Goal: Task Accomplishment & Management: Use online tool/utility

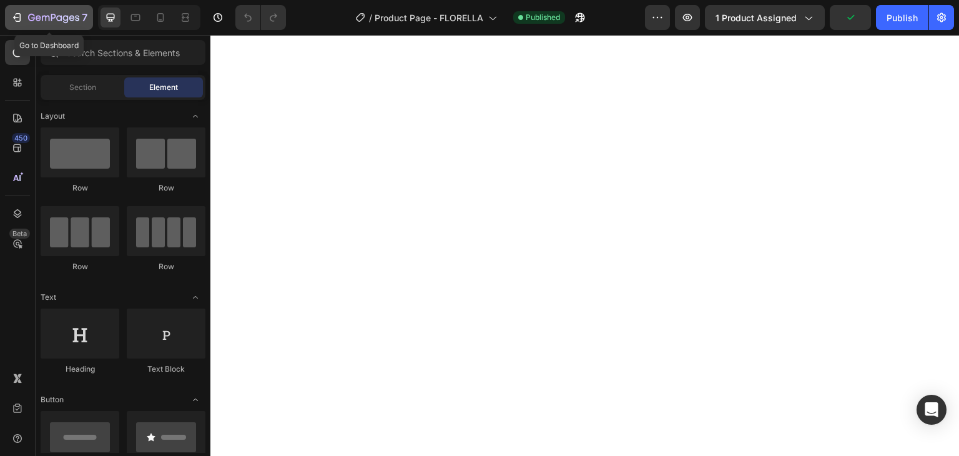
click at [21, 20] on icon "button" at bounding box center [17, 17] width 12 height 12
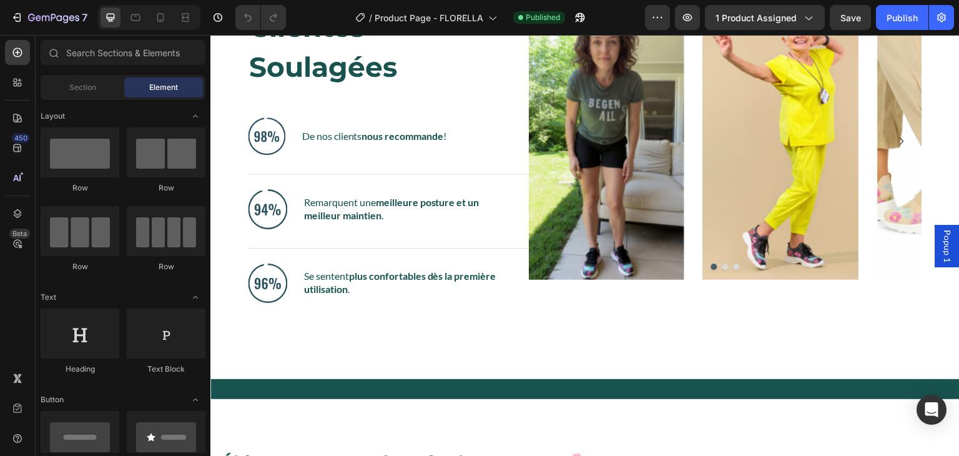
scroll to position [793, 0]
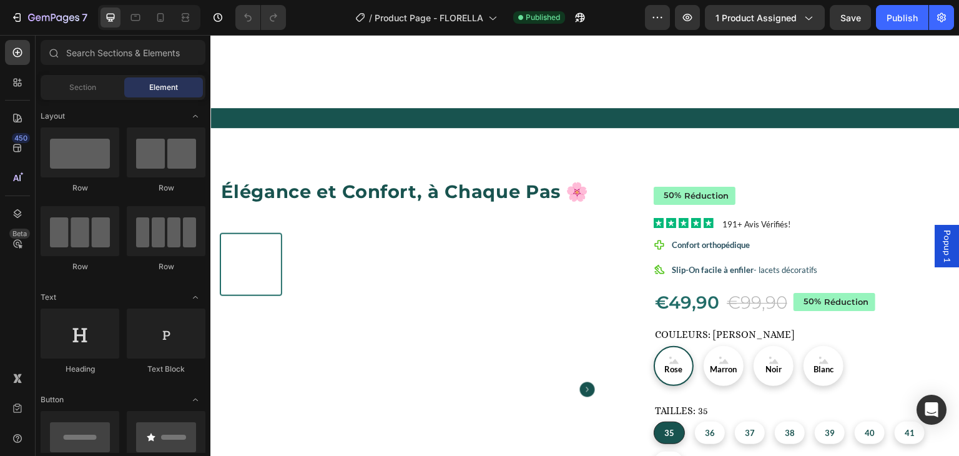
radio input "false"
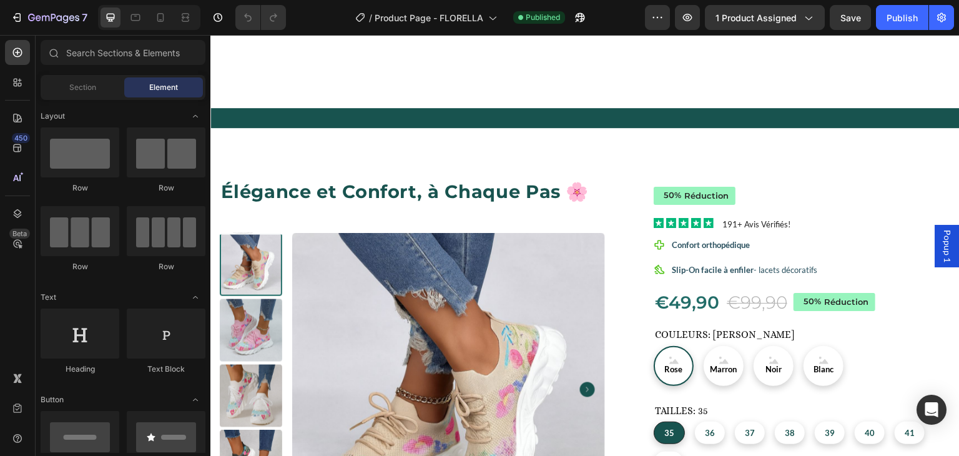
radio input "false"
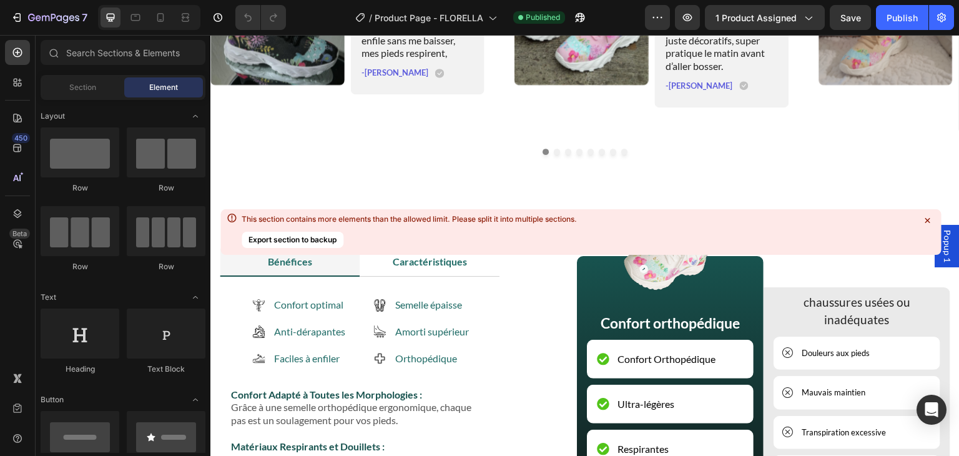
scroll to position [1885, 0]
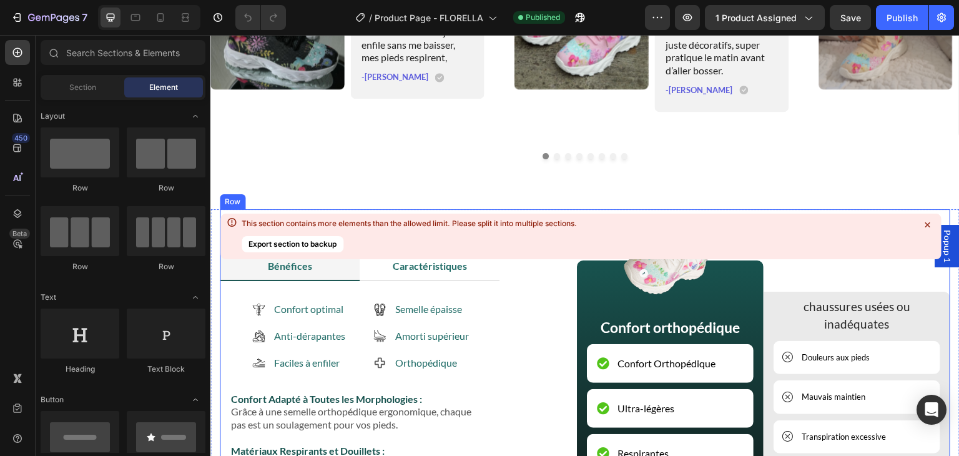
click at [307, 241] on button "Export section to backup" at bounding box center [293, 244] width 102 height 16
click at [926, 224] on icon at bounding box center [927, 225] width 12 height 12
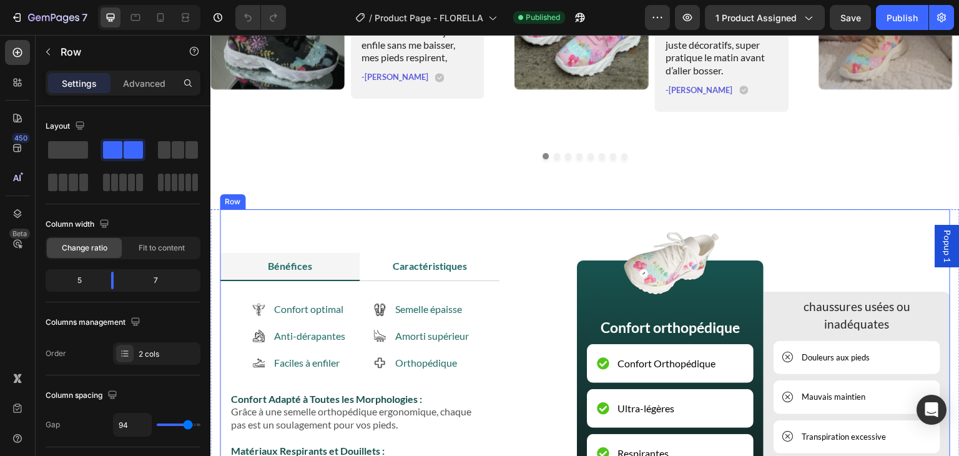
click at [611, 225] on div "Bénéfices Caractéristiques Confort optimal Anti-dérapantes Faciles à enfiler It…" at bounding box center [585, 391] width 731 height 364
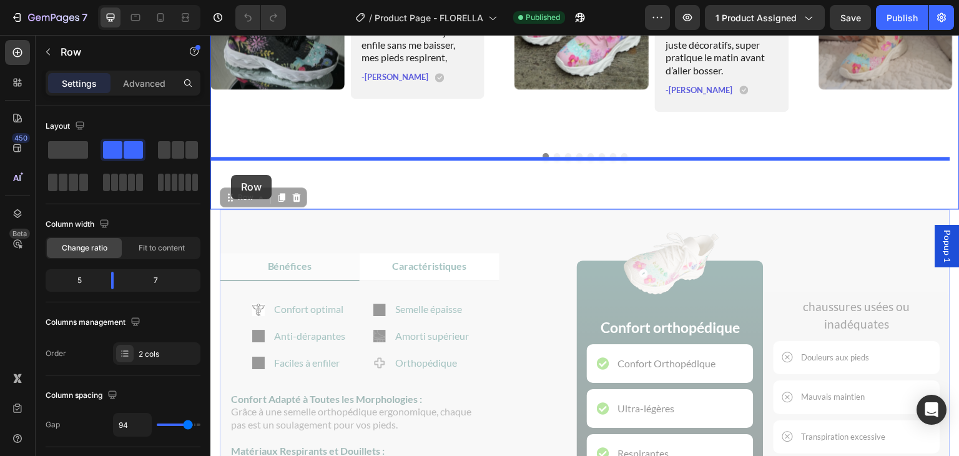
drag, startPoint x: 229, startPoint y: 196, endPoint x: 231, endPoint y: 175, distance: 21.4
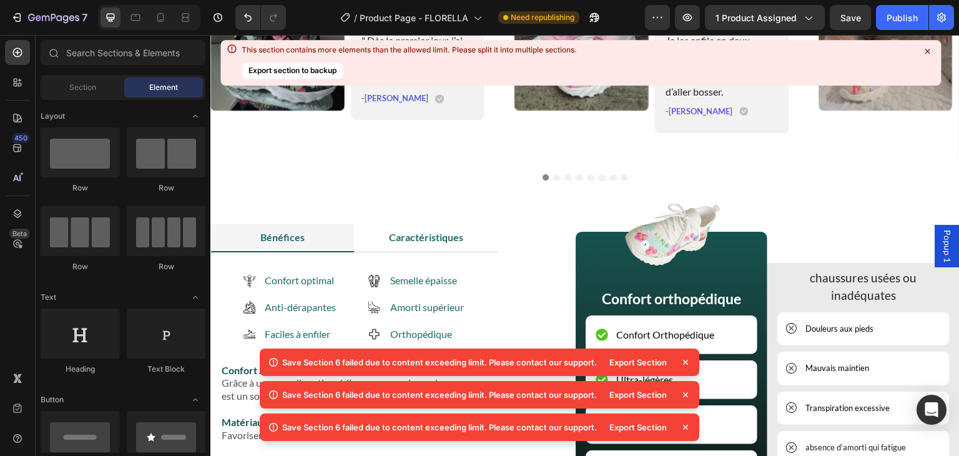
scroll to position [1801, 0]
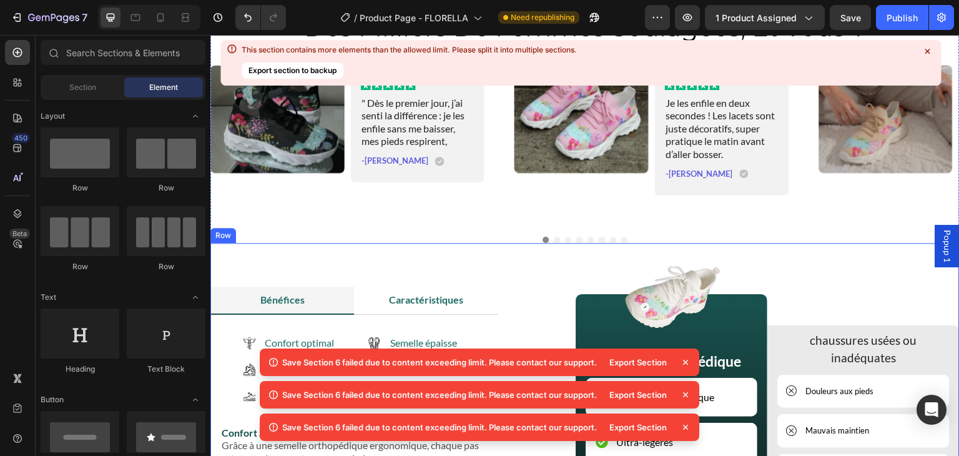
click at [851, 274] on div "Image Confort orthopédique Text Block Confort Orthopédique Item List Ultra-légè…" at bounding box center [758, 436] width 403 height 342
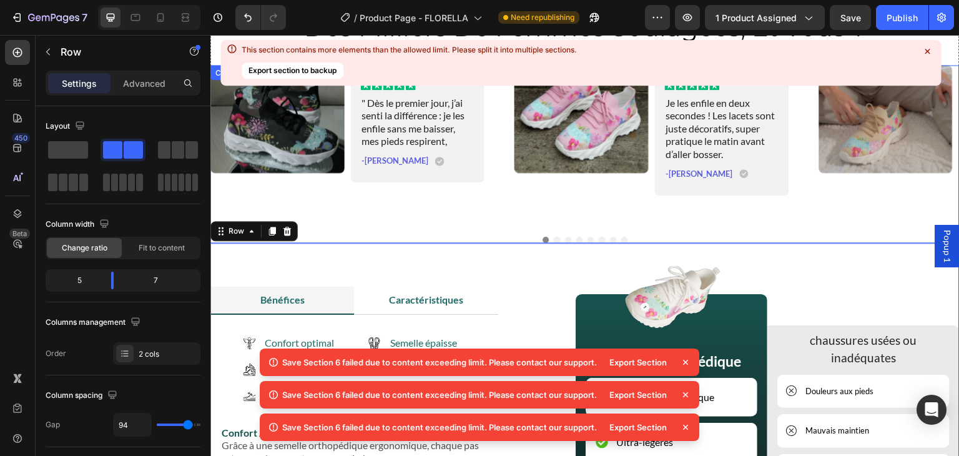
click at [418, 216] on div "Image Icon Icon Icon Icon Icon Icon List " Dès le premier jour, j’ai senti la d…" at bounding box center [347, 143] width 274 height 156
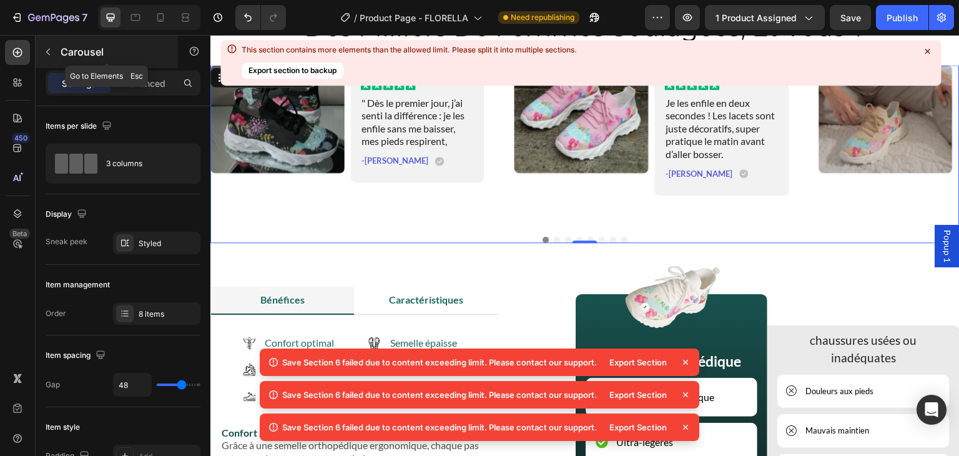
click at [48, 46] on button "button" at bounding box center [48, 52] width 20 height 20
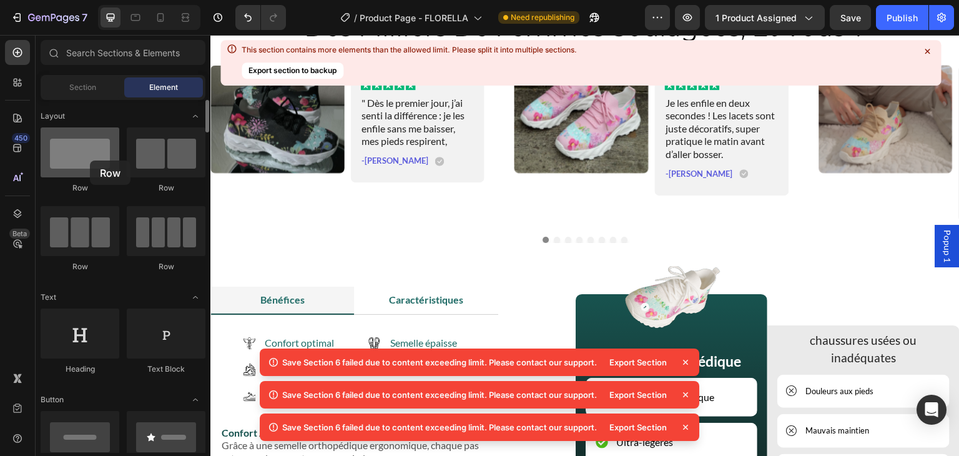
drag, startPoint x: 82, startPoint y: 149, endPoint x: 90, endPoint y: 161, distance: 14.0
click at [90, 161] on div at bounding box center [80, 152] width 79 height 50
click at [685, 359] on icon at bounding box center [685, 362] width 12 height 12
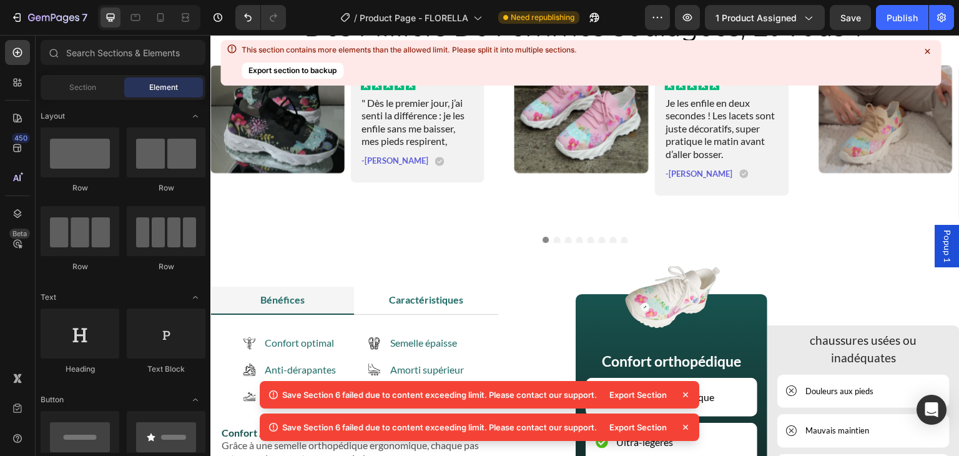
click at [688, 395] on icon at bounding box center [685, 394] width 5 height 5
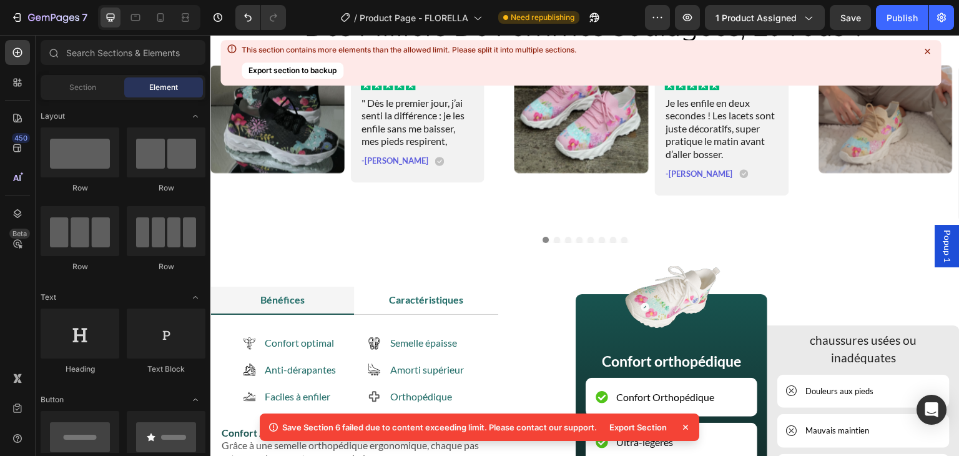
click at [685, 425] on icon at bounding box center [685, 427] width 12 height 12
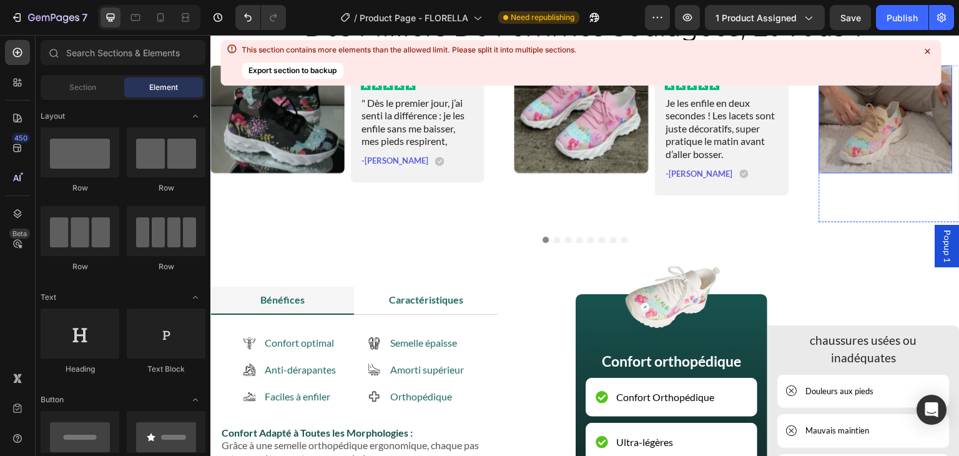
click at [928, 54] on icon at bounding box center [927, 51] width 12 height 12
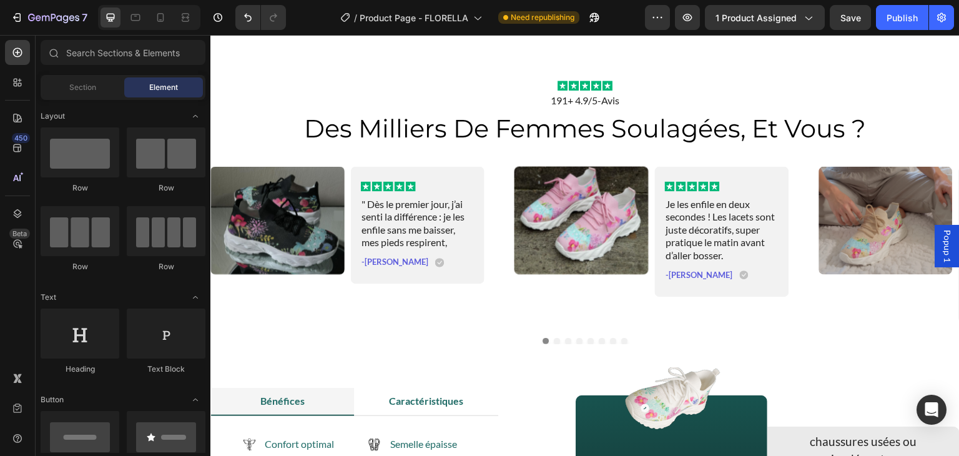
scroll to position [1791, 0]
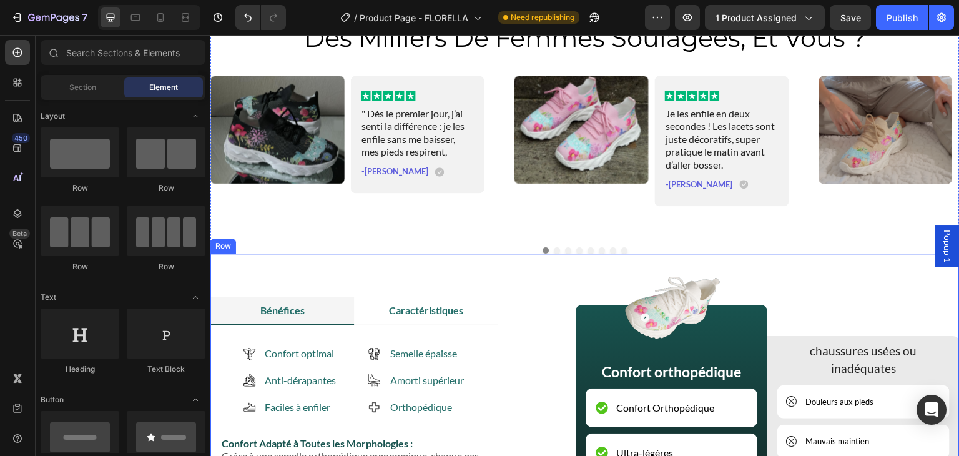
click at [904, 256] on div "Bénéfices Caractéristiques Confort optimal Anti-dérapantes Faciles à enfiler It…" at bounding box center [584, 436] width 749 height 364
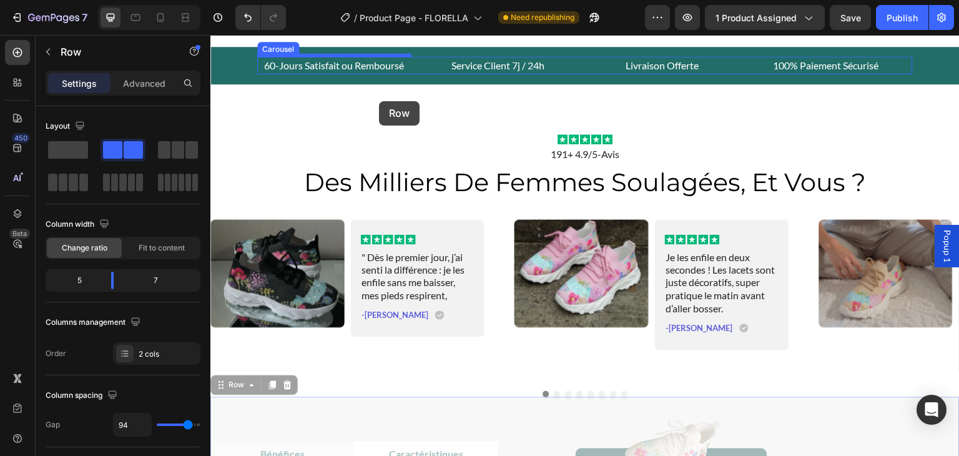
scroll to position [1599, 0]
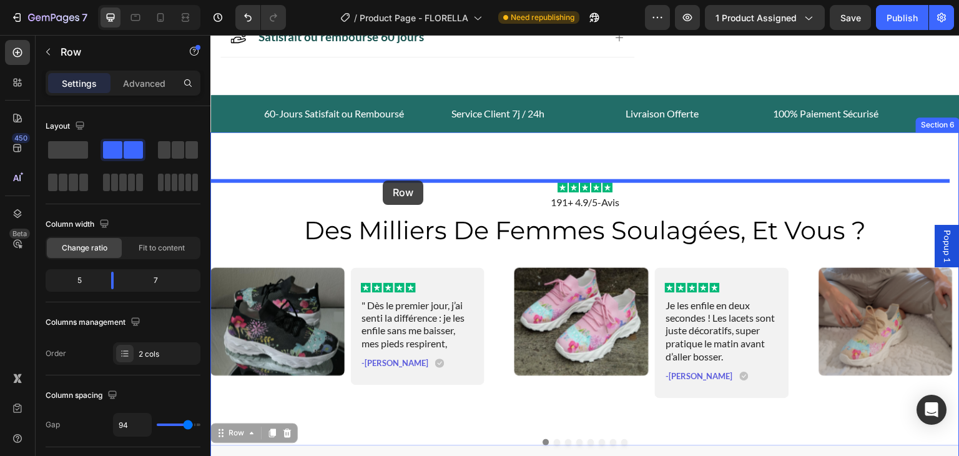
drag, startPoint x: 220, startPoint y: 242, endPoint x: 383, endPoint y: 180, distance: 173.5
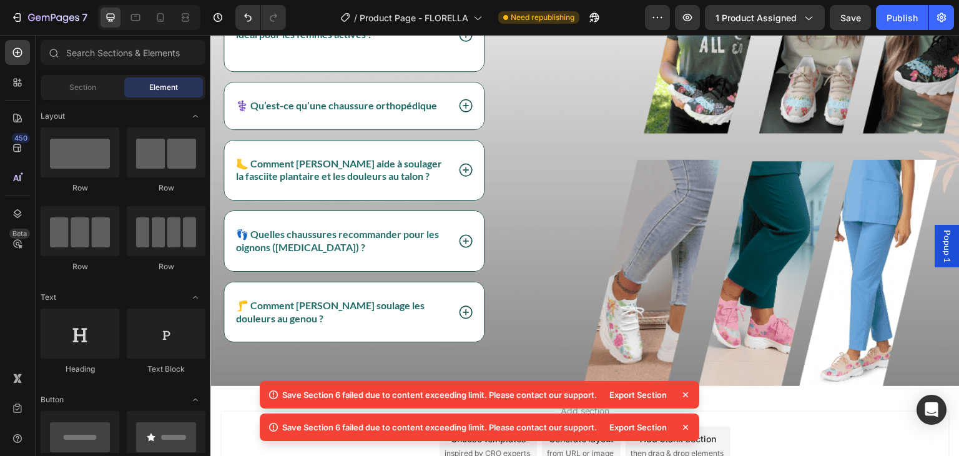
scroll to position [3379, 0]
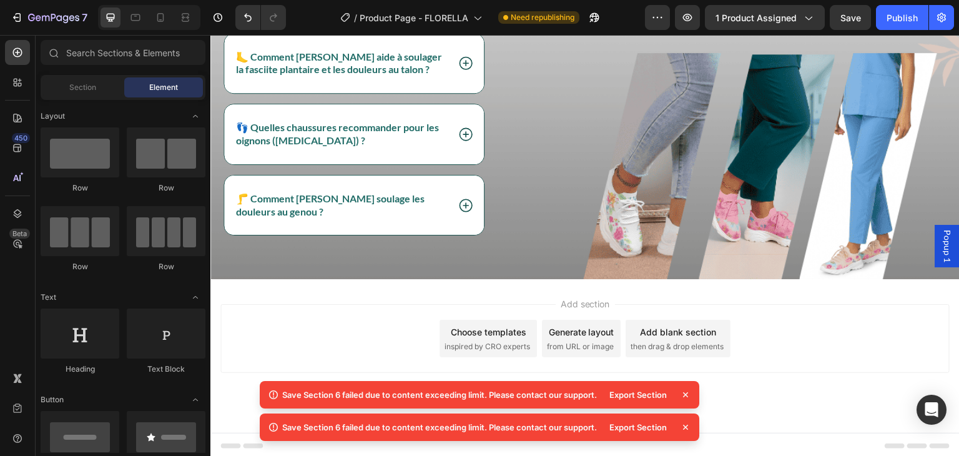
click at [684, 393] on icon at bounding box center [685, 394] width 5 height 5
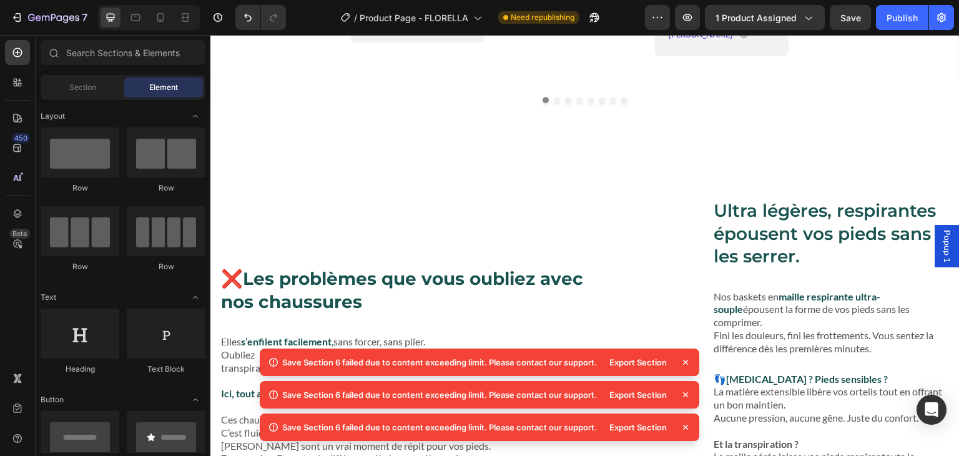
scroll to position [2378, 0]
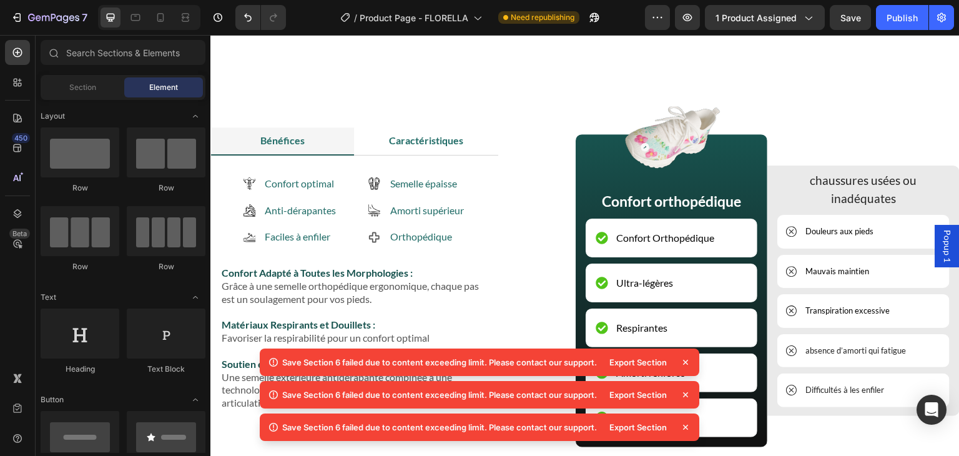
scroll to position [1627, 0]
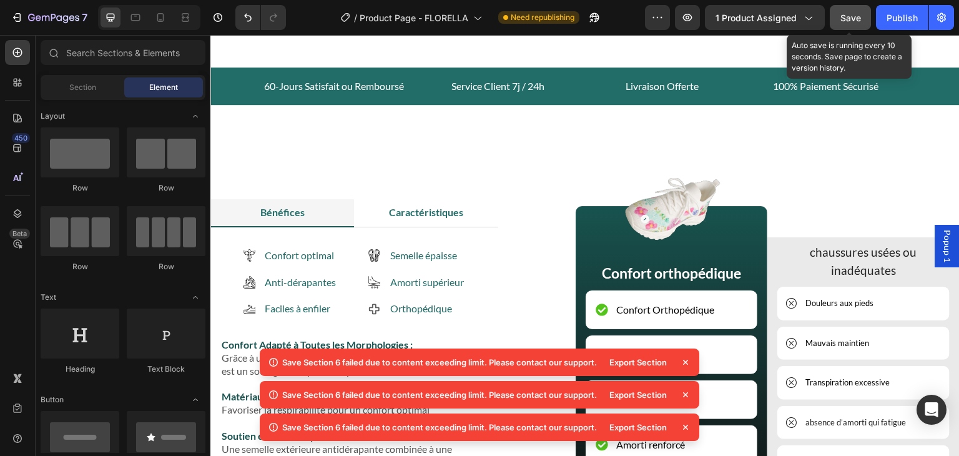
click at [844, 16] on span "Save" at bounding box center [851, 17] width 21 height 11
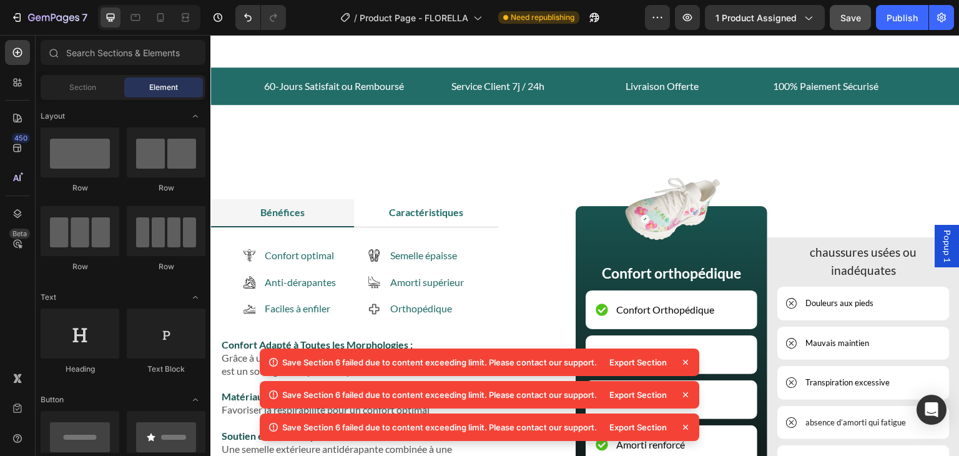
click at [685, 363] on icon at bounding box center [685, 362] width 12 height 12
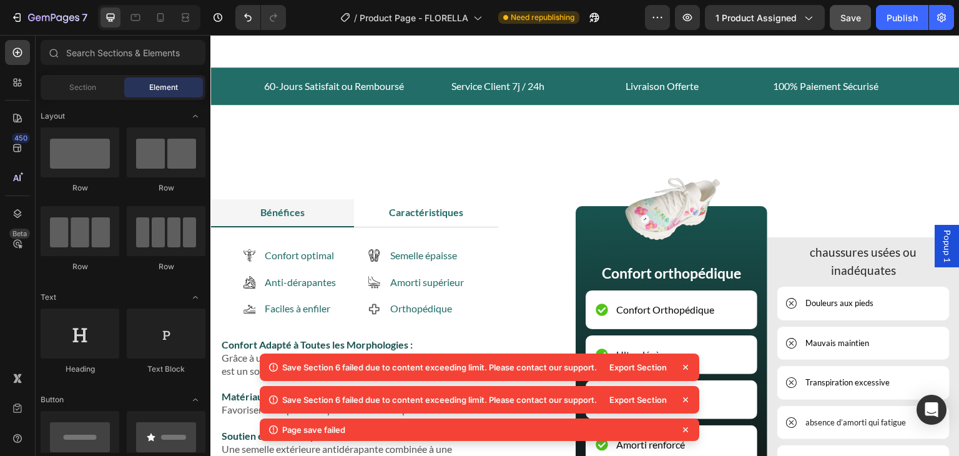
click at [685, 363] on icon at bounding box center [685, 367] width 12 height 12
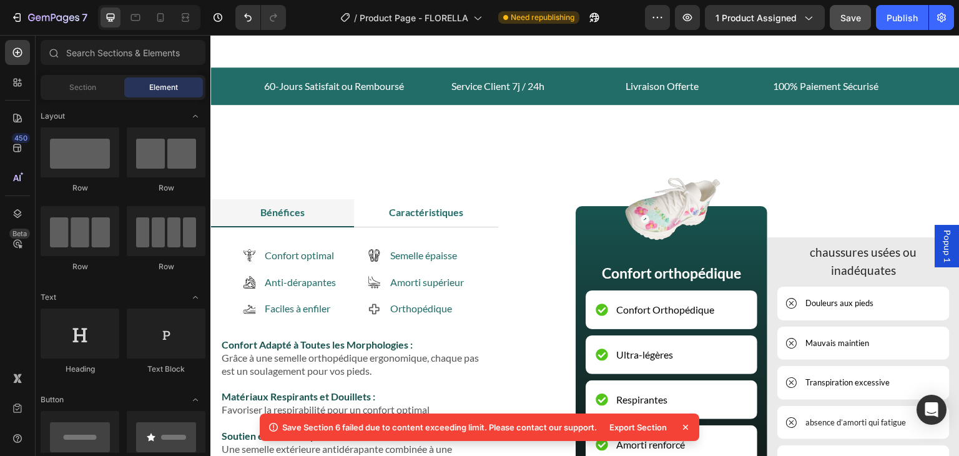
click at [684, 424] on icon at bounding box center [685, 427] width 12 height 12
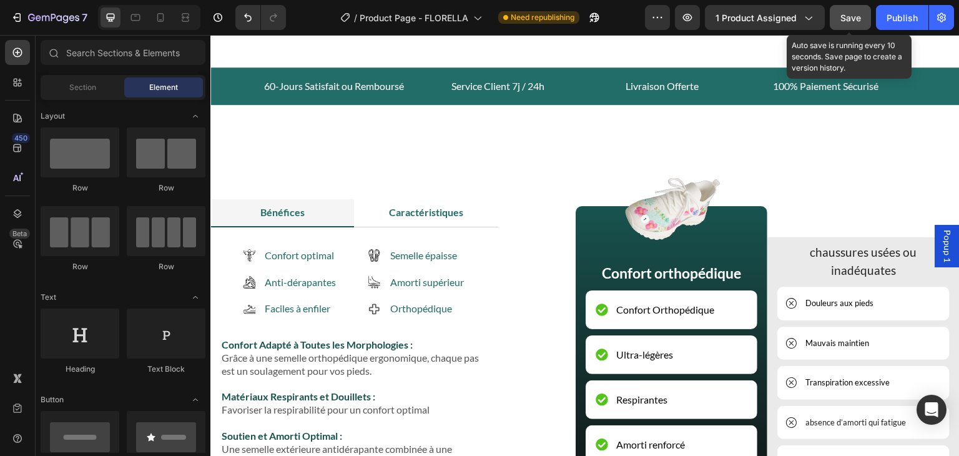
click at [846, 17] on span "Save" at bounding box center [851, 17] width 21 height 11
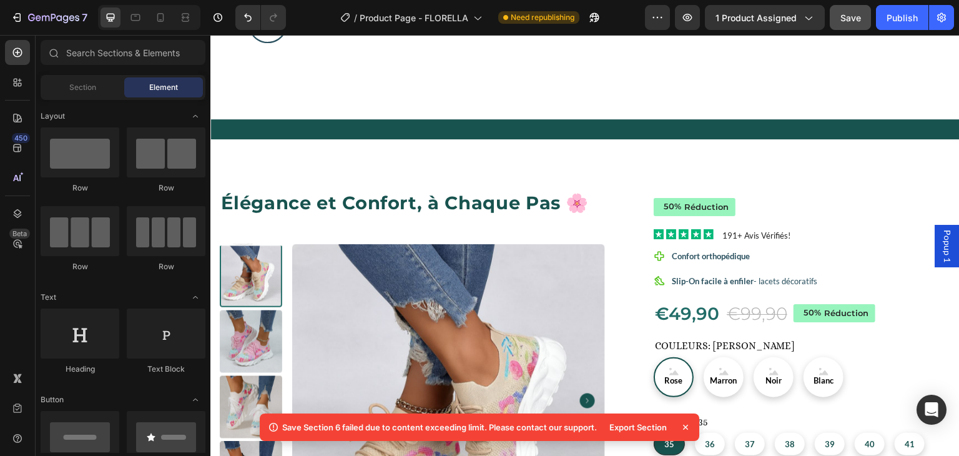
scroll to position [772, 0]
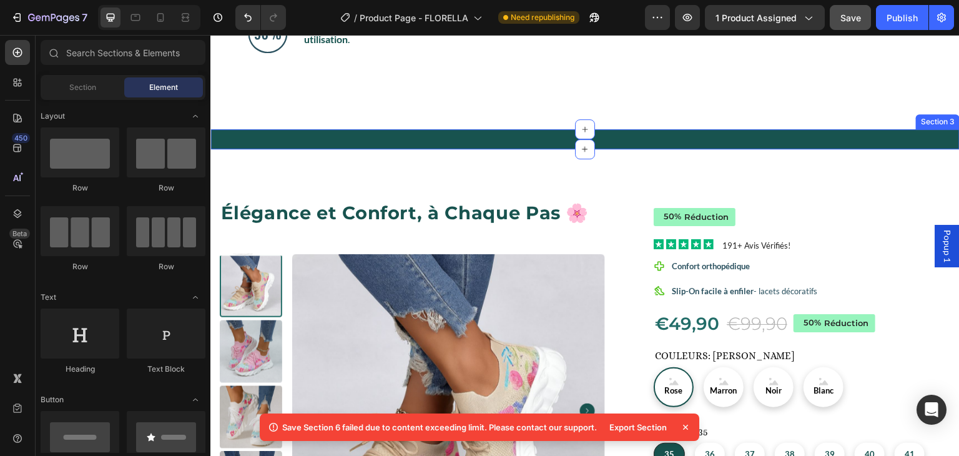
click at [254, 131] on div "Image Image Image Image Image Image Carousel Section 3" at bounding box center [584, 139] width 749 height 20
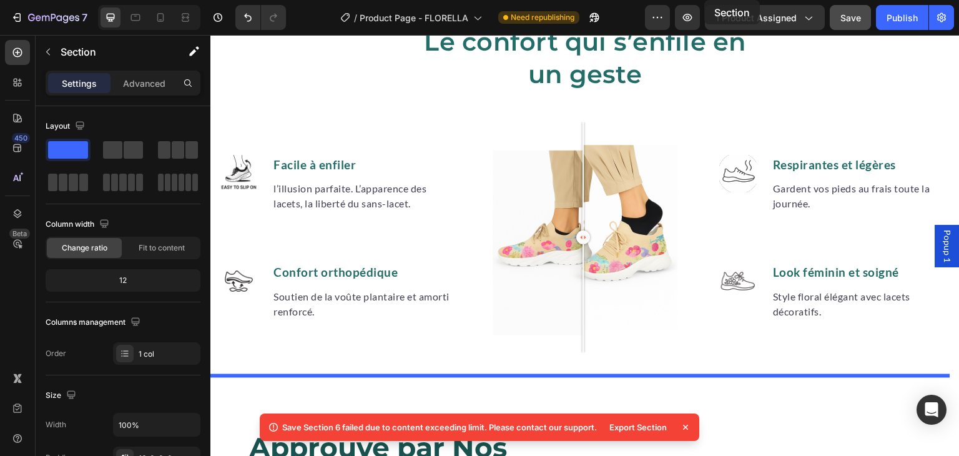
scroll to position [0, 0]
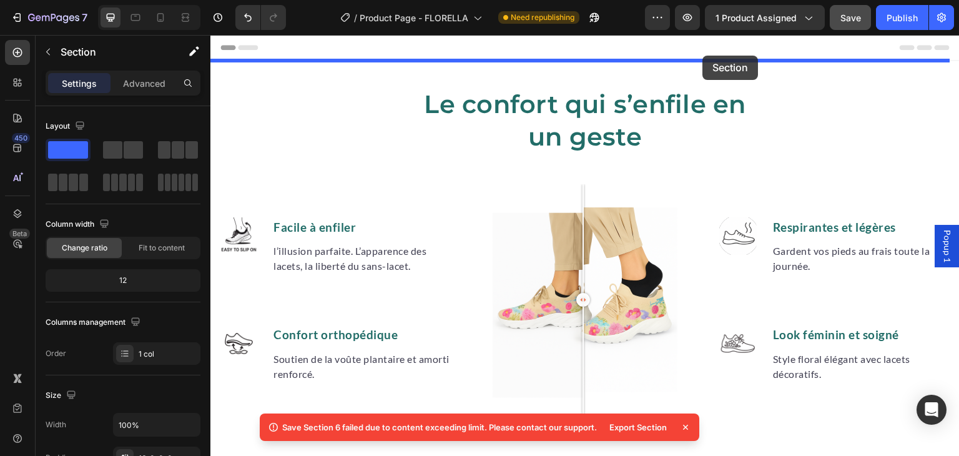
drag, startPoint x: 703, startPoint y: 117, endPoint x: 703, endPoint y: 56, distance: 61.8
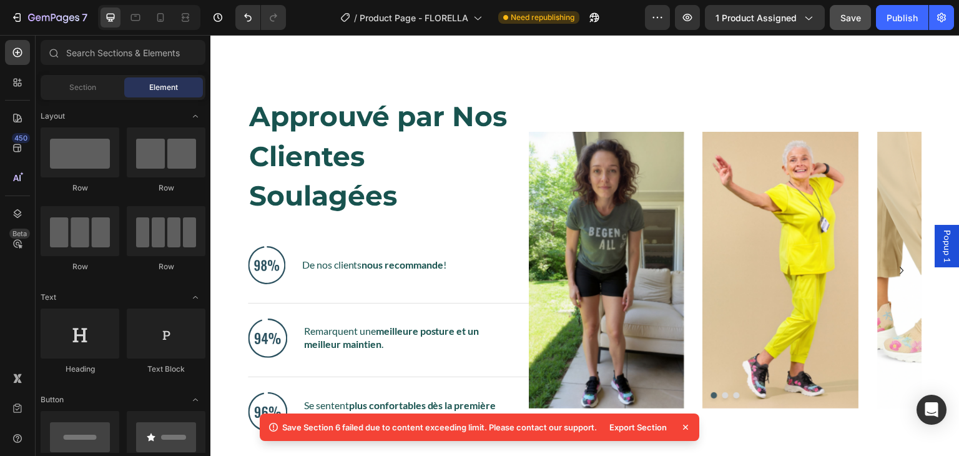
scroll to position [857, 0]
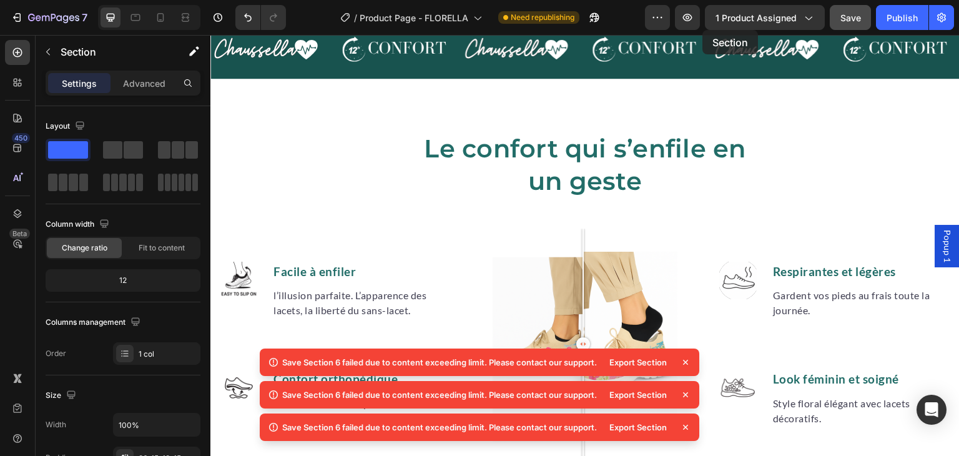
scroll to position [0, 0]
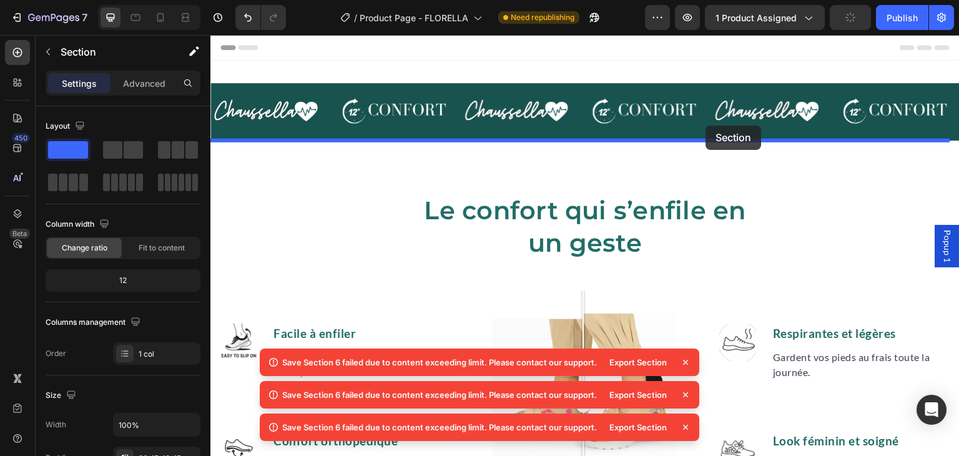
drag, startPoint x: 700, startPoint y: 116, endPoint x: 706, endPoint y: 128, distance: 14.0
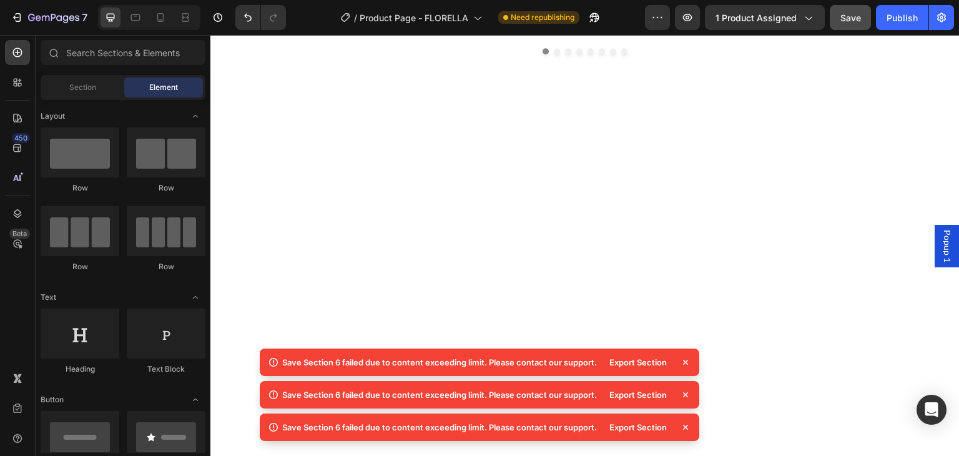
scroll to position [1993, 0]
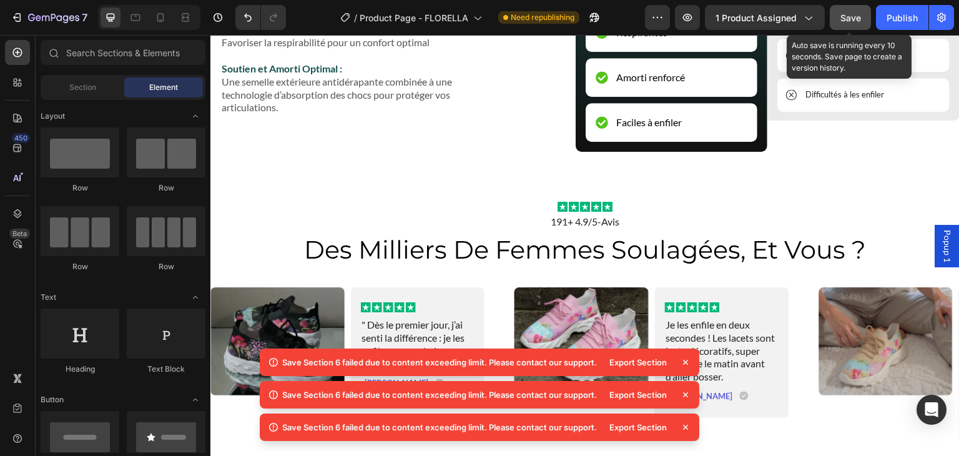
click at [852, 23] on div "Save" at bounding box center [851, 17] width 21 height 13
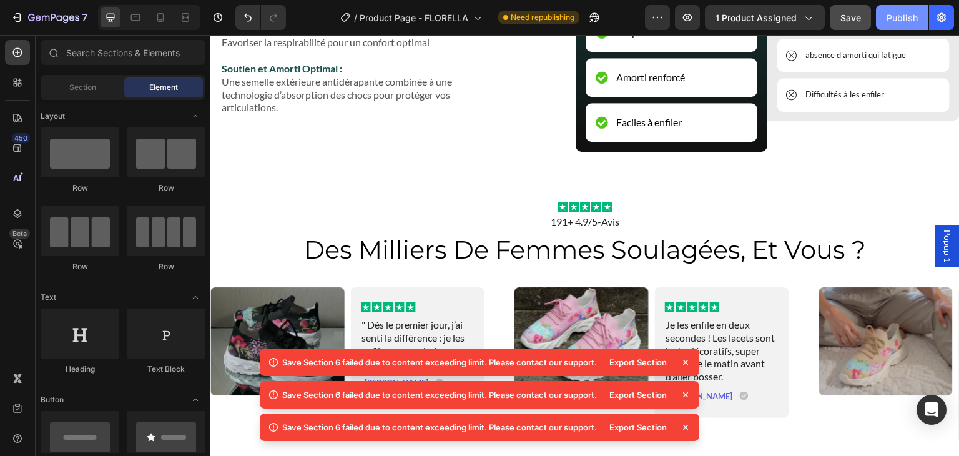
click at [896, 24] on button "Publish" at bounding box center [902, 17] width 52 height 25
click at [684, 361] on icon at bounding box center [685, 362] width 12 height 12
click at [897, 18] on div "Publish" at bounding box center [902, 17] width 31 height 13
click at [657, 360] on div "Export Section" at bounding box center [638, 361] width 72 height 17
click at [687, 362] on icon at bounding box center [685, 362] width 12 height 12
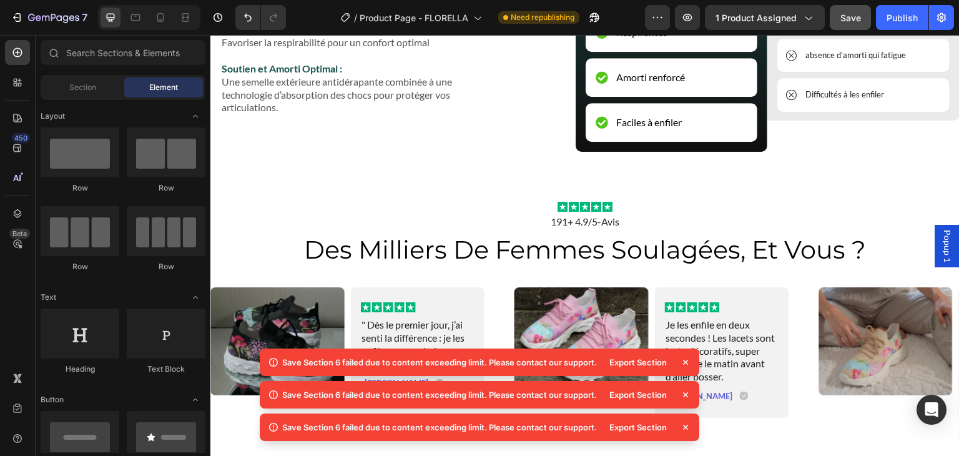
click at [687, 362] on icon at bounding box center [685, 362] width 12 height 12
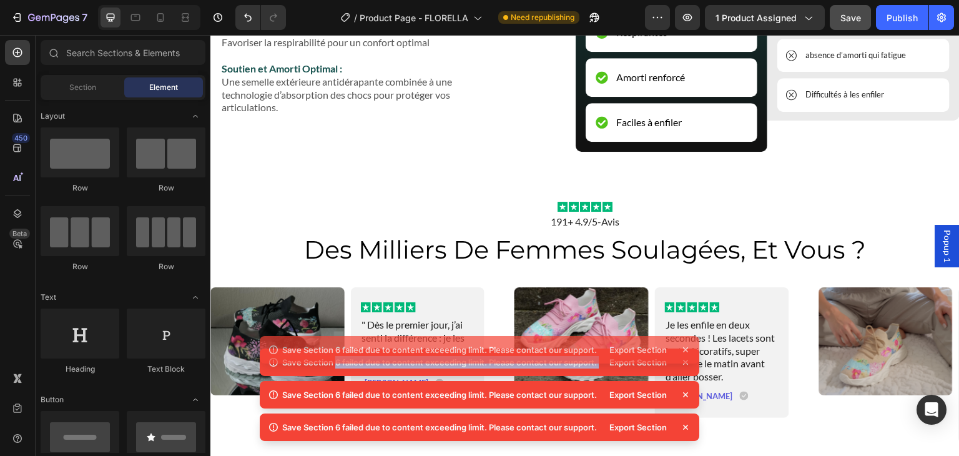
click at [687, 362] on div "Save Section 6 failed due to content exceeding limit. Please contact our suppor…" at bounding box center [480, 349] width 440 height 27
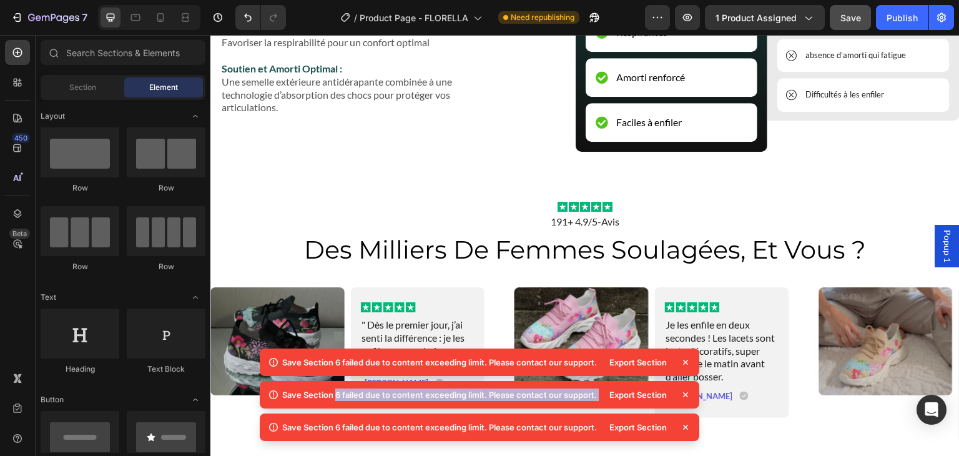
click at [687, 362] on icon at bounding box center [685, 362] width 12 height 12
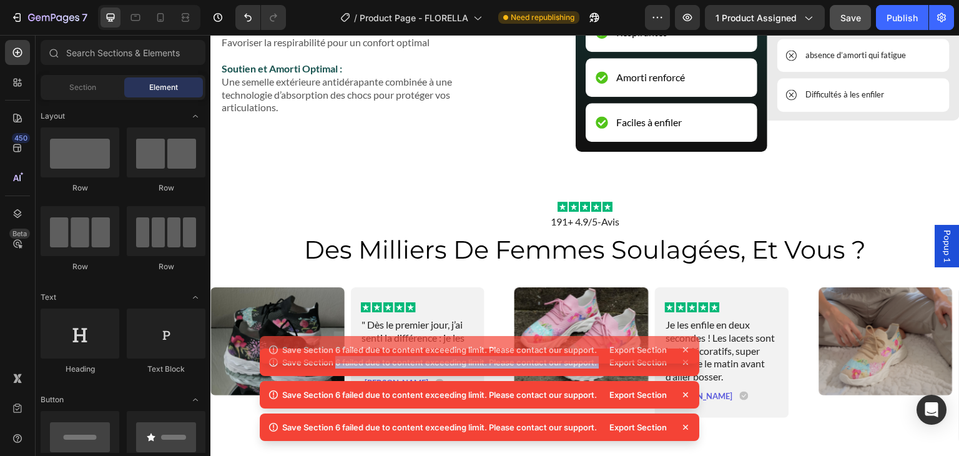
click at [687, 362] on div "Save Section 6 failed due to content exceeding limit. Please contact our suppor…" at bounding box center [480, 349] width 440 height 27
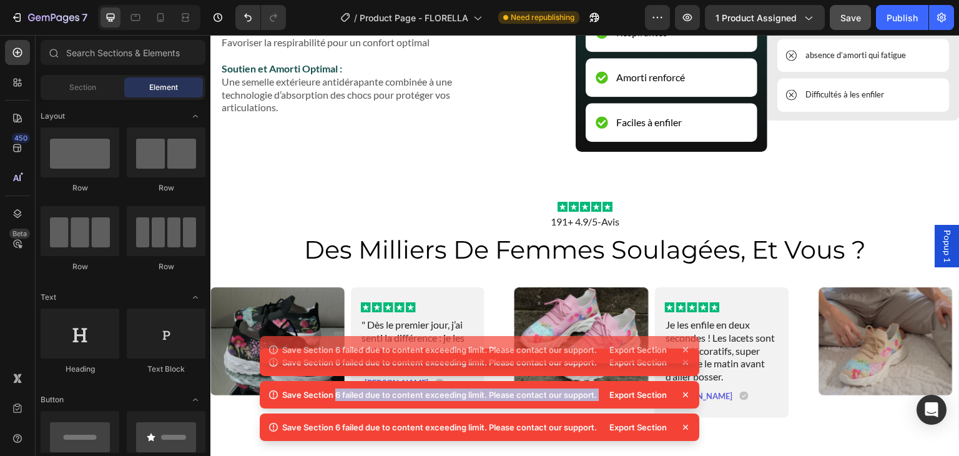
click at [687, 362] on icon at bounding box center [685, 362] width 12 height 12
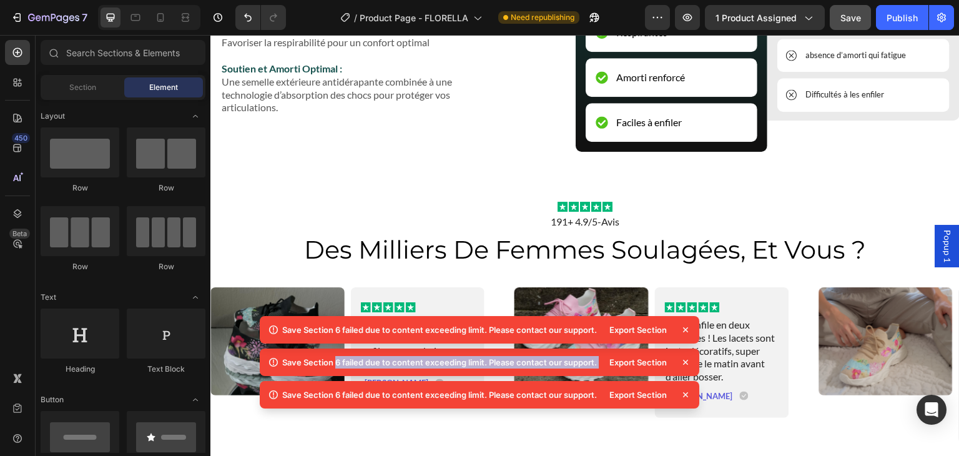
click at [687, 343] on div "Save Section 6 failed due to content exceeding limit. Please contact our suppor…" at bounding box center [480, 329] width 440 height 27
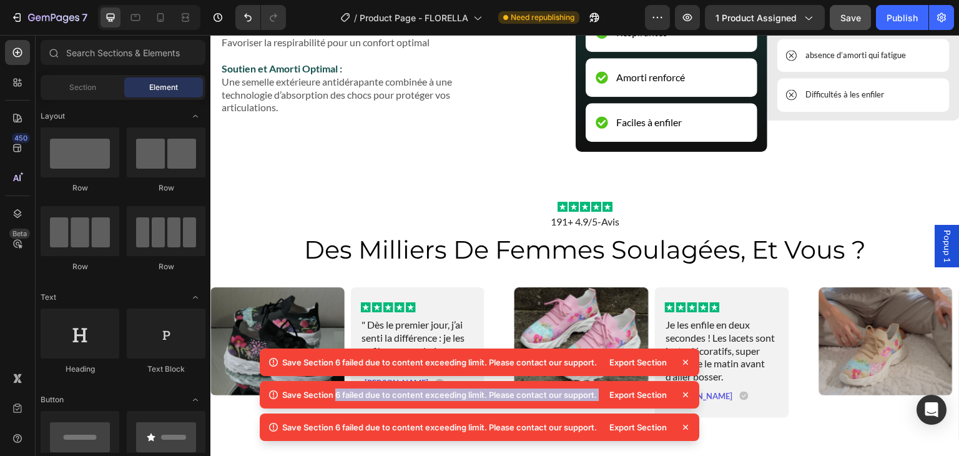
click at [687, 362] on icon at bounding box center [685, 362] width 12 height 12
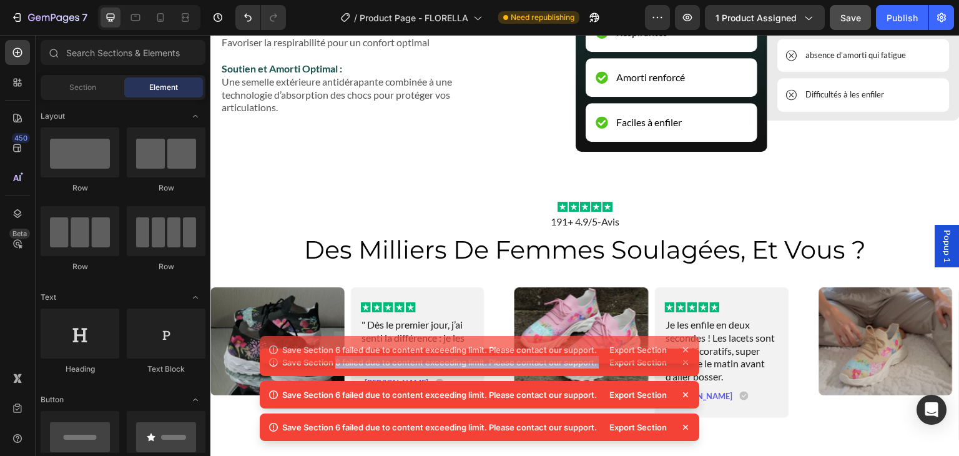
click at [687, 362] on div "Save Section 6 failed due to content exceeding limit. Please contact our suppor…" at bounding box center [480, 349] width 440 height 27
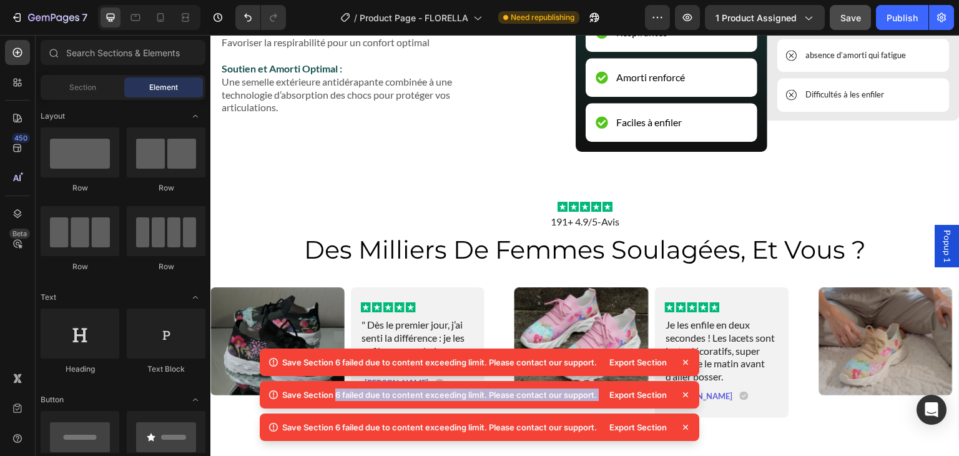
click at [687, 362] on icon at bounding box center [685, 362] width 12 height 12
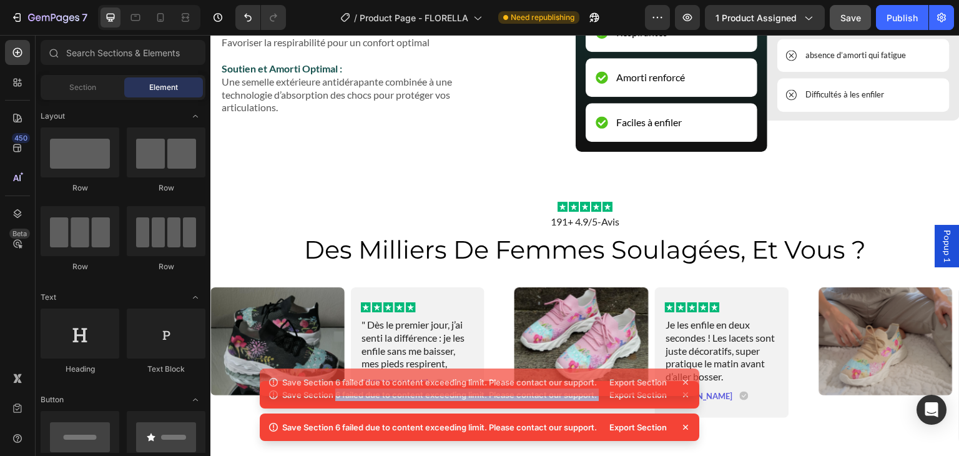
click at [687, 368] on div "Save Section 6 failed due to content exceeding limit. Please contact our suppor…" at bounding box center [480, 381] width 440 height 27
click at [687, 362] on p "Je les enfile en deux secondes ! Les lacets sont juste décoratifs, super pratiq…" at bounding box center [722, 351] width 112 height 65
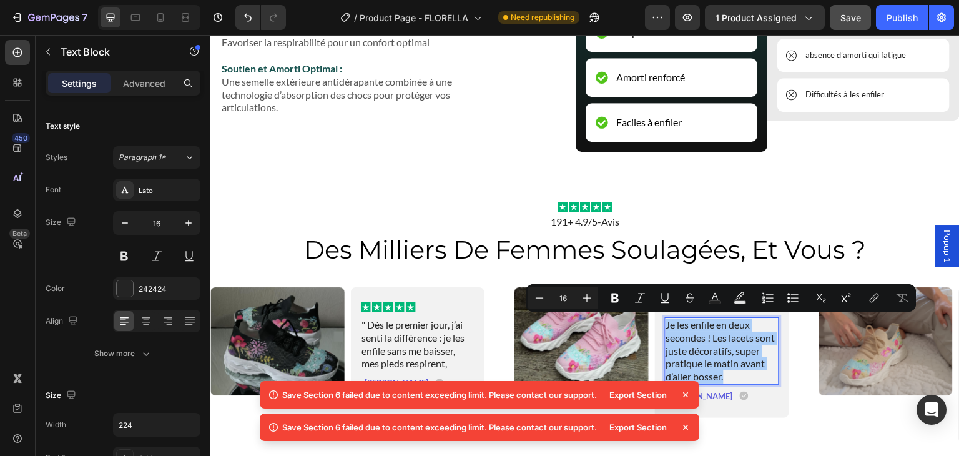
click at [684, 393] on icon at bounding box center [685, 394] width 5 height 5
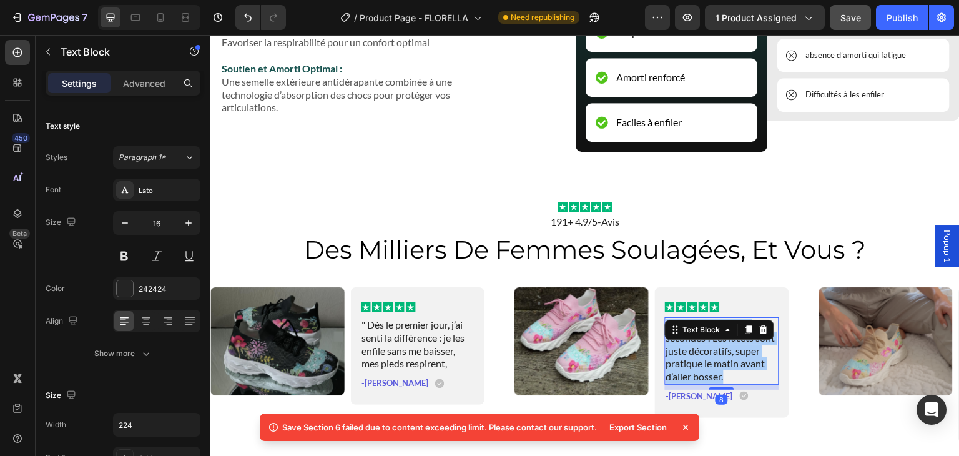
click at [684, 425] on icon at bounding box center [685, 427] width 5 height 5
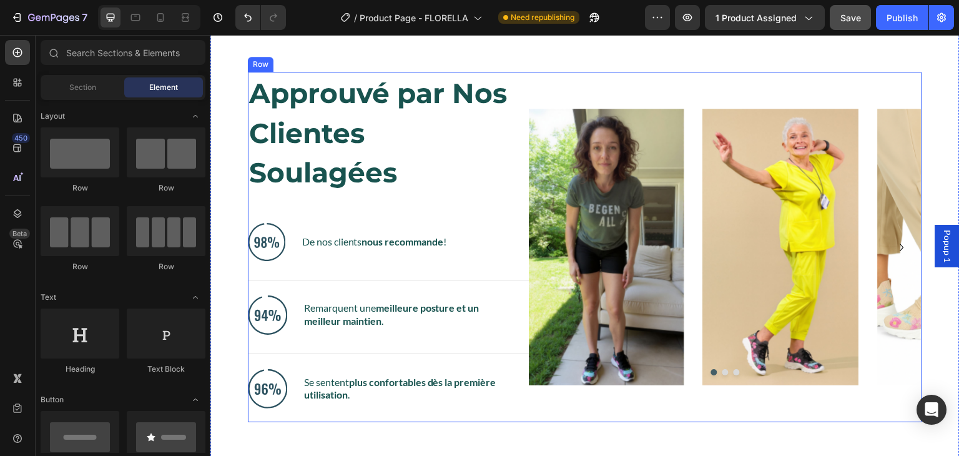
scroll to position [1190, 0]
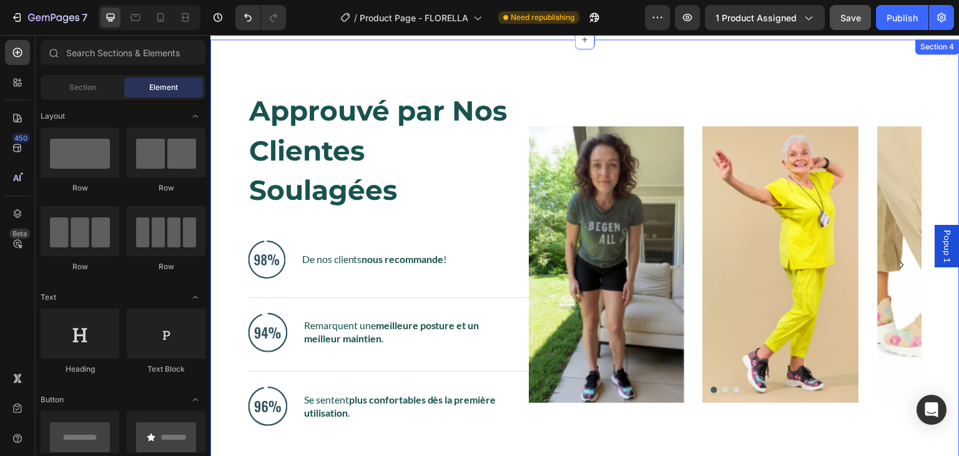
click at [685, 74] on div "Approuvé par Nos Clientes Soulagées Heading Image De nos clients nous recommand…" at bounding box center [584, 259] width 749 height 440
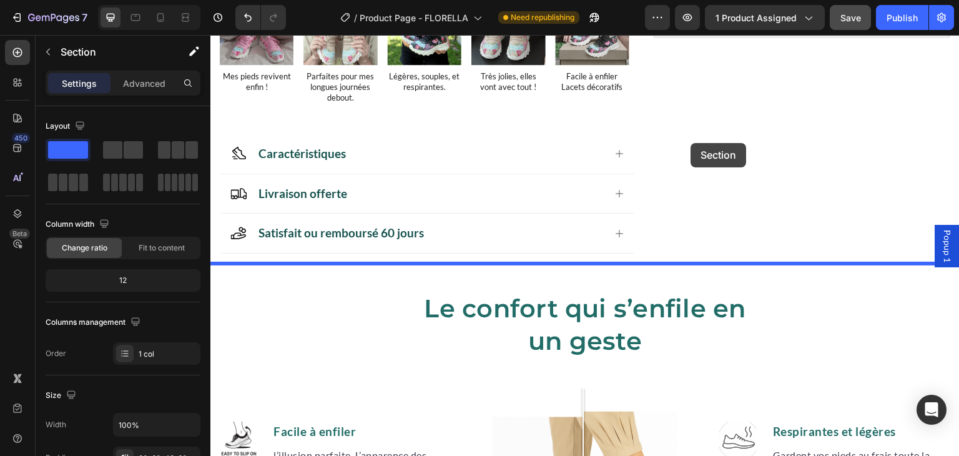
scroll to position [554, 0]
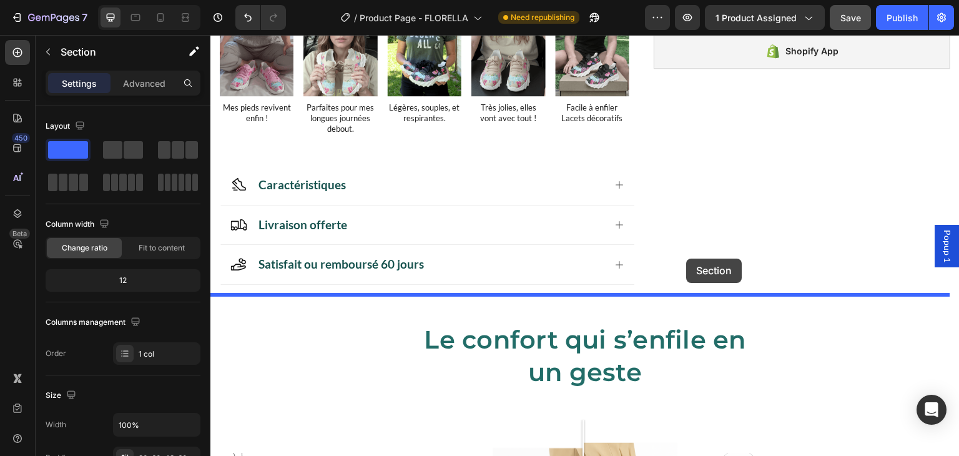
drag, startPoint x: 704, startPoint y: 51, endPoint x: 687, endPoint y: 259, distance: 208.0
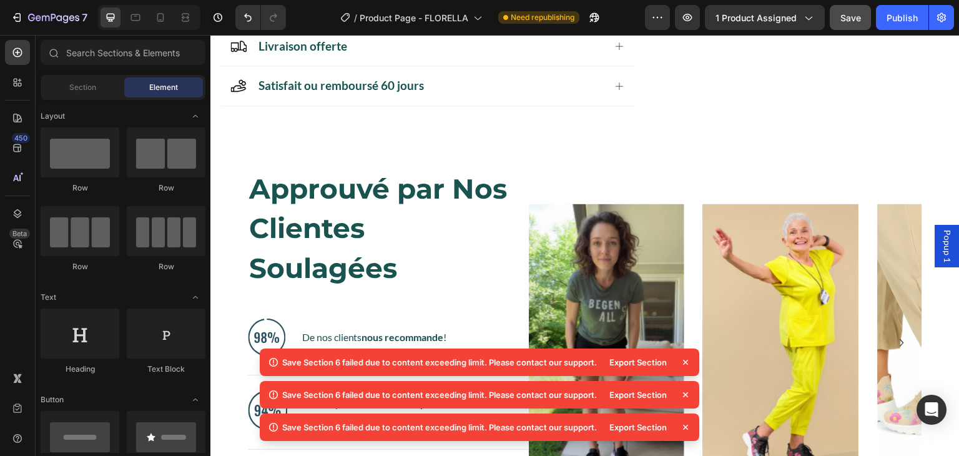
scroll to position [742, 0]
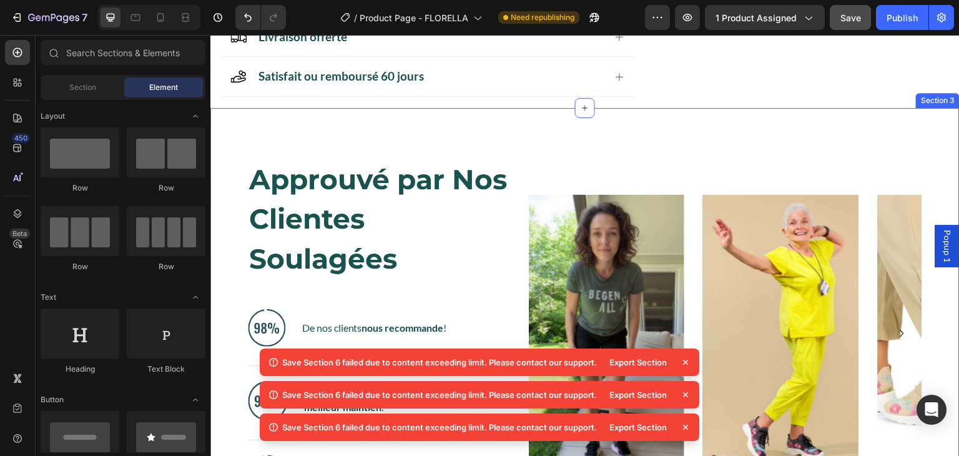
click at [353, 123] on div "Approuvé par Nos Clientes Soulagées Heading Image De nos clients nous recommand…" at bounding box center [584, 328] width 749 height 440
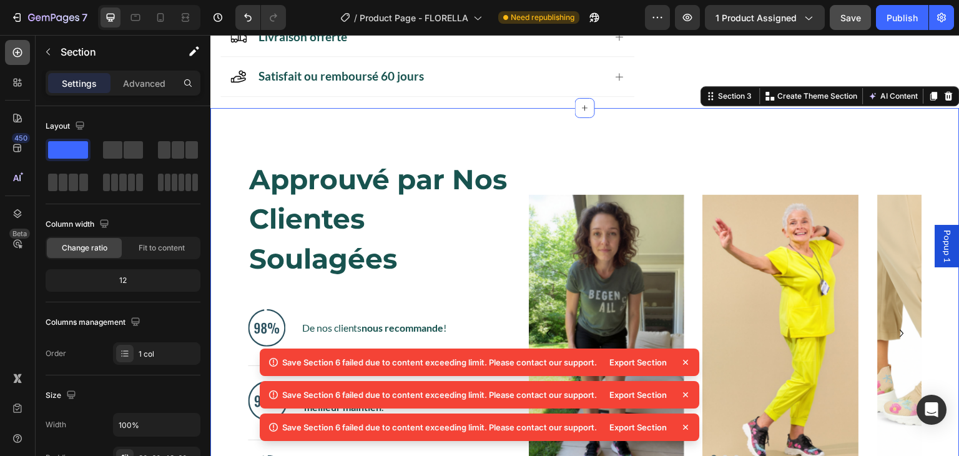
click at [18, 52] on icon at bounding box center [17, 52] width 5 height 5
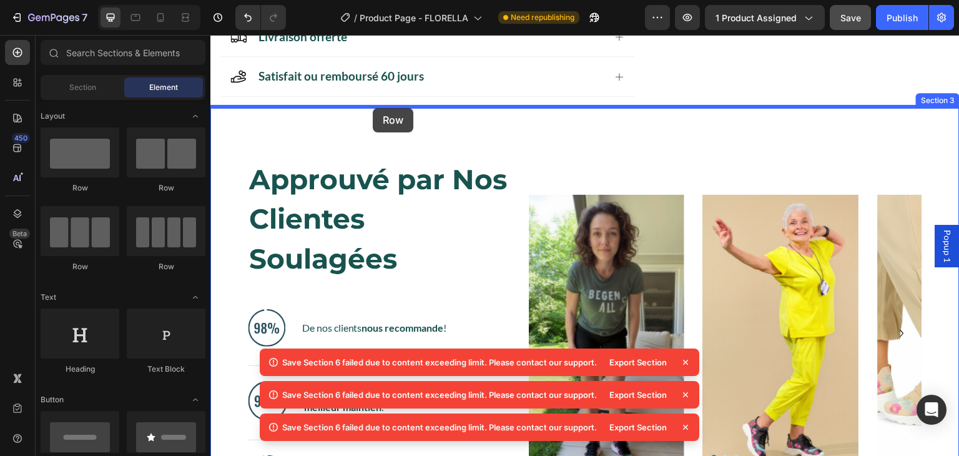
drag, startPoint x: 288, startPoint y: 188, endPoint x: 373, endPoint y: 107, distance: 117.1
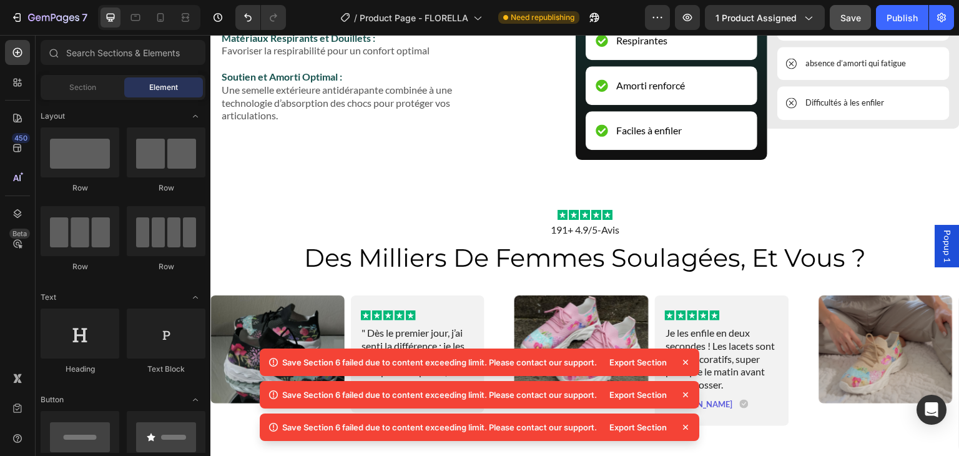
scroll to position [2131, 0]
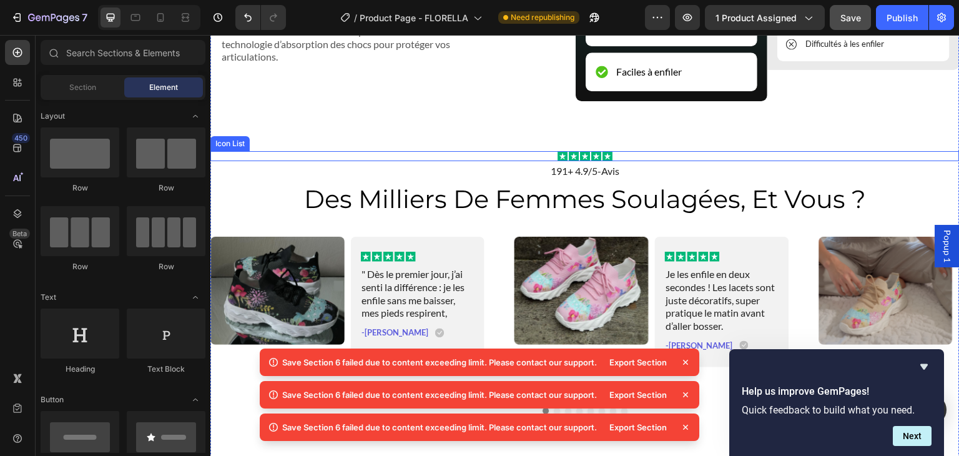
click at [931, 153] on div "Icon Icon Icon Icon Icon" at bounding box center [584, 156] width 749 height 10
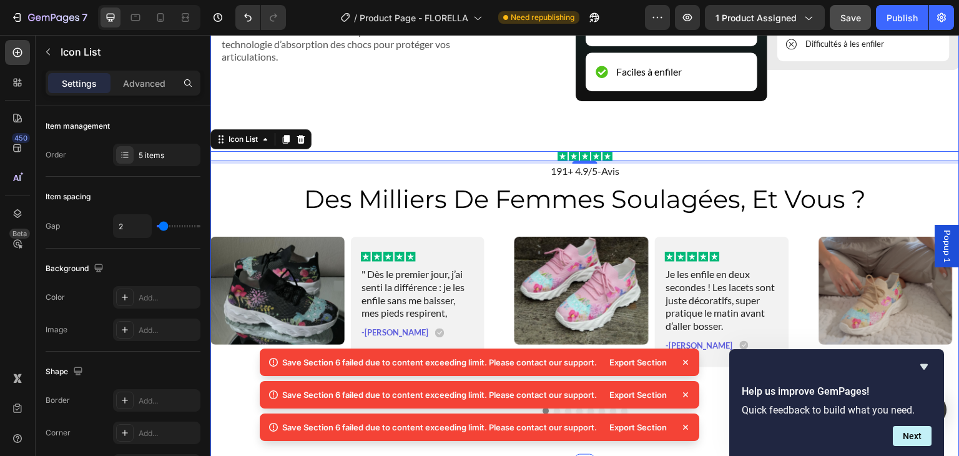
click at [907, 178] on div "Bénéfices Caractéristiques Confort optimal Anti-dérapantes Faciles à enfiler It…" at bounding box center [584, 75] width 749 height 677
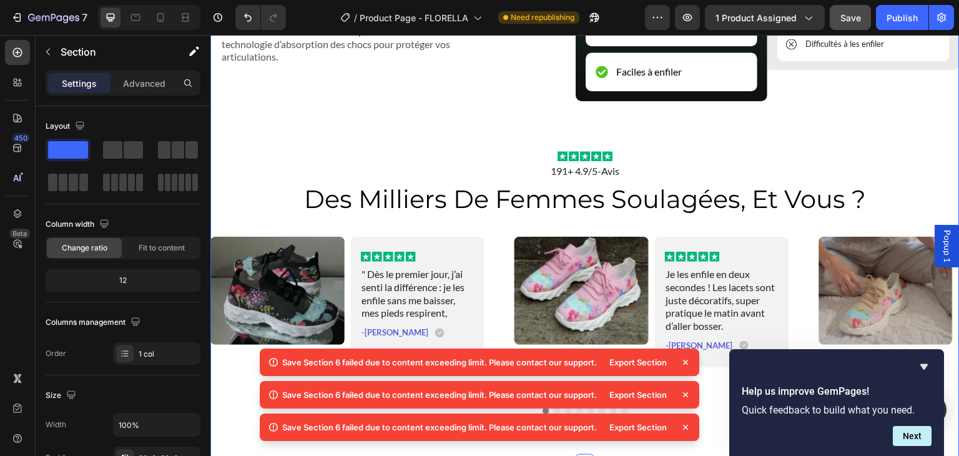
click at [914, 435] on button "Next" at bounding box center [912, 436] width 39 height 20
click at [686, 362] on icon at bounding box center [685, 362] width 5 height 5
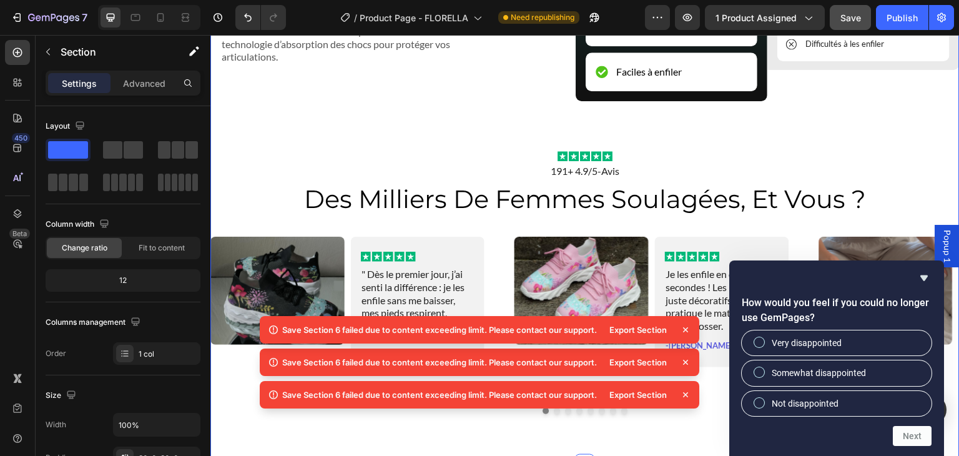
click at [744, 146] on div "Bénéfices Caractéristiques Confort optimal Anti-dérapantes Faciles à enfiler It…" at bounding box center [584, 75] width 749 height 677
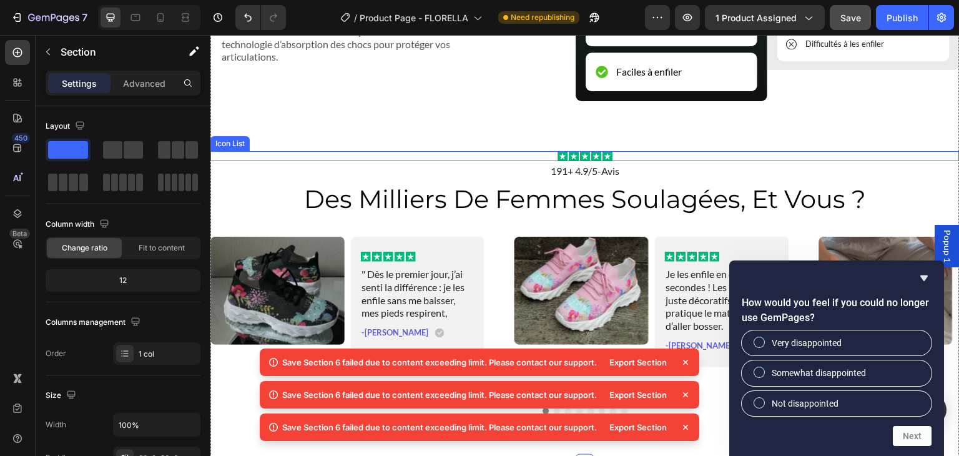
click at [691, 151] on div "Icon Icon Icon Icon Icon" at bounding box center [584, 156] width 749 height 10
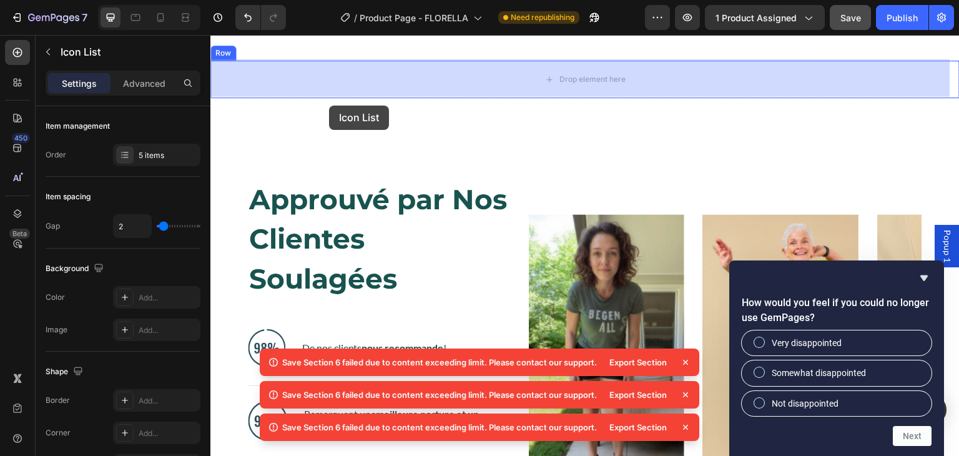
scroll to position [782, 0]
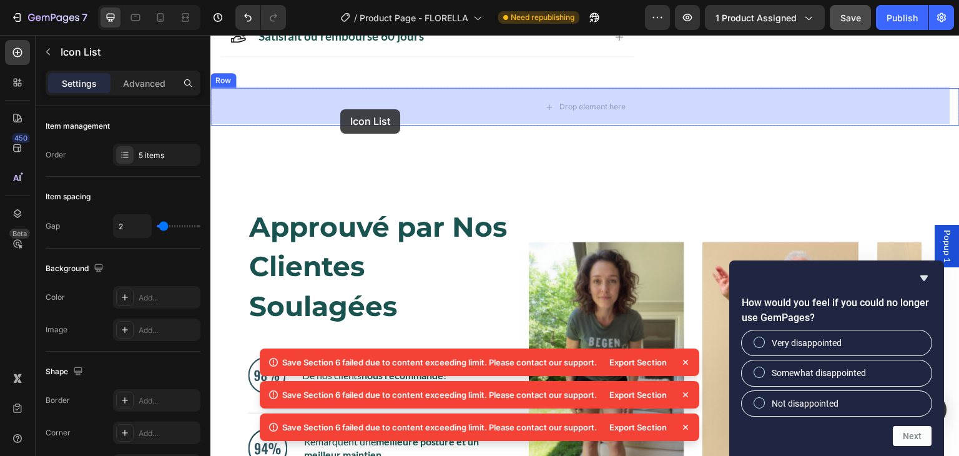
drag, startPoint x: 219, startPoint y: 139, endPoint x: 341, endPoint y: 109, distance: 125.4
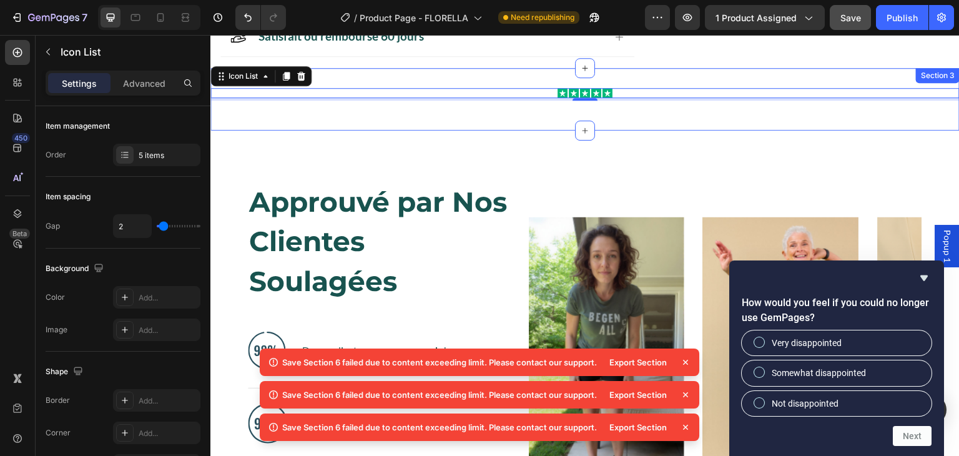
click at [418, 74] on div "Icon Icon Icon Icon Icon Icon List 4 Row Section 3" at bounding box center [584, 99] width 749 height 62
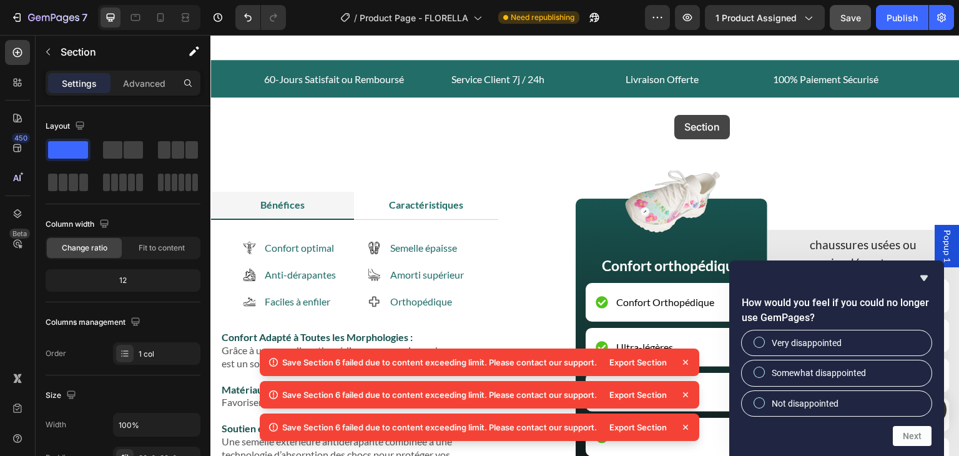
scroll to position [1656, 0]
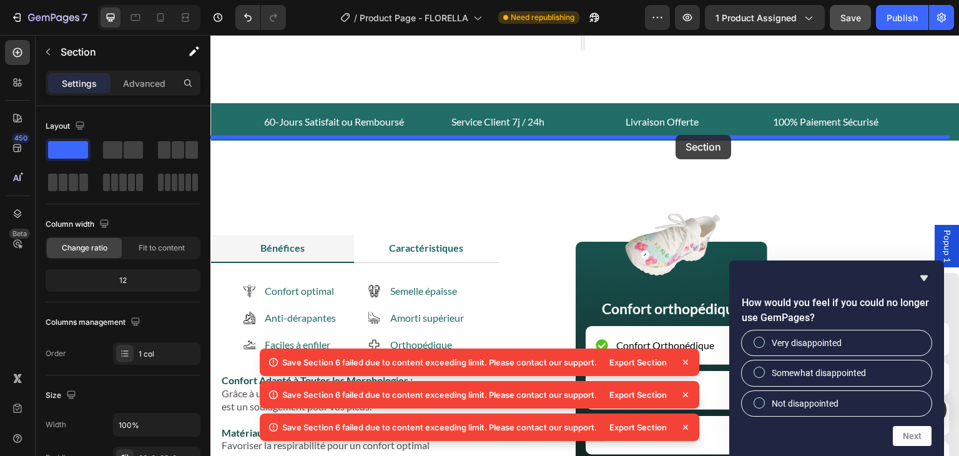
drag, startPoint x: 699, startPoint y: 80, endPoint x: 676, endPoint y: 135, distance: 59.4
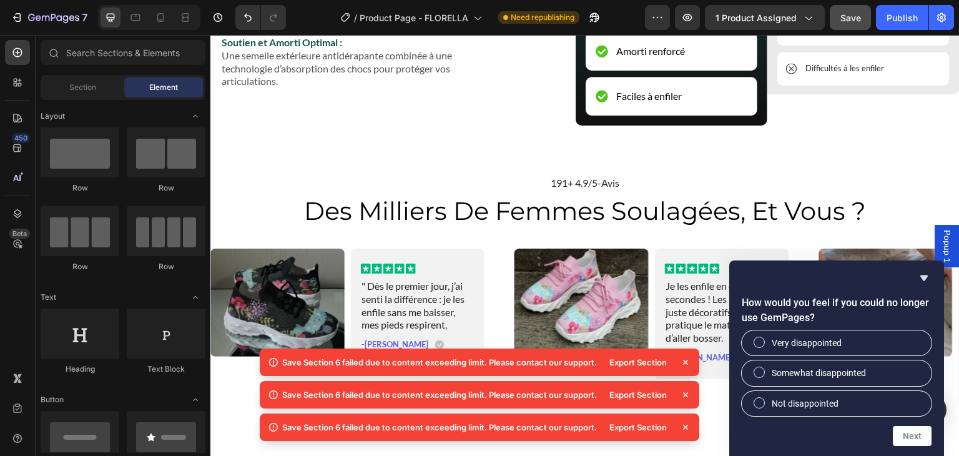
scroll to position [2072, 0]
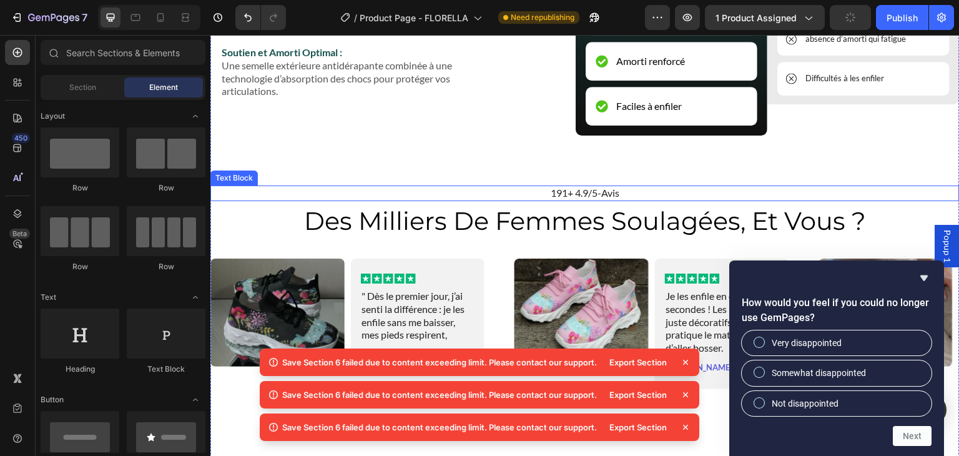
click at [696, 188] on p "191+ 4.9/5-Avis" at bounding box center [585, 193] width 747 height 13
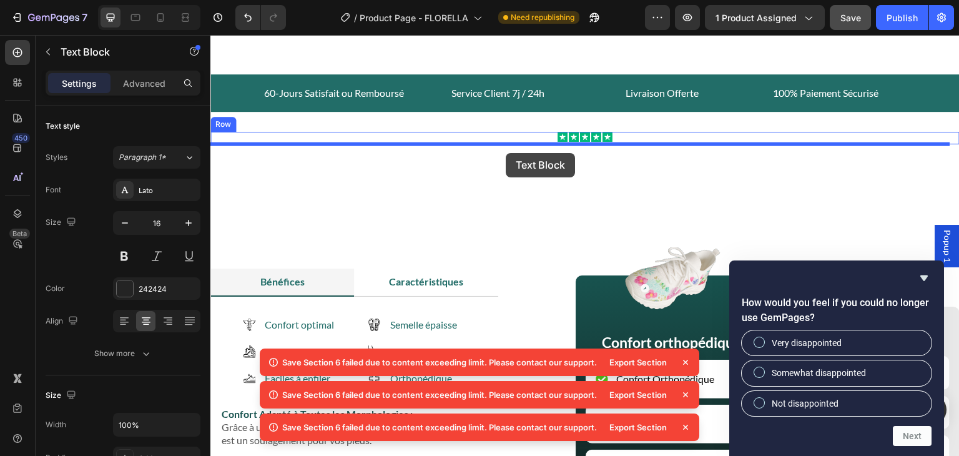
scroll to position [1616, 0]
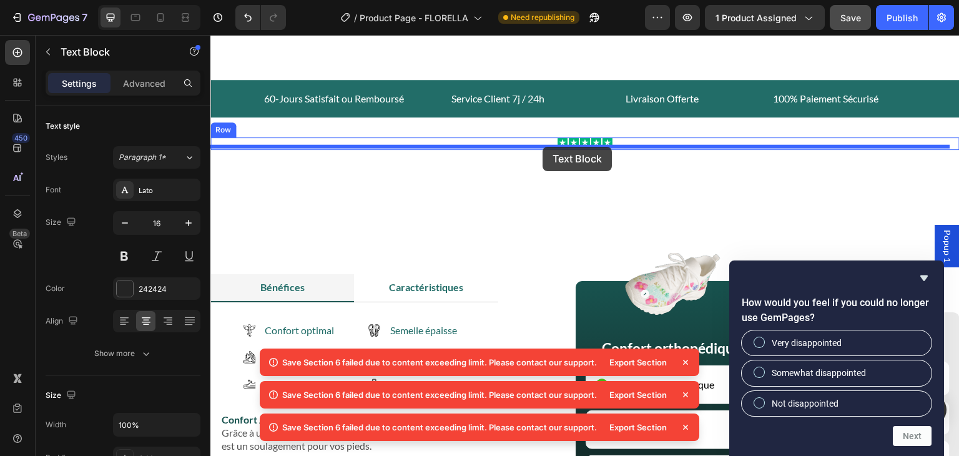
drag, startPoint x: 221, startPoint y: 171, endPoint x: 543, endPoint y: 147, distance: 322.6
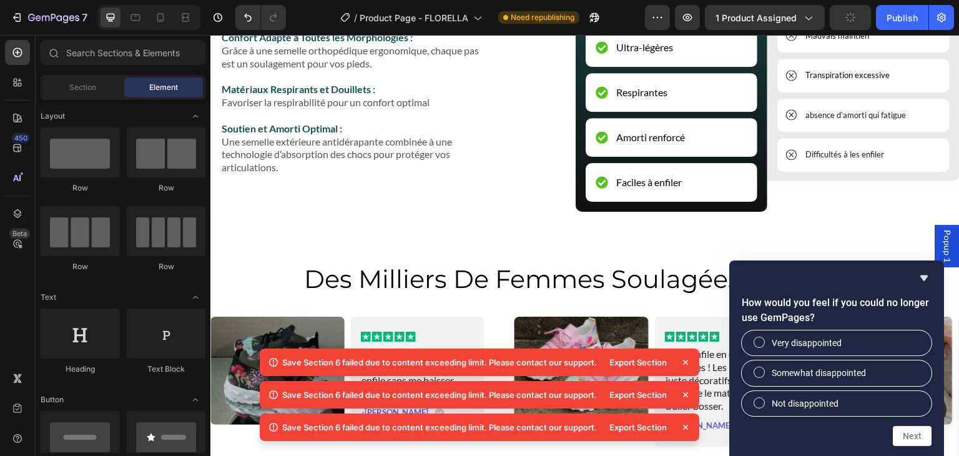
scroll to position [2193, 0]
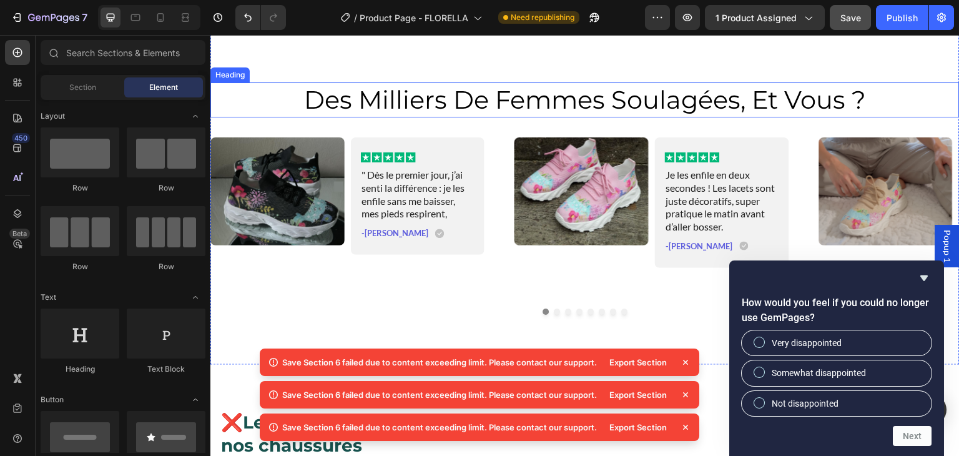
click at [867, 99] on h2 "des milliers de femmes soulagées, et vous ?" at bounding box center [584, 99] width 749 height 35
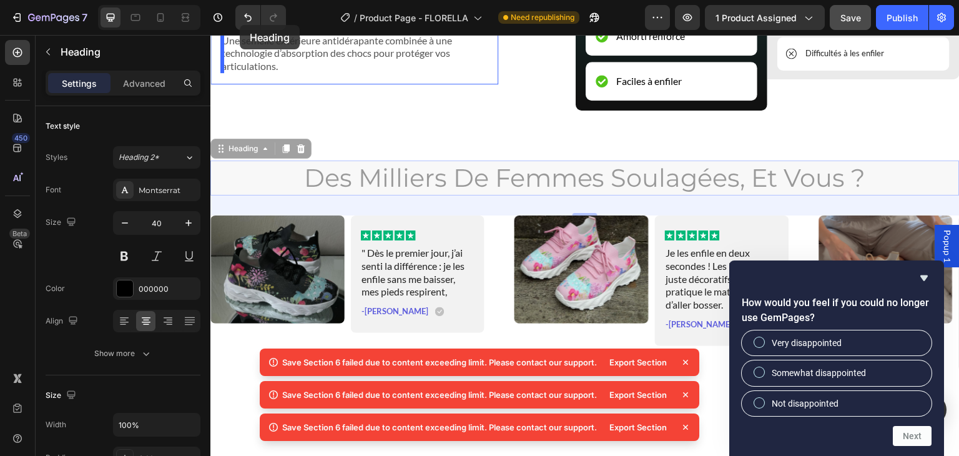
scroll to position [2043, 0]
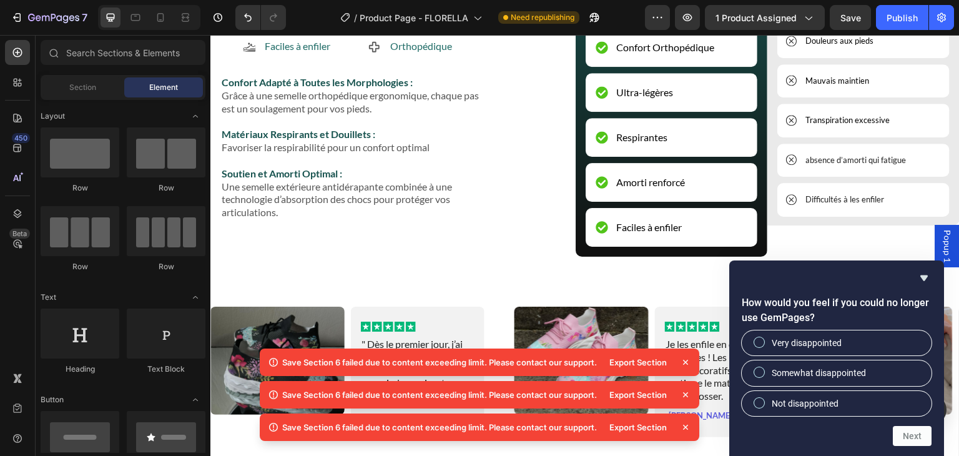
scroll to position [2140, 0]
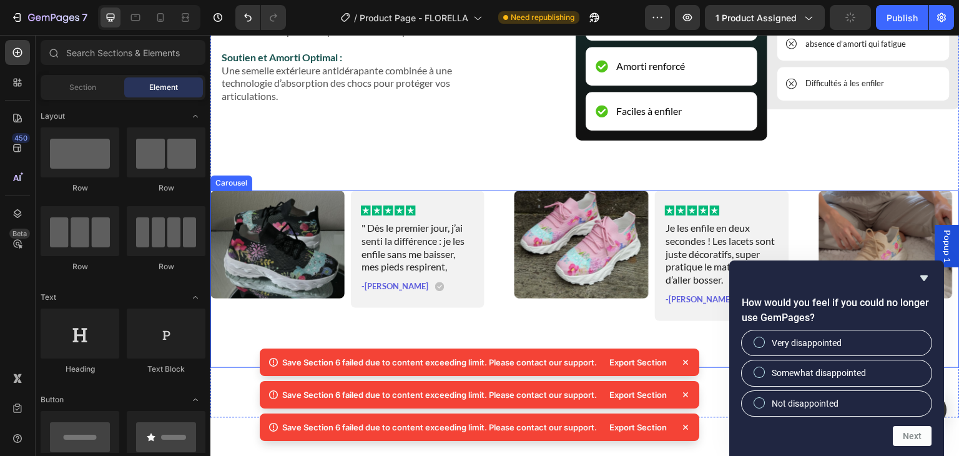
click at [498, 194] on div "Image Icon Icon Icon Icon Icon Icon List " Dès le premier jour, j’ai senti la d…" at bounding box center [584, 268] width 749 height 156
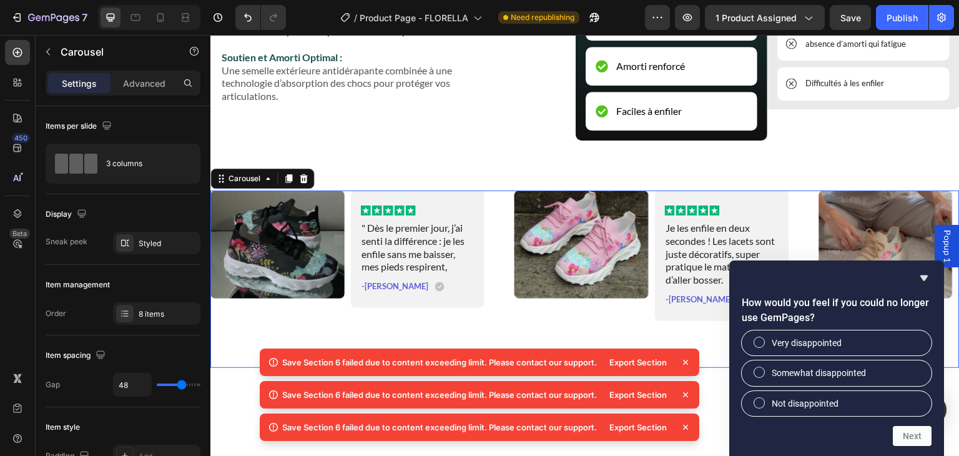
click at [924, 273] on icon "Hide survey" at bounding box center [924, 277] width 15 height 15
click at [925, 273] on img at bounding box center [886, 244] width 134 height 108
click at [924, 275] on div "How would you feel if you could no longer use GemPages? Very disappointed Somew…" at bounding box center [836, 357] width 215 height 195
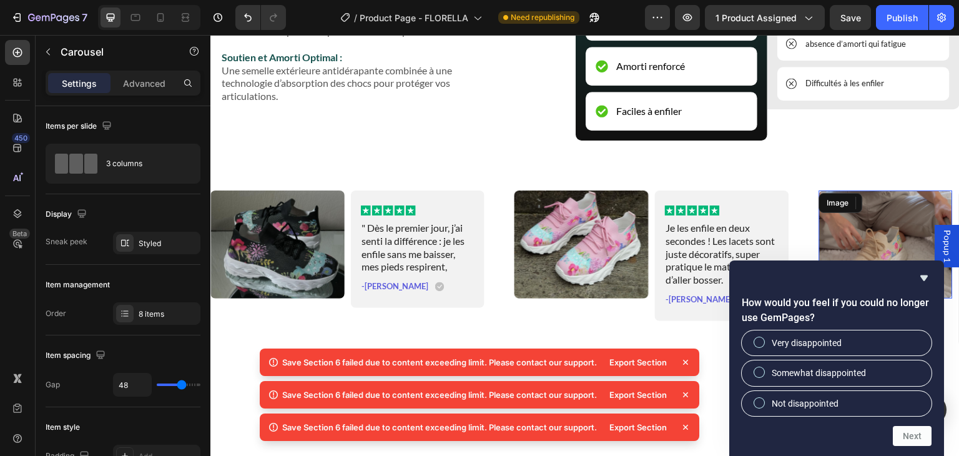
click at [686, 365] on icon at bounding box center [685, 362] width 12 height 12
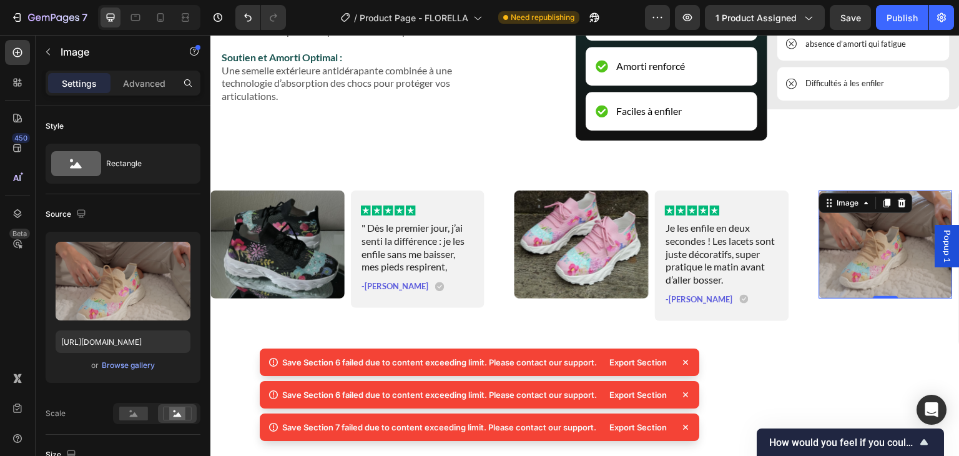
click at [686, 360] on icon at bounding box center [685, 362] width 12 height 12
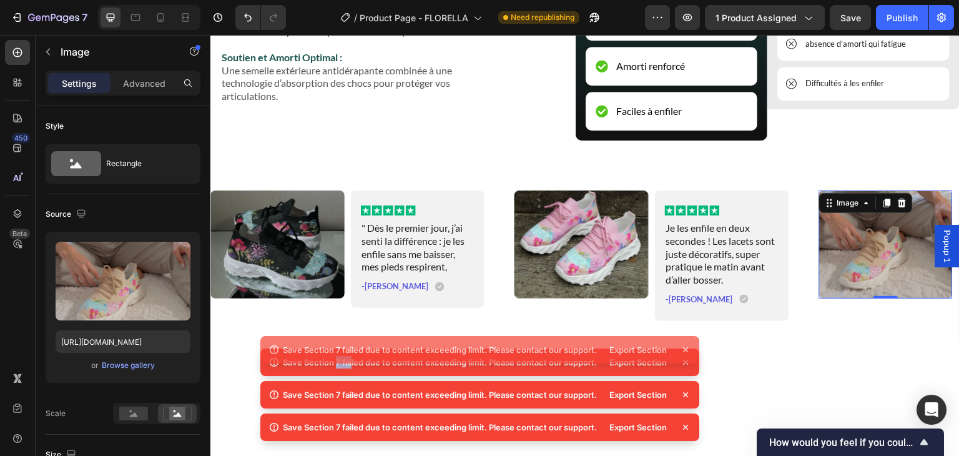
click at [686, 358] on div "Export Section" at bounding box center [647, 349] width 90 height 17
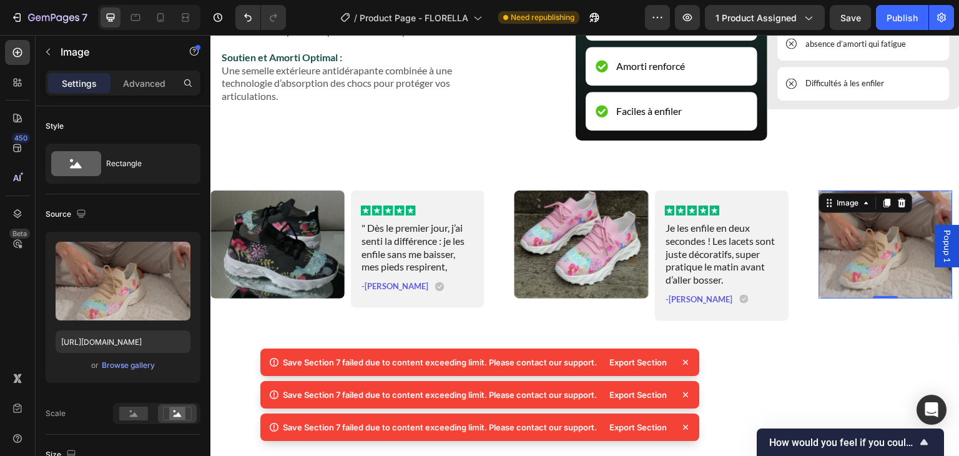
click at [686, 360] on icon at bounding box center [685, 362] width 12 height 12
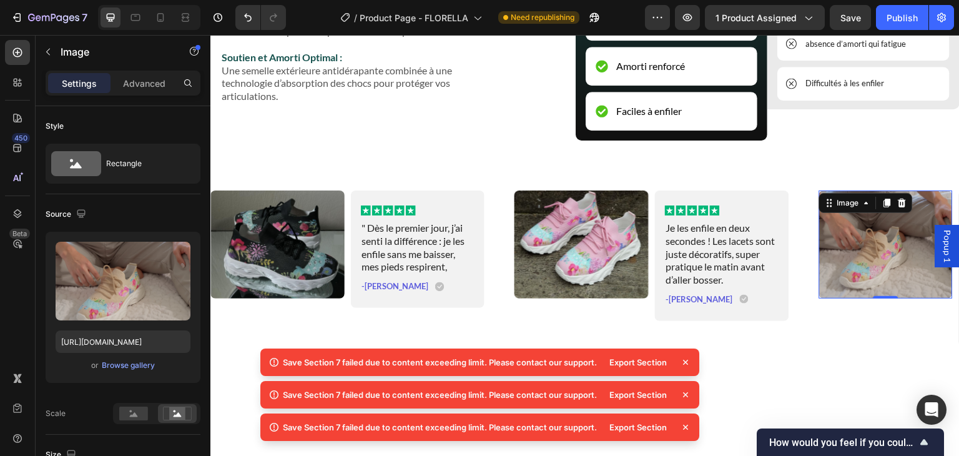
click at [686, 360] on icon at bounding box center [685, 362] width 12 height 12
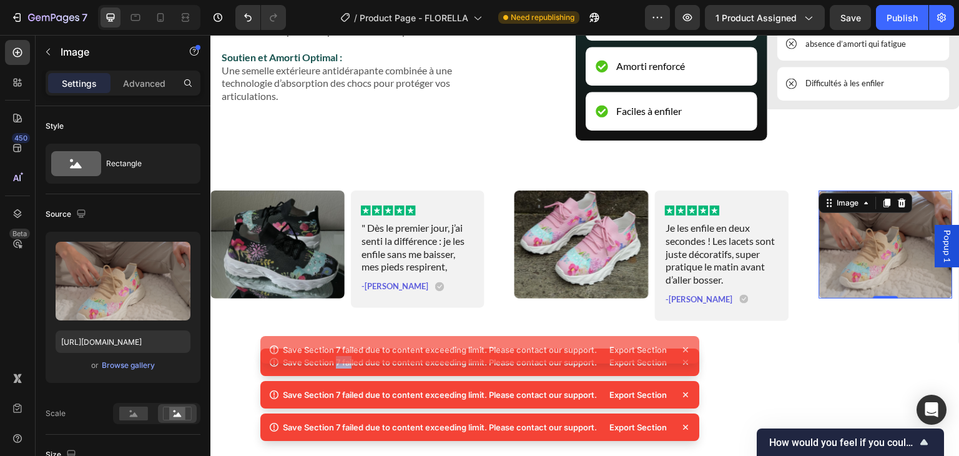
click at [686, 360] on div "Save Section 7 failed due to content exceeding limit. Please contact our suppor…" at bounding box center [479, 349] width 439 height 27
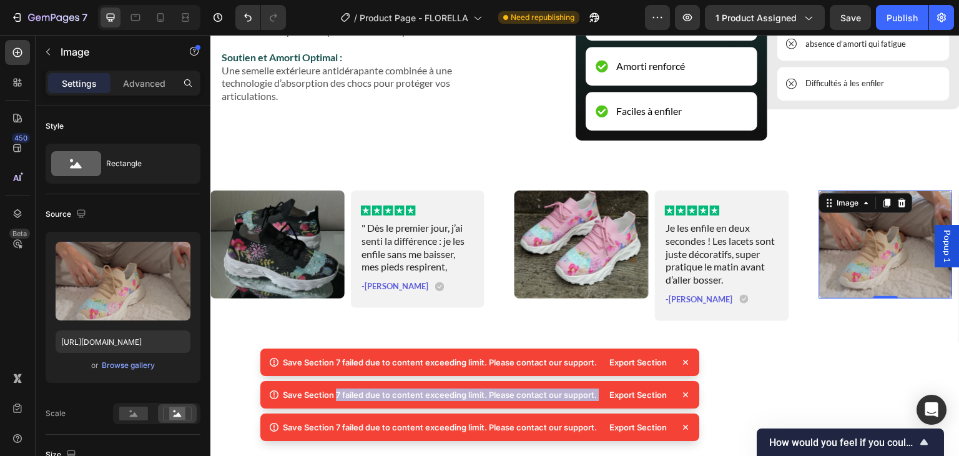
click at [686, 360] on icon at bounding box center [685, 362] width 12 height 12
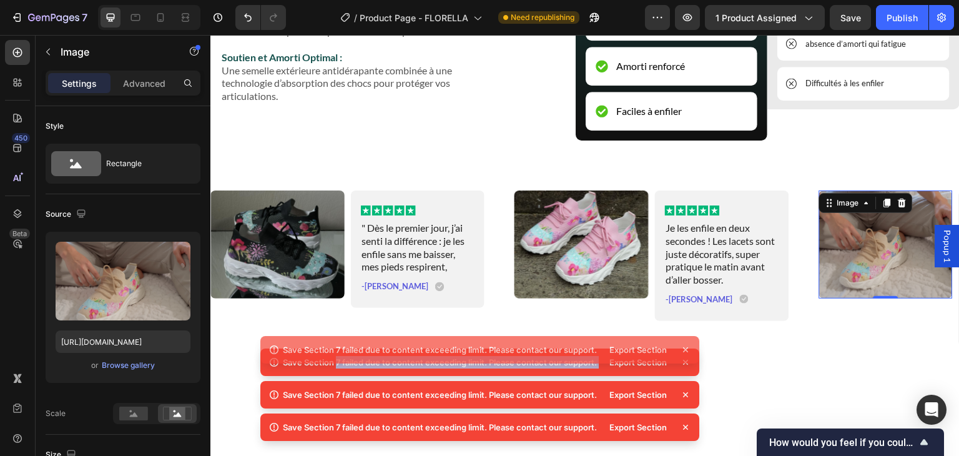
click at [686, 360] on div "Save Section 7 failed due to content exceeding limit. Please contact our suppor…" at bounding box center [479, 381] width 439 height 130
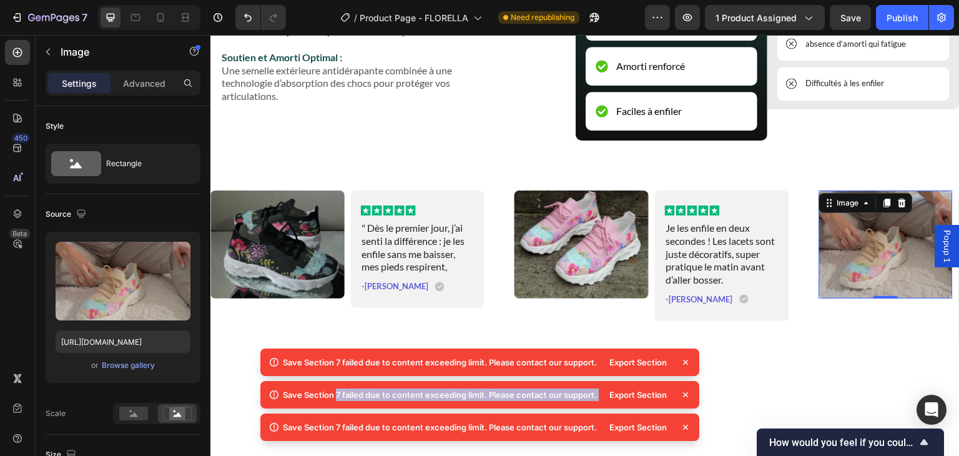
click at [686, 360] on icon at bounding box center [685, 362] width 12 height 12
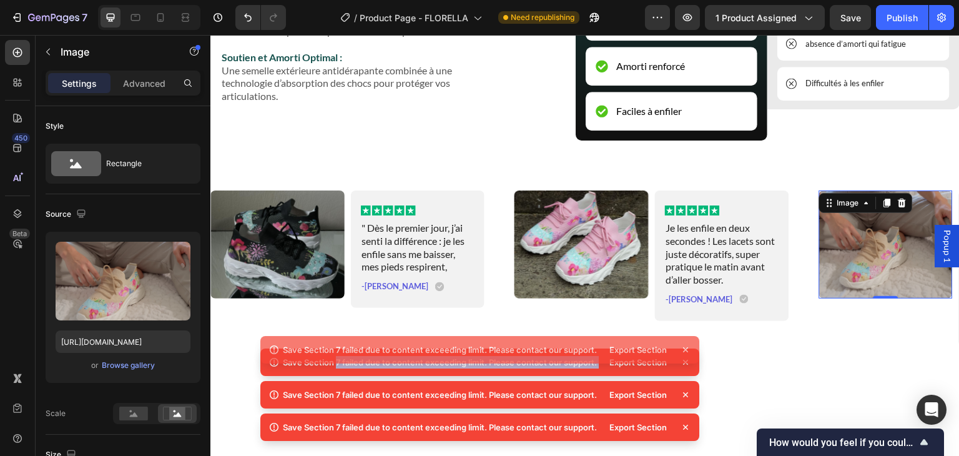
click at [686, 360] on div "Save Section 7 failed due to content exceeding limit. Please contact our suppor…" at bounding box center [479, 349] width 439 height 27
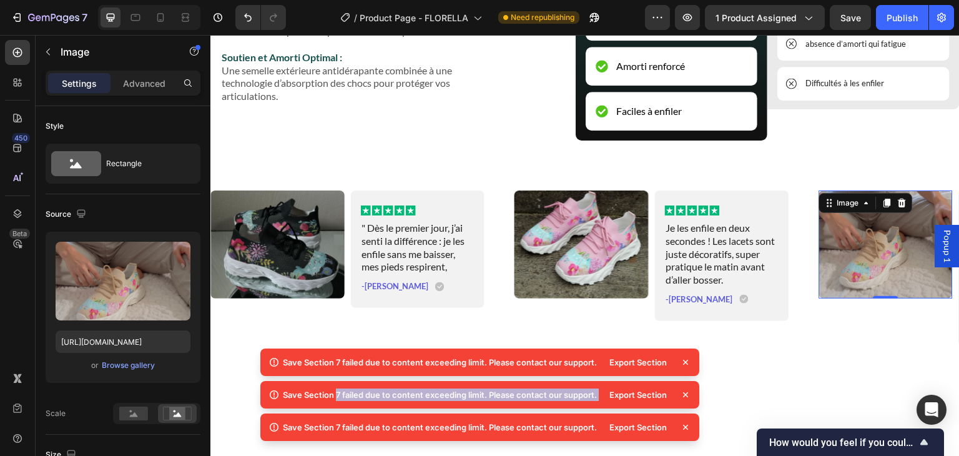
click at [686, 360] on icon at bounding box center [685, 362] width 12 height 12
click at [686, 360] on div "Save Section 7 failed due to content exceeding limit. Please contact our suppor…" at bounding box center [479, 396] width 439 height 97
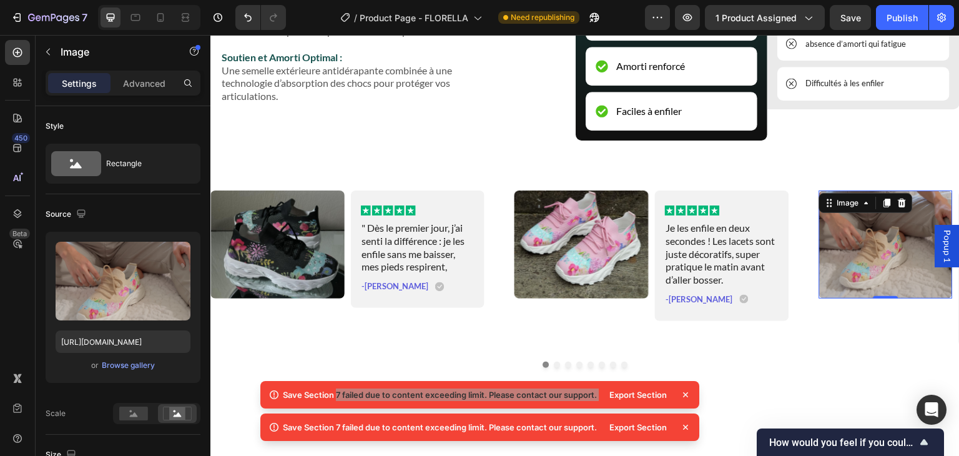
click at [686, 362] on div at bounding box center [584, 365] width 749 height 6
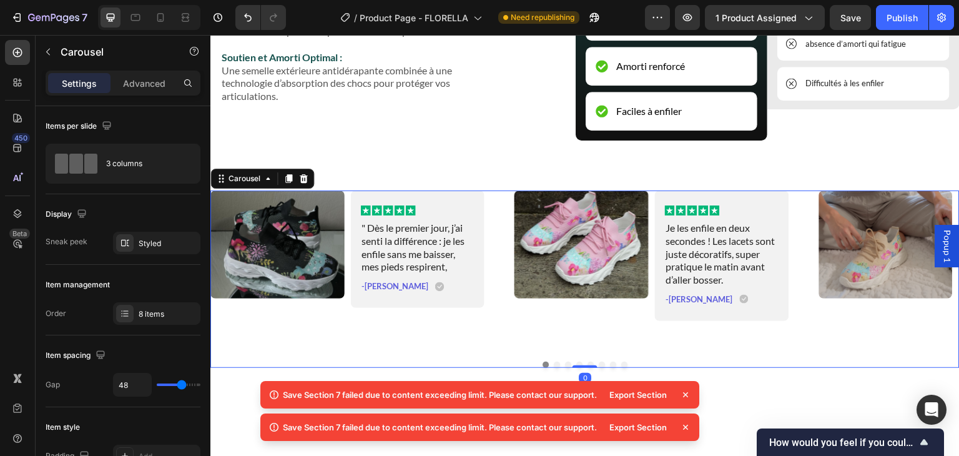
click at [686, 395] on icon at bounding box center [685, 394] width 5 height 5
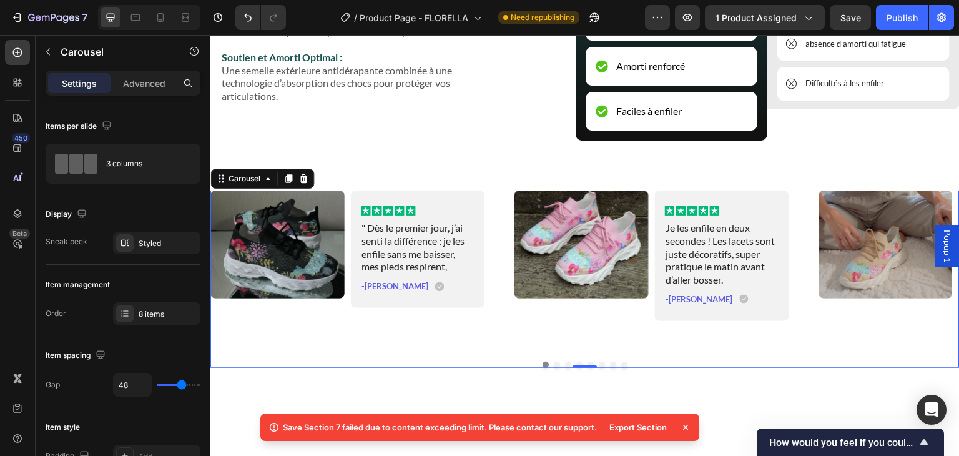
click at [686, 427] on icon at bounding box center [685, 427] width 5 height 5
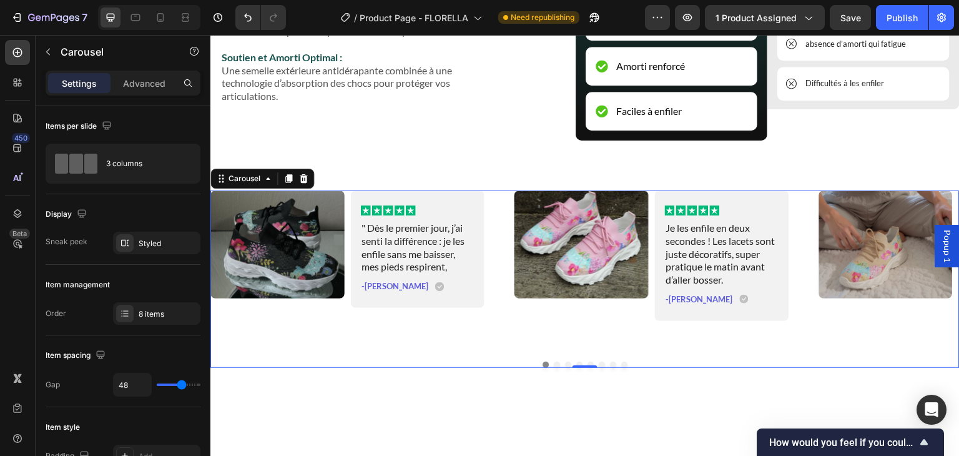
drag, startPoint x: 219, startPoint y: 178, endPoint x: 955, endPoint y: 285, distance: 743.5
click at [360, 66] on div "Bénéfices Caractéristiques Confort optimal Anti-dérapantes Faciles à enfiler It…" at bounding box center [584, 71] width 749 height 591
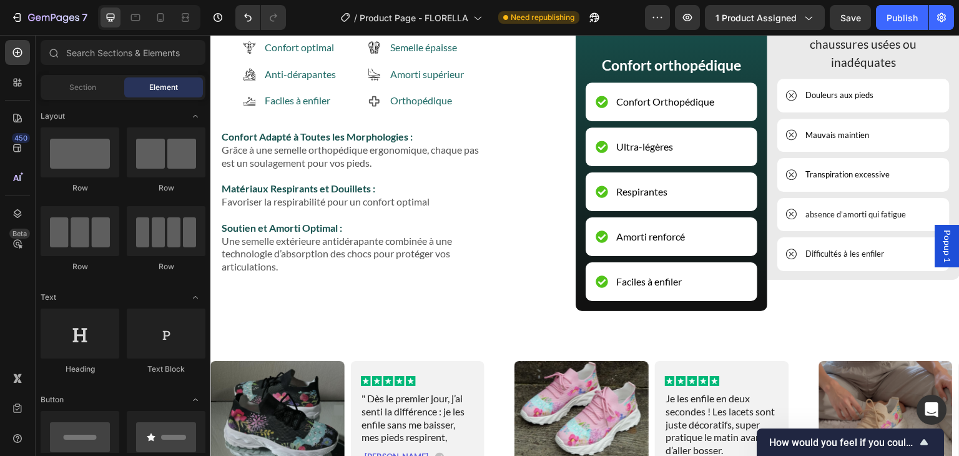
scroll to position [2079, 0]
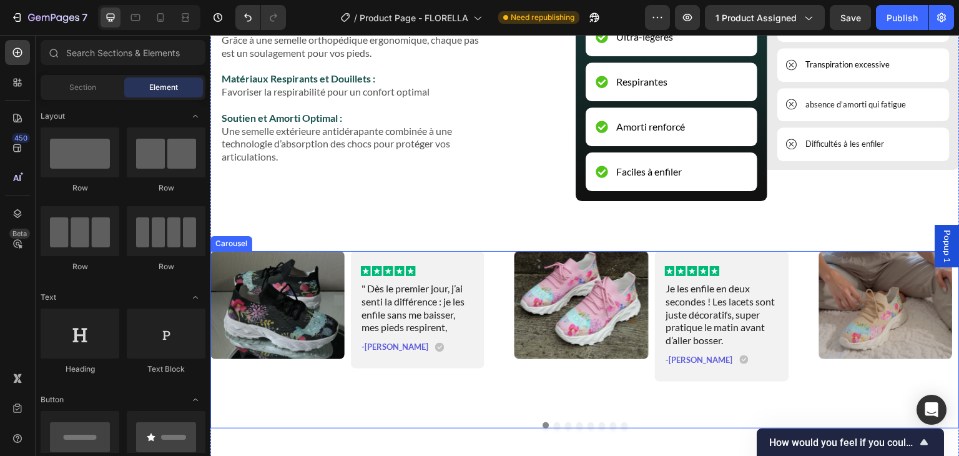
click at [799, 387] on div "Image Icon Icon Icon Icon Icon Icon List " Dès le premier jour, j’ai senti la d…" at bounding box center [584, 329] width 749 height 156
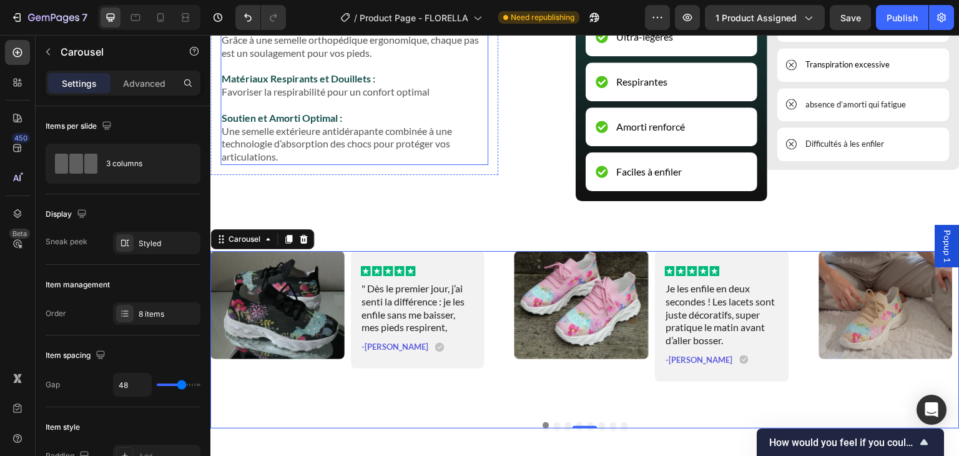
click at [420, 76] on div "Bénéfices Caractéristiques Confort optimal Anti-dérapantes Faciles à enfiler It…" at bounding box center [584, 132] width 749 height 591
click at [290, 237] on icon at bounding box center [288, 239] width 7 height 9
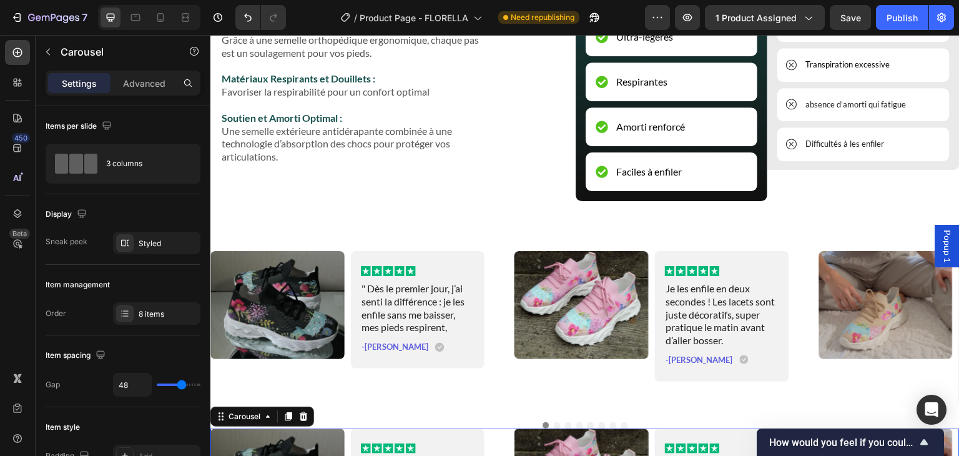
scroll to position [2428, 0]
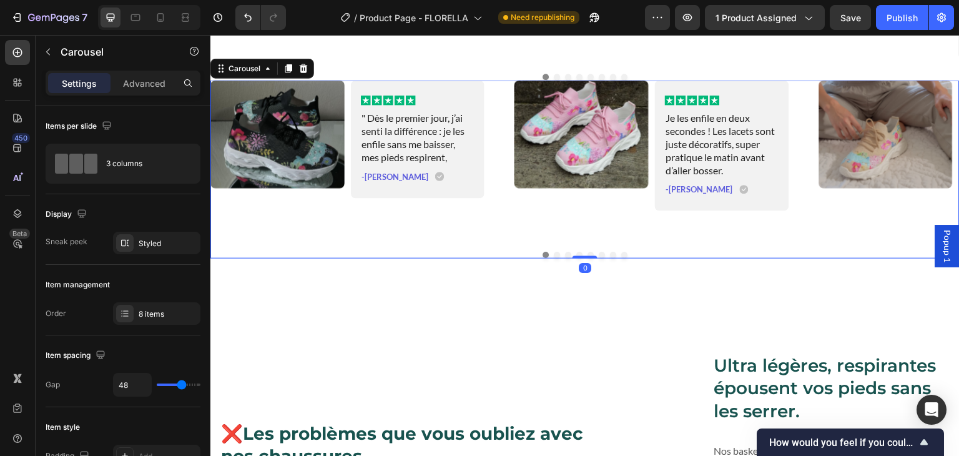
drag, startPoint x: 220, startPoint y: 68, endPoint x: 956, endPoint y: 310, distance: 774.4
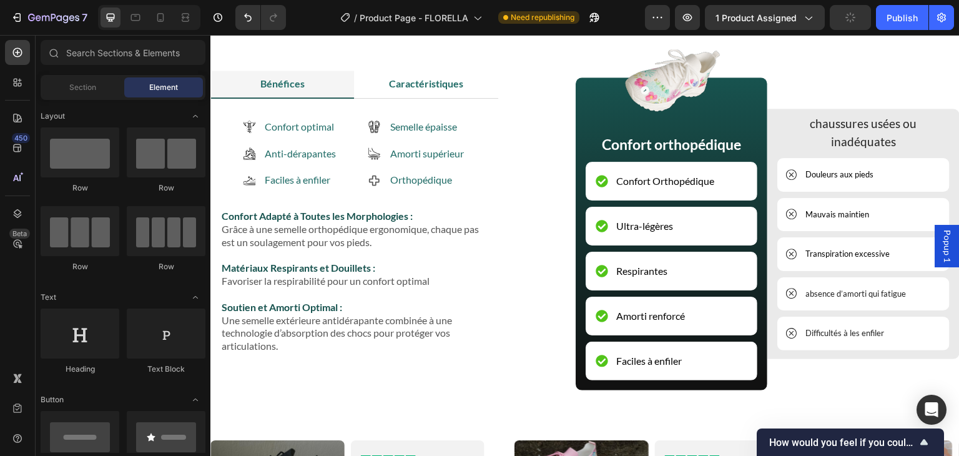
scroll to position [1570, 0]
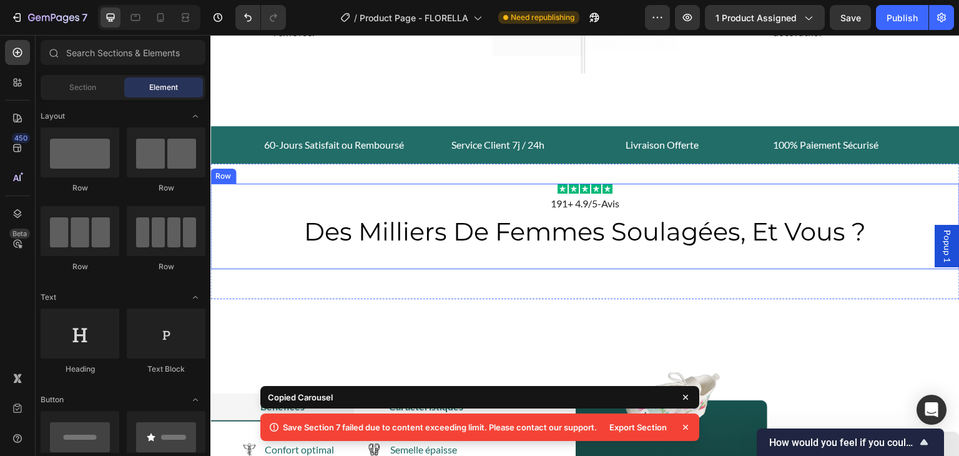
click at [600, 266] on div "Icon Icon Icon Icon Icon Icon List 191+ 4.9/5-Avis Text Block des milliers de f…" at bounding box center [584, 232] width 749 height 96
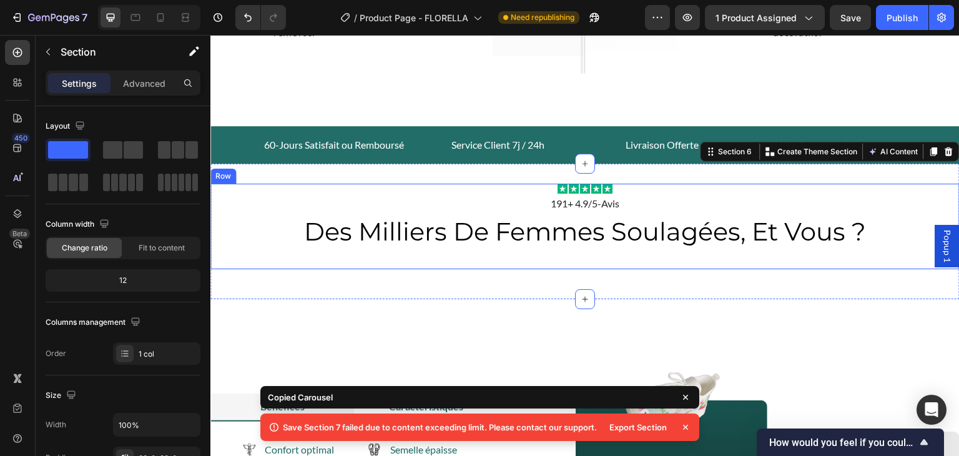
click at [591, 257] on div "Icon Icon Icon Icon Icon Icon List 191+ 4.9/5-Avis Text Block des milliers de f…" at bounding box center [584, 227] width 749 height 86
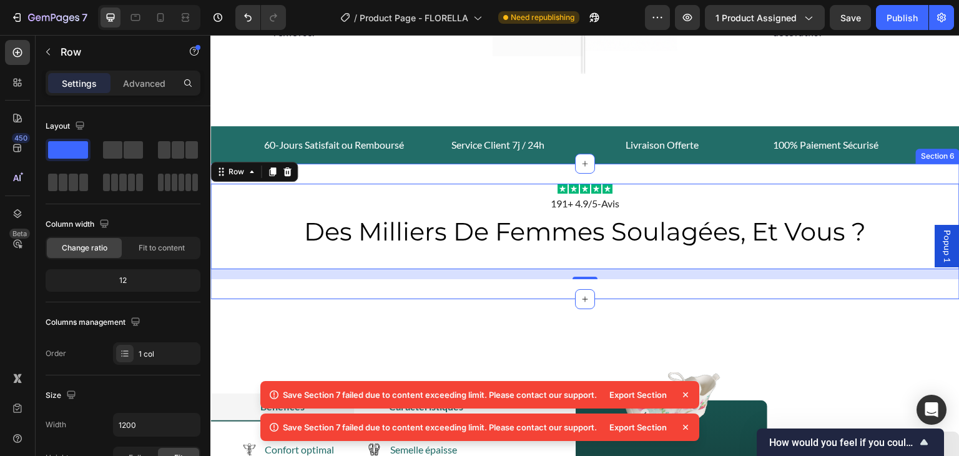
click at [714, 172] on div "Icon Icon Icon Icon Icon Icon List 191+ 4.9/5-Avis Text Block des milliers de f…" at bounding box center [584, 232] width 749 height 136
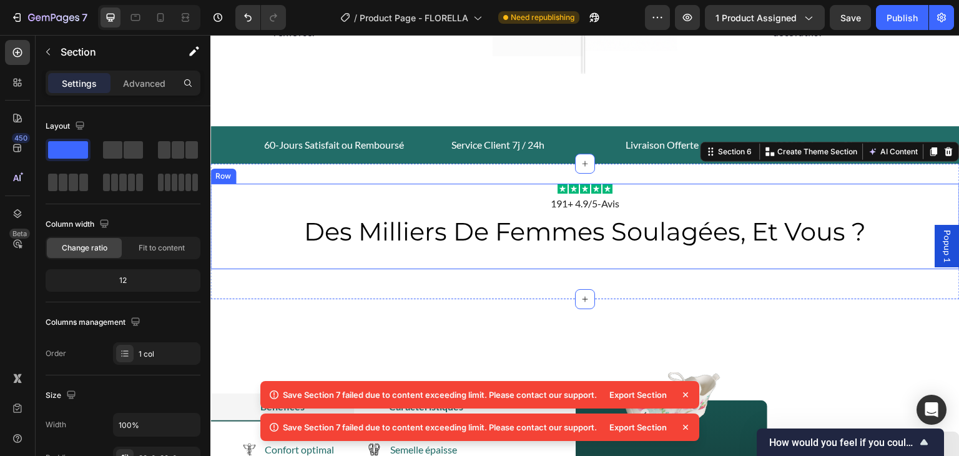
click at [607, 262] on div "Icon Icon Icon Icon Icon Icon List 191+ 4.9/5-Avis Text Block des milliers de f…" at bounding box center [584, 227] width 749 height 86
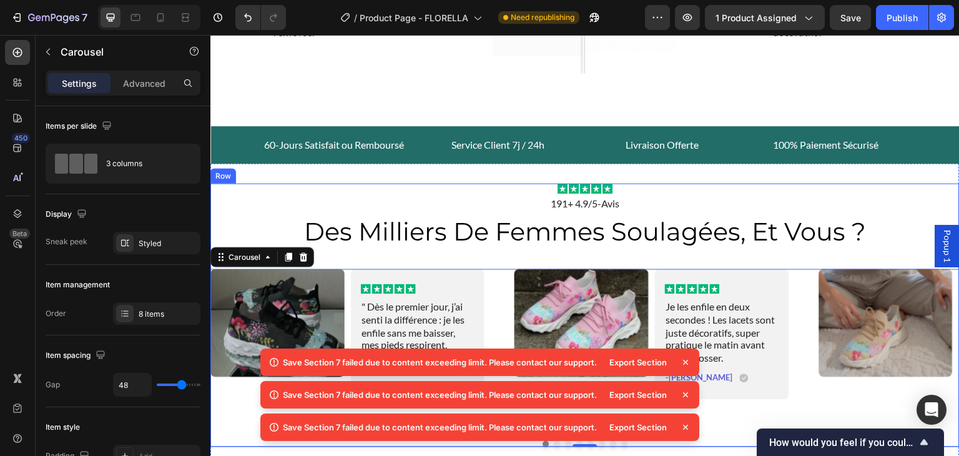
click at [822, 249] on div "Icon Icon Icon Icon Icon Icon List 191+ 4.9/5-Avis Text Block des milliers de f…" at bounding box center [584, 315] width 749 height 263
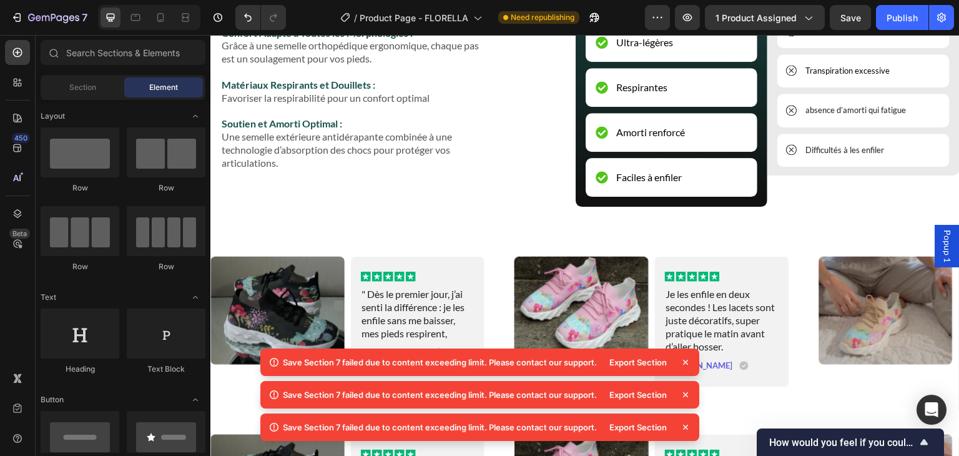
scroll to position [2319, 0]
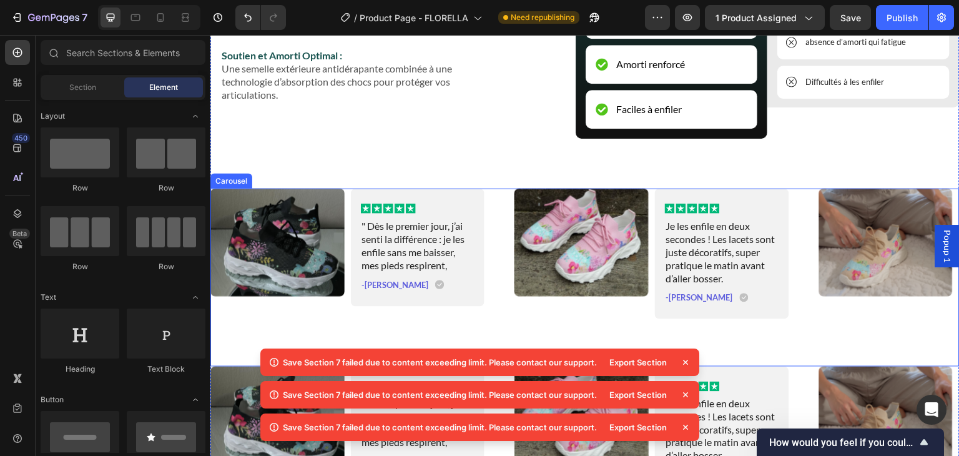
click at [798, 280] on div "Image Icon Icon Icon Icon Icon Icon List " Dès le premier jour, j’ai senti la d…" at bounding box center [584, 267] width 749 height 156
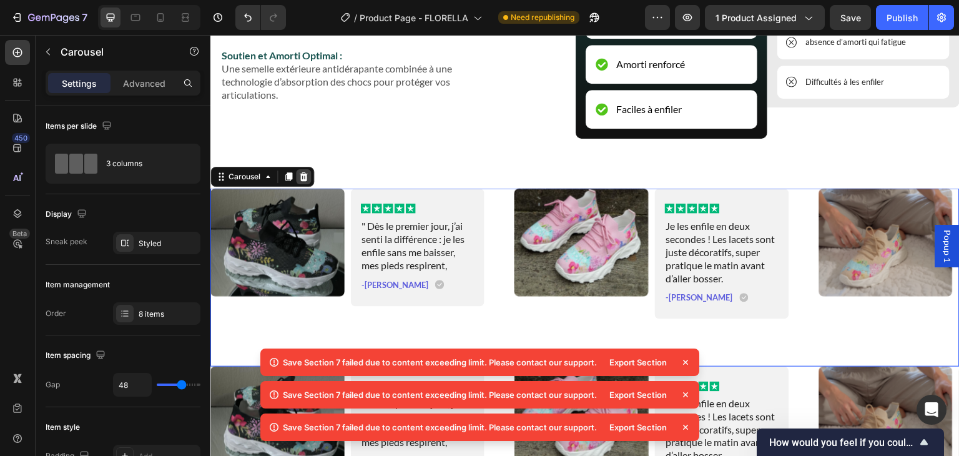
click at [304, 175] on icon at bounding box center [304, 176] width 8 height 9
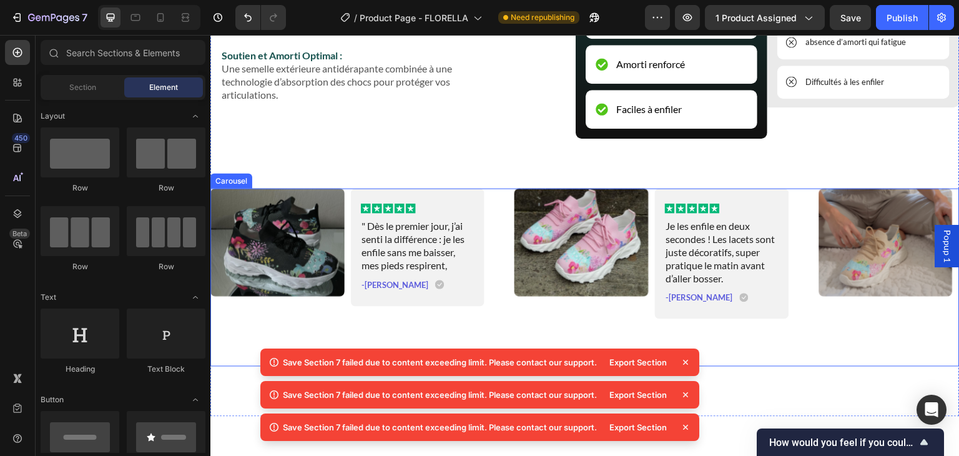
click at [310, 322] on div "Image Icon Icon Icon Icon Icon Icon List " Dès le premier jour, j’ai senti la d…" at bounding box center [347, 267] width 274 height 156
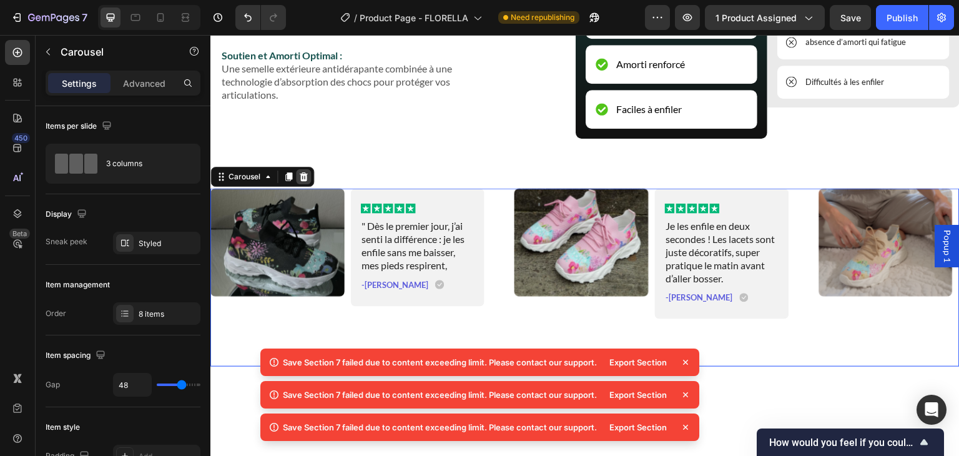
click at [302, 179] on icon at bounding box center [304, 176] width 8 height 9
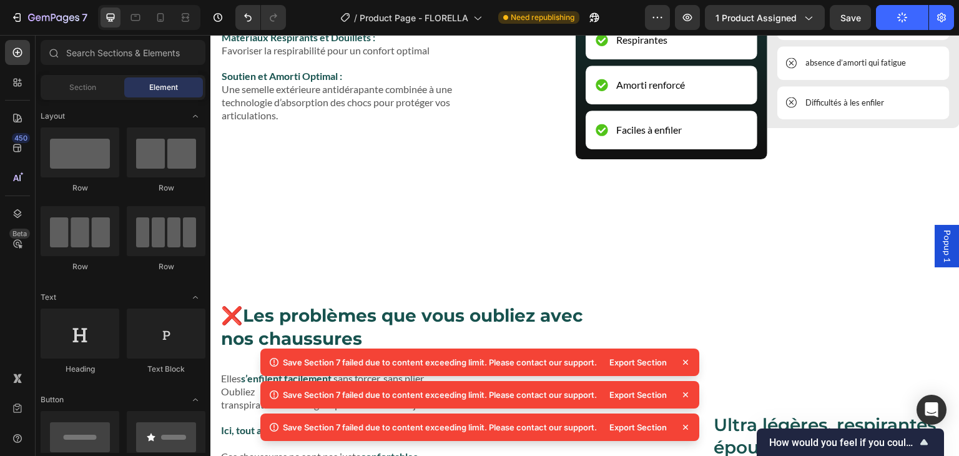
scroll to position [2303, 0]
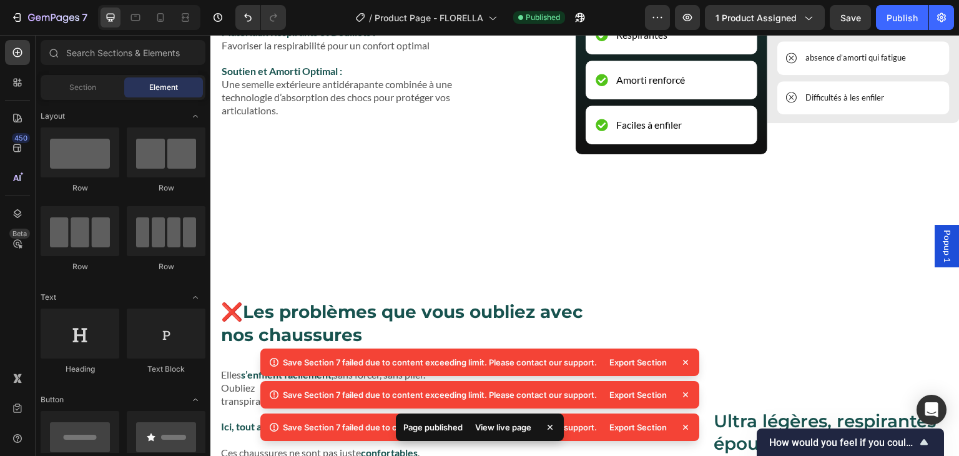
scroll to position [2123, 0]
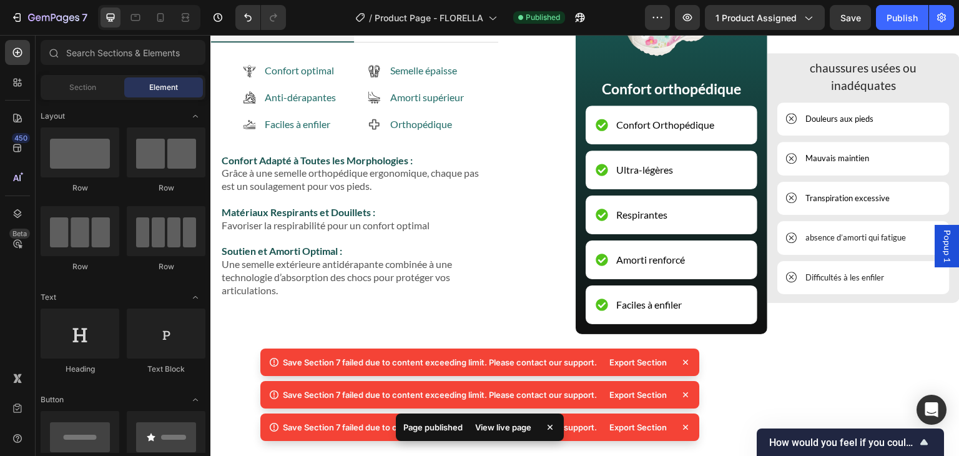
drag, startPoint x: 954, startPoint y: 316, endPoint x: 896, endPoint y: 397, distance: 100.2
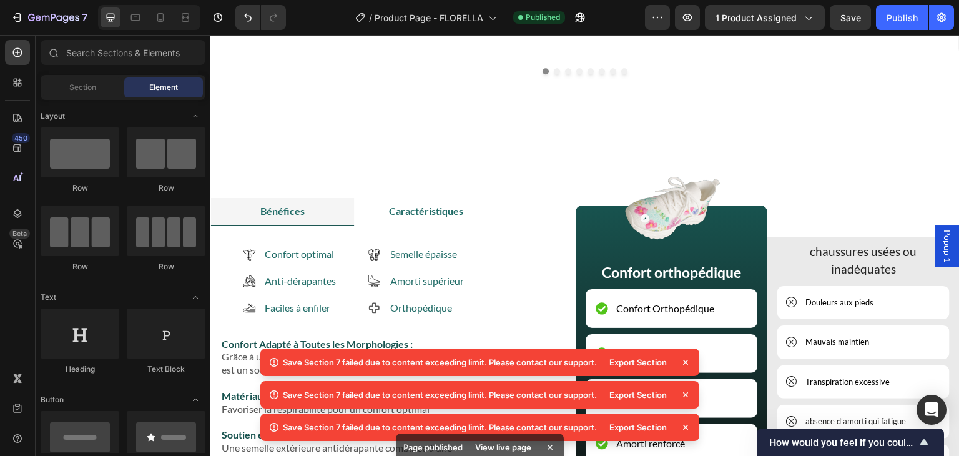
scroll to position [1664, 0]
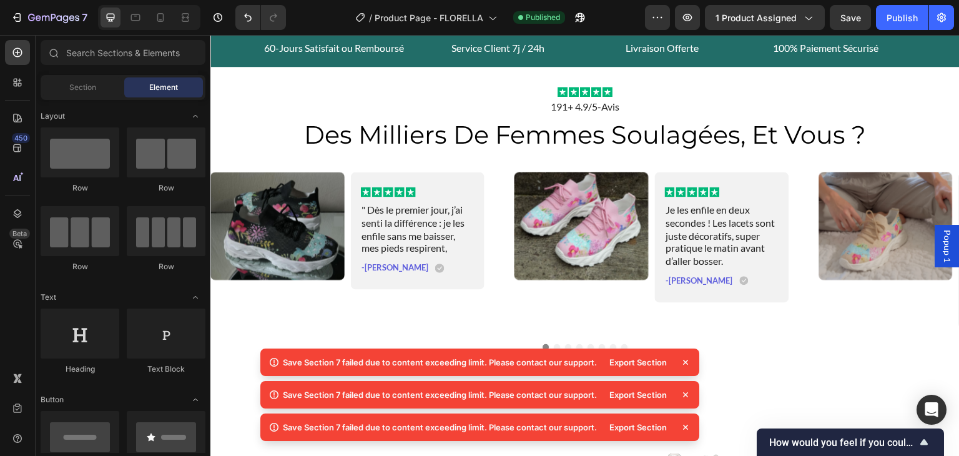
click at [686, 363] on icon at bounding box center [685, 362] width 5 height 5
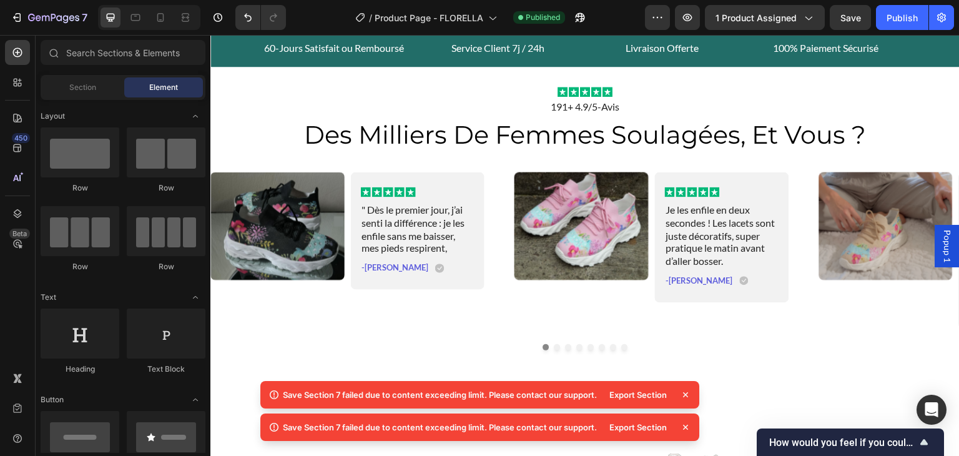
click at [684, 393] on icon at bounding box center [685, 394] width 5 height 5
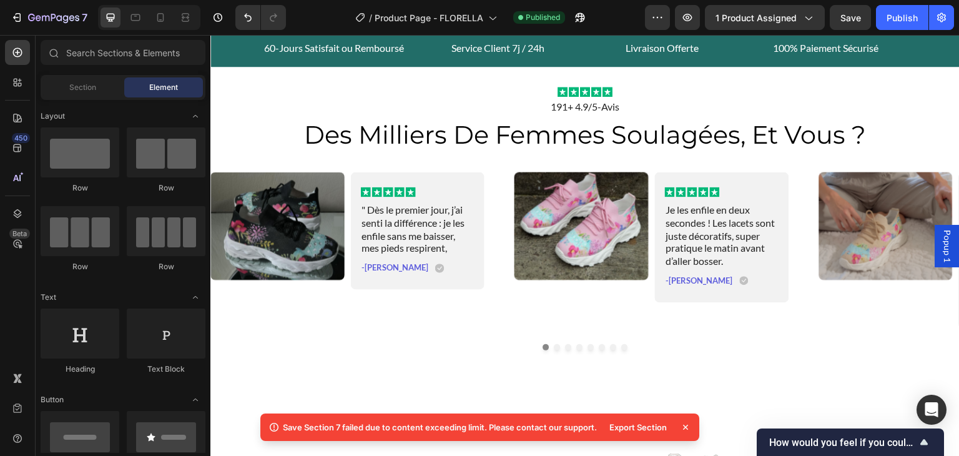
click at [686, 427] on icon at bounding box center [685, 427] width 5 height 5
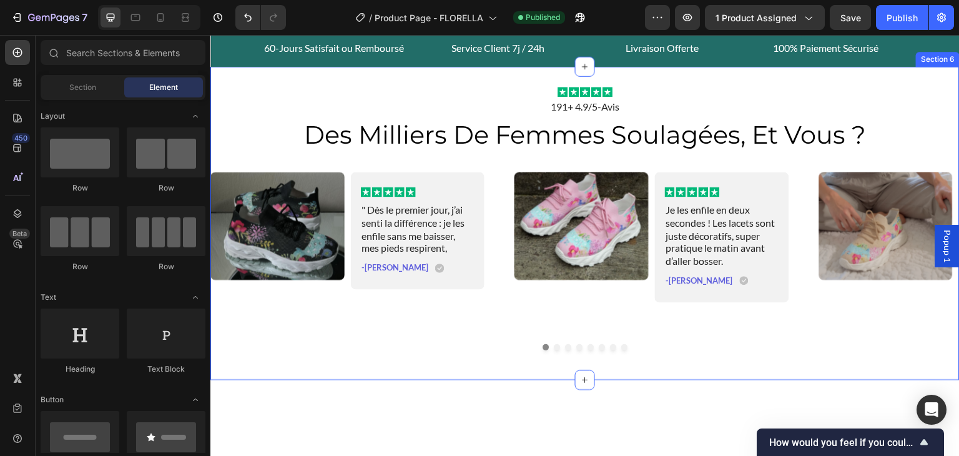
scroll to position [1561, 0]
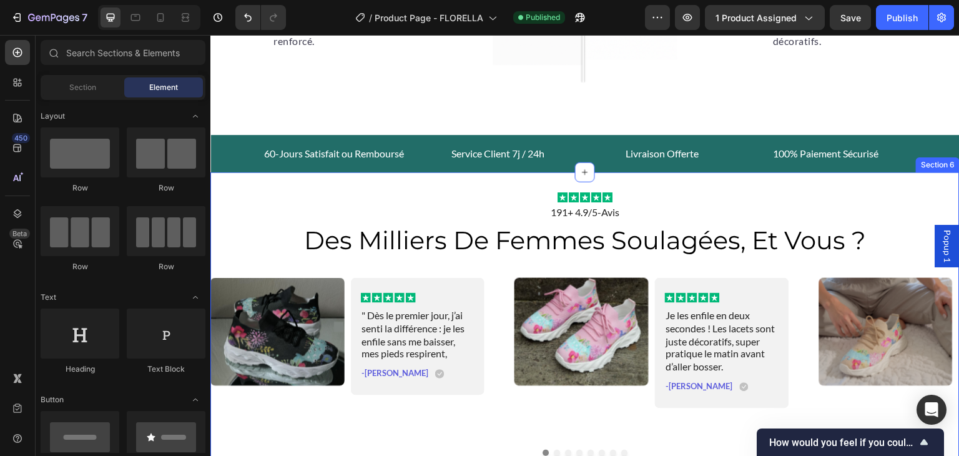
click at [934, 182] on div "Icon Icon Icon Icon Icon Icon List 191+ 4.9/5-Avis Text Block des milliers de f…" at bounding box center [584, 328] width 749 height 313
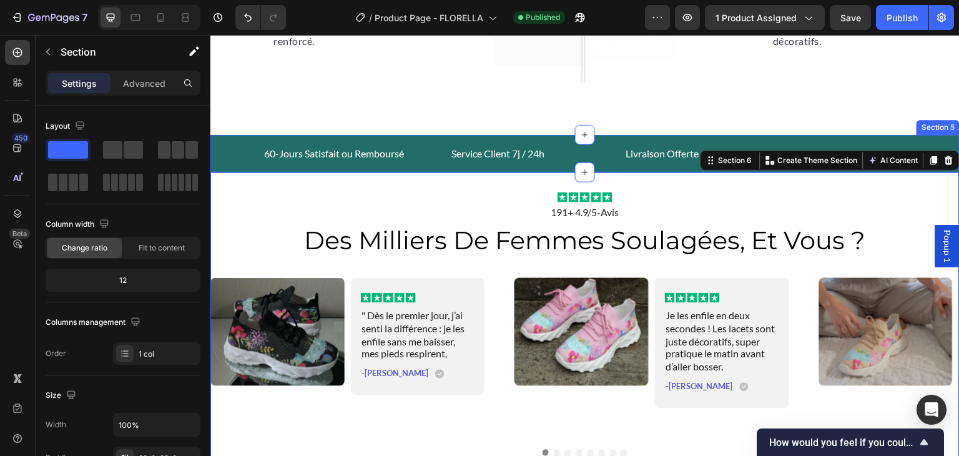
click at [713, 139] on div "60-Jours Satisfait ou Remboursé Text block Service Client 7j / 24h Text block L…" at bounding box center [584, 153] width 749 height 37
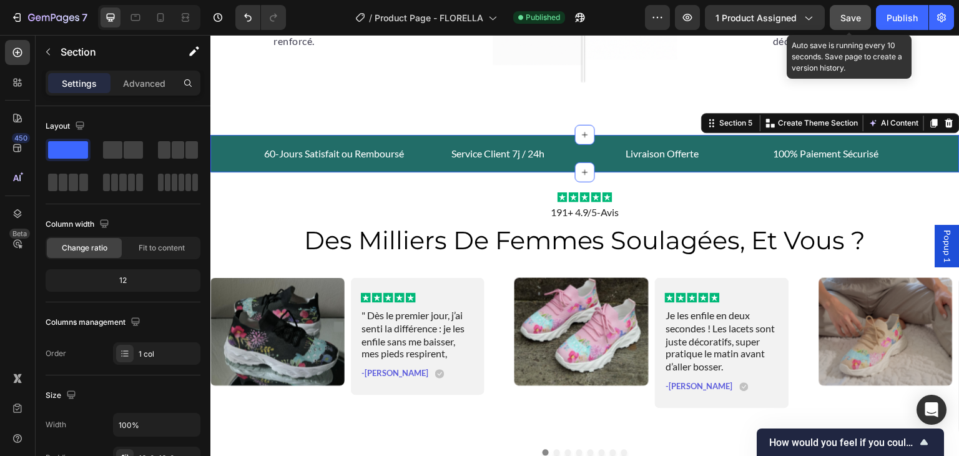
click at [849, 12] on span "Save" at bounding box center [851, 17] width 21 height 11
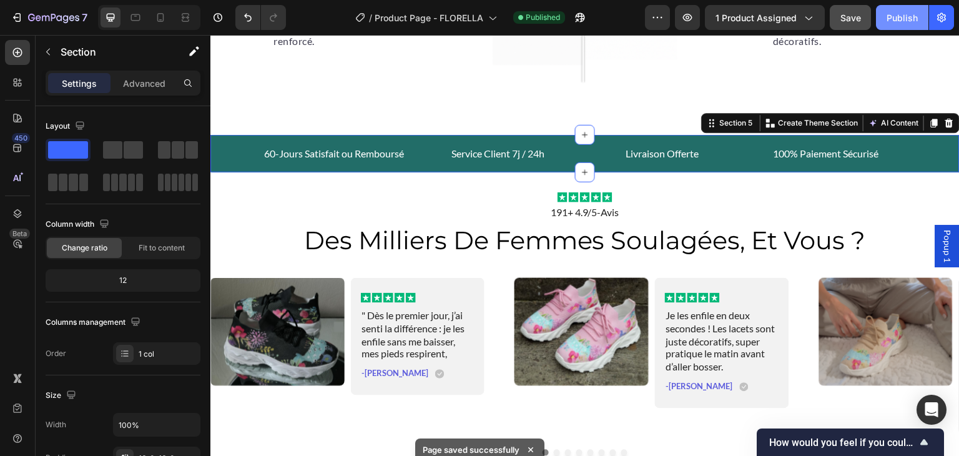
click at [899, 13] on div "Publish" at bounding box center [902, 17] width 31 height 13
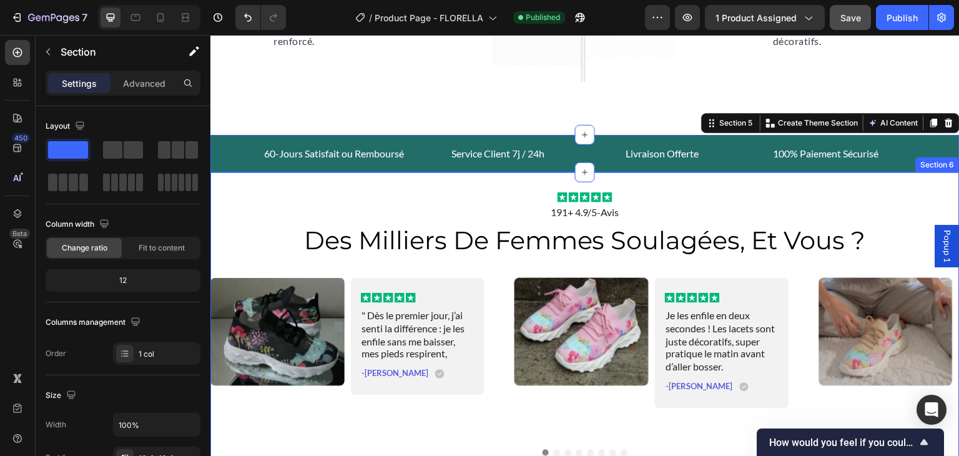
click at [757, 187] on div "Icon Icon Icon Icon Icon Icon List 191+ 4.9/5-Avis Text Block des milliers de f…" at bounding box center [584, 328] width 749 height 313
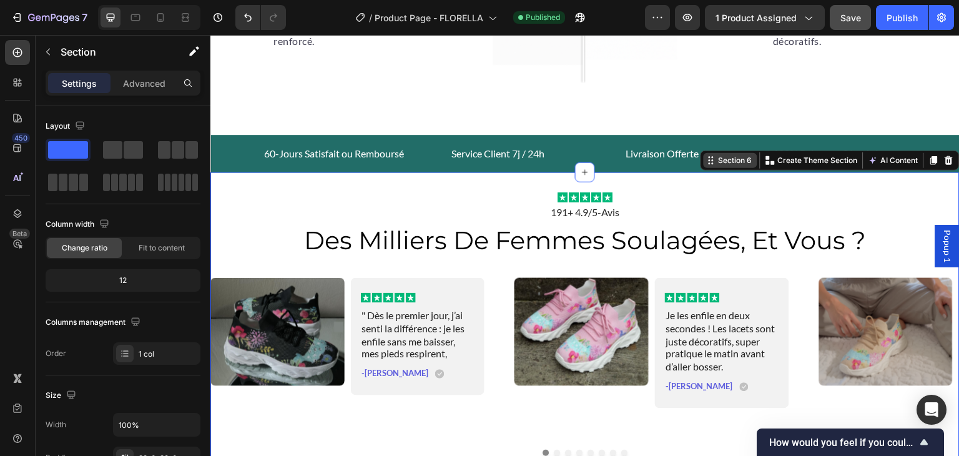
click at [707, 162] on div "Section 6" at bounding box center [731, 160] width 54 height 15
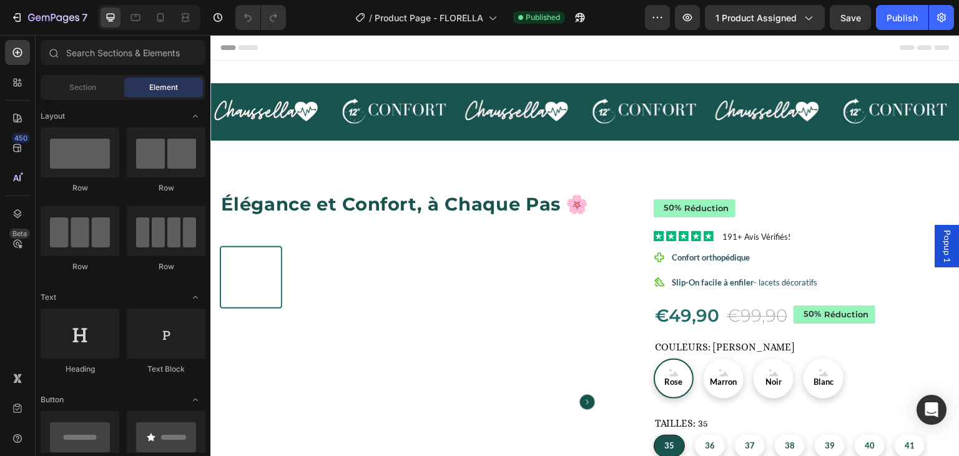
radio input "false"
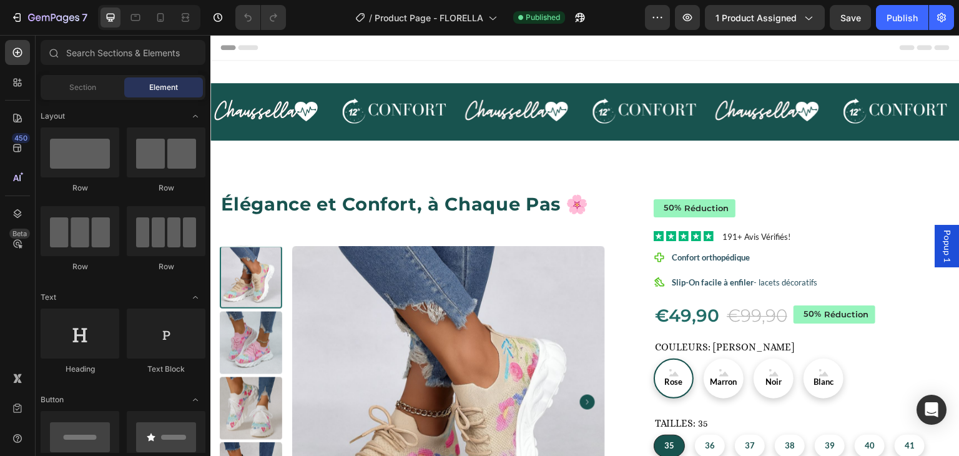
radio input "false"
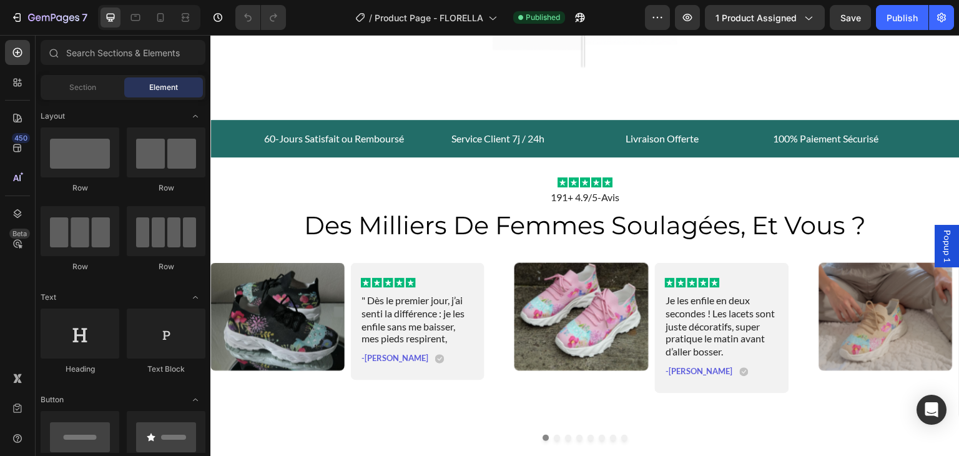
scroll to position [1594, 0]
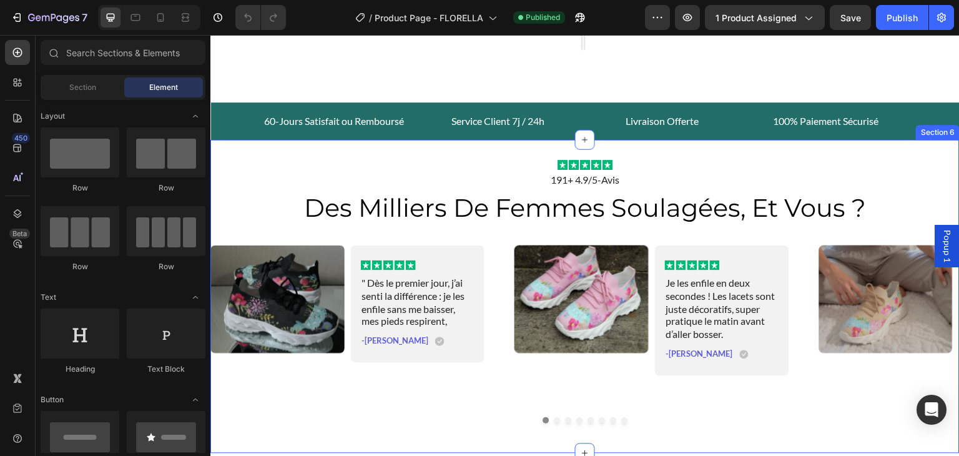
click at [889, 147] on div "Icon Icon Icon Icon Icon Icon List 191+ 4.9/5-Avis Text Block des milliers de f…" at bounding box center [584, 296] width 749 height 313
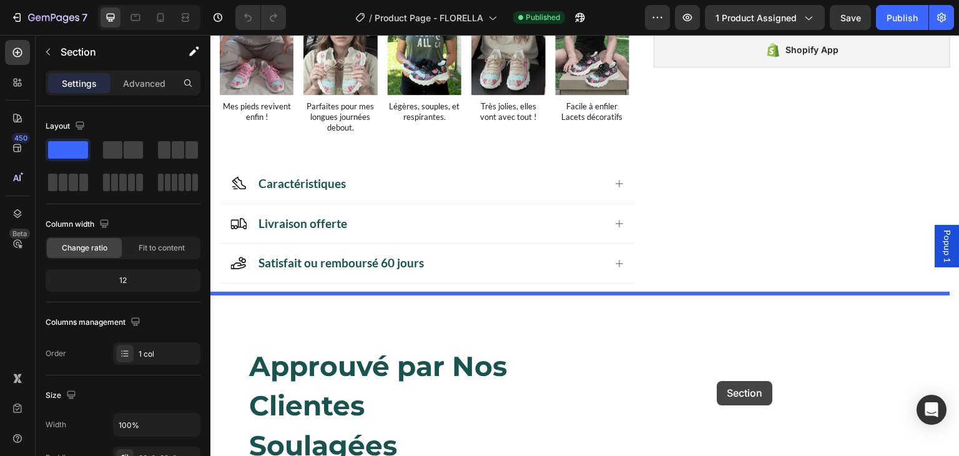
scroll to position [583, 0]
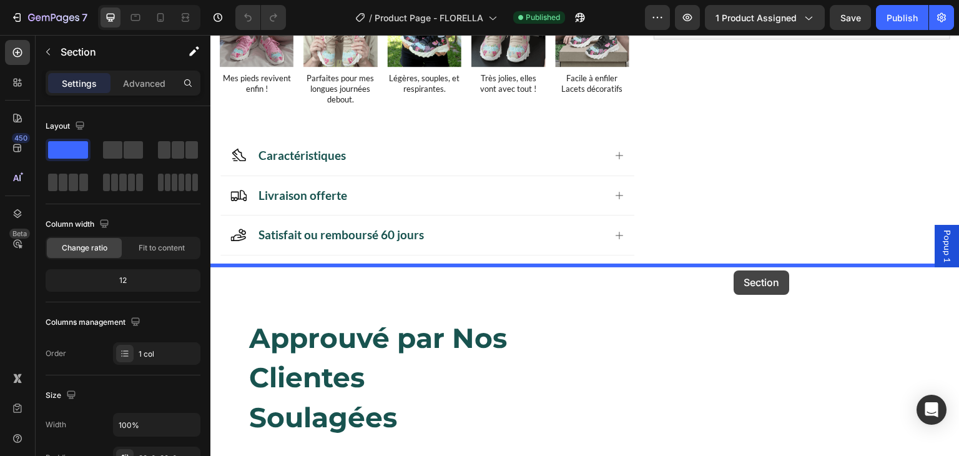
drag, startPoint x: 704, startPoint y: 126, endPoint x: 734, endPoint y: 270, distance: 148.0
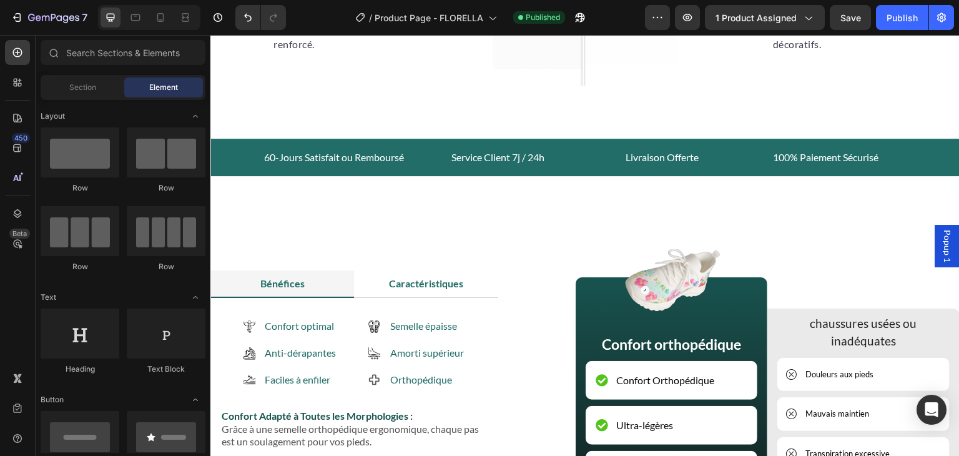
scroll to position [1885, 0]
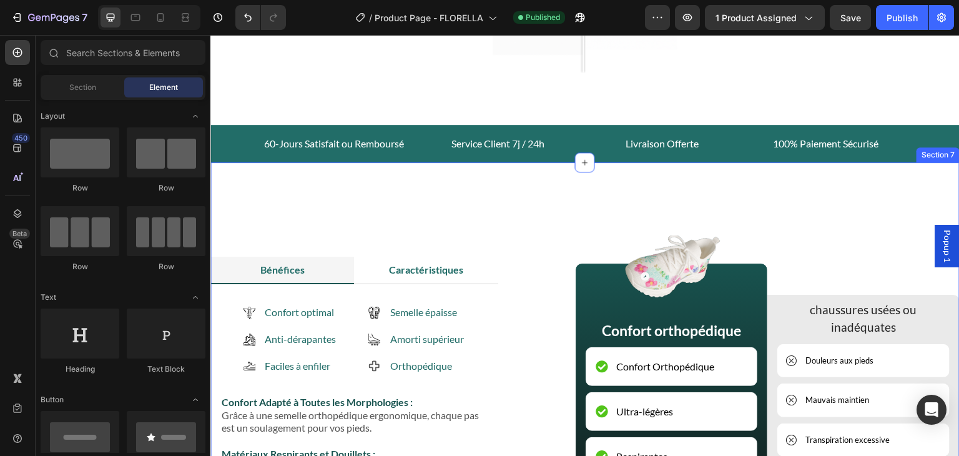
click at [926, 186] on div "Bénéfices Caractéristiques Confort optimal Anti-dérapantes Faciles à enfiler It…" at bounding box center [584, 419] width 749 height 514
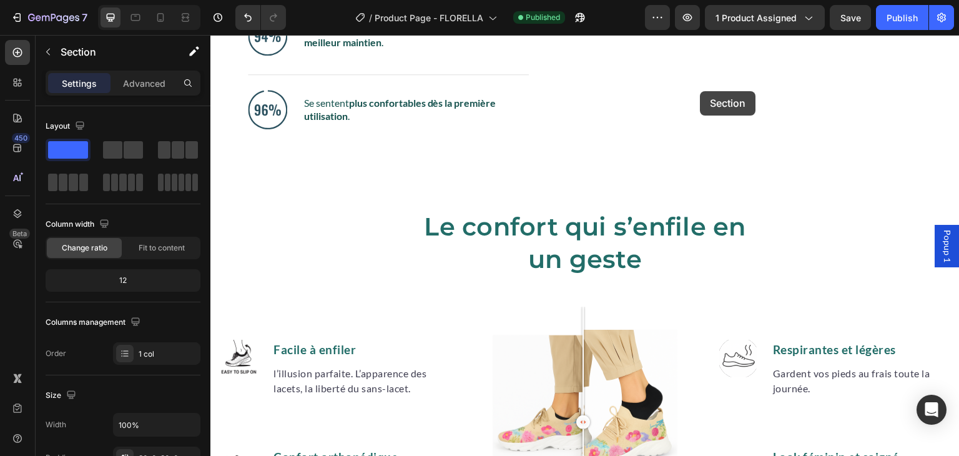
scroll to position [1395, 0]
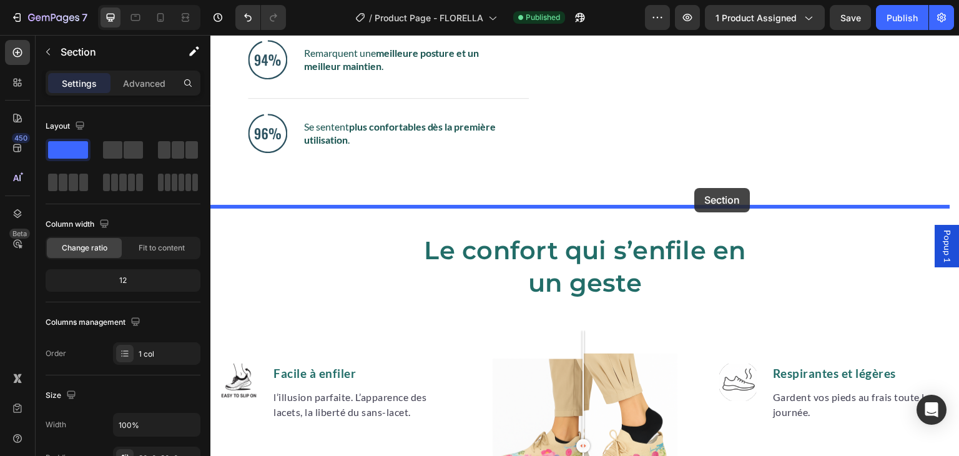
drag, startPoint x: 704, startPoint y: 151, endPoint x: 695, endPoint y: 188, distance: 38.5
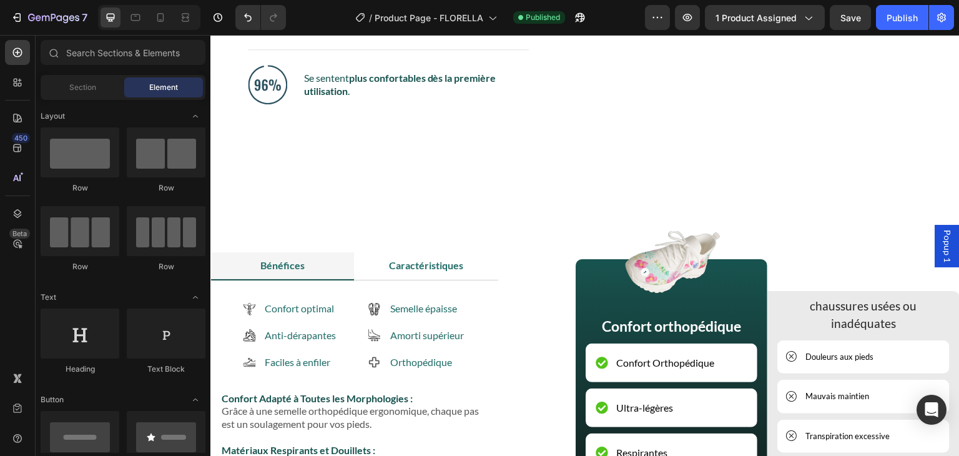
scroll to position [1439, 0]
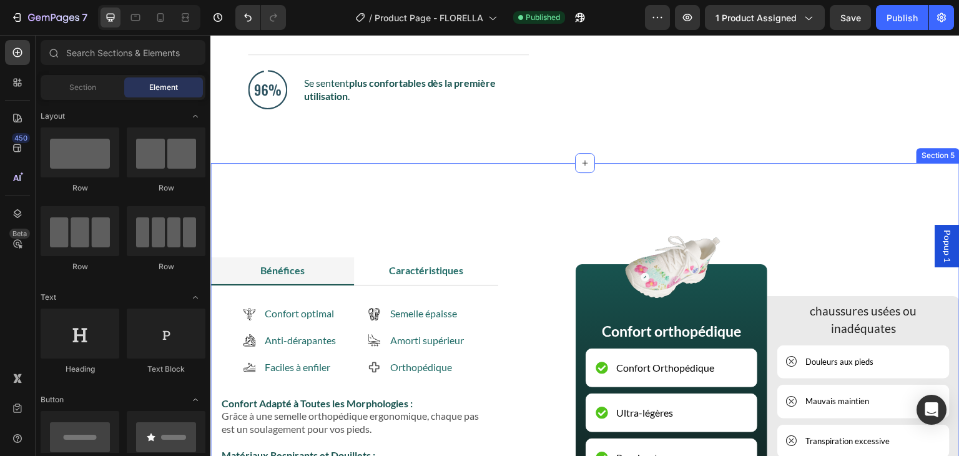
click at [887, 187] on div "Bénéfices Caractéristiques Confort optimal Anti-dérapantes Faciles à enfiler It…" at bounding box center [584, 420] width 749 height 514
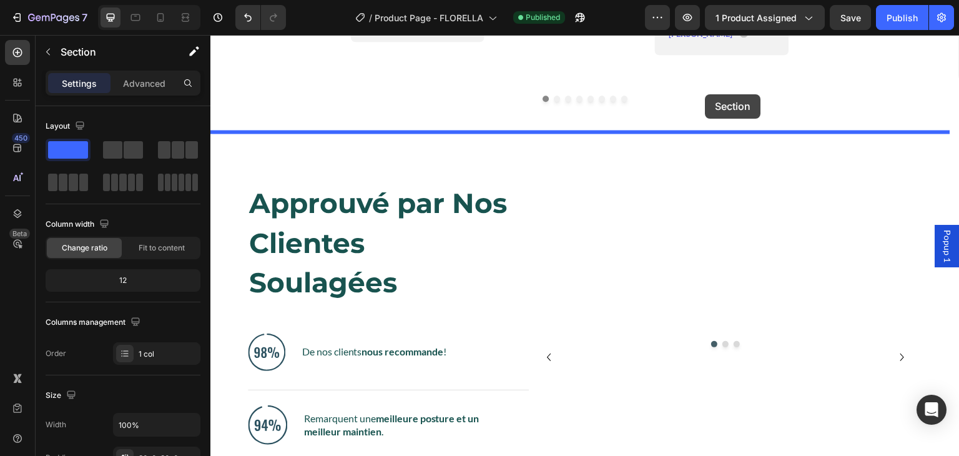
scroll to position [1025, 0]
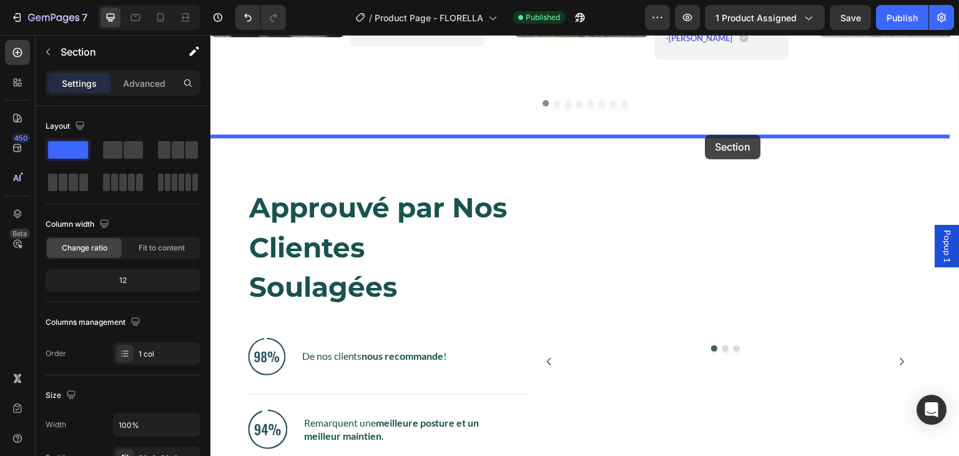
drag, startPoint x: 704, startPoint y: 151, endPoint x: 706, endPoint y: 136, distance: 15.0
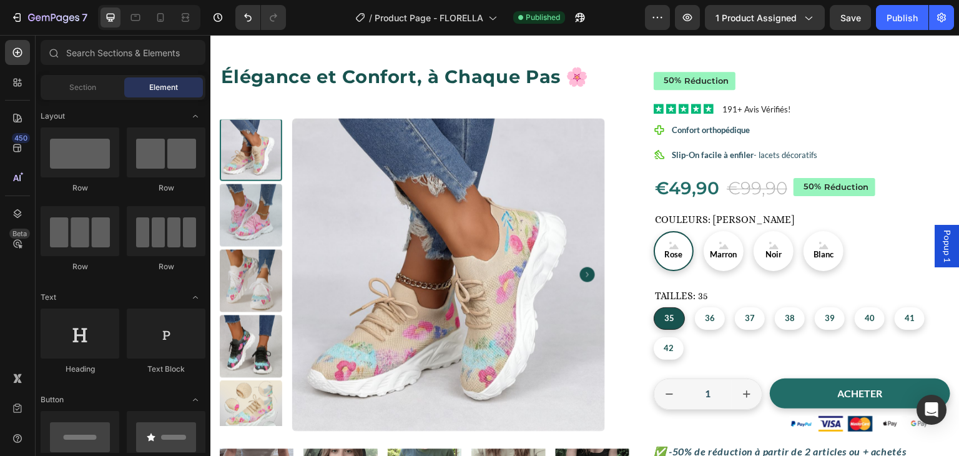
scroll to position [155, 0]
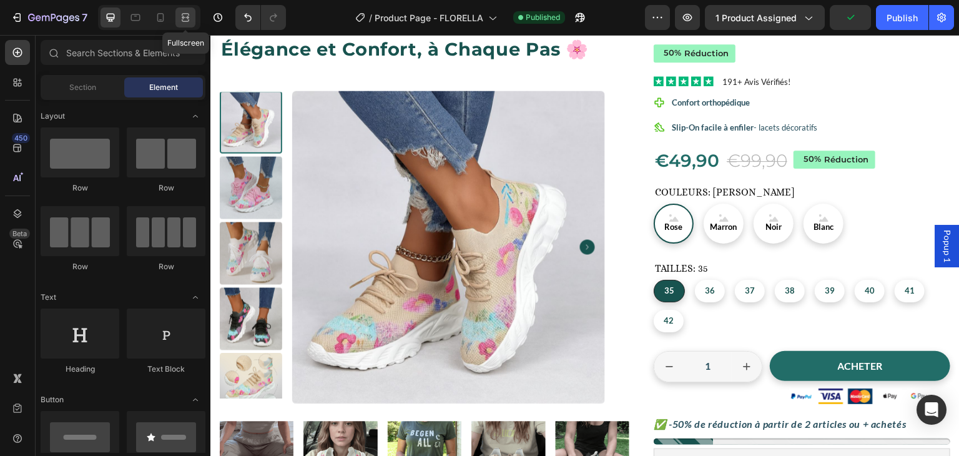
click at [191, 20] on icon at bounding box center [185, 17] width 12 height 12
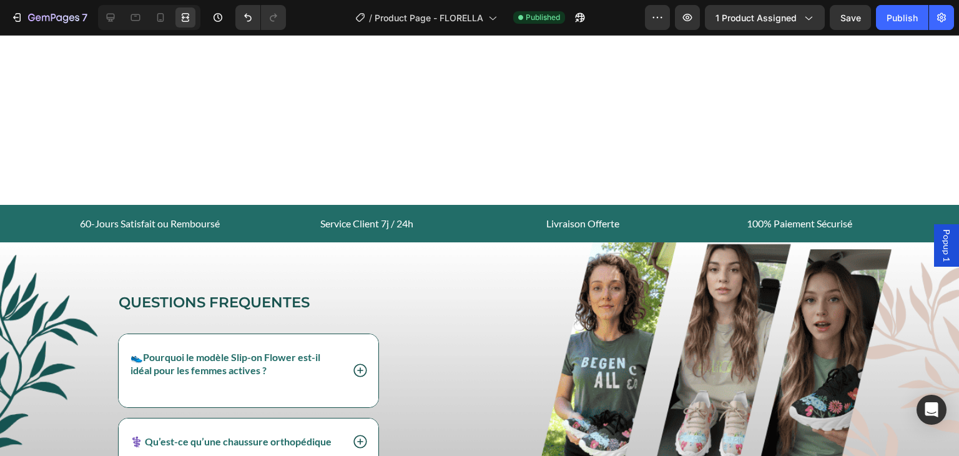
scroll to position [3024, 0]
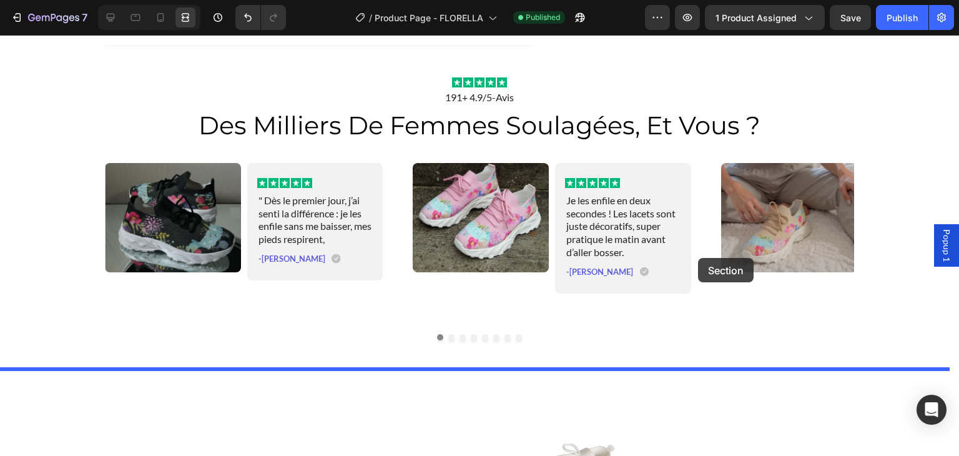
scroll to position [807, 0]
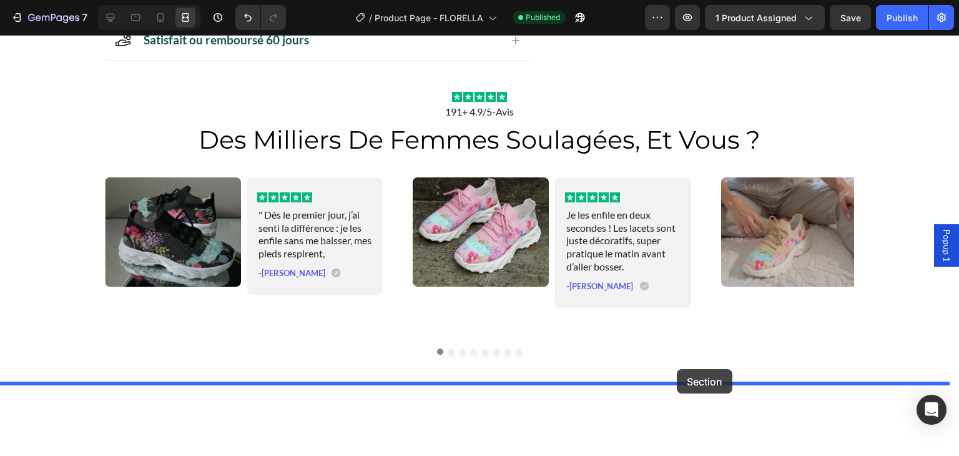
drag, startPoint x: 702, startPoint y: 223, endPoint x: 677, endPoint y: 369, distance: 148.3
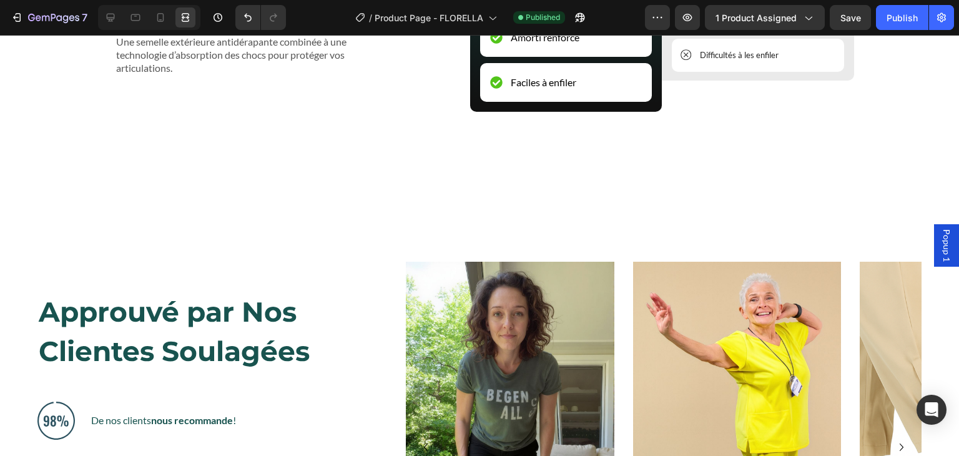
scroll to position [1591, 0]
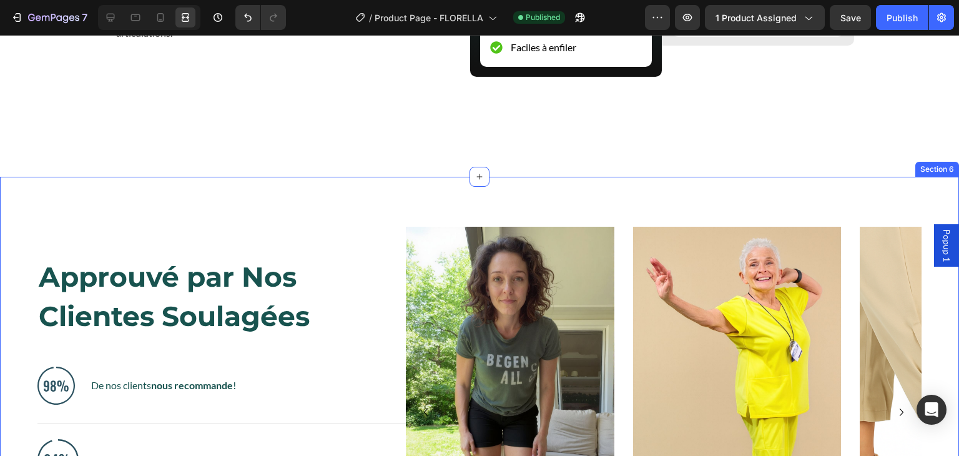
click at [869, 188] on div "Approuvé par Nos Clientes Soulagées Heading Image De nos clients nous recommand…" at bounding box center [479, 407] width 959 height 460
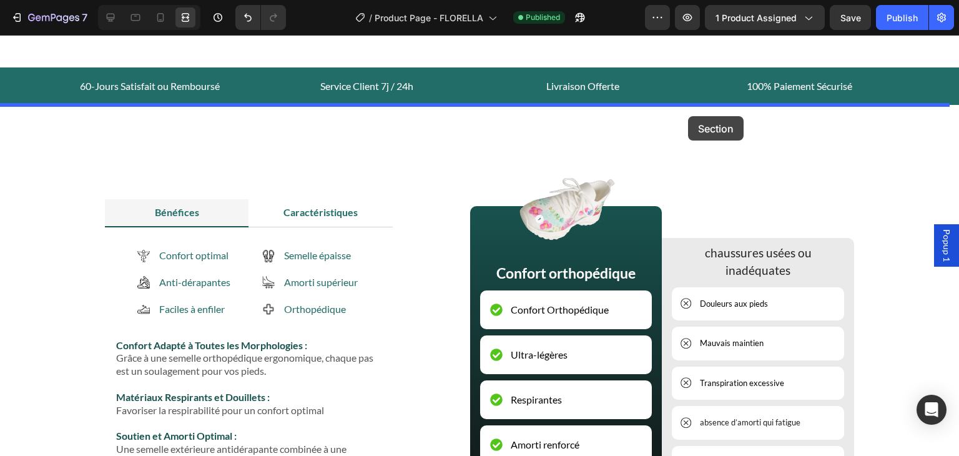
scroll to position [1127, 0]
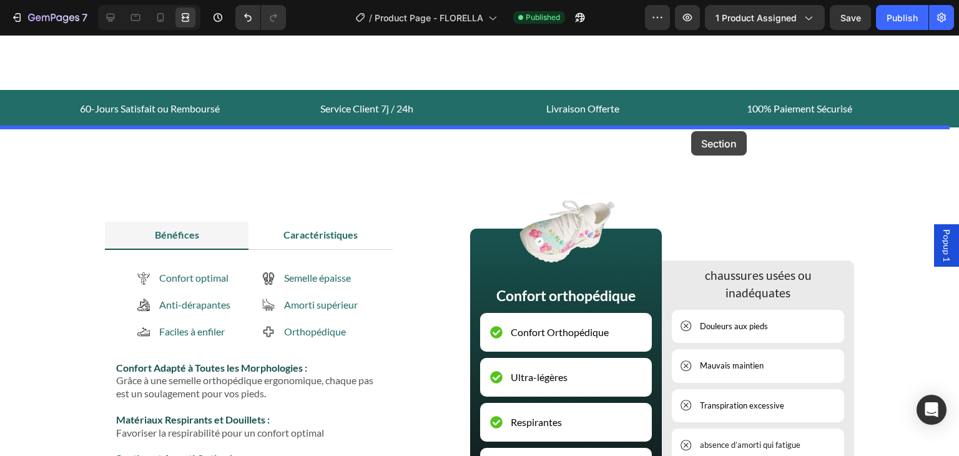
drag, startPoint x: 698, startPoint y: 164, endPoint x: 691, endPoint y: 131, distance: 33.8
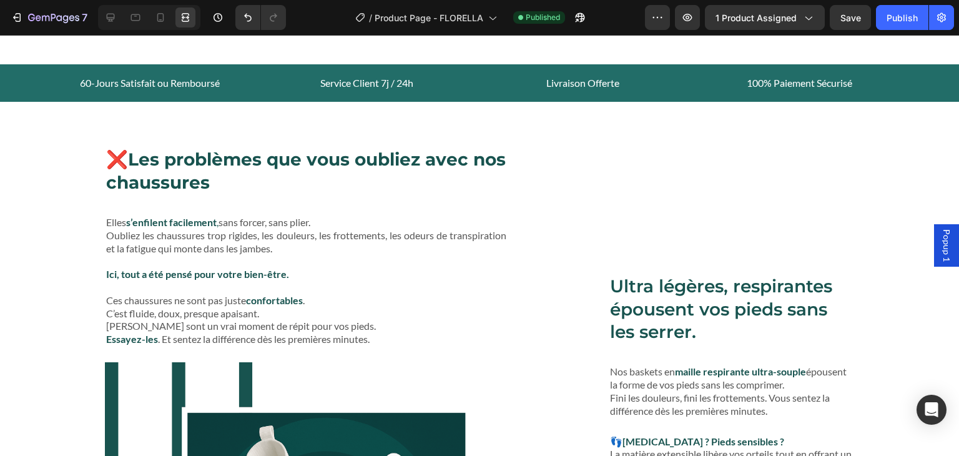
scroll to position [2565, 0]
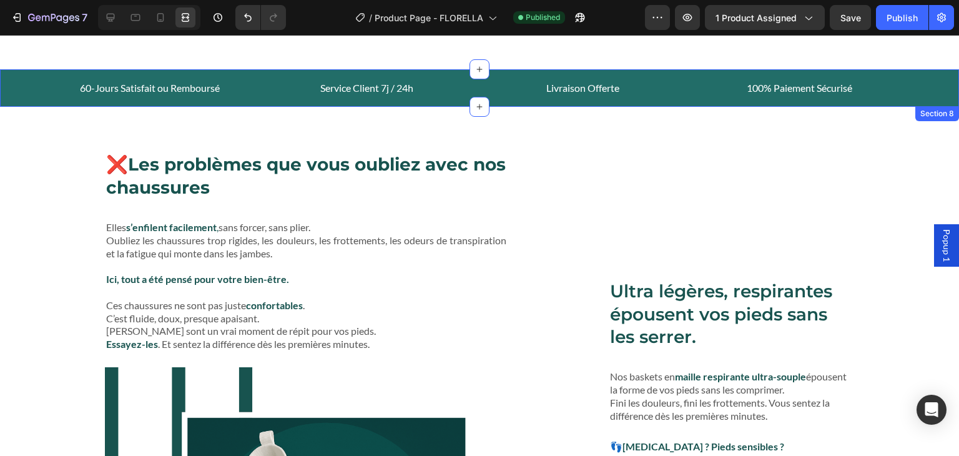
click at [942, 76] on div "60-Jours Satisfait ou Remboursé Text block Service Client 7j / 24h Text block L…" at bounding box center [479, 87] width 959 height 37
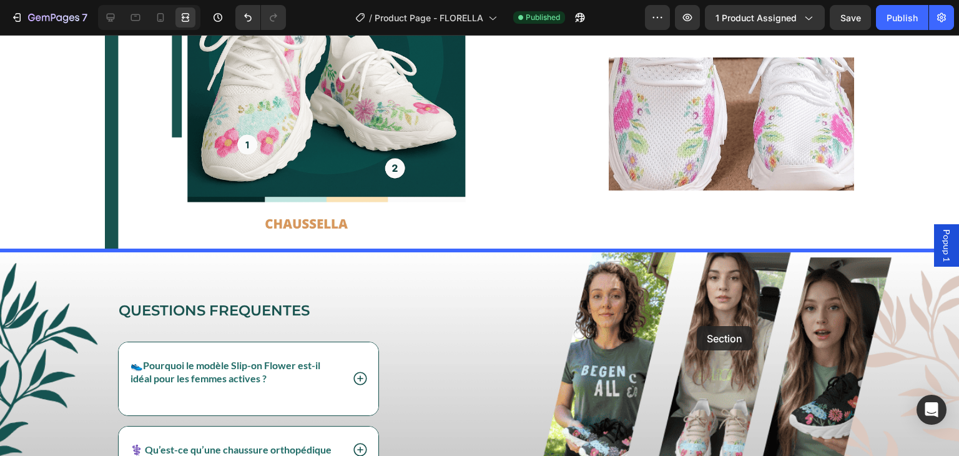
scroll to position [3065, 0]
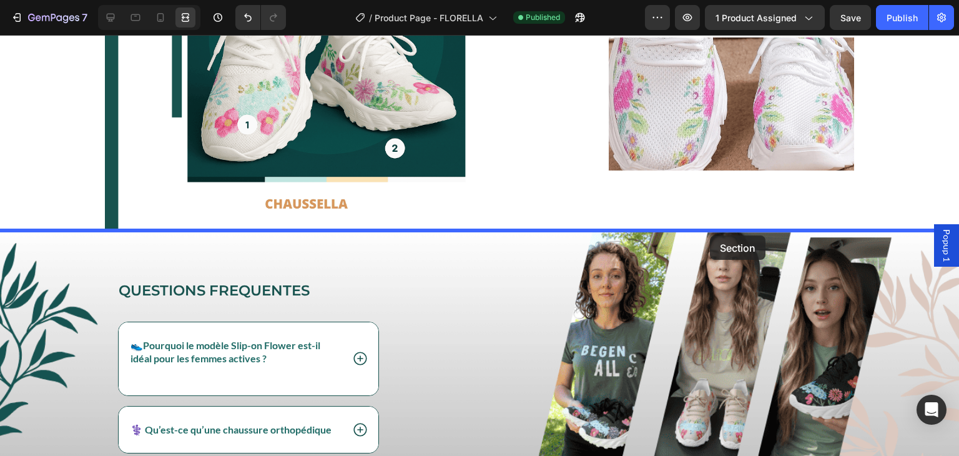
drag, startPoint x: 700, startPoint y: 119, endPoint x: 710, endPoint y: 235, distance: 116.6
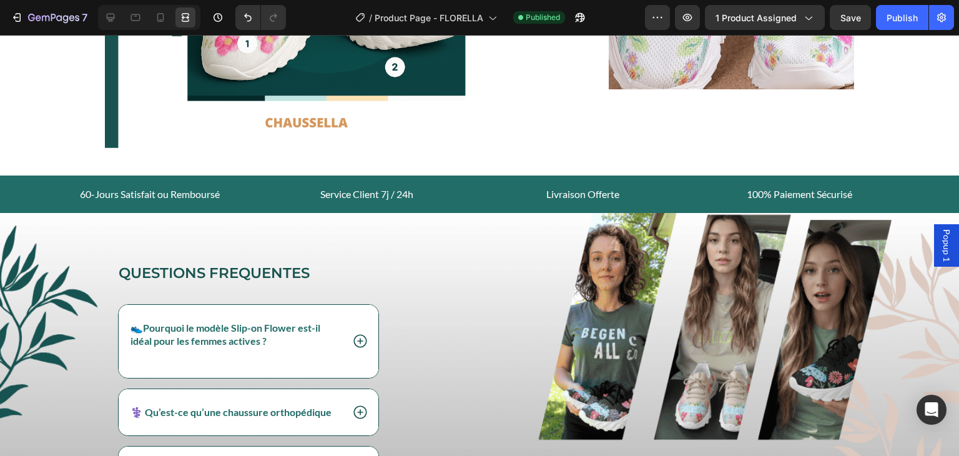
scroll to position [3058, 0]
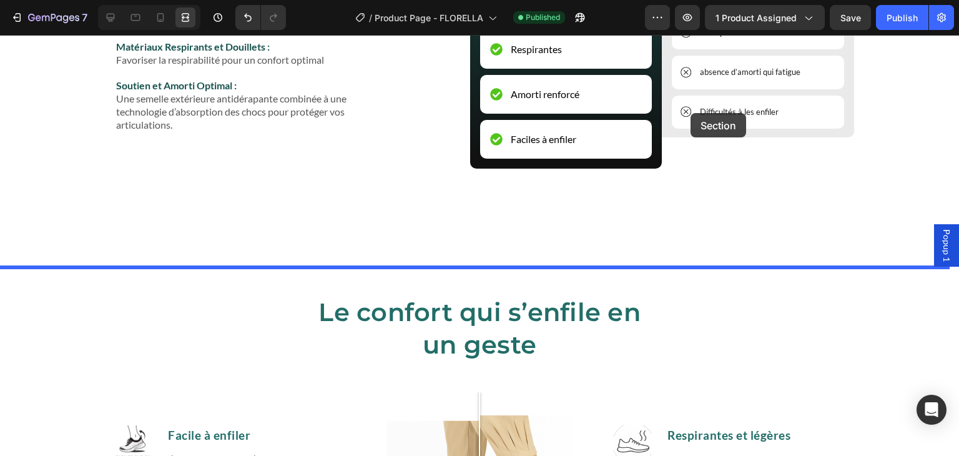
scroll to position [1931, 0]
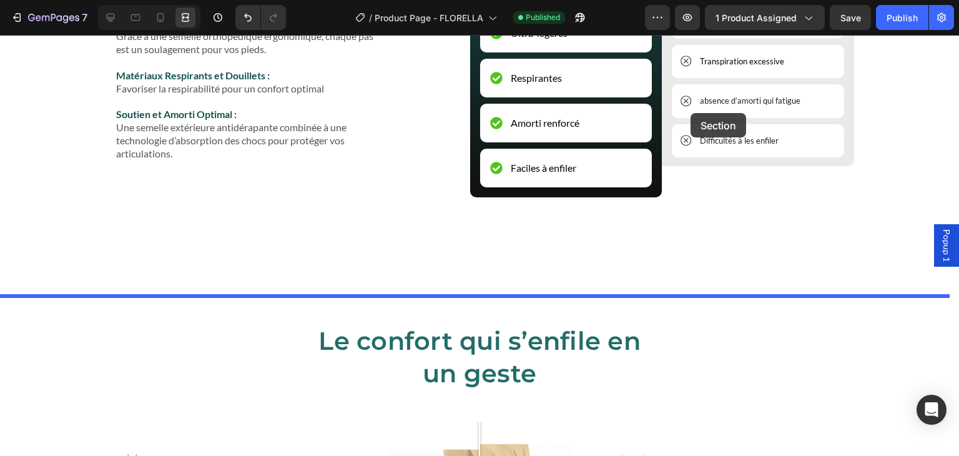
drag, startPoint x: 696, startPoint y: 227, endPoint x: 691, endPoint y: 113, distance: 113.8
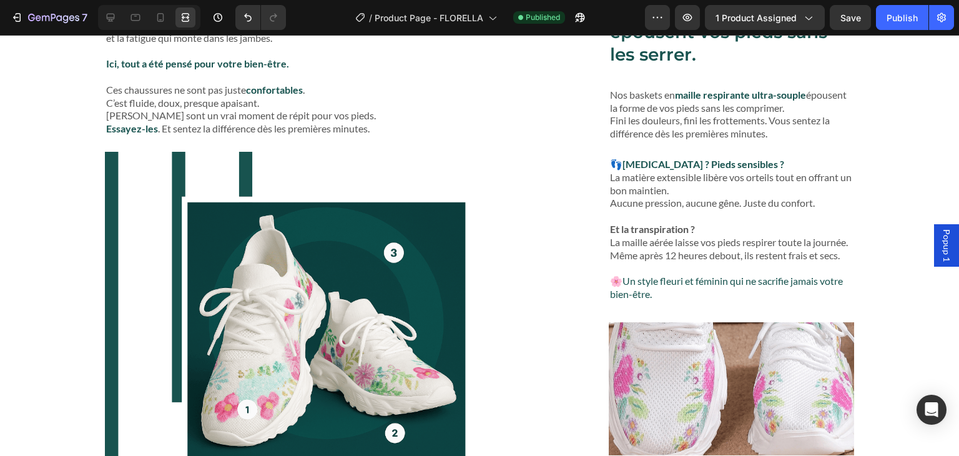
scroll to position [3496, 0]
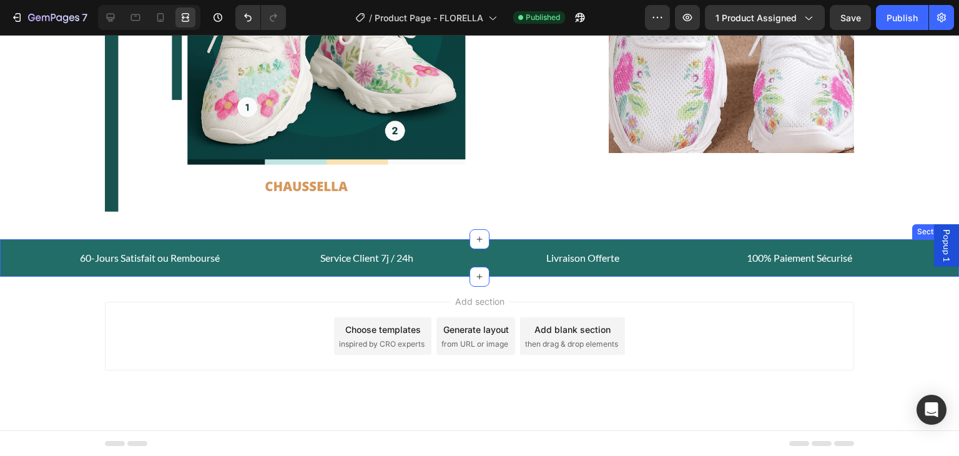
click at [909, 244] on div "60-Jours Satisfait ou Remboursé Text block Service Client 7j / 24h Text block L…" at bounding box center [479, 257] width 959 height 37
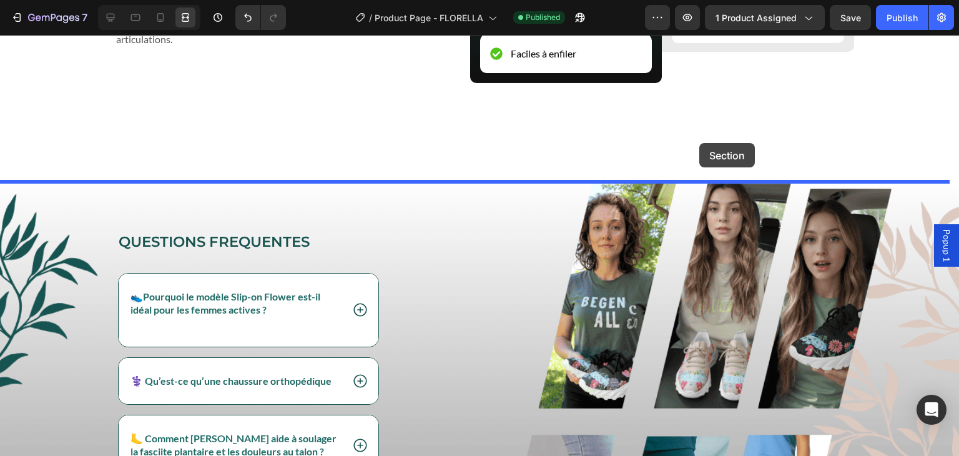
scroll to position [2025, 0]
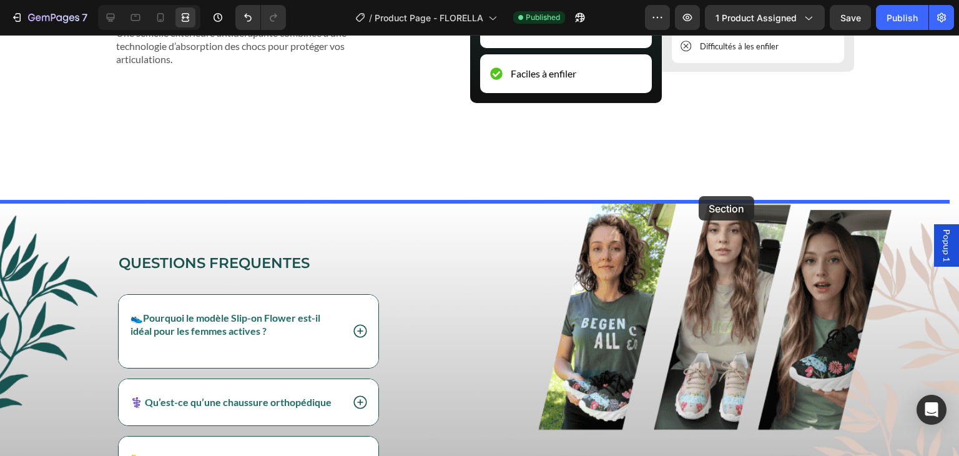
drag, startPoint x: 699, startPoint y: 225, endPoint x: 699, endPoint y: 197, distance: 28.7
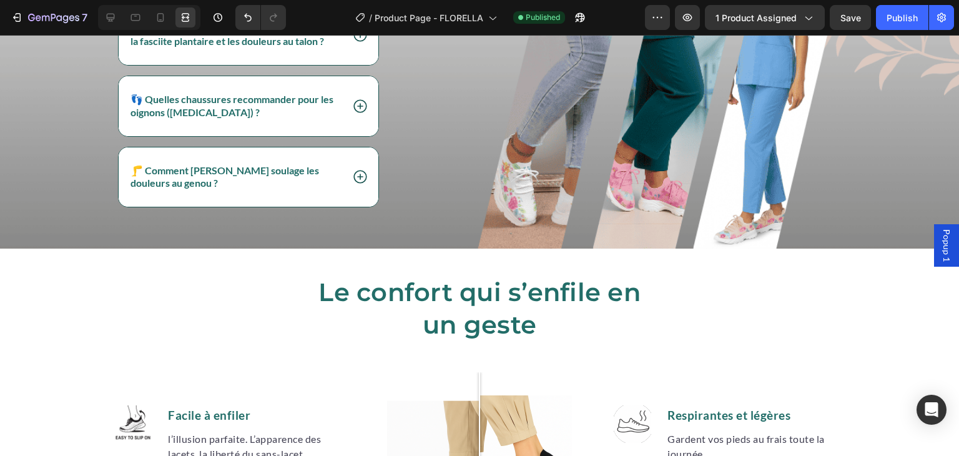
scroll to position [2471, 0]
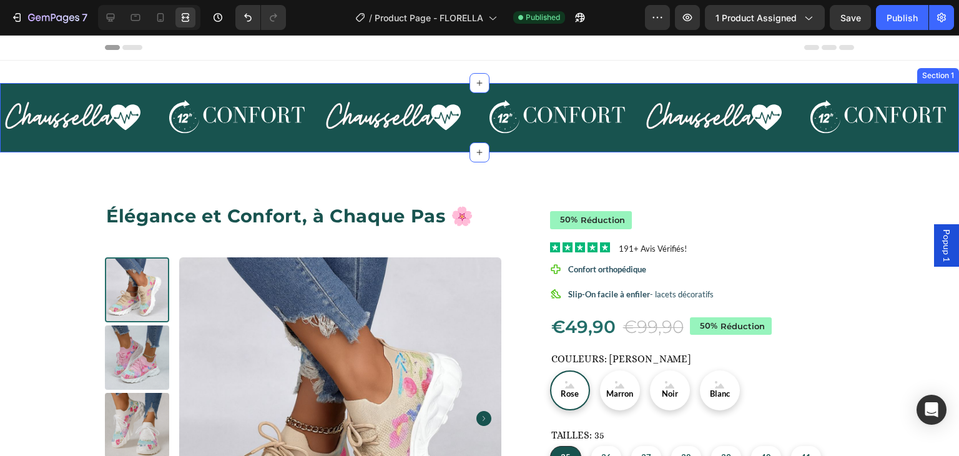
click at [924, 85] on div "Image Image Image Image Image Image Carousel Section 1" at bounding box center [479, 117] width 959 height 69
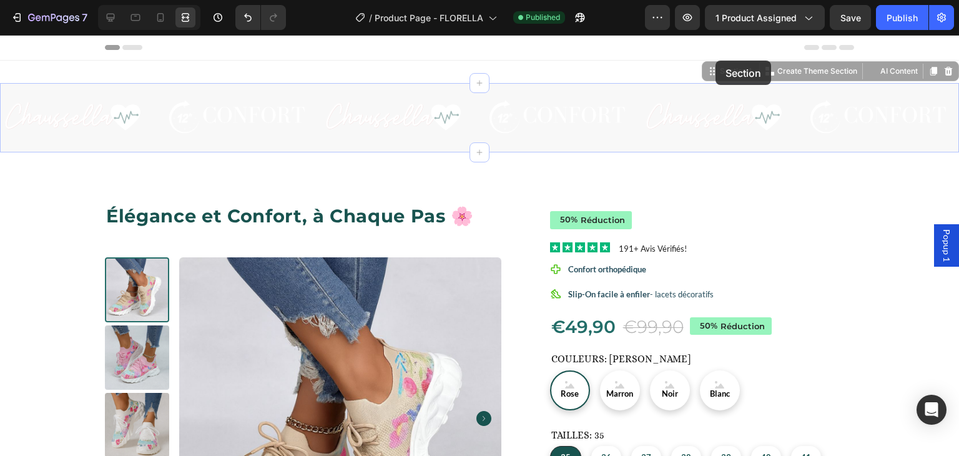
drag, startPoint x: 699, startPoint y: 73, endPoint x: 716, endPoint y: 61, distance: 20.5
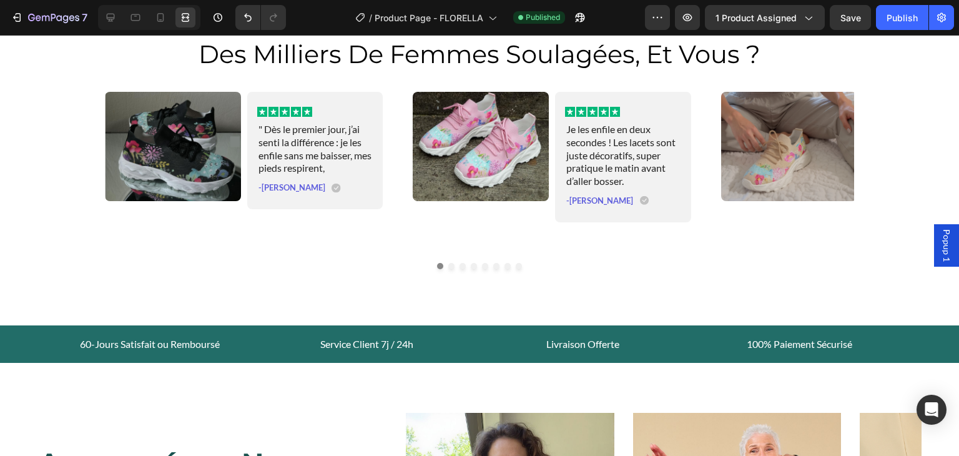
scroll to position [827, 0]
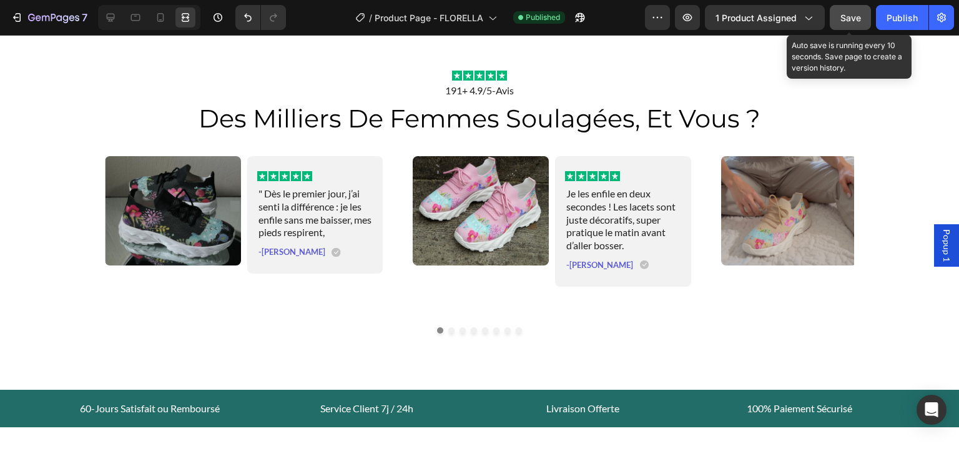
click at [852, 17] on span "Save" at bounding box center [851, 17] width 21 height 11
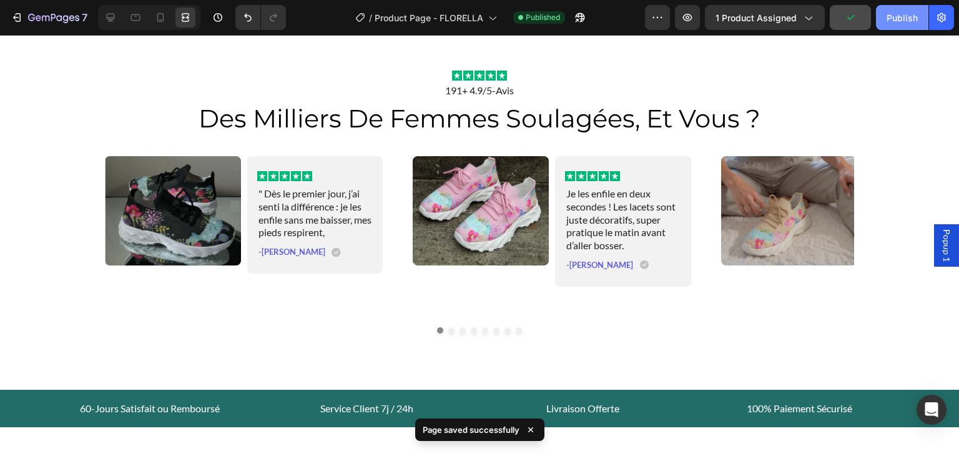
click at [889, 20] on div "Publish" at bounding box center [902, 17] width 31 height 13
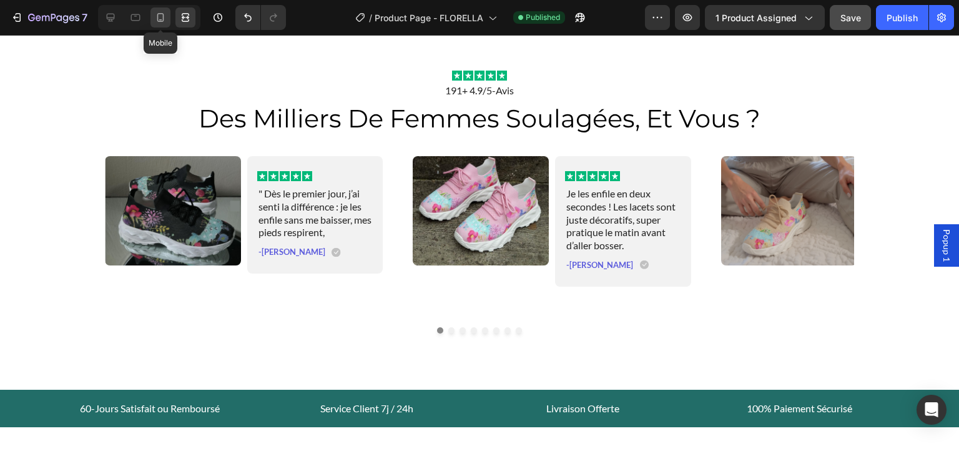
click at [160, 12] on icon at bounding box center [160, 17] width 12 height 12
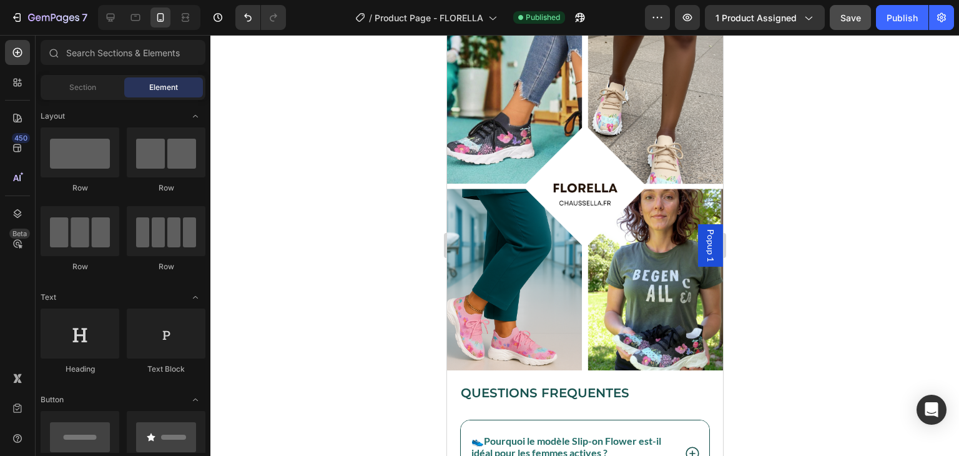
scroll to position [3025, 0]
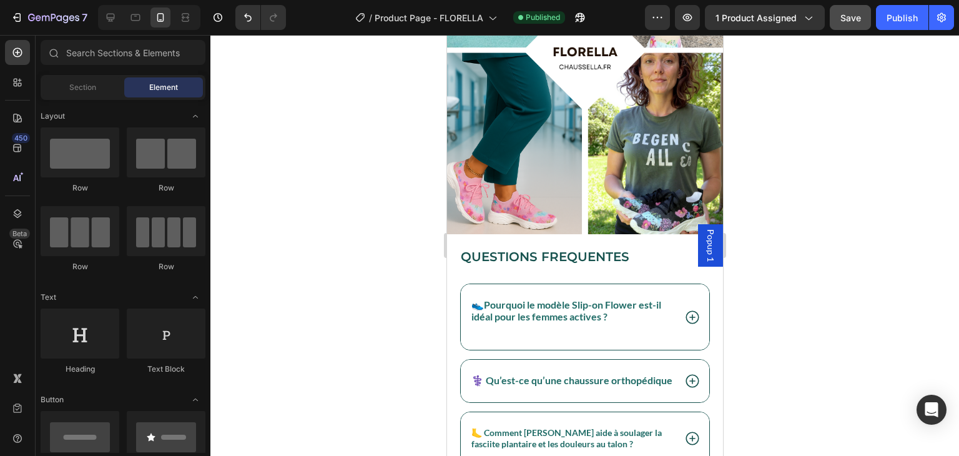
drag, startPoint x: 718, startPoint y: 146, endPoint x: 1169, endPoint y: 373, distance: 505.8
click at [111, 18] on icon at bounding box center [111, 18] width 8 height 8
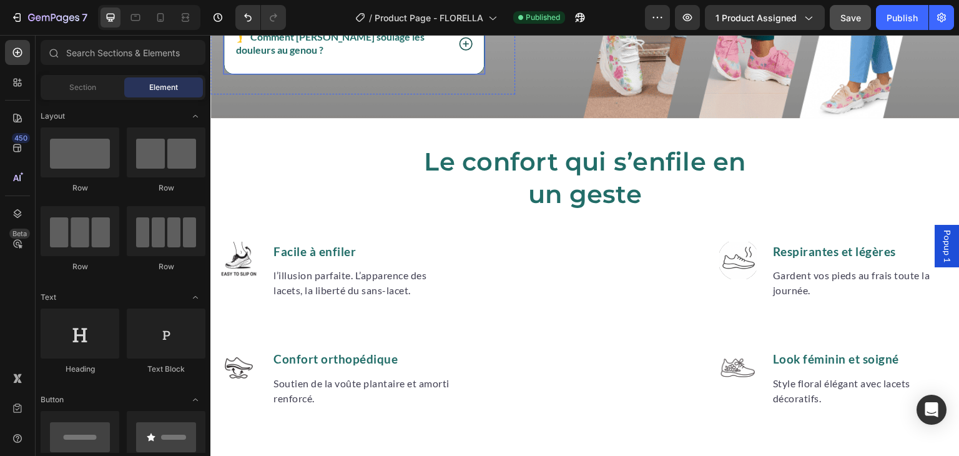
scroll to position [3261, 0]
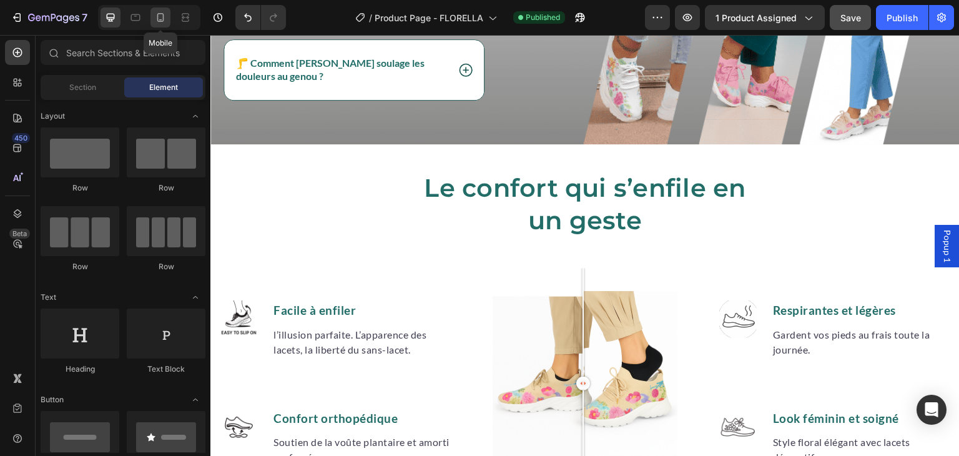
click at [159, 19] on icon at bounding box center [160, 17] width 12 height 12
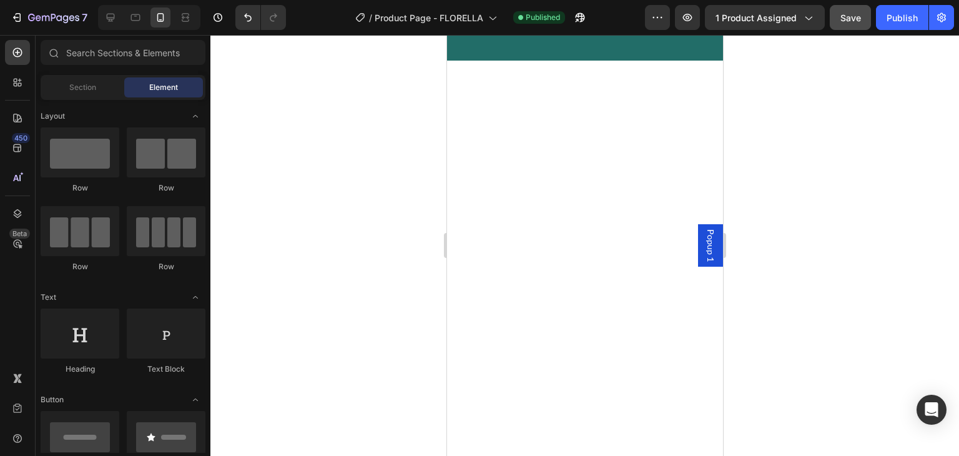
scroll to position [804, 0]
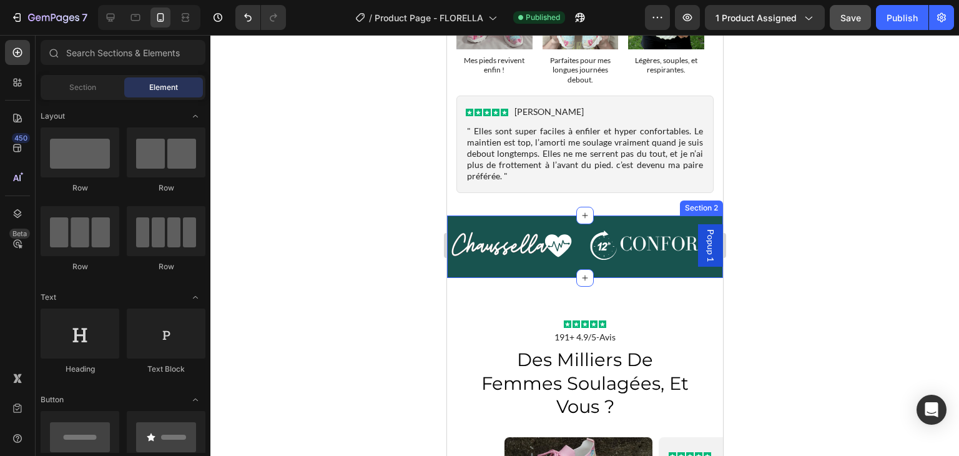
click at [635, 218] on div "Image Image Image Image Image Image Carousel Section 2" at bounding box center [585, 246] width 276 height 62
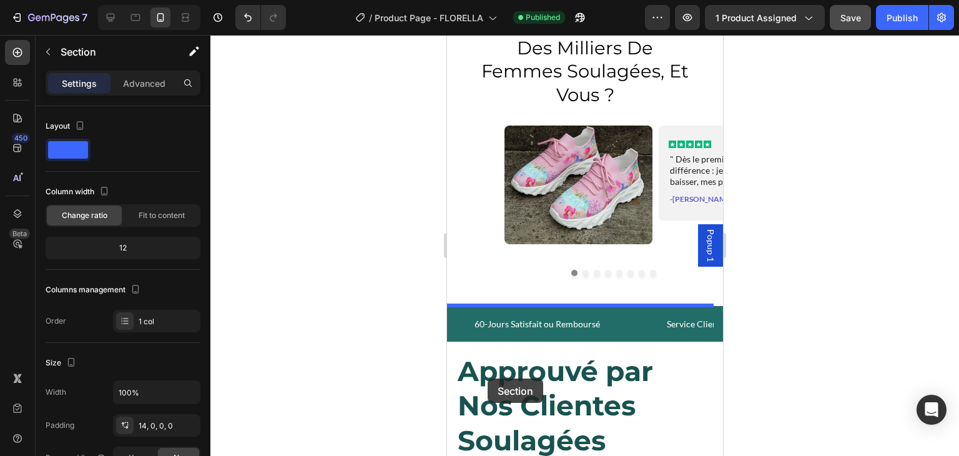
scroll to position [1176, 0]
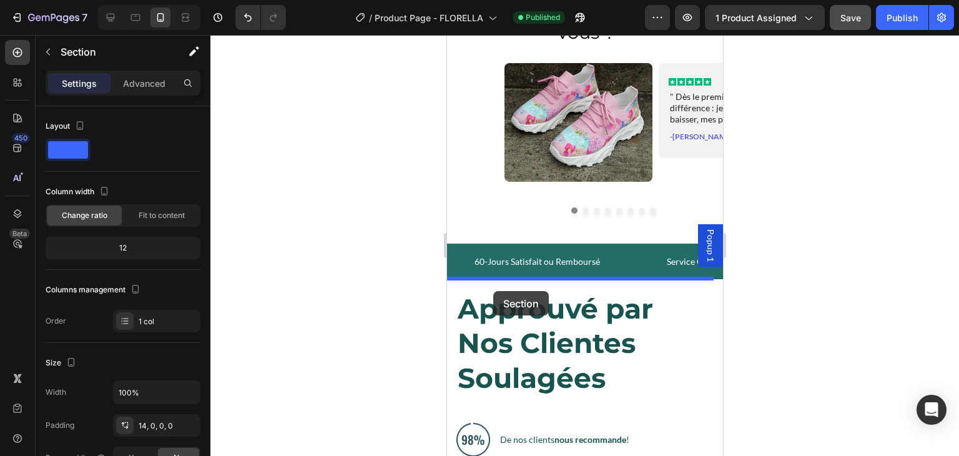
drag, startPoint x: 464, startPoint y: 201, endPoint x: 493, endPoint y: 291, distance: 94.4
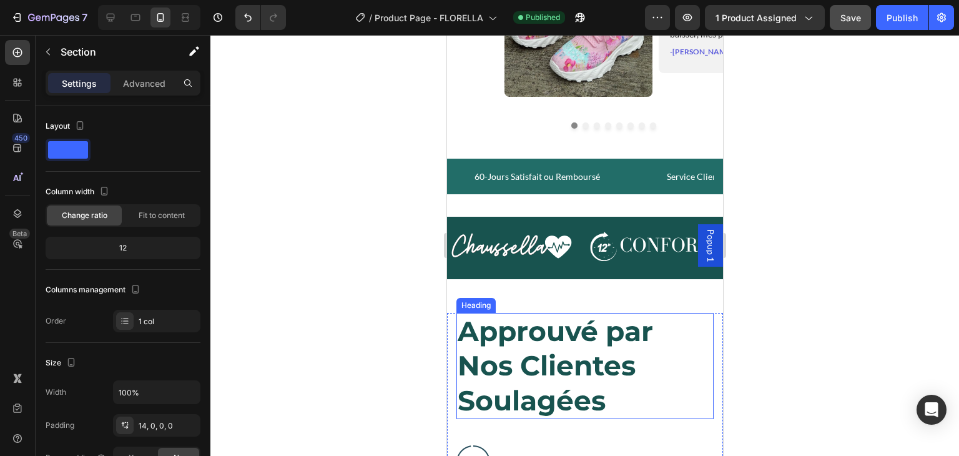
scroll to position [1091, 0]
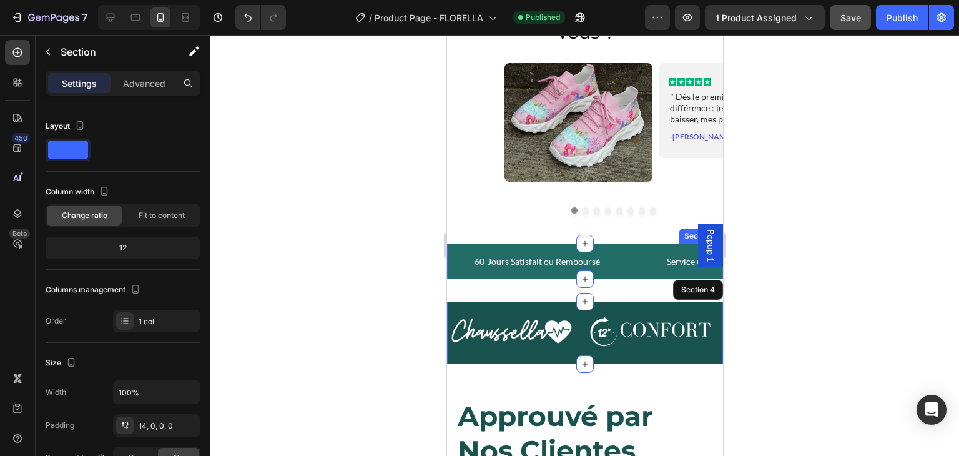
click at [636, 247] on div "60-Jours Satisfait ou Remboursé Text block Service Client 7j / 24h Text block L…" at bounding box center [585, 262] width 276 height 36
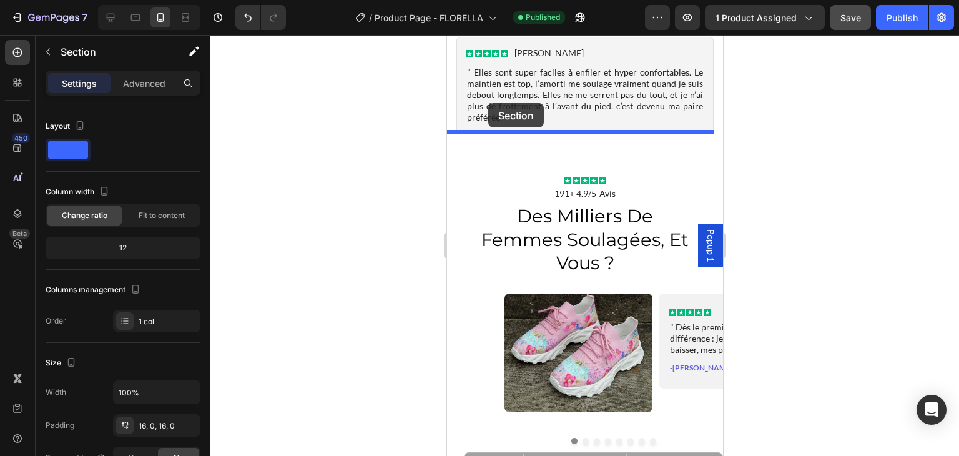
scroll to position [809, 0]
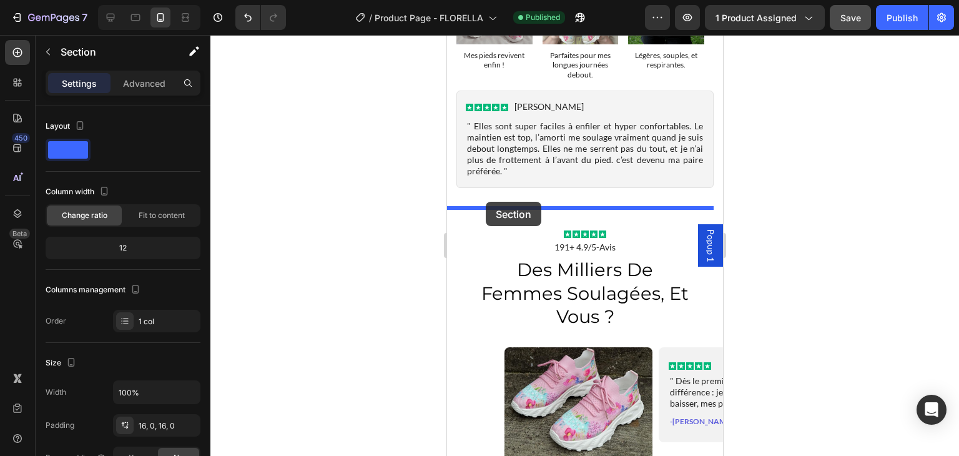
drag, startPoint x: 463, startPoint y: 232, endPoint x: 485, endPoint y: 202, distance: 37.1
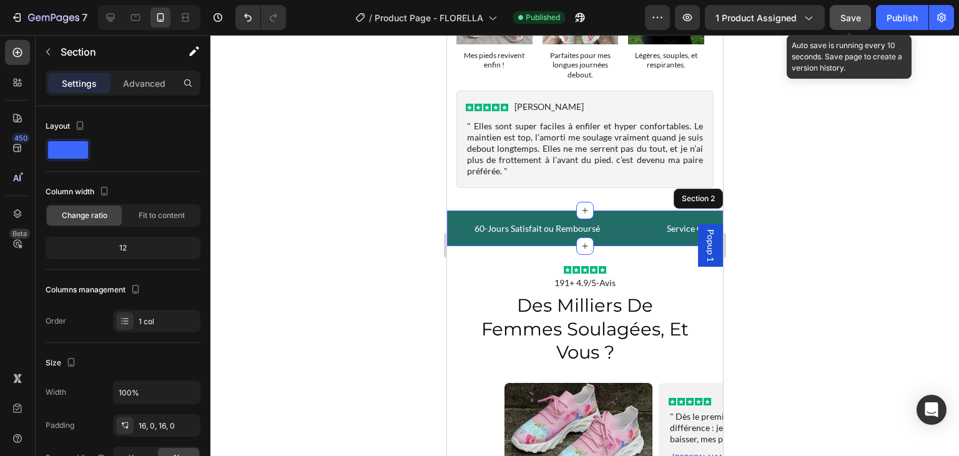
click at [847, 17] on span "Save" at bounding box center [851, 17] width 21 height 11
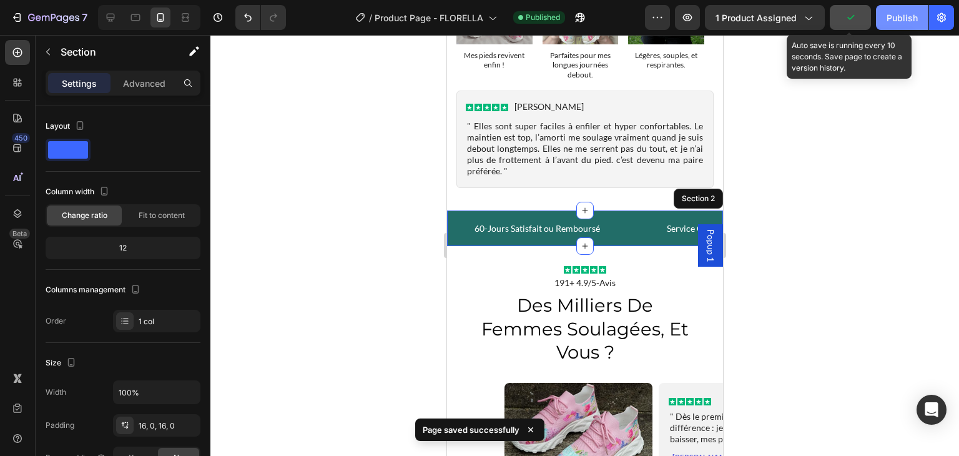
click at [899, 18] on div "Publish" at bounding box center [902, 17] width 31 height 13
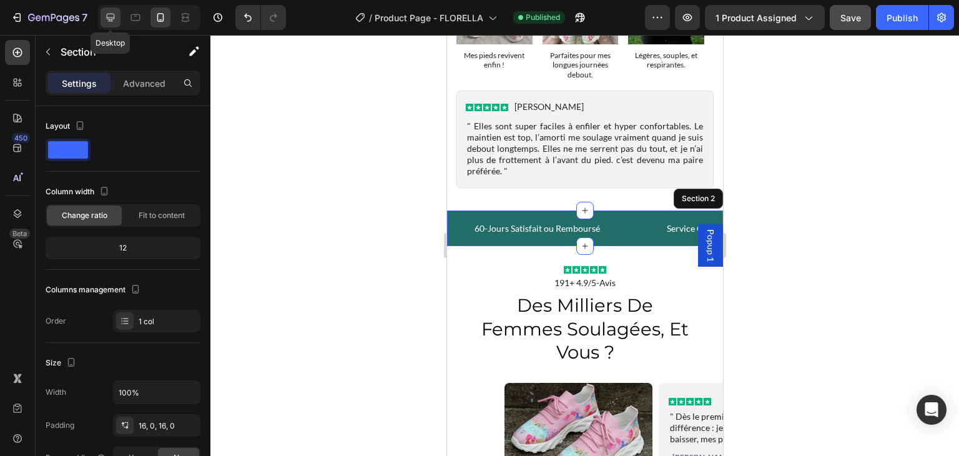
click at [108, 19] on icon at bounding box center [111, 18] width 8 height 8
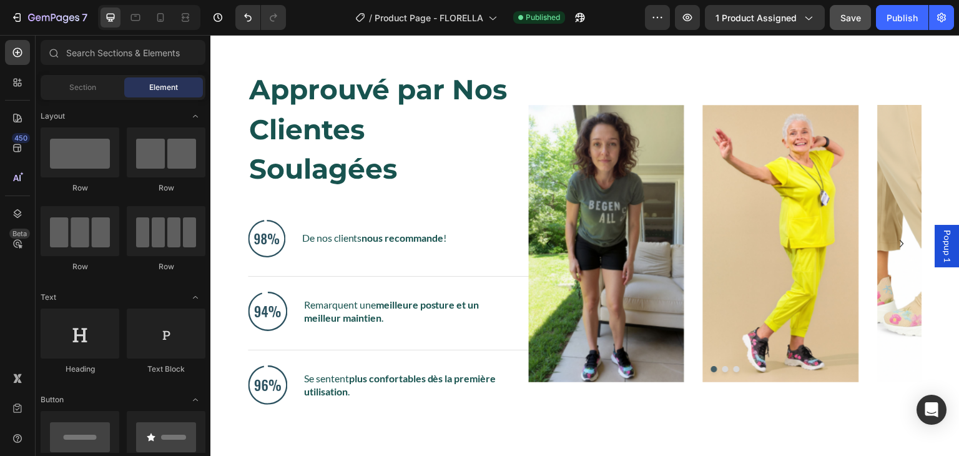
scroll to position [1443, 0]
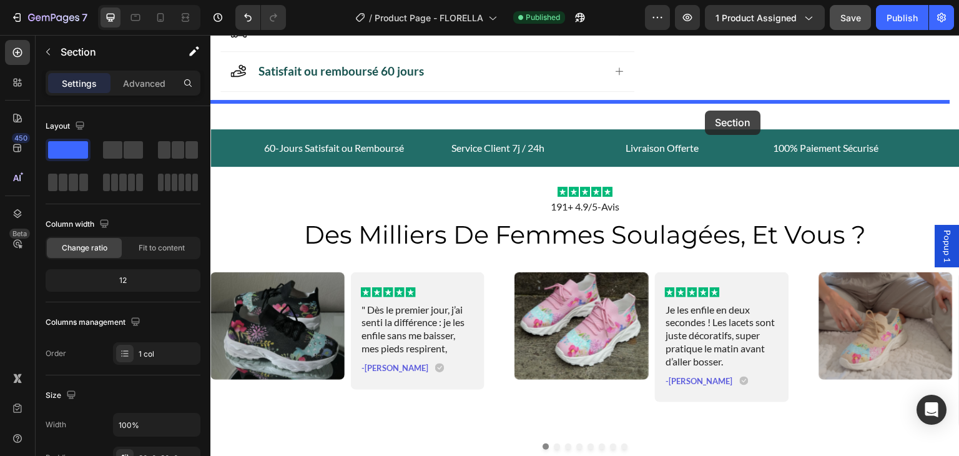
scroll to position [632, 0]
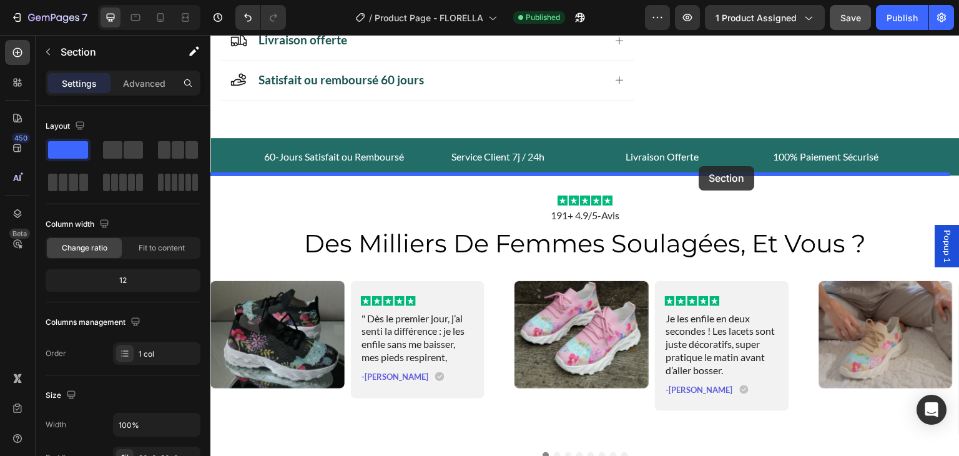
drag, startPoint x: 703, startPoint y: 212, endPoint x: 699, endPoint y: 166, distance: 45.7
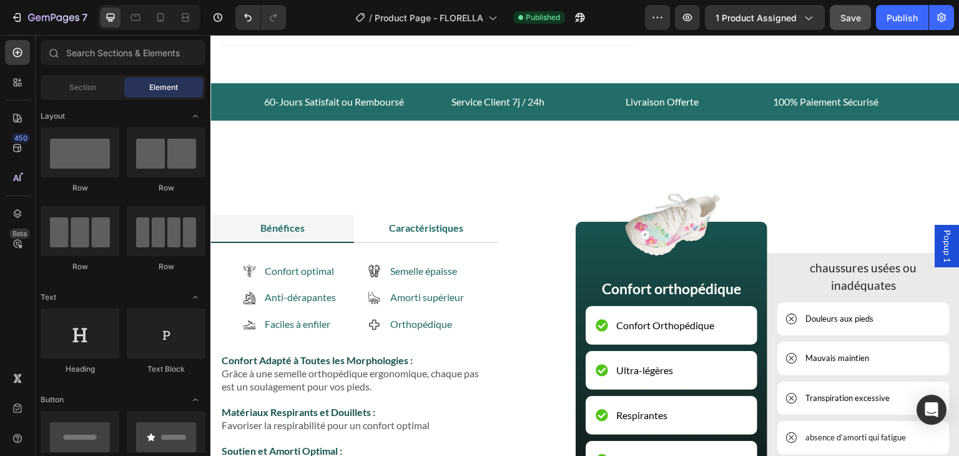
scroll to position [636, 0]
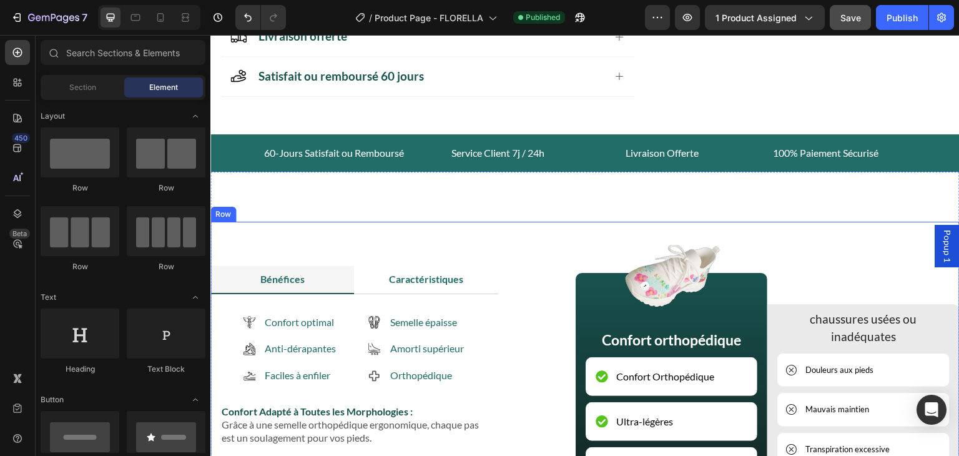
click at [783, 225] on div "Bénéfices Caractéristiques Confort optimal Anti-dérapantes Faciles à enfiler It…" at bounding box center [584, 404] width 749 height 364
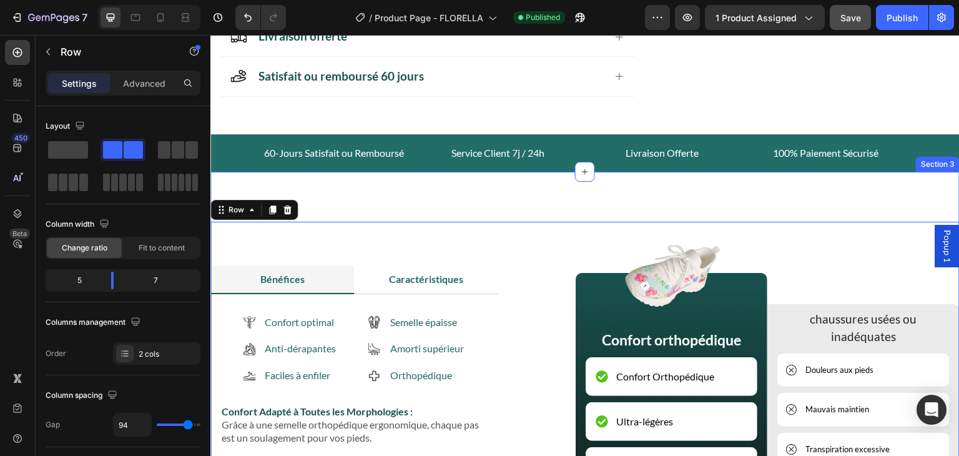
click at [777, 193] on div "Bénéfices Caractéristiques Confort optimal Anti-dérapantes Faciles à enfiler It…" at bounding box center [584, 429] width 749 height 514
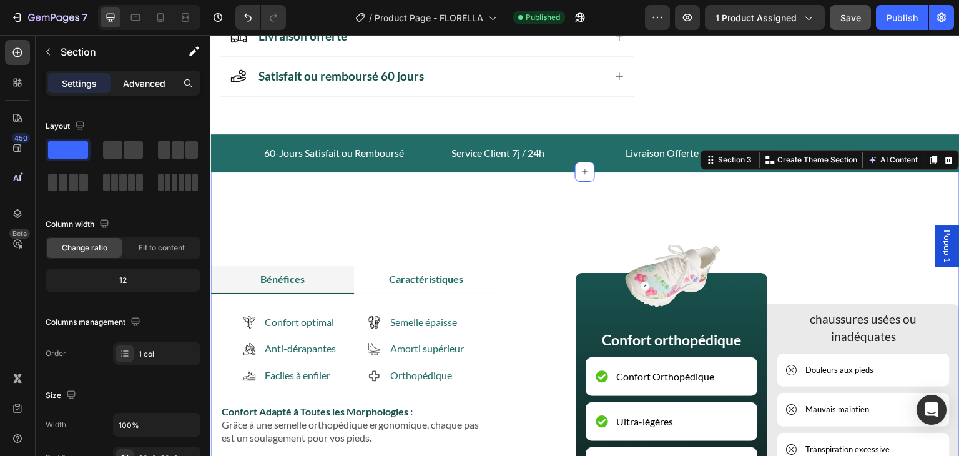
click at [149, 89] on p "Advanced" at bounding box center [144, 83] width 42 height 13
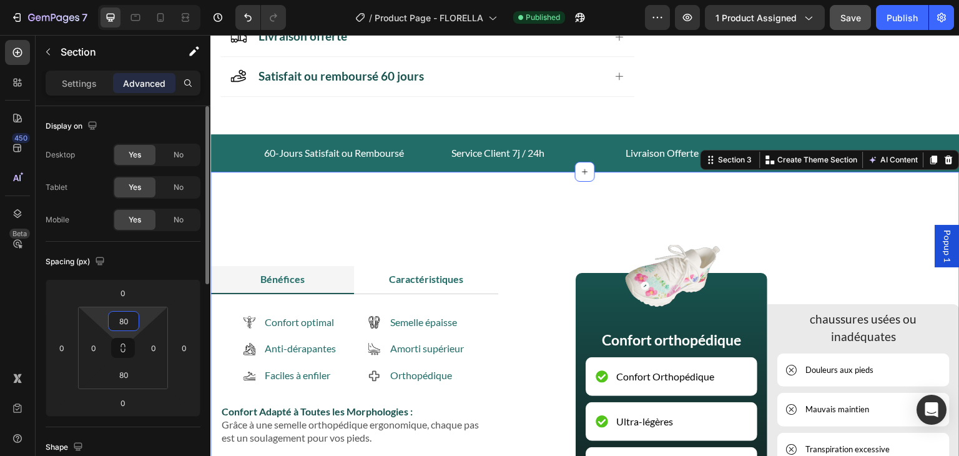
click at [121, 320] on input "80" at bounding box center [123, 321] width 25 height 19
type input "0"
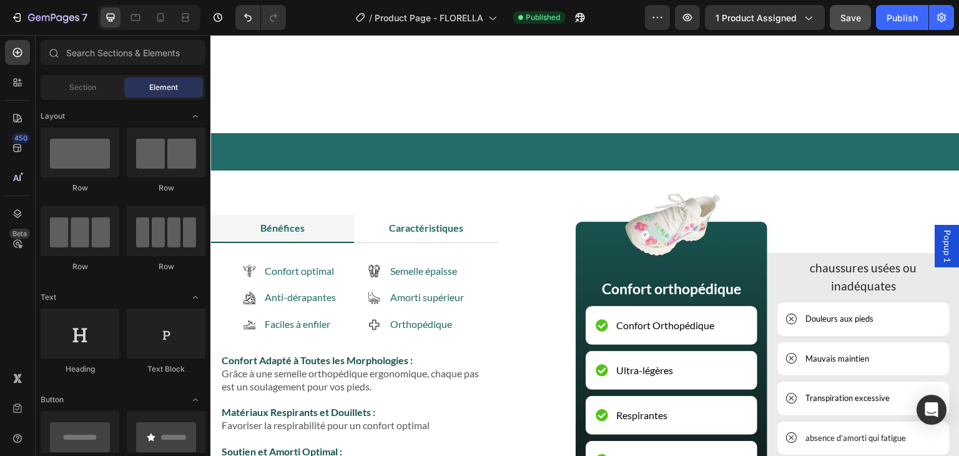
scroll to position [1014, 0]
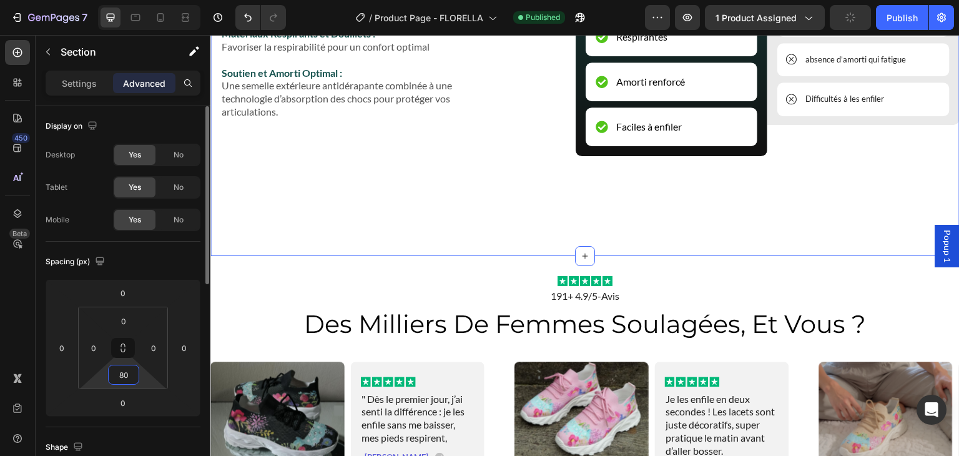
click at [132, 378] on input "80" at bounding box center [123, 374] width 25 height 19
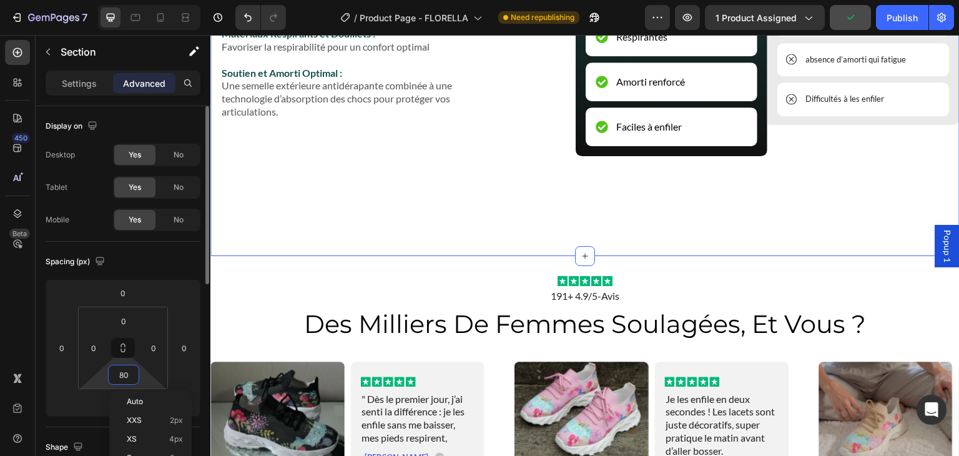
type input "0"
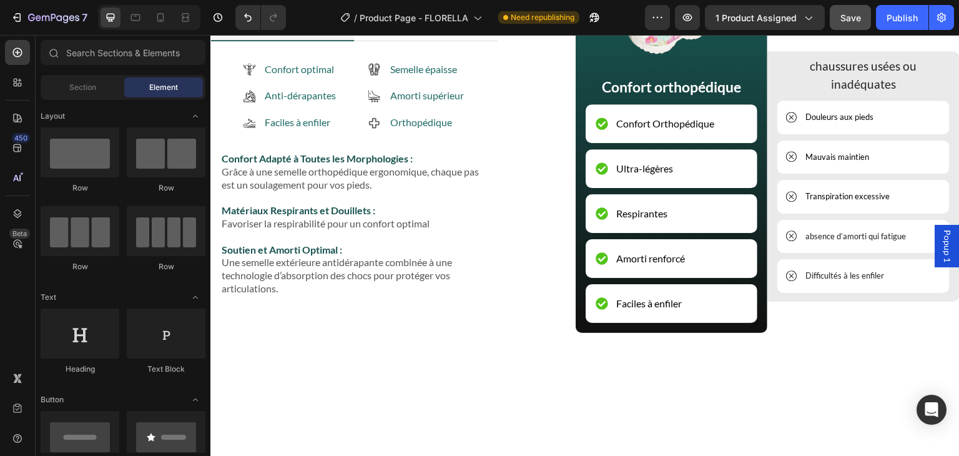
scroll to position [358, 0]
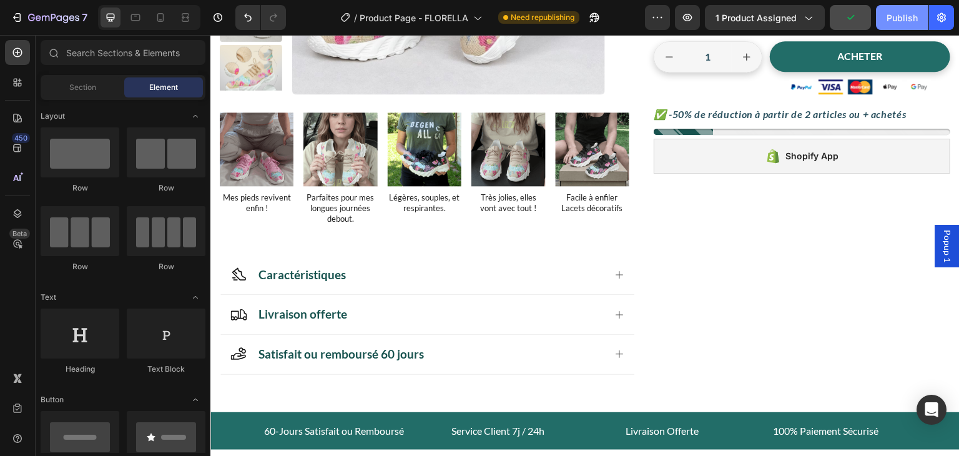
click at [907, 20] on div "Publish" at bounding box center [902, 17] width 31 height 13
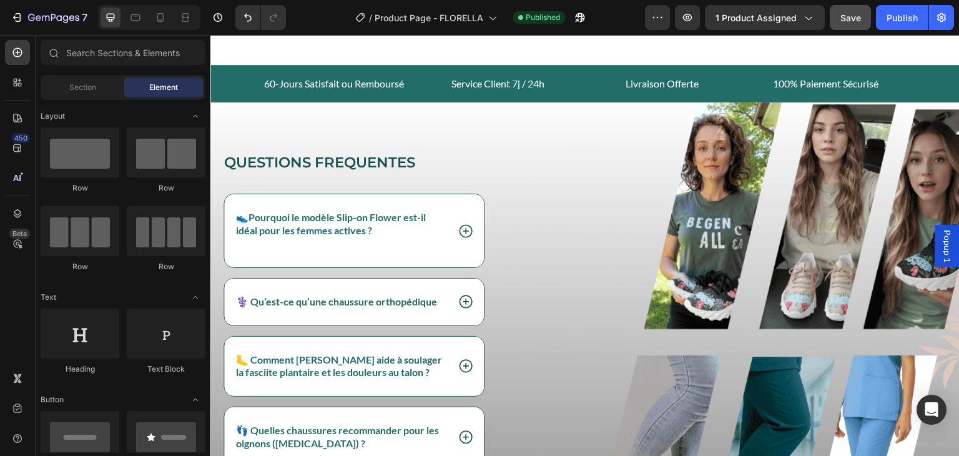
scroll to position [2045, 0]
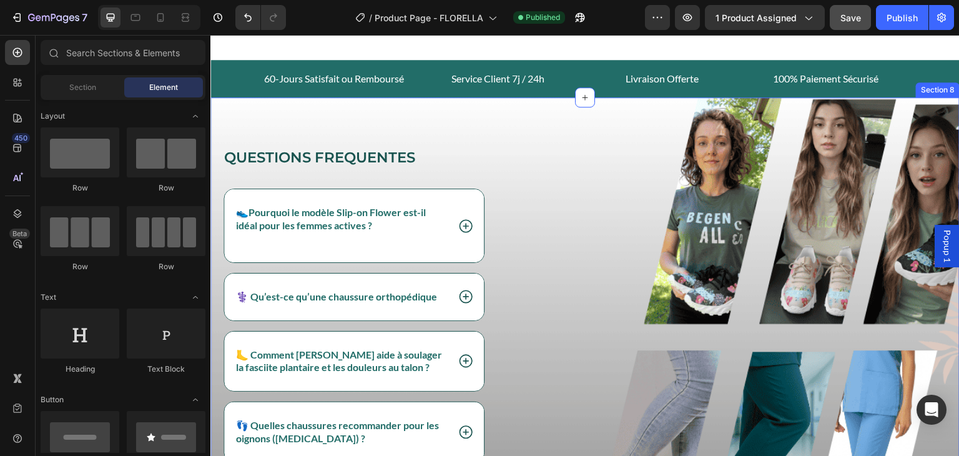
click at [633, 111] on div "questions frequentes Heading 👟 Pourquoi le modèle Slip-on Flower est-il idéal p…" at bounding box center [584, 337] width 749 height 480
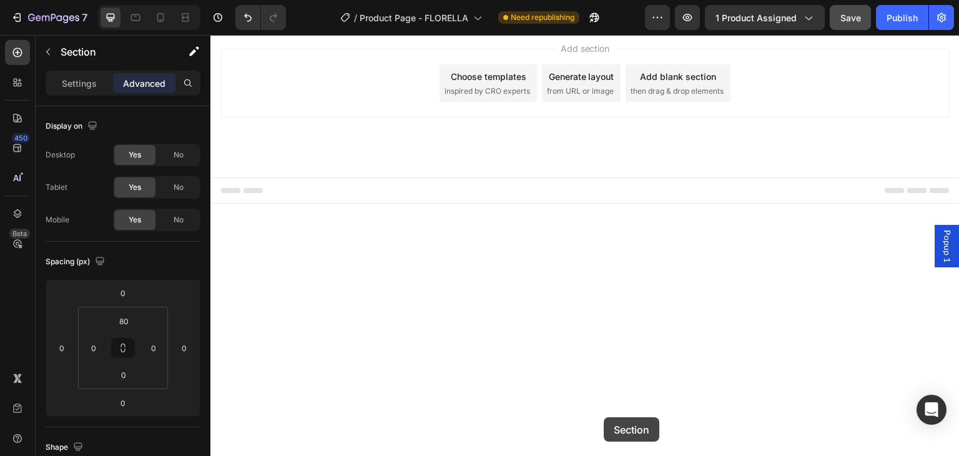
scroll to position [3382, 0]
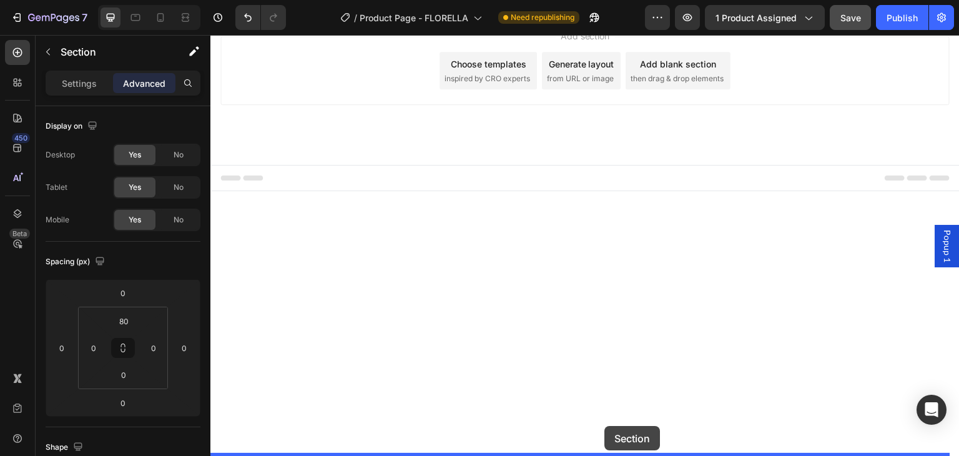
drag, startPoint x: 703, startPoint y: 87, endPoint x: 605, endPoint y: 427, distance: 353.6
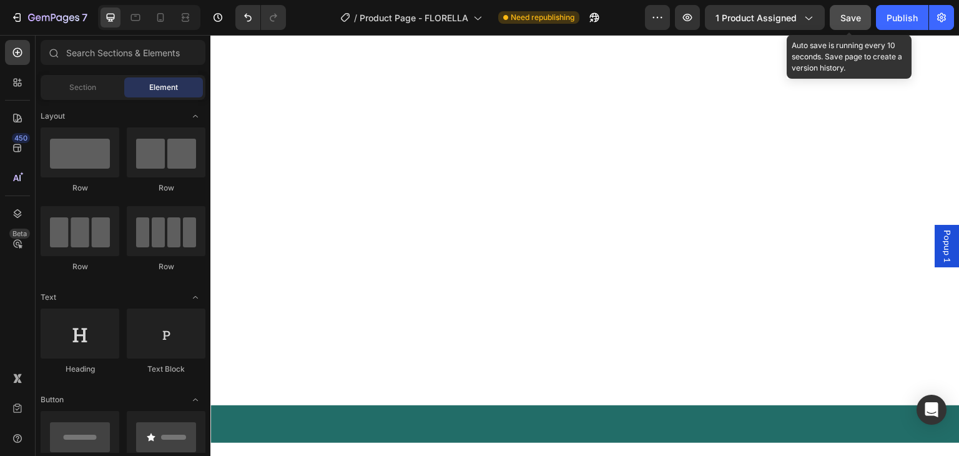
scroll to position [1107, 0]
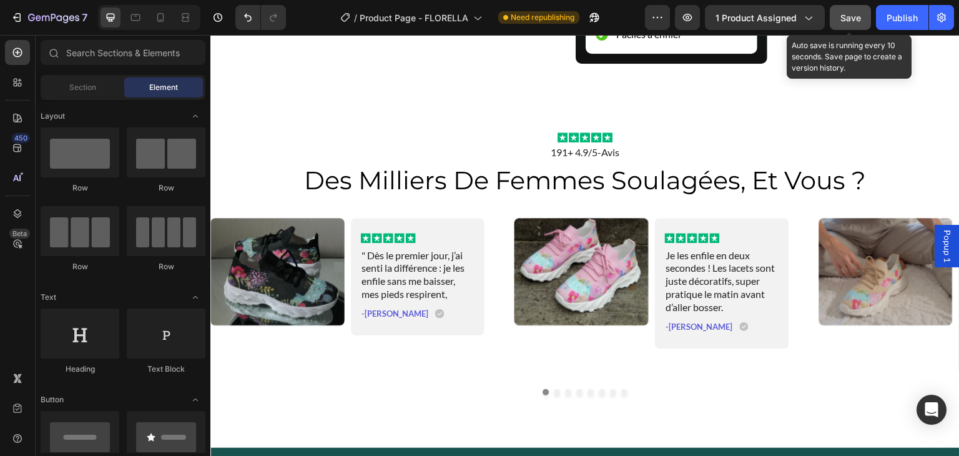
click at [854, 16] on span "Save" at bounding box center [851, 17] width 21 height 11
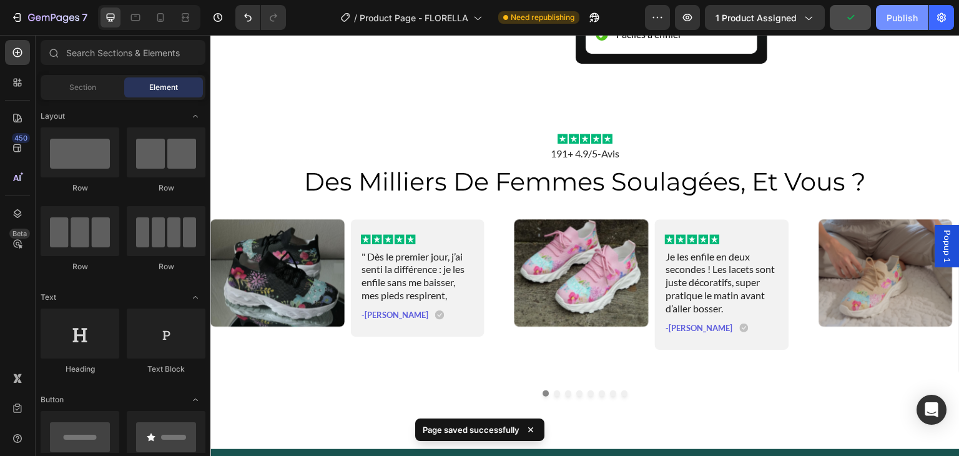
click at [904, 14] on div "Publish" at bounding box center [902, 17] width 31 height 13
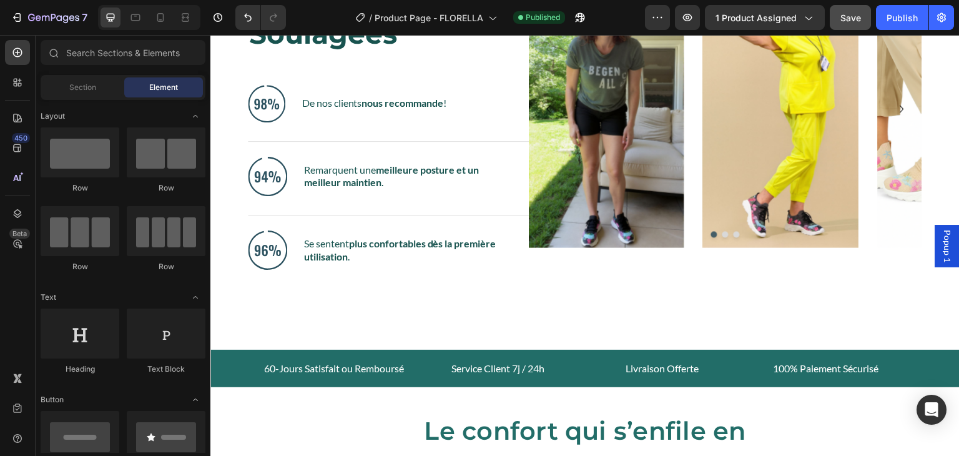
scroll to position [1872, 0]
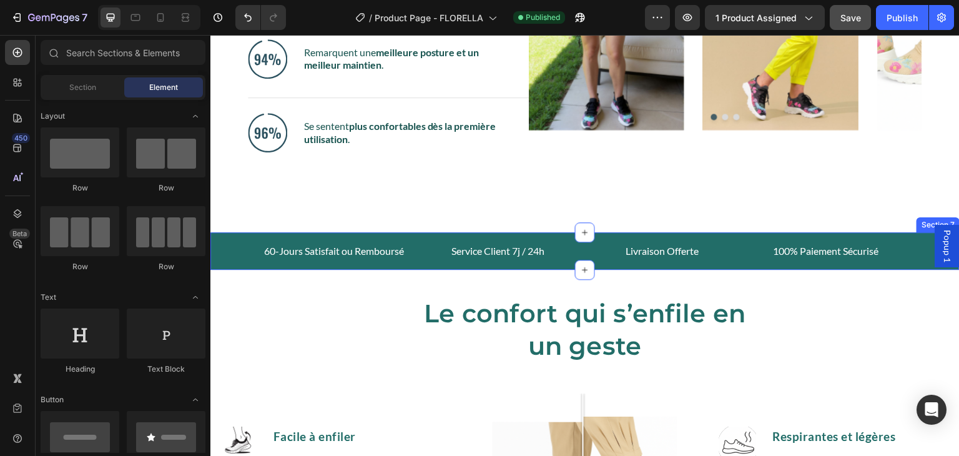
click at [723, 235] on div "60-Jours Satisfait ou Remboursé Text block Service Client 7j / 24h Text block L…" at bounding box center [584, 250] width 749 height 37
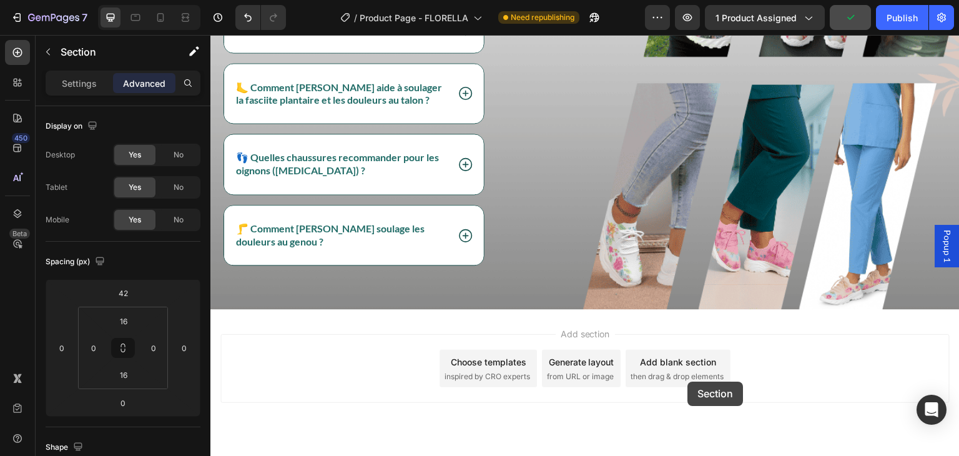
scroll to position [3329, 0]
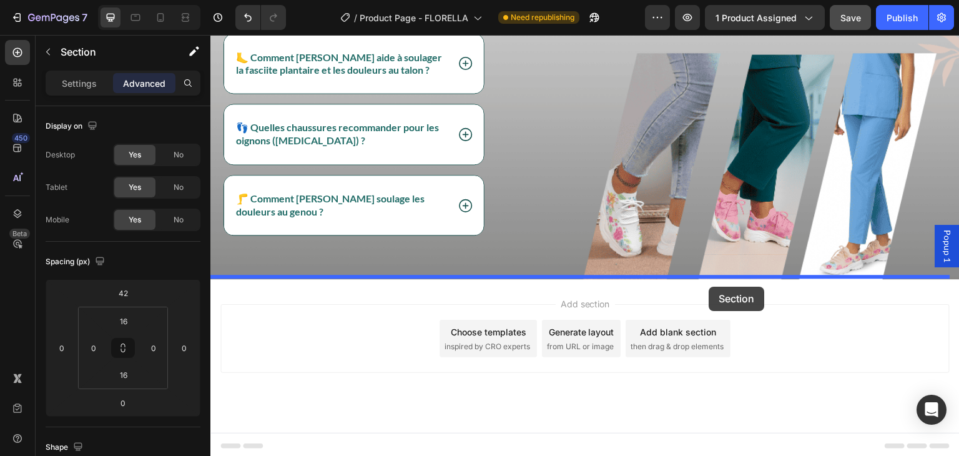
drag, startPoint x: 701, startPoint y: 223, endPoint x: 709, endPoint y: 287, distance: 64.2
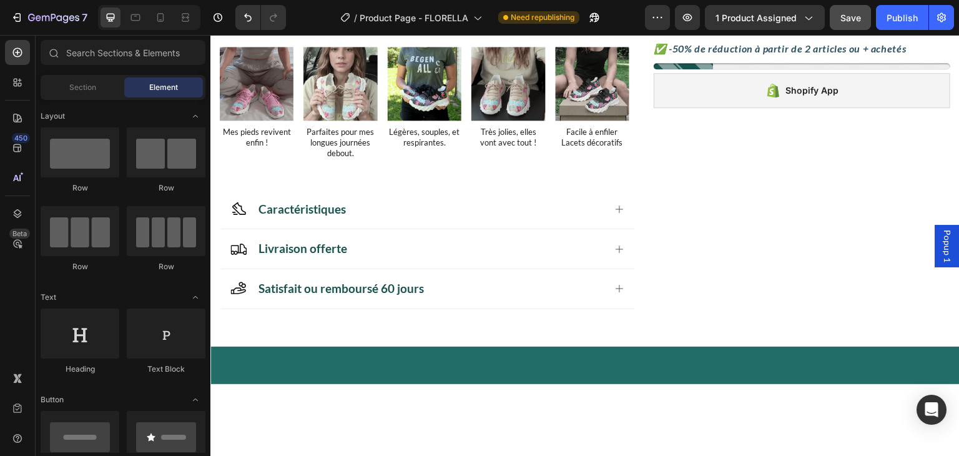
scroll to position [0, 0]
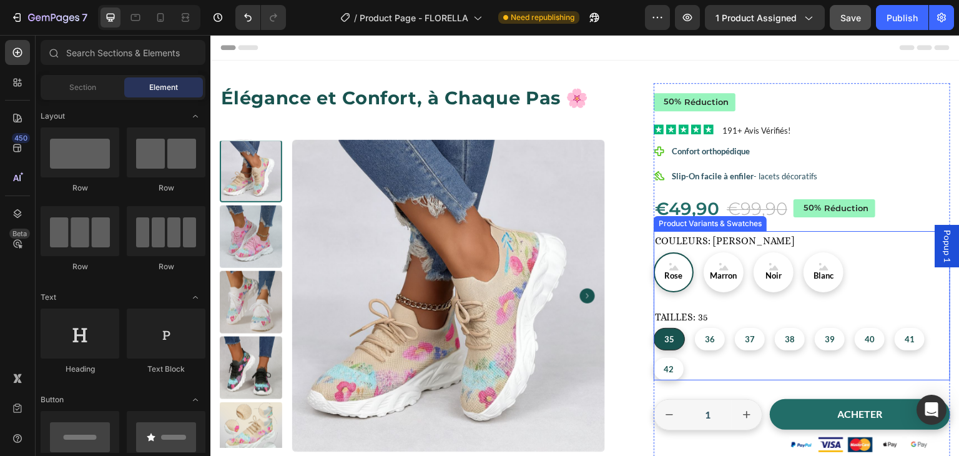
click at [727, 358] on div "35 35 35 36 36 36 37 37 37 38 38 38 39 39 39 40 40 40 41 41 41 42 42 42" at bounding box center [802, 354] width 297 height 52
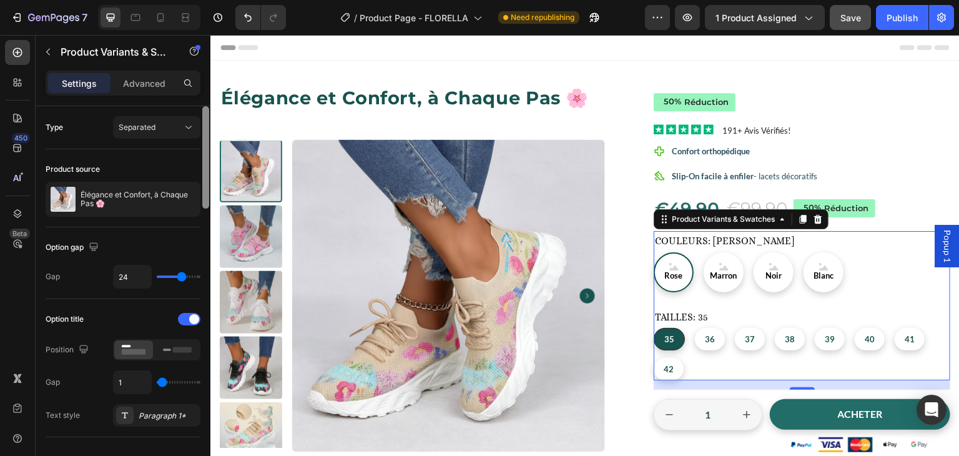
drag, startPoint x: 205, startPoint y: 232, endPoint x: 205, endPoint y: 224, distance: 8.1
click at [205, 224] on div at bounding box center [205, 298] width 9 height 385
click at [183, 124] on icon at bounding box center [188, 127] width 12 height 12
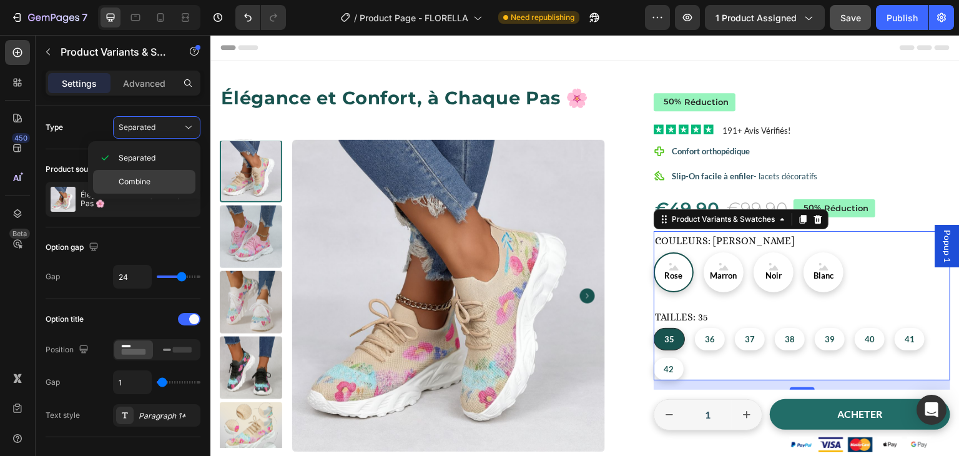
click at [149, 174] on div "Combine" at bounding box center [144, 182] width 102 height 24
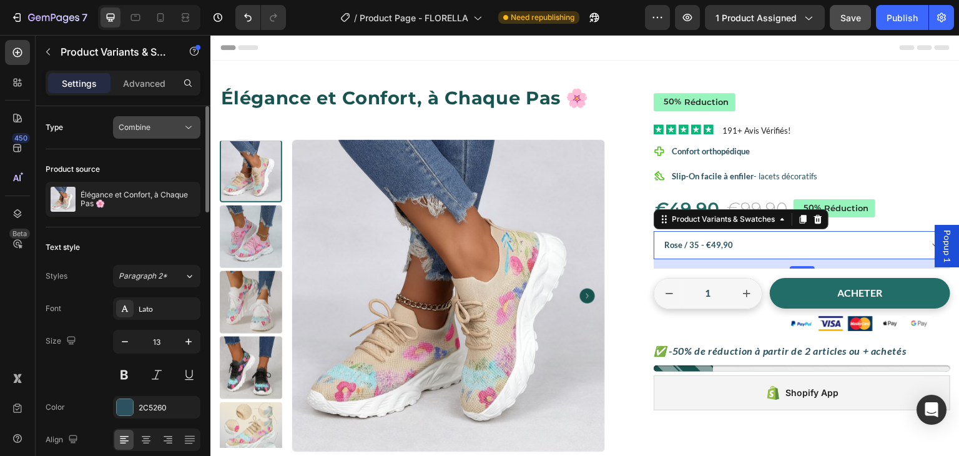
click at [165, 122] on div "Combine" at bounding box center [151, 127] width 64 height 11
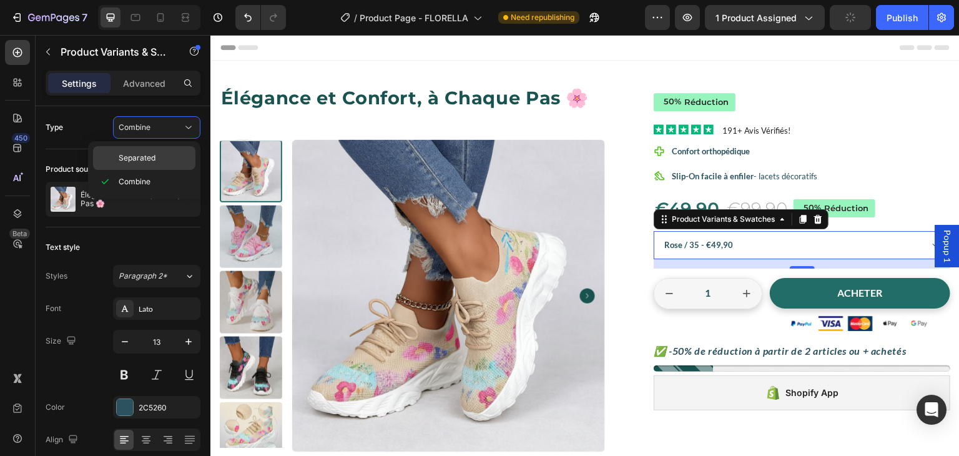
click at [157, 151] on div "Separated" at bounding box center [144, 158] width 102 height 24
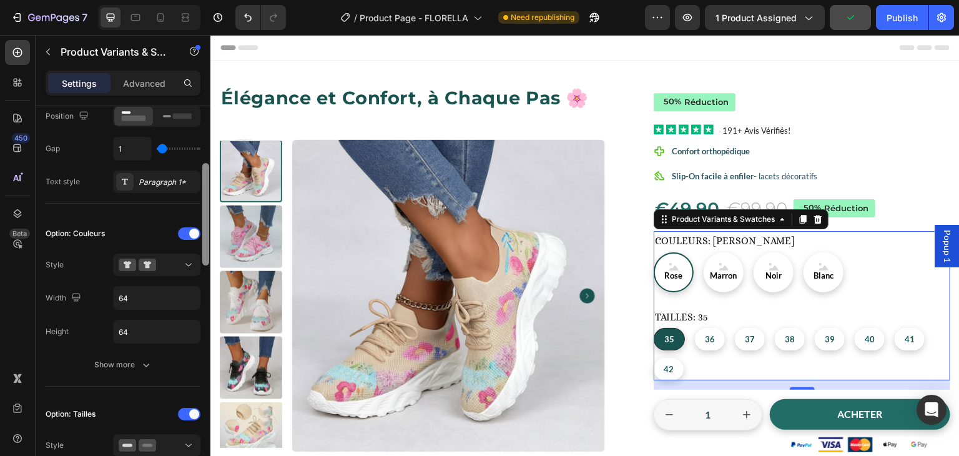
scroll to position [236, 0]
drag, startPoint x: 203, startPoint y: 161, endPoint x: 201, endPoint y: 224, distance: 63.1
click at [201, 224] on div at bounding box center [205, 298] width 9 height 385
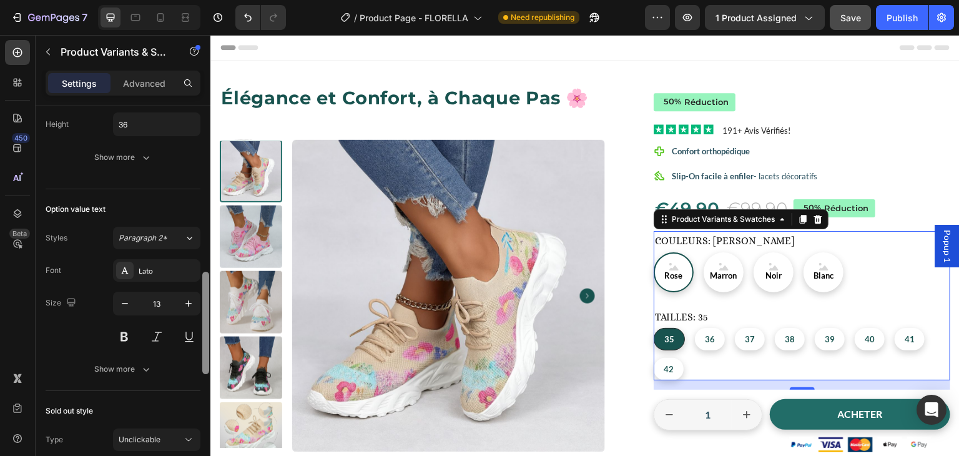
click at [201, 224] on div at bounding box center [205, 298] width 9 height 385
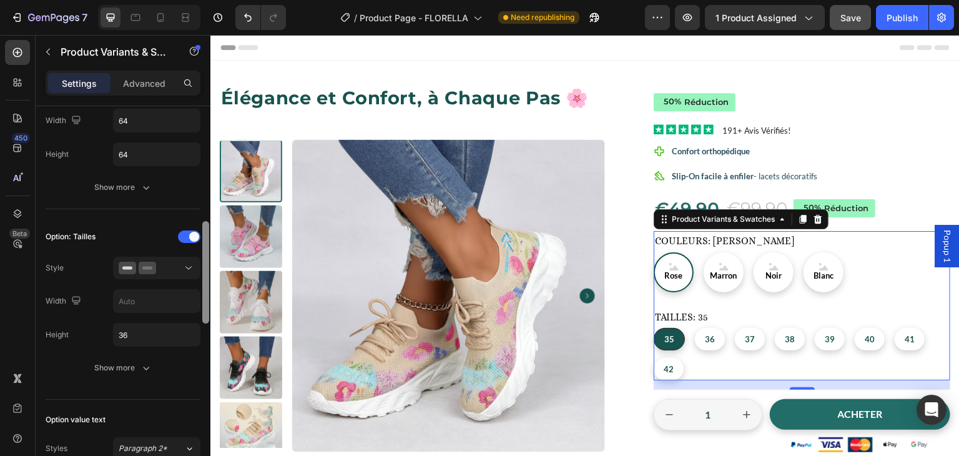
scroll to position [415, 0]
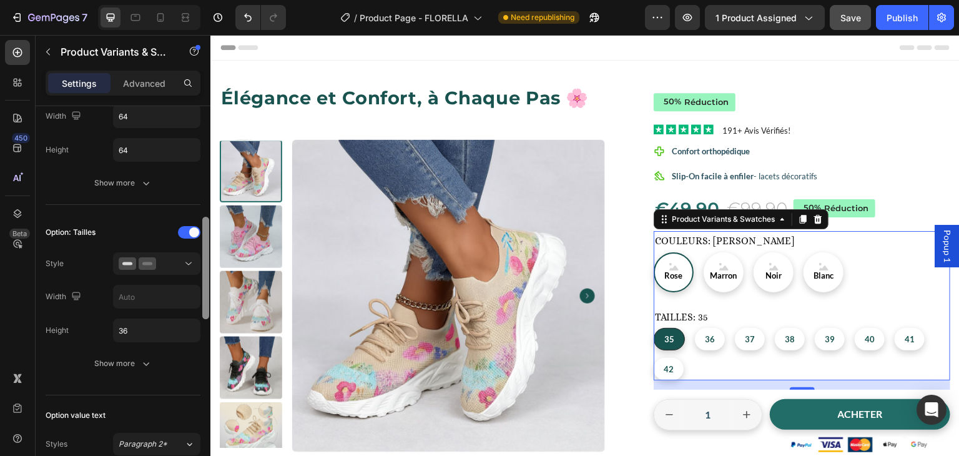
drag, startPoint x: 205, startPoint y: 286, endPoint x: 209, endPoint y: 231, distance: 55.1
click at [209, 231] on div at bounding box center [205, 268] width 7 height 102
click at [189, 262] on icon at bounding box center [188, 263] width 12 height 12
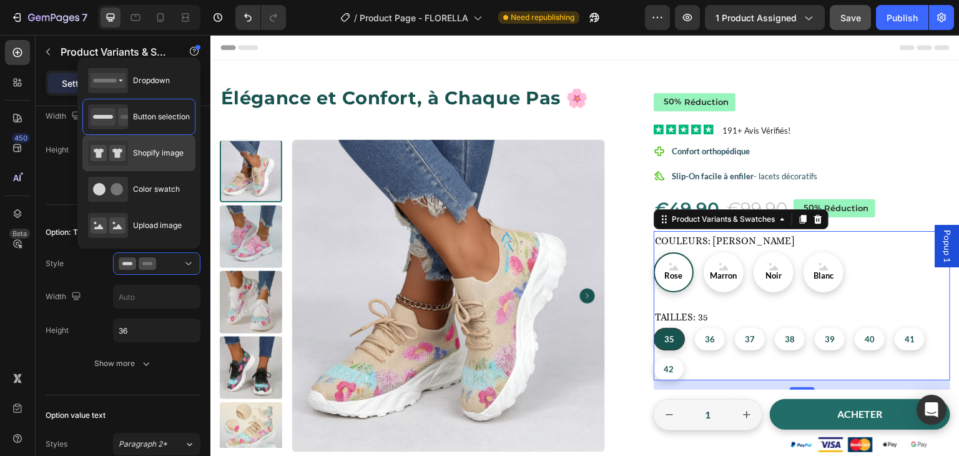
click at [177, 156] on span "Shopify image" at bounding box center [158, 152] width 51 height 11
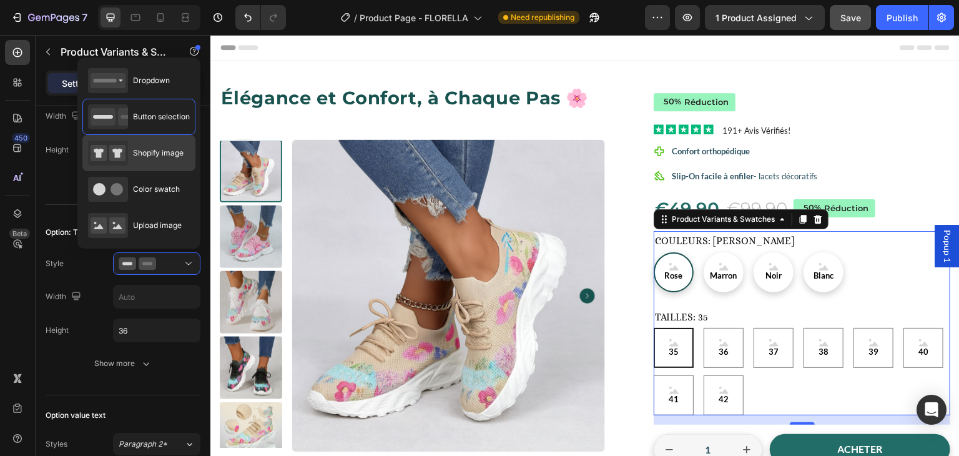
type input "64"
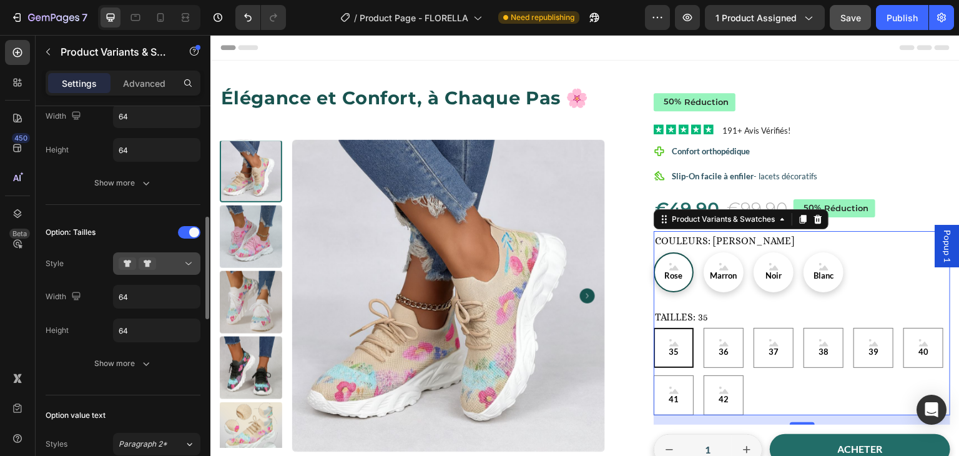
click at [162, 260] on div at bounding box center [157, 263] width 76 height 12
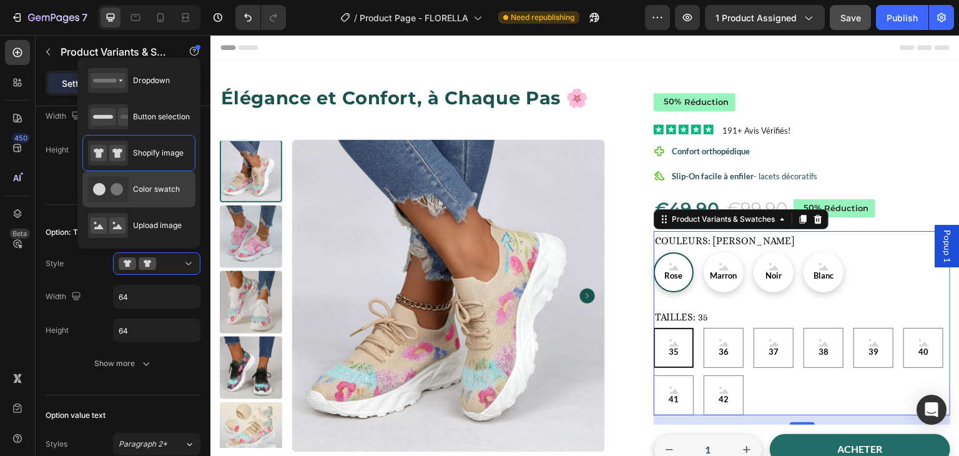
click at [166, 199] on div "Color swatch" at bounding box center [134, 189] width 92 height 25
type input "45"
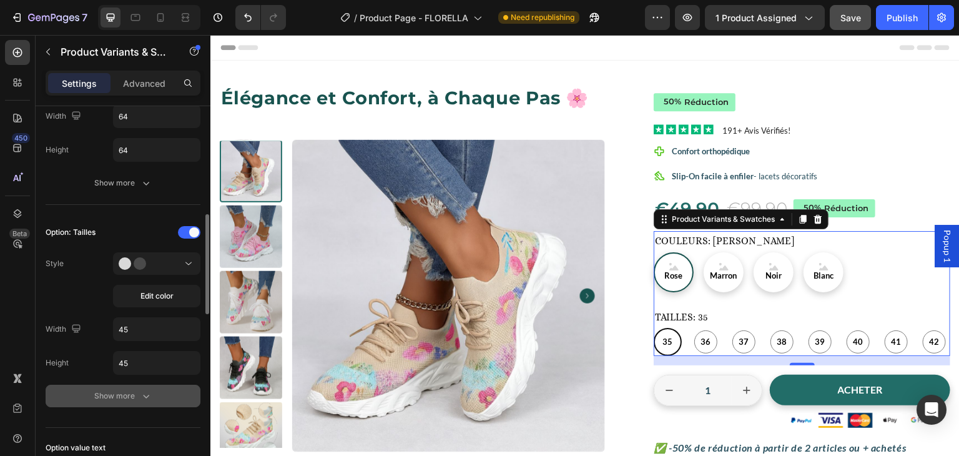
click at [129, 394] on div "Show more" at bounding box center [123, 396] width 58 height 12
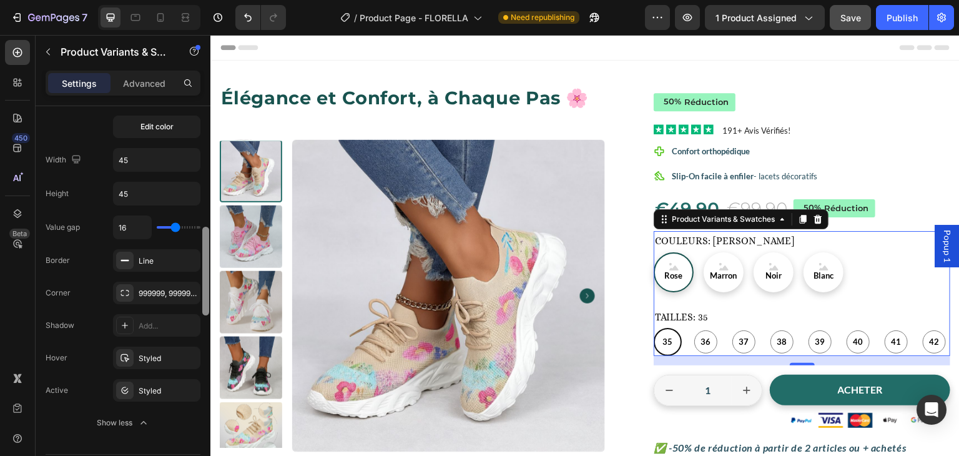
scroll to position [568, 0]
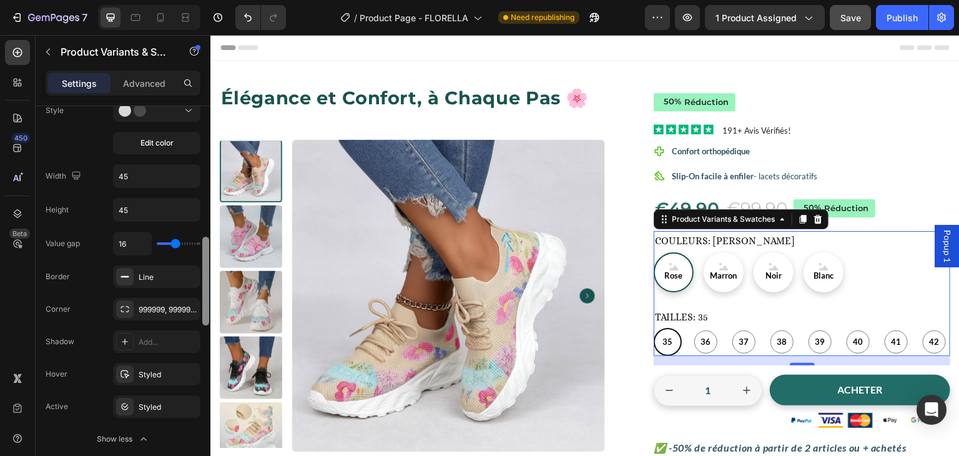
drag, startPoint x: 207, startPoint y: 298, endPoint x: 205, endPoint y: 338, distance: 40.0
click at [205, 338] on div at bounding box center [205, 298] width 9 height 385
click at [157, 304] on div "999999, 999999, 999999, 999999" at bounding box center [157, 309] width 36 height 11
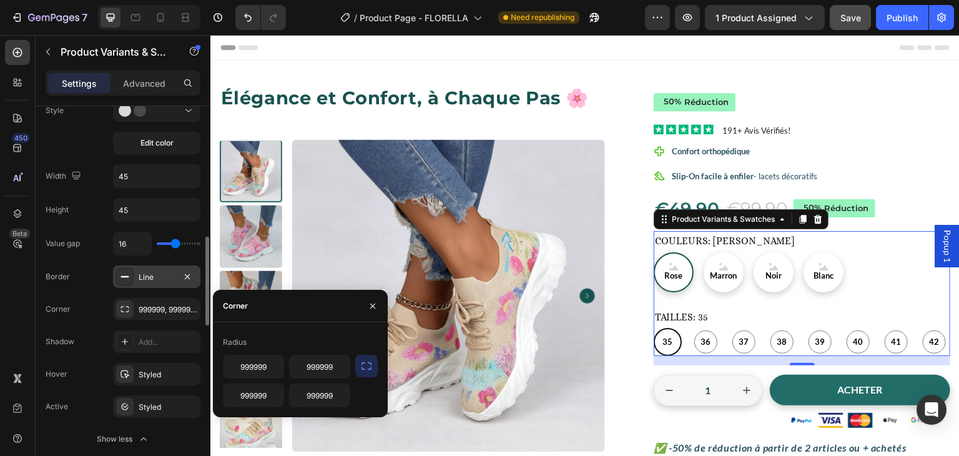
click at [156, 278] on div "Line" at bounding box center [157, 277] width 36 height 11
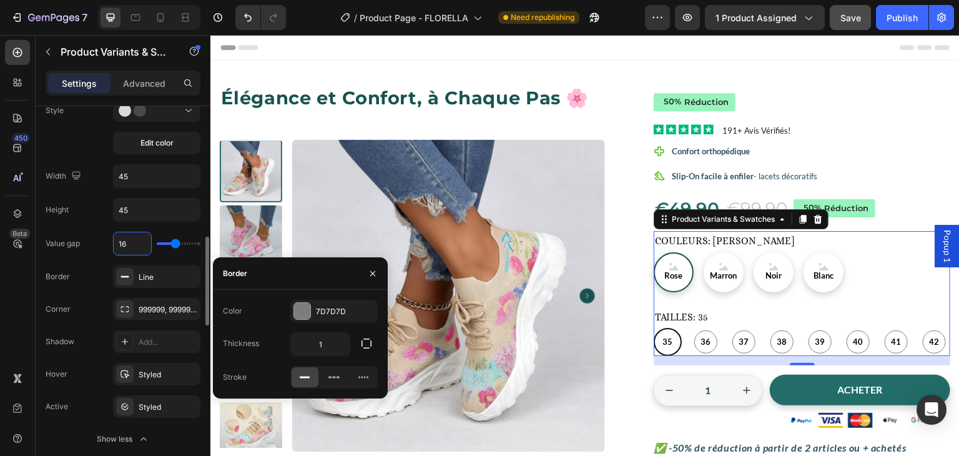
click at [141, 241] on input "16" at bounding box center [132, 243] width 37 height 22
type input "8"
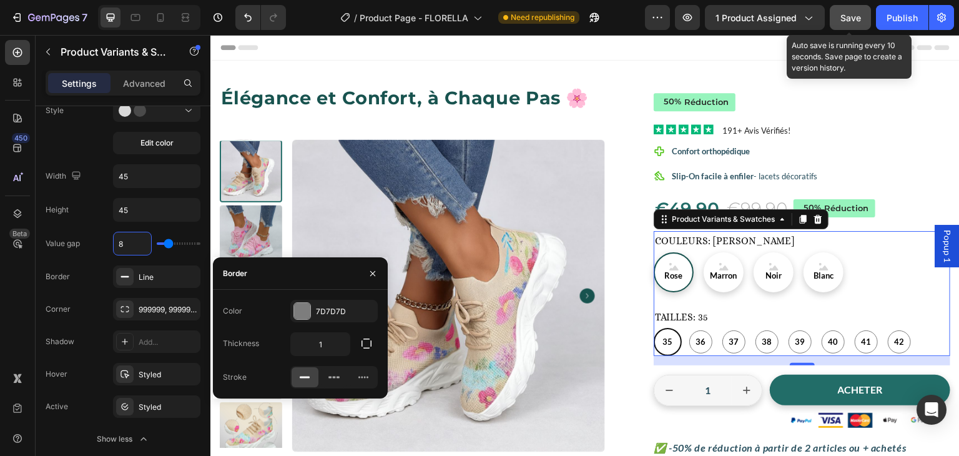
type input "8"
click at [852, 20] on span "Save" at bounding box center [851, 17] width 21 height 11
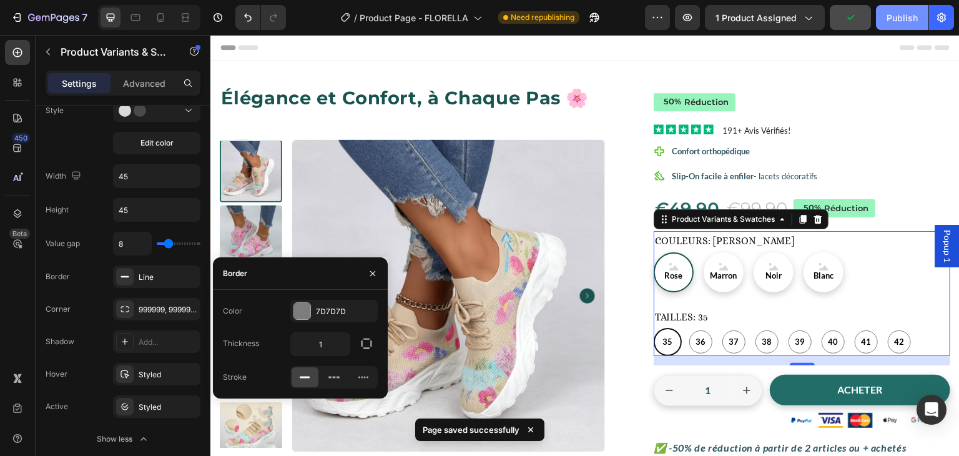
click at [894, 23] on div "Publish" at bounding box center [902, 17] width 31 height 13
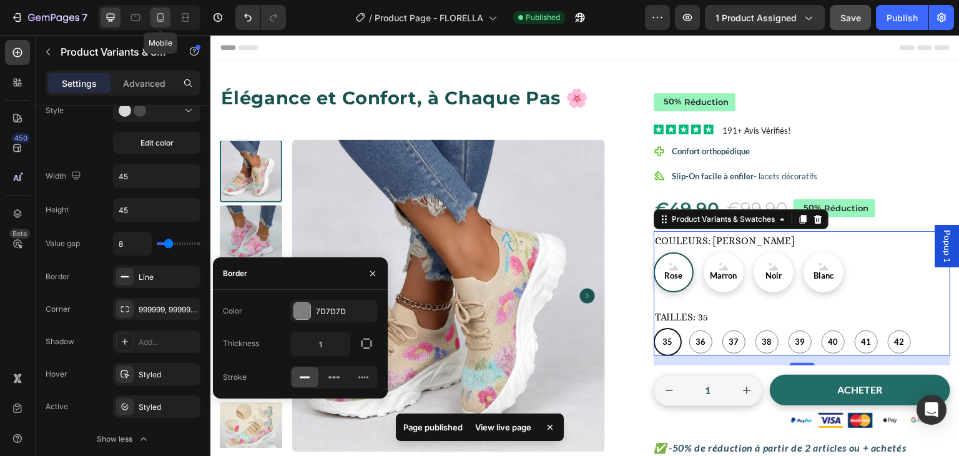
click at [160, 17] on icon at bounding box center [160, 17] width 12 height 12
type input "10"
type input "12"
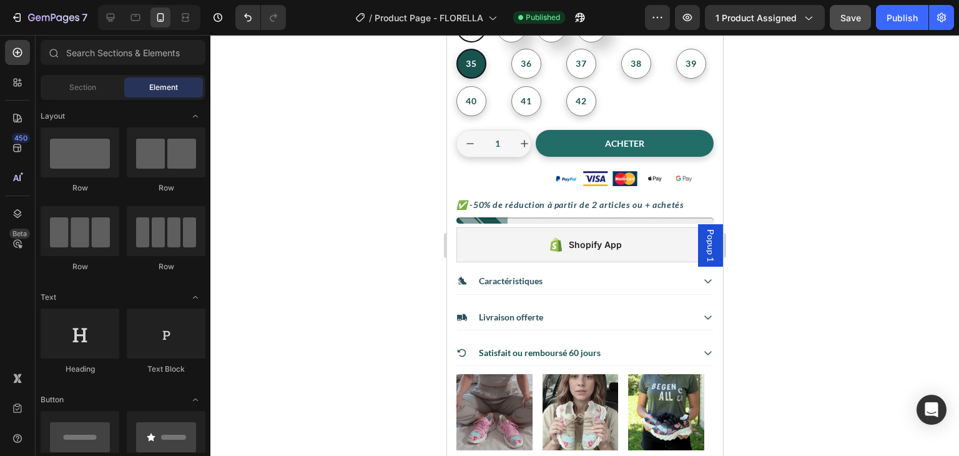
scroll to position [250, 0]
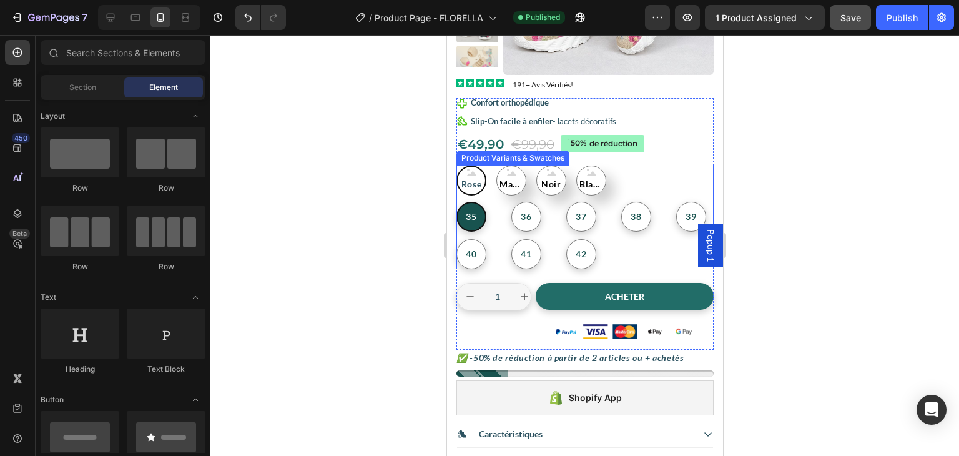
click at [659, 240] on div "35 35 35 36 36 36 37 37 37 38 38 38 39 39 39 40 40 40 41 41 41 42 42 42" at bounding box center [584, 235] width 257 height 67
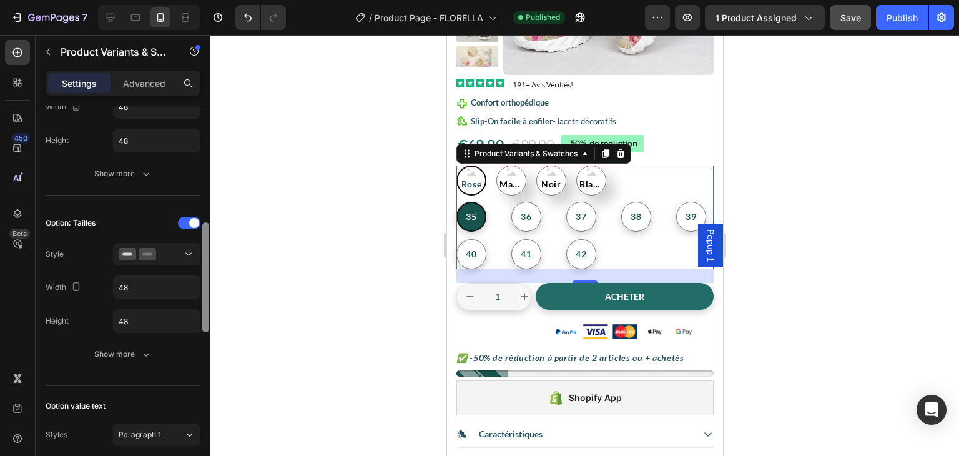
scroll to position [348, 0]
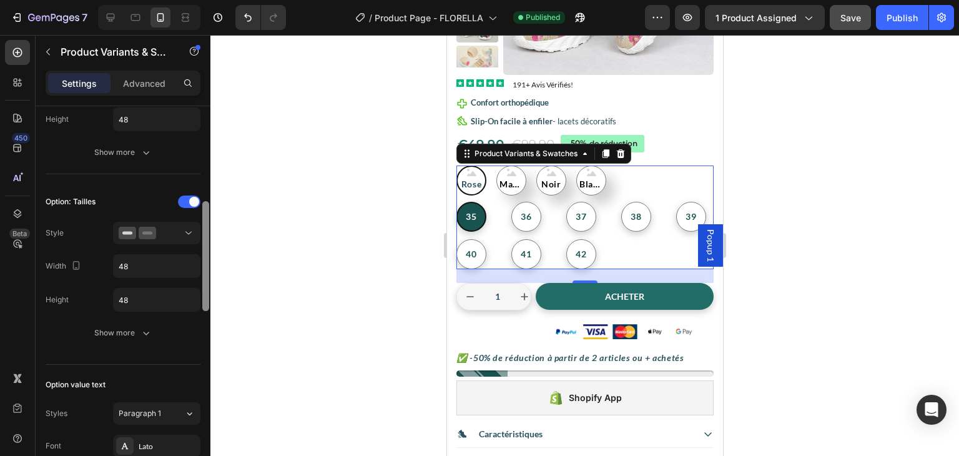
drag, startPoint x: 204, startPoint y: 203, endPoint x: 205, endPoint y: 303, distance: 99.9
click at [205, 303] on div at bounding box center [205, 256] width 7 height 110
click at [186, 234] on icon at bounding box center [188, 233] width 12 height 12
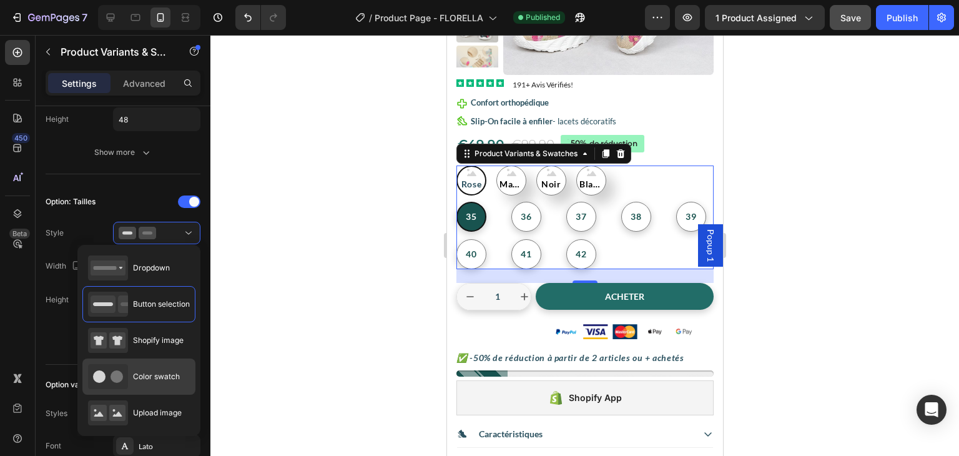
click at [155, 373] on span "Color swatch" at bounding box center [156, 376] width 47 height 11
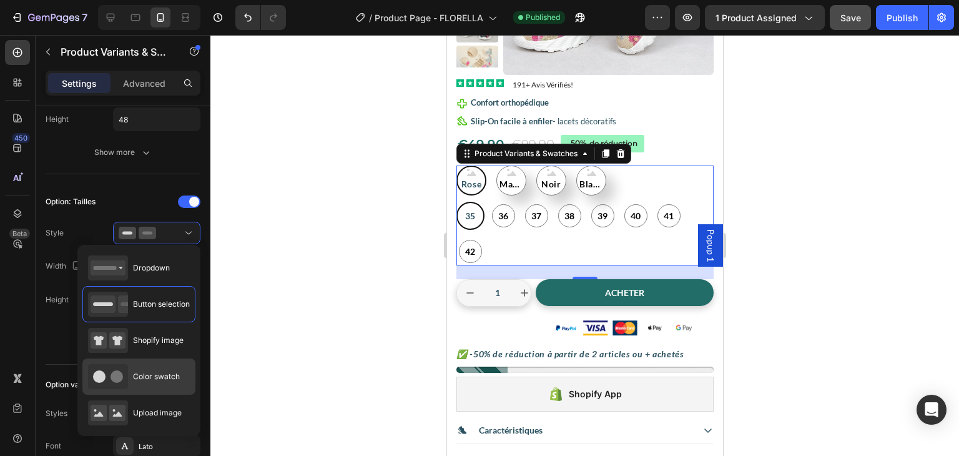
type input "45"
radio input "true"
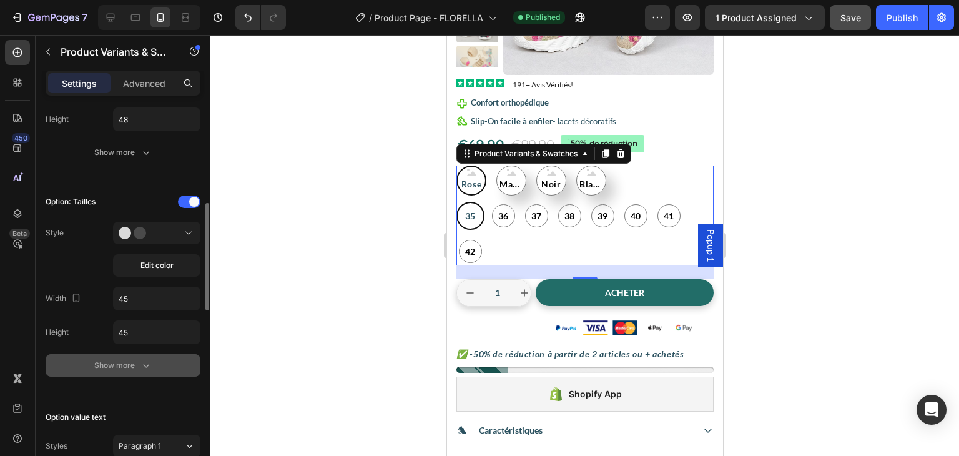
click at [144, 370] on button "Show more" at bounding box center [123, 365] width 155 height 22
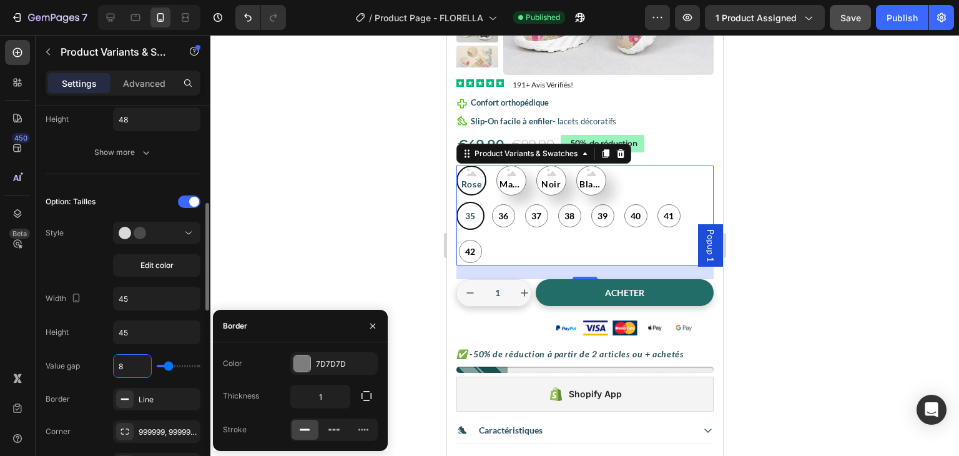
click at [141, 362] on input "8" at bounding box center [132, 366] width 37 height 22
type input "6"
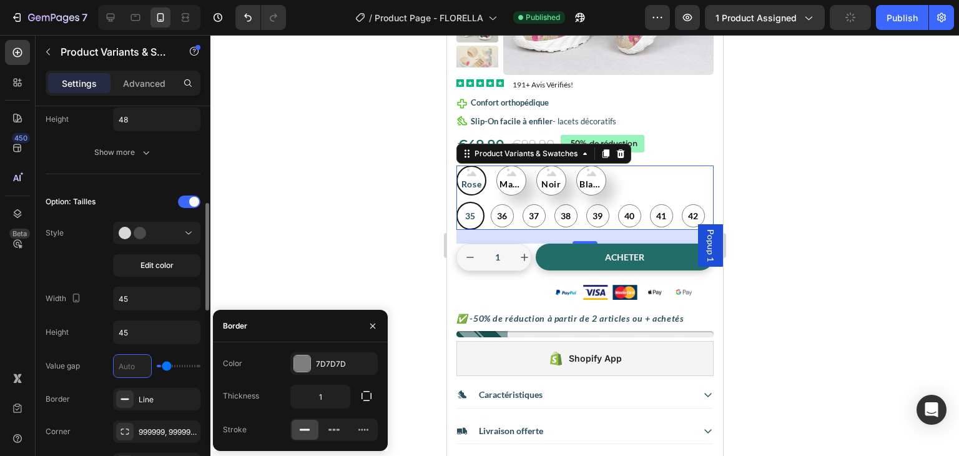
type input "0"
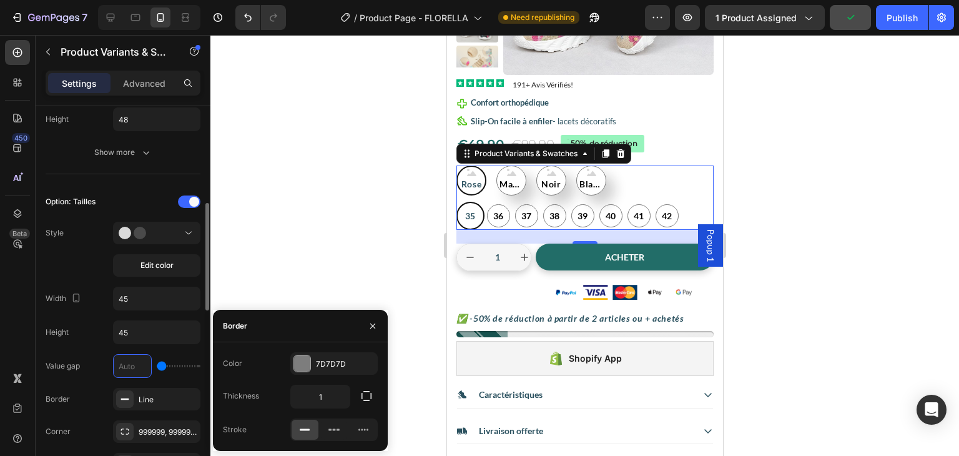
type input "4"
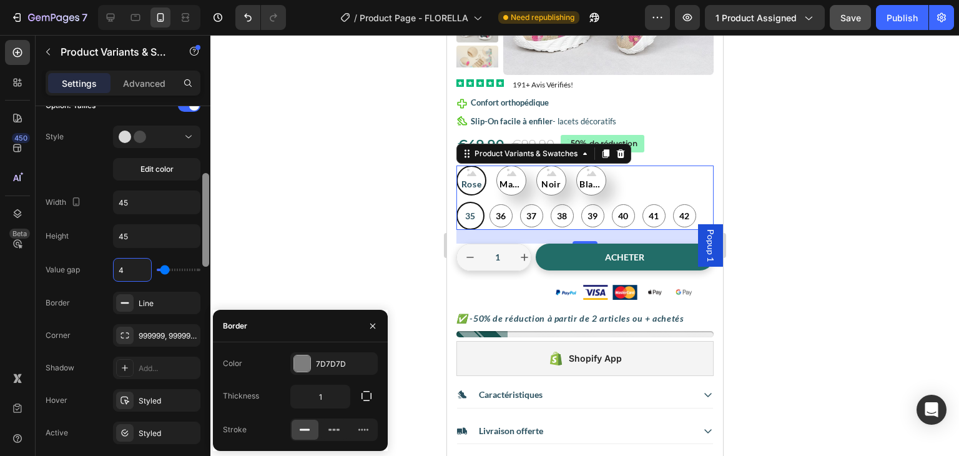
scroll to position [407, 0]
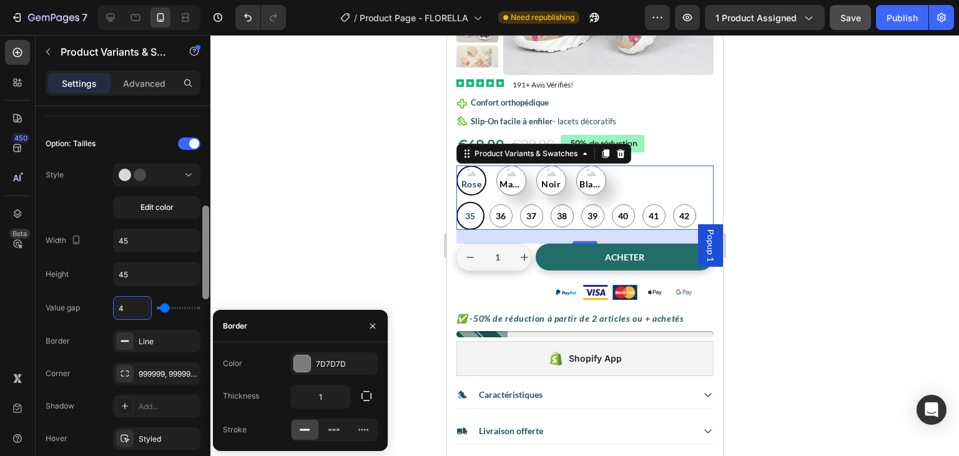
drag, startPoint x: 207, startPoint y: 230, endPoint x: 201, endPoint y: 246, distance: 17.2
click at [201, 246] on div at bounding box center [205, 298] width 9 height 385
type input "4"
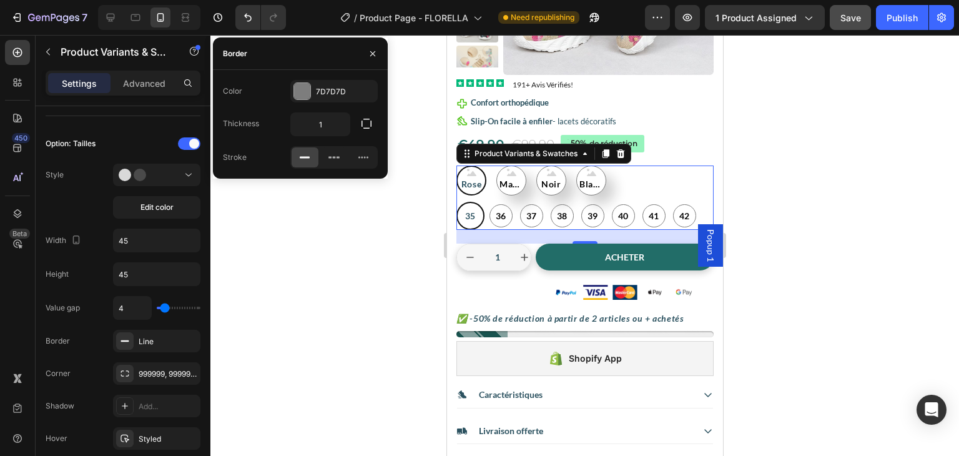
drag, startPoint x: 201, startPoint y: 238, endPoint x: 206, endPoint y: 217, distance: 21.8
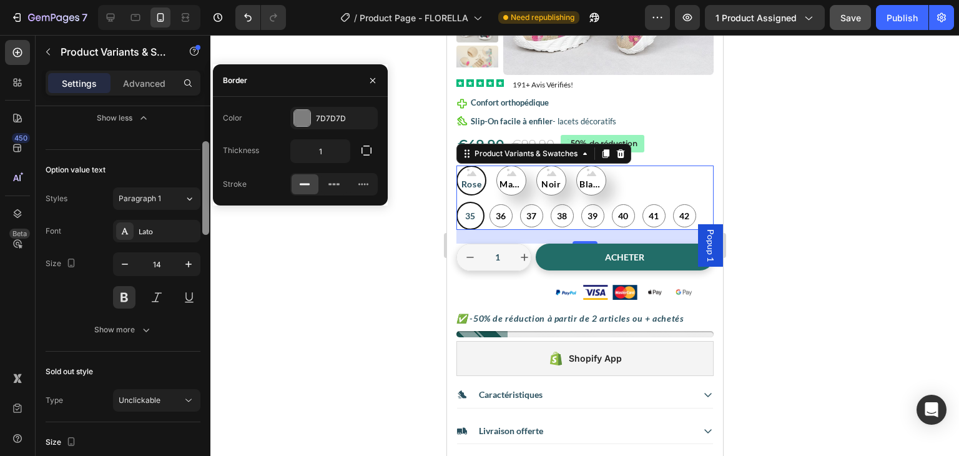
scroll to position [665, 0]
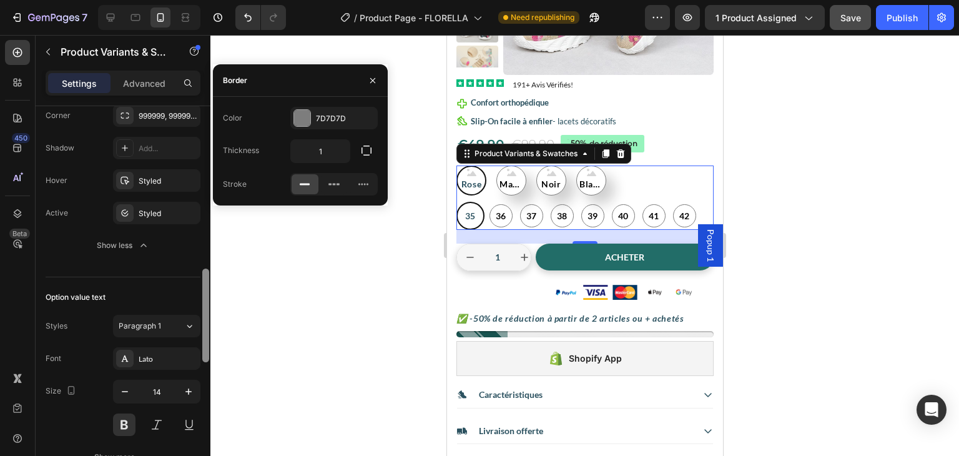
drag, startPoint x: 205, startPoint y: 334, endPoint x: 210, endPoint y: 303, distance: 31.6
click at [210, 303] on div at bounding box center [205, 298] width 9 height 385
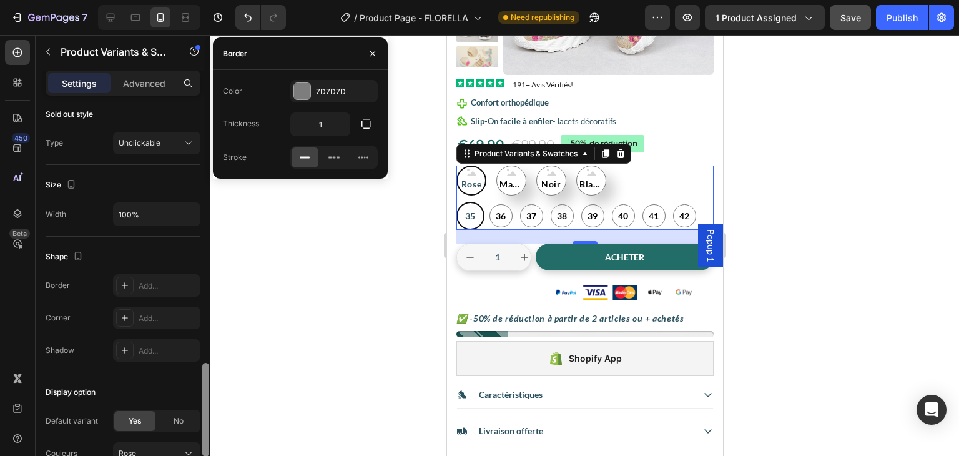
drag, startPoint x: 210, startPoint y: 303, endPoint x: 210, endPoint y: 287, distance: 15.6
click at [210, 287] on div at bounding box center [205, 298] width 9 height 385
click at [304, 287] on div at bounding box center [584, 245] width 749 height 421
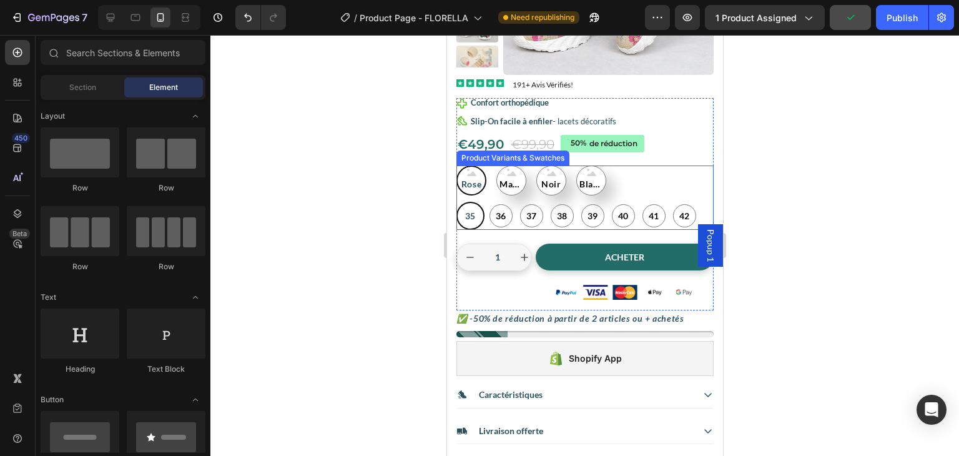
click at [668, 185] on div "Rose Rose Rose Marron Marron Marron Noir Noir Noir Blanc Blanc Blanc" at bounding box center [584, 181] width 257 height 30
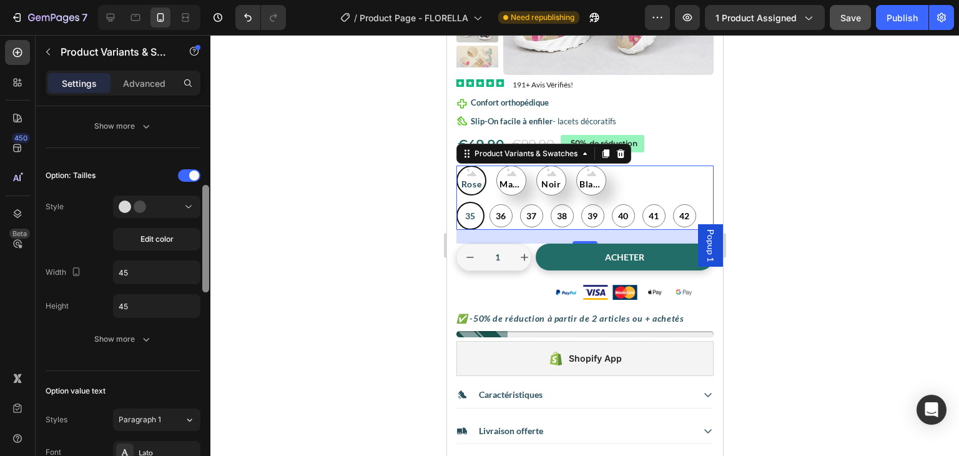
scroll to position [350, 0]
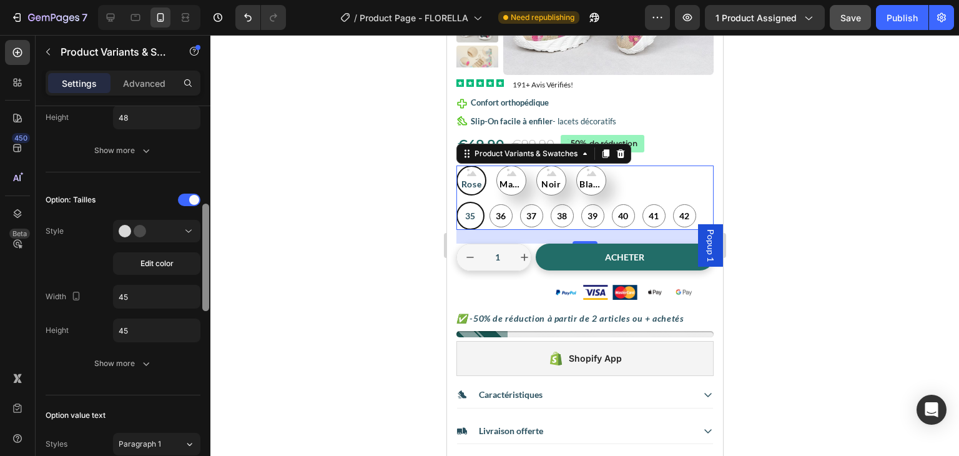
drag, startPoint x: 205, startPoint y: 204, endPoint x: 212, endPoint y: 302, distance: 98.3
click at [212, 0] on div "7 Version history / Product Page - FLORELLA Need republishing Preview 1 product…" at bounding box center [479, 0] width 959 height 0
click at [134, 365] on div "Show more" at bounding box center [123, 363] width 58 height 12
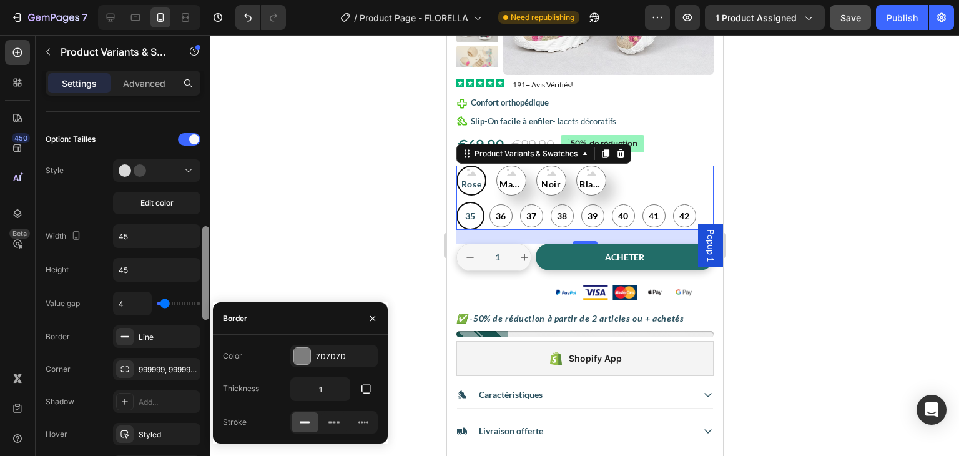
scroll to position [427, 0]
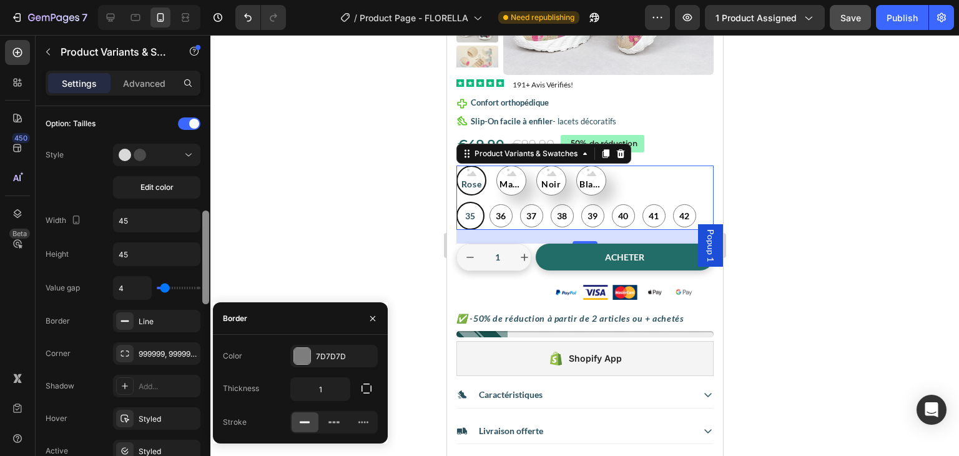
drag, startPoint x: 205, startPoint y: 269, endPoint x: 205, endPoint y: 290, distance: 21.2
click at [205, 290] on div at bounding box center [205, 257] width 7 height 94
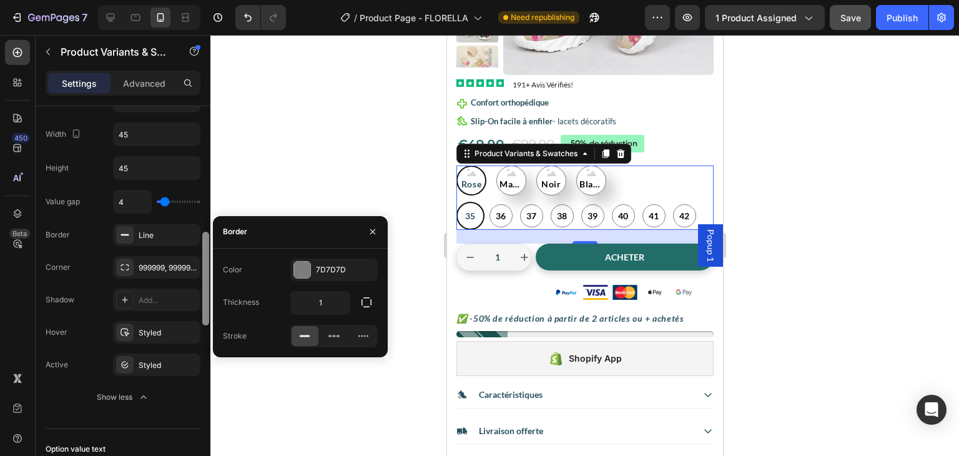
drag, startPoint x: 206, startPoint y: 273, endPoint x: 206, endPoint y: 295, distance: 21.9
click at [206, 295] on div at bounding box center [205, 279] width 7 height 94
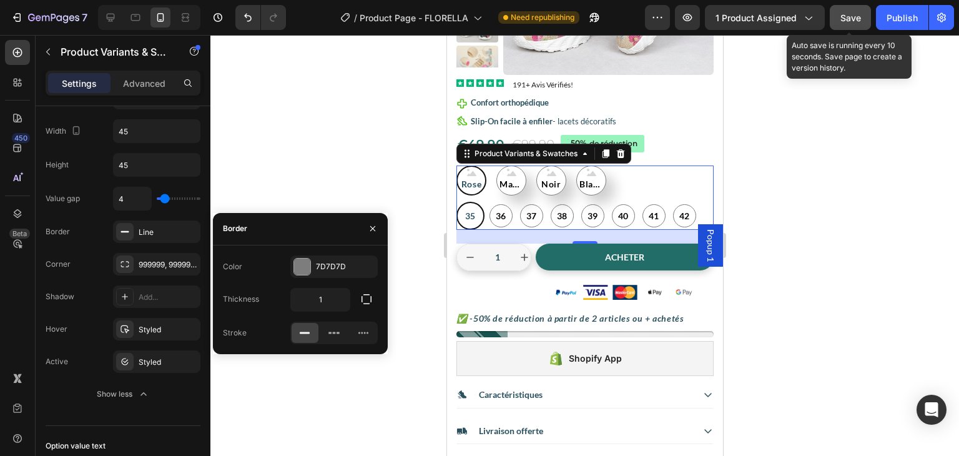
click at [851, 21] on span "Save" at bounding box center [851, 17] width 21 height 11
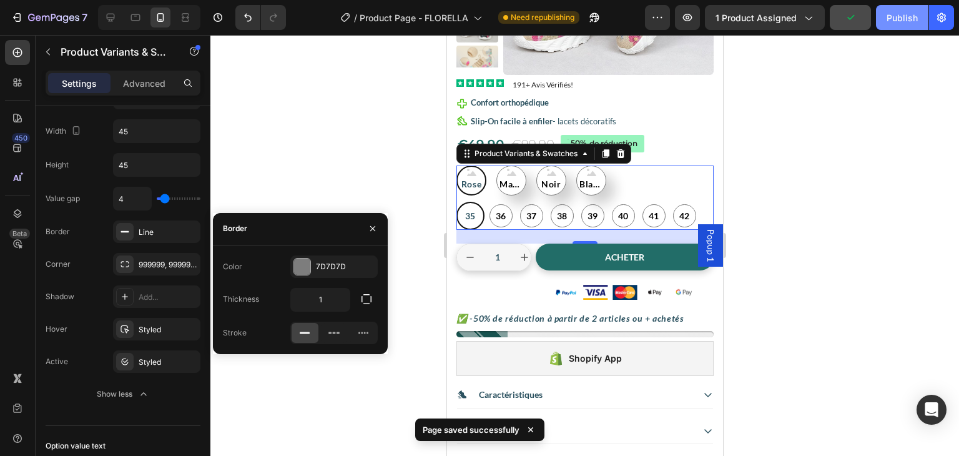
click at [901, 16] on div "Publish" at bounding box center [902, 17] width 31 height 13
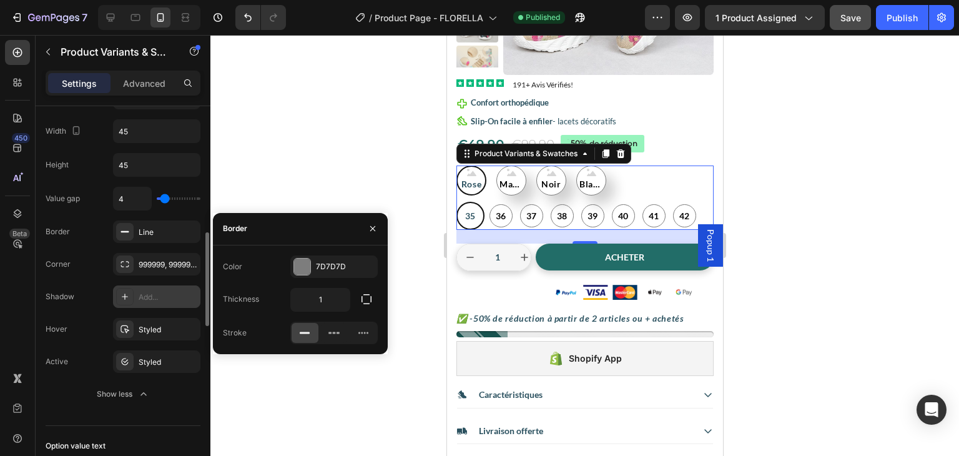
click at [147, 286] on div "Add..." at bounding box center [156, 296] width 87 height 22
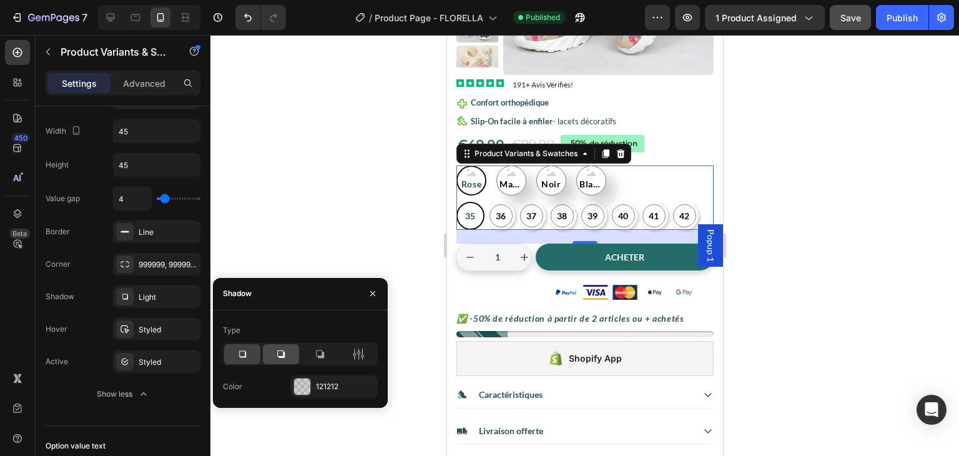
click at [274, 353] on div at bounding box center [281, 354] width 36 height 20
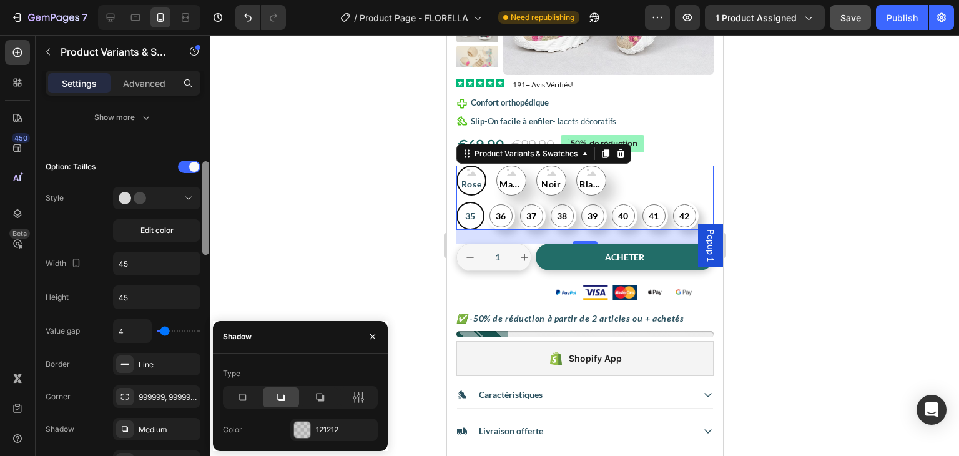
scroll to position [352, 0]
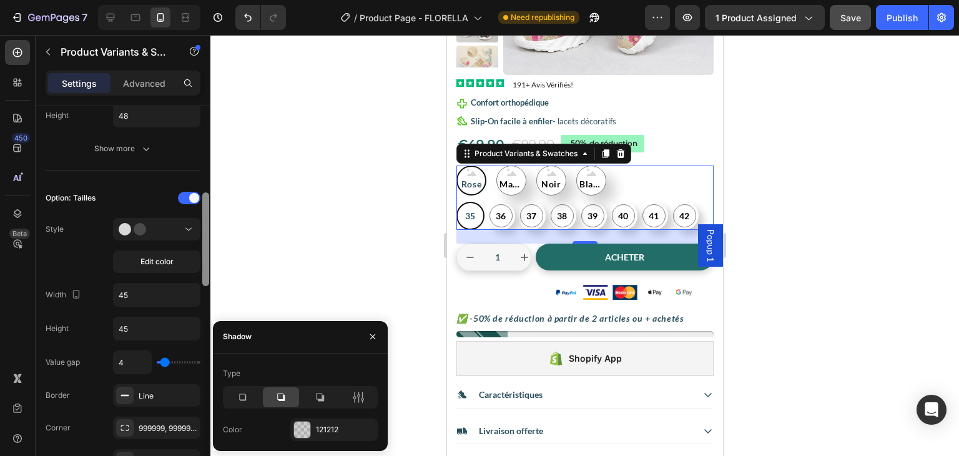
drag, startPoint x: 205, startPoint y: 240, endPoint x: 210, endPoint y: 200, distance: 40.4
click at [210, 0] on div "7 Version history / Product Page - FLORELLA Need republishing Preview 1 product…" at bounding box center [479, 0] width 959 height 0
click at [179, 225] on div at bounding box center [157, 229] width 76 height 12
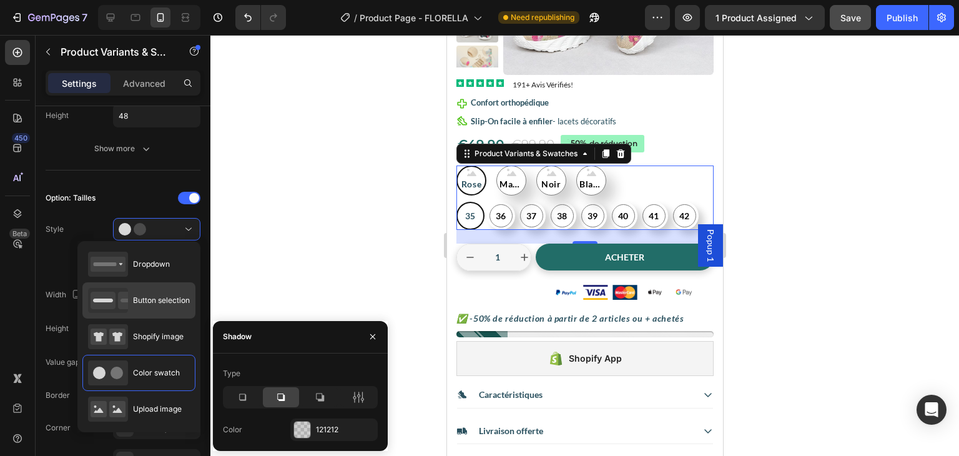
click at [149, 297] on span "Button selection" at bounding box center [161, 300] width 57 height 11
type input "48"
type input "40"
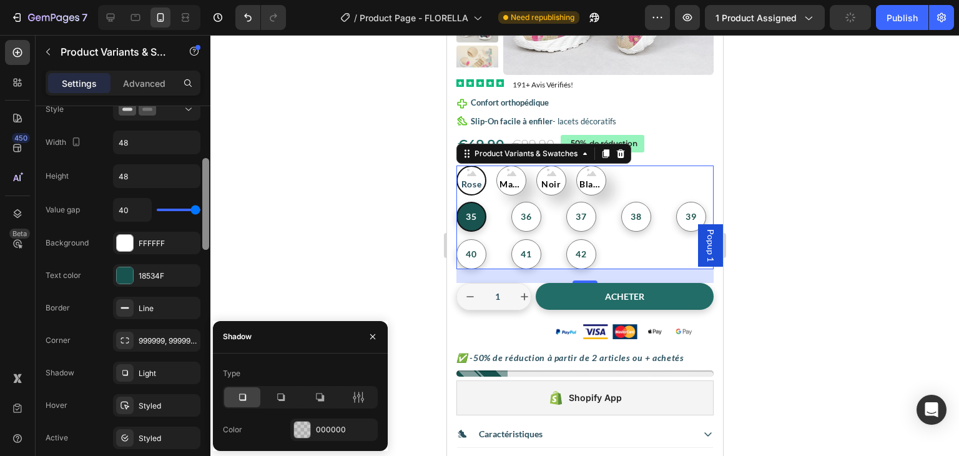
scroll to position [423, 0]
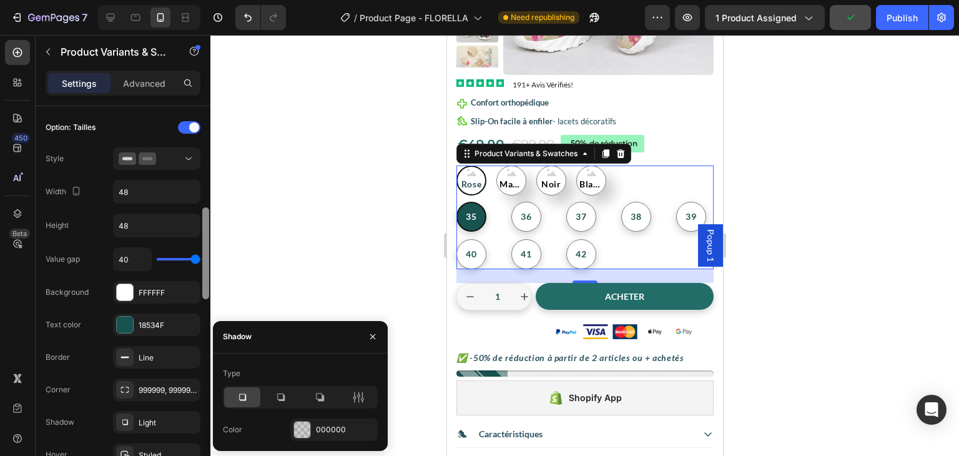
drag, startPoint x: 206, startPoint y: 259, endPoint x: 205, endPoint y: 276, distance: 16.9
click at [205, 276] on div at bounding box center [205, 253] width 7 height 92
type input "15"
click at [174, 258] on input "range" at bounding box center [179, 259] width 44 height 2
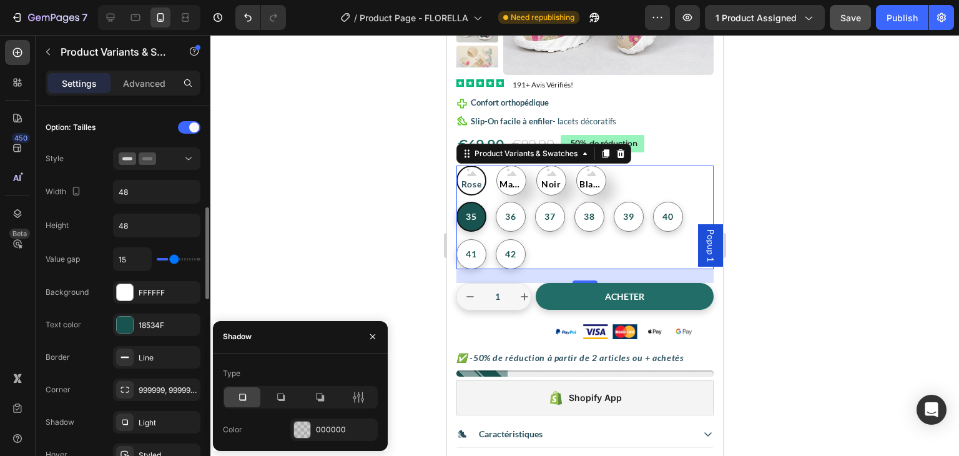
type input "7"
type input "6"
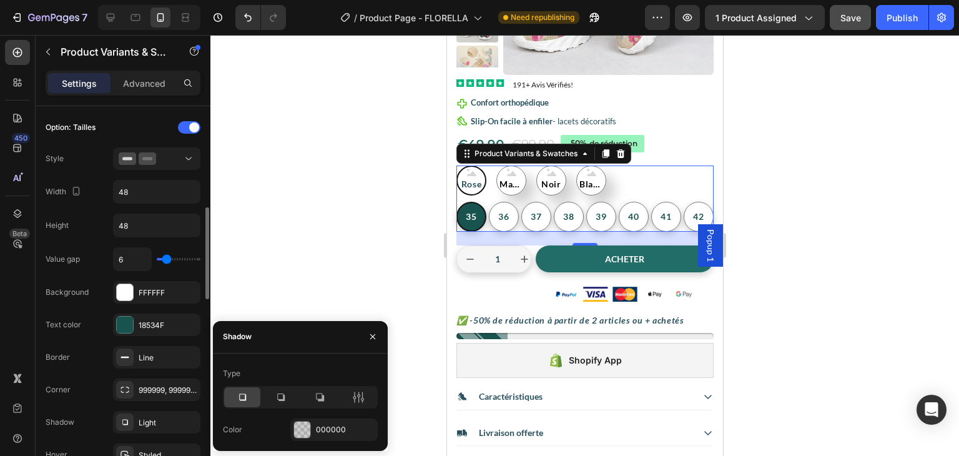
type input "4"
type input "3"
type input "2"
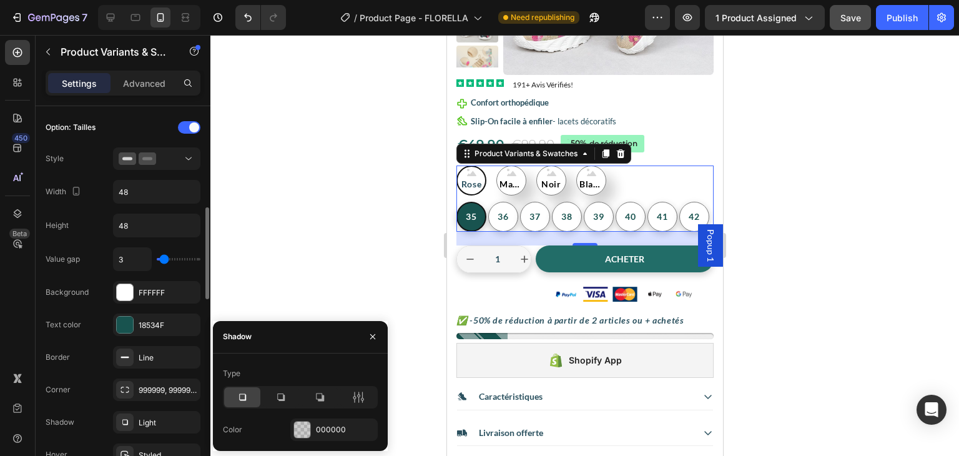
type input "2"
type input "1"
type input "0"
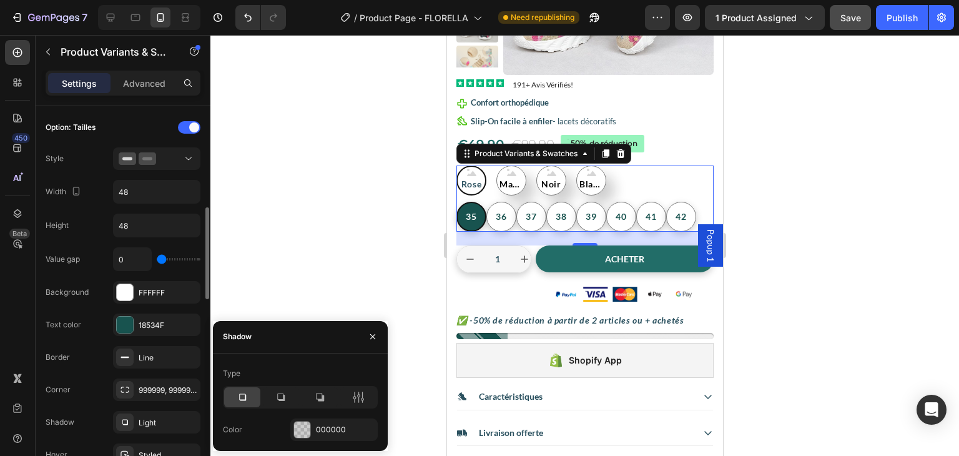
type input "5"
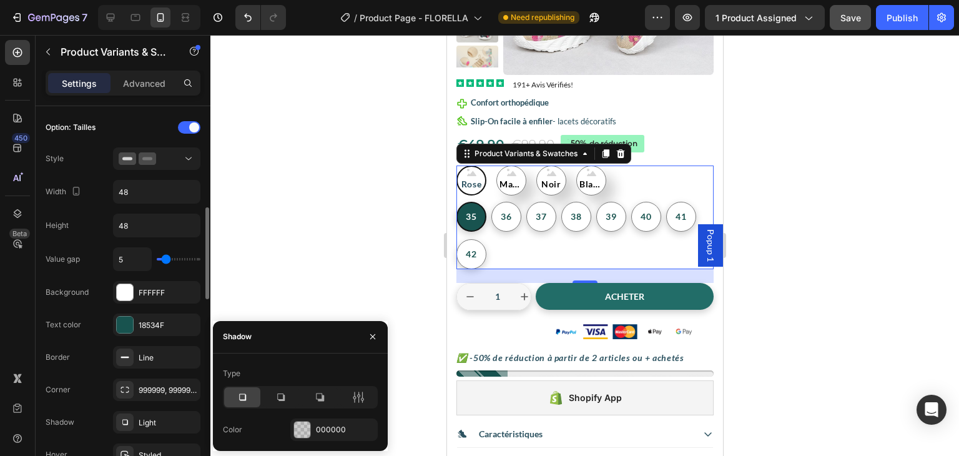
type input "8"
type input "7"
drag, startPoint x: 173, startPoint y: 255, endPoint x: 167, endPoint y: 259, distance: 6.8
type input "7"
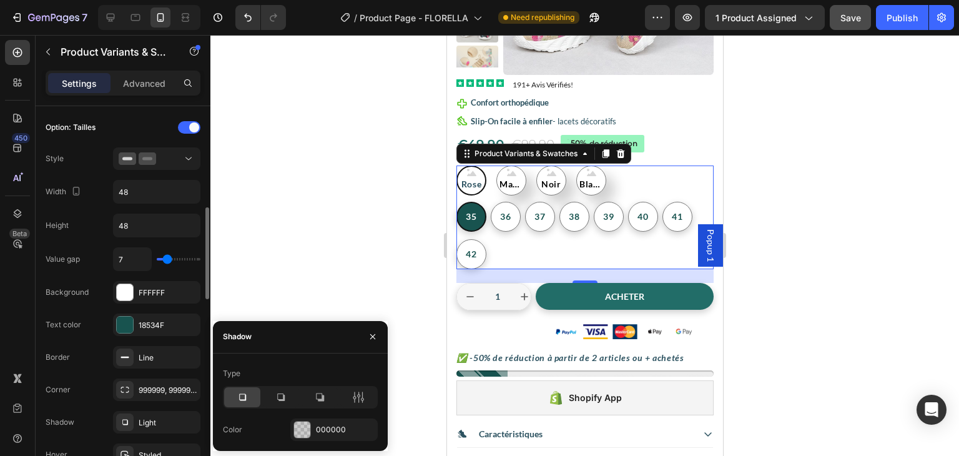
click at [167, 259] on input "range" at bounding box center [179, 259] width 44 height 2
click at [172, 154] on div at bounding box center [157, 158] width 76 height 12
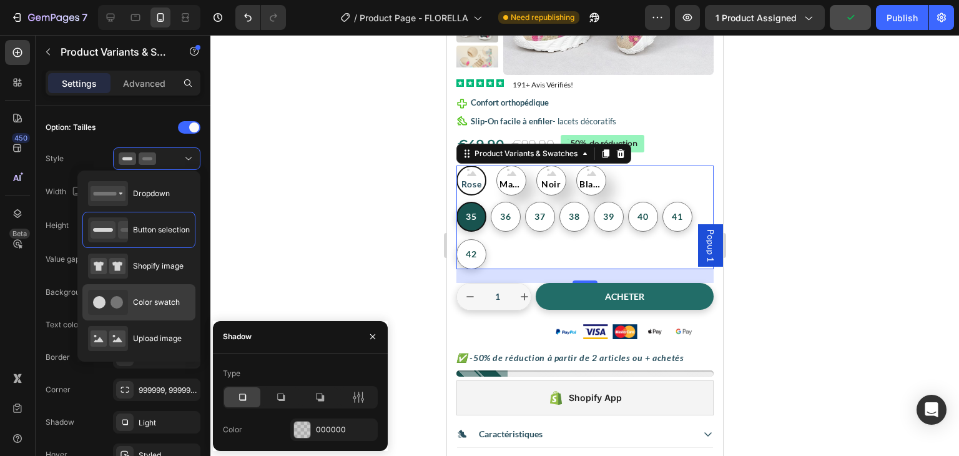
click at [145, 293] on div "Color swatch" at bounding box center [134, 302] width 92 height 25
type input "45"
type input "4"
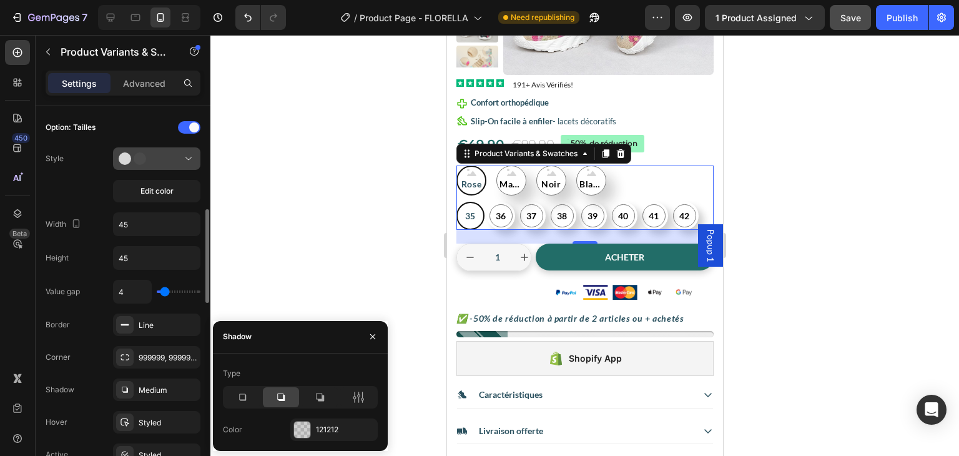
click at [175, 156] on div at bounding box center [157, 158] width 76 height 12
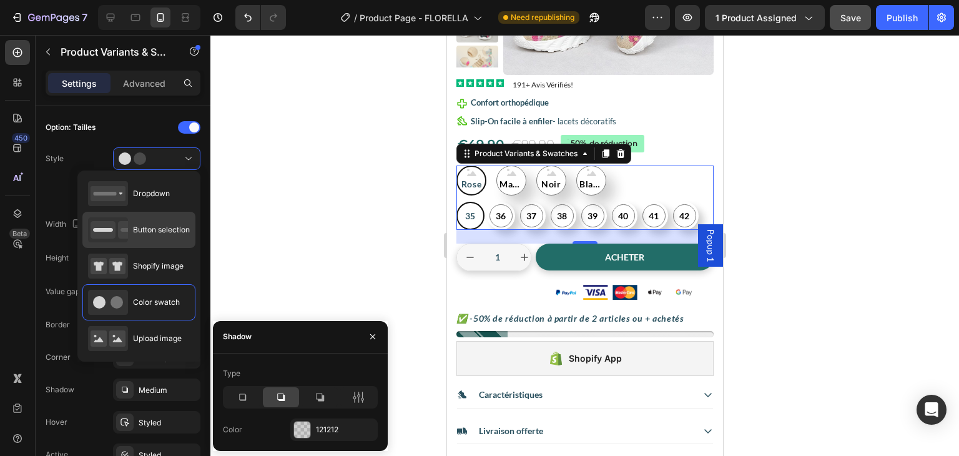
click at [156, 237] on div "Button selection" at bounding box center [139, 229] width 102 height 25
type input "48"
type input "7"
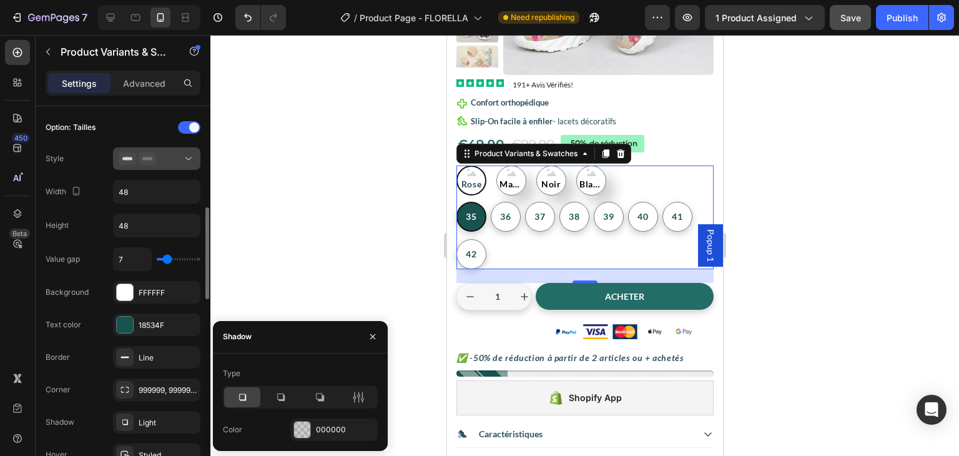
click at [174, 156] on div at bounding box center [157, 158] width 76 height 12
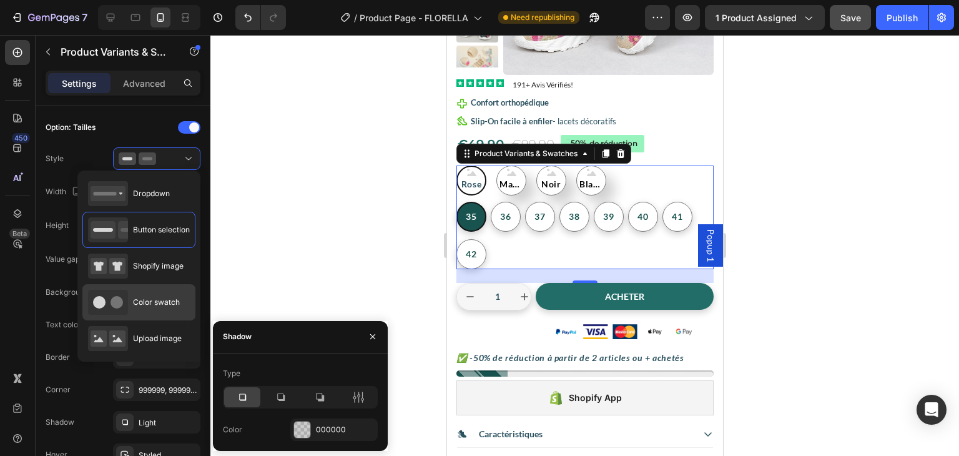
click at [145, 303] on span "Color swatch" at bounding box center [156, 302] width 47 height 11
type input "45"
type input "4"
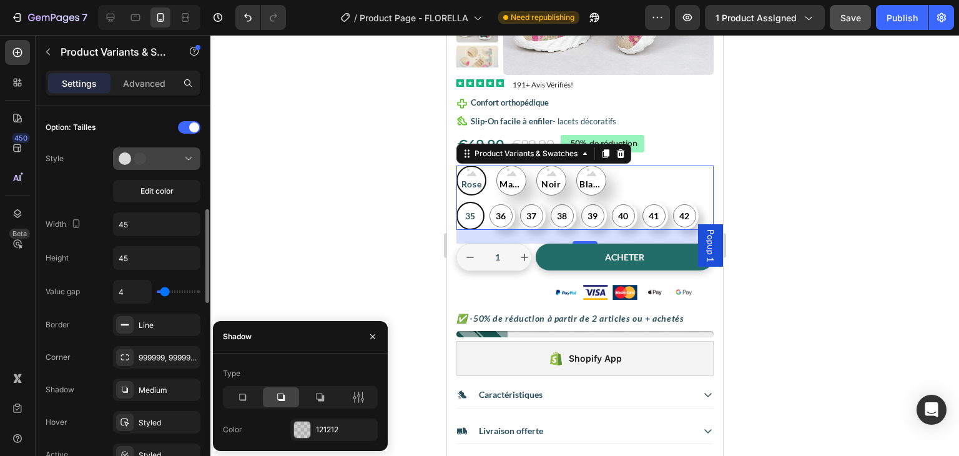
click at [174, 164] on button at bounding box center [156, 158] width 87 height 22
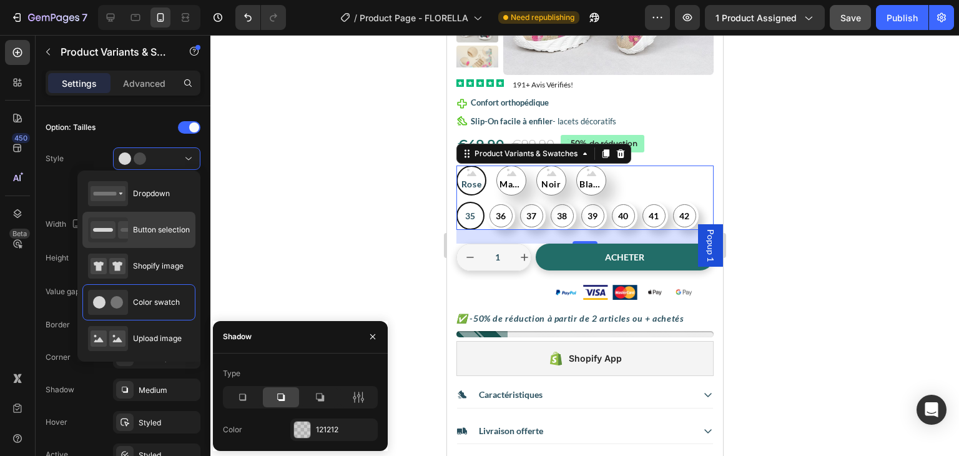
click at [154, 225] on span "Button selection" at bounding box center [161, 229] width 57 height 11
type input "48"
type input "7"
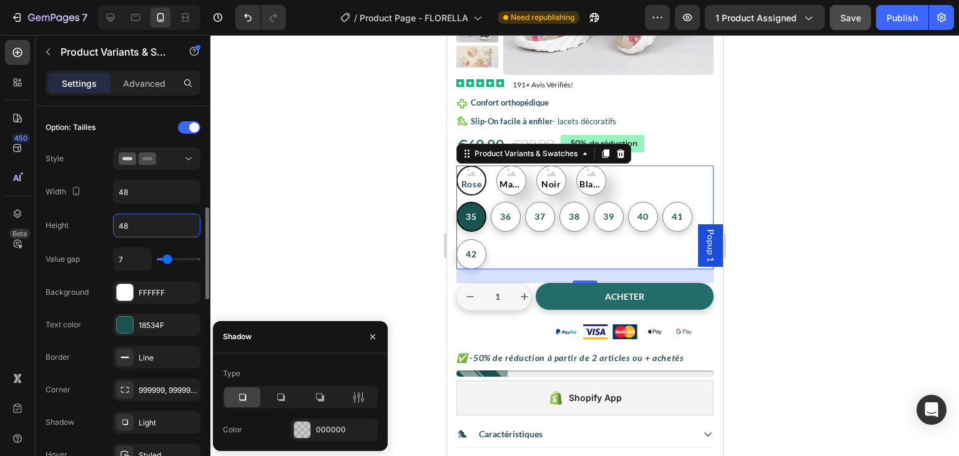
click at [141, 227] on input "48" at bounding box center [157, 225] width 86 height 22
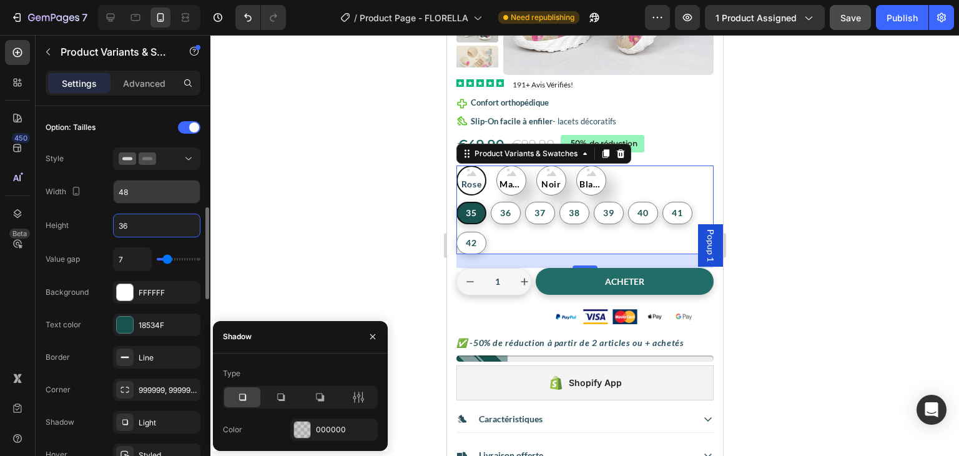
type input "36"
click at [132, 189] on input "48" at bounding box center [157, 191] width 86 height 22
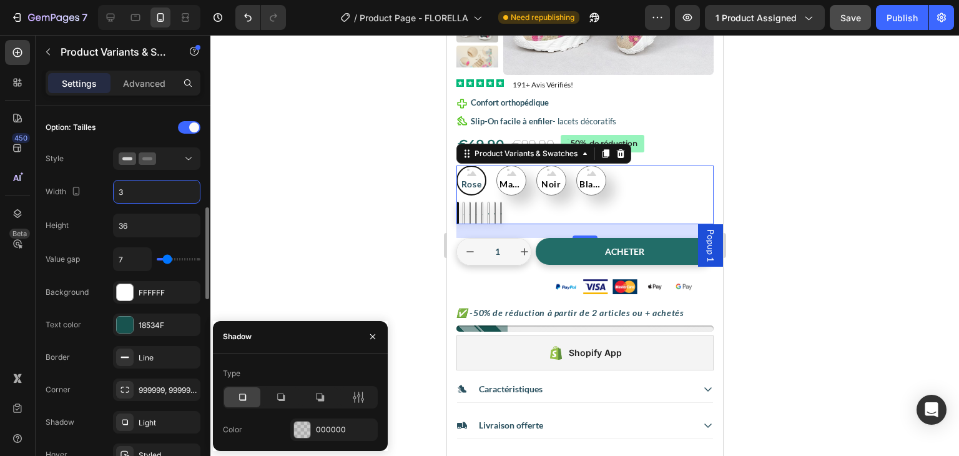
type input "36"
click at [247, 185] on div at bounding box center [584, 245] width 749 height 421
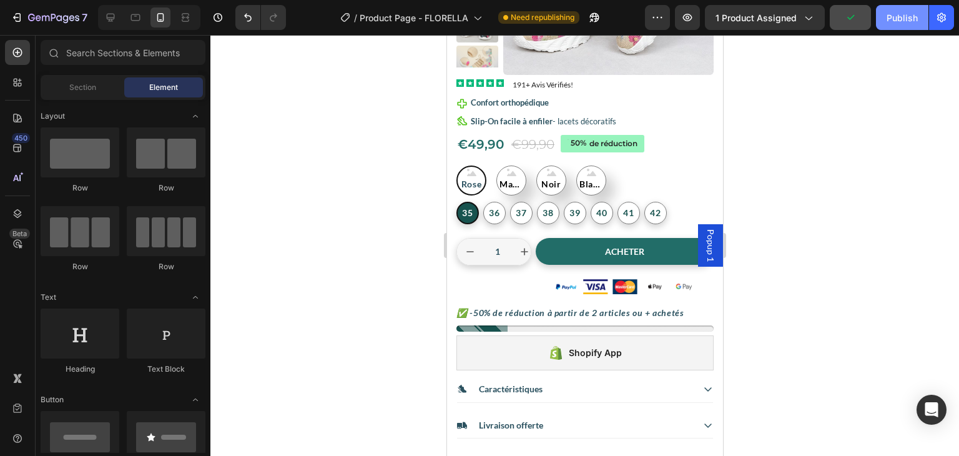
click at [891, 22] on div "Publish" at bounding box center [902, 17] width 31 height 13
click at [112, 24] on div at bounding box center [111, 17] width 20 height 20
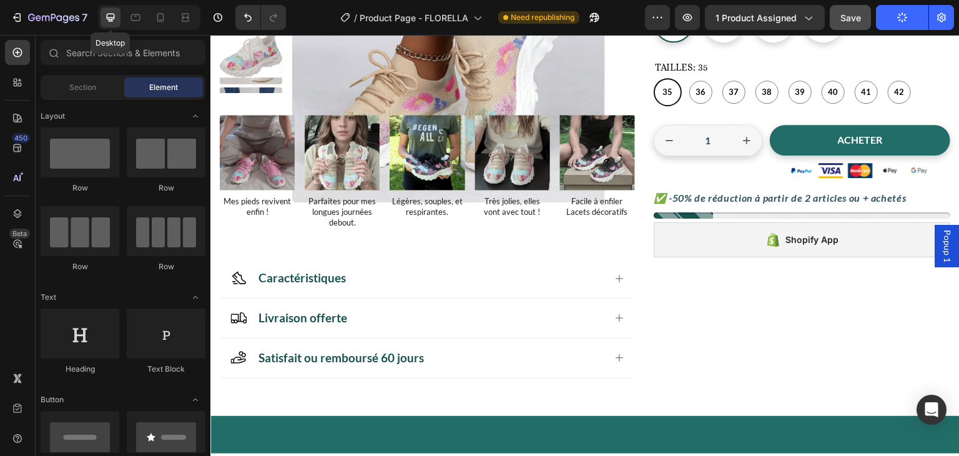
scroll to position [252, 0]
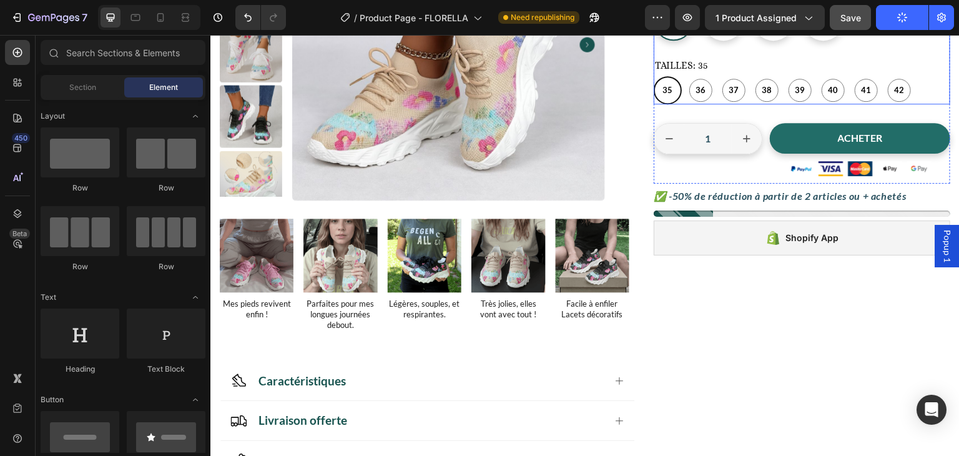
click at [921, 91] on div "35 35 35 36 36 36 37 37 37 38 38 38 39 39 39 40 40 40 41 41 41 42 42 42" at bounding box center [802, 90] width 297 height 28
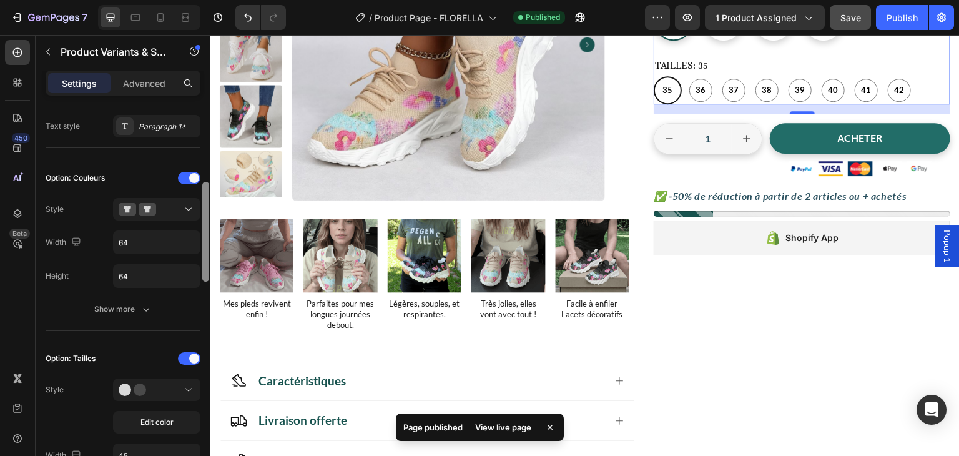
scroll to position [296, 0]
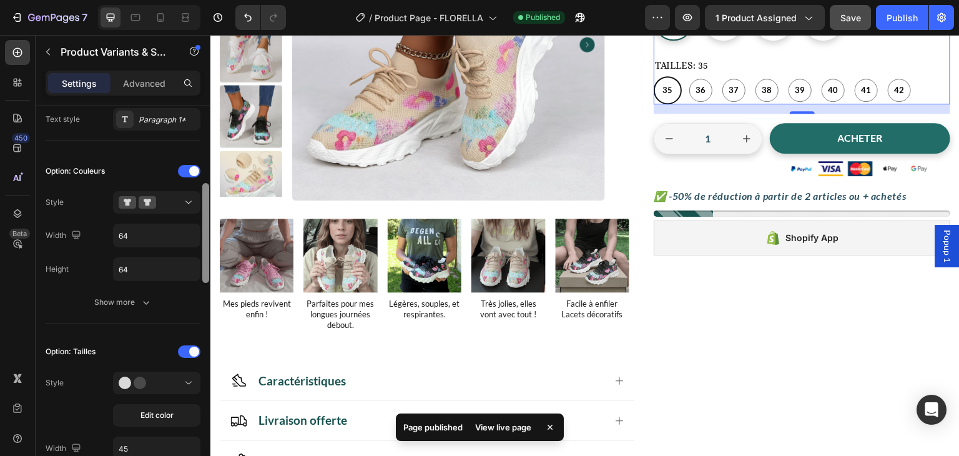
drag, startPoint x: 205, startPoint y: 189, endPoint x: 205, endPoint y: 266, distance: 77.4
click at [205, 266] on div at bounding box center [205, 233] width 7 height 100
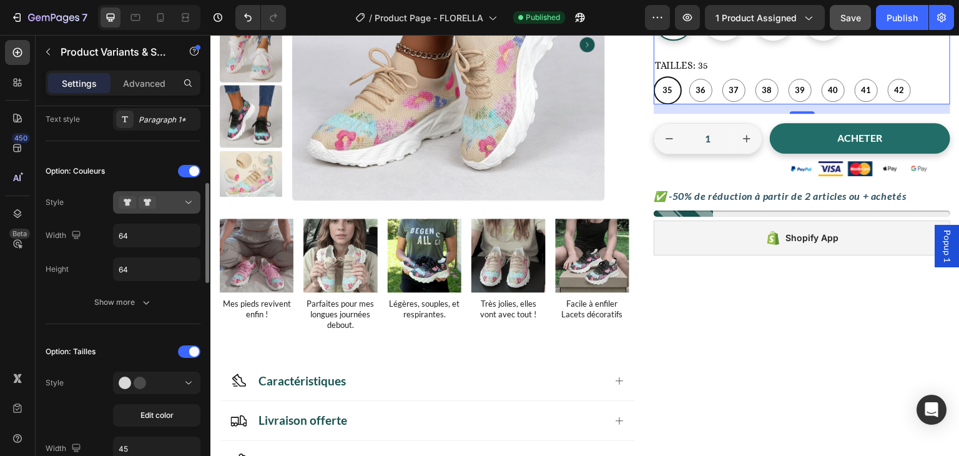
click at [180, 201] on div at bounding box center [157, 202] width 76 height 12
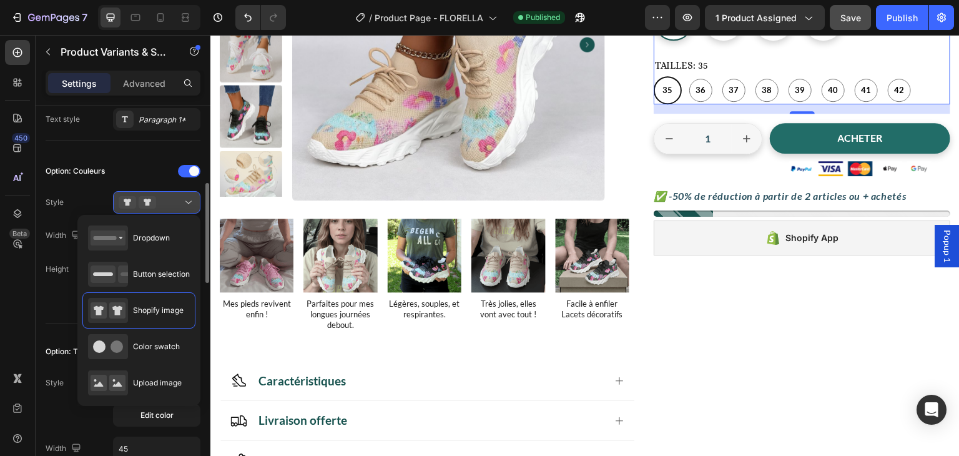
click at [180, 201] on div at bounding box center [157, 202] width 76 height 12
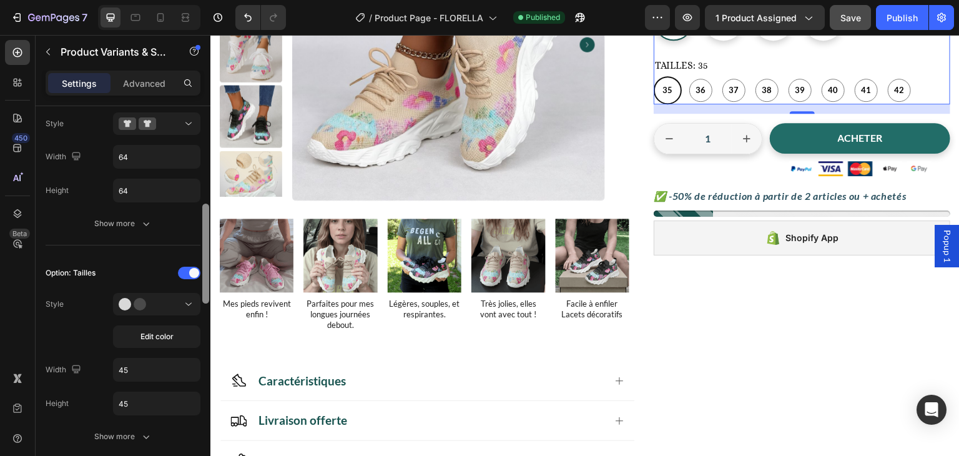
drag, startPoint x: 202, startPoint y: 276, endPoint x: 202, endPoint y: 302, distance: 26.2
click at [202, 302] on div at bounding box center [205, 254] width 7 height 100
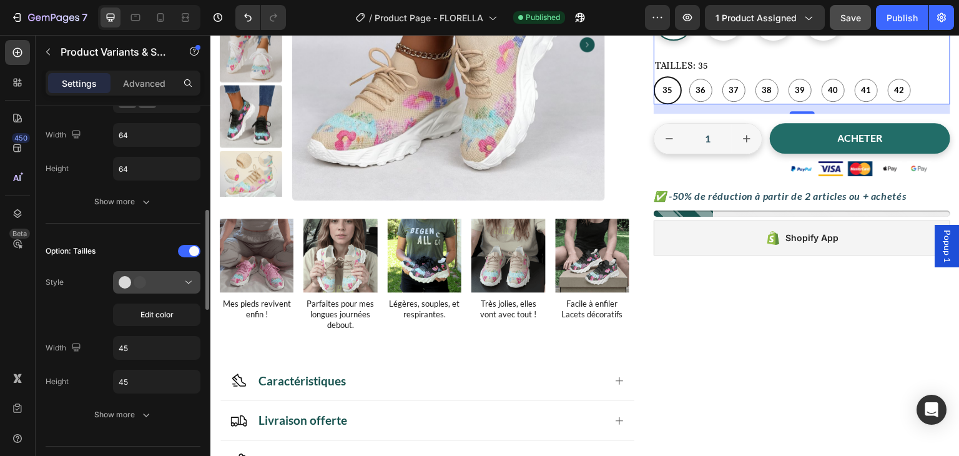
click at [185, 288] on button at bounding box center [156, 282] width 87 height 22
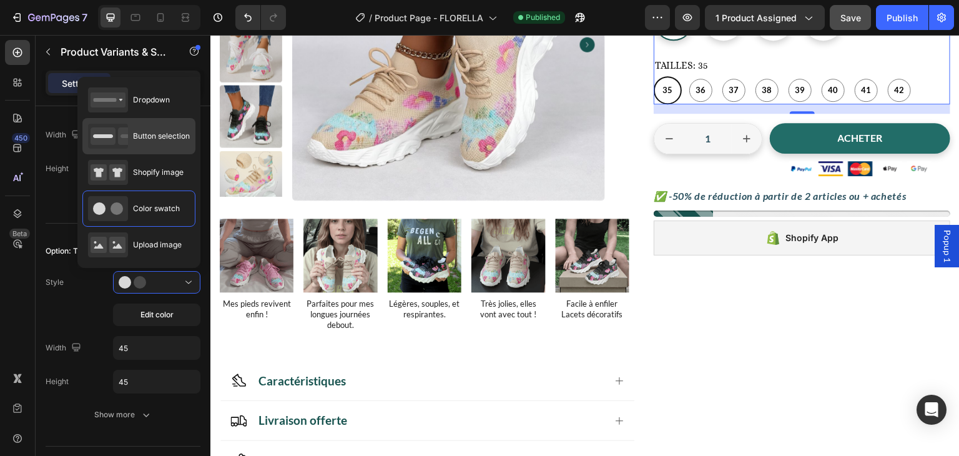
click at [170, 135] on span "Button selection" at bounding box center [161, 136] width 57 height 11
type input "36"
radio input "true"
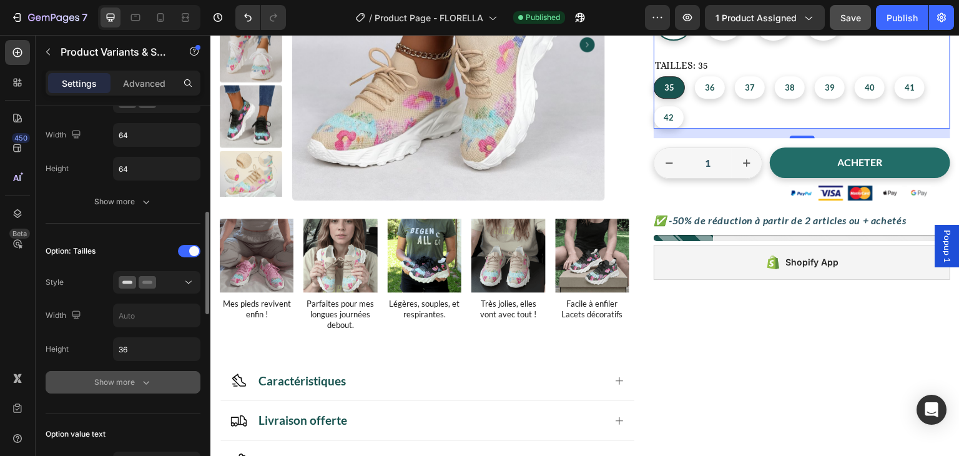
click at [136, 386] on button "Show more" at bounding box center [123, 382] width 155 height 22
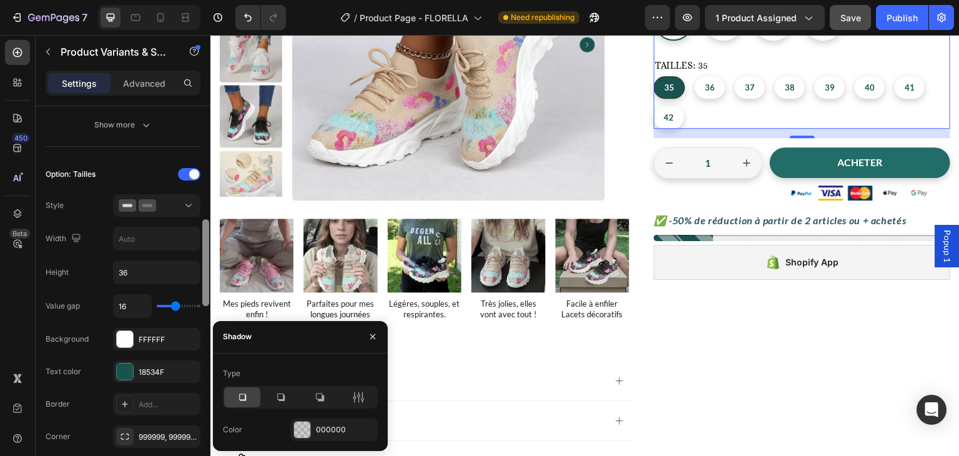
scroll to position [480, 0]
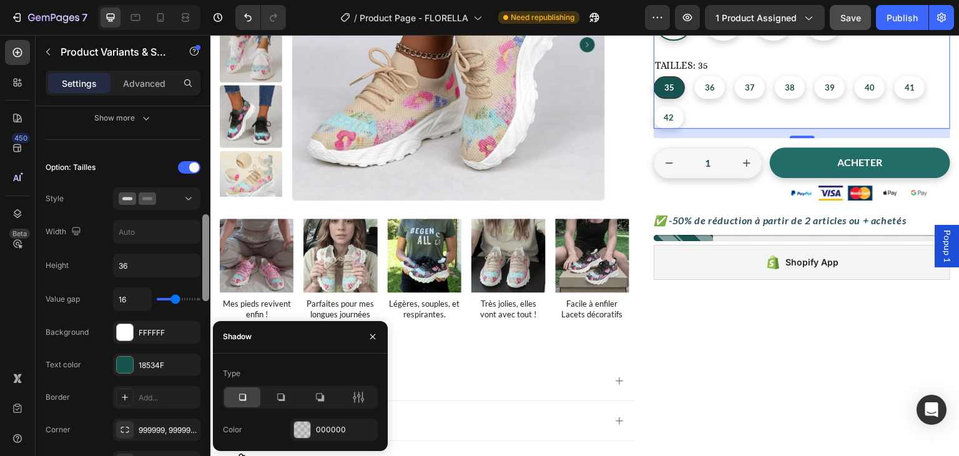
drag, startPoint x: 206, startPoint y: 295, endPoint x: 205, endPoint y: 318, distance: 22.5
click at [205, 318] on div at bounding box center [205, 298] width 9 height 385
click at [136, 296] on input "16" at bounding box center [132, 299] width 37 height 22
type input "8"
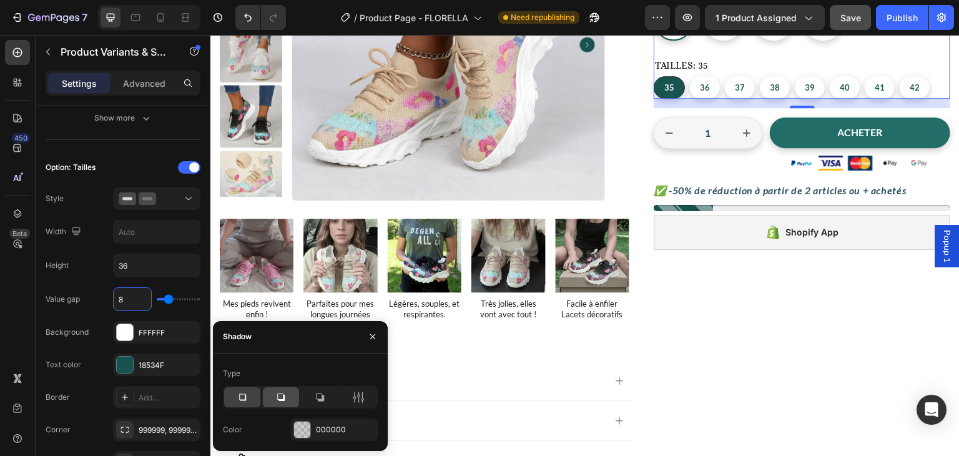
type input "8"
click at [282, 402] on icon at bounding box center [281, 397] width 12 height 12
click at [320, 400] on icon at bounding box center [320, 397] width 8 height 8
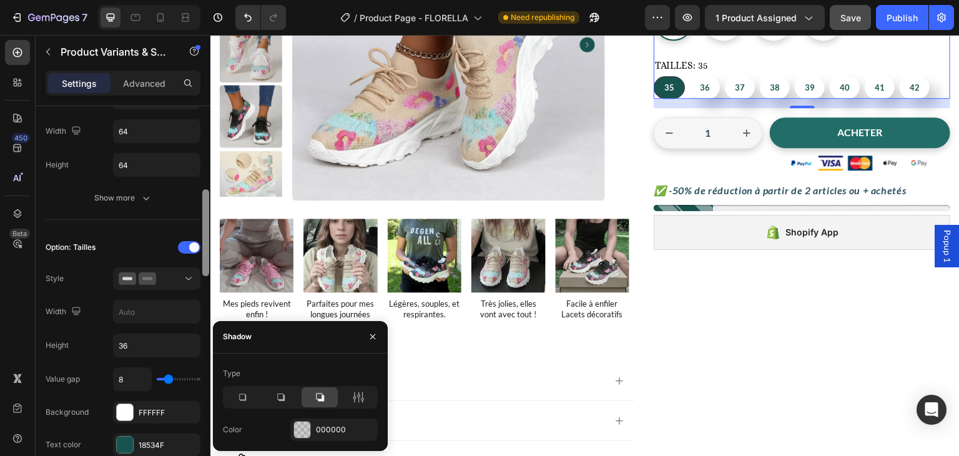
scroll to position [395, 0]
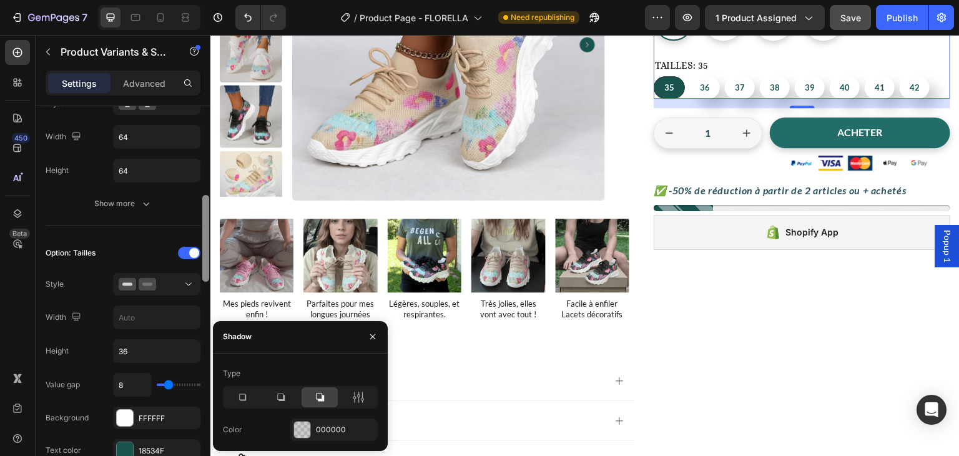
drag, startPoint x: 205, startPoint y: 266, endPoint x: 205, endPoint y: 247, distance: 19.4
click at [205, 247] on div at bounding box center [205, 238] width 7 height 87
click at [130, 315] on input "text" at bounding box center [157, 317] width 86 height 22
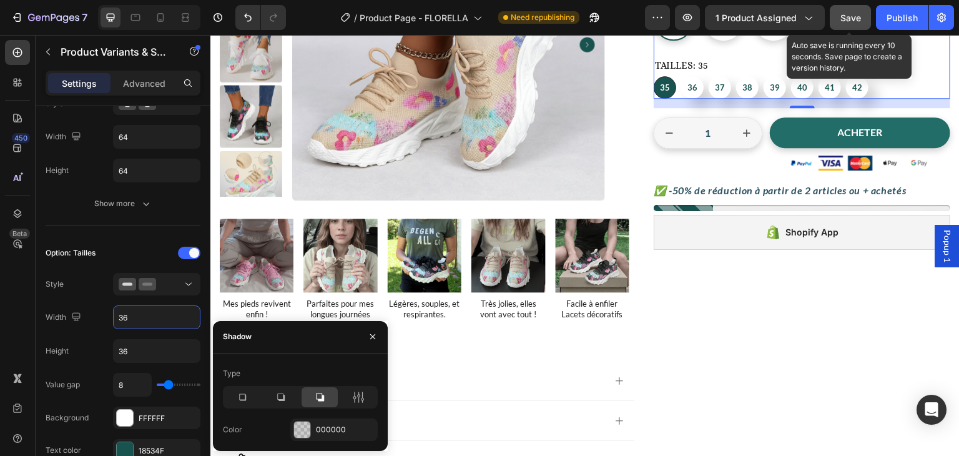
type input "36"
click at [856, 16] on span "Save" at bounding box center [851, 17] width 21 height 11
click at [889, 19] on div "Publish" at bounding box center [902, 17] width 31 height 13
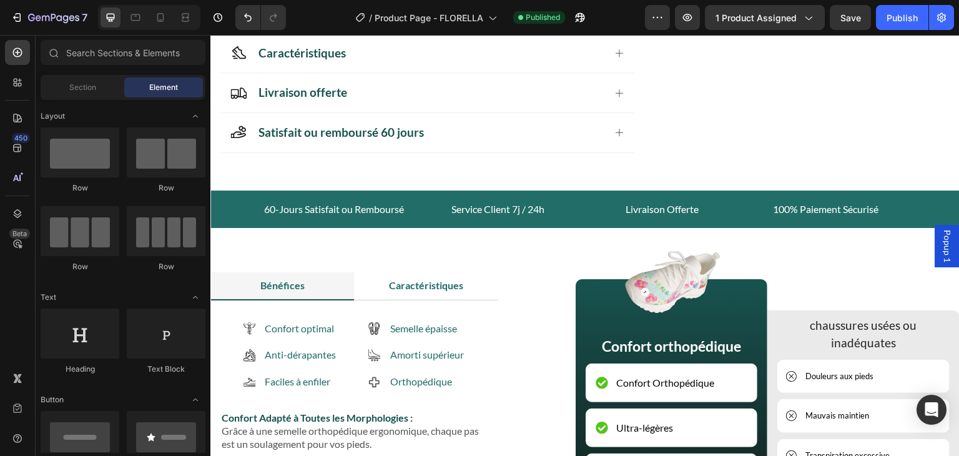
scroll to position [710, 0]
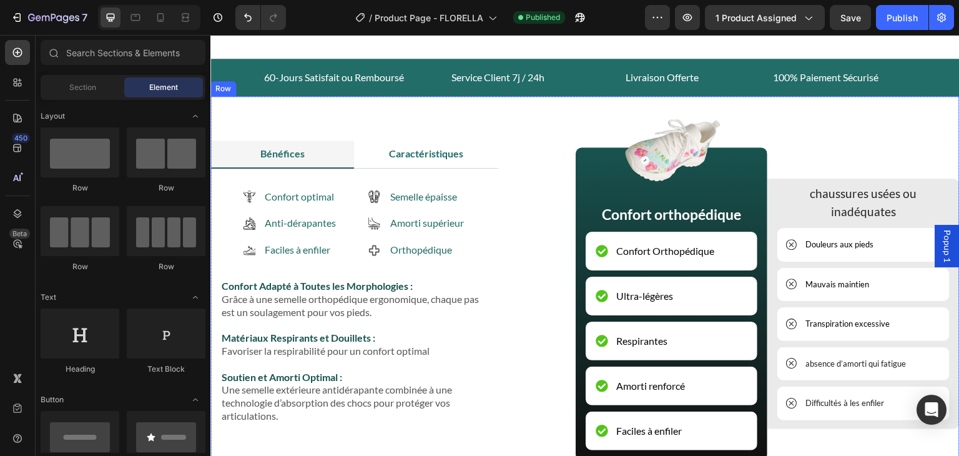
click at [889, 116] on div "Bénéfices Caractéristiques Confort optimal Anti-dérapantes Faciles à enfiler It…" at bounding box center [584, 278] width 749 height 364
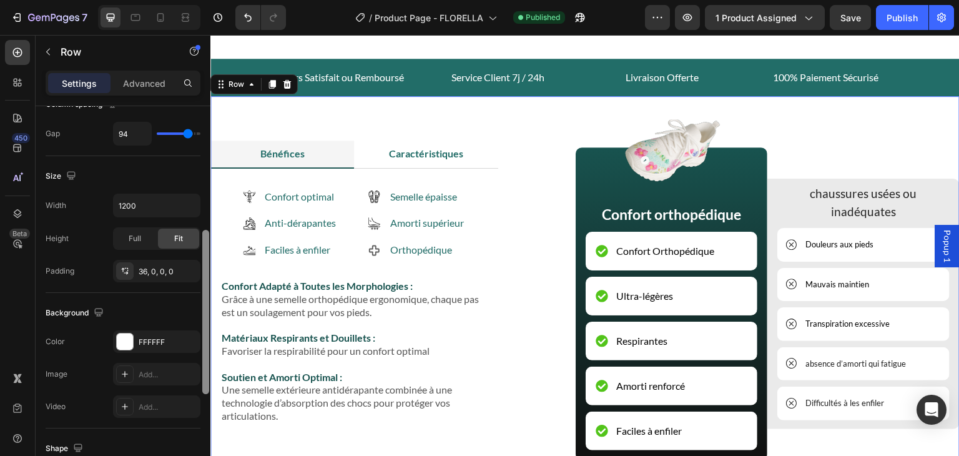
scroll to position [290, 0]
drag, startPoint x: 204, startPoint y: 126, endPoint x: 204, endPoint y: 250, distance: 123.7
click at [204, 250] on div at bounding box center [205, 313] width 7 height 164
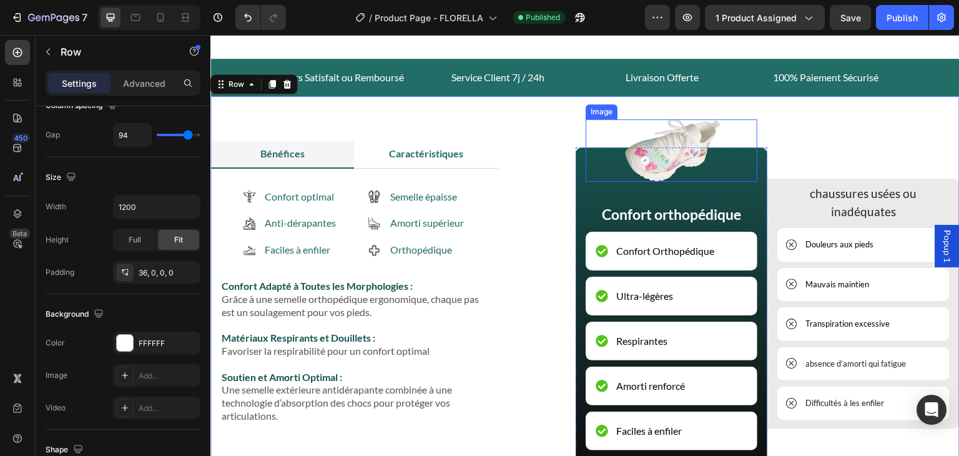
click at [674, 131] on img at bounding box center [671, 150] width 101 height 62
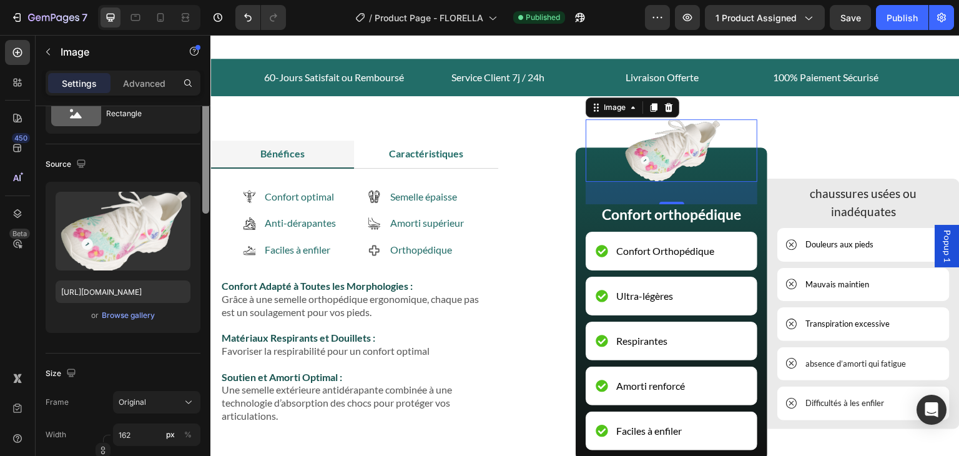
scroll to position [0, 0]
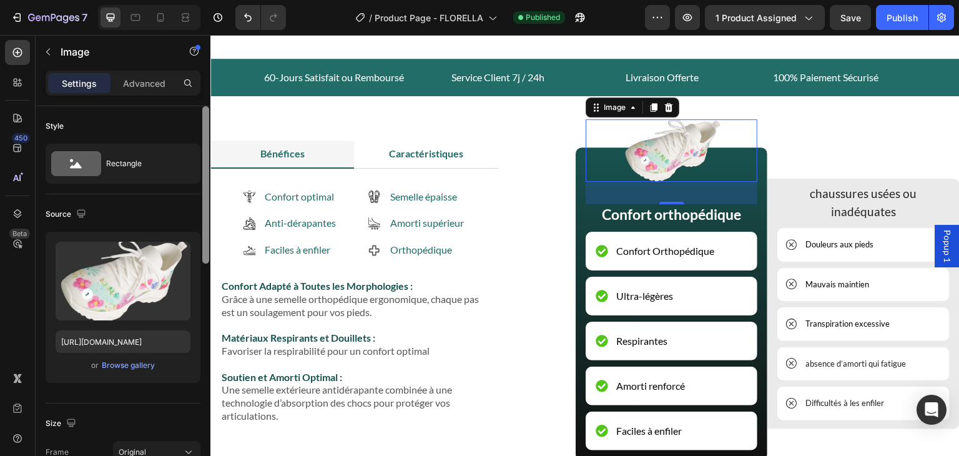
drag, startPoint x: 204, startPoint y: 156, endPoint x: 210, endPoint y: 138, distance: 18.6
click at [210, 138] on div at bounding box center [205, 298] width 9 height 385
click at [877, 136] on div "Image 36 Confort orthopédique Text Block Confort Orthopédique Item List Ultra-l…" at bounding box center [758, 290] width 403 height 342
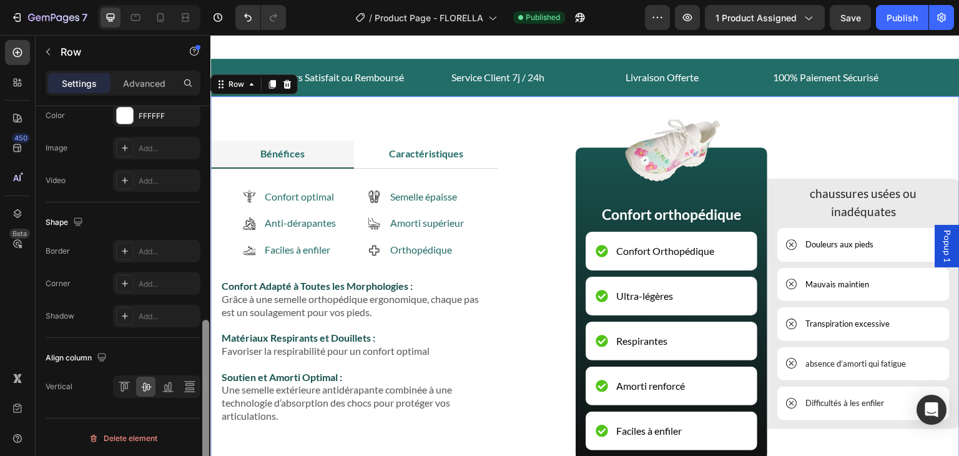
scroll to position [506, 0]
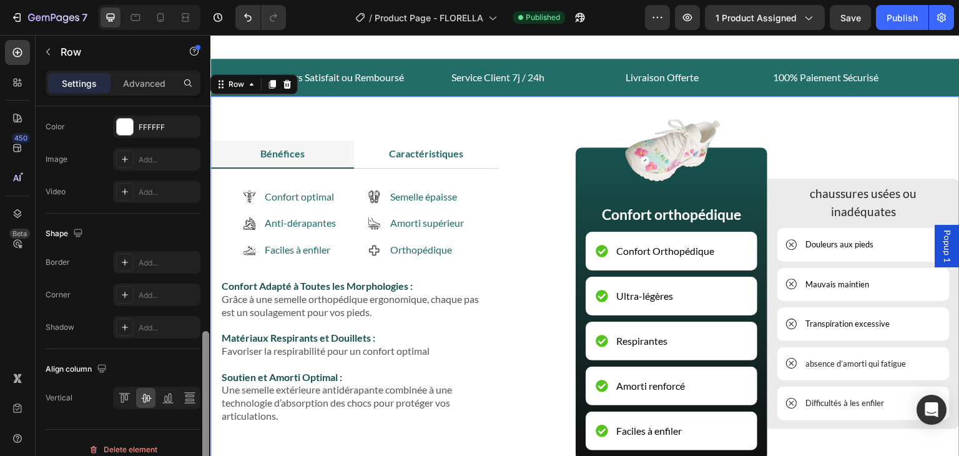
drag, startPoint x: 207, startPoint y: 157, endPoint x: 203, endPoint y: 373, distance: 216.1
click at [203, 373] on div at bounding box center [205, 413] width 7 height 164
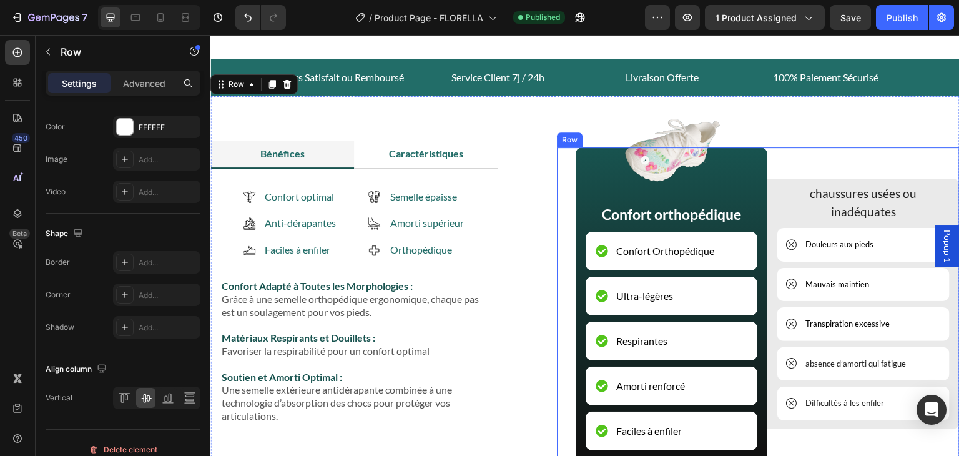
click at [808, 156] on div "chaussures usées ou inadéquates Text Block Douleurs aux pieds Item List Mauvais…" at bounding box center [864, 303] width 192 height 313
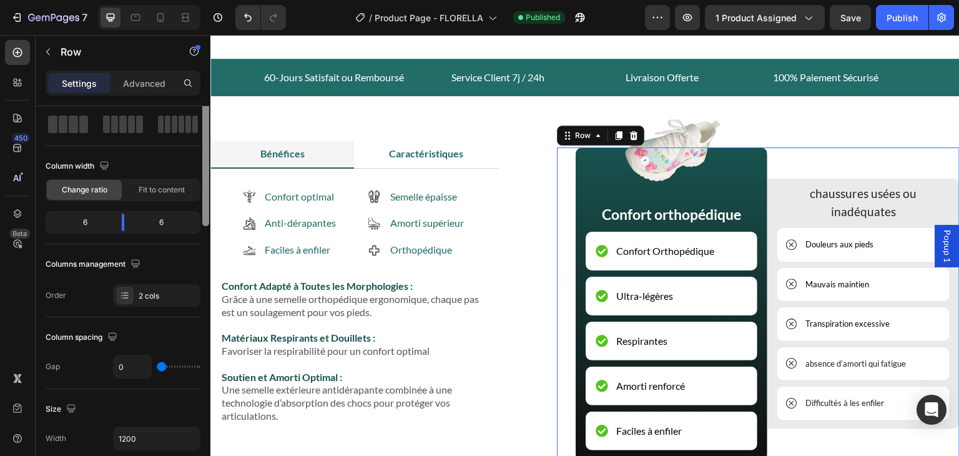
scroll to position [0, 0]
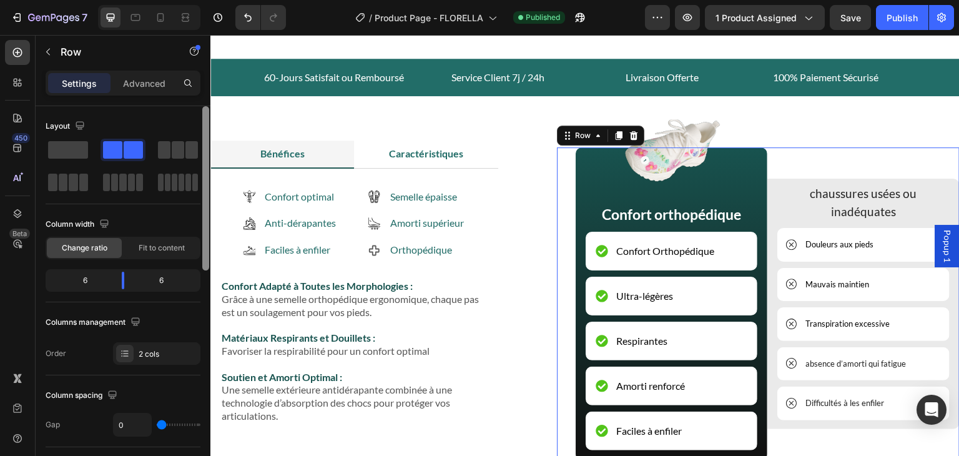
drag, startPoint x: 204, startPoint y: 345, endPoint x: 209, endPoint y: 113, distance: 231.8
click at [209, 113] on div at bounding box center [205, 298] width 9 height 385
click at [146, 72] on div "Settings Advanced" at bounding box center [123, 83] width 155 height 25
click at [145, 81] on p "Advanced" at bounding box center [144, 83] width 42 height 13
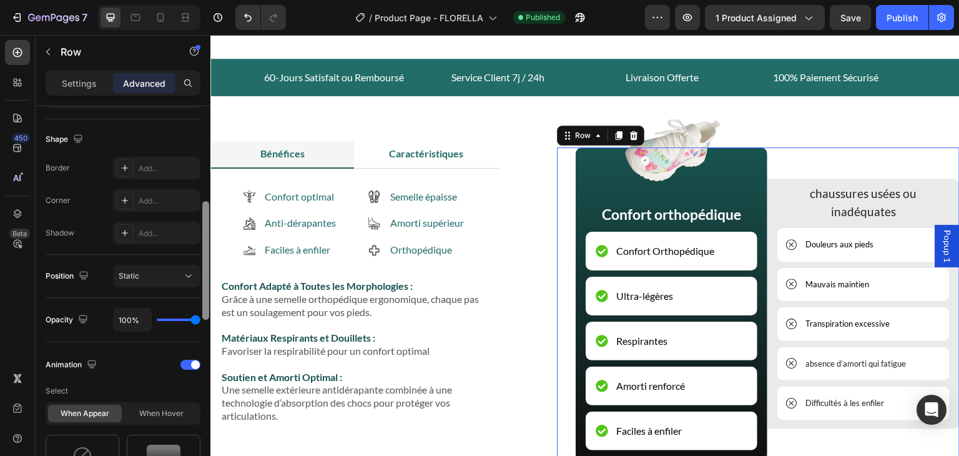
scroll to position [310, 0]
drag, startPoint x: 203, startPoint y: 162, endPoint x: 204, endPoint y: 258, distance: 96.2
click at [204, 258] on div at bounding box center [205, 261] width 7 height 119
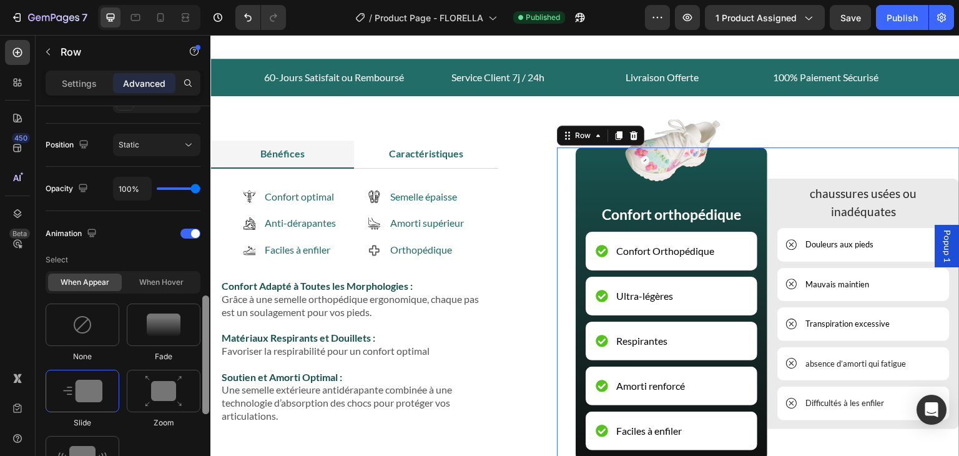
scroll to position [480, 0]
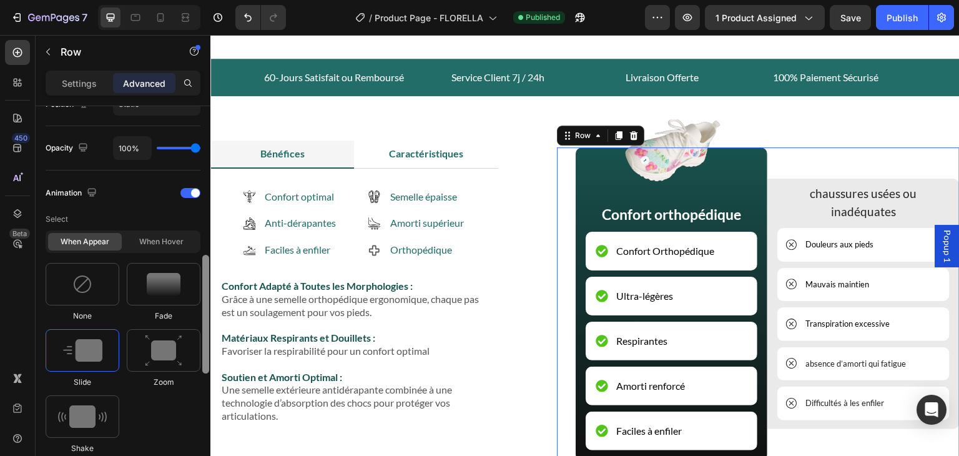
drag, startPoint x: 204, startPoint y: 270, endPoint x: 205, endPoint y: 323, distance: 52.5
click at [205, 323] on div at bounding box center [205, 314] width 7 height 119
click at [97, 278] on div at bounding box center [83, 284] width 74 height 42
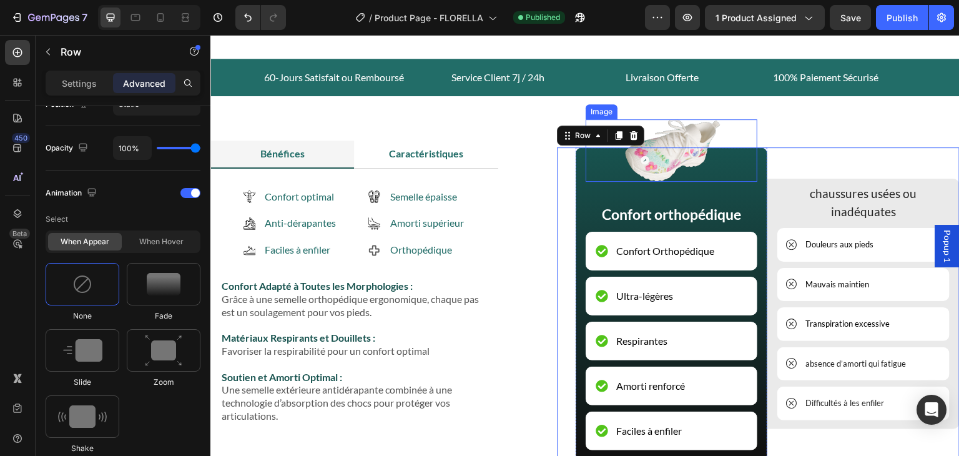
click at [679, 142] on img at bounding box center [671, 150] width 101 height 62
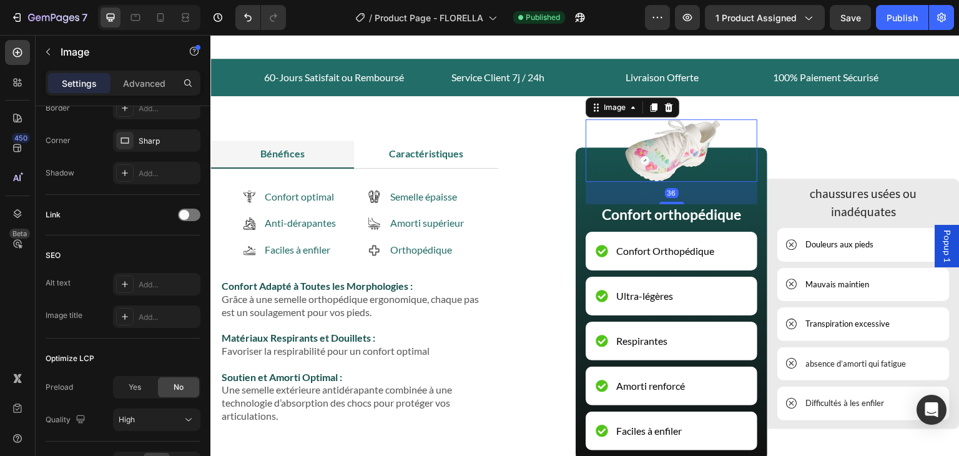
scroll to position [0, 0]
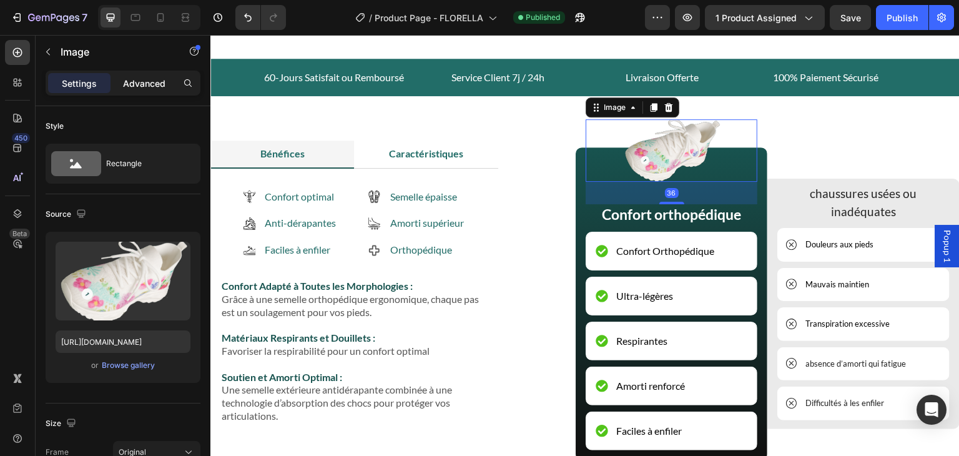
click at [151, 89] on div "Advanced" at bounding box center [144, 83] width 62 height 20
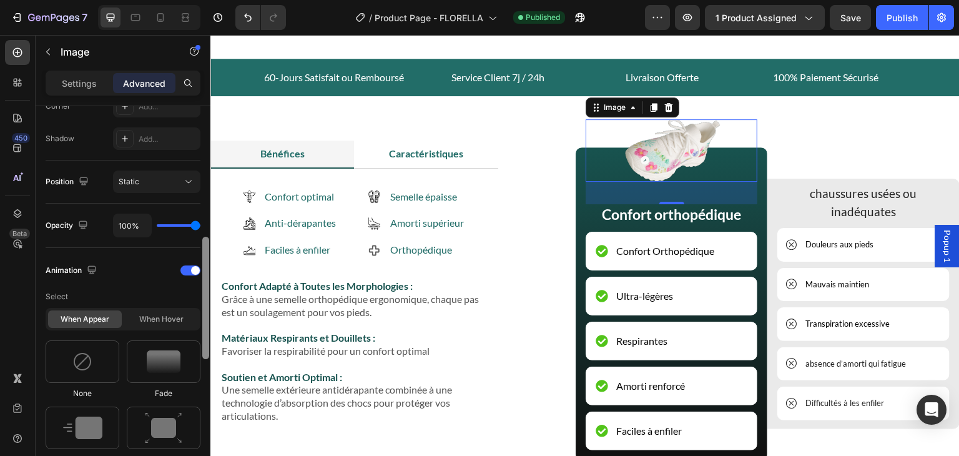
scroll to position [405, 0]
drag, startPoint x: 205, startPoint y: 217, endPoint x: 209, endPoint y: 346, distance: 128.7
click at [209, 346] on div at bounding box center [205, 298] width 9 height 385
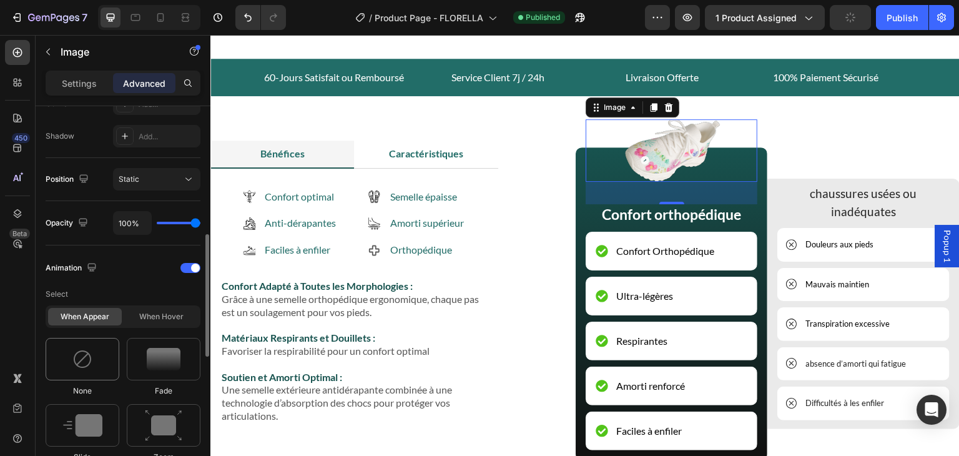
click at [90, 368] on div at bounding box center [83, 359] width 74 height 42
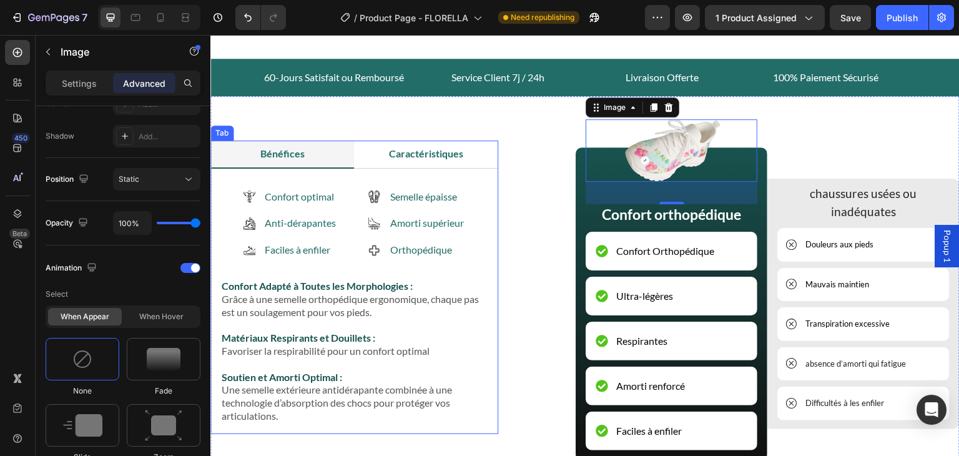
click at [489, 189] on div "Confort optimal Anti-dérapantes Faciles à enfiler Item List Semelle épaisse Amo…" at bounding box center [354, 301] width 288 height 265
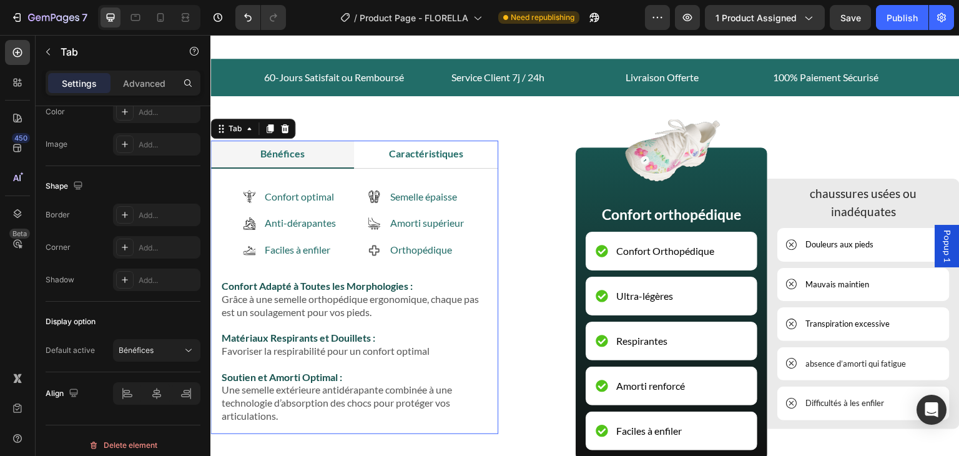
scroll to position [0, 0]
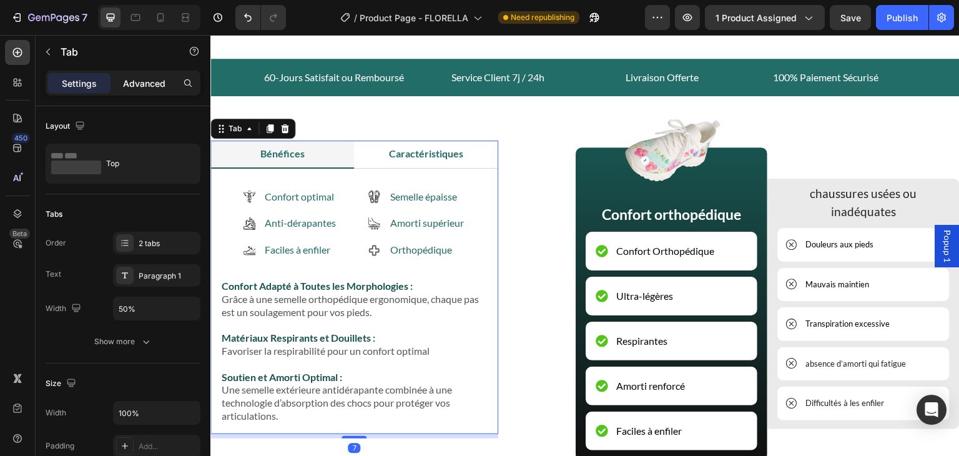
click at [154, 76] on div "Advanced" at bounding box center [144, 83] width 62 height 20
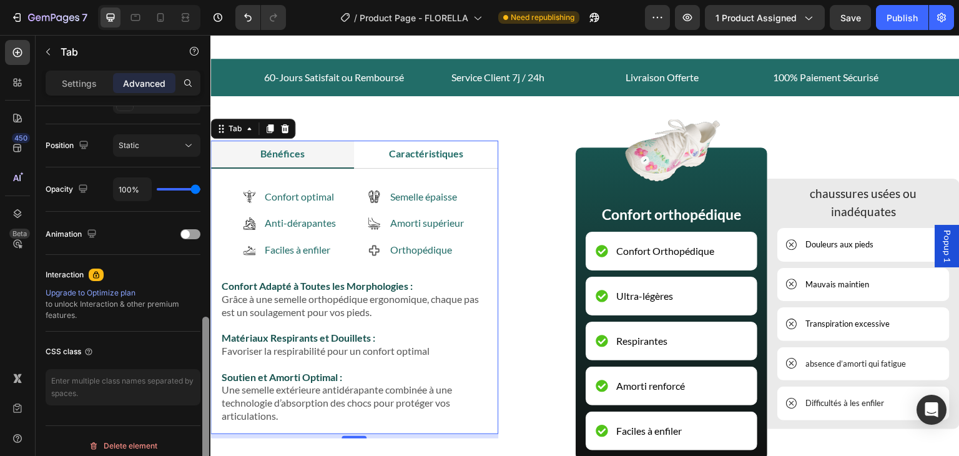
scroll to position [443, 0]
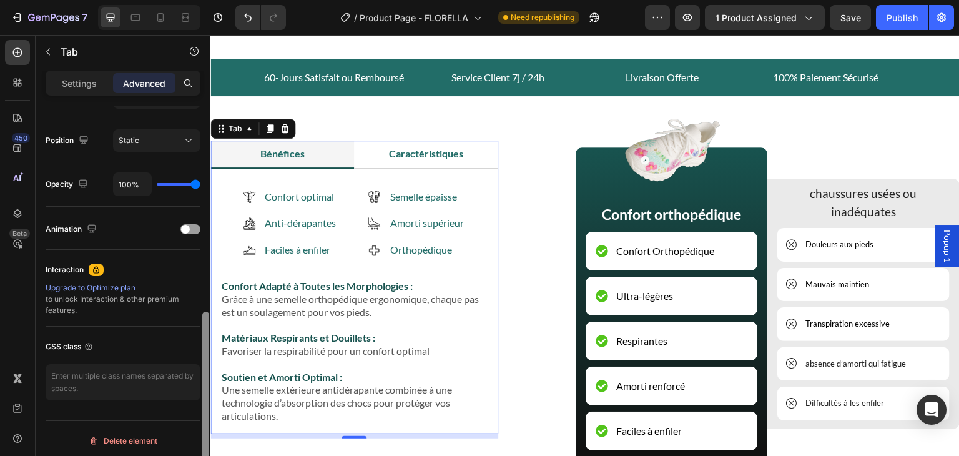
drag, startPoint x: 205, startPoint y: 134, endPoint x: 199, endPoint y: 340, distance: 206.2
click at [199, 340] on div "Display on Desktop Yes No Tablet Yes No Mobile Yes No Spacing (px) 0 0 7 0 0 0 …" at bounding box center [123, 298] width 175 height 385
click at [546, 122] on div "Bénéfices Caractéristiques Confort optimal Anti-dérapantes Faciles à enfiler It…" at bounding box center [584, 278] width 749 height 364
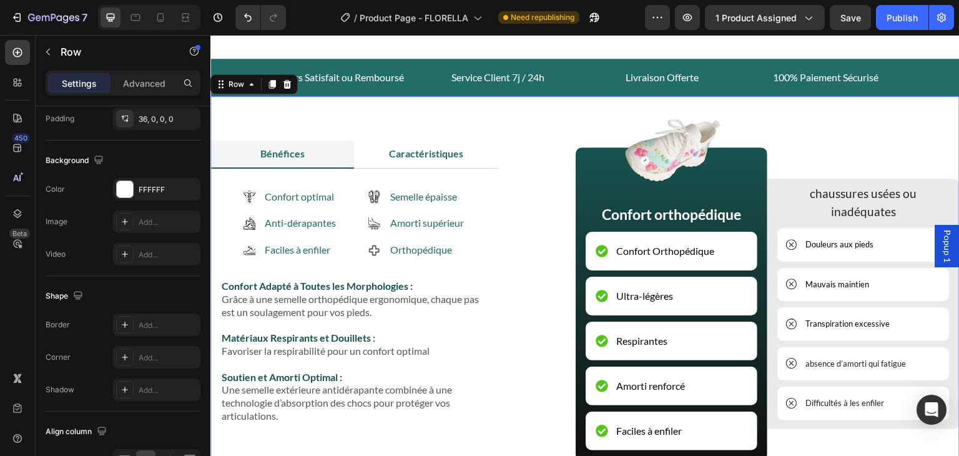
scroll to position [0, 0]
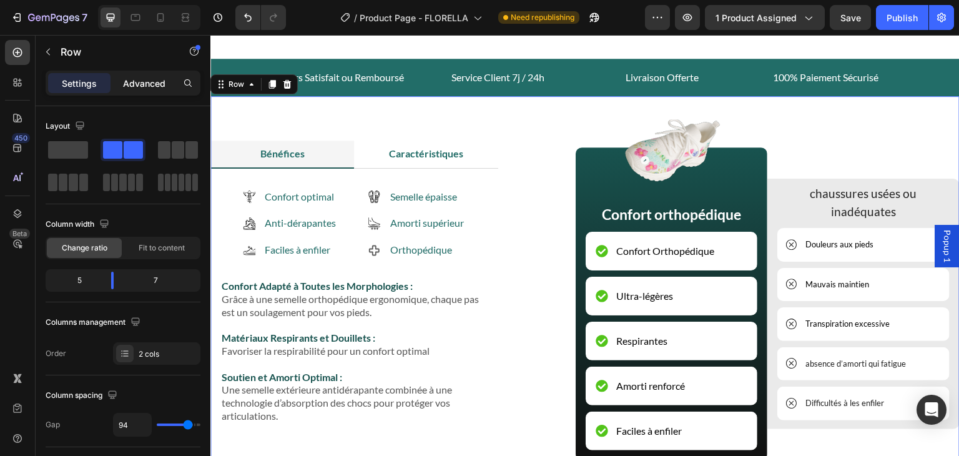
click at [140, 85] on p "Advanced" at bounding box center [144, 83] width 42 height 13
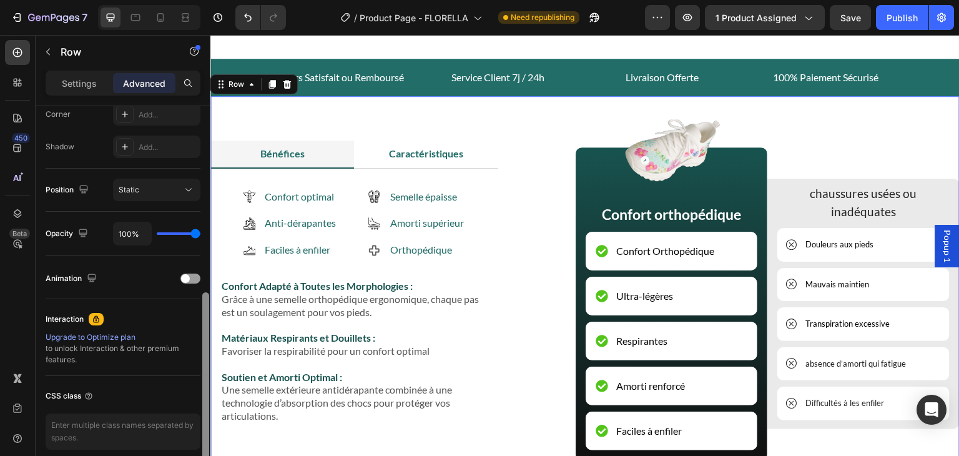
scroll to position [398, 0]
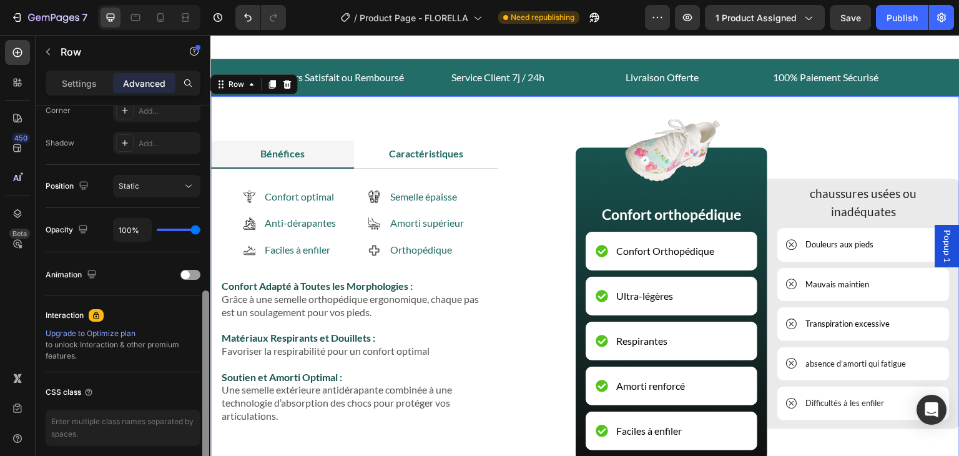
drag, startPoint x: 204, startPoint y: 155, endPoint x: 202, endPoint y: 340, distance: 184.9
click at [202, 340] on div at bounding box center [205, 379] width 7 height 178
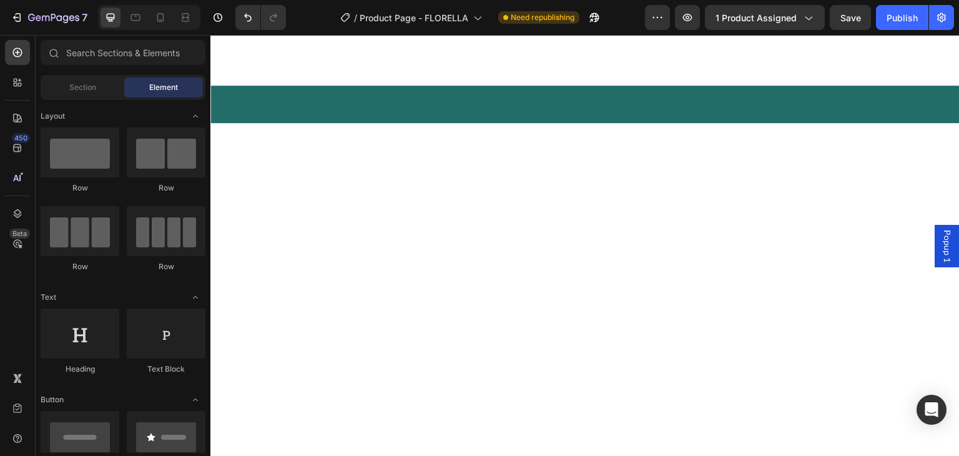
scroll to position [1272, 0]
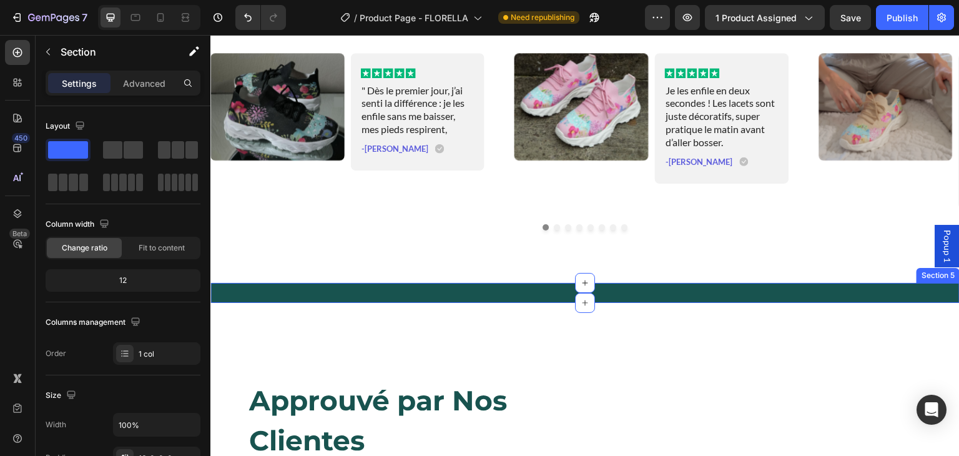
click at [814, 285] on div "Image Image Image Image Image Image Carousel Section 5" at bounding box center [584, 293] width 749 height 20
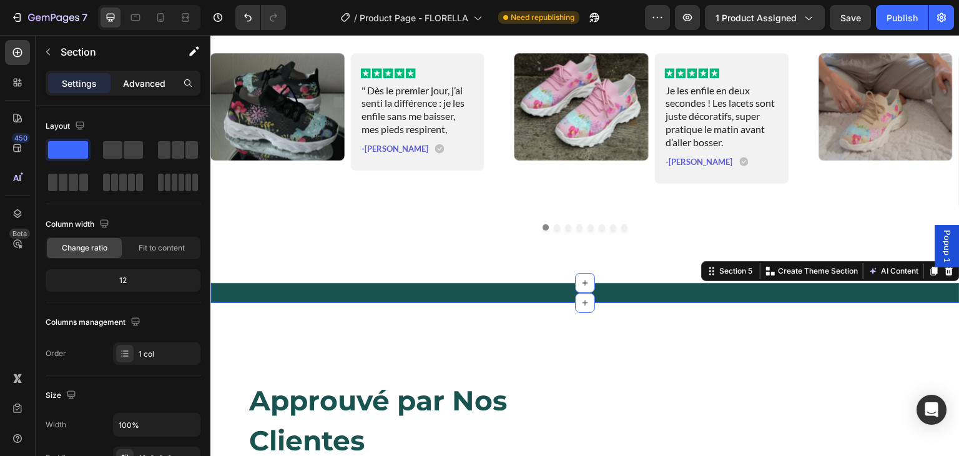
click at [157, 79] on p "Advanced" at bounding box center [144, 83] width 42 height 13
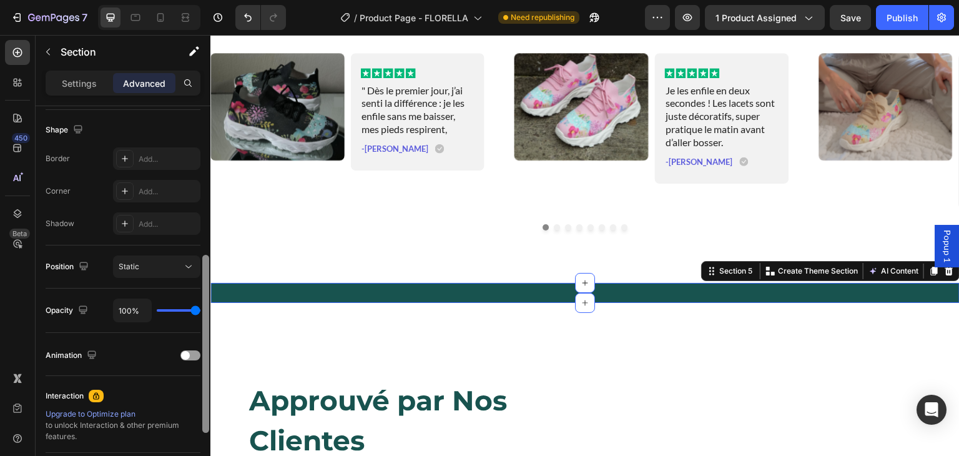
scroll to position [321, 0]
drag, startPoint x: 203, startPoint y: 170, endPoint x: 203, endPoint y: 320, distance: 149.3
click at [203, 320] on div at bounding box center [205, 344] width 7 height 178
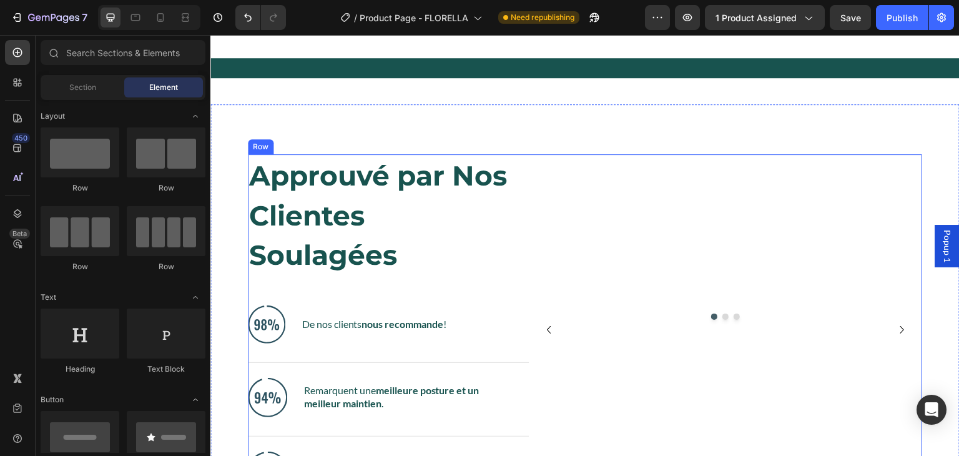
scroll to position [1506, 0]
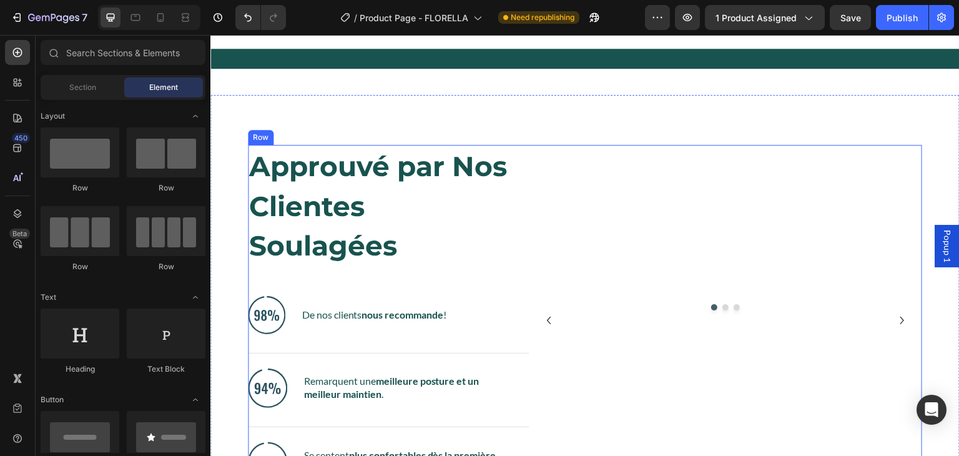
click at [718, 204] on div "Image Image Image Carousel" at bounding box center [725, 320] width 393 height 350
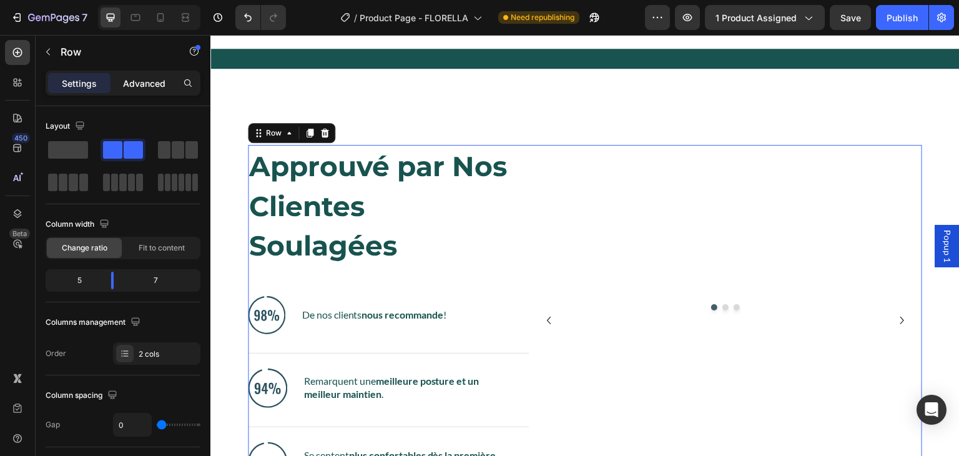
click at [141, 78] on p "Advanced" at bounding box center [144, 83] width 42 height 13
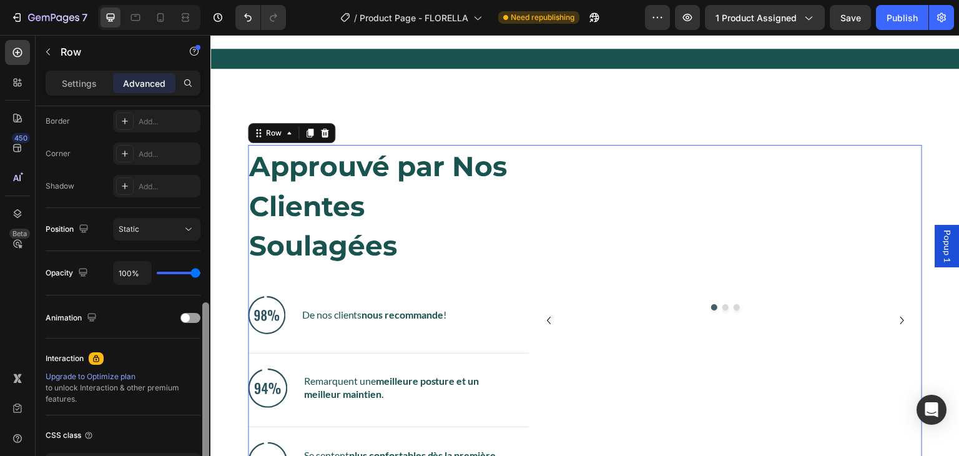
scroll to position [377, 0]
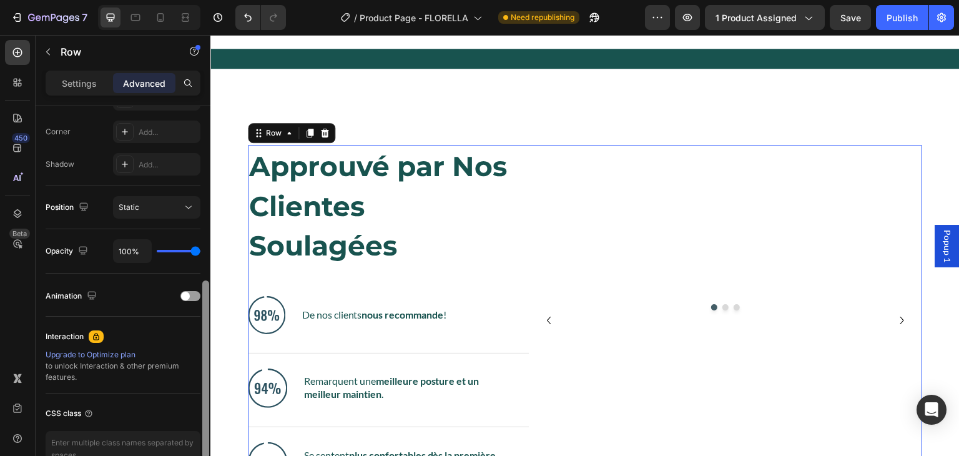
drag, startPoint x: 205, startPoint y: 131, endPoint x: 206, endPoint y: 305, distance: 174.9
click at [206, 305] on div at bounding box center [205, 369] width 7 height 178
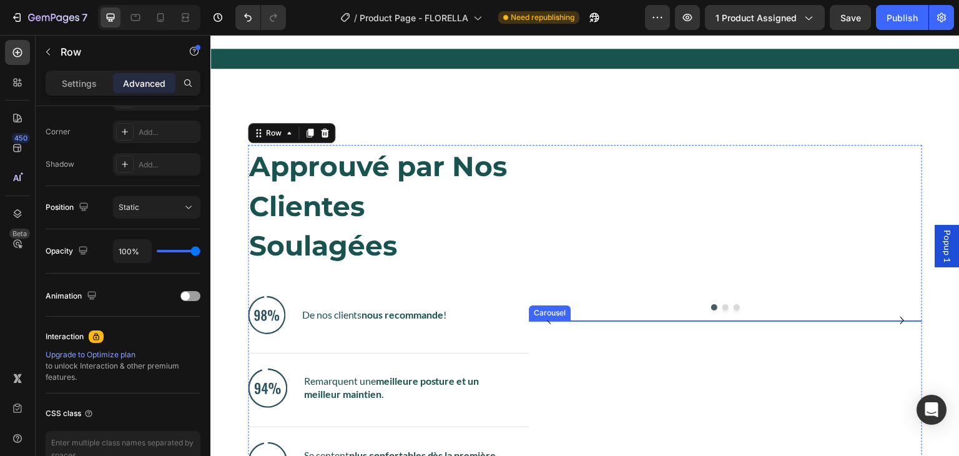
click at [688, 320] on div "Image Image Image" at bounding box center [725, 320] width 393 height 0
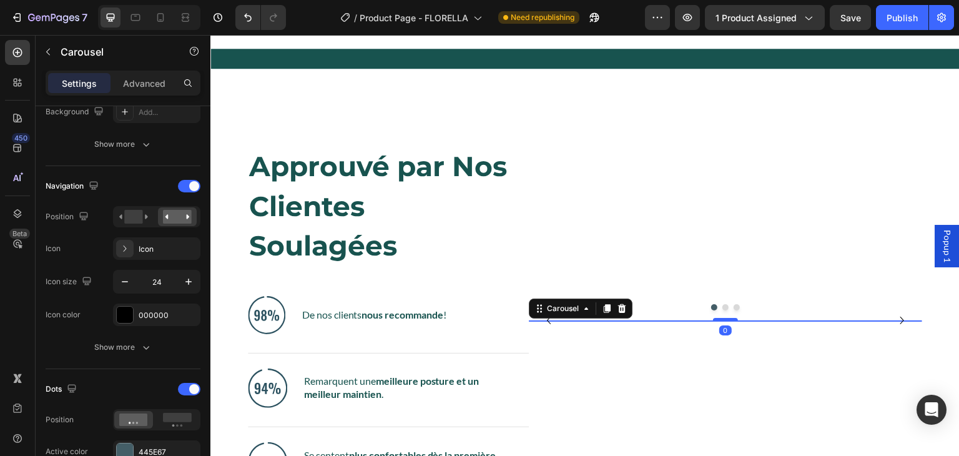
scroll to position [0, 0]
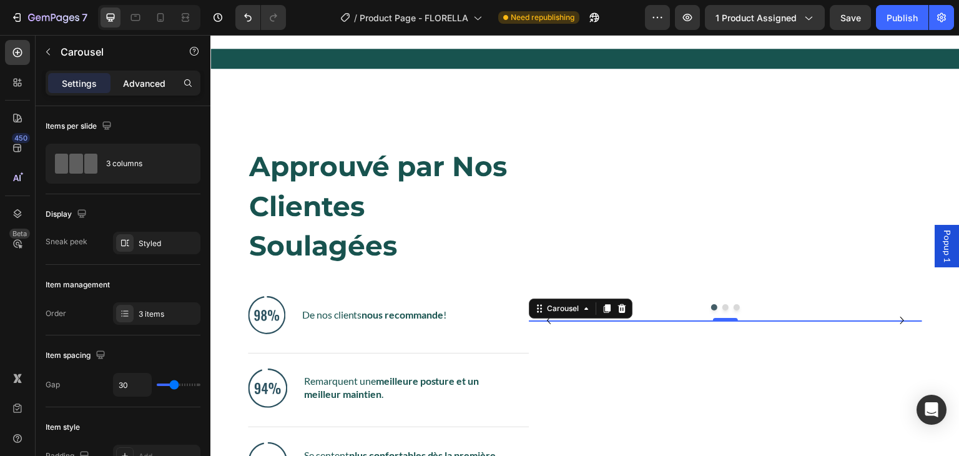
click at [154, 77] on p "Advanced" at bounding box center [144, 83] width 42 height 13
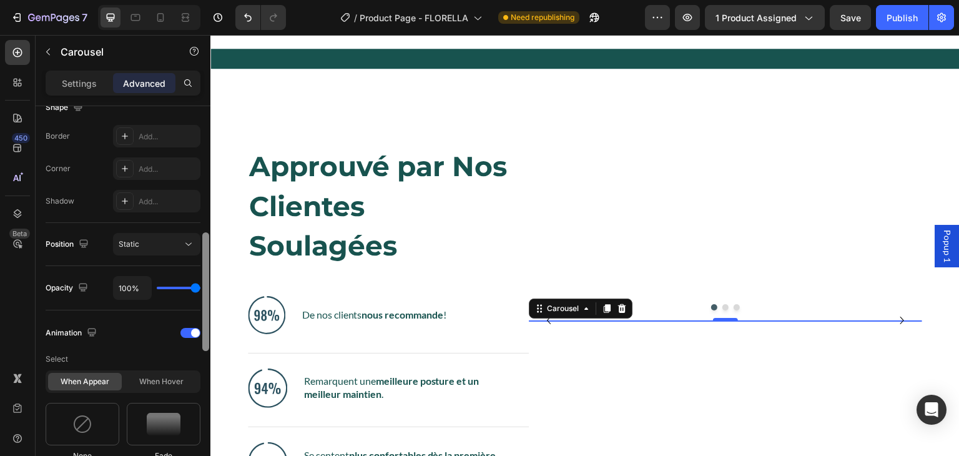
drag, startPoint x: 204, startPoint y: 185, endPoint x: 207, endPoint y: 297, distance: 111.8
click at [207, 297] on div at bounding box center [205, 291] width 7 height 119
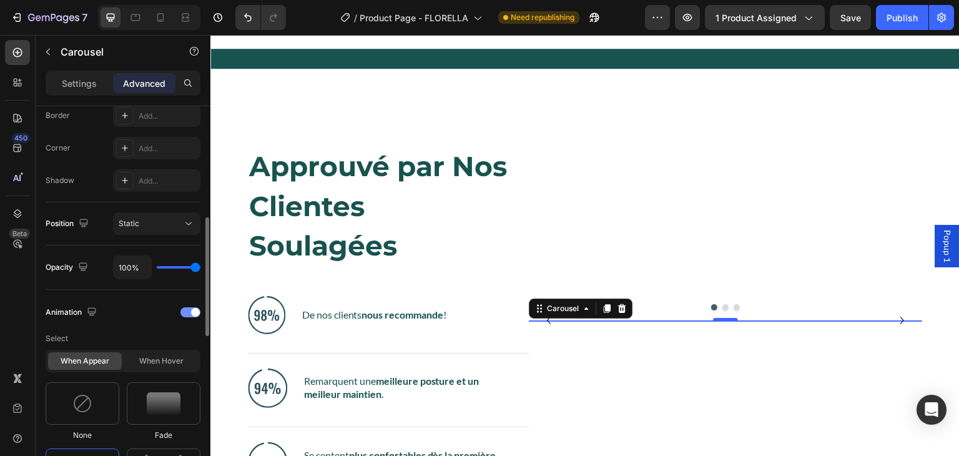
click at [189, 310] on div at bounding box center [190, 312] width 20 height 10
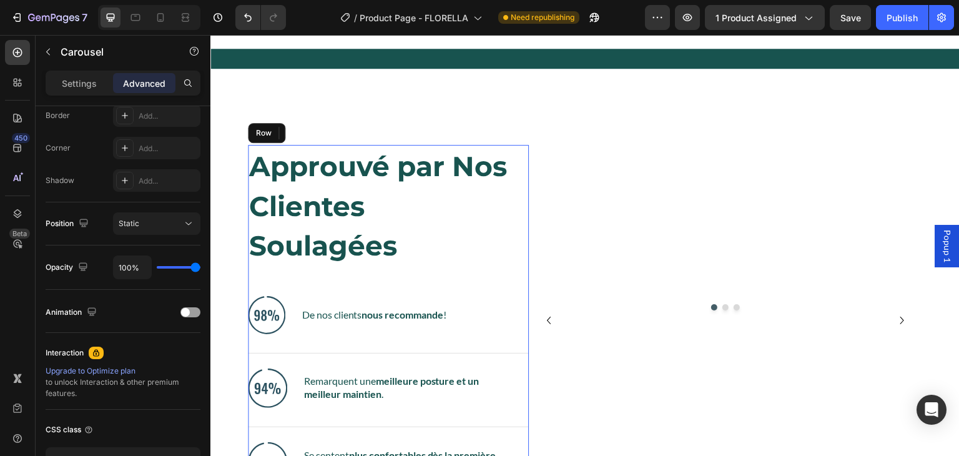
click at [484, 311] on div "Approuvé par Nos Clientes Soulagées Heading Image De nos clients nous recommand…" at bounding box center [388, 320] width 281 height 350
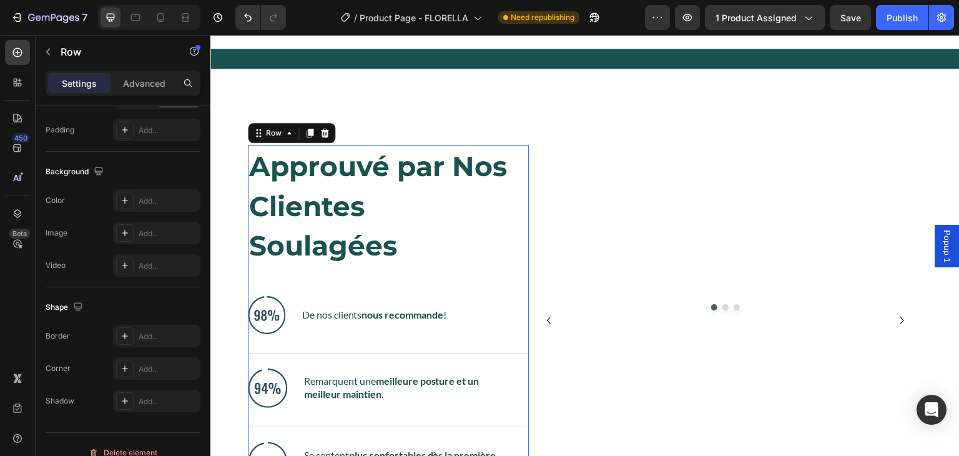
scroll to position [0, 0]
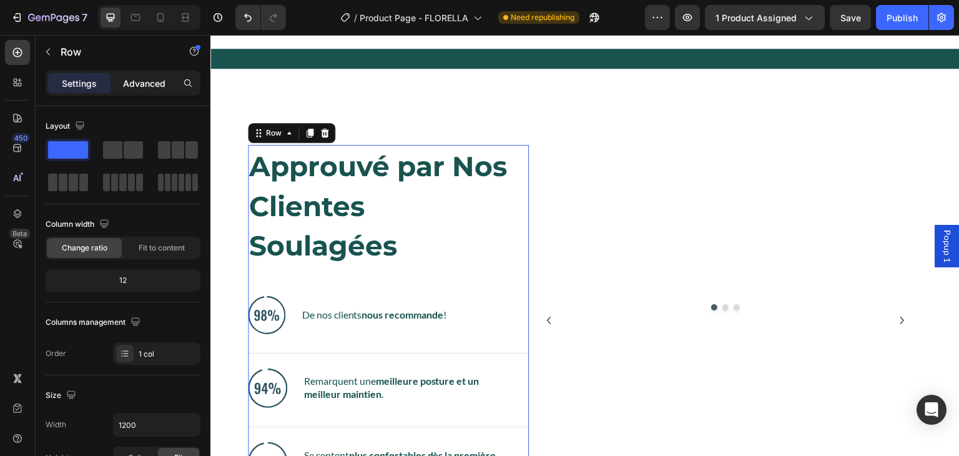
click at [140, 84] on p "Advanced" at bounding box center [144, 83] width 42 height 13
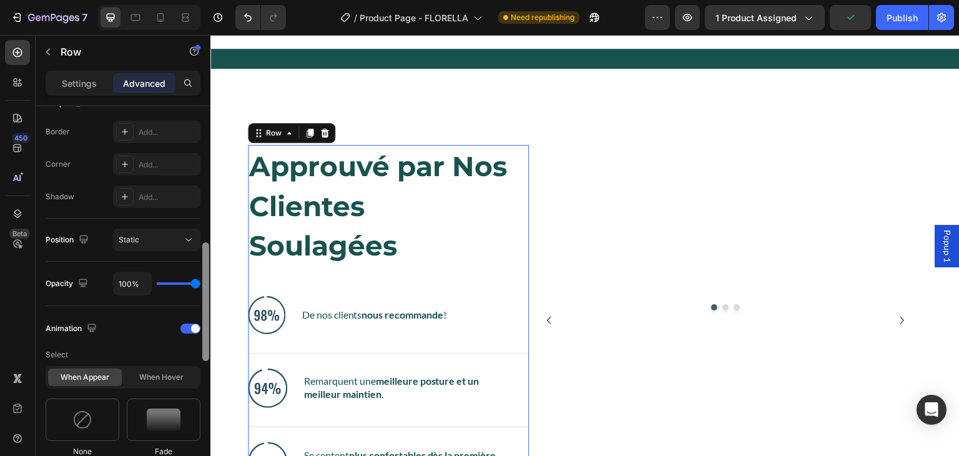
scroll to position [372, 0]
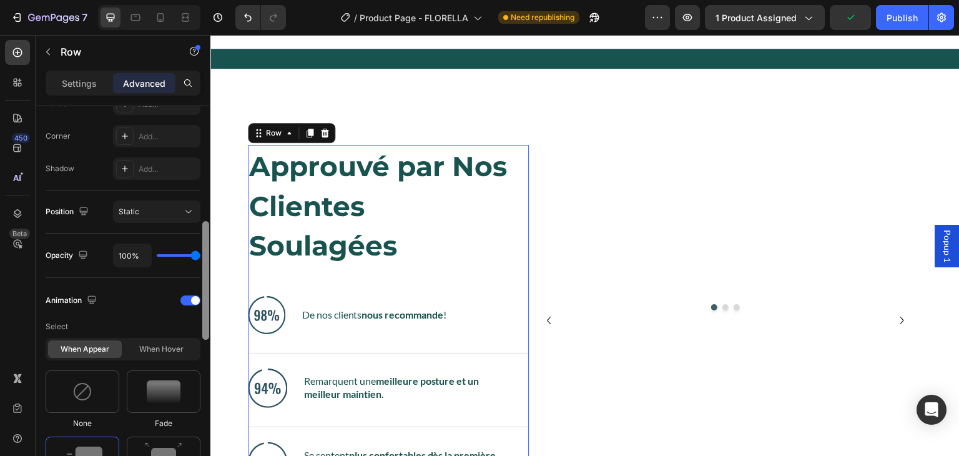
drag, startPoint x: 202, startPoint y: 217, endPoint x: 199, endPoint y: 332, distance: 115.6
click at [199, 332] on div "Display on Desktop Yes No Tablet Yes No Mobile Yes No Spacing (px) 0 0 0 0 0 0 …" at bounding box center [123, 298] width 175 height 385
click at [192, 302] on span at bounding box center [195, 300] width 9 height 9
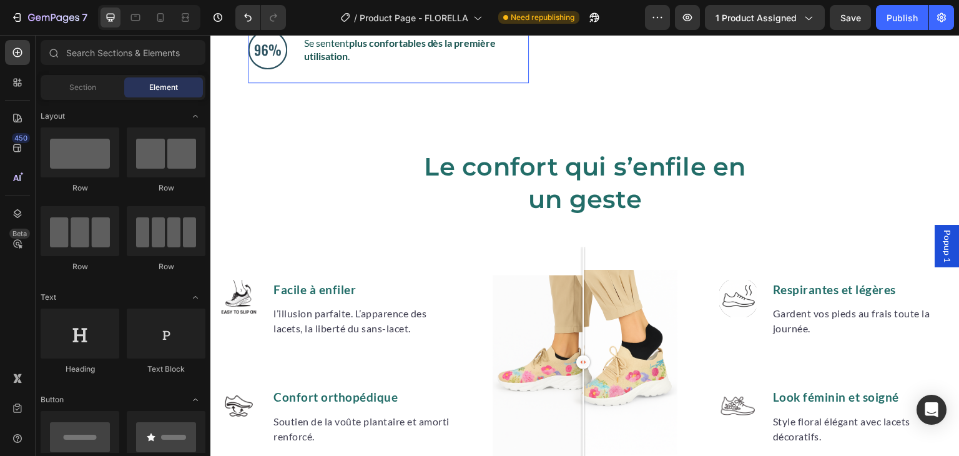
scroll to position [1984, 0]
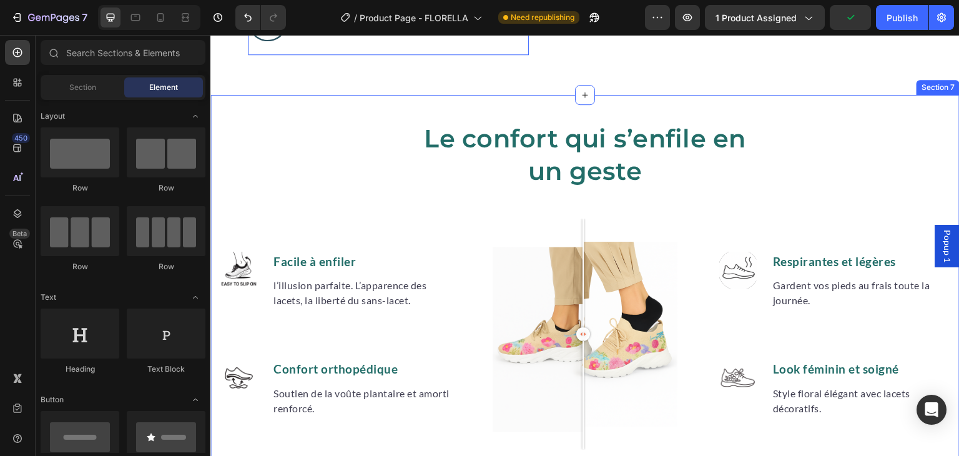
click at [885, 111] on div "Le confort qui s’enfile en un geste Heading Image Facile à enfiler Text block l…" at bounding box center [584, 285] width 749 height 381
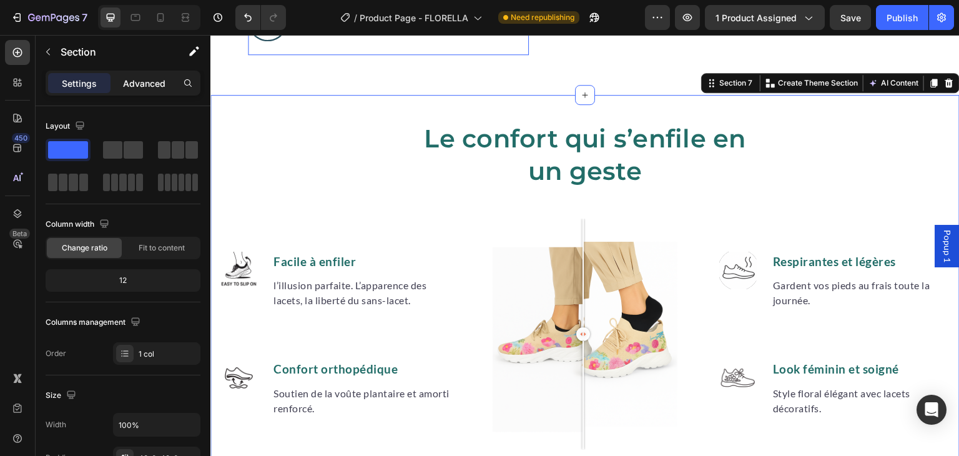
click at [136, 80] on p "Advanced" at bounding box center [144, 83] width 42 height 13
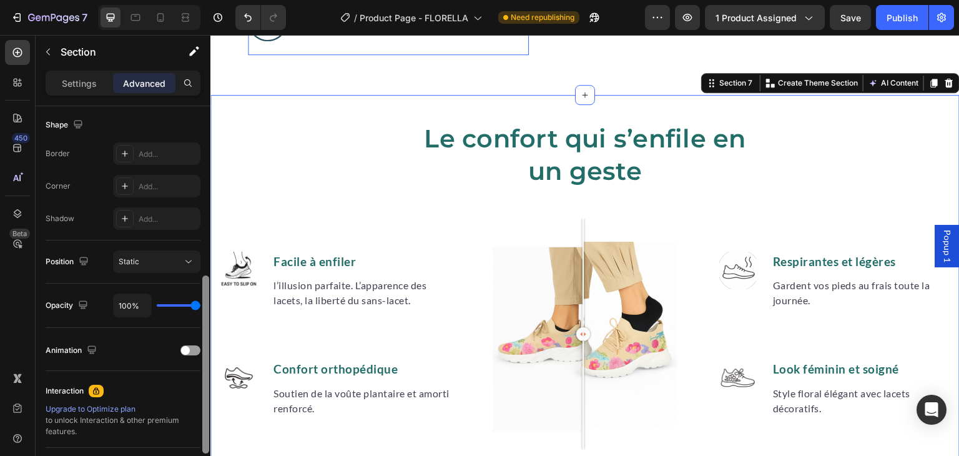
scroll to position [342, 0]
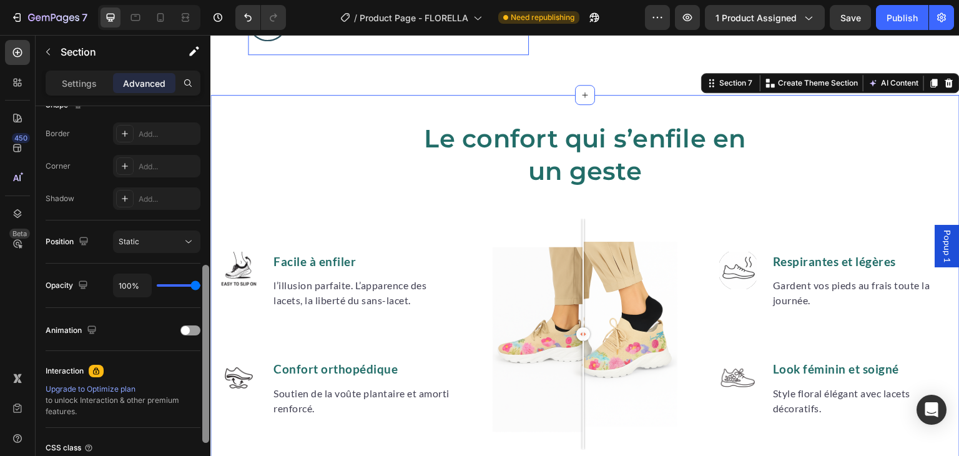
drag, startPoint x: 203, startPoint y: 138, endPoint x: 203, endPoint y: 297, distance: 159.3
click at [203, 297] on div at bounding box center [205, 354] width 7 height 178
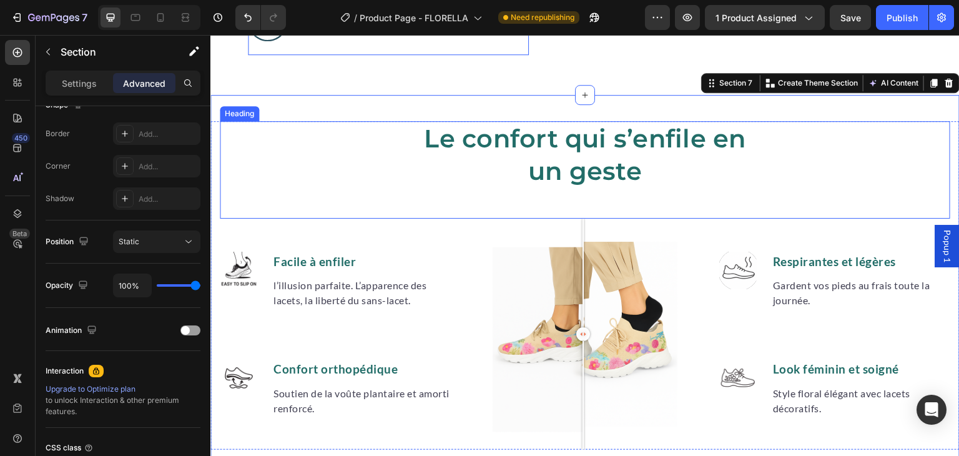
click at [483, 180] on h2 "Le confort qui s’enfile en un geste" at bounding box center [585, 154] width 335 height 67
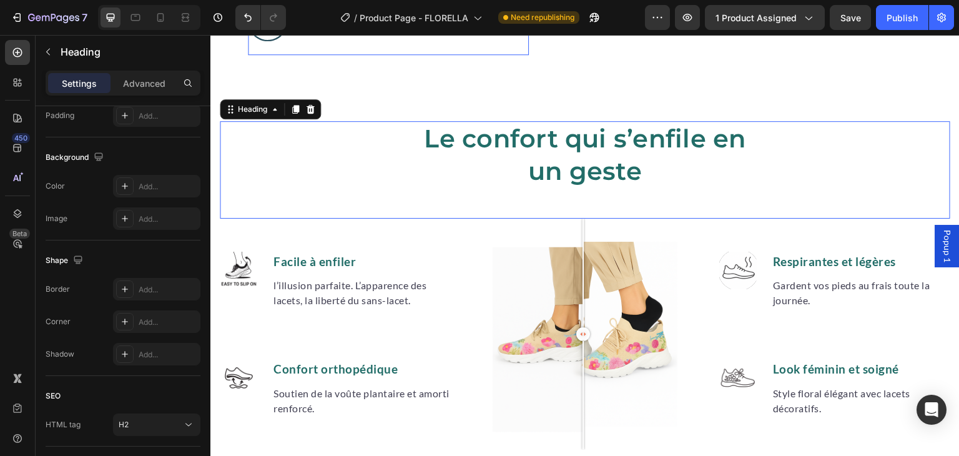
scroll to position [0, 0]
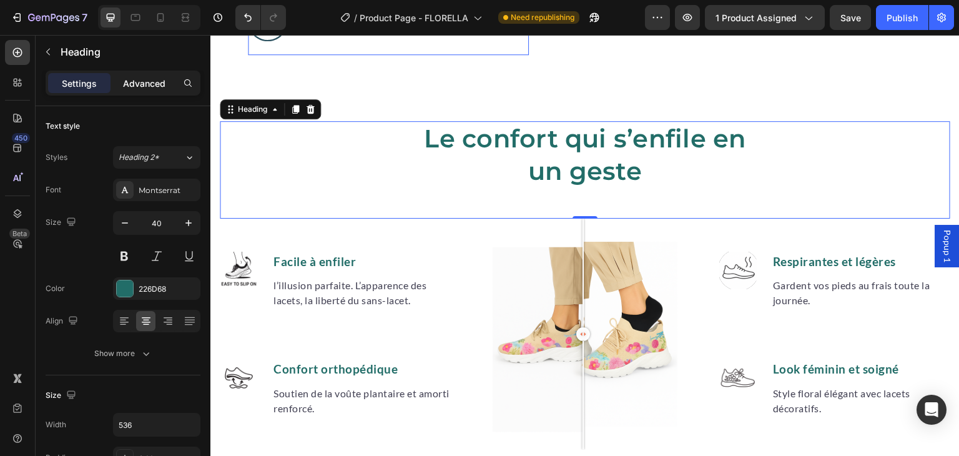
click at [162, 83] on p "Advanced" at bounding box center [144, 83] width 42 height 13
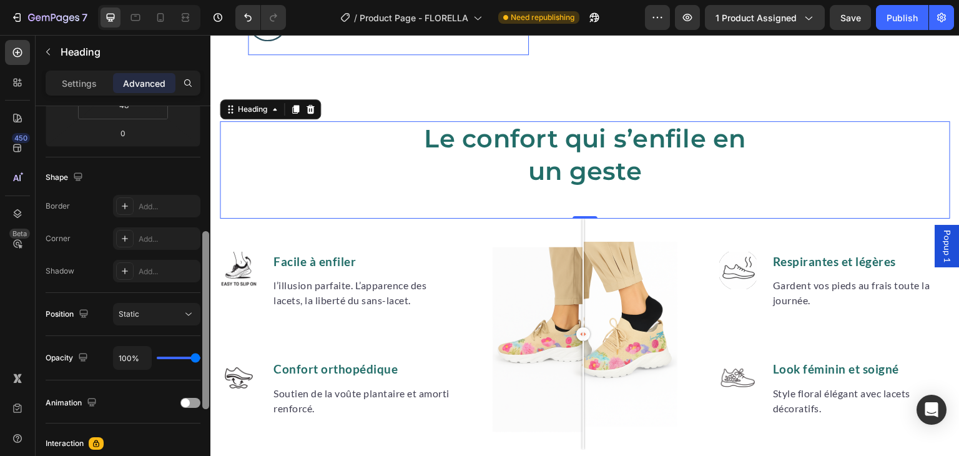
scroll to position [342, 0]
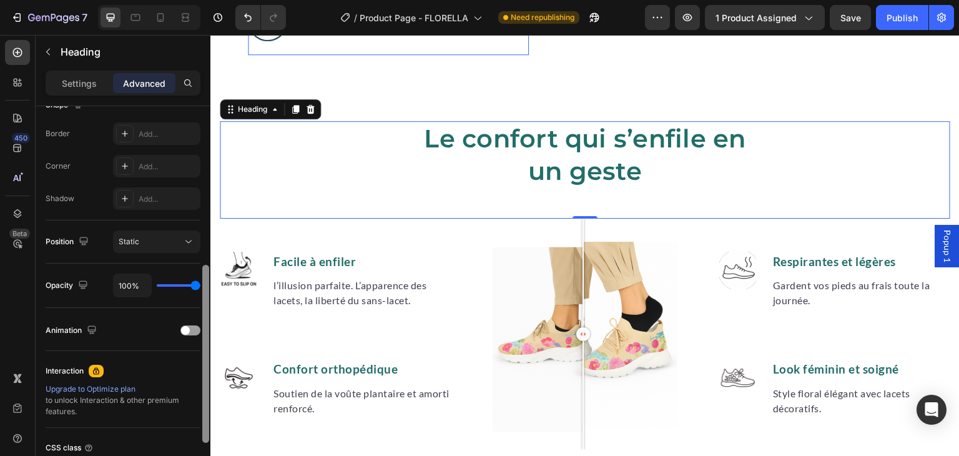
drag, startPoint x: 205, startPoint y: 134, endPoint x: 210, endPoint y: 293, distance: 159.3
click at [210, 293] on div at bounding box center [205, 298] width 9 height 385
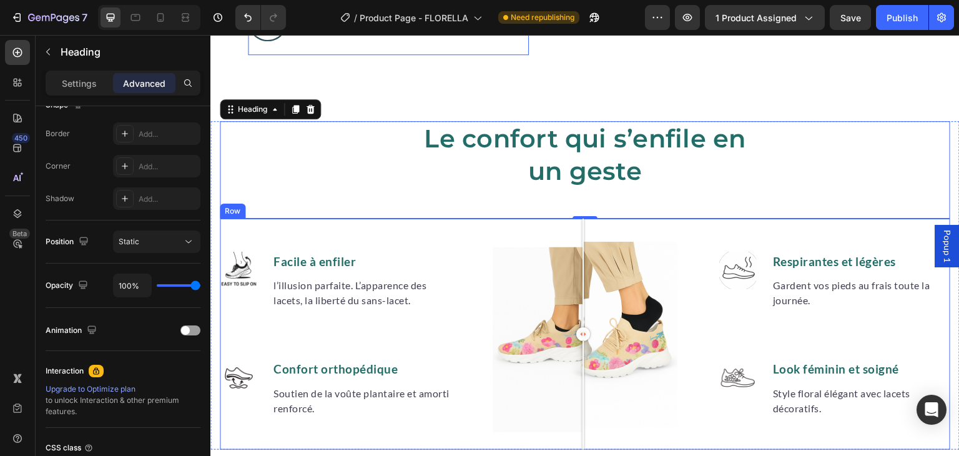
click at [464, 263] on div "Image Facile à enfiler Text block l’illusion parfaite. L’apparence des lacets, …" at bounding box center [585, 334] width 731 height 231
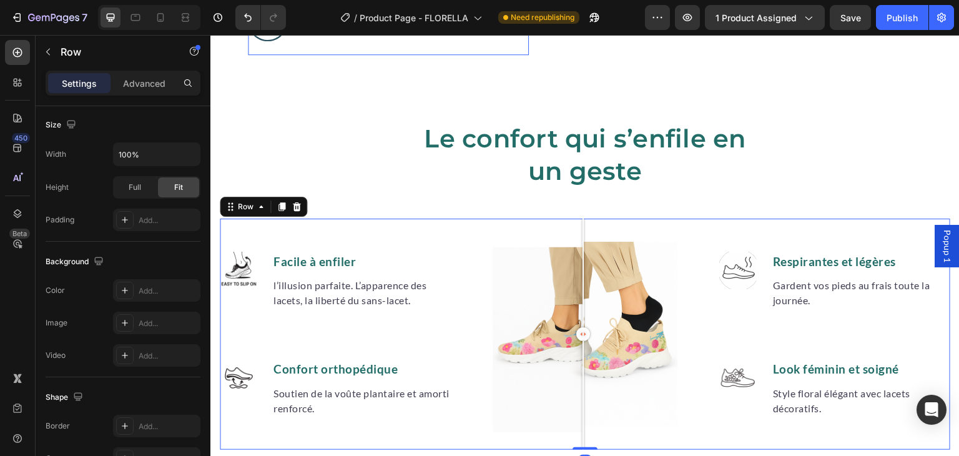
scroll to position [0, 0]
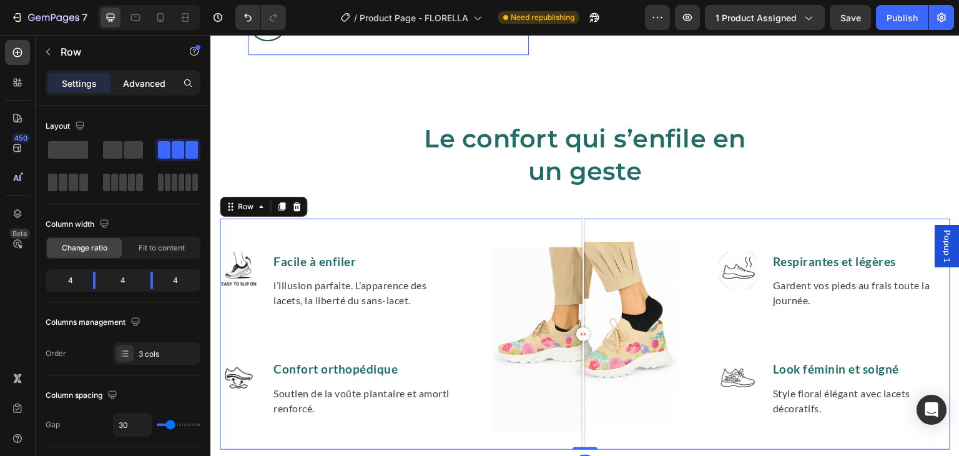
click at [157, 83] on p "Advanced" at bounding box center [144, 83] width 42 height 13
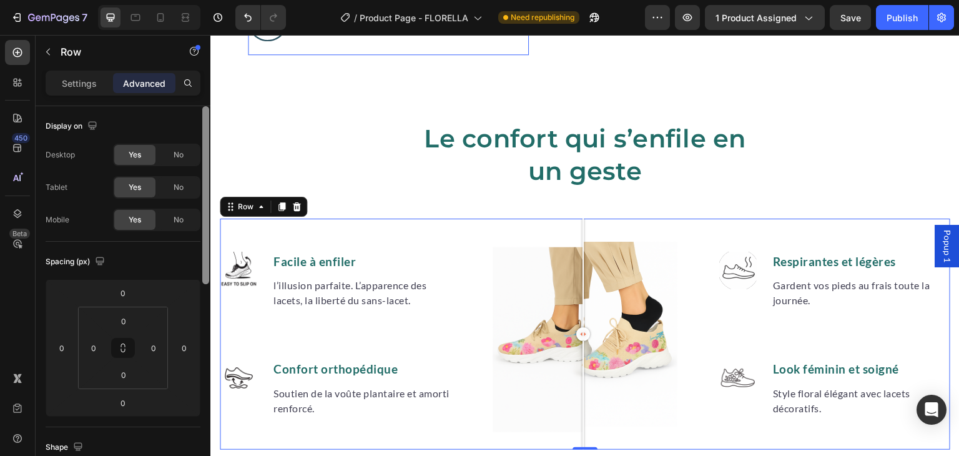
scroll to position [385, 0]
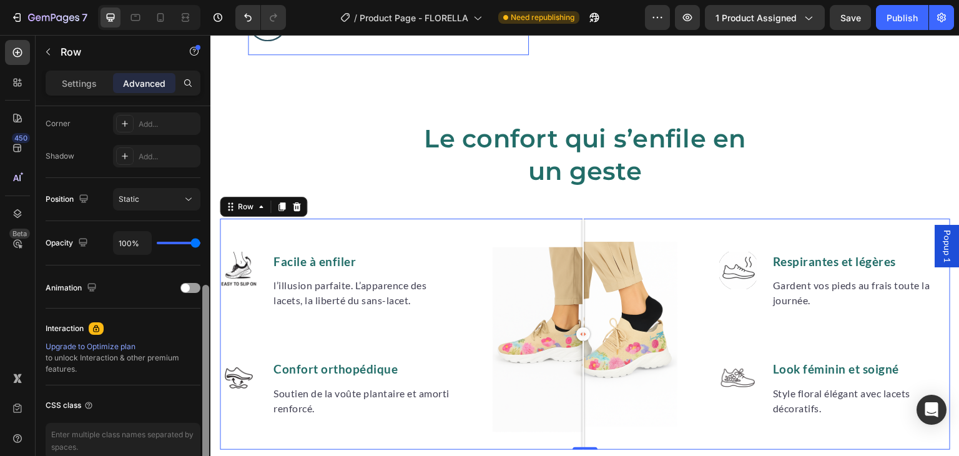
drag, startPoint x: 202, startPoint y: 142, endPoint x: 204, endPoint y: 173, distance: 30.7
click at [204, 173] on div at bounding box center [205, 298] width 9 height 385
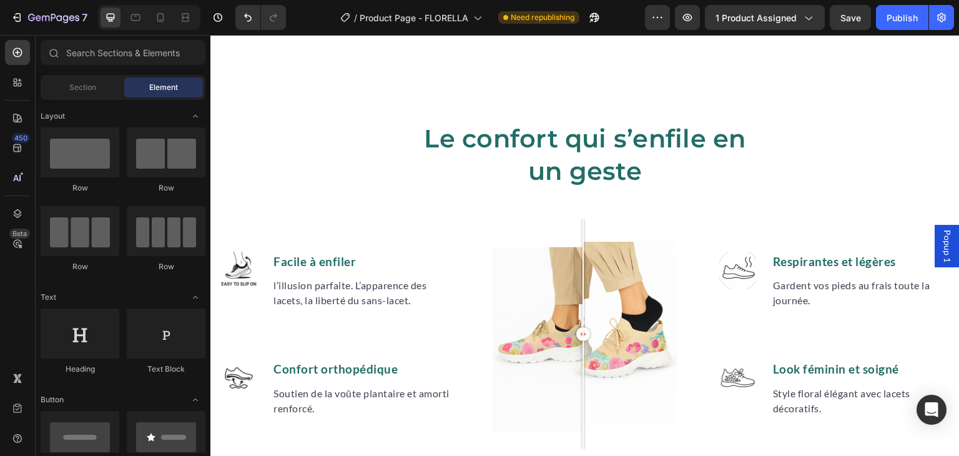
scroll to position [2283, 0]
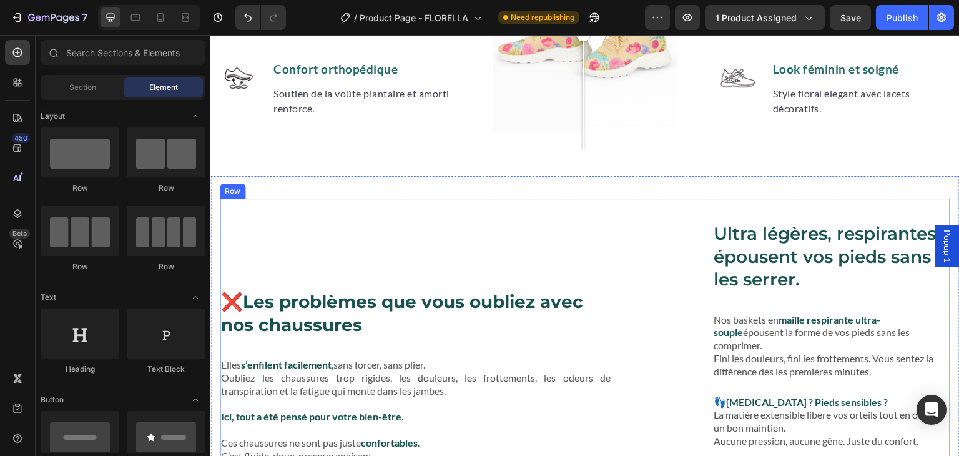
click at [806, 207] on div "Ultra légères, respirantes épousent vos pieds sans les serrer. Heading ❌ Les pr…" at bounding box center [585, 386] width 731 height 374
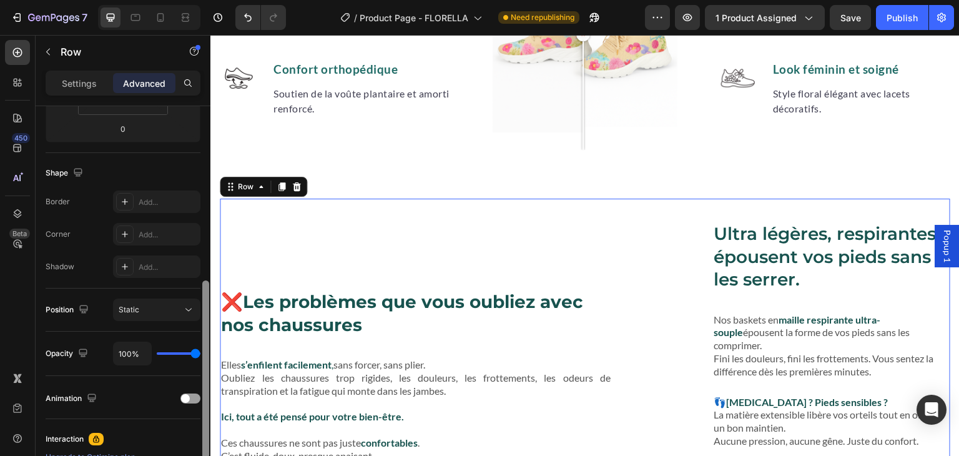
scroll to position [307, 0]
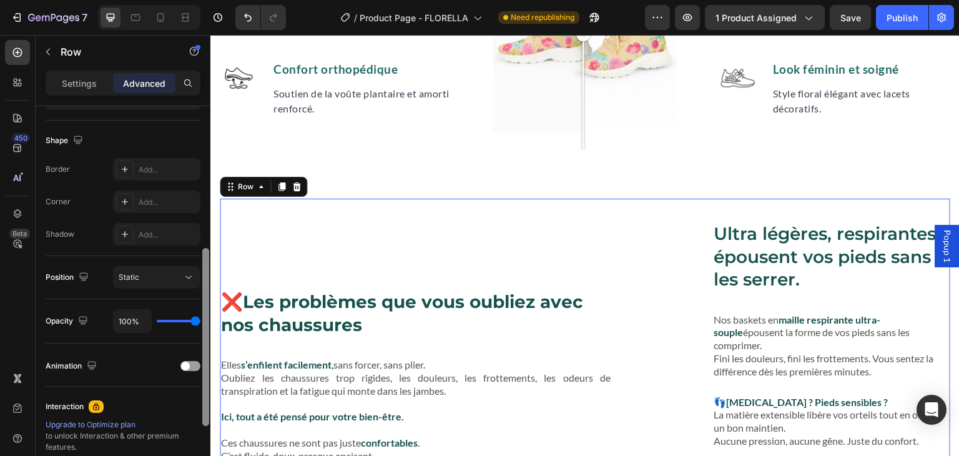
drag, startPoint x: 205, startPoint y: 133, endPoint x: 112, endPoint y: 239, distance: 140.3
click at [204, 275] on div at bounding box center [205, 337] width 7 height 178
click at [645, 185] on div "Ultra légères, respirantes épousent vos pieds sans les serrer. Heading ❌ Les pr…" at bounding box center [585, 374] width 731 height 397
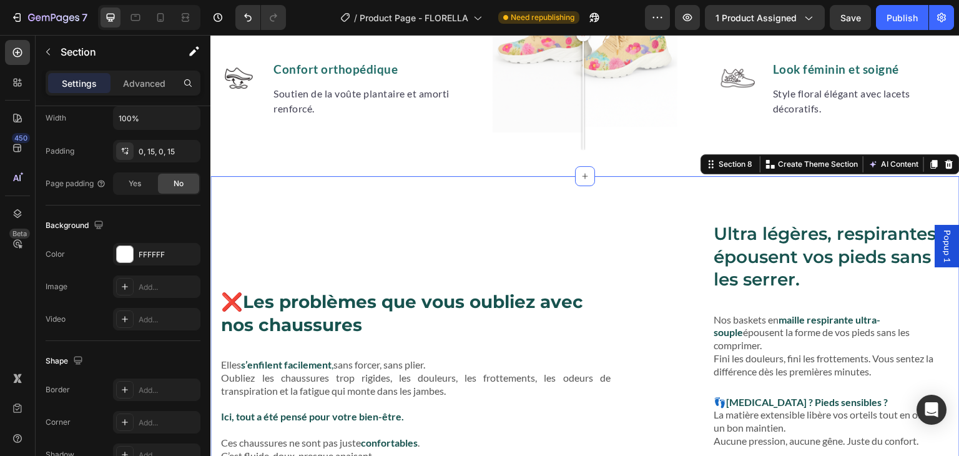
scroll to position [0, 0]
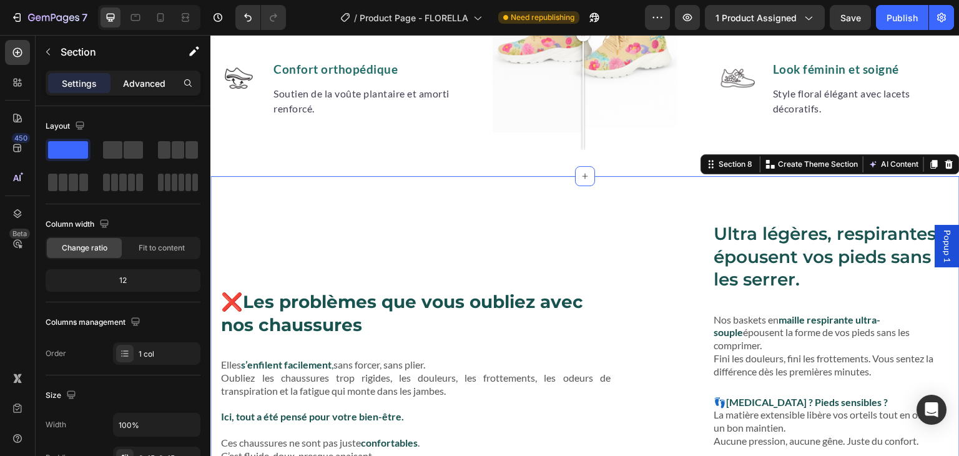
click at [151, 78] on p "Advanced" at bounding box center [144, 83] width 42 height 13
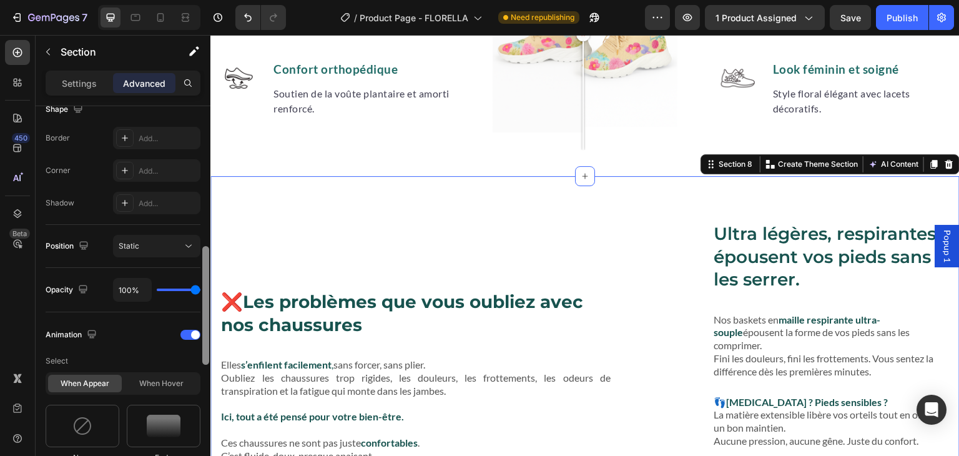
scroll to position [365, 0]
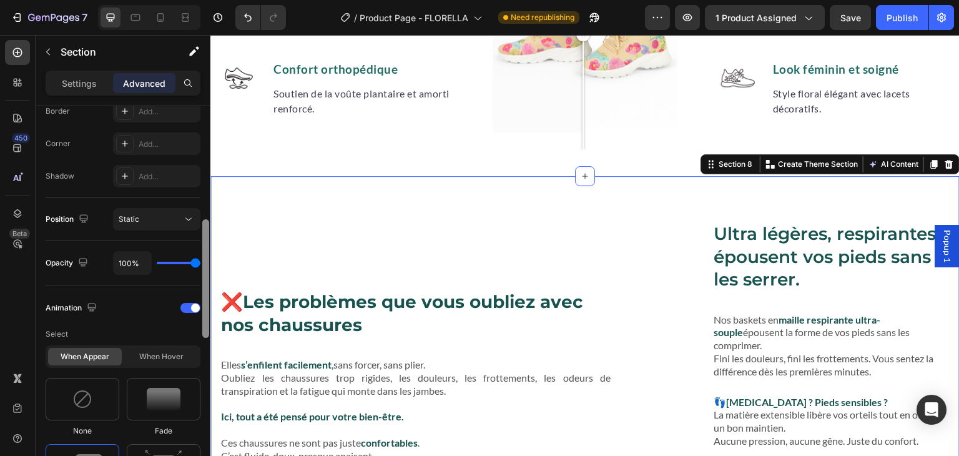
drag, startPoint x: 205, startPoint y: 197, endPoint x: 205, endPoint y: 310, distance: 113.0
click at [205, 310] on div at bounding box center [205, 278] width 7 height 119
click at [193, 304] on span at bounding box center [195, 308] width 9 height 9
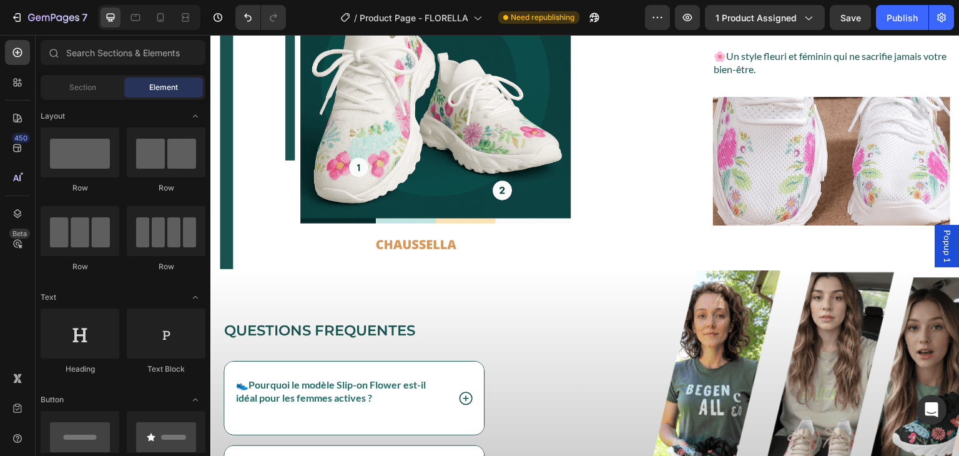
scroll to position [2810, 0]
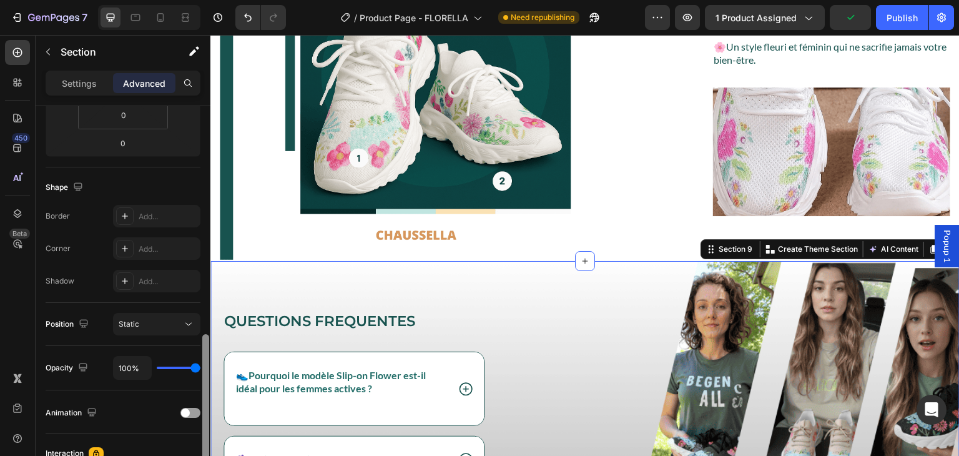
scroll to position [336, 0]
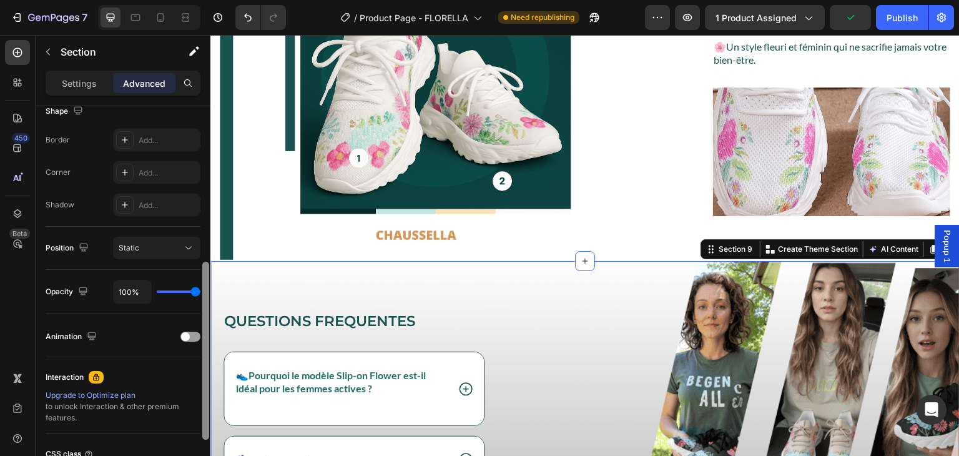
drag, startPoint x: 206, startPoint y: 148, endPoint x: 206, endPoint y: 304, distance: 156.1
click at [206, 304] on div at bounding box center [205, 351] width 7 height 178
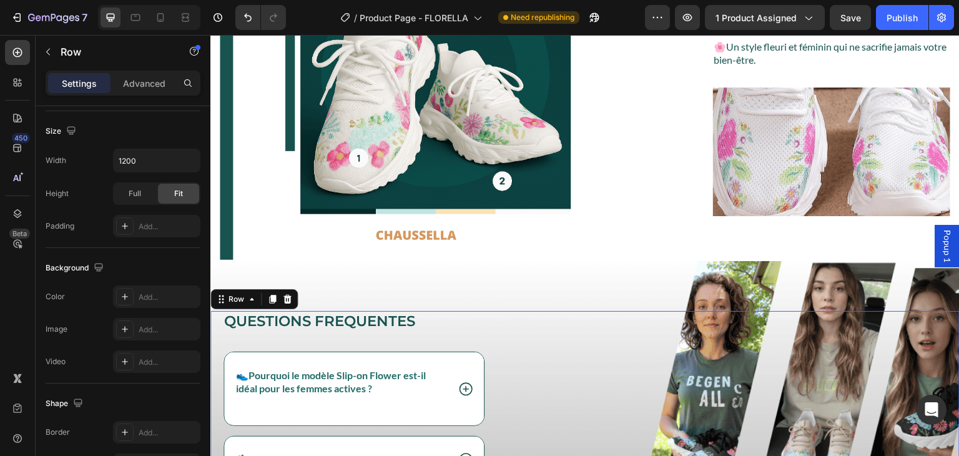
scroll to position [0, 0]
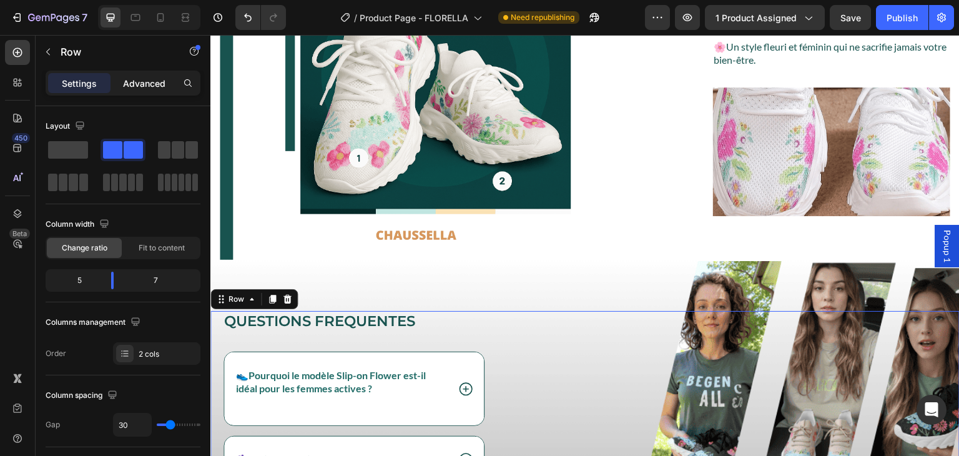
click at [145, 89] on div "Advanced" at bounding box center [144, 83] width 62 height 20
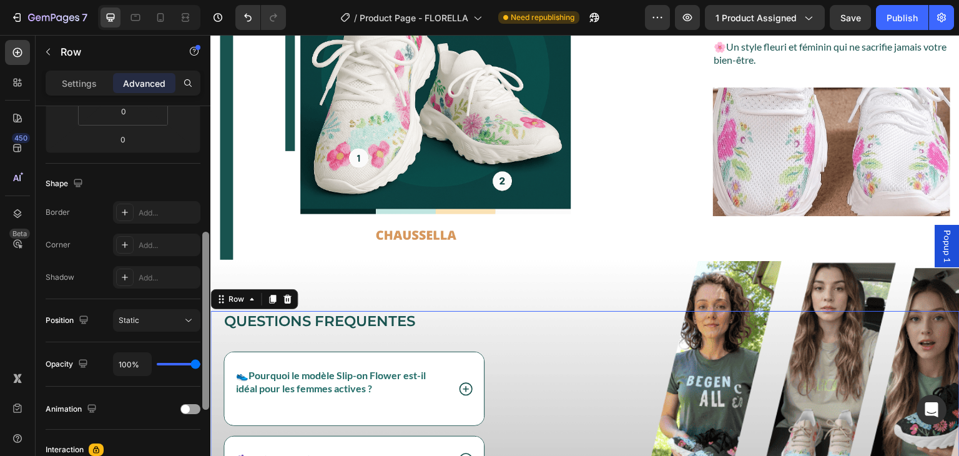
scroll to position [277, 0]
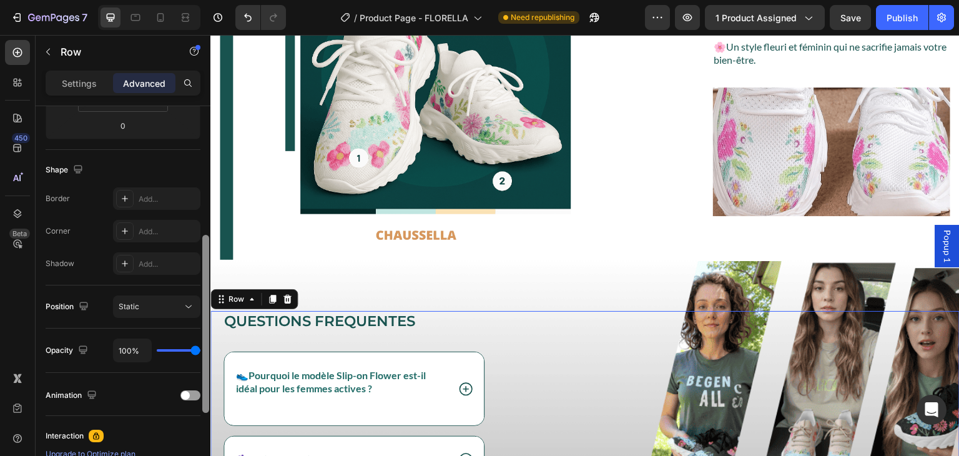
drag, startPoint x: 203, startPoint y: 212, endPoint x: 200, endPoint y: 341, distance: 128.7
click at [201, 341] on div at bounding box center [205, 298] width 9 height 385
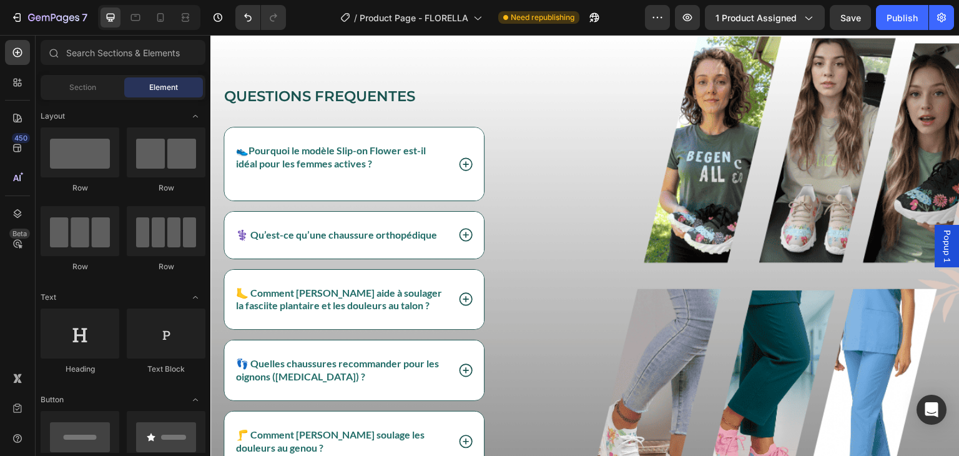
scroll to position [3329, 0]
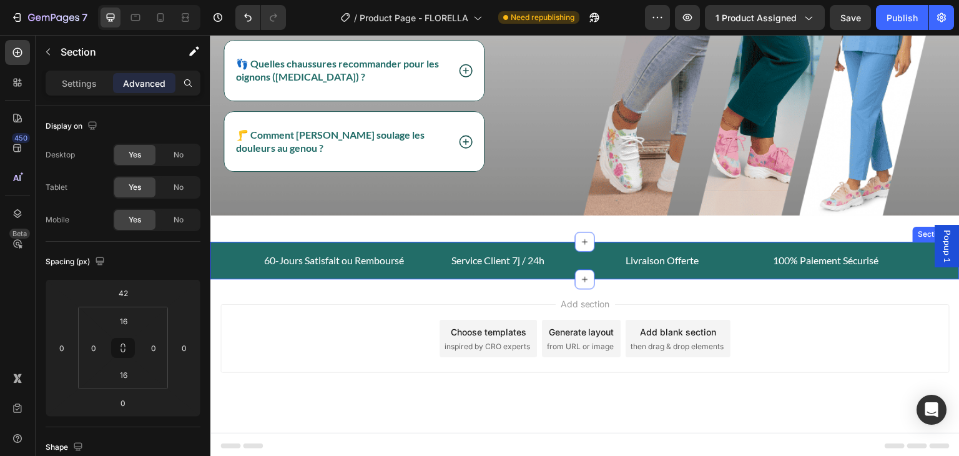
click at [734, 242] on div "60-Jours Satisfait ou Remboursé Text block Service Client 7j / 24h Text block L…" at bounding box center [584, 260] width 749 height 37
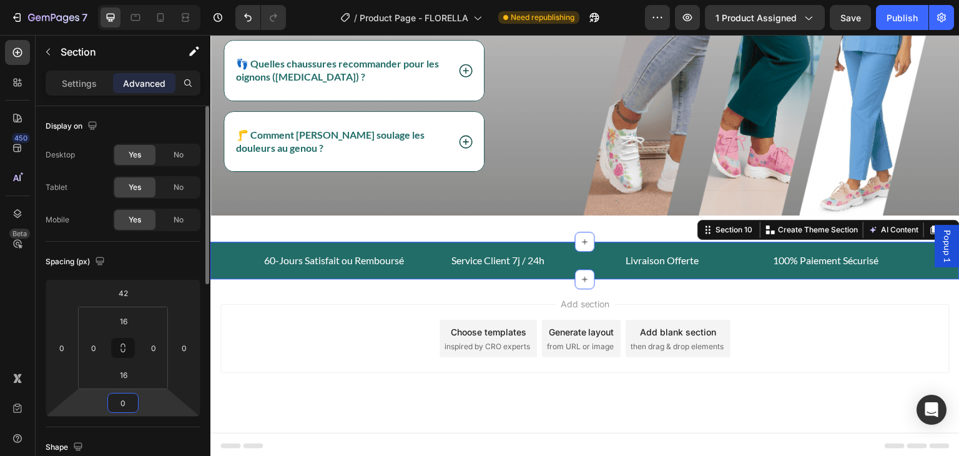
click at [124, 405] on input "0" at bounding box center [123, 402] width 25 height 19
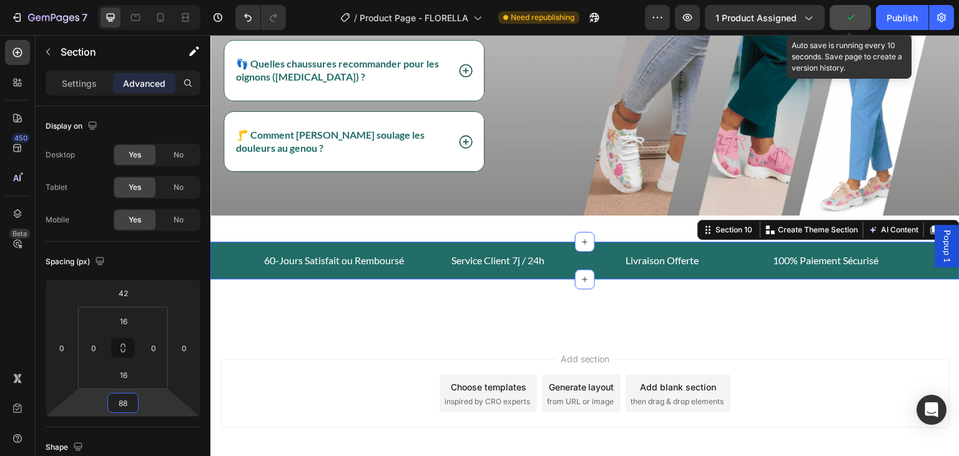
click at [856, 20] on icon "button" at bounding box center [850, 17] width 12 height 12
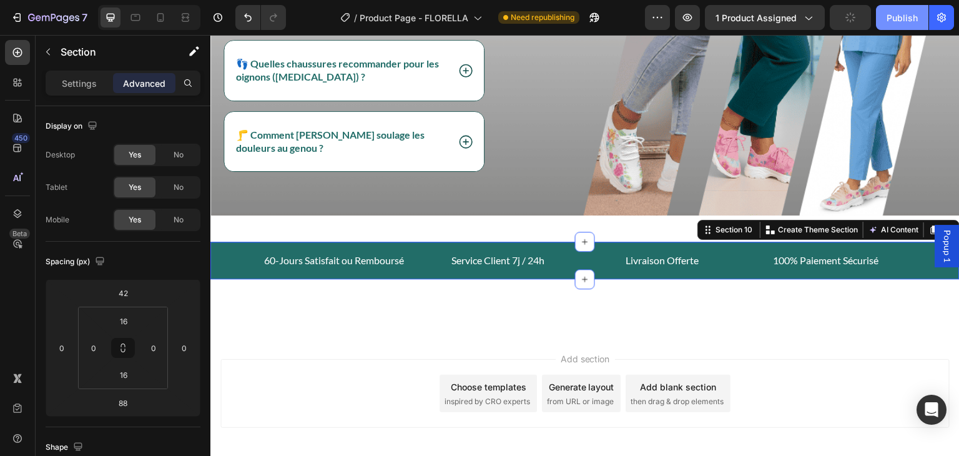
click at [900, 22] on div "Publish" at bounding box center [902, 17] width 31 height 13
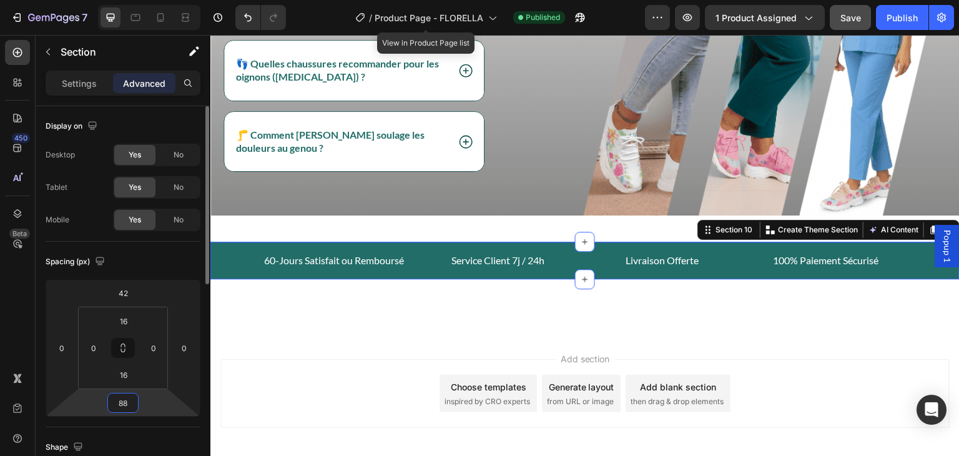
click at [128, 397] on input "88" at bounding box center [123, 402] width 25 height 19
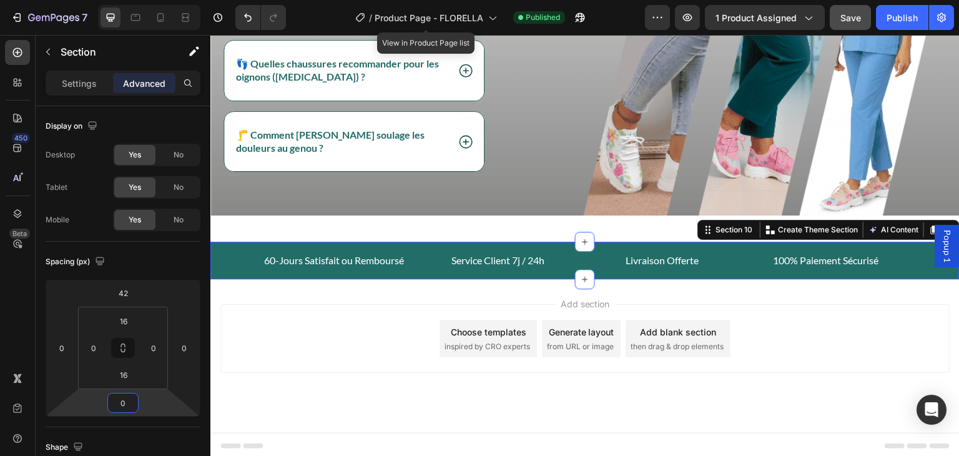
type input "0"
click at [247, 244] on div "60-Jours Satisfait ou Remboursé Text block Service Client 7j / 24h Text block L…" at bounding box center [584, 260] width 749 height 37
click at [84, 78] on p "Settings" at bounding box center [79, 83] width 35 height 13
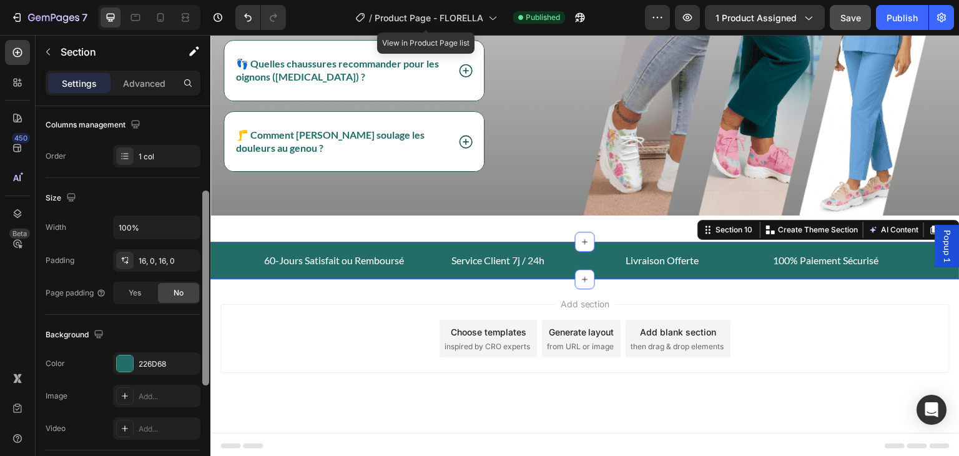
drag, startPoint x: 202, startPoint y: 205, endPoint x: 202, endPoint y: 307, distance: 101.2
click at [202, 307] on div at bounding box center [205, 287] width 7 height 195
click at [156, 358] on div "226D68" at bounding box center [157, 361] width 36 height 11
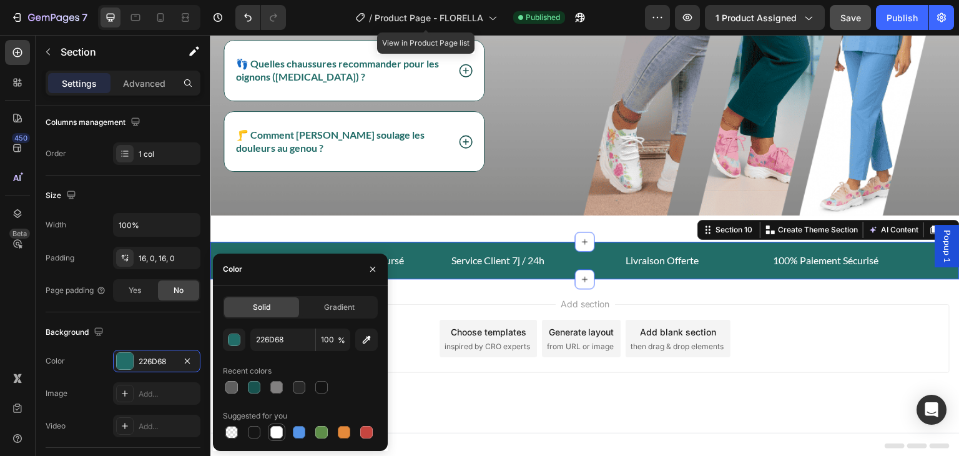
click at [275, 430] on div at bounding box center [276, 432] width 12 height 12
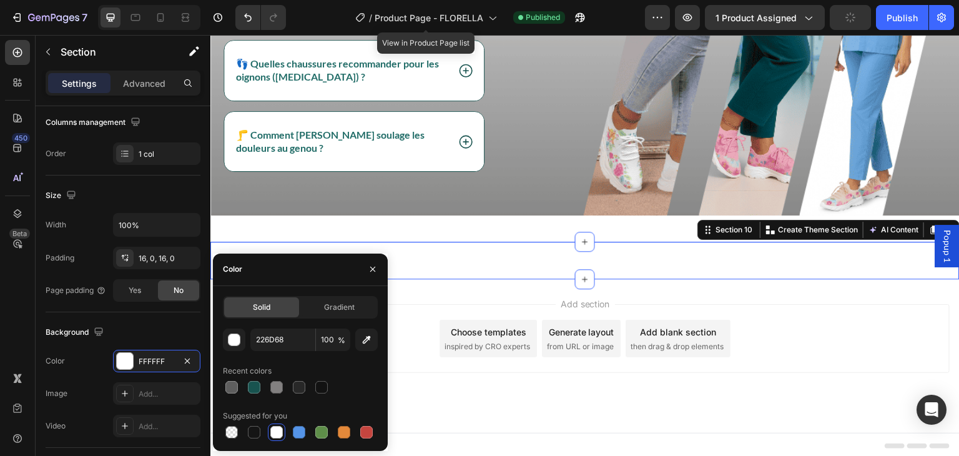
type input "FFFFFF"
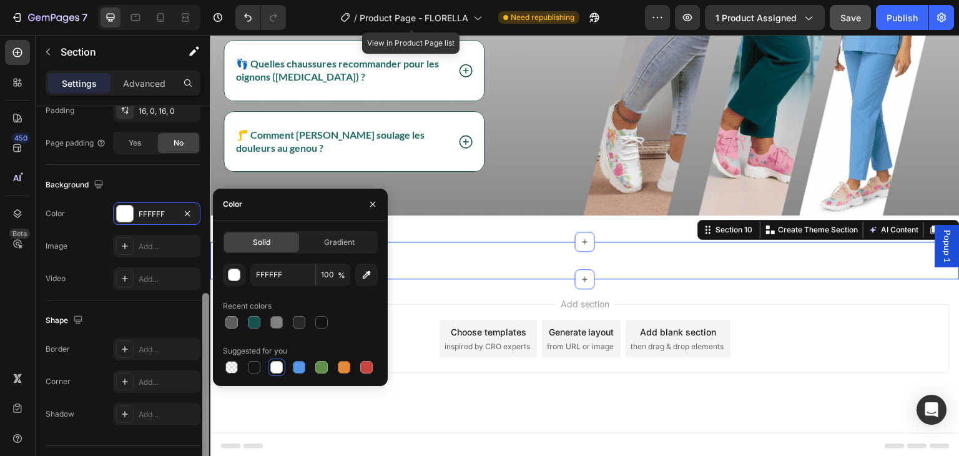
scroll to position [355, 0]
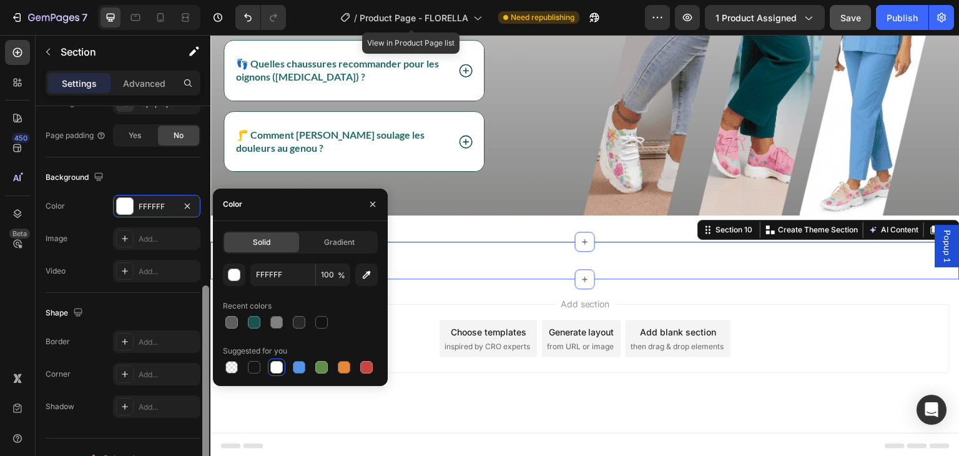
drag, startPoint x: 204, startPoint y: 320, endPoint x: 204, endPoint y: 399, distance: 78.7
click at [204, 399] on div at bounding box center [205, 382] width 7 height 195
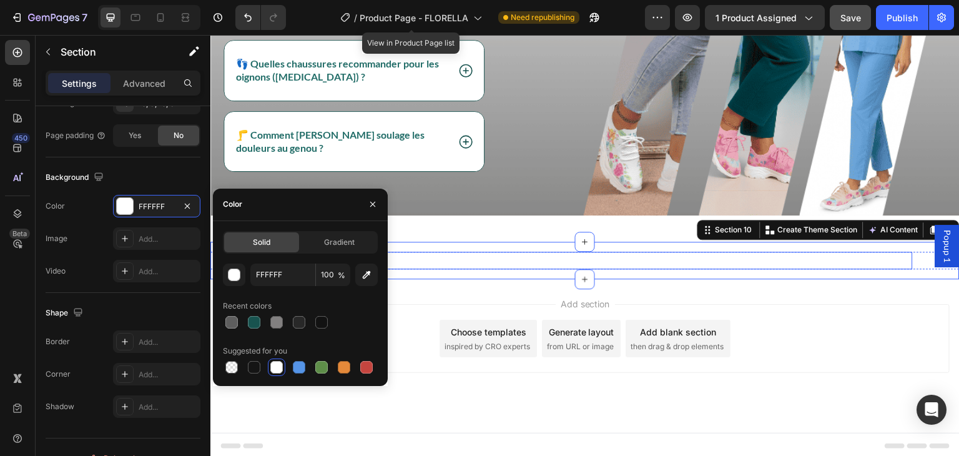
click at [420, 259] on div "60-Jours Satisfait ou Remboursé Text block Service Client 7j / 24h Text block L…" at bounding box center [585, 260] width 656 height 17
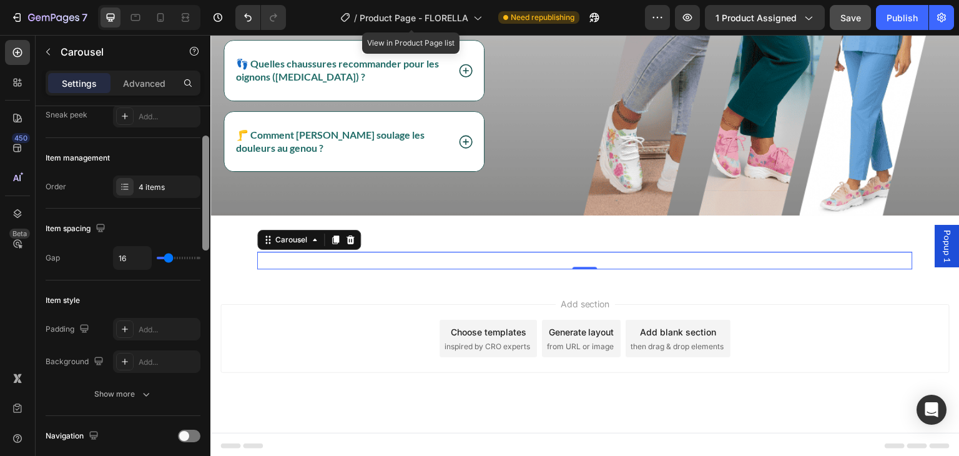
scroll to position [121, 0]
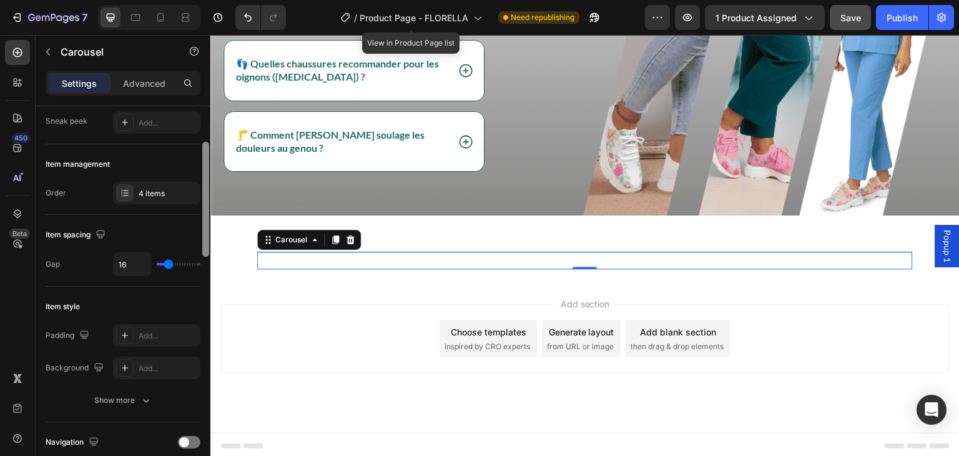
drag, startPoint x: 202, startPoint y: 172, endPoint x: 206, endPoint y: 208, distance: 36.4
click at [206, 208] on div at bounding box center [205, 199] width 7 height 115
click at [373, 259] on p "60-Jours Satisfait ou Remboursé" at bounding box center [335, 260] width 152 height 15
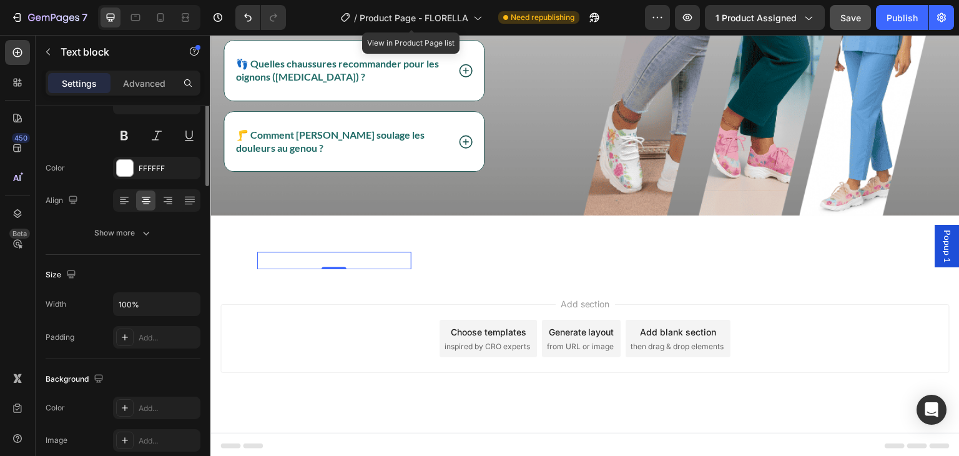
scroll to position [0, 0]
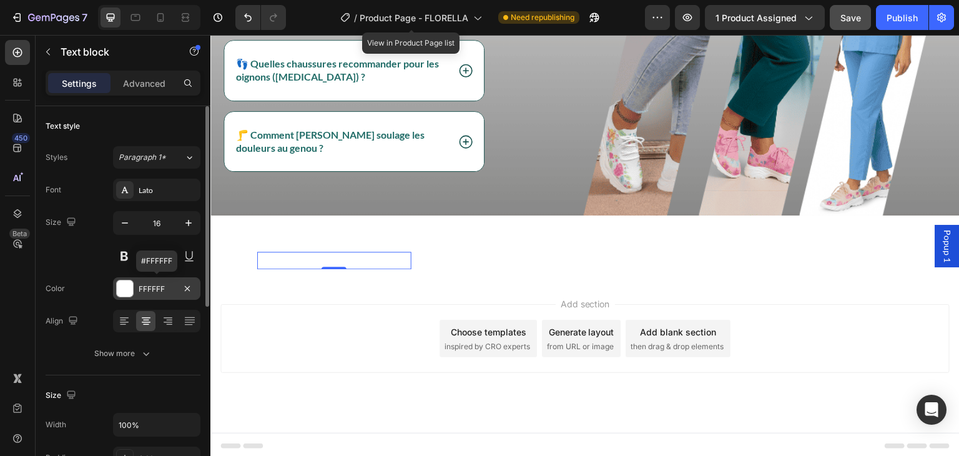
click at [126, 285] on div at bounding box center [125, 288] width 16 height 16
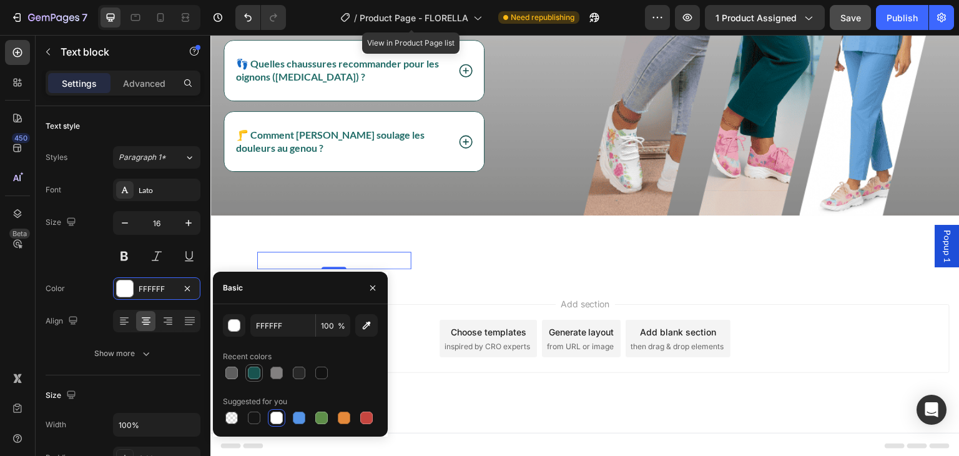
click at [255, 374] on div at bounding box center [254, 373] width 12 height 12
type input "18534F"
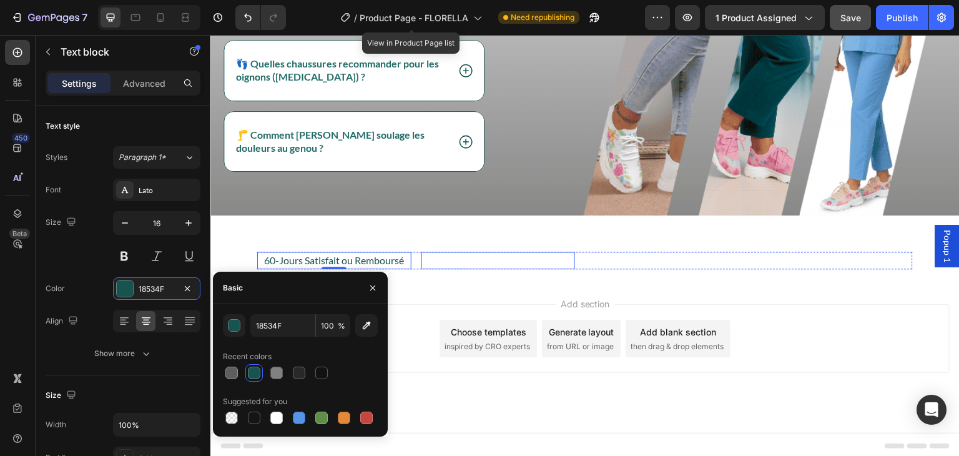
click at [469, 259] on p "Service Client 7j / 24h" at bounding box center [499, 260] width 152 height 15
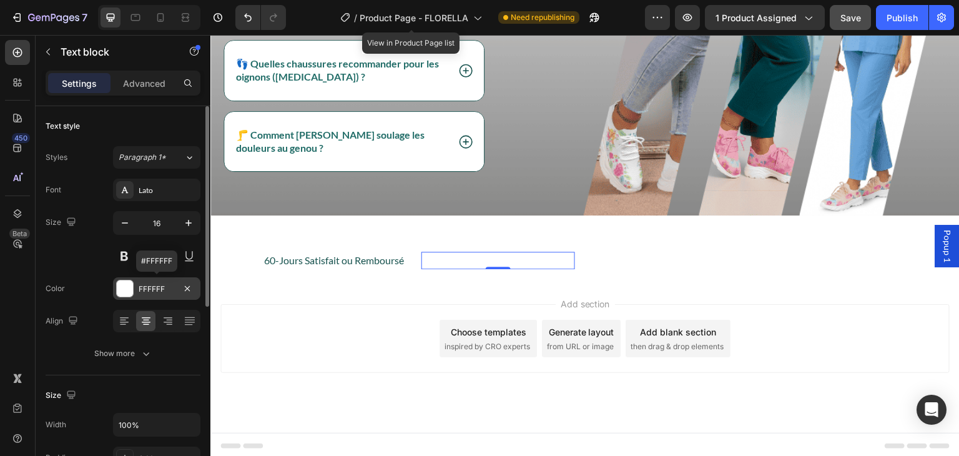
click at [131, 287] on div at bounding box center [125, 288] width 16 height 16
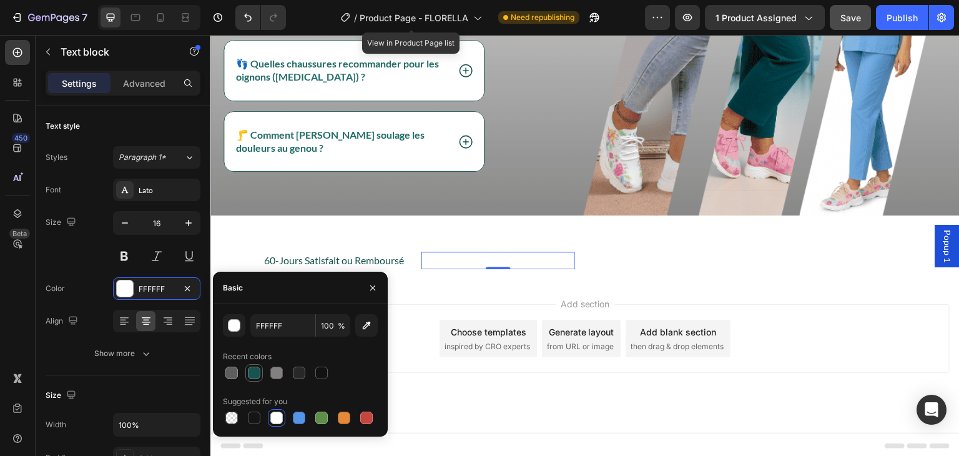
click at [252, 368] on div at bounding box center [254, 373] width 12 height 12
type input "18534F"
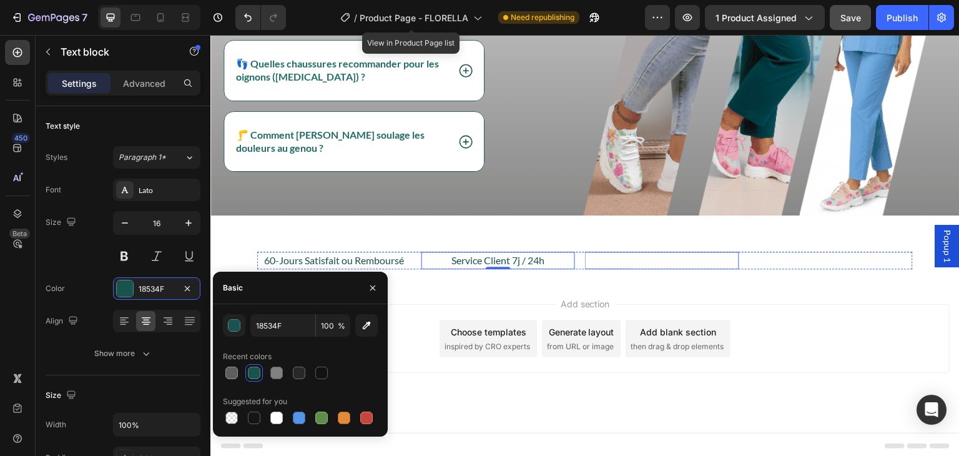
click at [627, 255] on p "Livraison Offerte" at bounding box center [662, 260] width 152 height 15
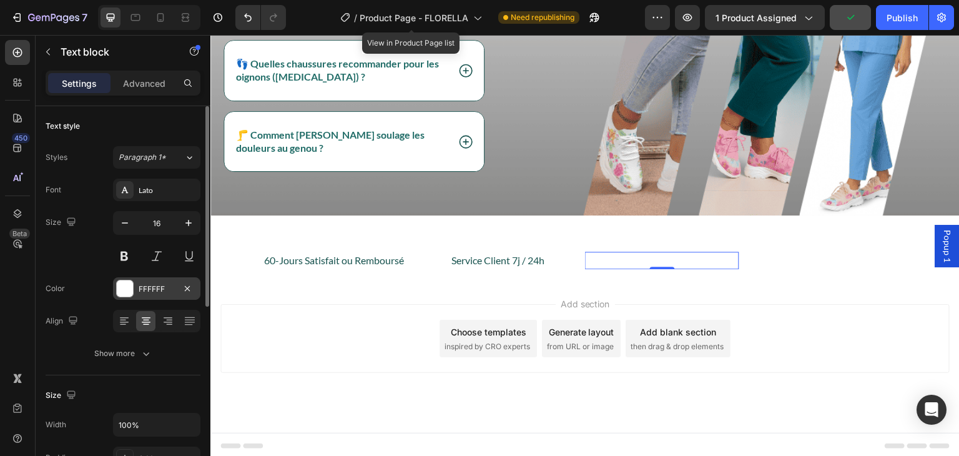
click at [124, 287] on div at bounding box center [125, 288] width 16 height 16
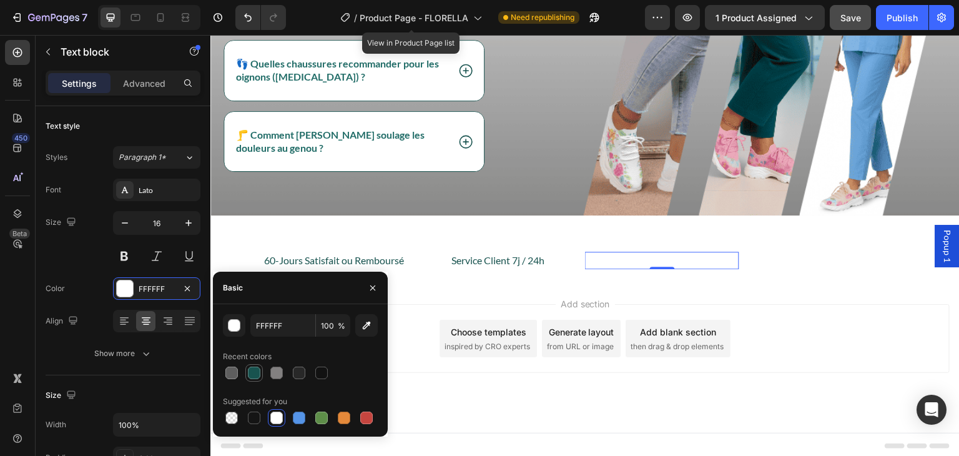
click at [254, 368] on div at bounding box center [254, 373] width 12 height 12
type input "18534F"
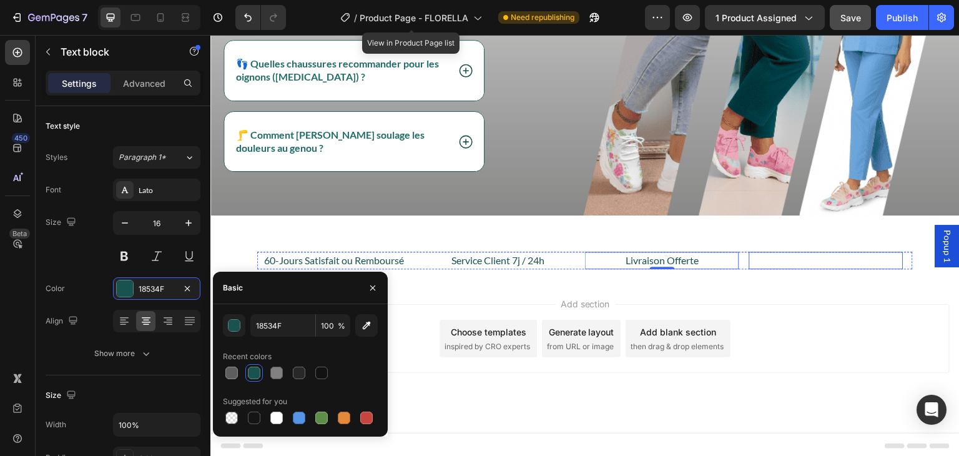
click at [822, 257] on p "100% Paiement Sécurisé" at bounding box center [827, 260] width 152 height 15
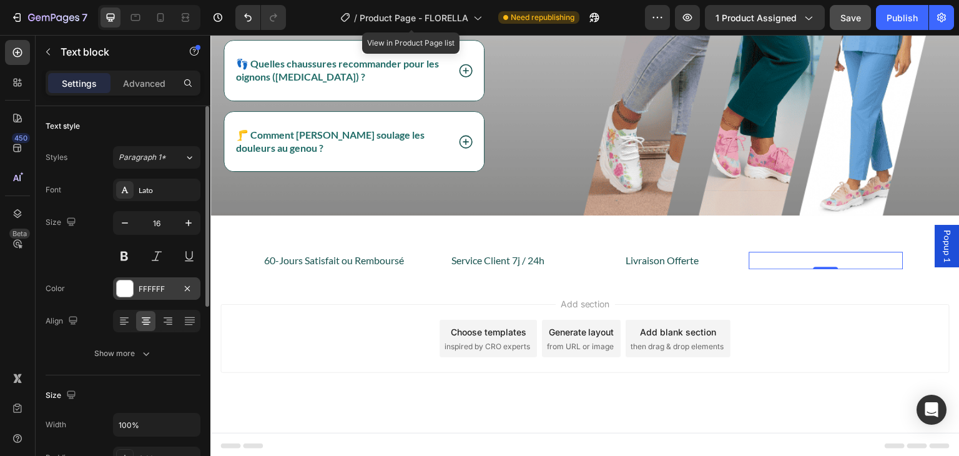
click at [124, 284] on div at bounding box center [125, 288] width 16 height 16
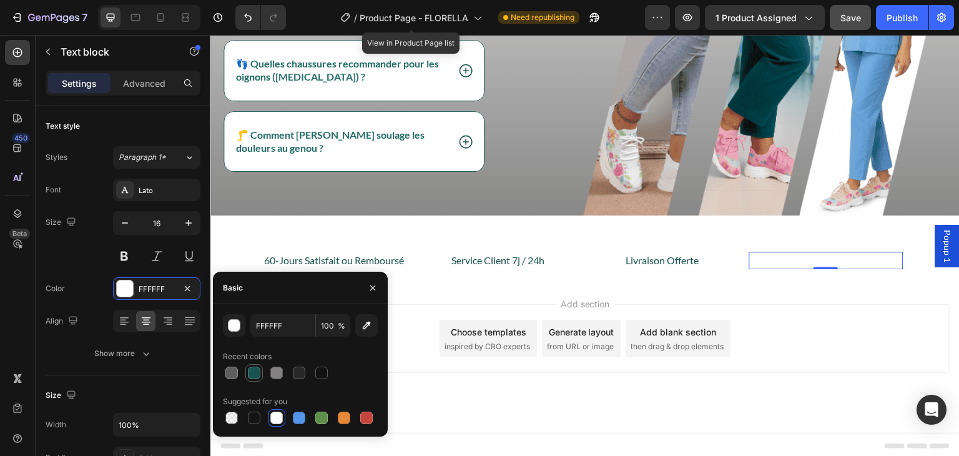
click at [253, 370] on div at bounding box center [254, 373] width 12 height 12
type input "18534F"
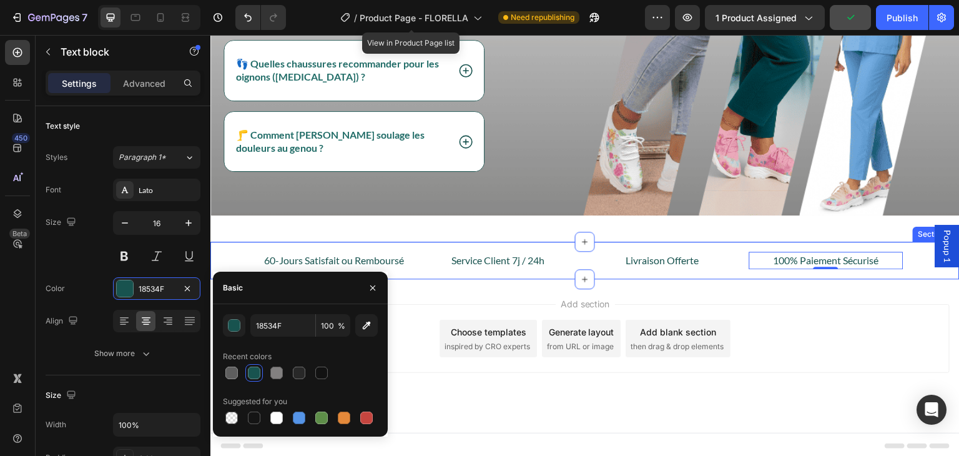
click at [422, 270] on div "60-Jours Satisfait ou Remboursé Text block Service Client 7j / 24h Text block L…" at bounding box center [584, 260] width 749 height 37
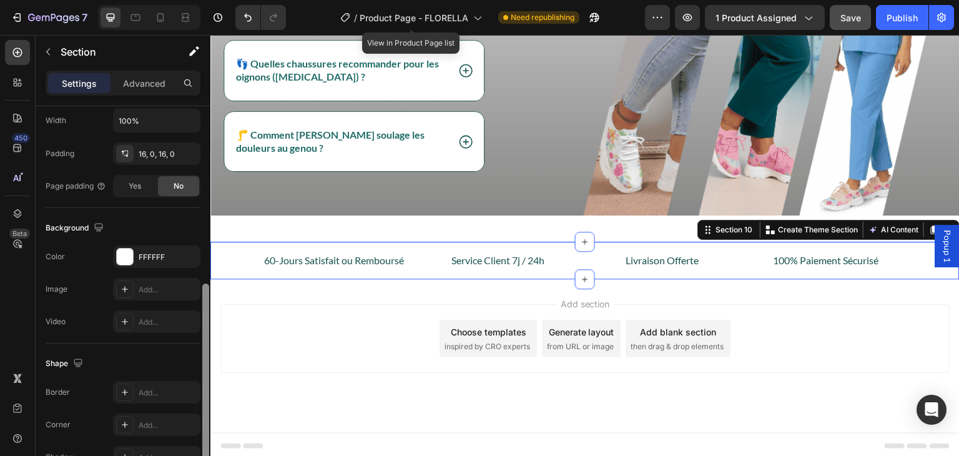
scroll to position [327, 0]
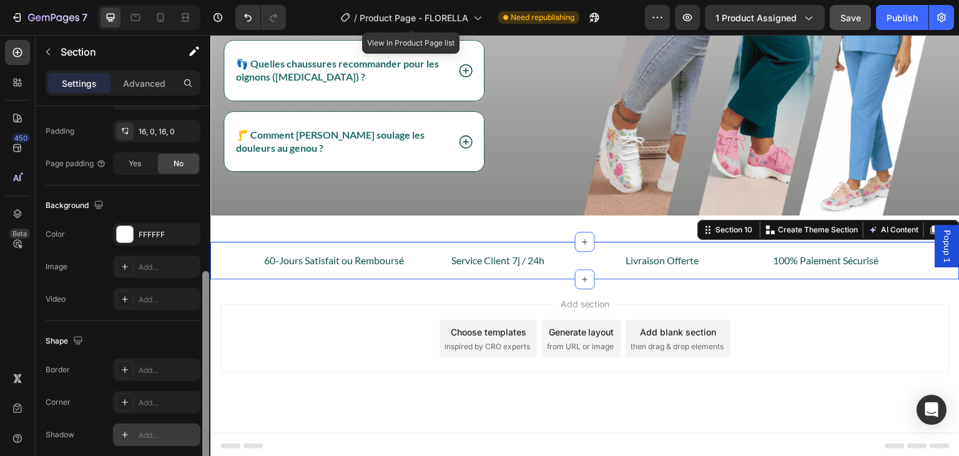
drag, startPoint x: 204, startPoint y: 273, endPoint x: 200, endPoint y: 438, distance: 165.5
click at [200, 438] on div "Layout Column width Change ratio Fit to content 12 Columns management Order 1 c…" at bounding box center [123, 298] width 175 height 385
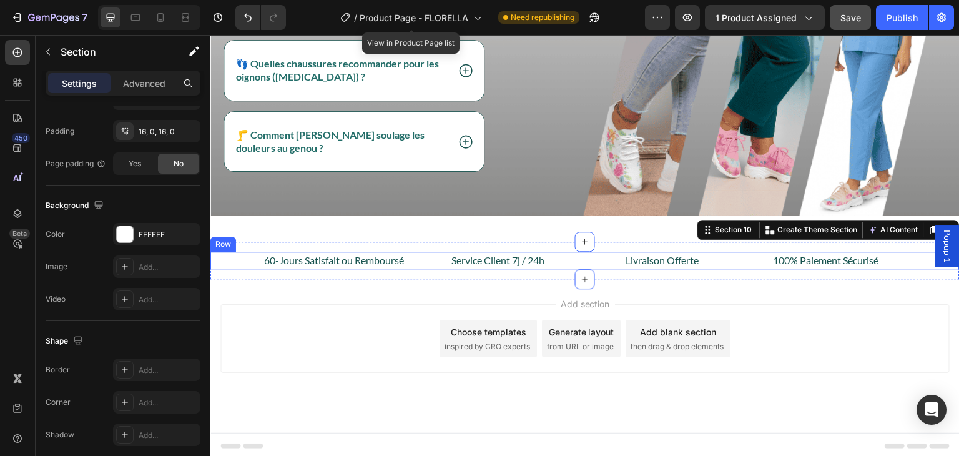
click at [235, 256] on div "60-Jours Satisfait ou Remboursé Text block Service Client 7j / 24h Text block L…" at bounding box center [584, 260] width 749 height 17
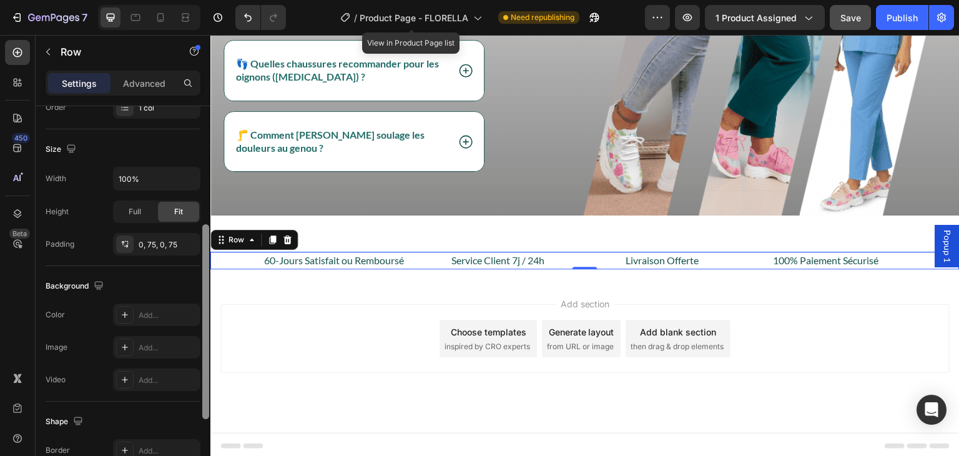
scroll to position [242, 0]
drag, startPoint x: 207, startPoint y: 207, endPoint x: 199, endPoint y: 329, distance: 122.7
click at [199, 329] on div "Layout Column width Change ratio Fit to content 12 Columns management Order 1 c…" at bounding box center [123, 298] width 175 height 385
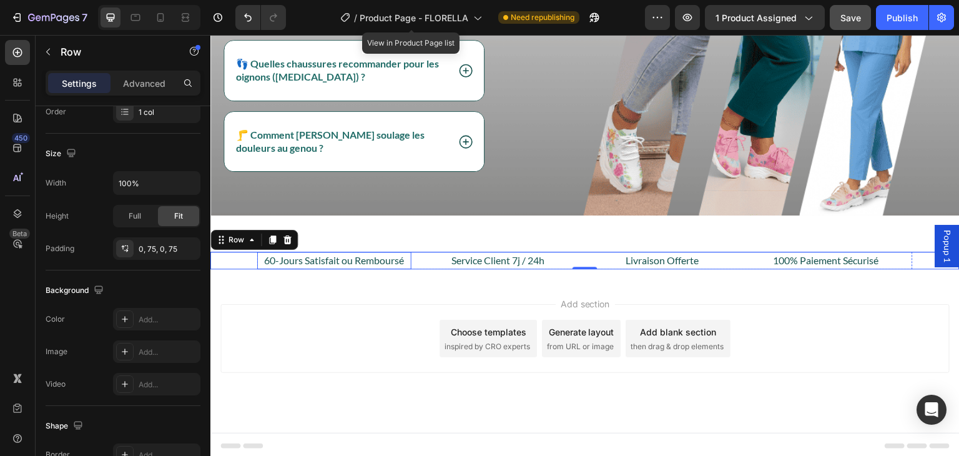
click at [262, 255] on p "60-Jours Satisfait ou Remboursé" at bounding box center [335, 260] width 152 height 15
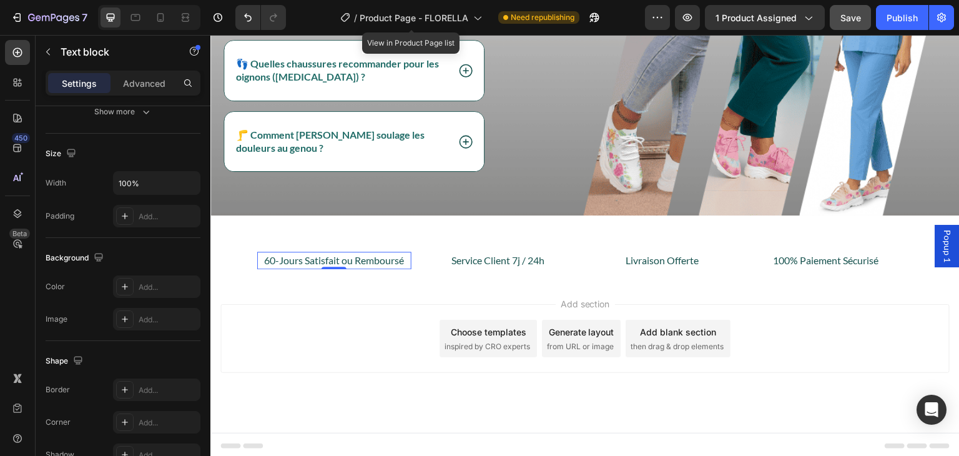
scroll to position [0, 0]
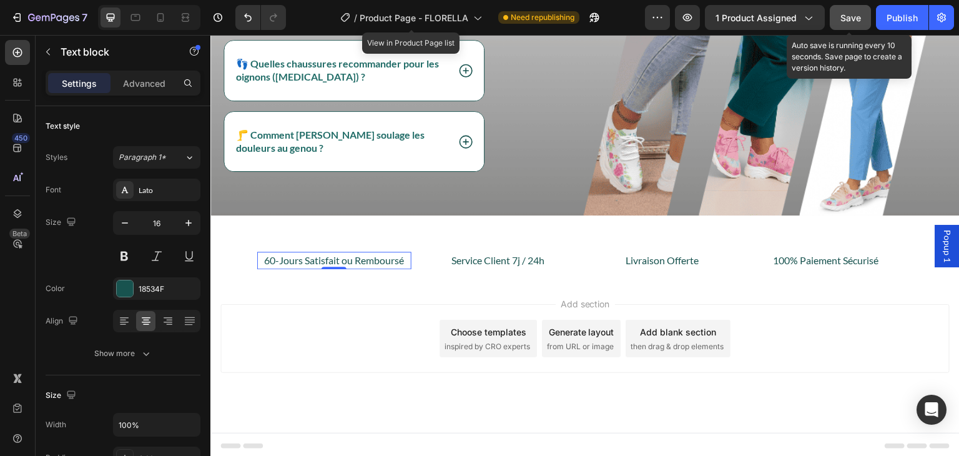
click at [845, 22] on span "Save" at bounding box center [851, 17] width 21 height 11
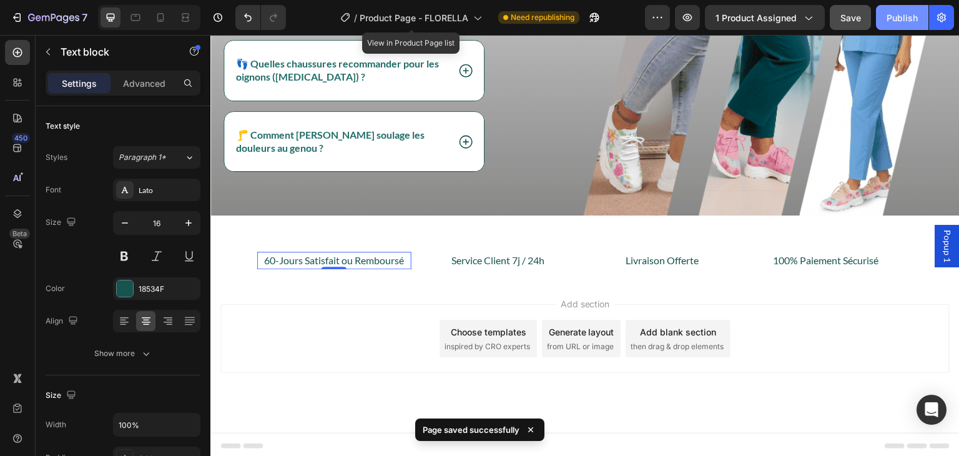
click at [895, 18] on div "Publish" at bounding box center [902, 17] width 31 height 13
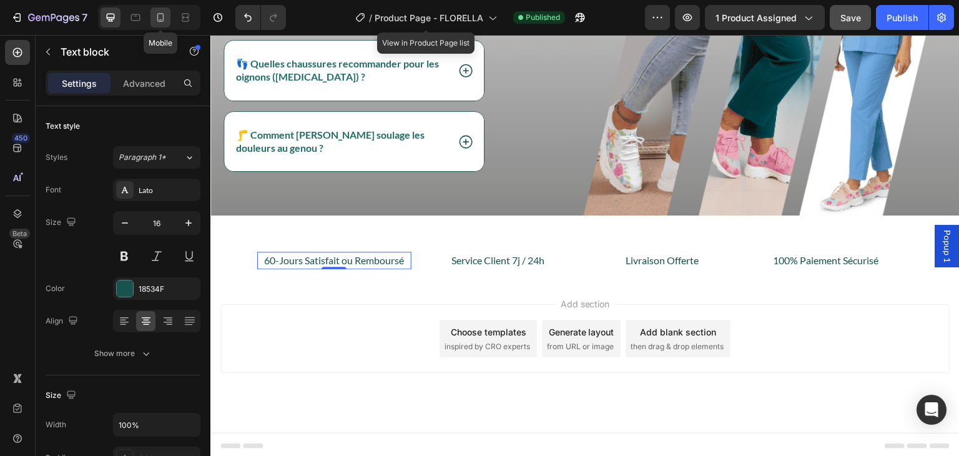
click at [160, 14] on icon at bounding box center [160, 17] width 12 height 12
type input "14"
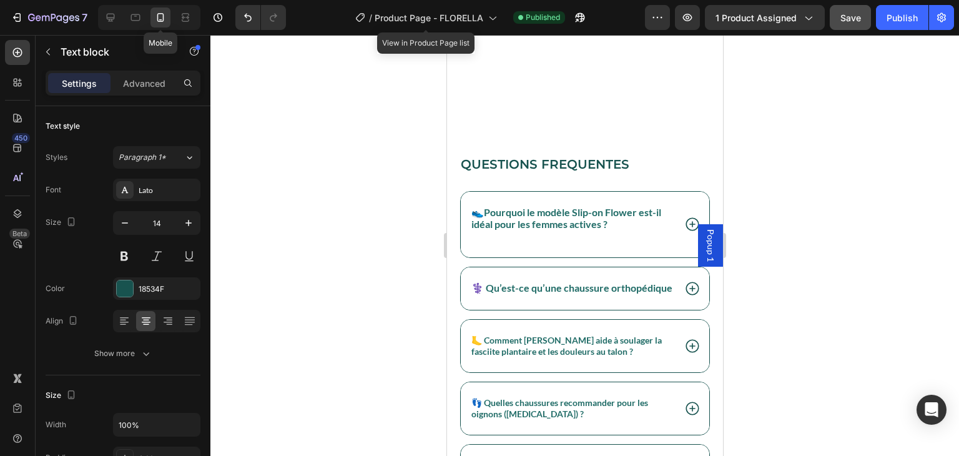
scroll to position [3250, 0]
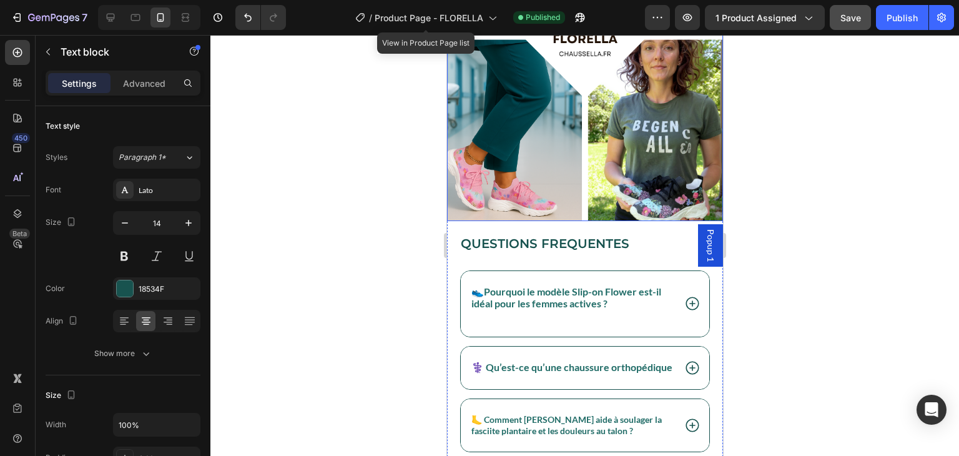
click at [573, 121] on img at bounding box center [585, 37] width 276 height 368
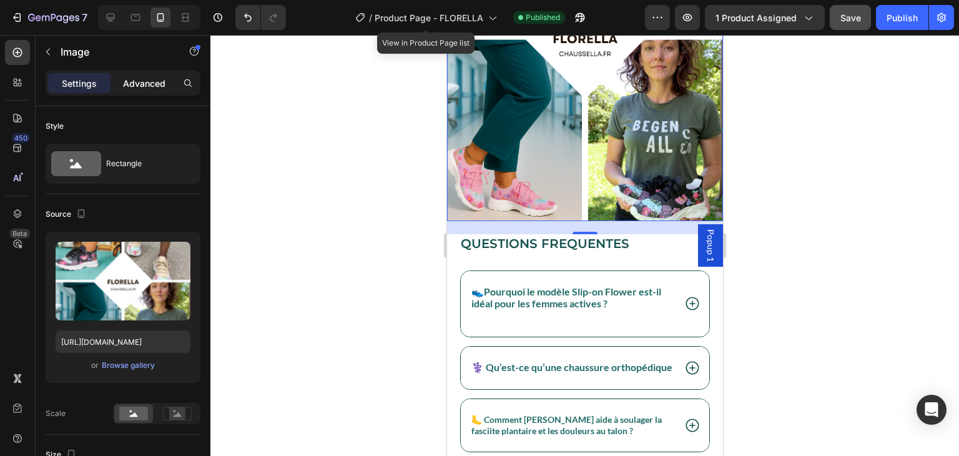
click at [149, 88] on p "Advanced" at bounding box center [144, 83] width 42 height 13
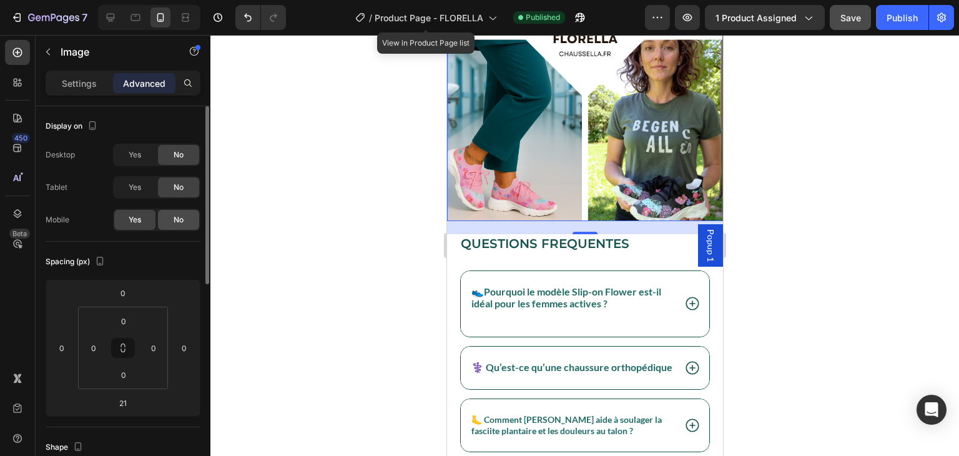
click at [174, 215] on span "No" at bounding box center [179, 219] width 10 height 11
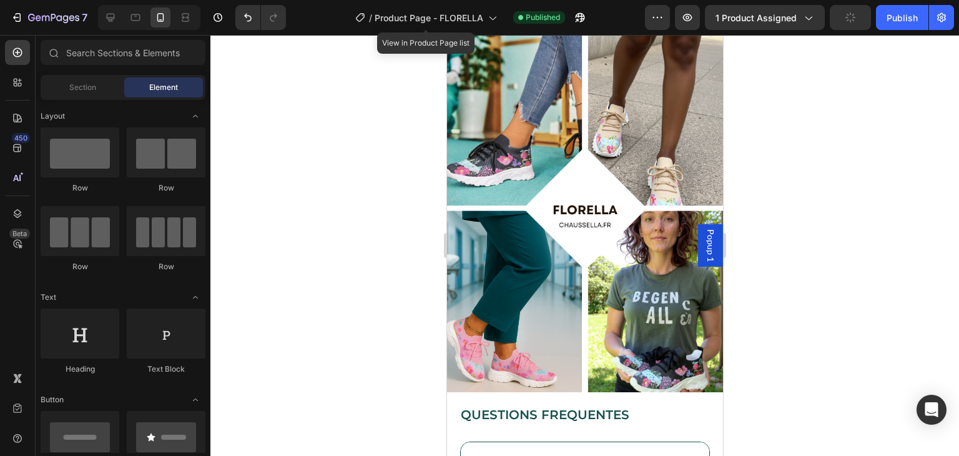
scroll to position [2973, 0]
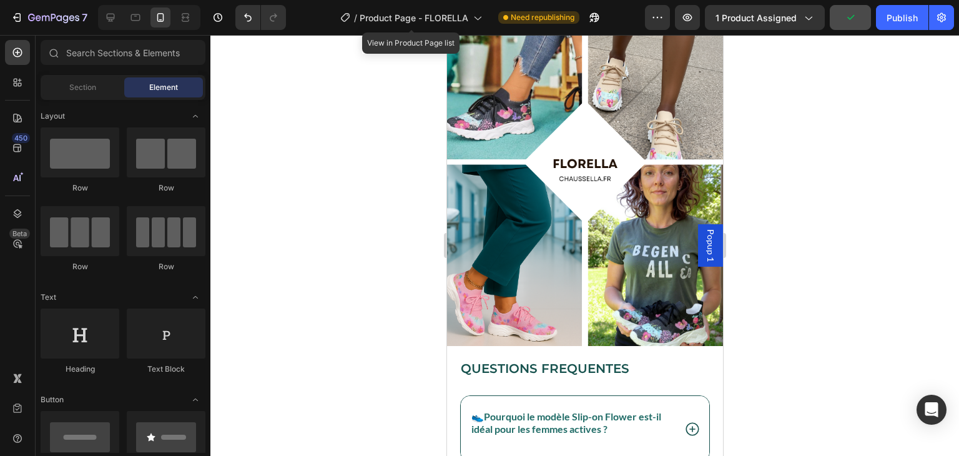
drag, startPoint x: 715, startPoint y: 370, endPoint x: 1170, endPoint y: 378, distance: 455.4
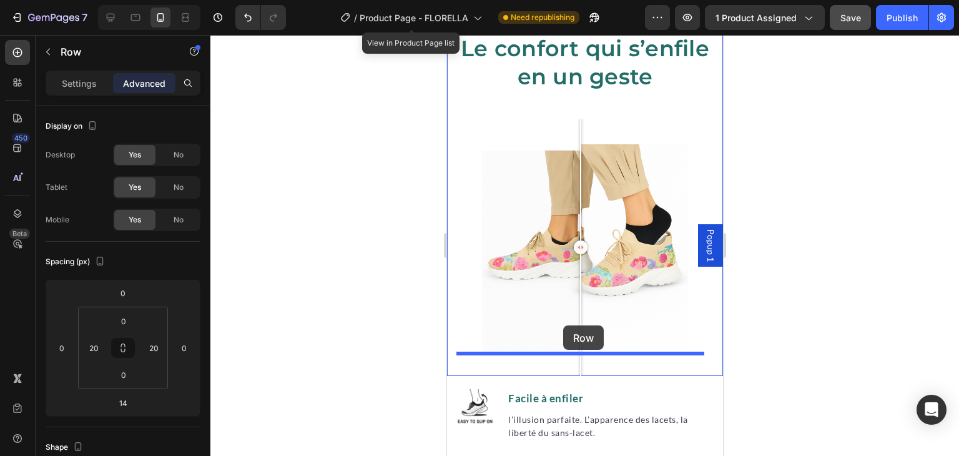
scroll to position [1995, 0]
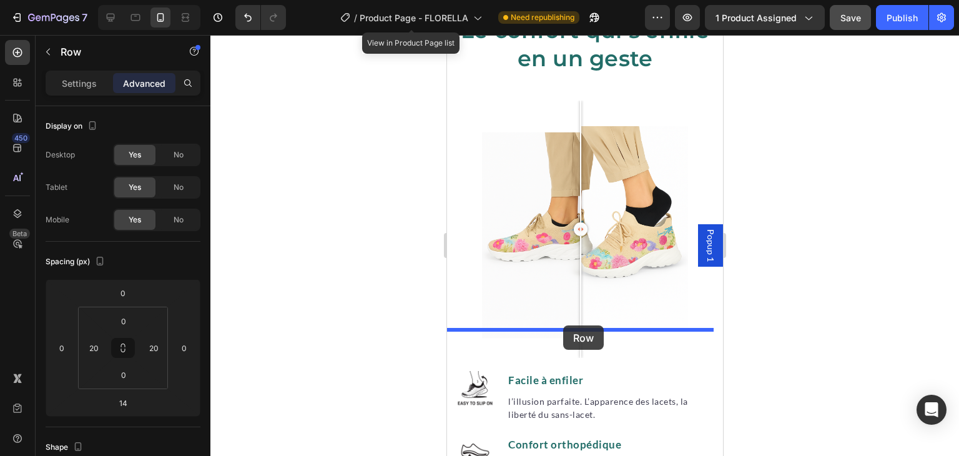
drag, startPoint x: 453, startPoint y: 96, endPoint x: 563, endPoint y: 325, distance: 254.8
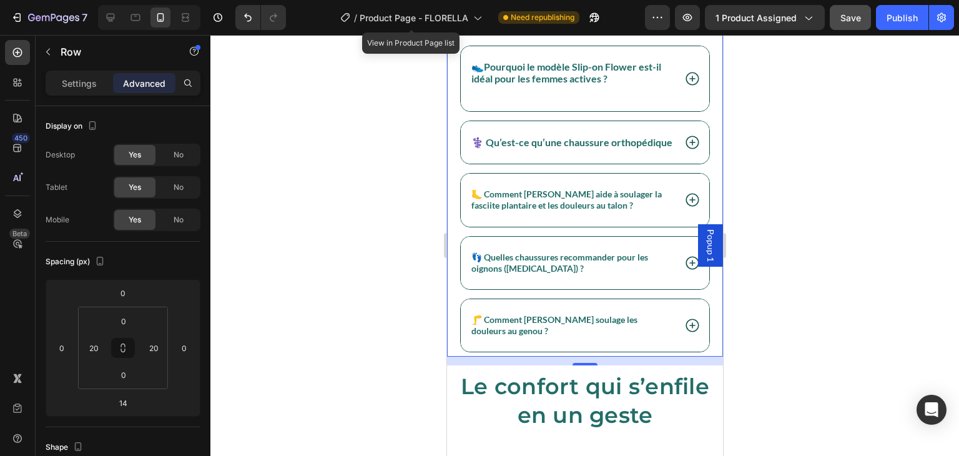
click at [764, 314] on div at bounding box center [584, 245] width 749 height 421
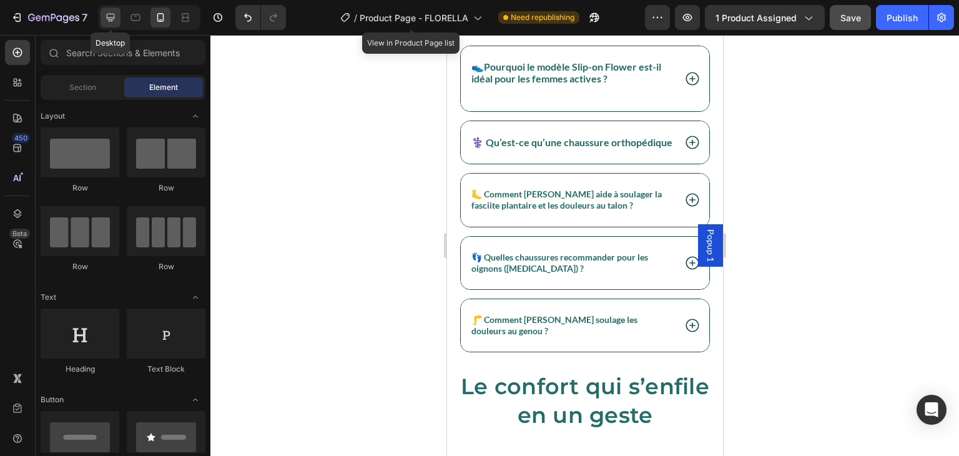
click at [110, 14] on icon at bounding box center [110, 17] width 12 height 12
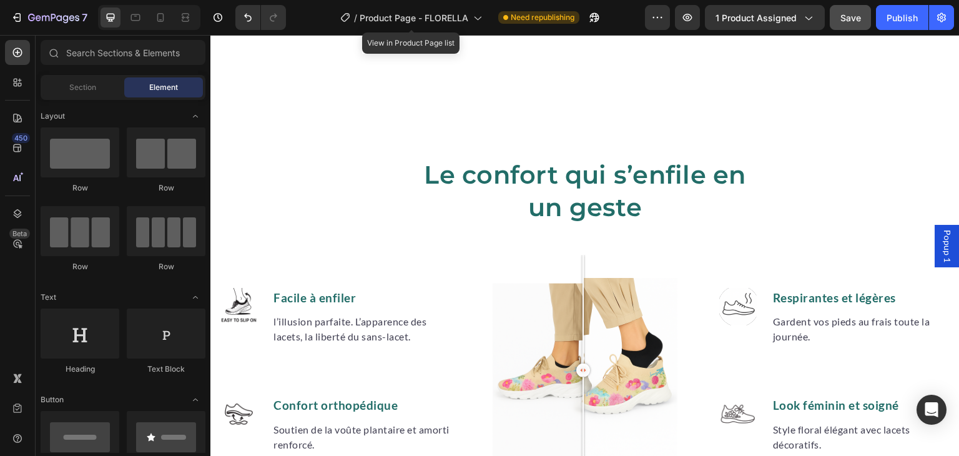
scroll to position [2587, 0]
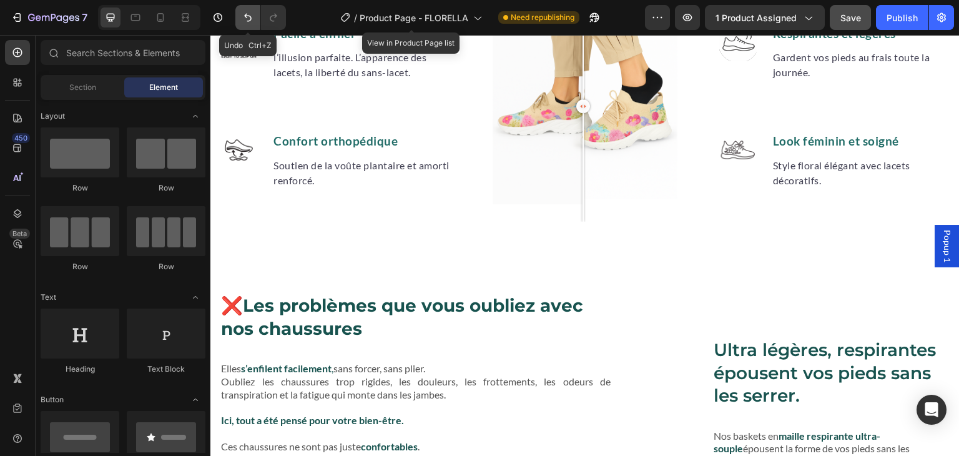
click at [246, 21] on icon "Undo/Redo" at bounding box center [248, 17] width 12 height 12
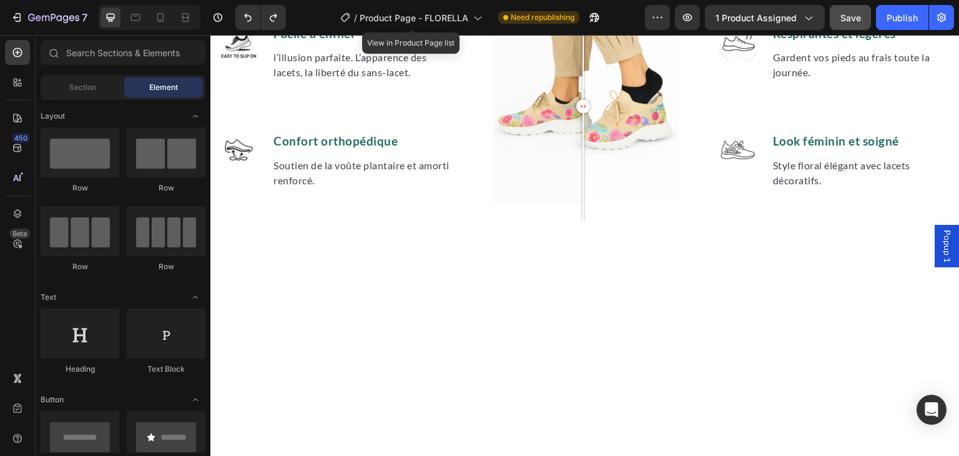
scroll to position [2196, 0]
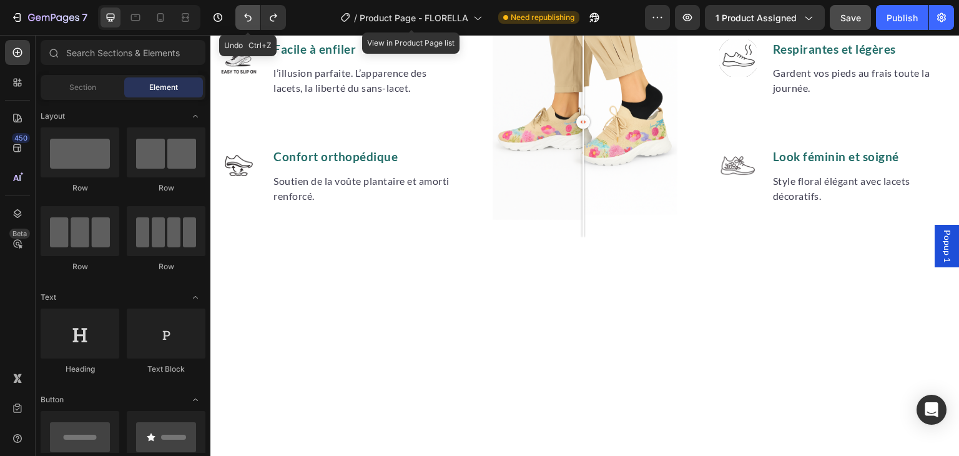
click at [251, 11] on icon "Undo/Redo" at bounding box center [248, 17] width 12 height 12
click at [162, 11] on icon at bounding box center [160, 17] width 12 height 12
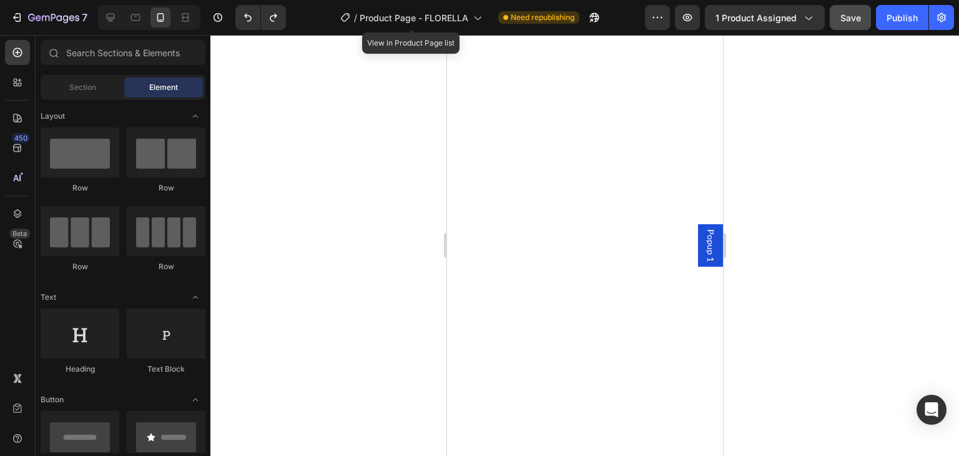
scroll to position [3815, 0]
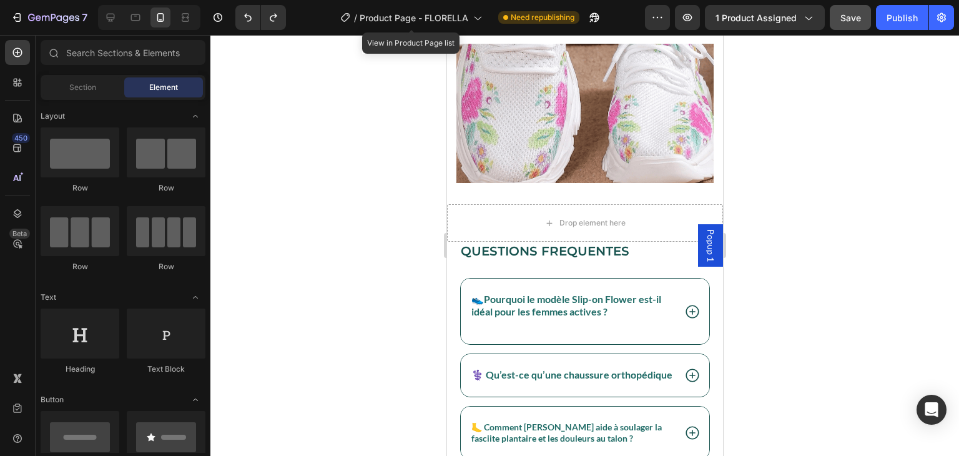
drag, startPoint x: 720, startPoint y: 417, endPoint x: 1173, endPoint y: 405, distance: 453.6
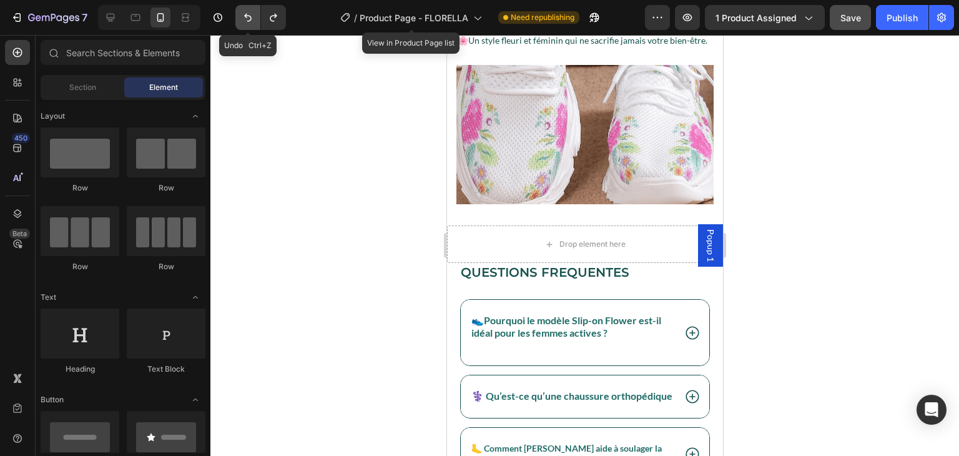
click at [246, 18] on icon "Undo/Redo" at bounding box center [248, 17] width 12 height 12
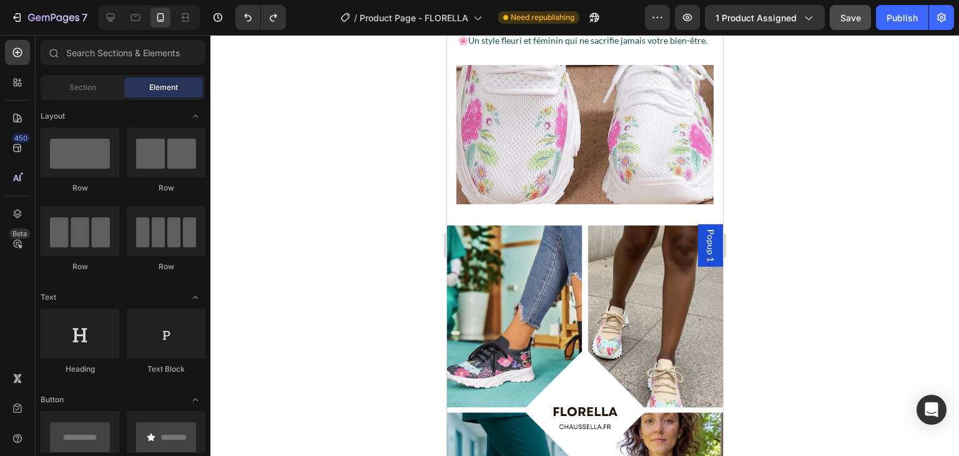
click at [817, 134] on div at bounding box center [584, 245] width 749 height 421
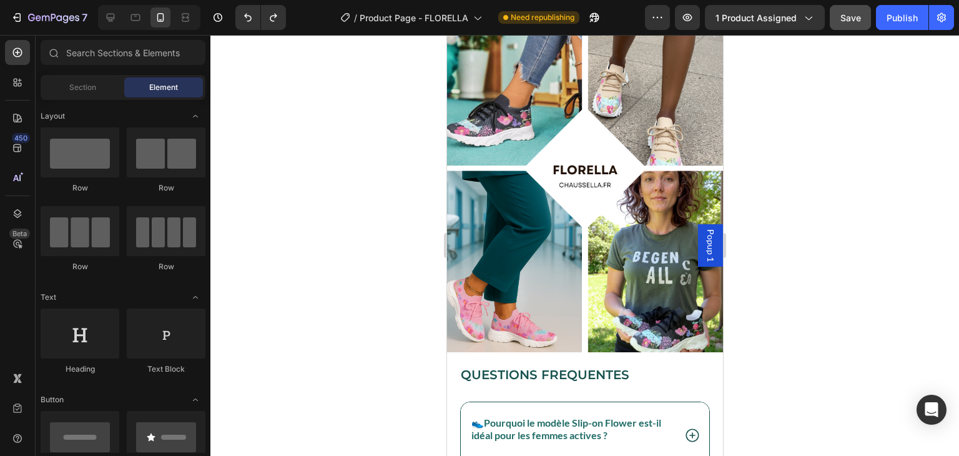
scroll to position [3542, 0]
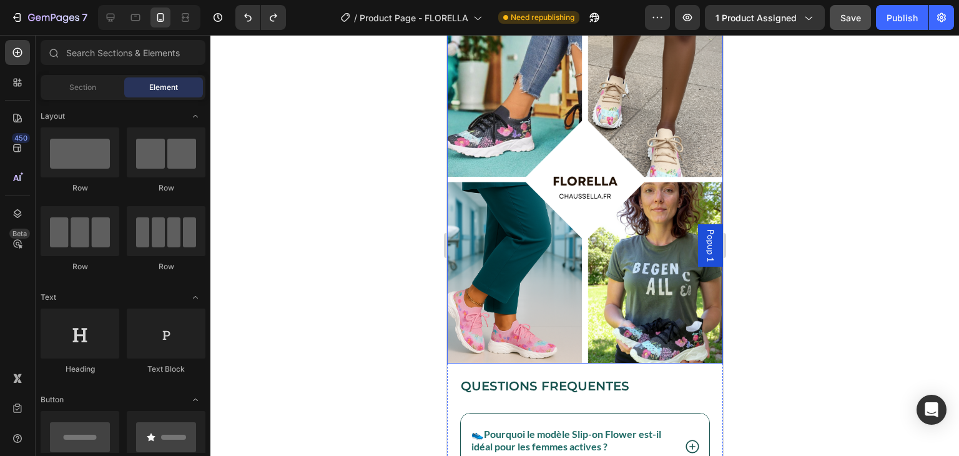
click at [648, 290] on img at bounding box center [585, 180] width 276 height 368
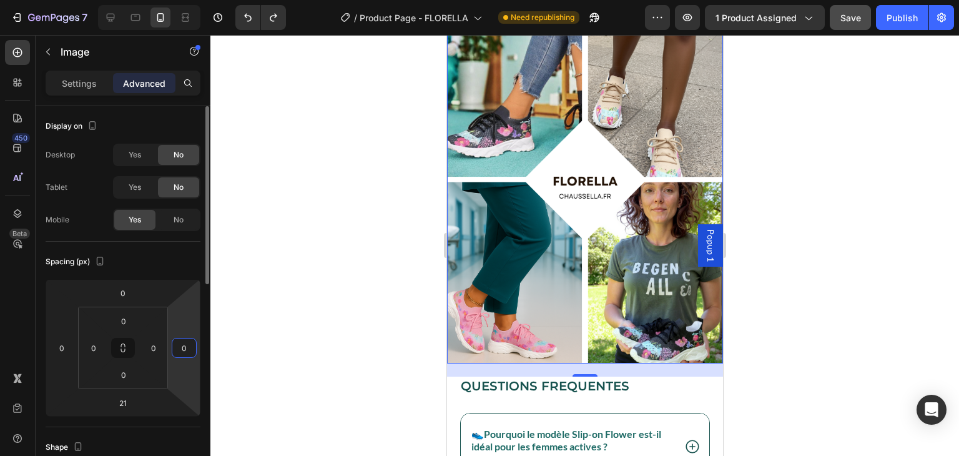
click at [189, 347] on input "0" at bounding box center [184, 347] width 19 height 19
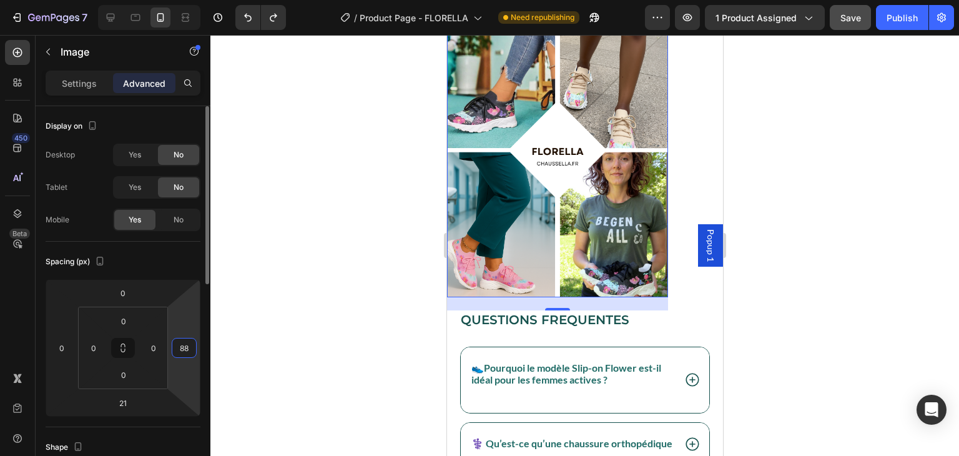
scroll to position [3469, 0]
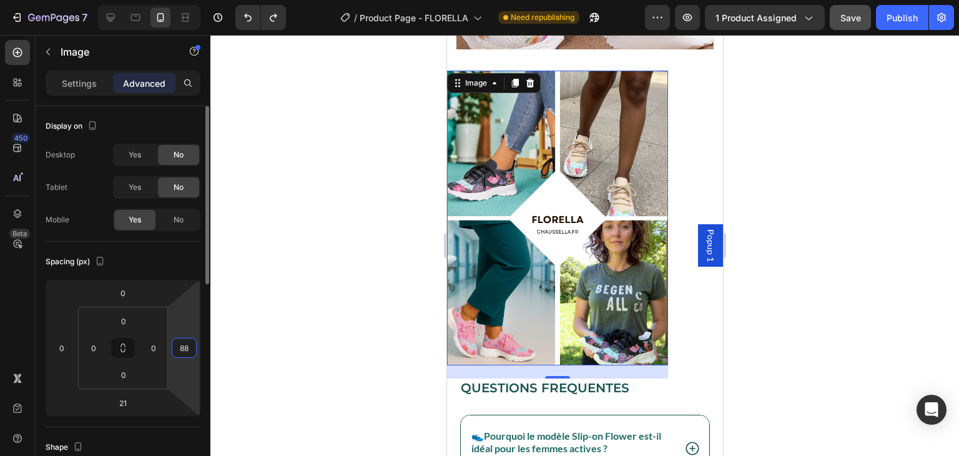
type input "8"
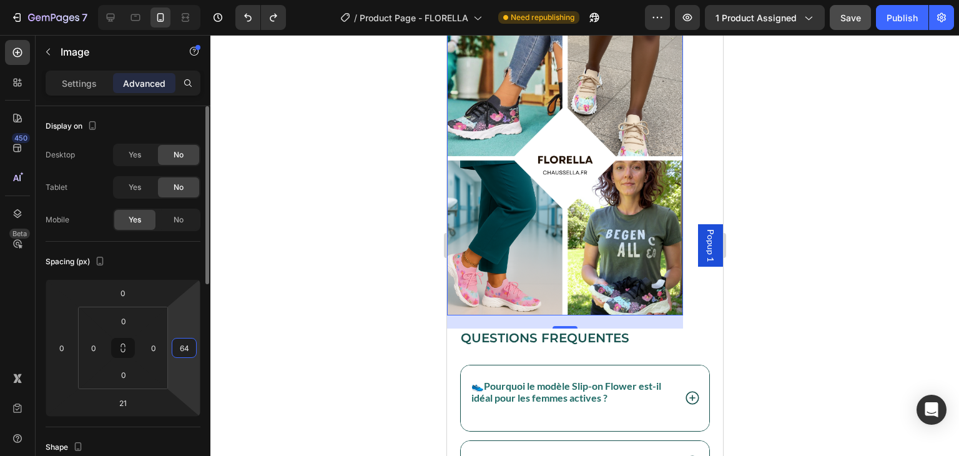
scroll to position [3489, 0]
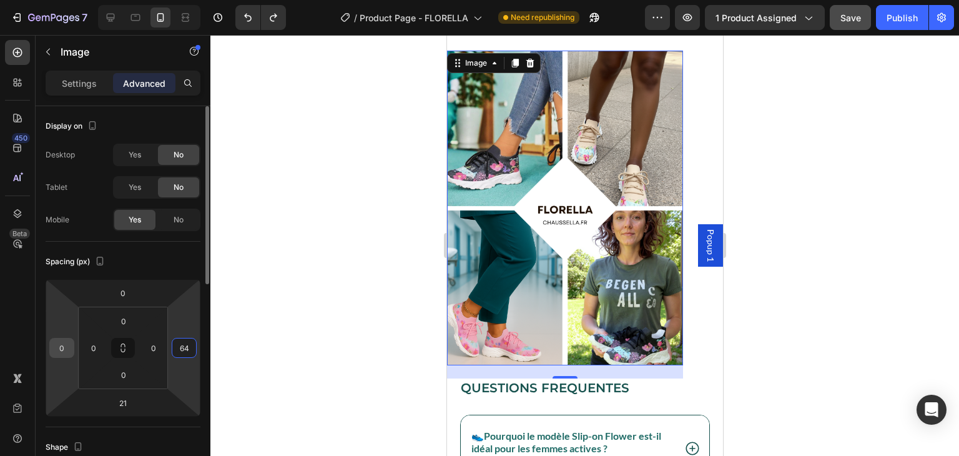
type input "64"
click at [68, 340] on input "0" at bounding box center [61, 347] width 19 height 19
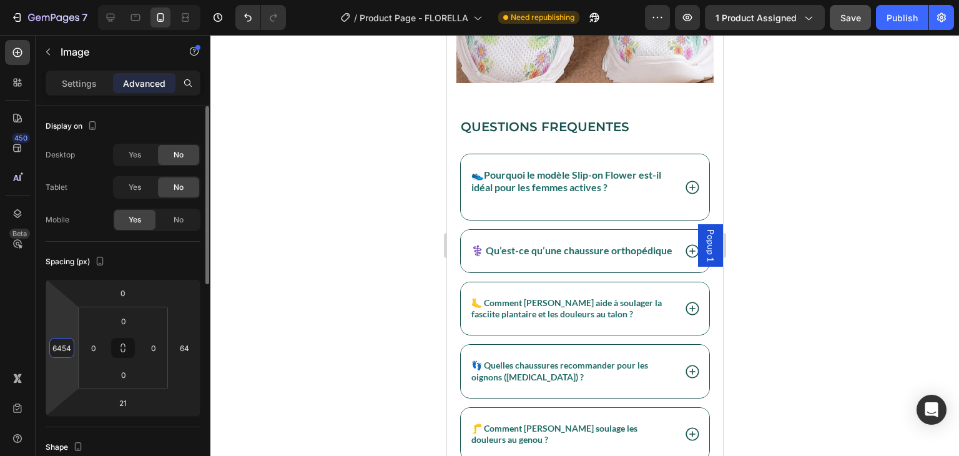
scroll to position [3186, 0]
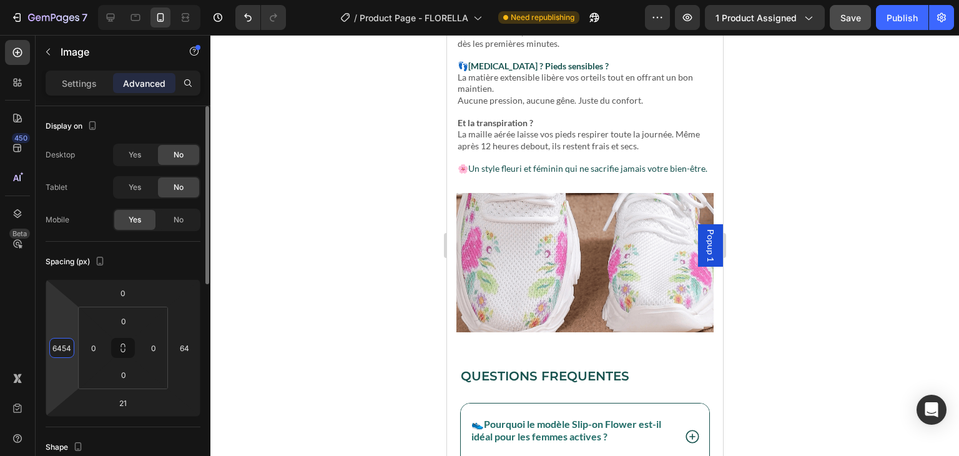
click at [68, 340] on input "6454" at bounding box center [61, 347] width 19 height 19
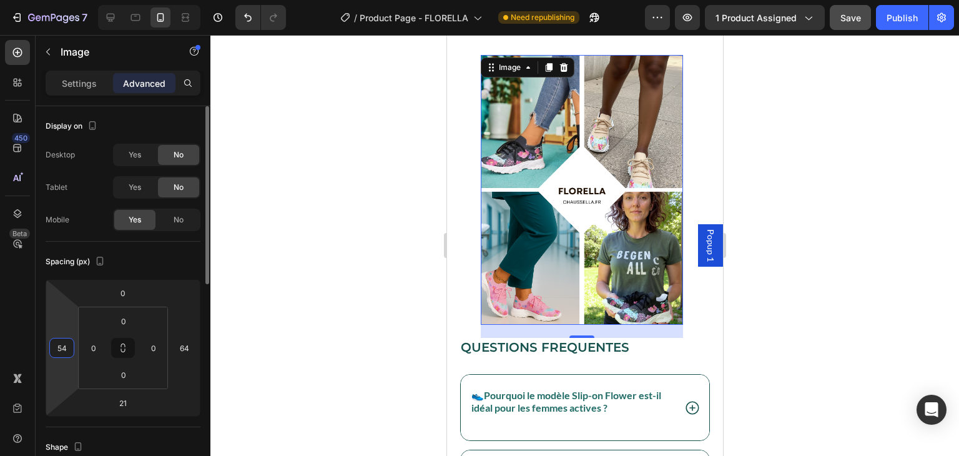
scroll to position [3444, 0]
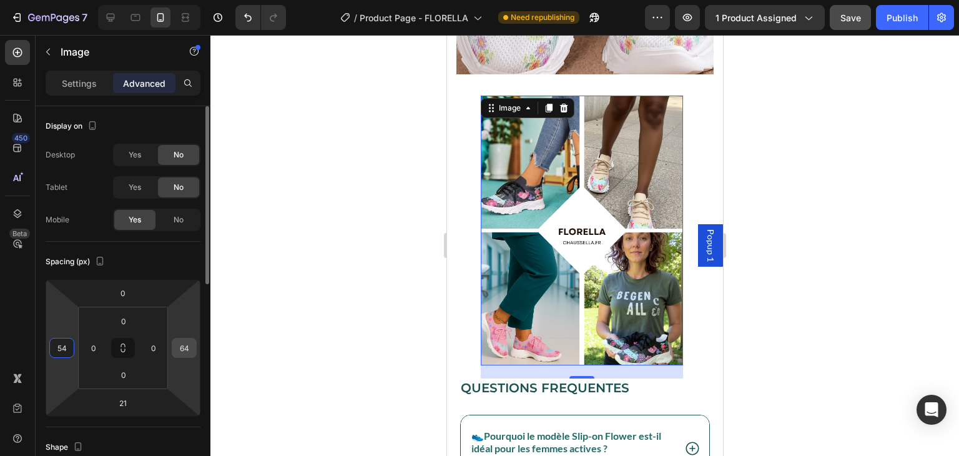
type input "54"
click at [180, 347] on input "64" at bounding box center [184, 347] width 19 height 19
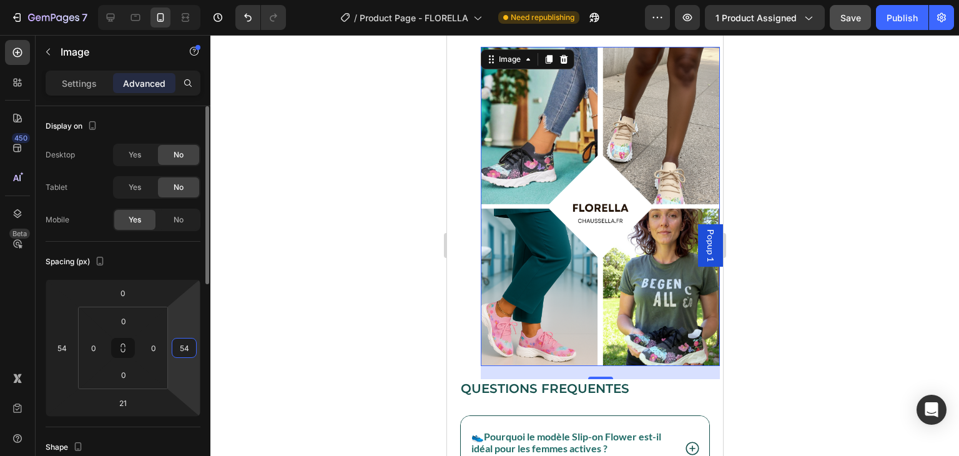
scroll to position [3452, 0]
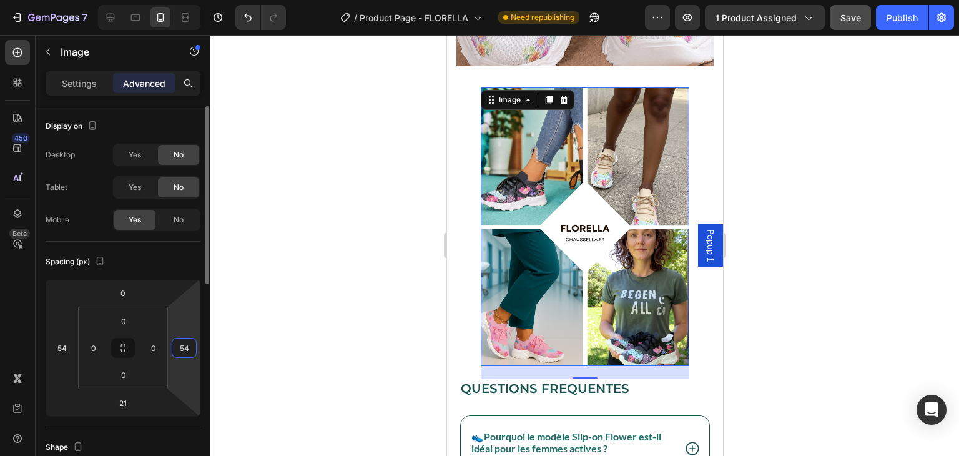
type input "5"
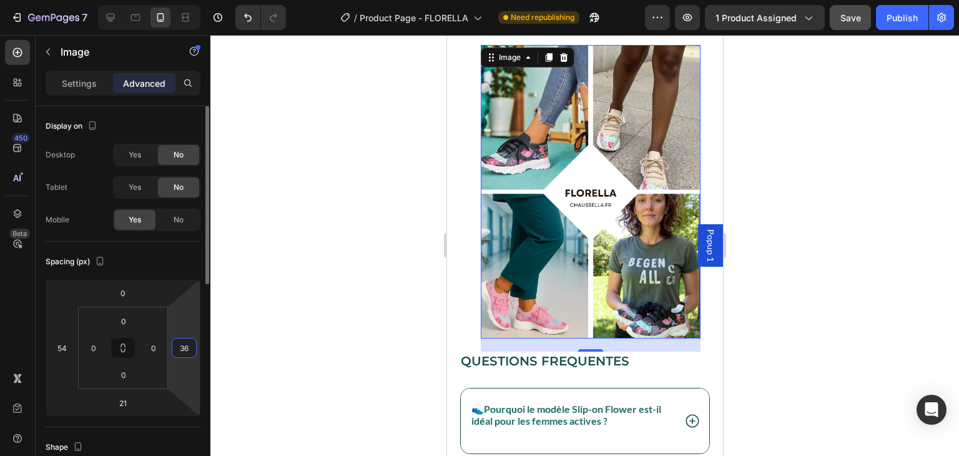
scroll to position [3467, 0]
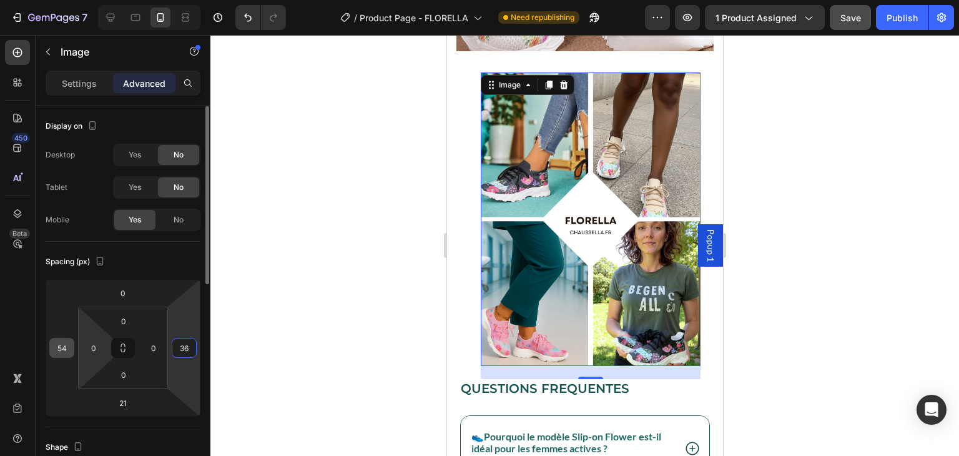
type input "36"
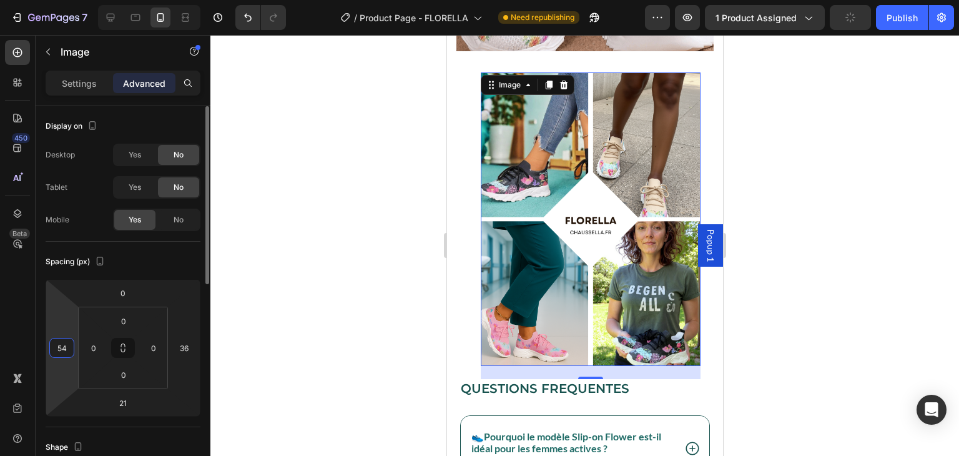
click at [64, 346] on input "54" at bounding box center [61, 347] width 19 height 19
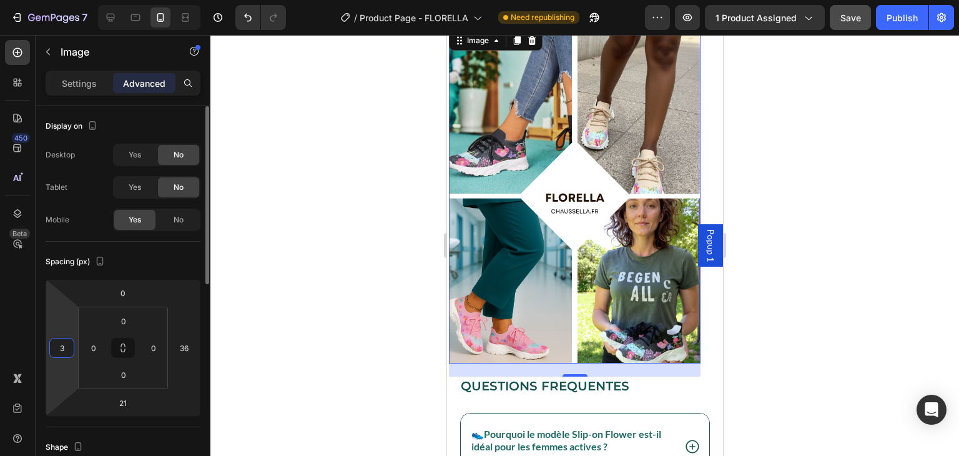
type input "36"
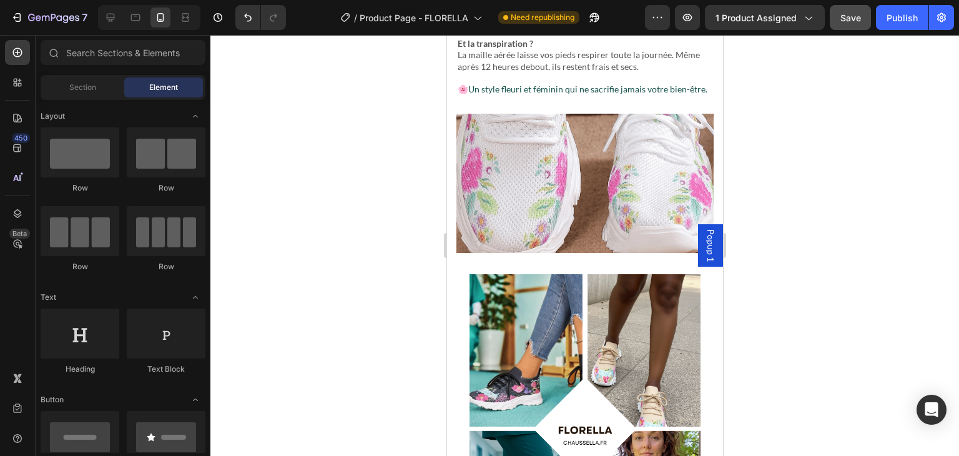
scroll to position [3271, 0]
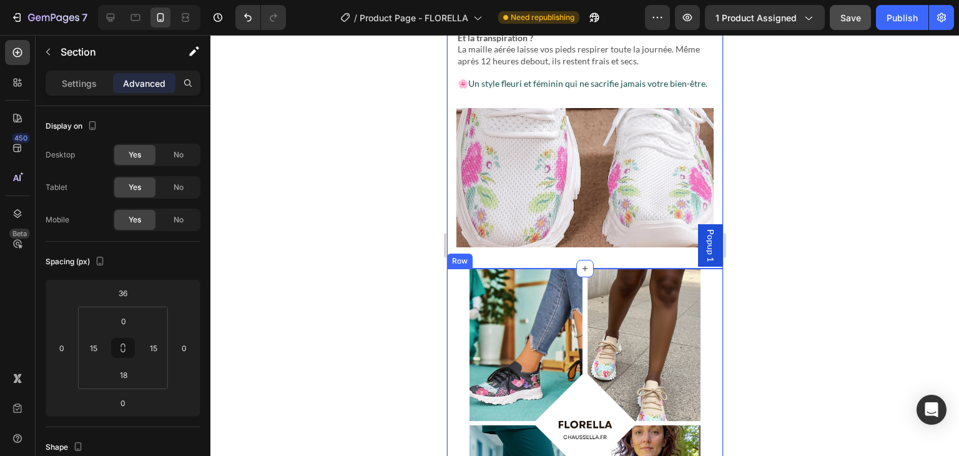
click at [700, 303] on div "Image" at bounding box center [585, 429] width 276 height 321
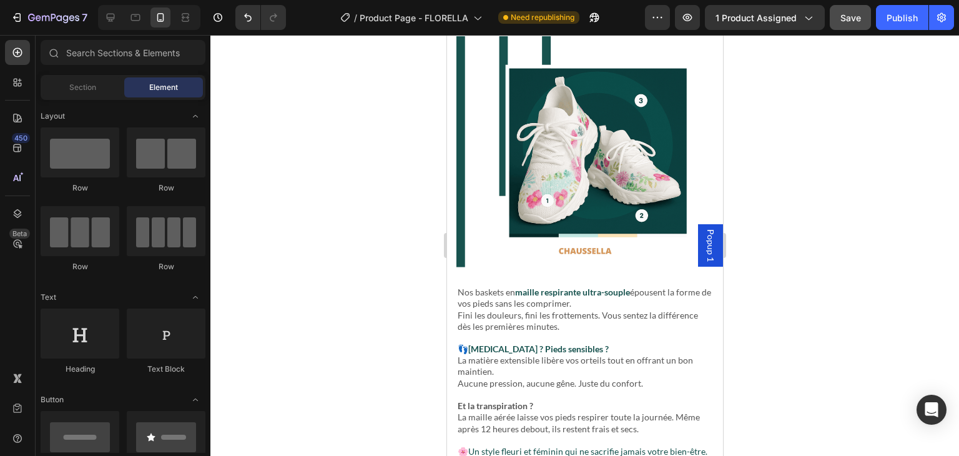
scroll to position [3372, 0]
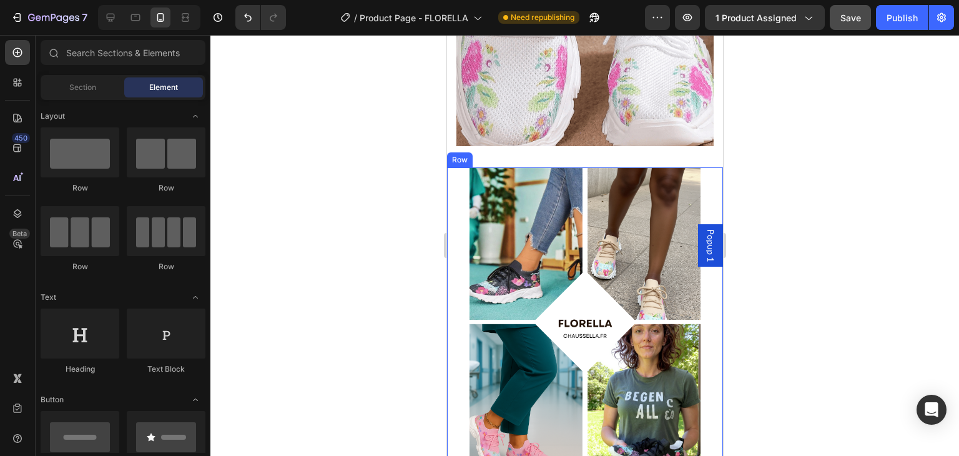
click at [707, 295] on div "Image" at bounding box center [585, 327] width 276 height 321
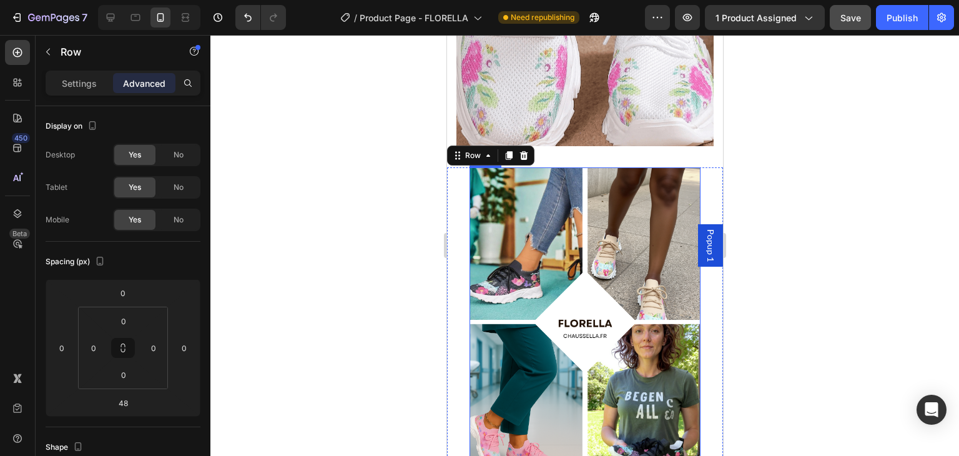
click at [538, 277] on img at bounding box center [584, 321] width 231 height 308
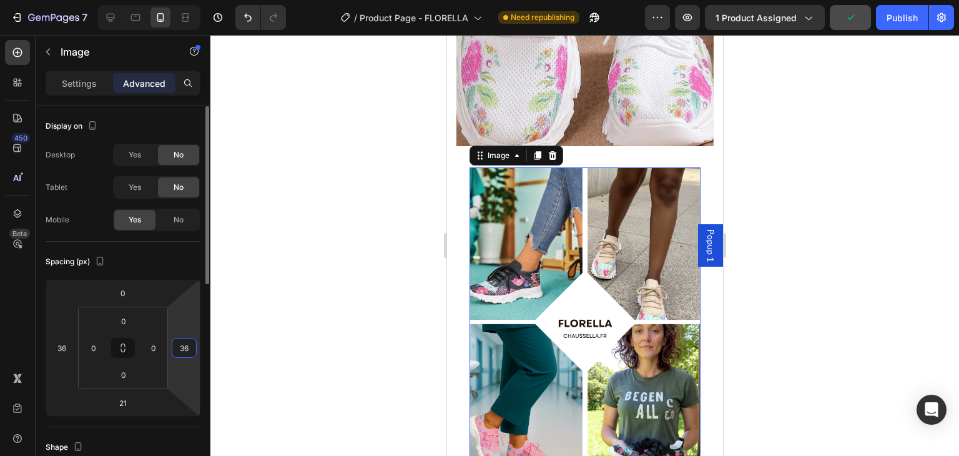
click at [180, 349] on input "36" at bounding box center [184, 347] width 19 height 19
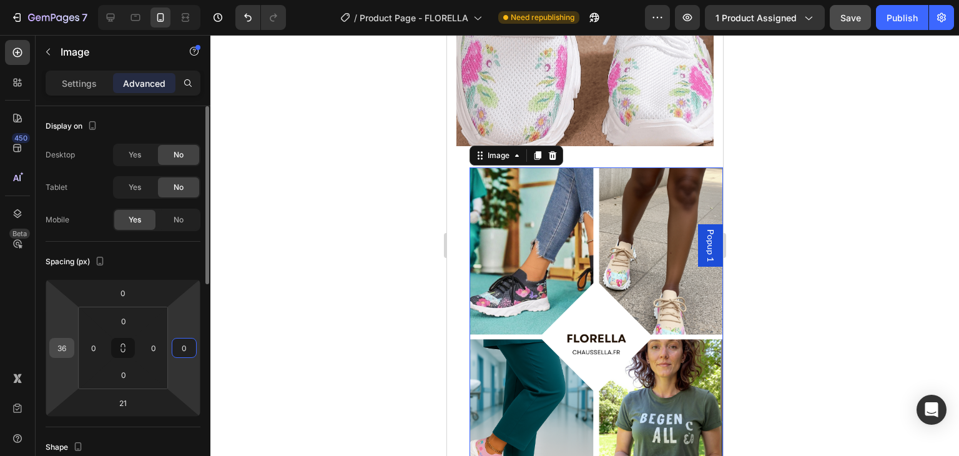
type input "0"
click at [62, 343] on input "36" at bounding box center [61, 347] width 19 height 19
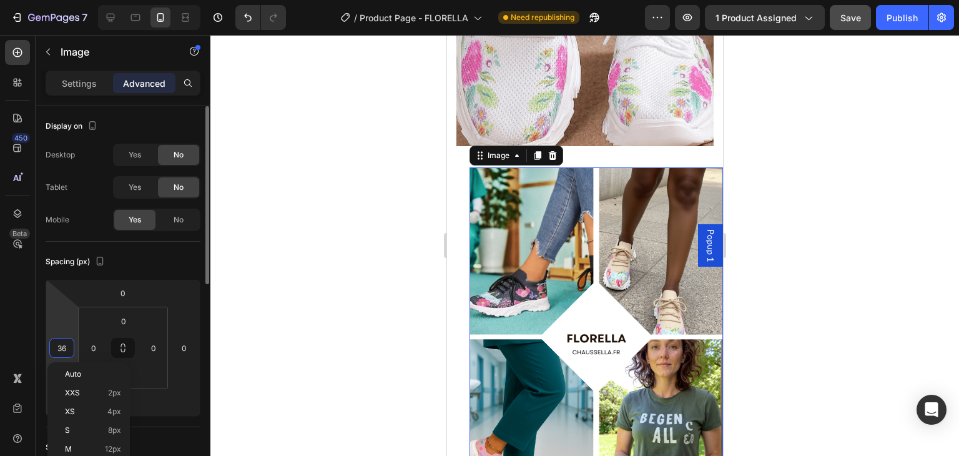
type input "0"
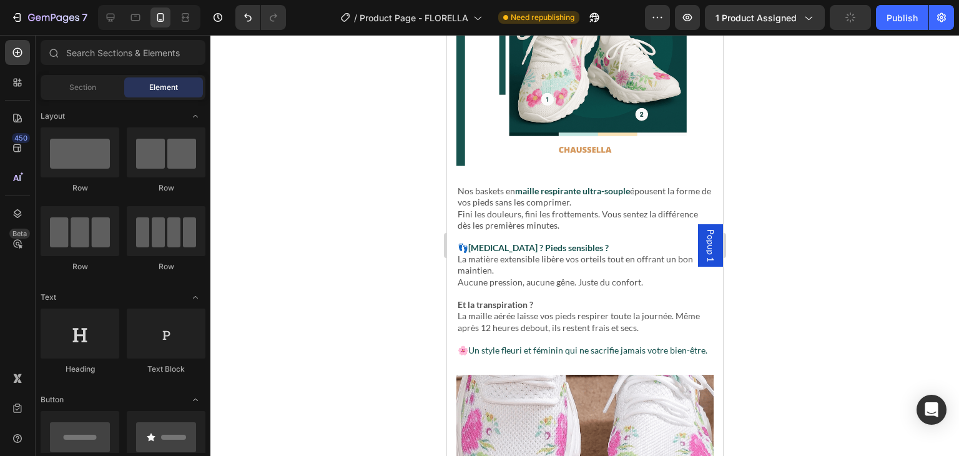
scroll to position [3421, 0]
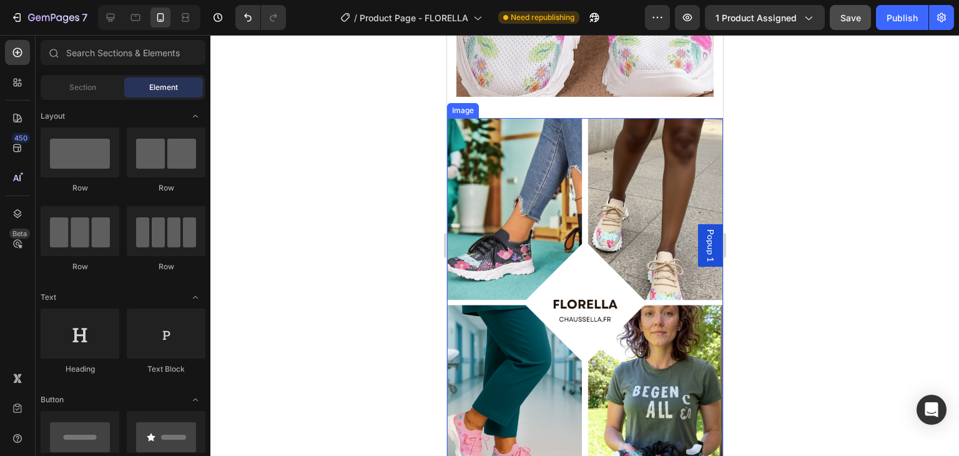
click at [708, 332] on img at bounding box center [585, 302] width 276 height 368
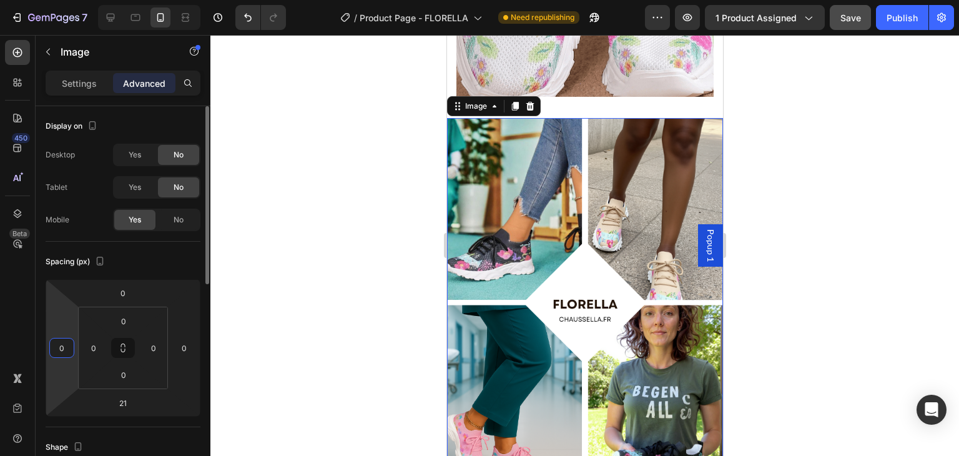
click at [65, 352] on input "0" at bounding box center [61, 347] width 19 height 19
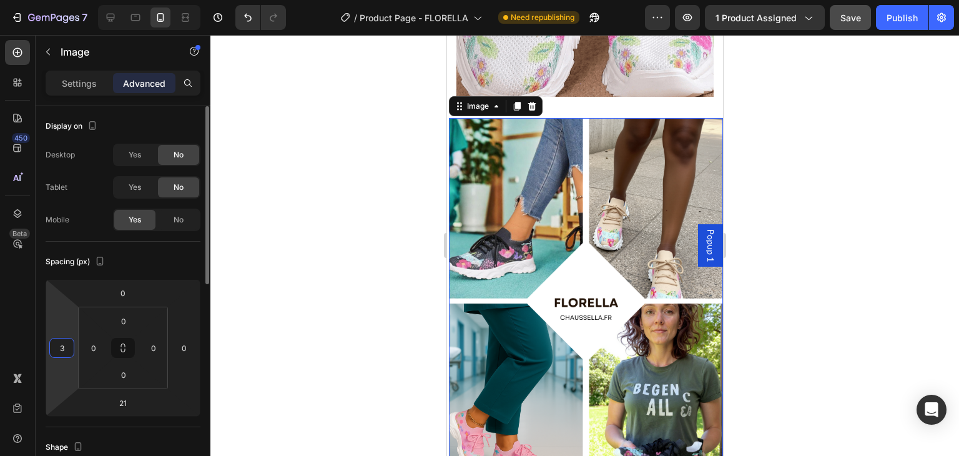
type input "36"
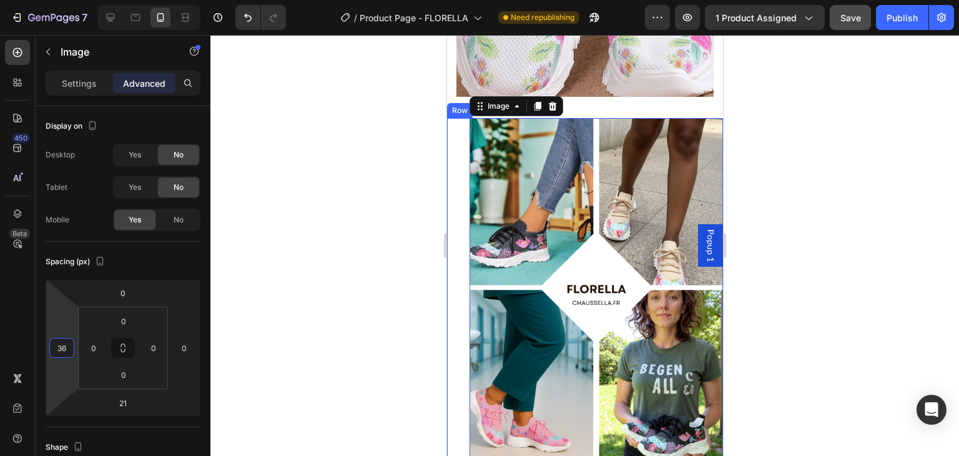
click at [455, 190] on div "Image 21" at bounding box center [585, 293] width 276 height 351
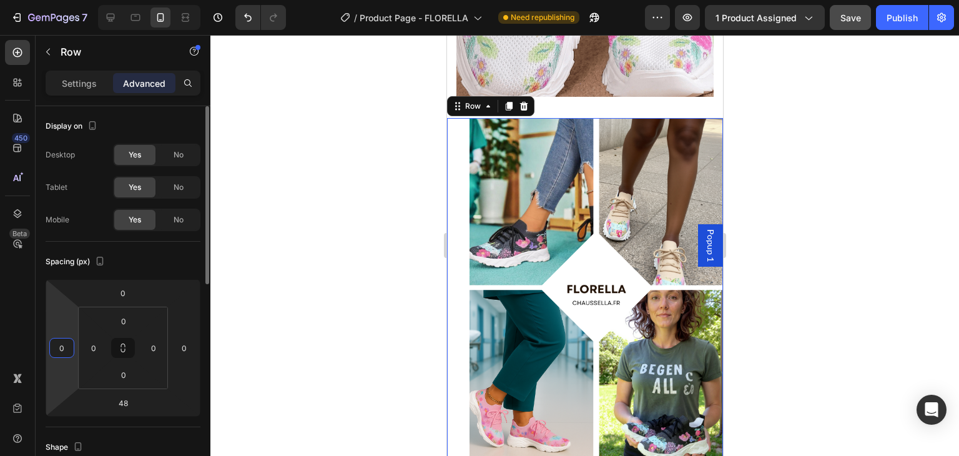
click at [66, 348] on input "0" at bounding box center [61, 347] width 19 height 19
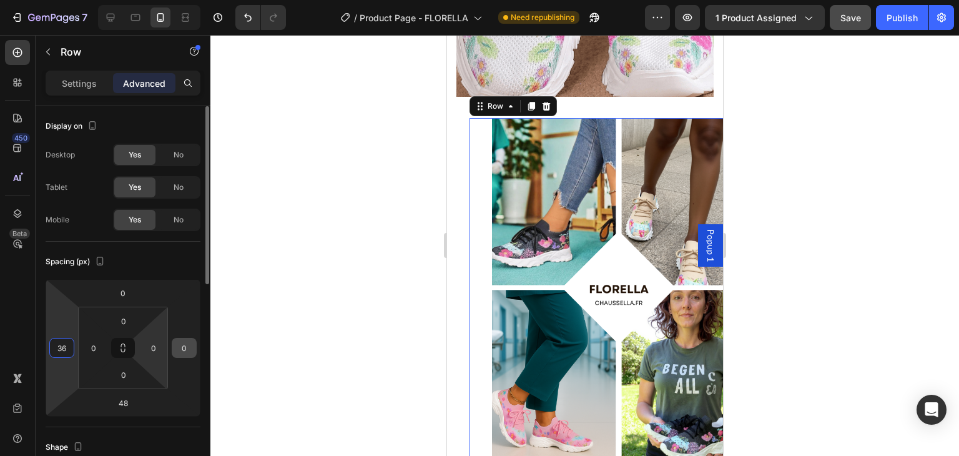
type input "36"
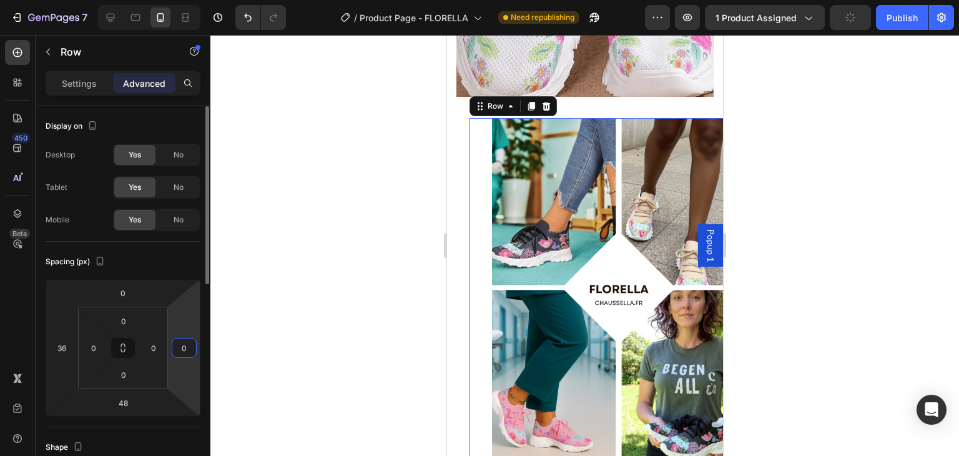
click at [187, 342] on input "0" at bounding box center [184, 347] width 19 height 19
type input "36"
click at [550, 234] on img at bounding box center [619, 287] width 254 height 338
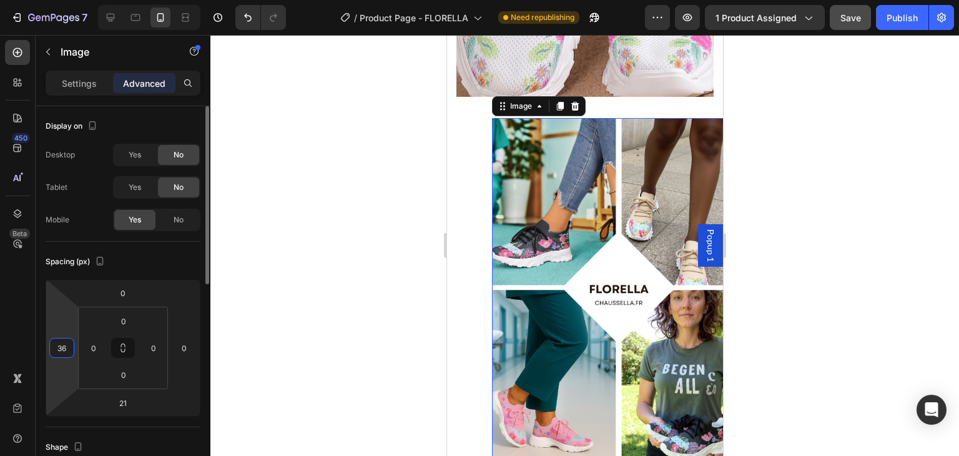
click at [60, 350] on input "36" at bounding box center [61, 347] width 19 height 19
type input "0"
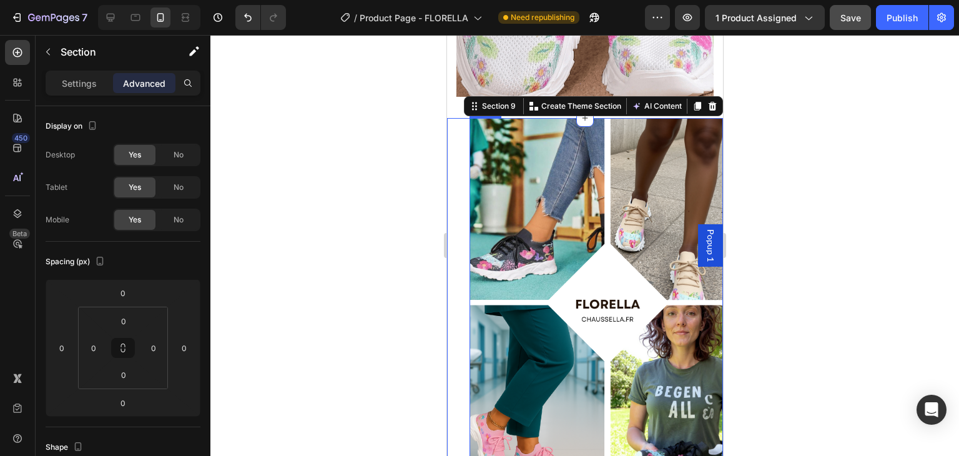
click at [485, 240] on img at bounding box center [607, 302] width 276 height 368
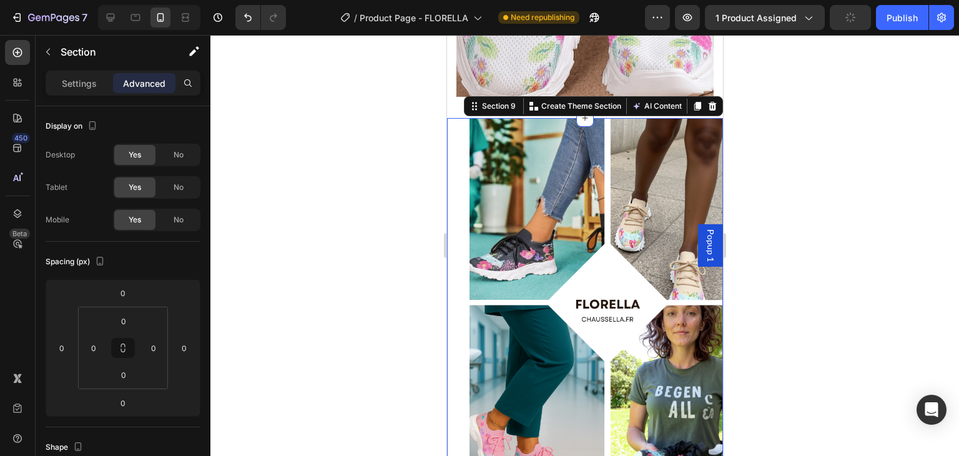
click at [245, 13] on icon "Undo/Redo" at bounding box center [248, 17] width 12 height 12
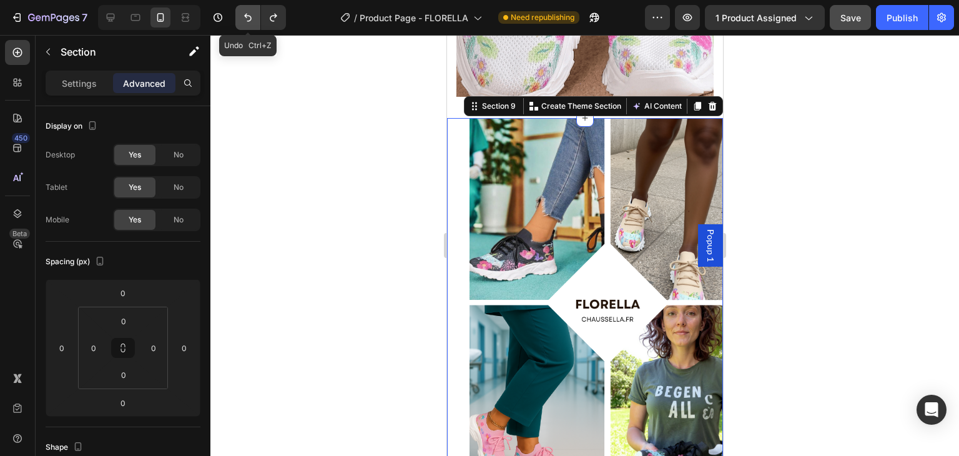
click at [245, 13] on icon "Undo/Redo" at bounding box center [248, 17] width 12 height 12
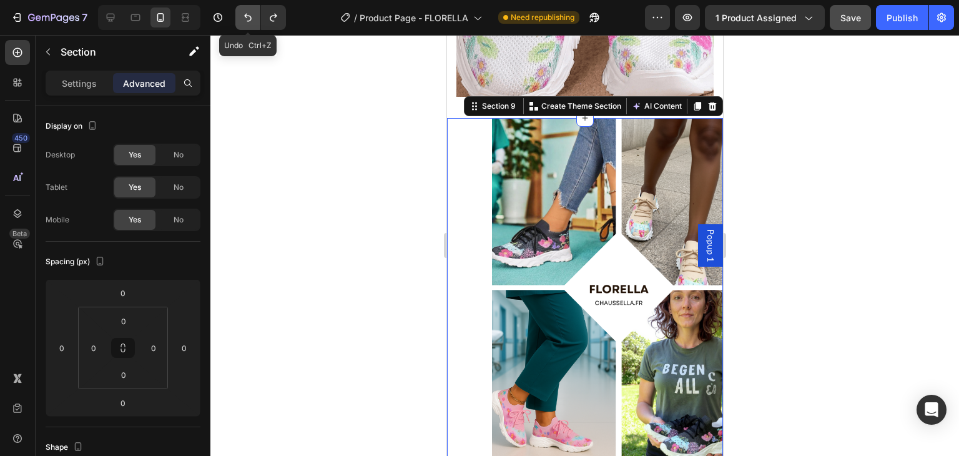
click at [245, 13] on icon "Undo/Redo" at bounding box center [248, 17] width 12 height 12
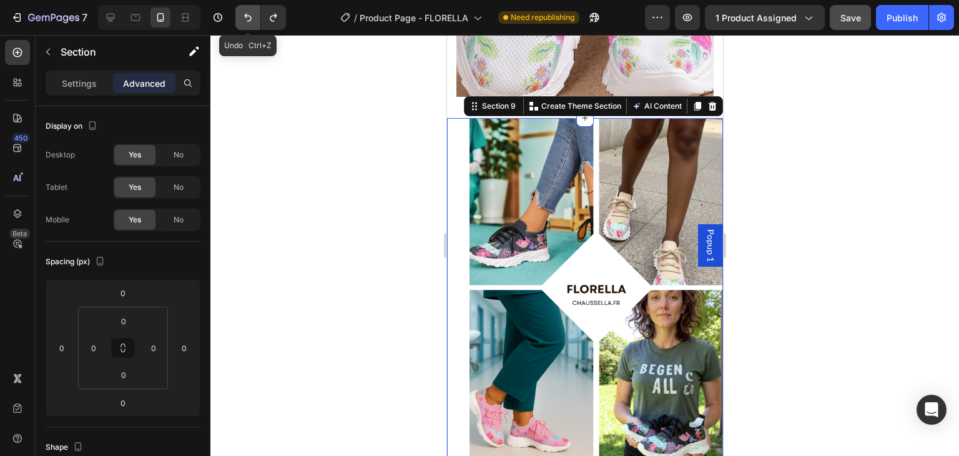
click at [245, 13] on icon "Undo/Redo" at bounding box center [248, 17] width 12 height 12
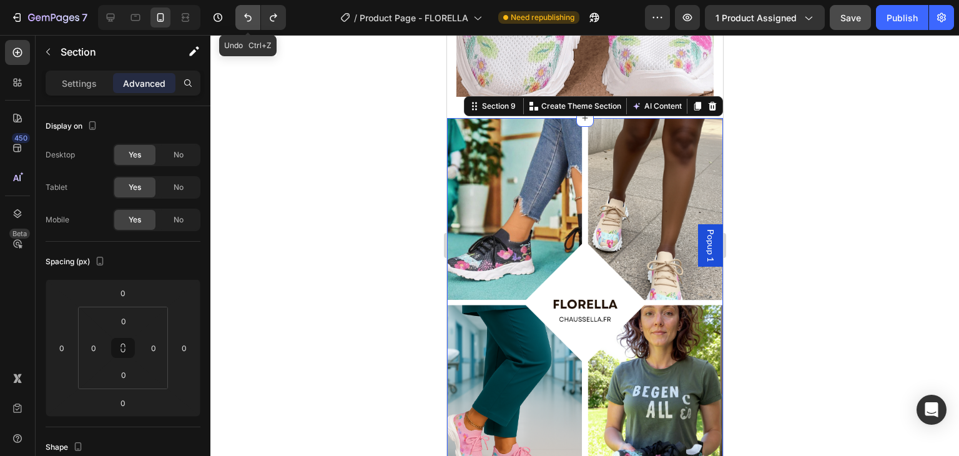
click at [245, 13] on icon "Undo/Redo" at bounding box center [248, 17] width 12 height 12
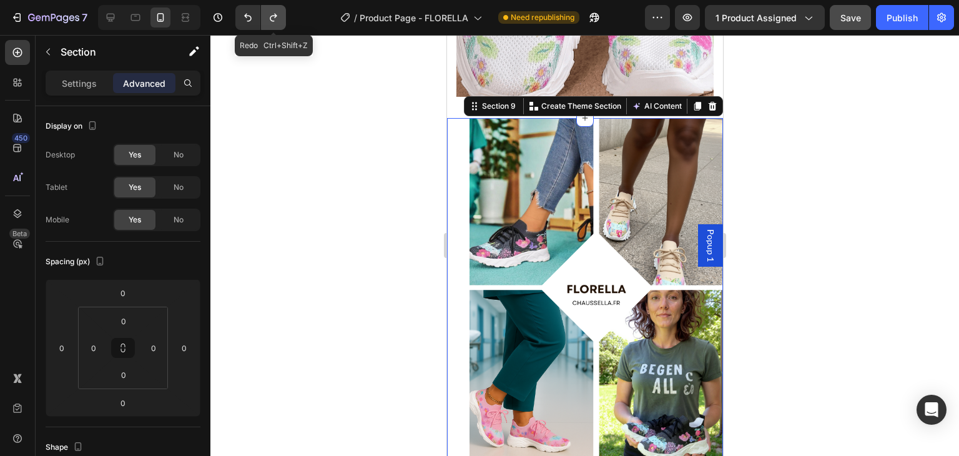
click at [267, 19] on icon "Undo/Redo" at bounding box center [273, 17] width 12 height 12
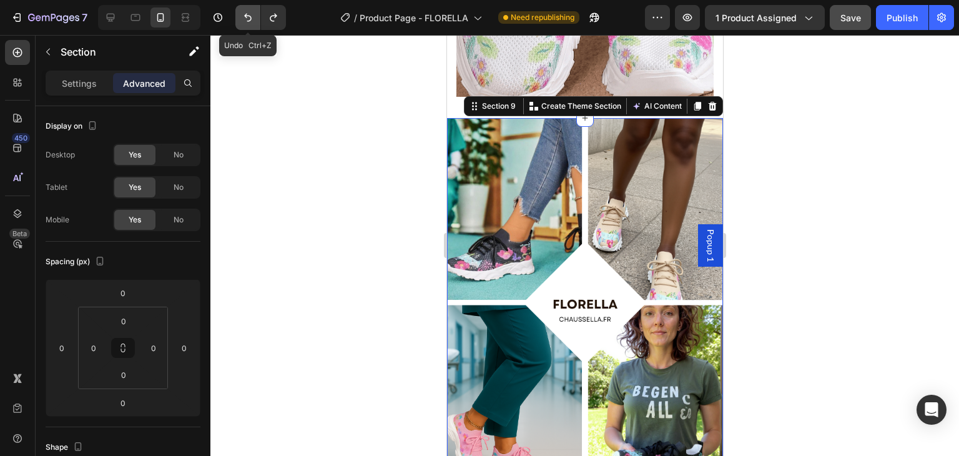
click at [250, 21] on icon "Undo/Redo" at bounding box center [248, 17] width 12 height 12
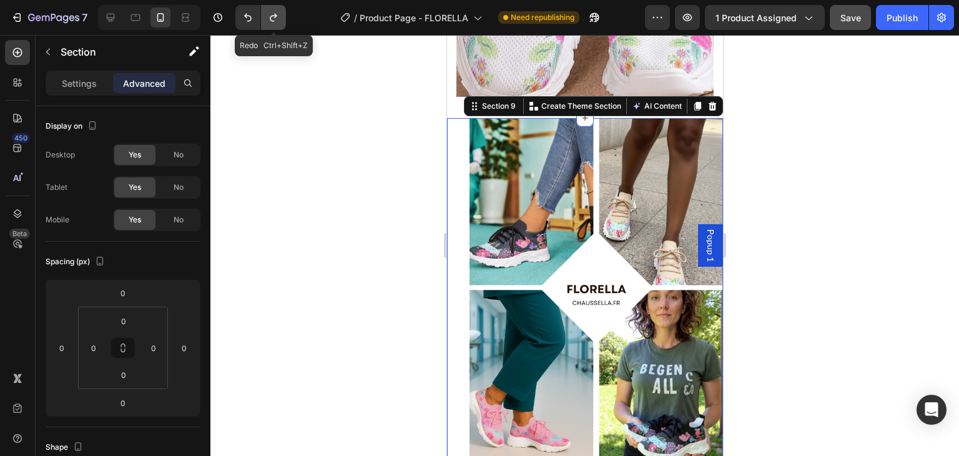
click at [272, 21] on icon "Undo/Redo" at bounding box center [273, 17] width 12 height 12
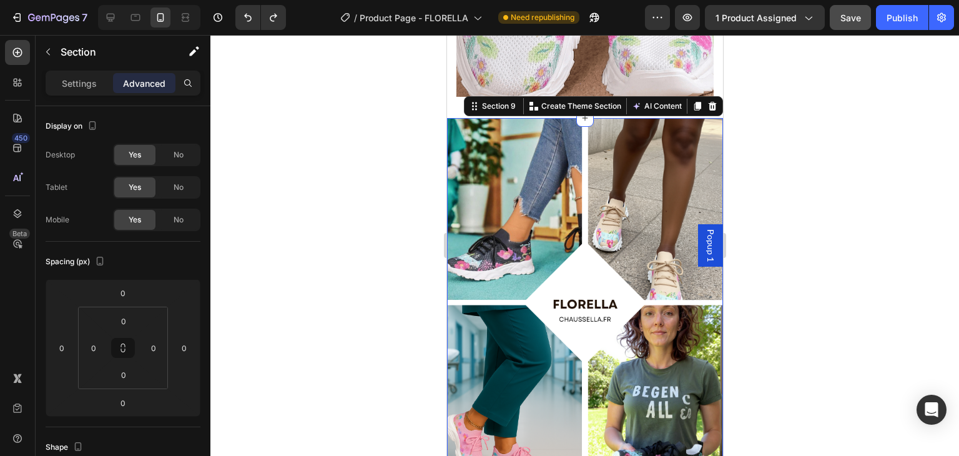
click at [767, 156] on div at bounding box center [584, 245] width 749 height 421
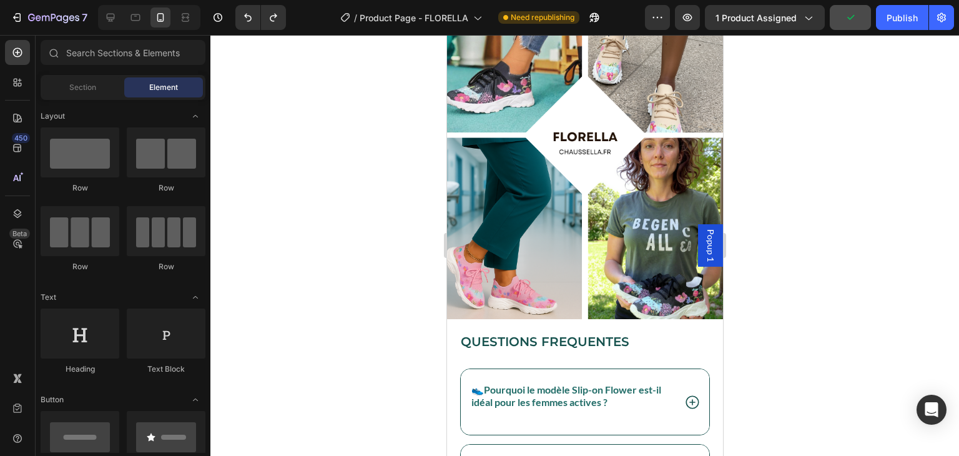
scroll to position [3604, 0]
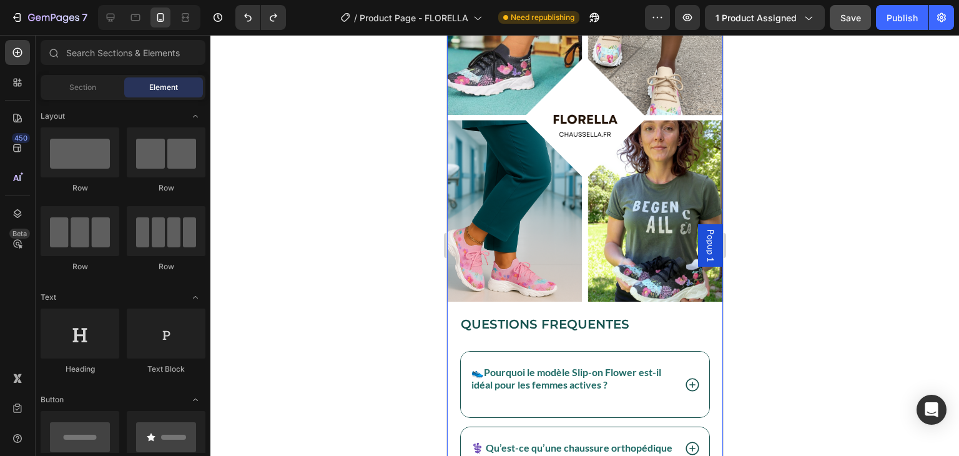
click at [693, 295] on div "Image" at bounding box center [585, 124] width 276 height 381
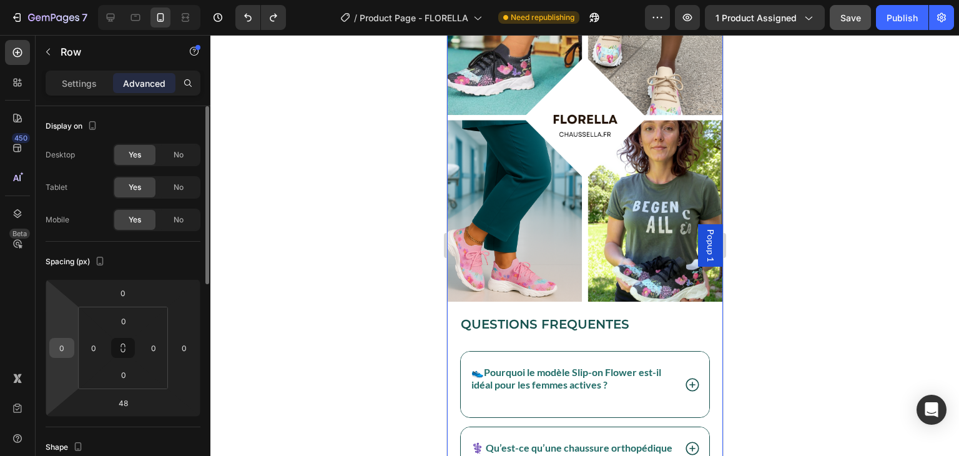
click at [72, 352] on div "0" at bounding box center [61, 348] width 25 height 20
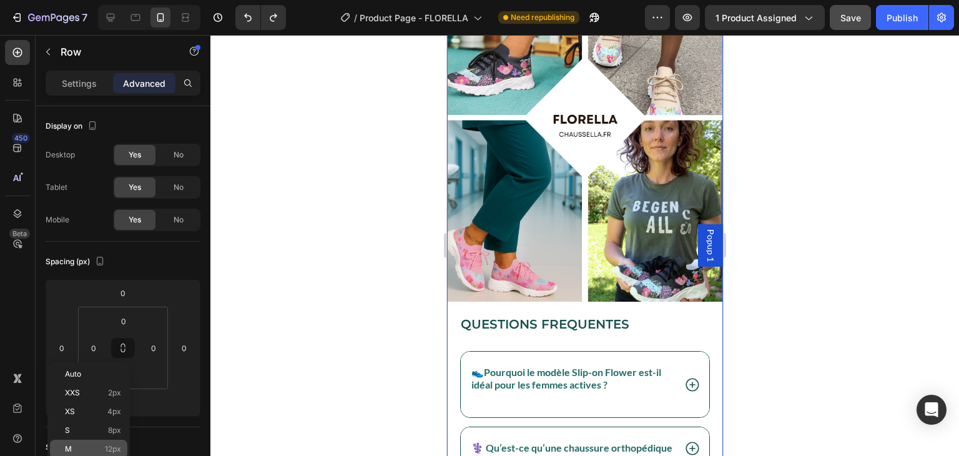
click at [87, 447] on p "M 12px" at bounding box center [93, 449] width 56 height 9
type input "12"
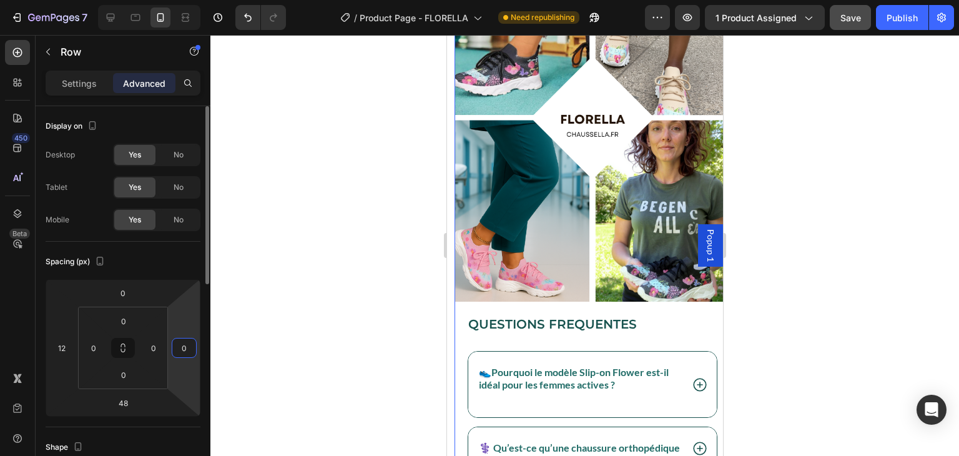
click at [183, 350] on input "0" at bounding box center [184, 347] width 19 height 19
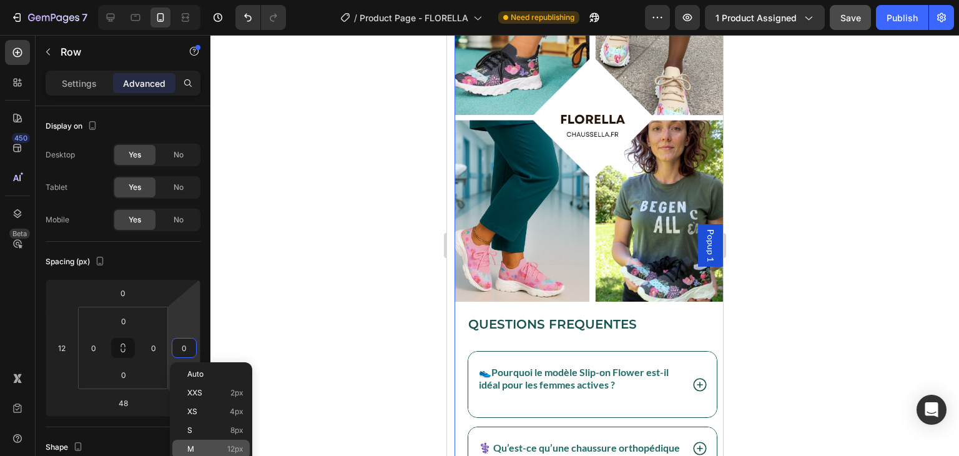
click at [195, 450] on p "M 12px" at bounding box center [215, 449] width 56 height 9
type input "12"
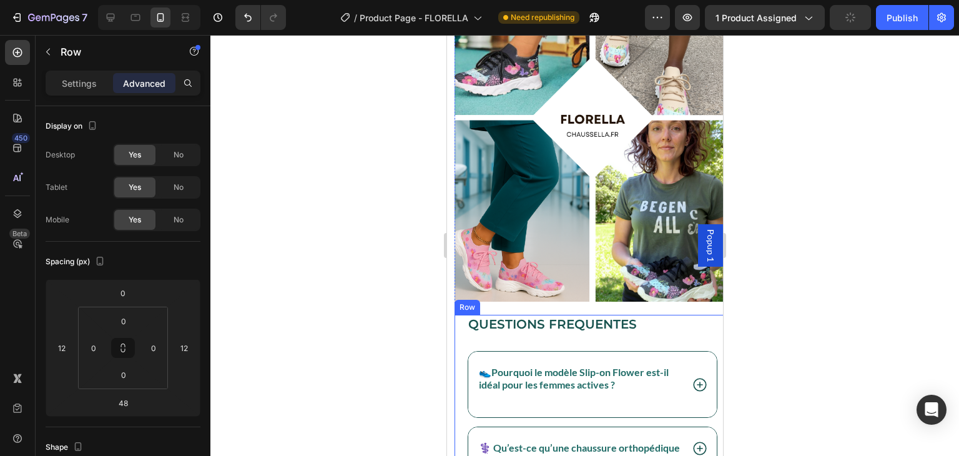
drag, startPoint x: 752, startPoint y: 269, endPoint x: 266, endPoint y: 246, distance: 486.4
click at [752, 269] on div at bounding box center [584, 245] width 749 height 421
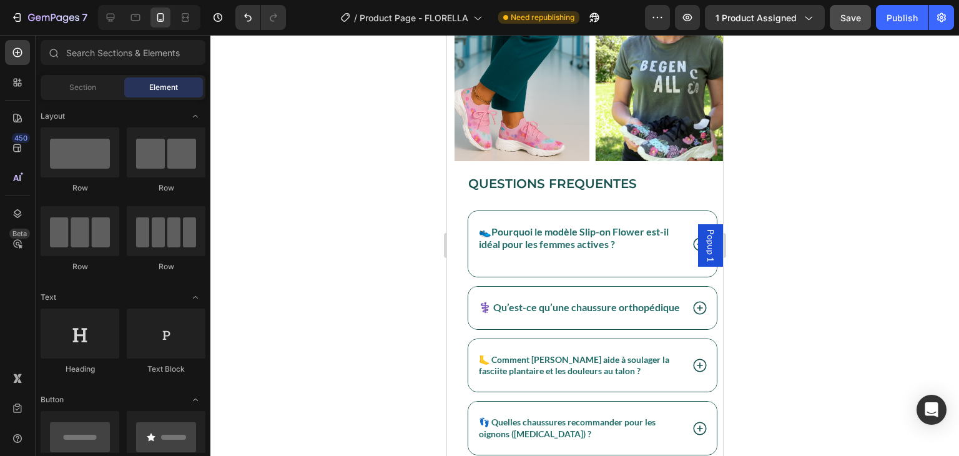
scroll to position [3996, 0]
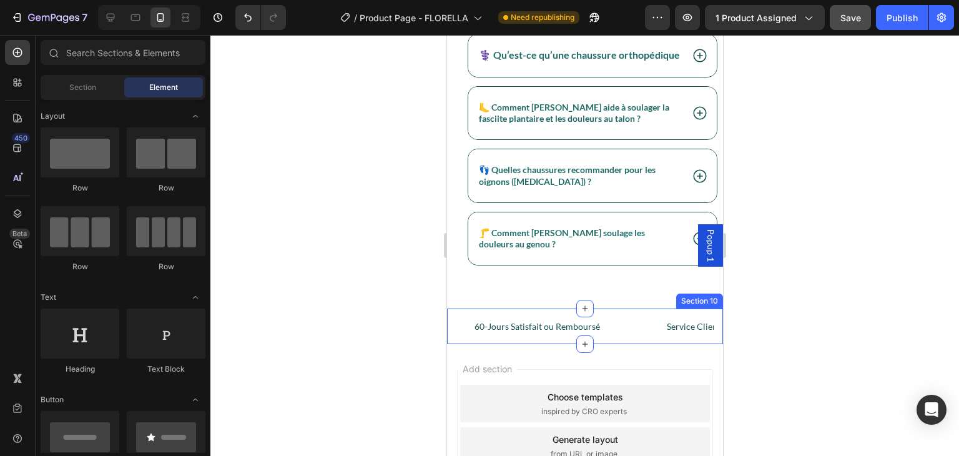
click at [636, 313] on div "60-Jours Satisfait ou Remboursé Text block Service Client 7j / 24h Text block L…" at bounding box center [585, 327] width 276 height 36
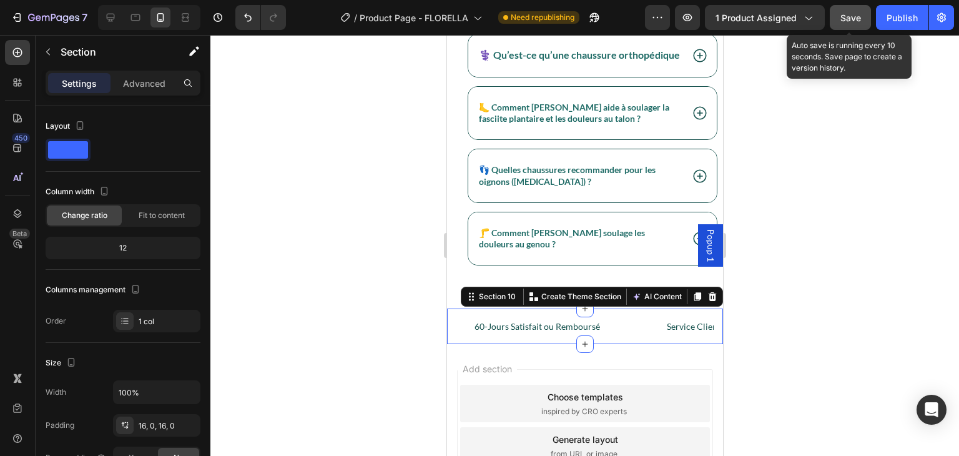
click at [849, 25] on button "Save" at bounding box center [850, 17] width 41 height 25
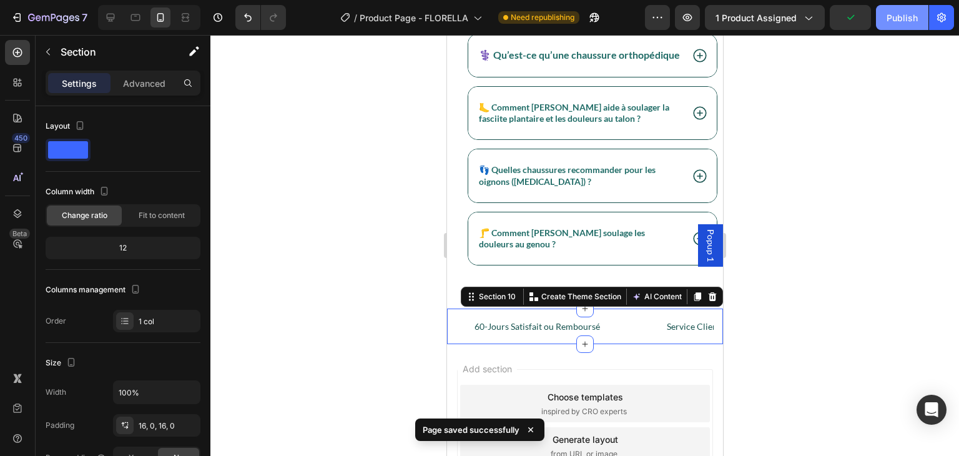
click at [902, 20] on div "Publish" at bounding box center [902, 17] width 31 height 13
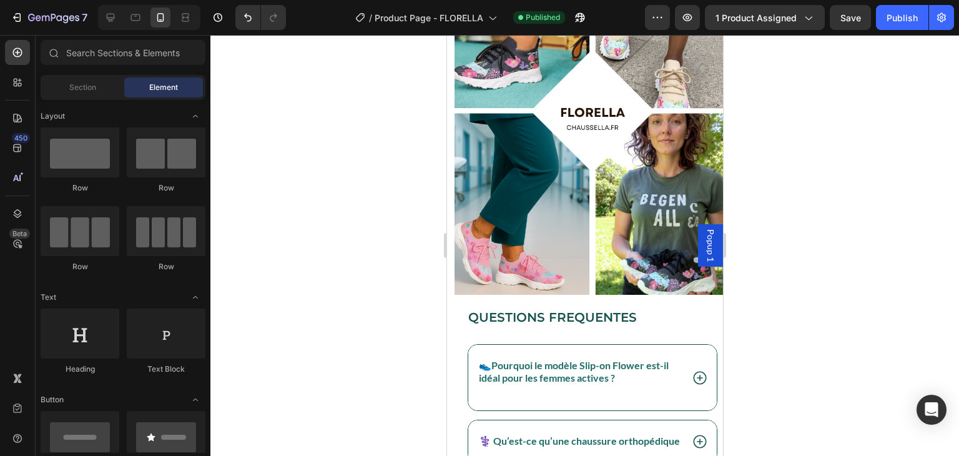
scroll to position [3398, 0]
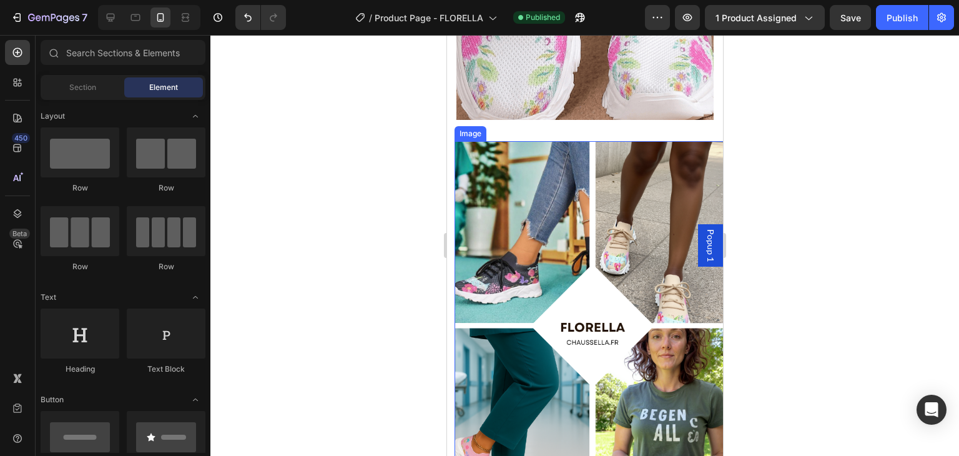
click at [707, 329] on img at bounding box center [592, 325] width 276 height 368
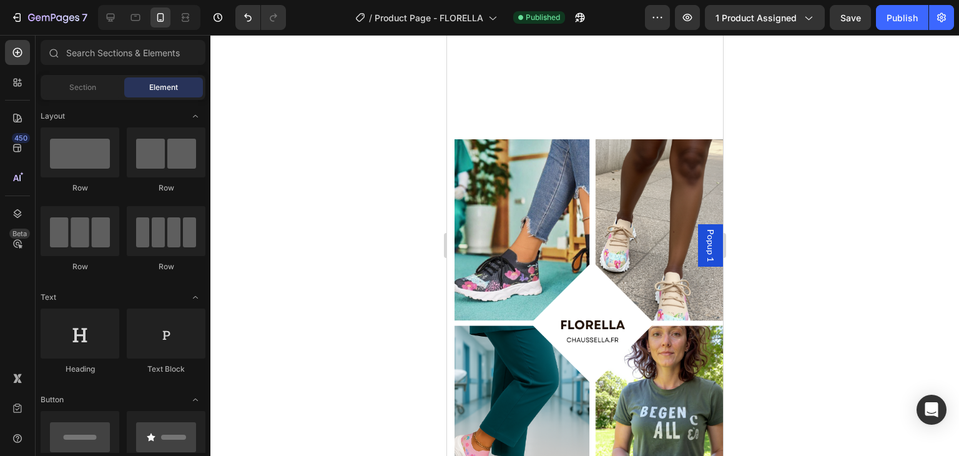
scroll to position [3683, 0]
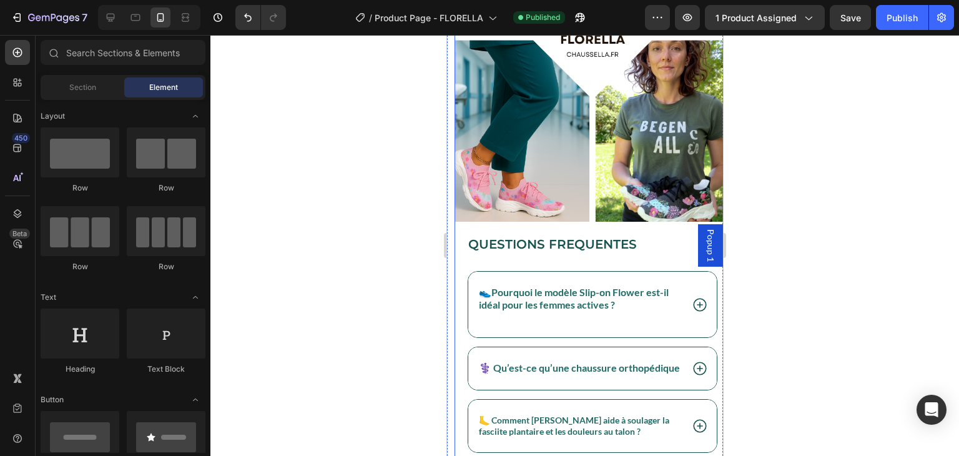
click at [586, 215] on div "Image" at bounding box center [592, 44] width 276 height 381
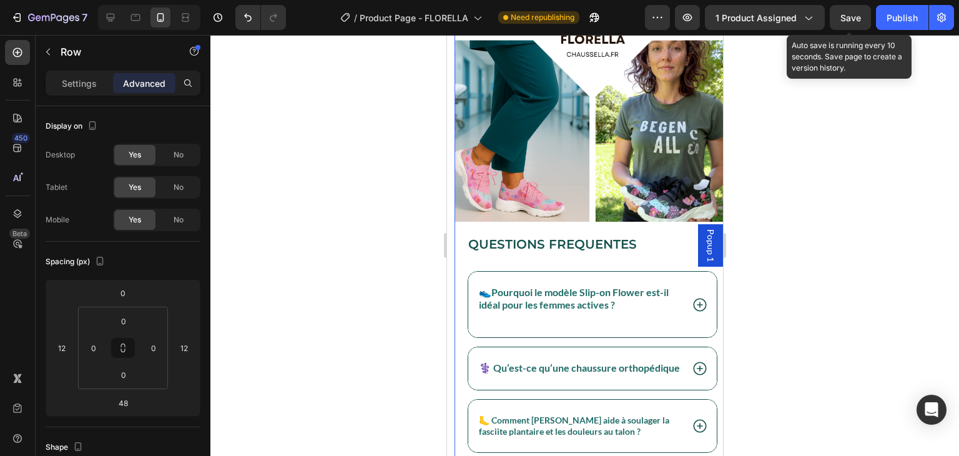
click at [847, 22] on div "Save" at bounding box center [851, 17] width 21 height 13
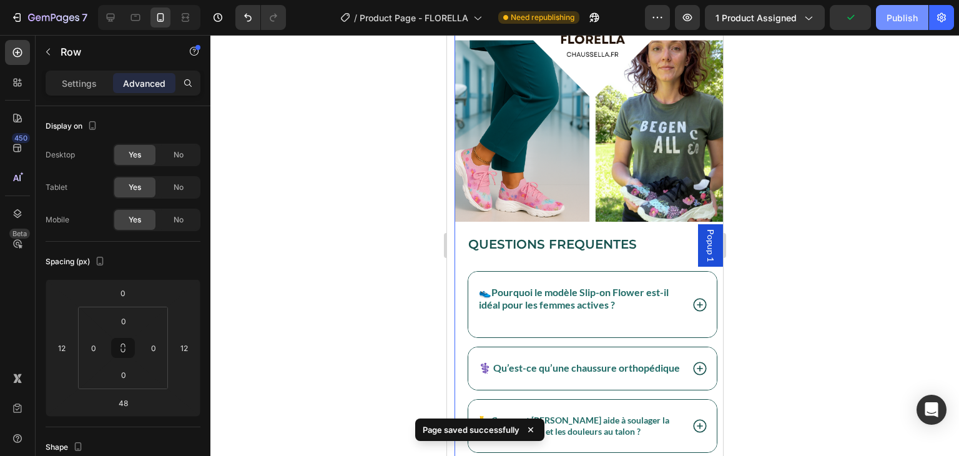
click at [900, 21] on div "Publish" at bounding box center [902, 17] width 31 height 13
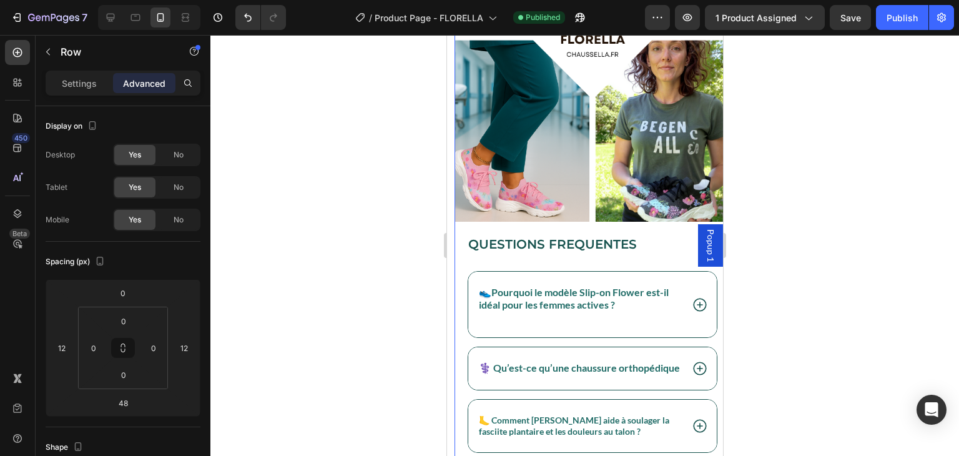
click at [859, 116] on div at bounding box center [584, 245] width 749 height 421
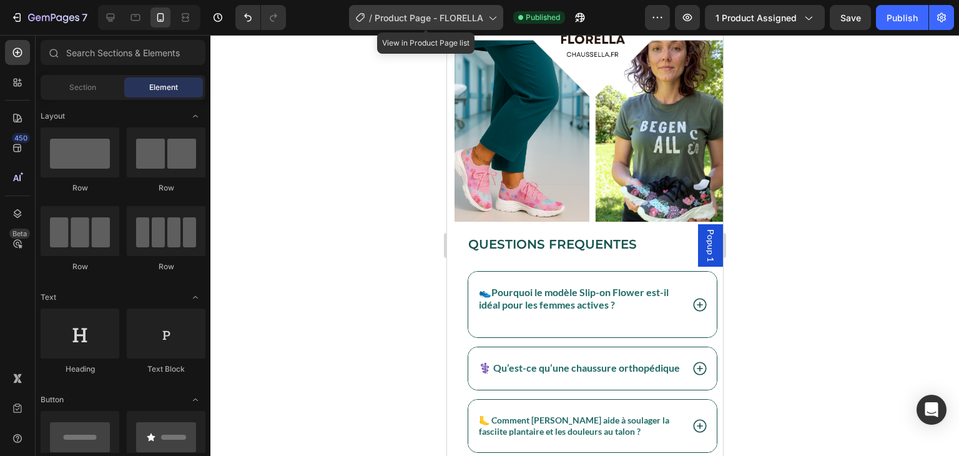
click at [386, 21] on span "Product Page - FLORELLA" at bounding box center [429, 17] width 109 height 13
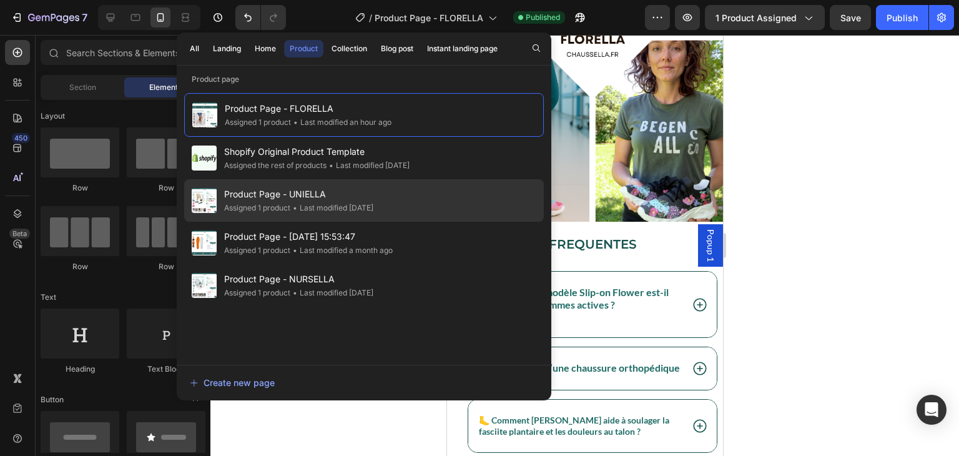
click at [290, 184] on div "Product Page - UNIELLA Assigned 1 product • Last modified 21 days ago" at bounding box center [364, 200] width 360 height 42
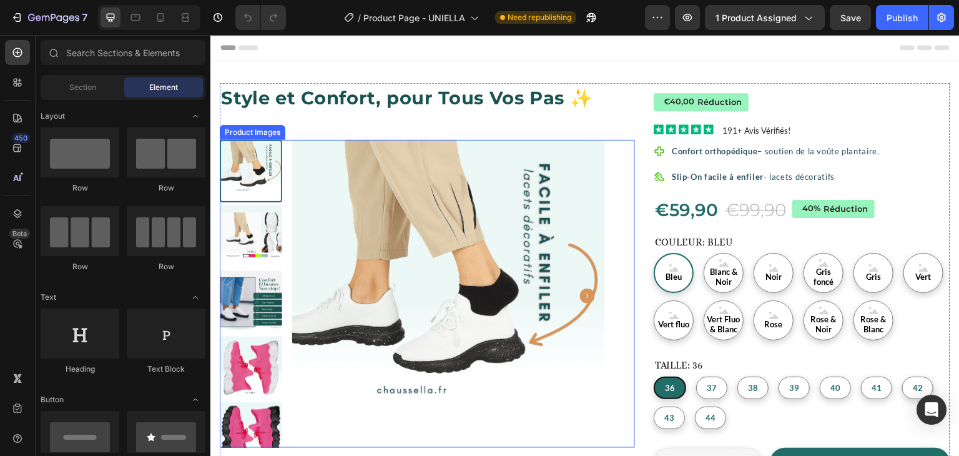
radio input "false"
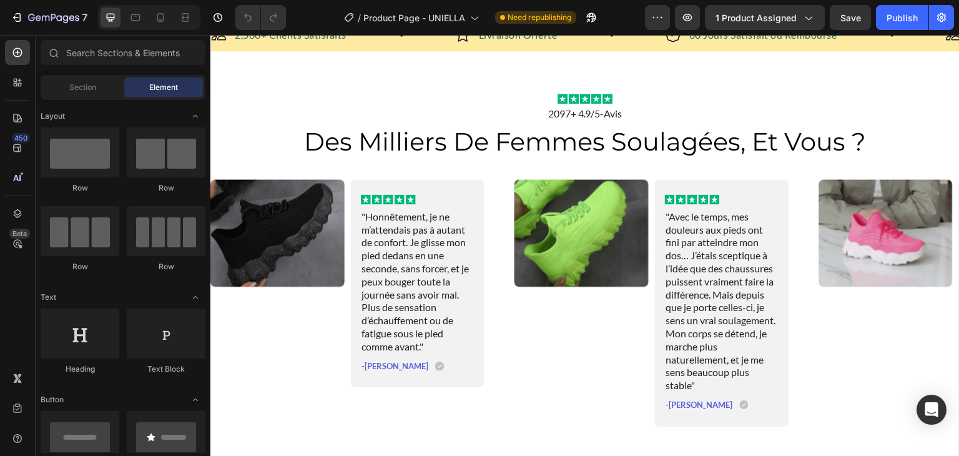
scroll to position [3220, 0]
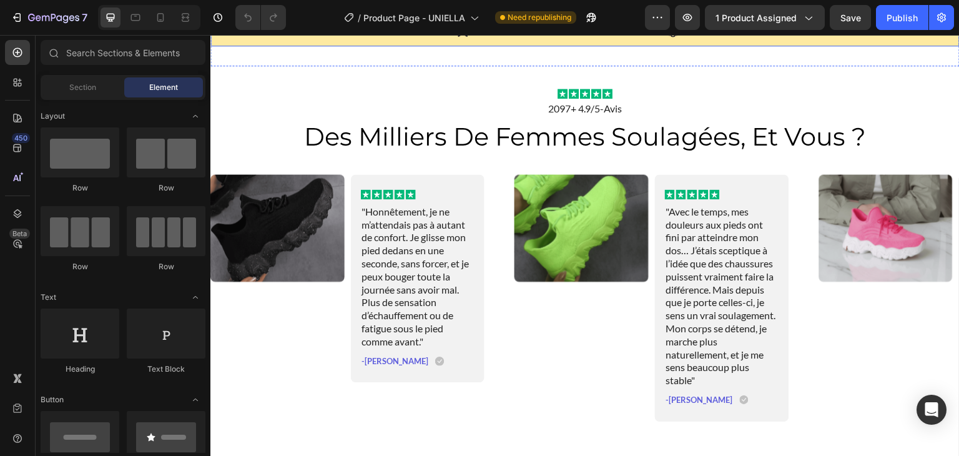
click at [941, 46] on div "Image 2,500+ Clients Satisfaits Text Block Row Image Livraison Offerte Text Blo…" at bounding box center [584, 30] width 749 height 32
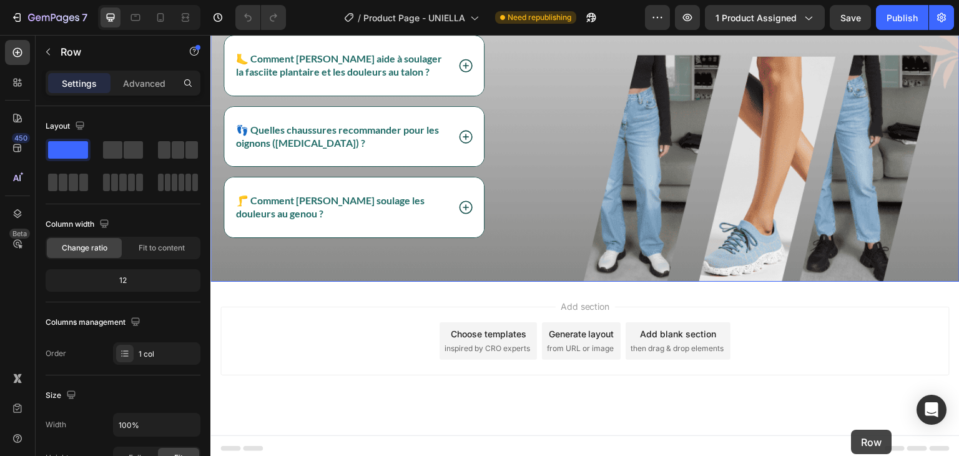
scroll to position [4026, 0]
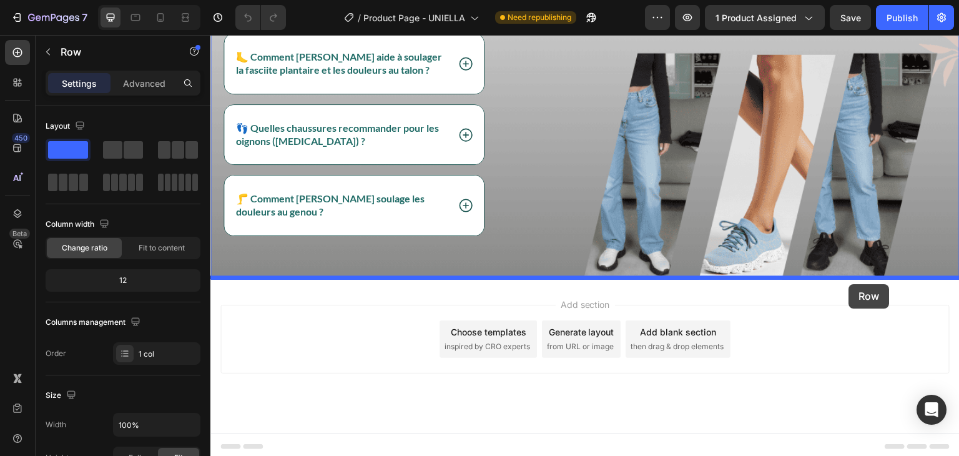
drag, startPoint x: 941, startPoint y: 77, endPoint x: 850, endPoint y: 284, distance: 226.5
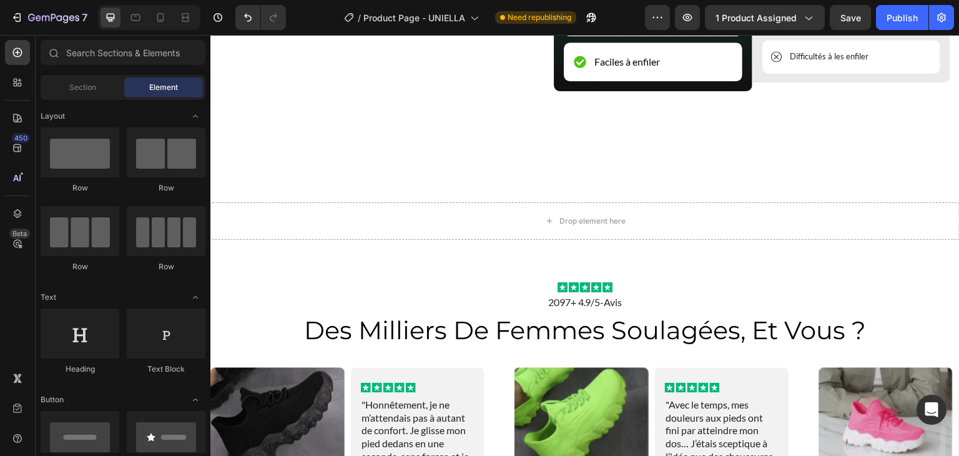
scroll to position [3099, 0]
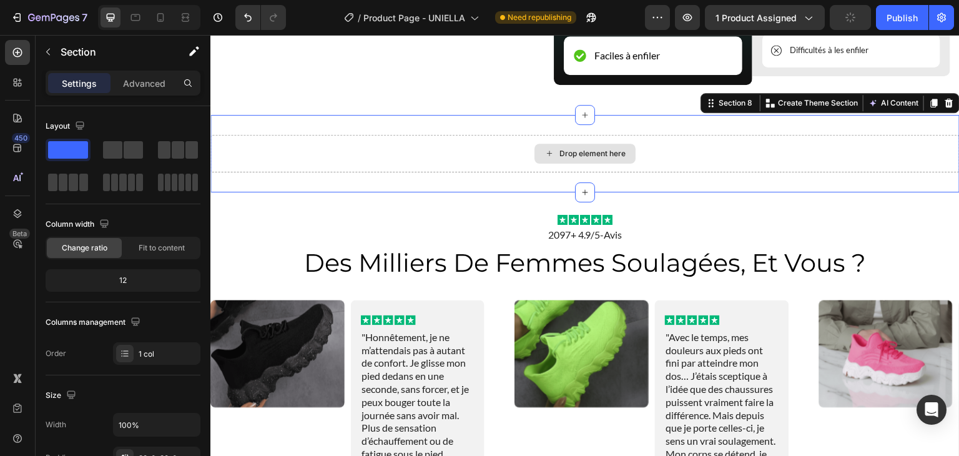
click at [921, 172] on div "Drop element here" at bounding box center [584, 153] width 749 height 37
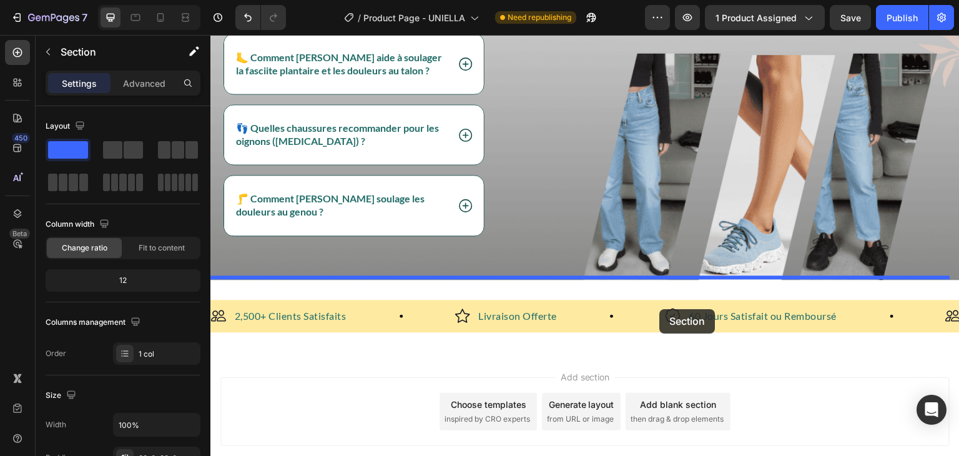
scroll to position [4058, 0]
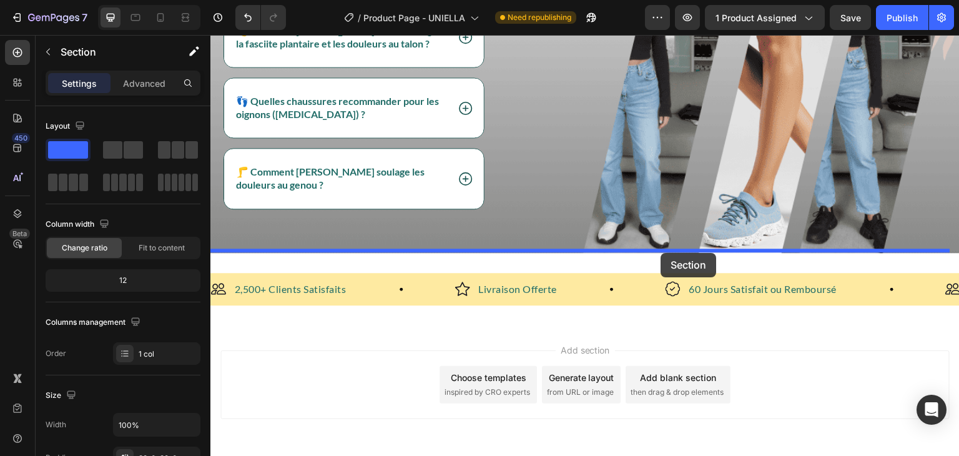
drag, startPoint x: 701, startPoint y: 168, endPoint x: 661, endPoint y: 253, distance: 93.9
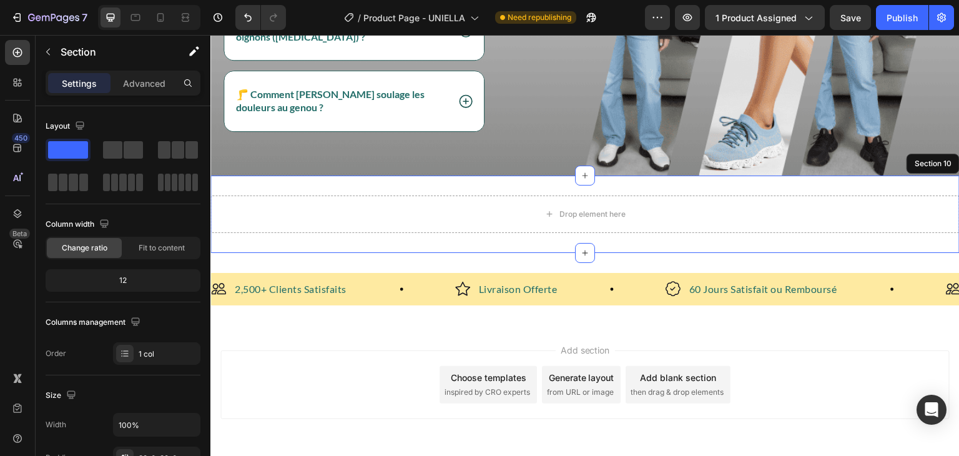
scroll to position [3980, 0]
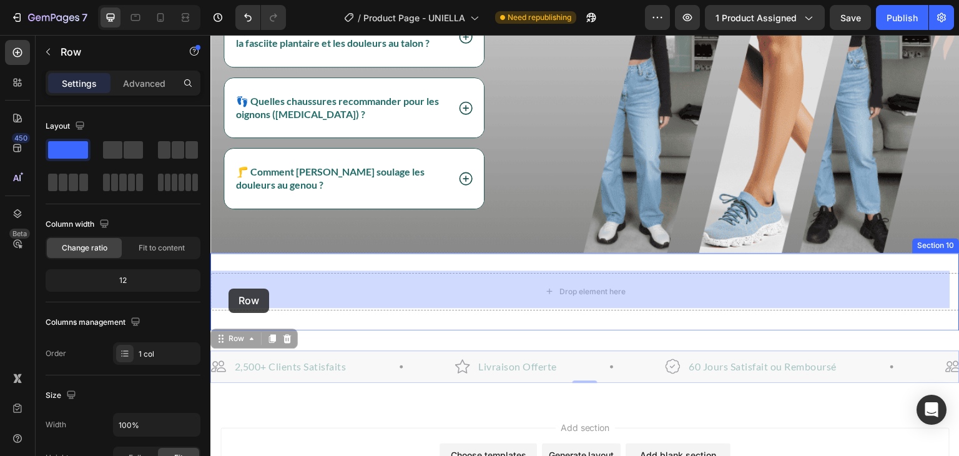
drag, startPoint x: 218, startPoint y: 337, endPoint x: 229, endPoint y: 289, distance: 49.9
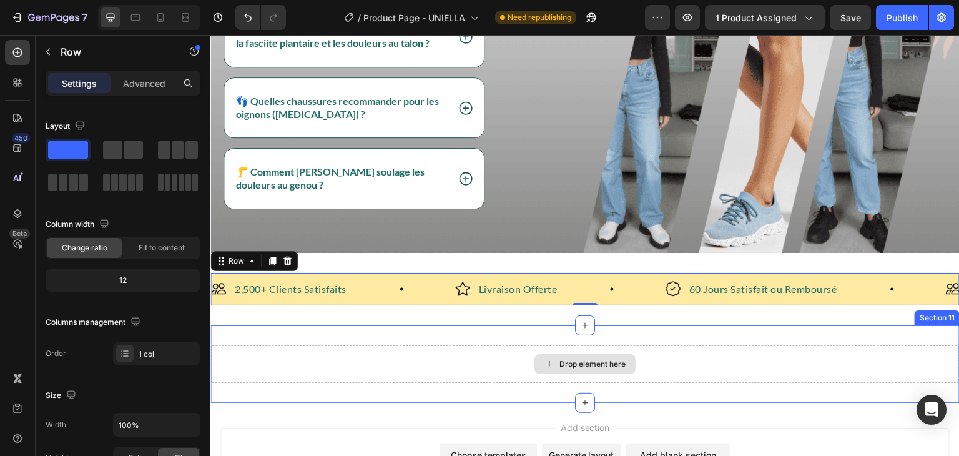
click at [380, 350] on div "Drop element here" at bounding box center [584, 363] width 749 height 37
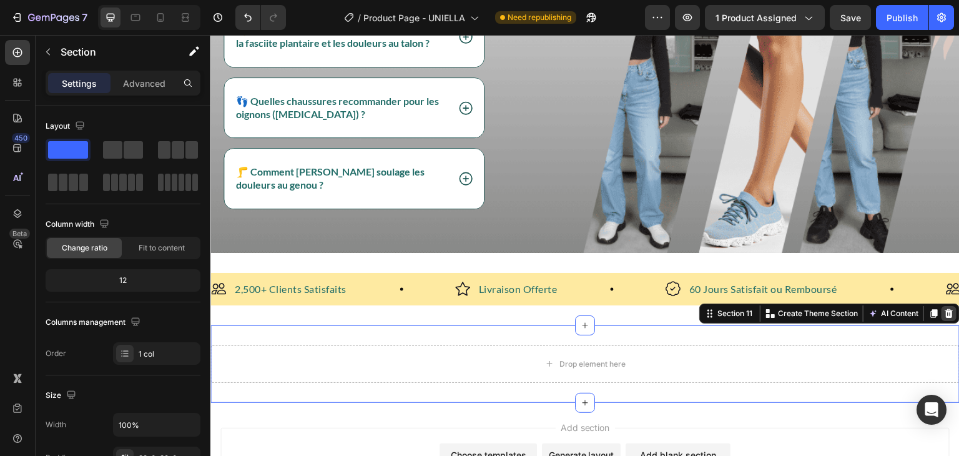
click at [946, 310] on icon at bounding box center [950, 313] width 8 height 9
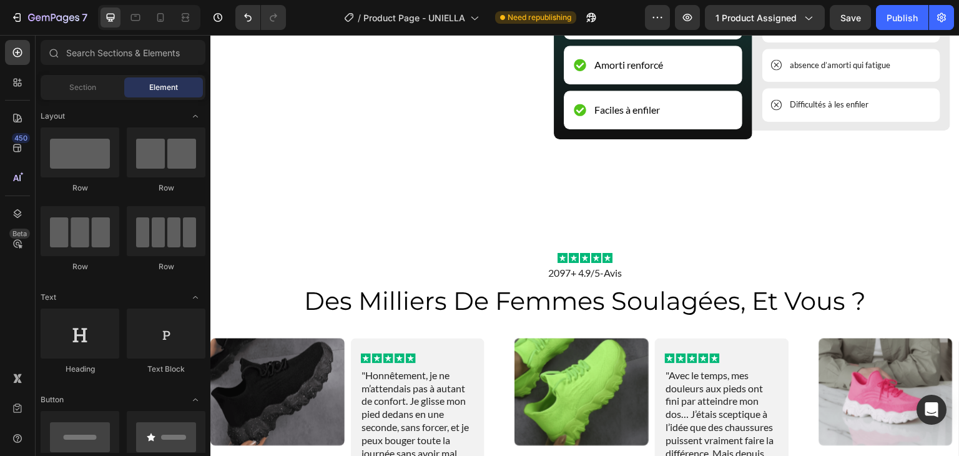
scroll to position [3011, 0]
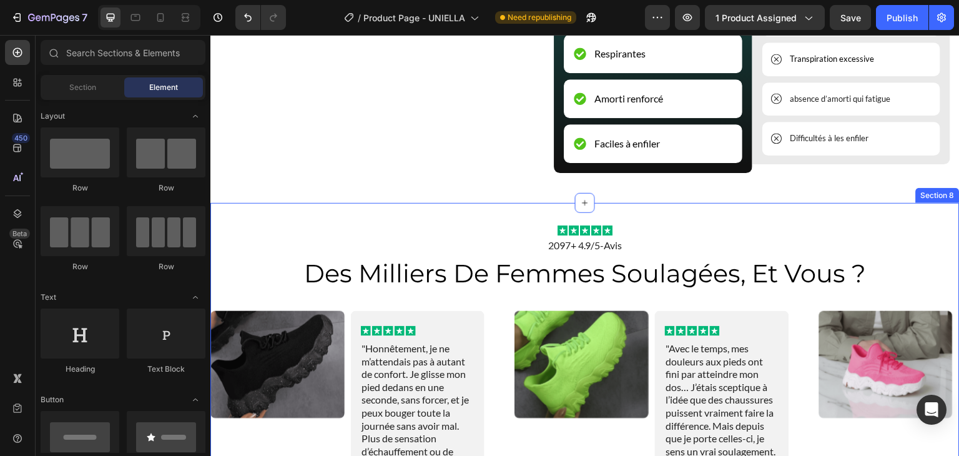
click at [879, 277] on div "Icon Icon Icon Icon Icon Icon List 2097+ 4.9/5-Avis Text Block des milliers de …" at bounding box center [584, 442] width 749 height 478
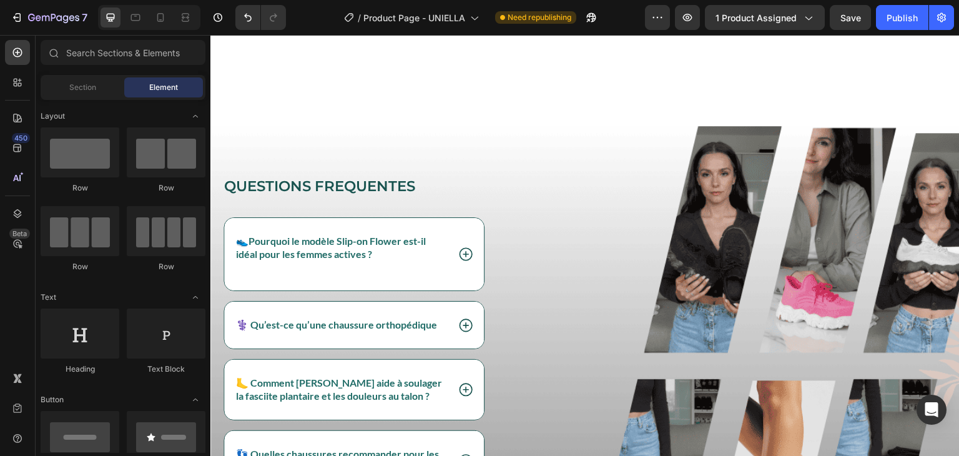
scroll to position [4026, 0]
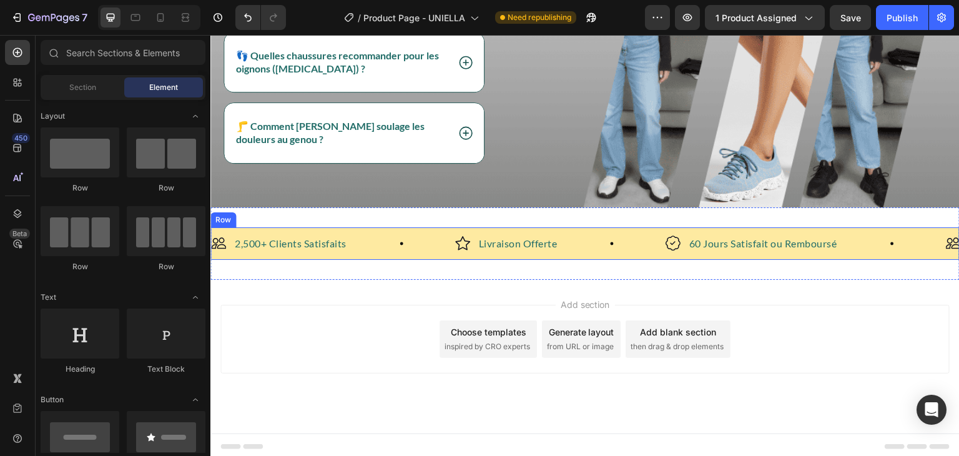
click at [938, 228] on div "Image 2,500+ Clients Satisfaits Text Block Row Image Livraison Offerte Text Blo…" at bounding box center [584, 243] width 749 height 32
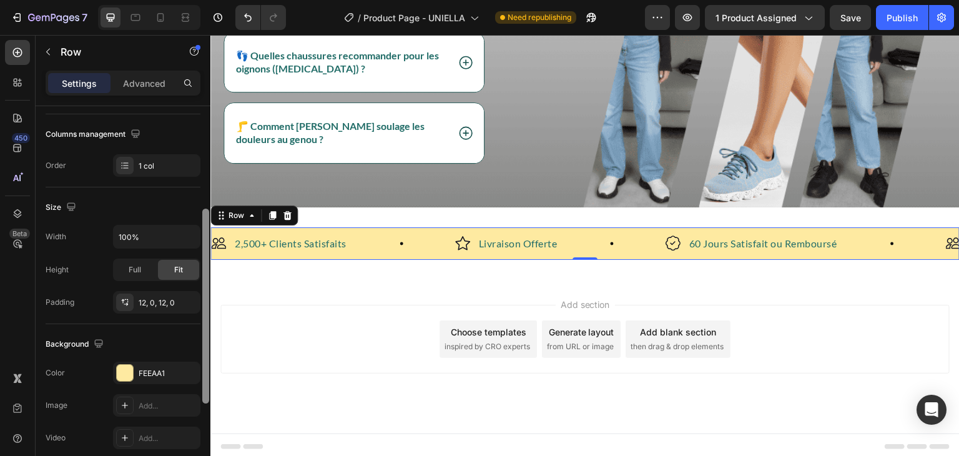
scroll to position [198, 0]
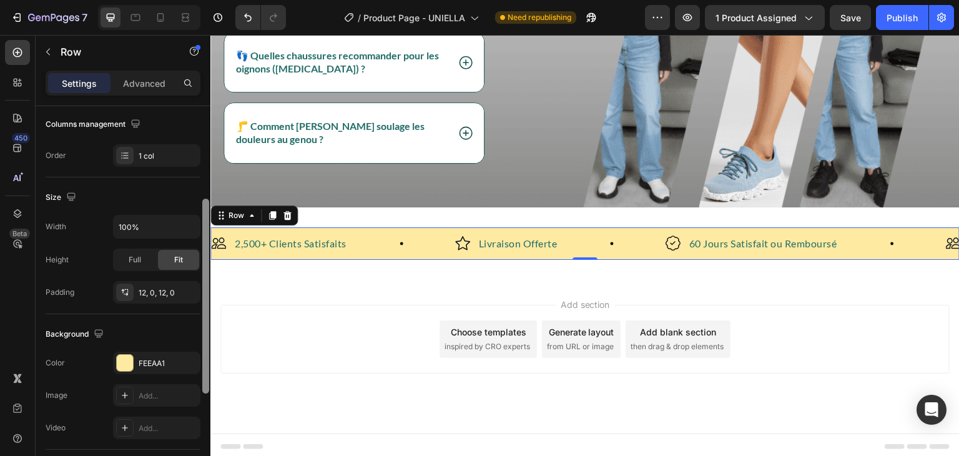
drag, startPoint x: 205, startPoint y: 270, endPoint x: 208, endPoint y: 370, distance: 100.6
click at [208, 370] on div at bounding box center [205, 296] width 7 height 195
click at [175, 358] on div "FEEAA1" at bounding box center [156, 363] width 87 height 22
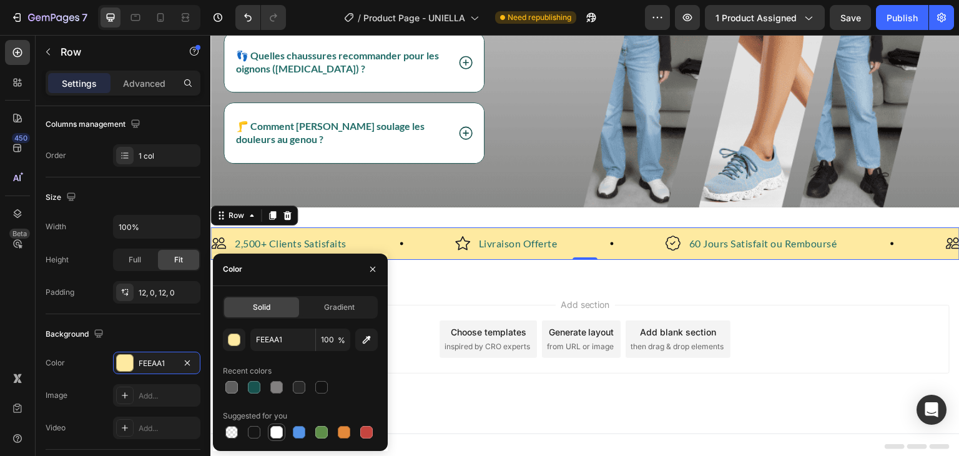
click at [275, 430] on div at bounding box center [276, 432] width 12 height 12
type input "FFFFFF"
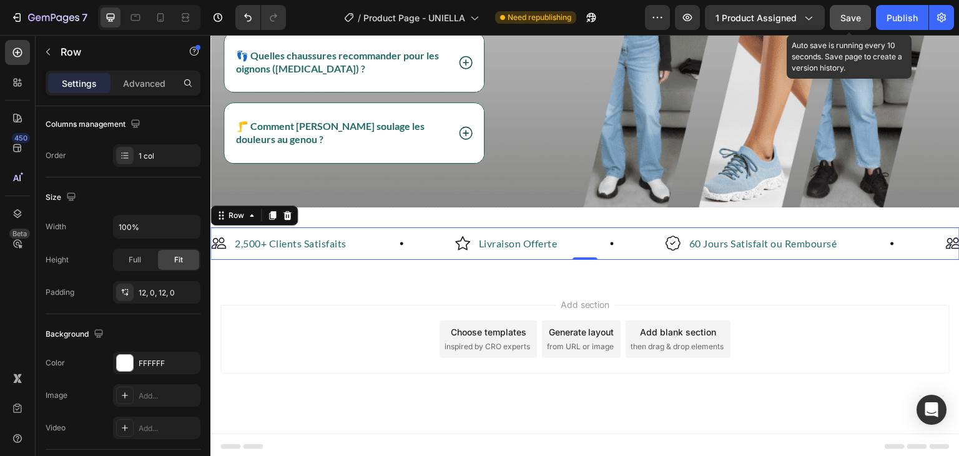
click at [861, 15] on span "Save" at bounding box center [851, 17] width 21 height 11
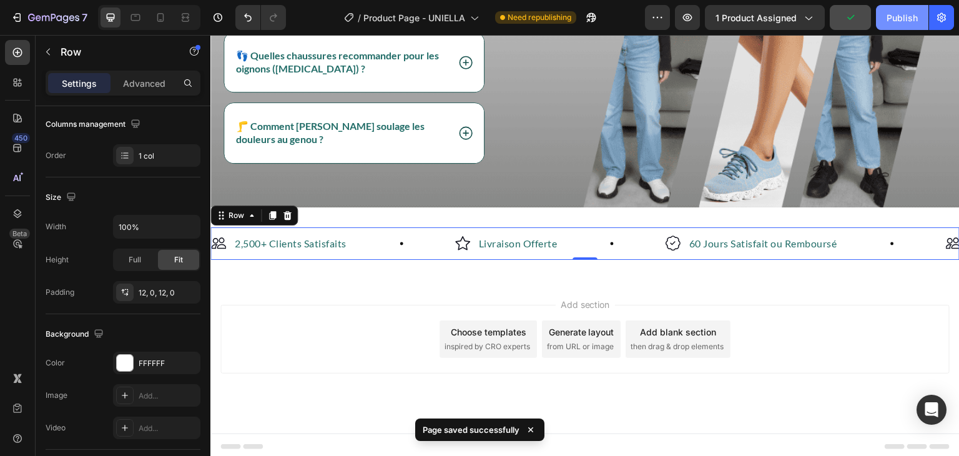
click at [915, 14] on div "Publish" at bounding box center [902, 17] width 31 height 13
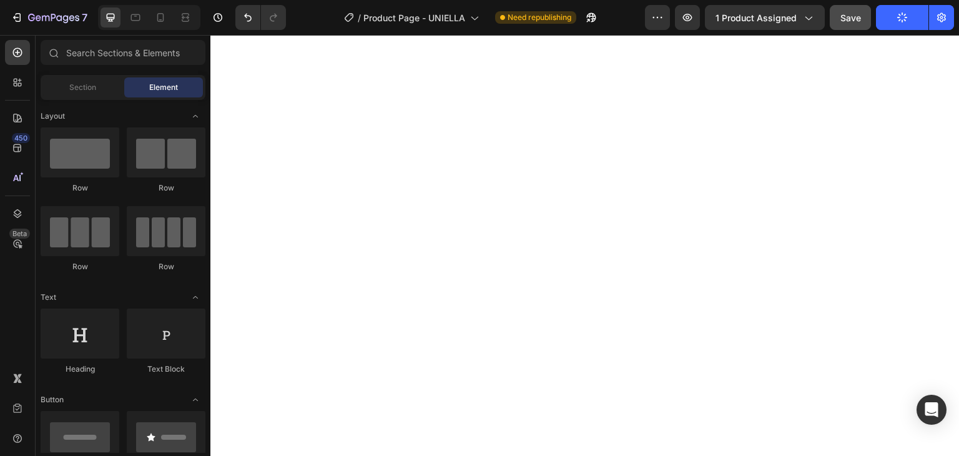
scroll to position [0, 0]
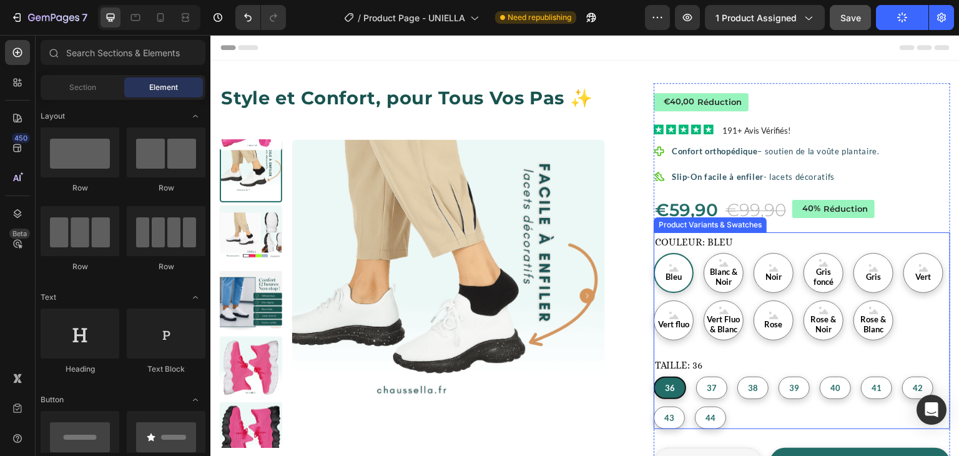
click at [847, 417] on div "36 36 36 37 37 37 38 38 38 39 39 39 40 40 40 41 41 41 42 42 42 43 43 43 44 44 44" at bounding box center [802, 403] width 297 height 52
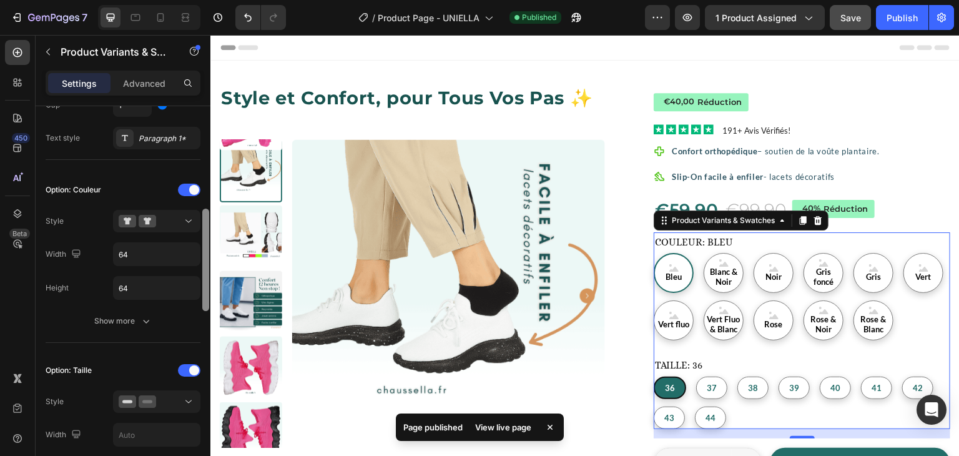
scroll to position [302, 0]
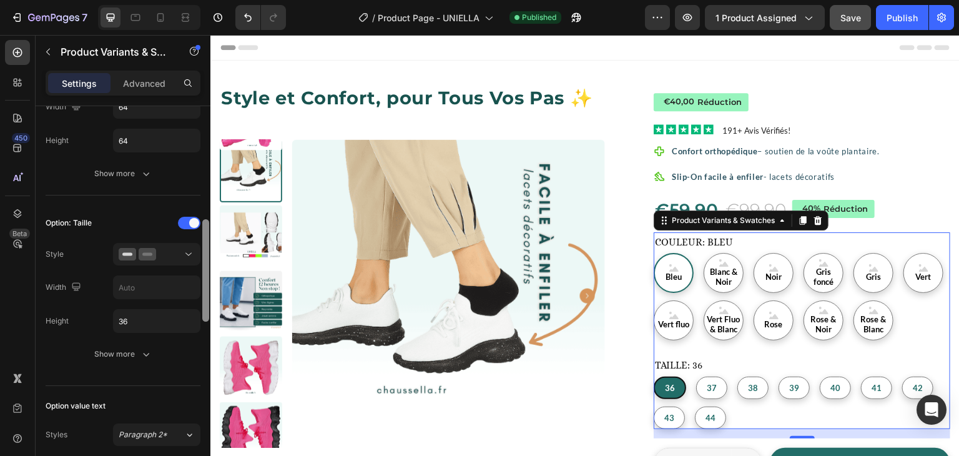
drag, startPoint x: 204, startPoint y: 201, endPoint x: 203, endPoint y: 356, distance: 154.9
click at [203, 356] on div at bounding box center [205, 298] width 9 height 385
click at [160, 289] on input "text" at bounding box center [157, 290] width 86 height 22
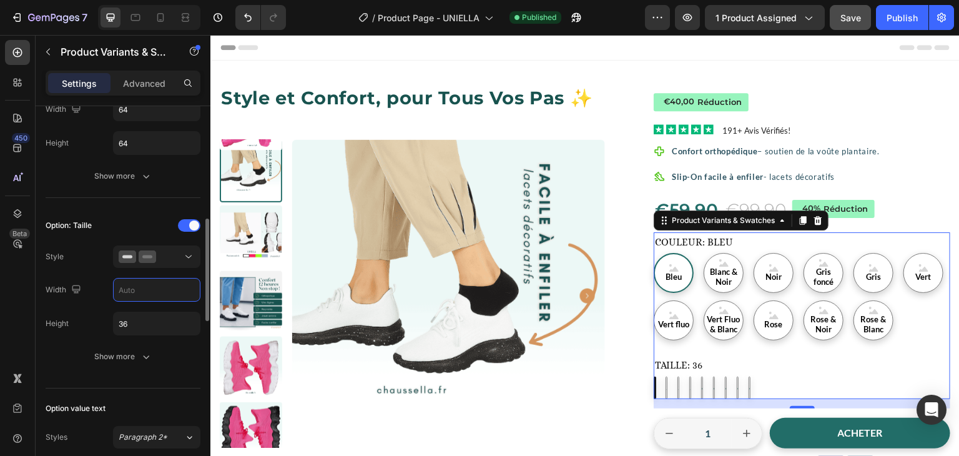
type input "3"
radio input "true"
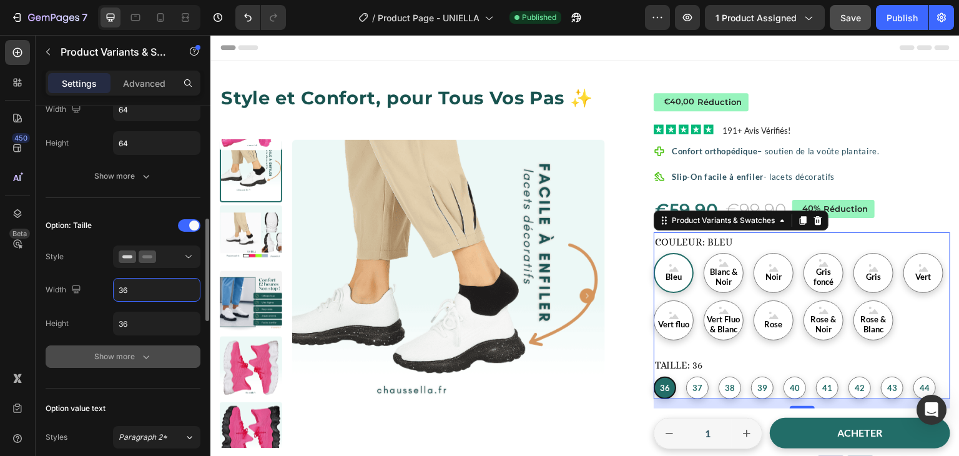
type input "36"
click at [129, 350] on div "Show more" at bounding box center [123, 356] width 58 height 12
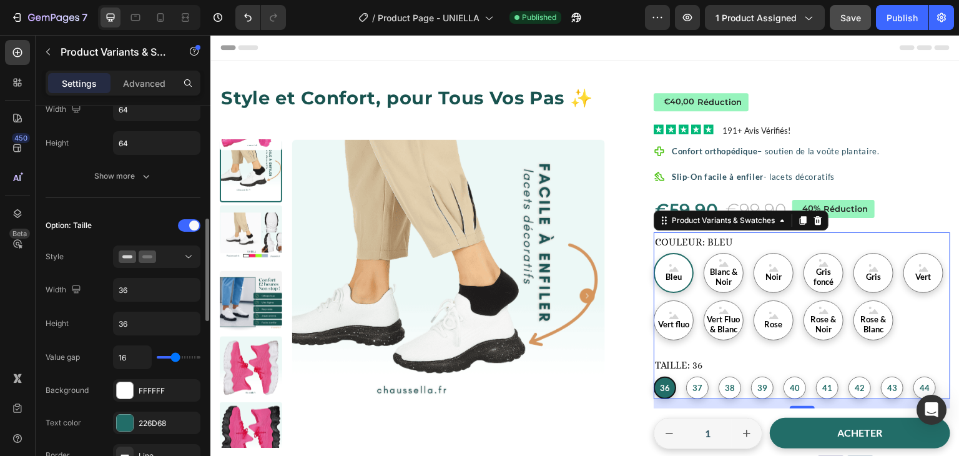
click at [129, 348] on input "16" at bounding box center [132, 357] width 37 height 22
type input "8"
type input "0"
type input "1"
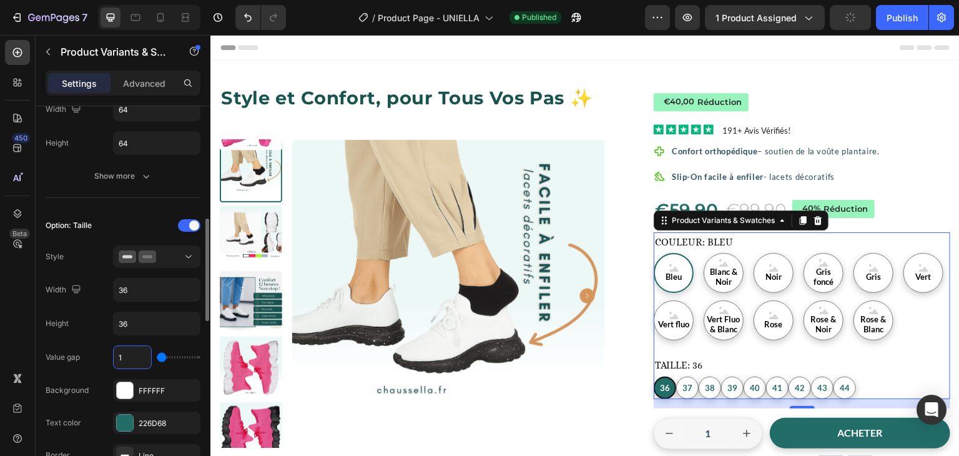
type input "1"
type input "12"
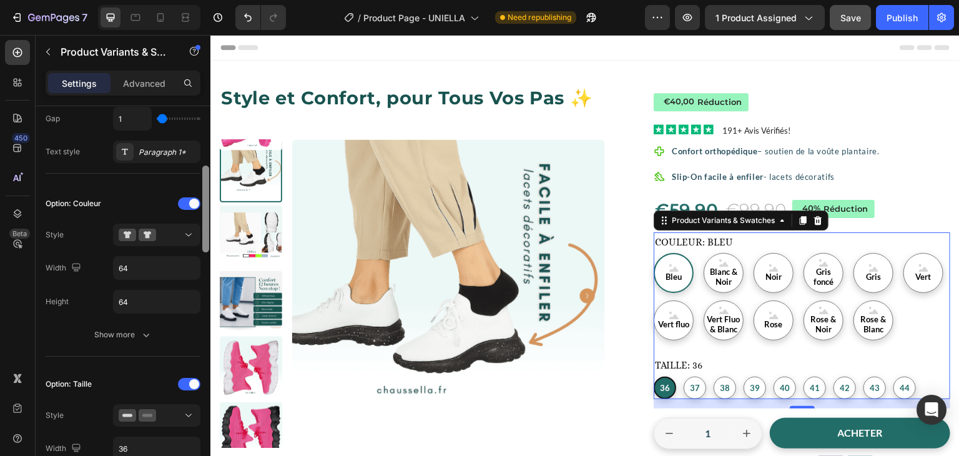
scroll to position [272, 0]
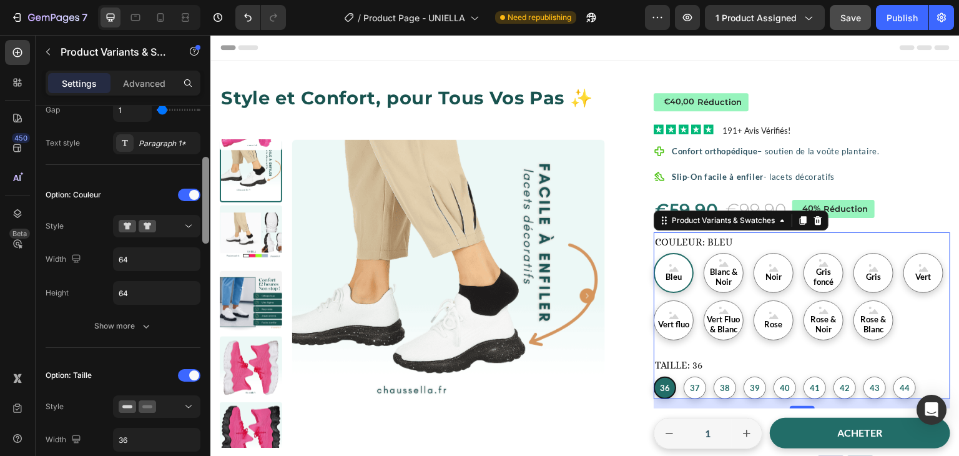
drag, startPoint x: 205, startPoint y: 240, endPoint x: 205, endPoint y: 200, distance: 40.0
click at [205, 200] on div at bounding box center [205, 200] width 7 height 87
type input "12"
click at [132, 260] on input "64" at bounding box center [157, 259] width 86 height 22
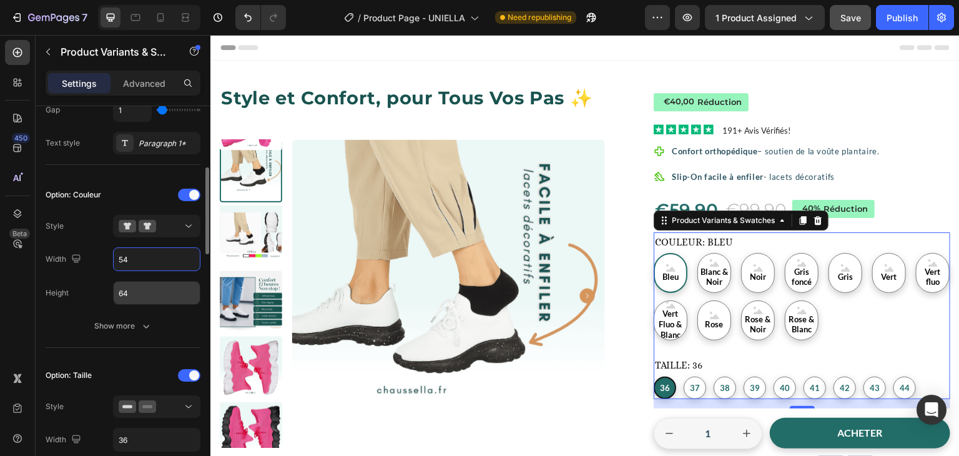
type input "54"
click at [132, 287] on input "64" at bounding box center [157, 293] width 86 height 22
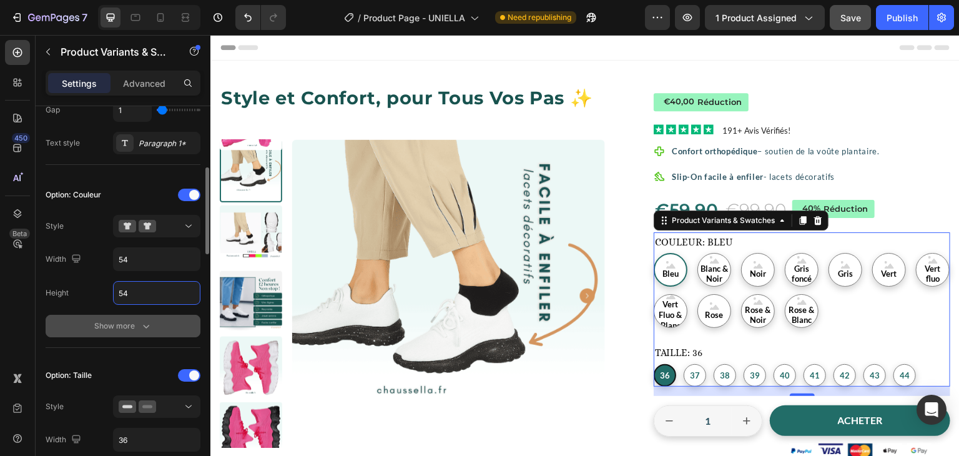
type input "54"
click at [137, 320] on div "Show more" at bounding box center [123, 326] width 58 height 12
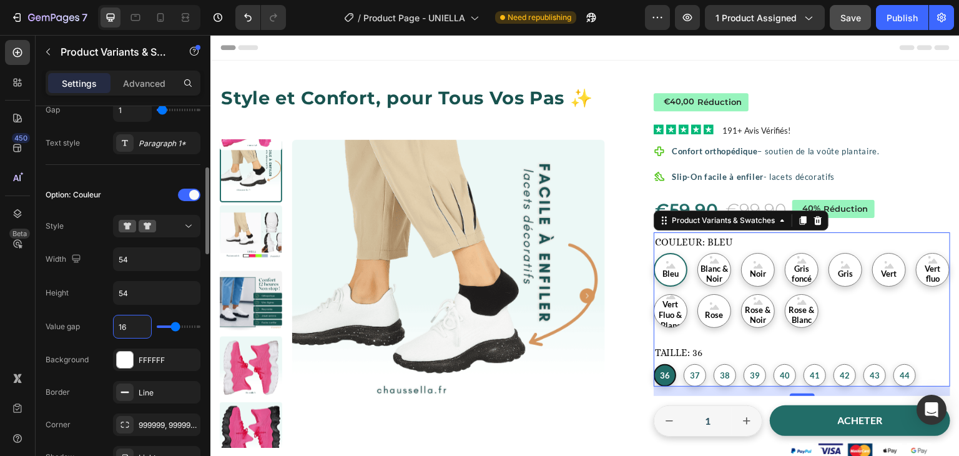
click at [135, 327] on input "16" at bounding box center [132, 326] width 37 height 22
type input "1"
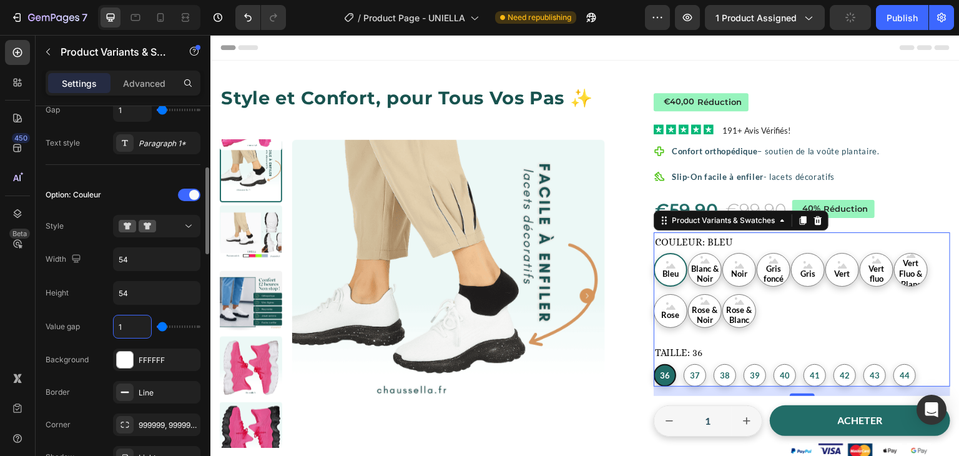
type input "12"
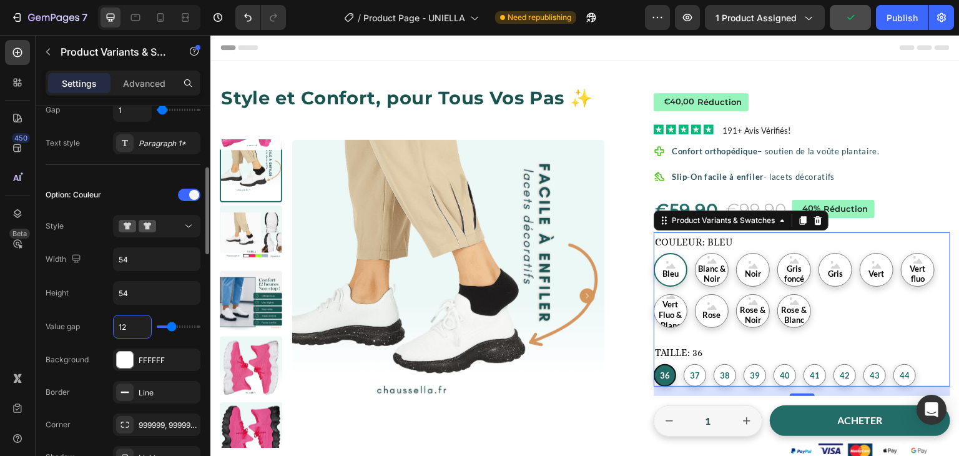
type input "1"
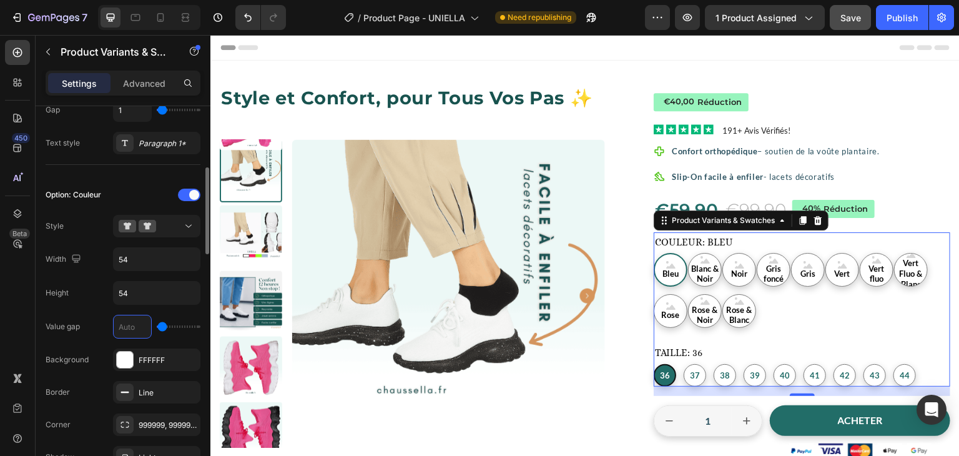
type input "0"
type input "8"
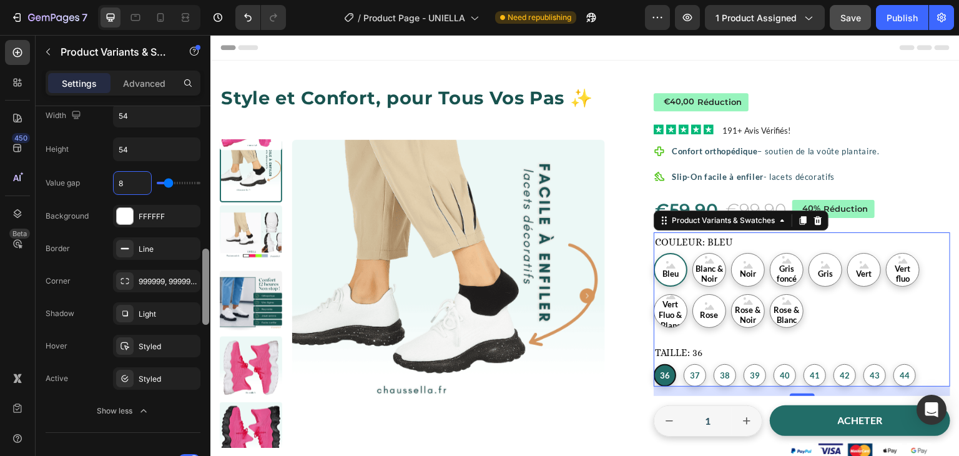
scroll to position [472, 0]
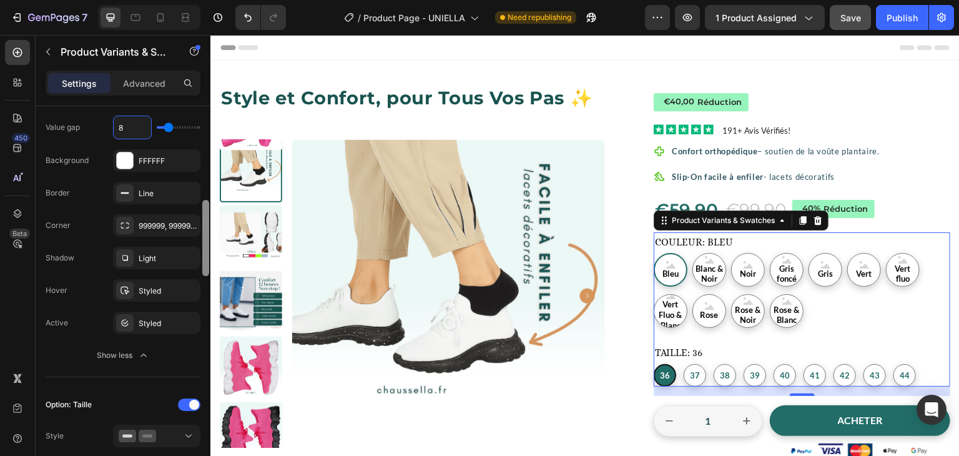
drag, startPoint x: 204, startPoint y: 217, endPoint x: 209, endPoint y: 262, distance: 45.3
click at [209, 262] on div at bounding box center [205, 298] width 9 height 385
click at [143, 354] on icon "button" at bounding box center [143, 355] width 12 height 12
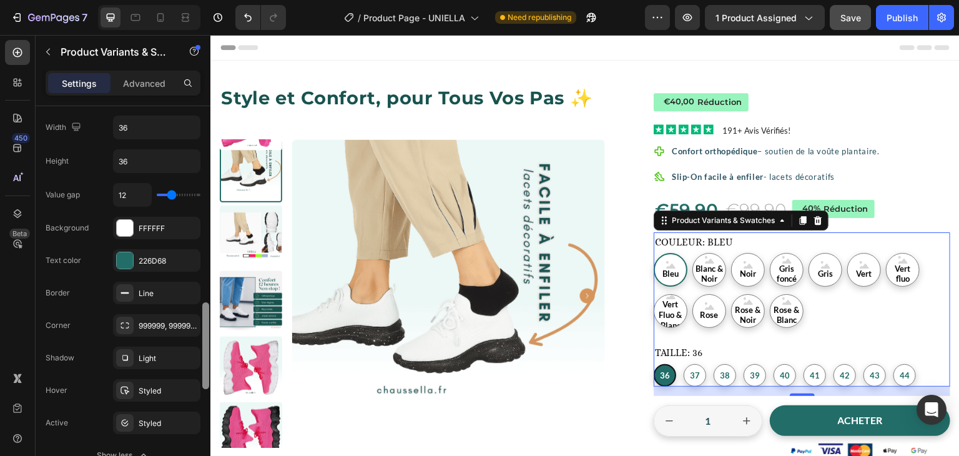
scroll to position [640, 0]
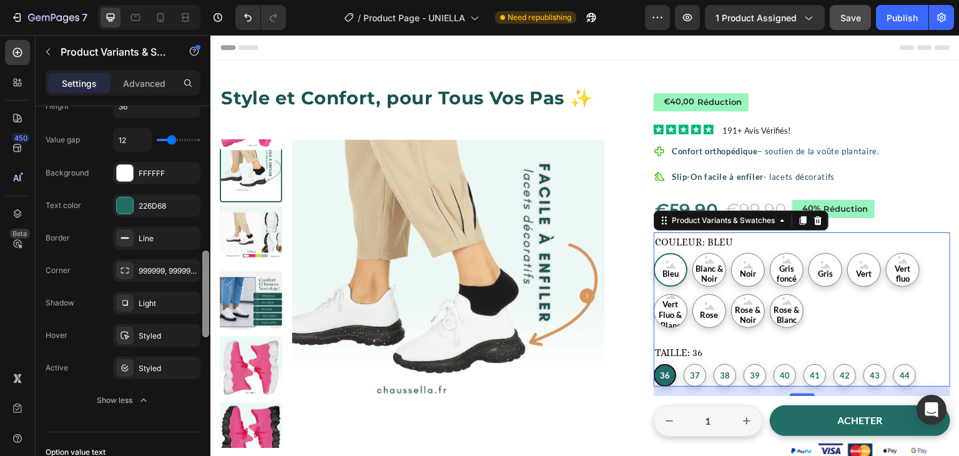
drag, startPoint x: 207, startPoint y: 248, endPoint x: 207, endPoint y: 286, distance: 38.1
click at [207, 286] on div at bounding box center [205, 293] width 7 height 87
click at [160, 330] on div "Styled" at bounding box center [157, 335] width 36 height 11
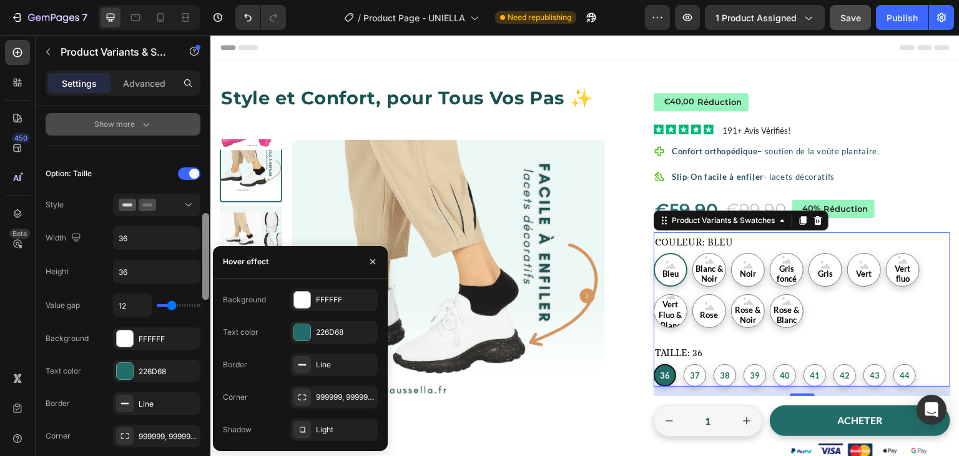
scroll to position [472, 0]
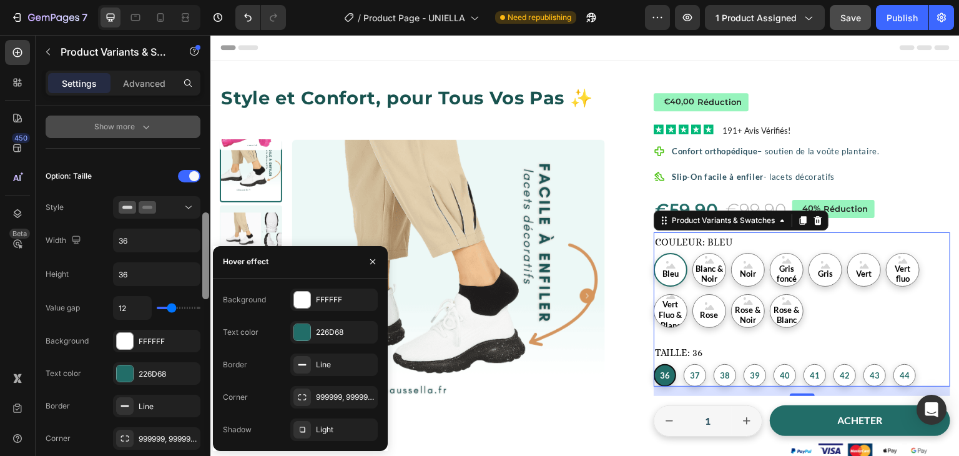
drag, startPoint x: 204, startPoint y: 275, endPoint x: 205, endPoint y: 237, distance: 38.1
click at [205, 237] on div at bounding box center [205, 255] width 7 height 87
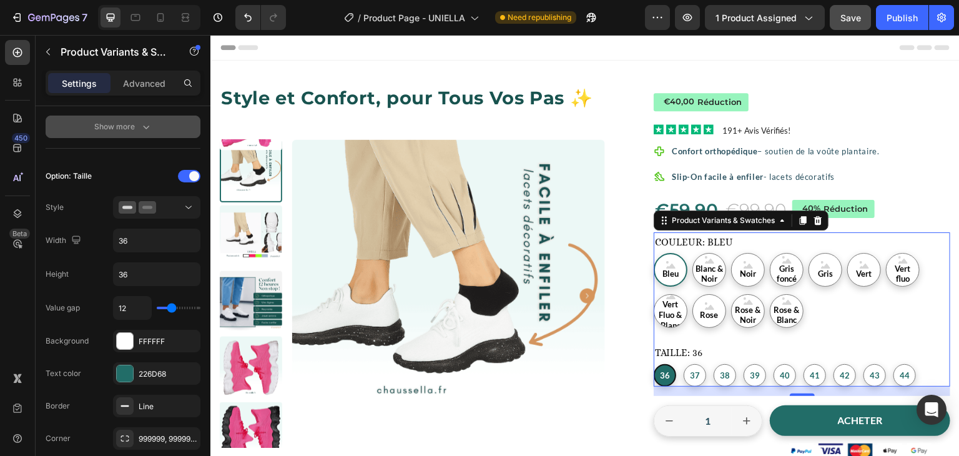
type input "20"
type input "31"
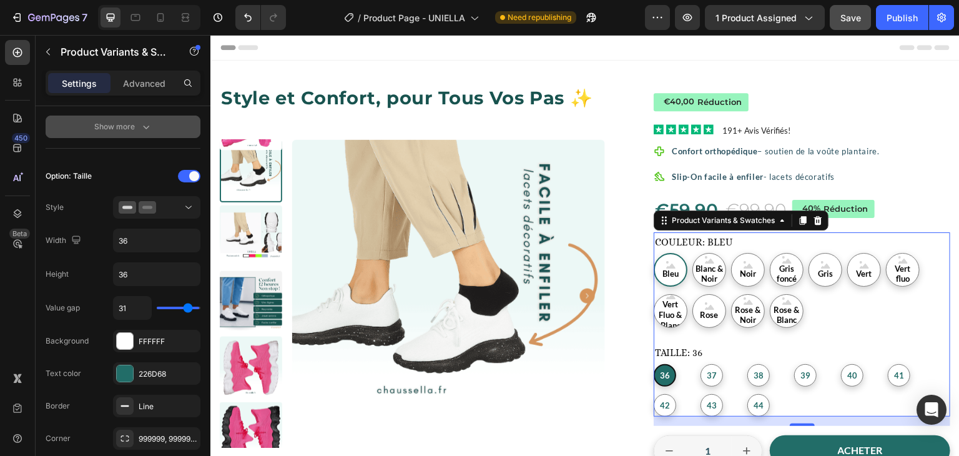
type input "39"
type input "40"
type input "39"
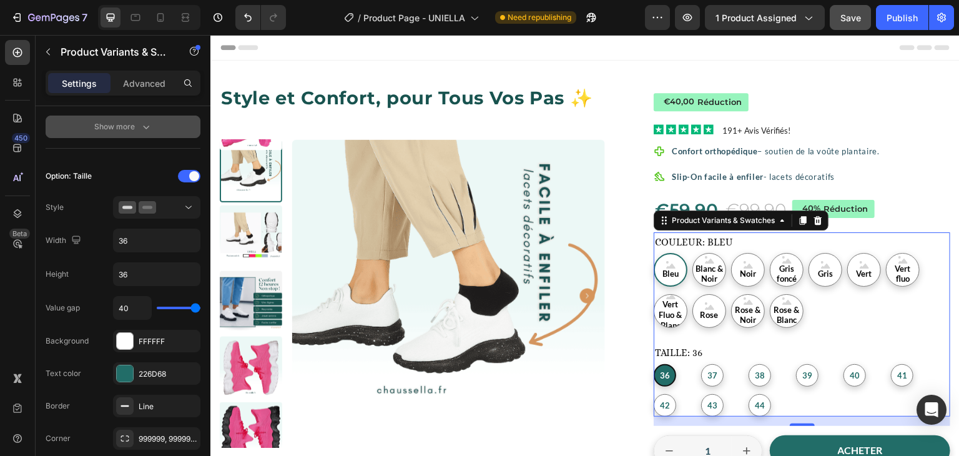
type input "39"
type input "33"
type input "32"
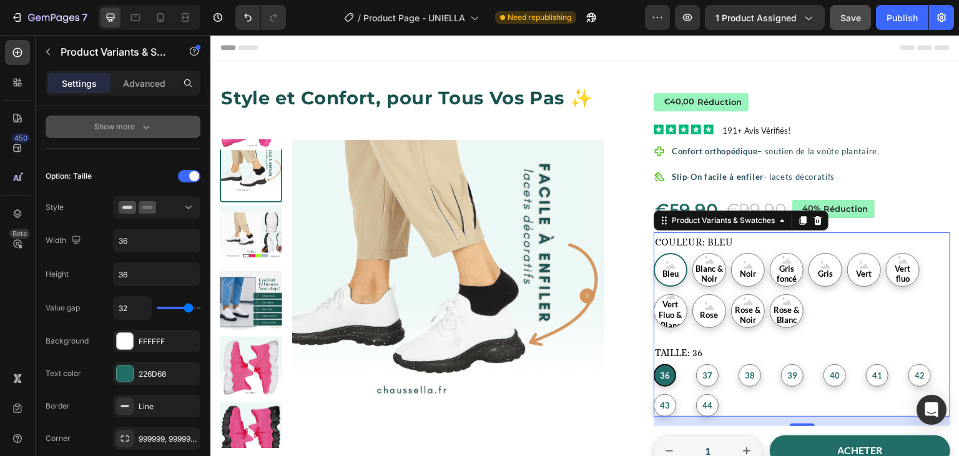
type input "31"
type input "27"
type input "26"
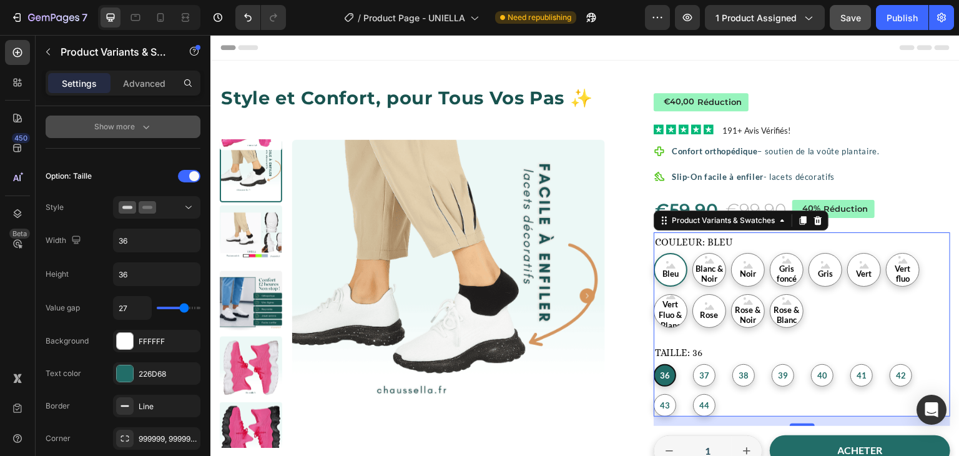
type input "26"
type input "24"
type input "19"
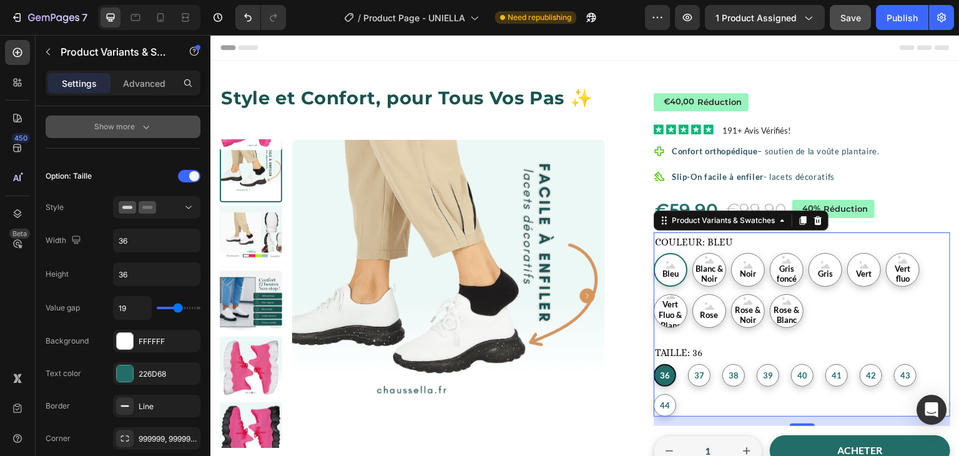
type input "17"
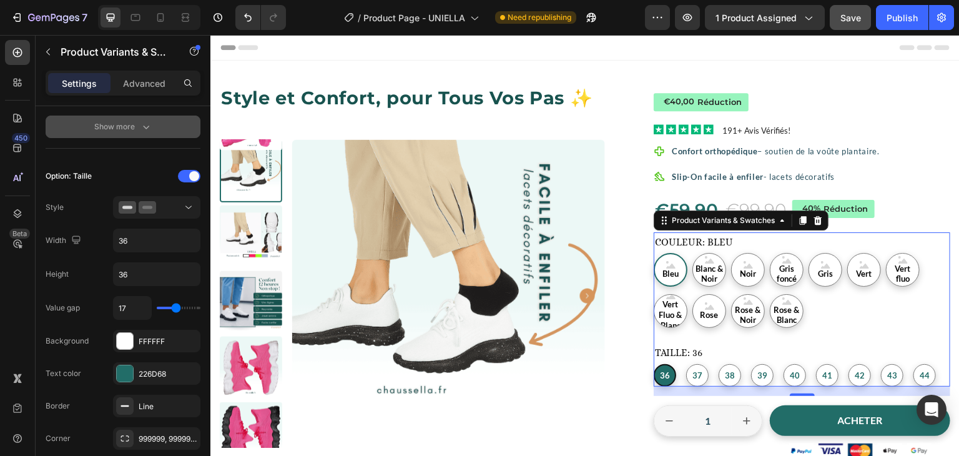
type input "16"
type input "15"
type input "14"
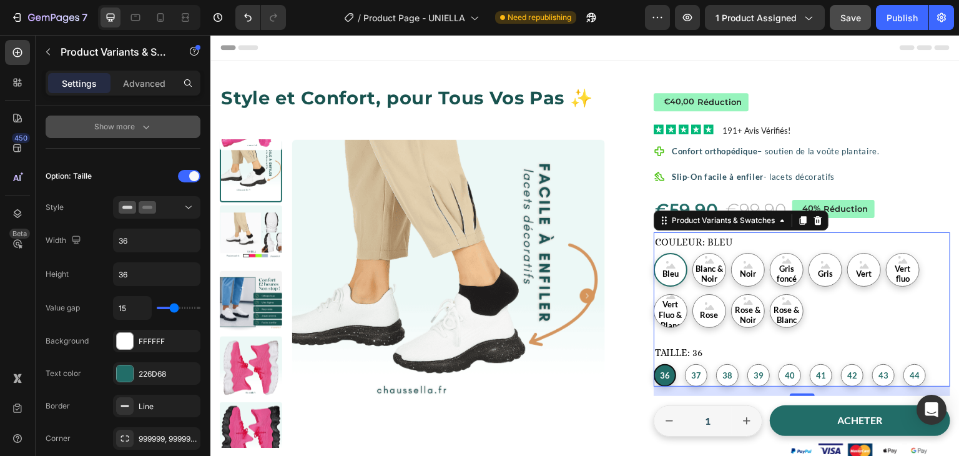
type input "14"
type input "13"
type input "12"
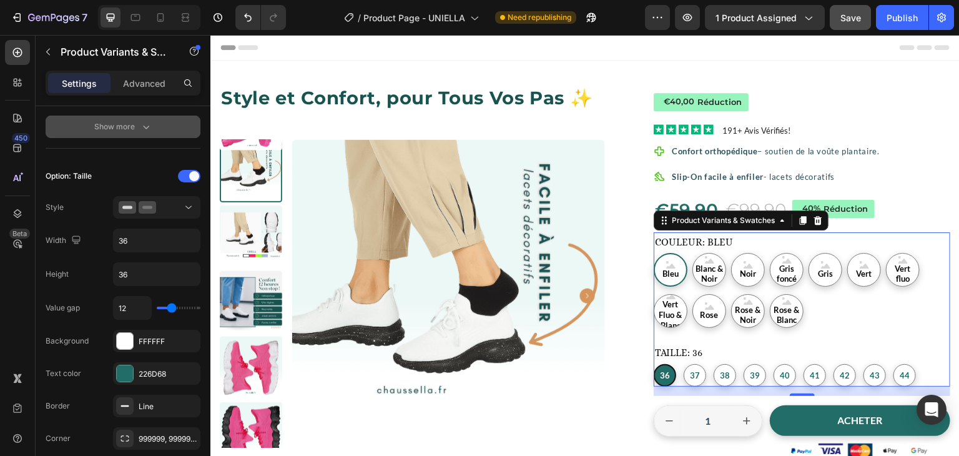
click at [172, 307] on input "range" at bounding box center [179, 308] width 44 height 2
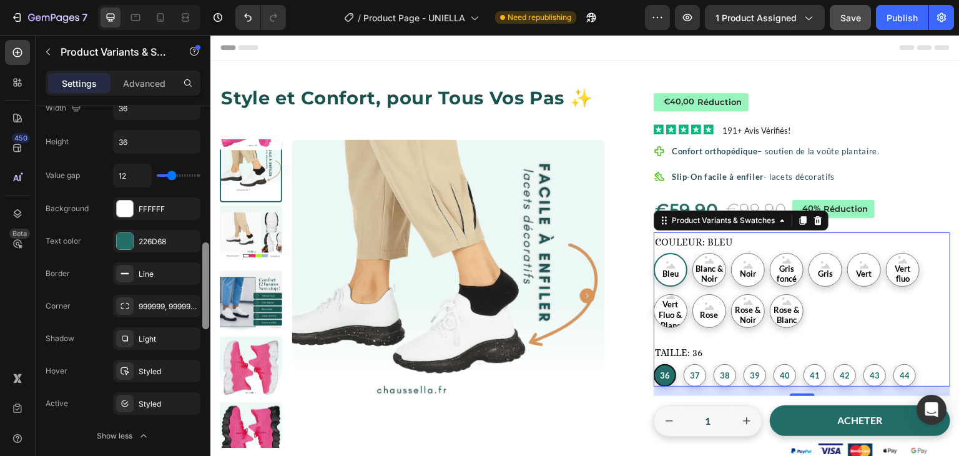
scroll to position [607, 0]
drag, startPoint x: 205, startPoint y: 283, endPoint x: 206, endPoint y: 314, distance: 30.6
click at [206, 314] on div at bounding box center [205, 286] width 7 height 87
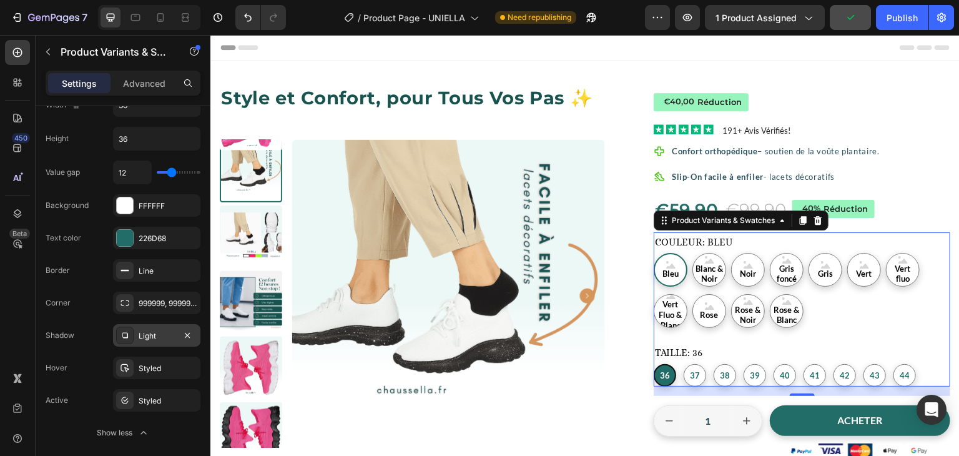
click at [166, 330] on div "Light" at bounding box center [157, 335] width 36 height 11
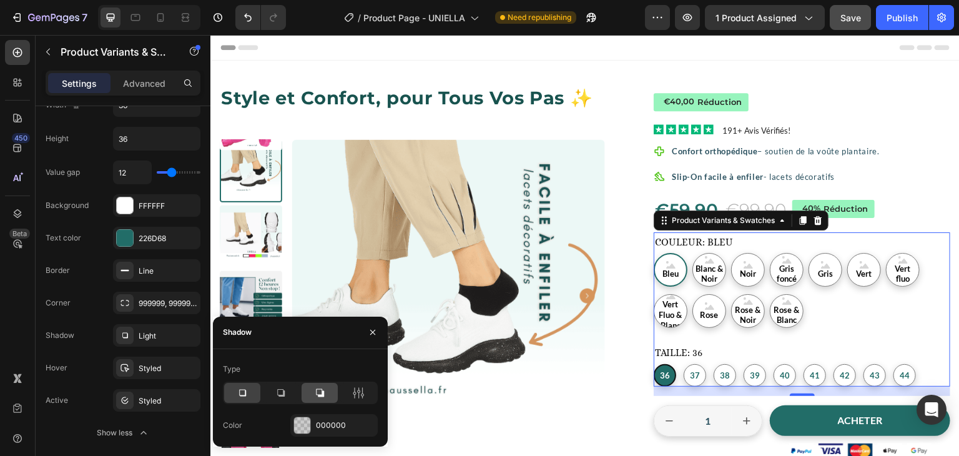
click at [322, 399] on div at bounding box center [320, 393] width 36 height 20
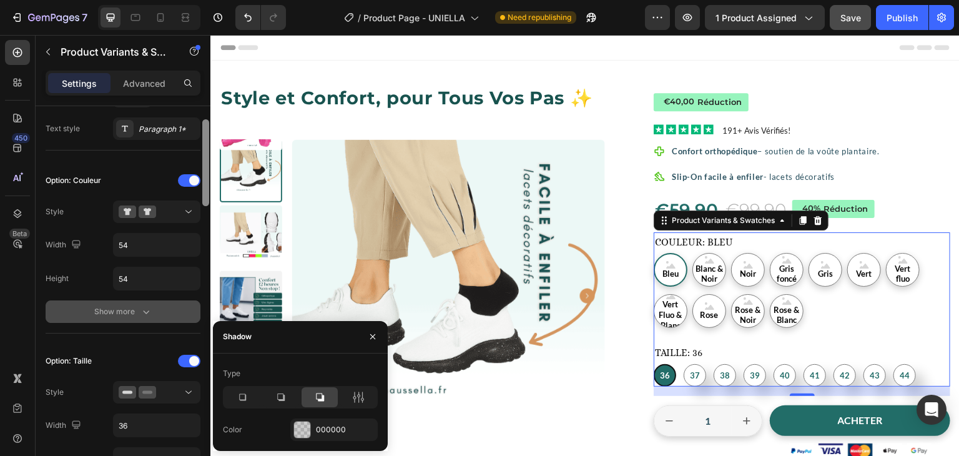
scroll to position [245, 0]
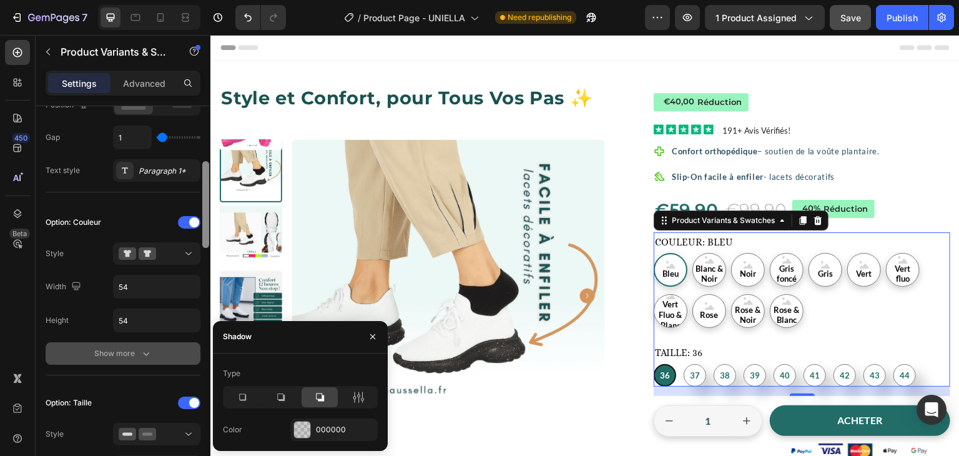
drag, startPoint x: 207, startPoint y: 250, endPoint x: 206, endPoint y: 169, distance: 81.8
click at [206, 169] on div at bounding box center [205, 204] width 7 height 87
click at [139, 356] on div "Show more" at bounding box center [123, 353] width 58 height 12
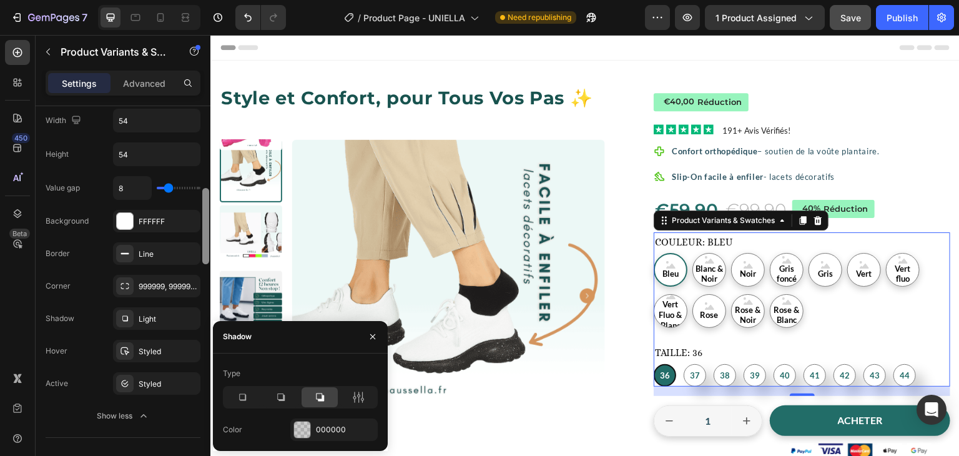
scroll to position [408, 0]
drag, startPoint x: 204, startPoint y: 219, endPoint x: 202, endPoint y: 255, distance: 36.9
click at [202, 255] on div at bounding box center [205, 298] width 9 height 385
type input "10"
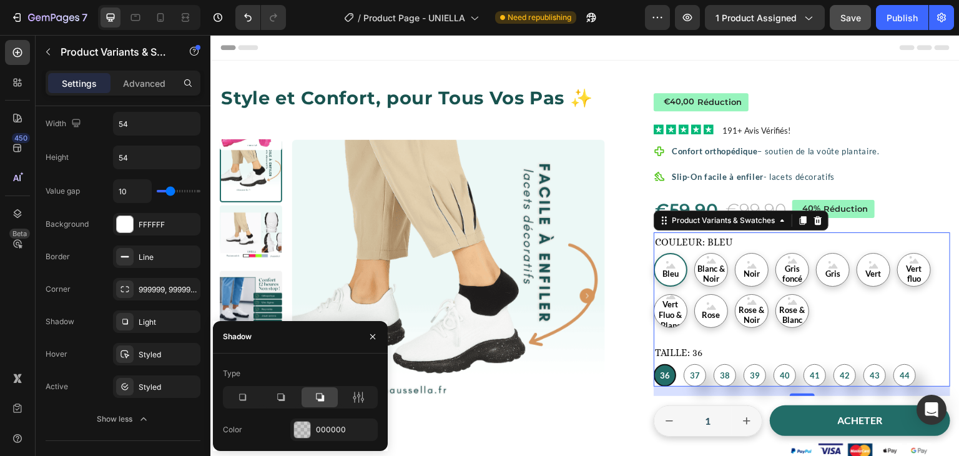
type input "11"
type input "12"
type input "13"
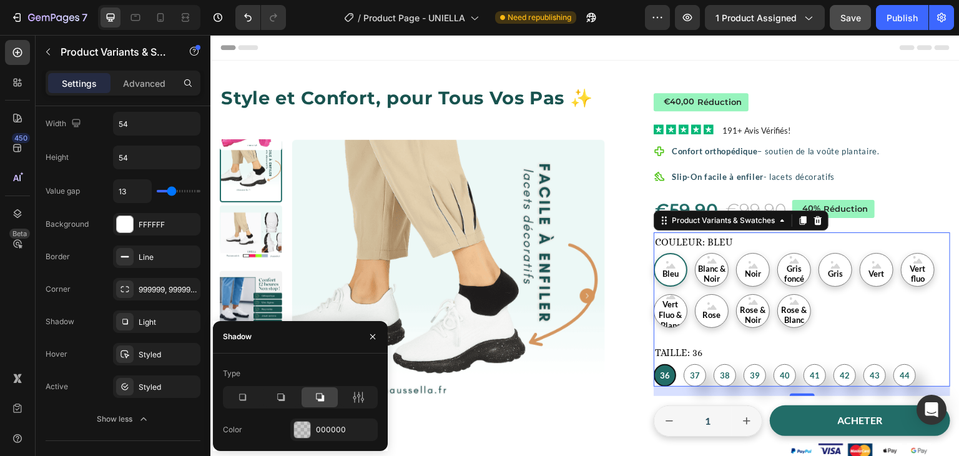
type input "13"
type input "15"
type input "18"
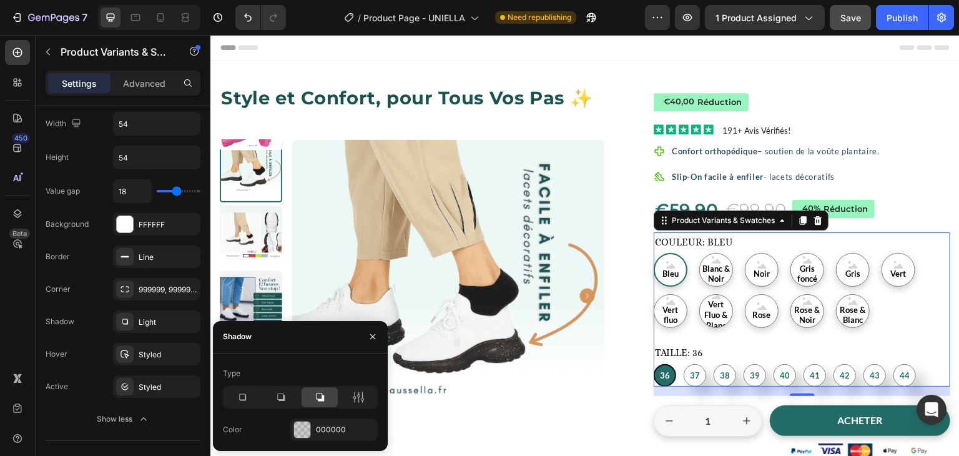
type input "19"
type input "18"
type input "16"
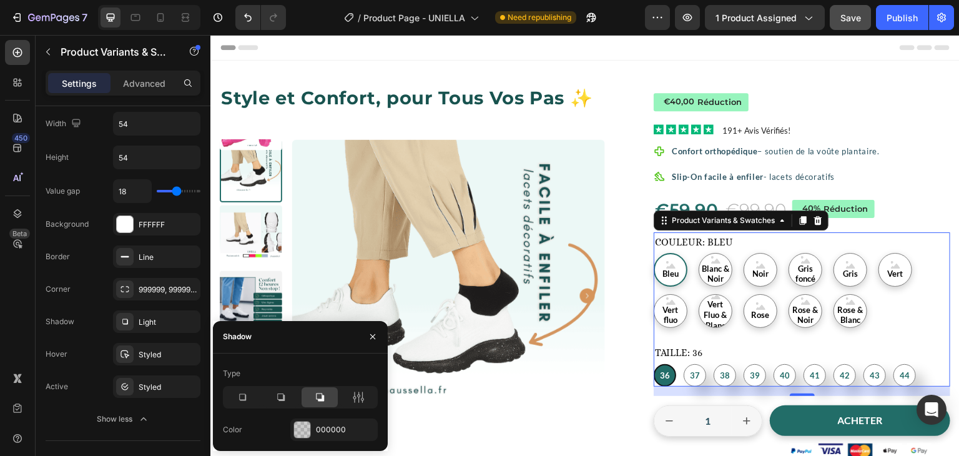
type input "16"
type input "14"
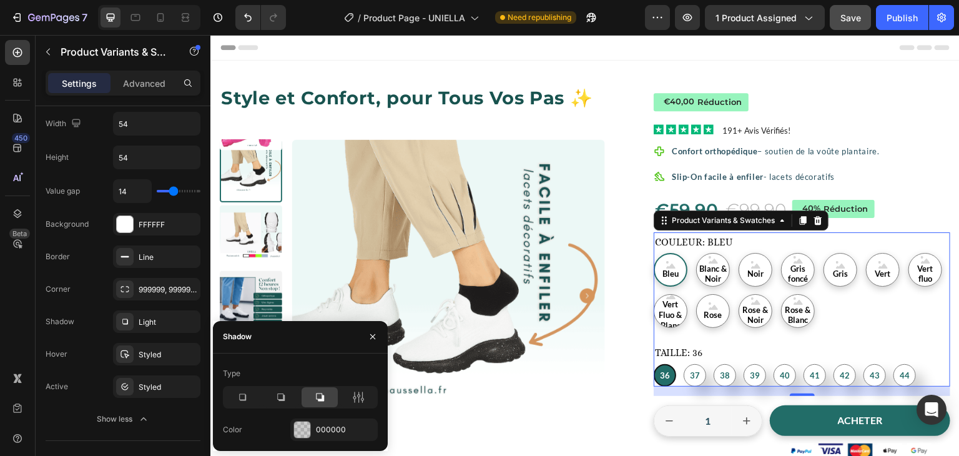
type input "17"
type input "16"
type input "14"
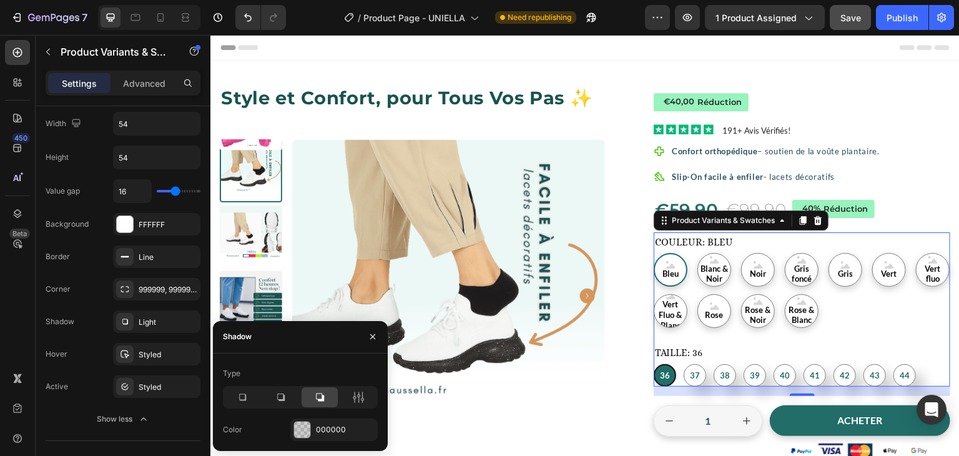
type input "14"
type input "13"
type input "14"
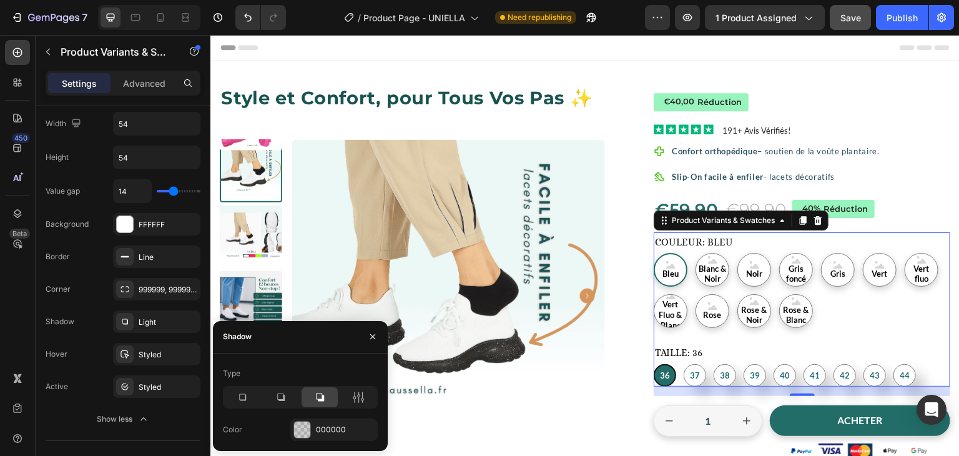
type input "15"
type input "16"
drag, startPoint x: 169, startPoint y: 186, endPoint x: 175, endPoint y: 189, distance: 6.4
type input "16"
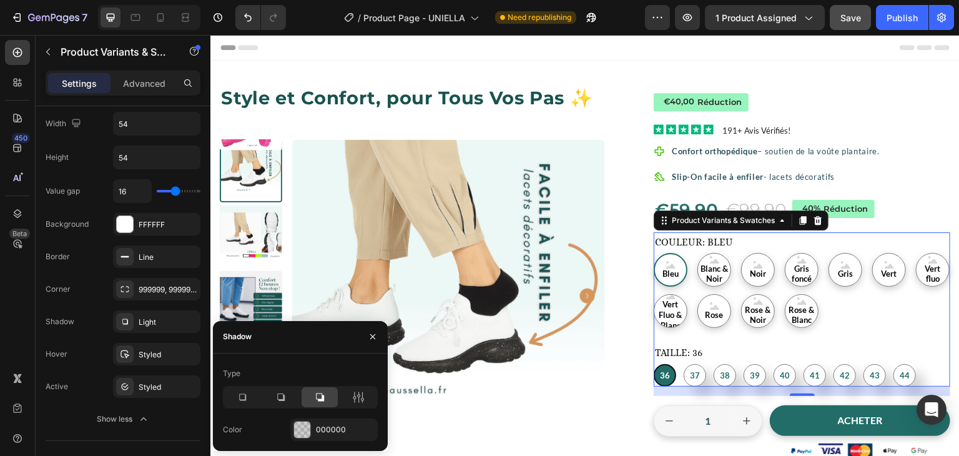
click at [175, 190] on input "range" at bounding box center [179, 191] width 44 height 2
click at [204, 213] on div at bounding box center [205, 225] width 7 height 76
click at [159, 19] on icon at bounding box center [160, 17] width 12 height 12
type input "10"
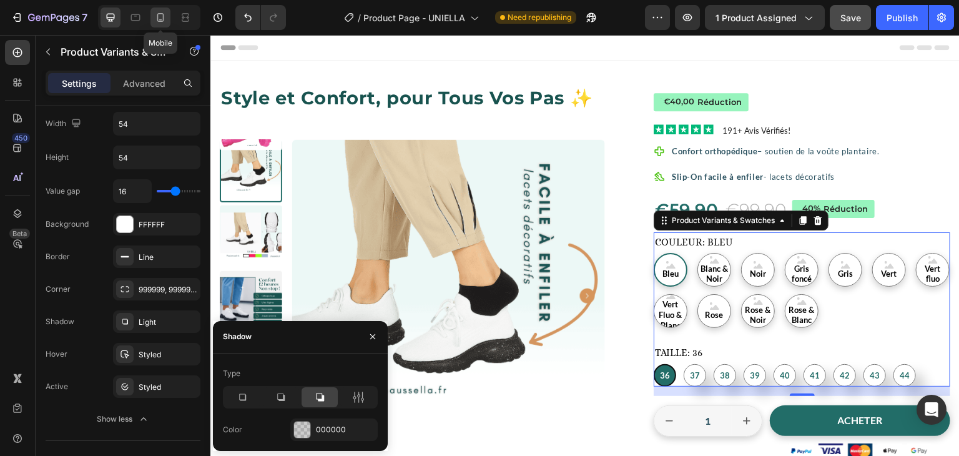
type input "12"
type input "64"
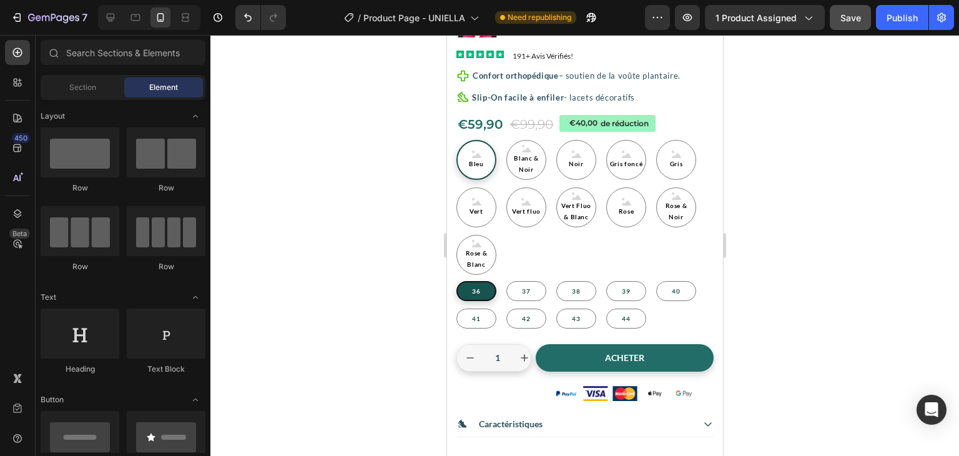
scroll to position [271, 0]
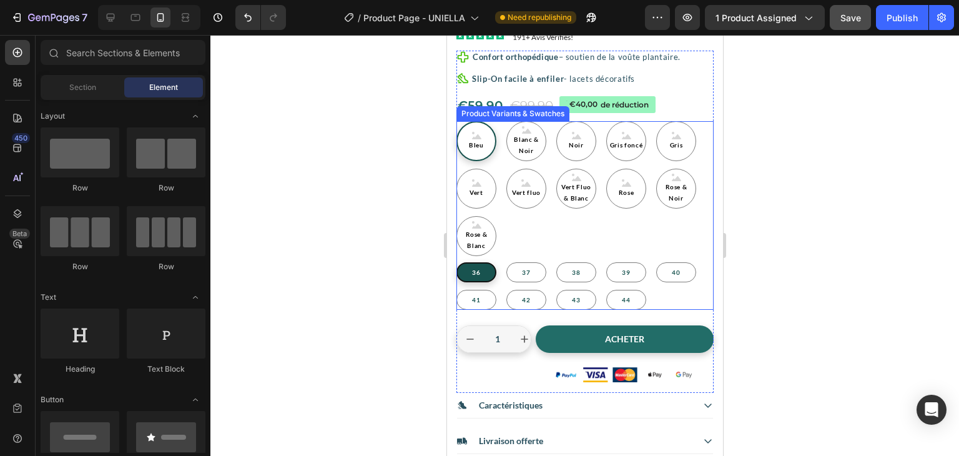
click at [598, 222] on div "Bleu Bleu Bleu Blanc & Noir Blanc & Noir Blanc & Noir Noir Noir Noir Gris foncé…" at bounding box center [584, 188] width 257 height 135
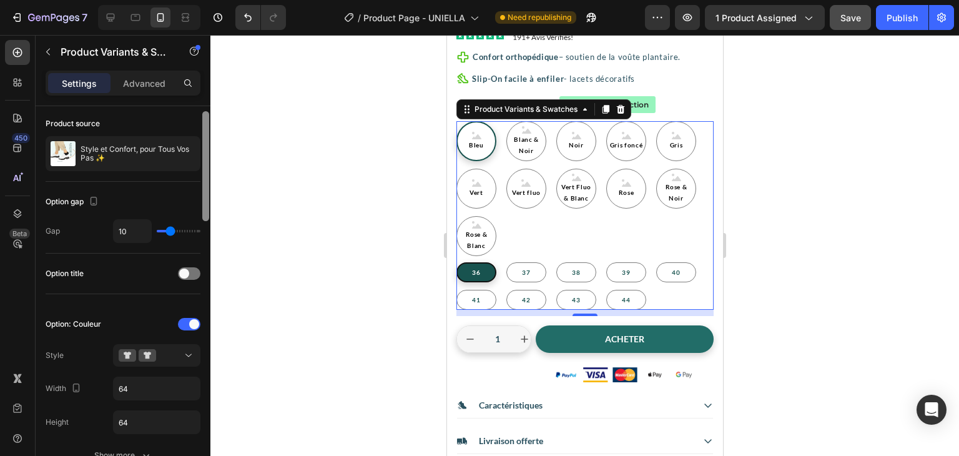
scroll to position [59, 0]
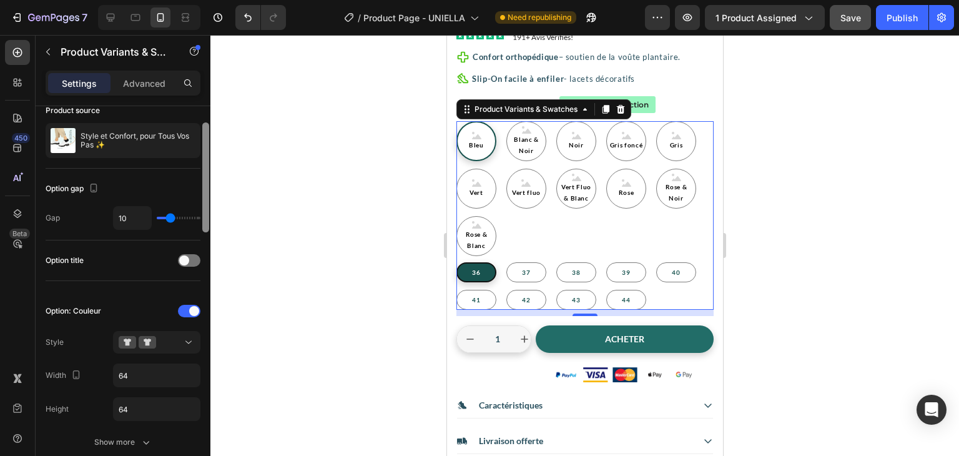
drag, startPoint x: 204, startPoint y: 210, endPoint x: 205, endPoint y: 227, distance: 16.9
click at [205, 227] on div at bounding box center [205, 177] width 7 height 110
click at [180, 263] on span at bounding box center [184, 260] width 10 height 10
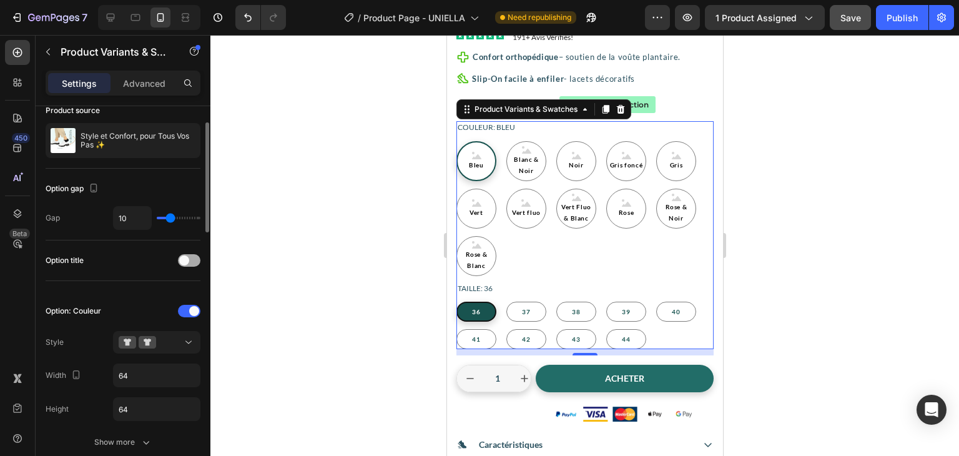
radio input "true"
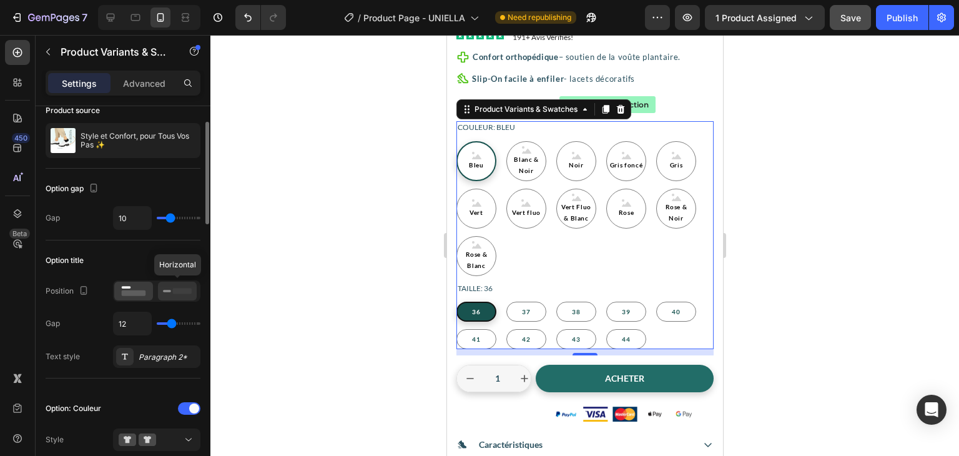
click at [184, 288] on rect at bounding box center [182, 291] width 19 height 6
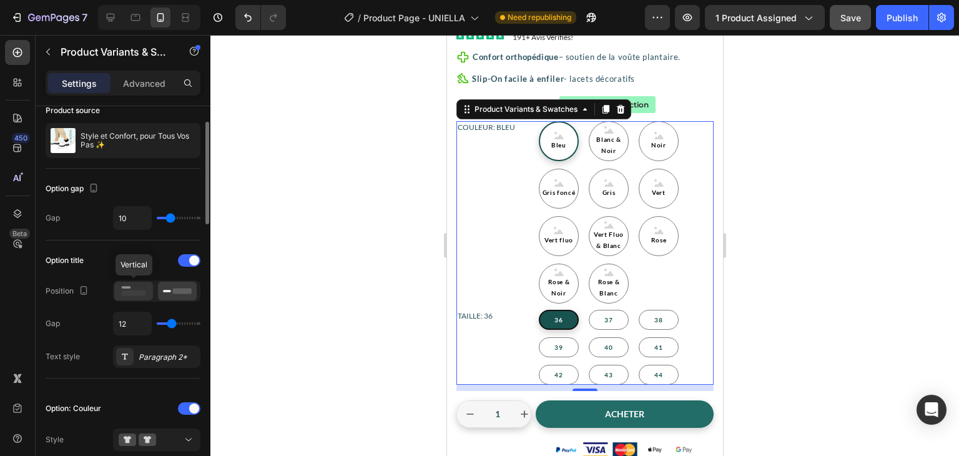
click at [142, 297] on div at bounding box center [133, 291] width 39 height 19
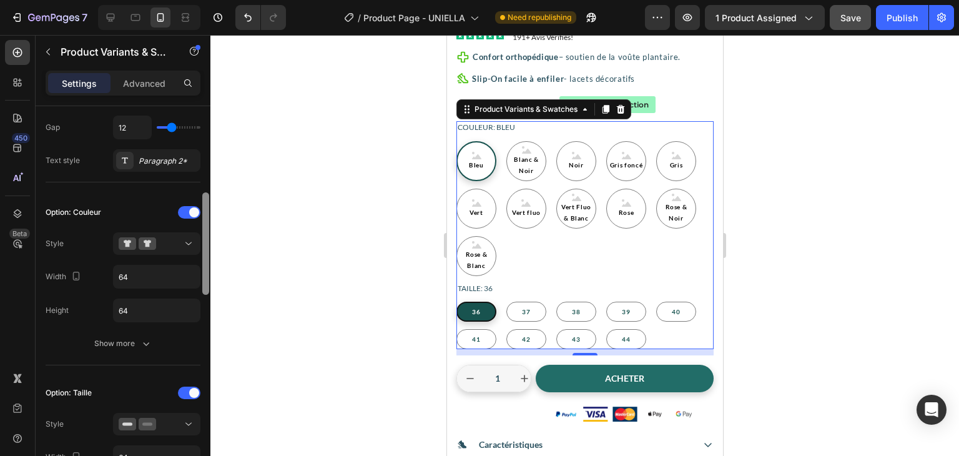
scroll to position [269, 0]
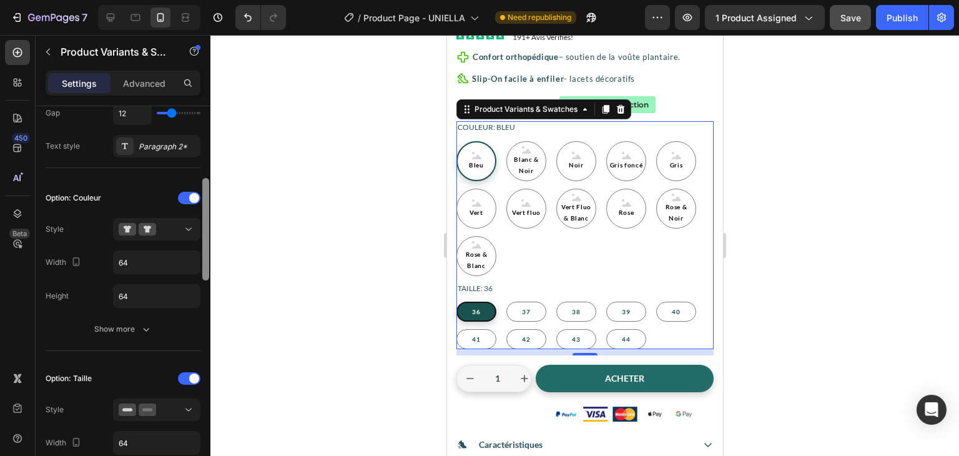
drag, startPoint x: 205, startPoint y: 210, endPoint x: 208, endPoint y: 267, distance: 56.3
click at [208, 267] on div at bounding box center [205, 229] width 7 height 102
click at [135, 268] on input "64" at bounding box center [157, 262] width 86 height 22
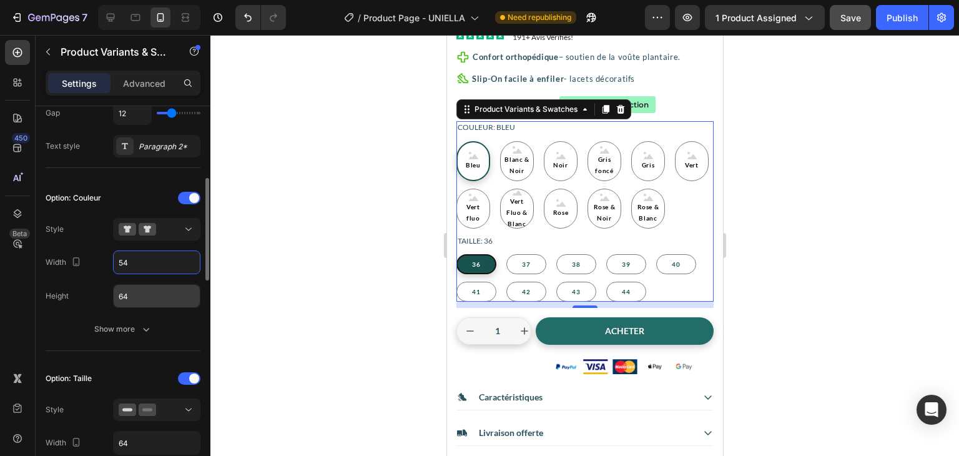
type input "54"
click at [134, 287] on input "64" at bounding box center [157, 296] width 86 height 22
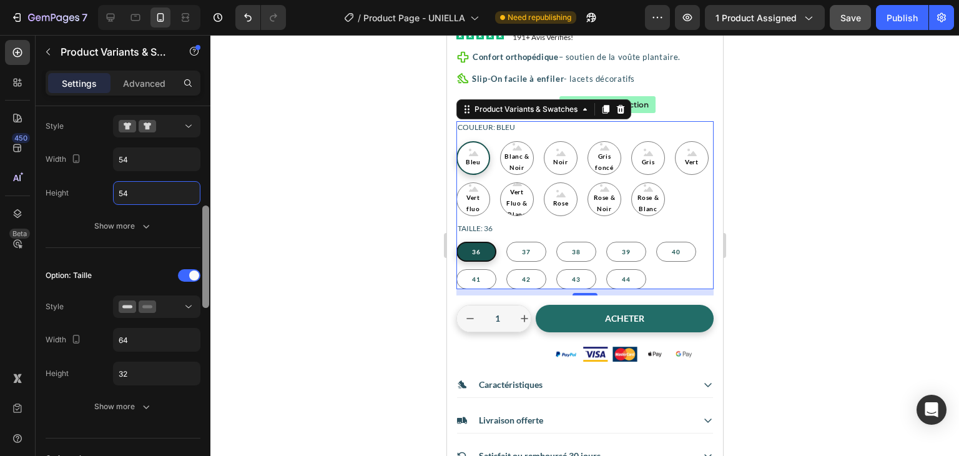
scroll to position [382, 0]
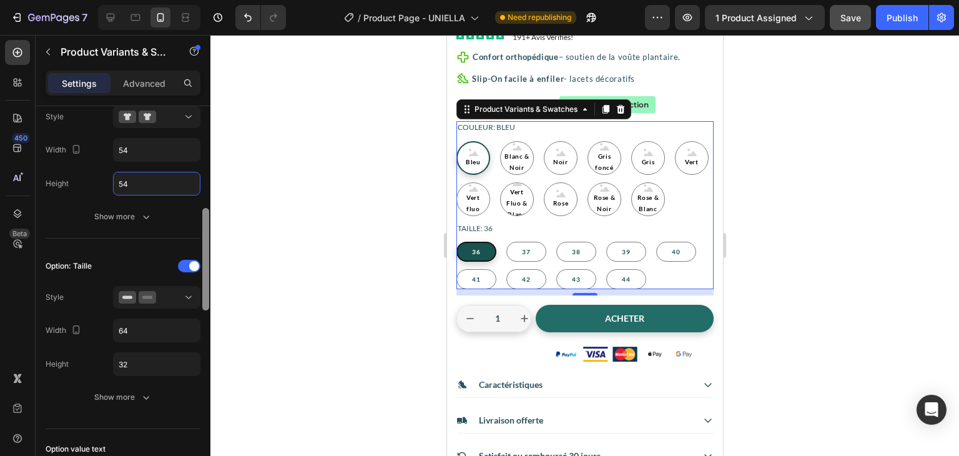
drag, startPoint x: 207, startPoint y: 256, endPoint x: 210, endPoint y: 286, distance: 30.1
click at [210, 286] on div at bounding box center [205, 298] width 9 height 385
type input "54"
click at [139, 320] on input "64" at bounding box center [157, 330] width 86 height 22
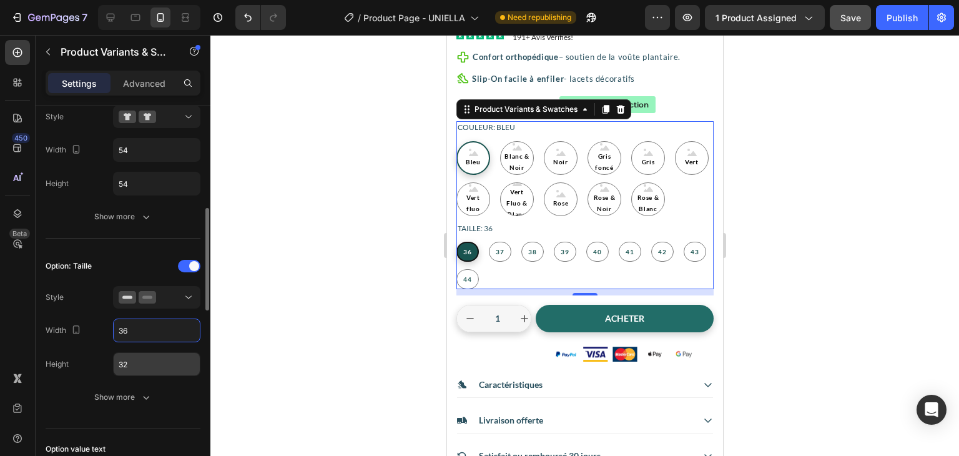
type input "36"
click at [139, 365] on input "32" at bounding box center [157, 364] width 86 height 22
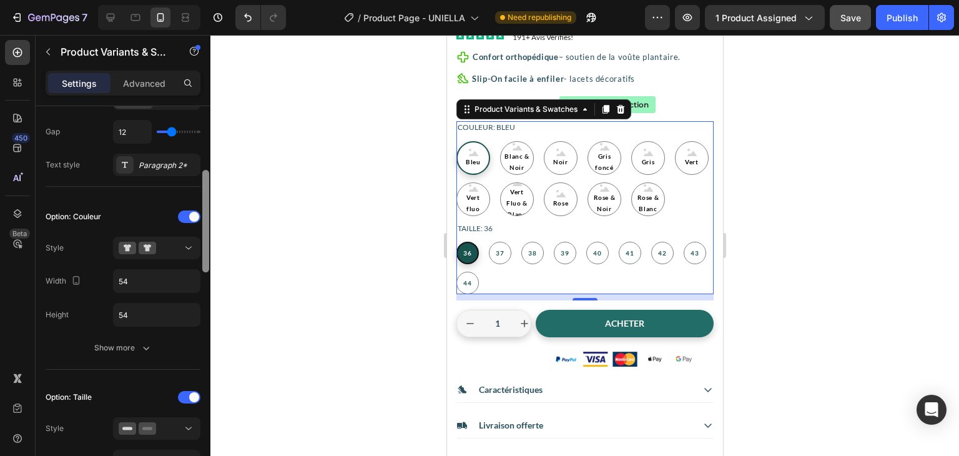
scroll to position [248, 0]
drag, startPoint x: 207, startPoint y: 250, endPoint x: 207, endPoint y: 215, distance: 35.6
click at [207, 215] on div at bounding box center [205, 223] width 7 height 102
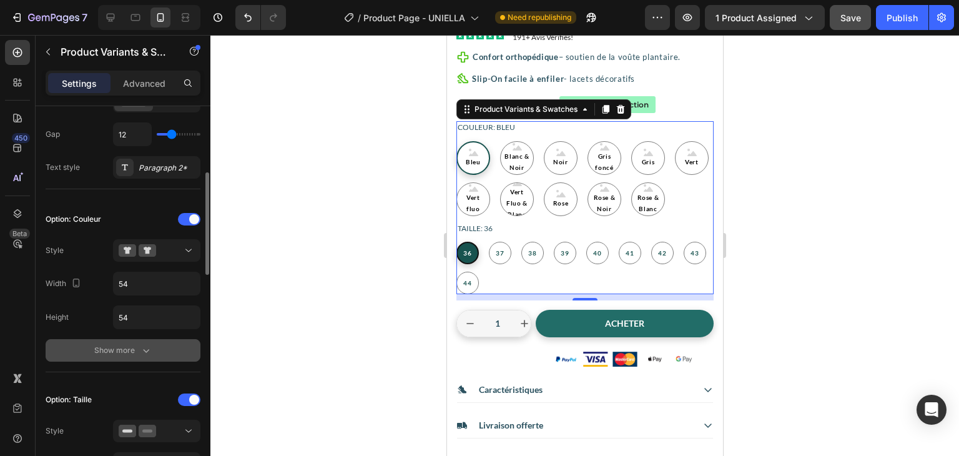
type input "36"
click at [142, 352] on icon "button" at bounding box center [146, 350] width 12 height 12
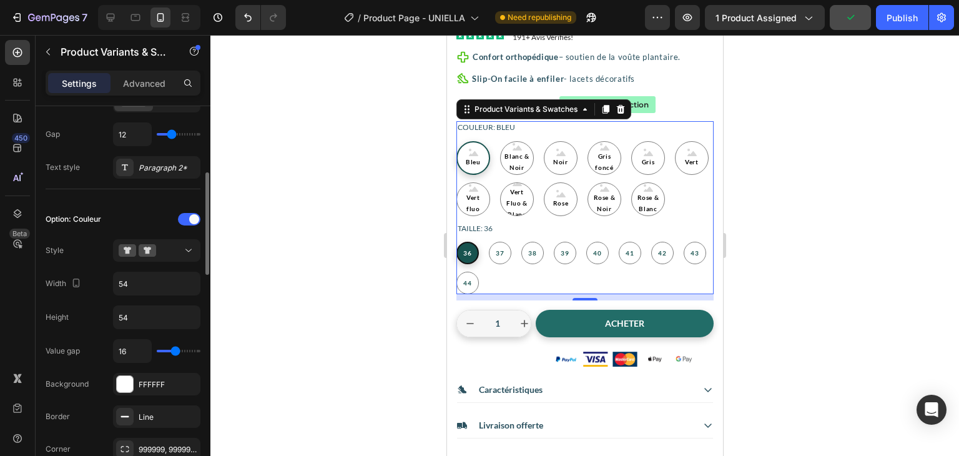
type input "10"
type input "11"
type input "13"
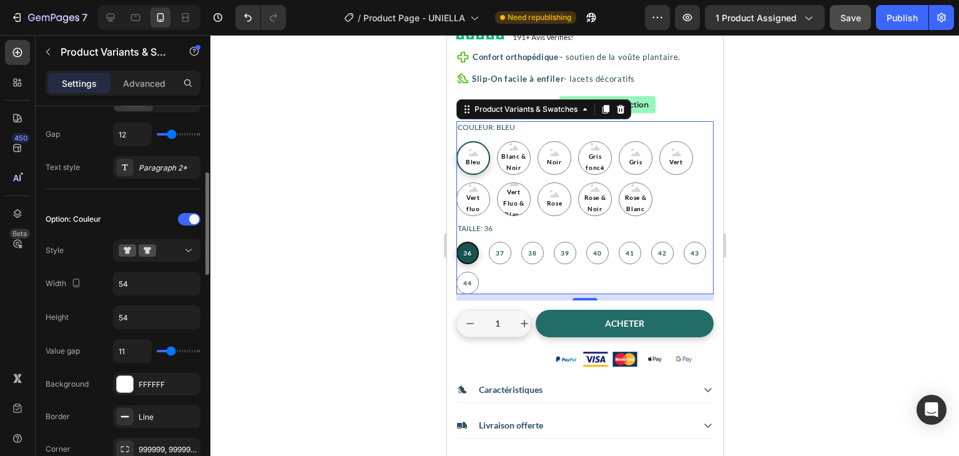
type input "13"
type input "14"
type input "13"
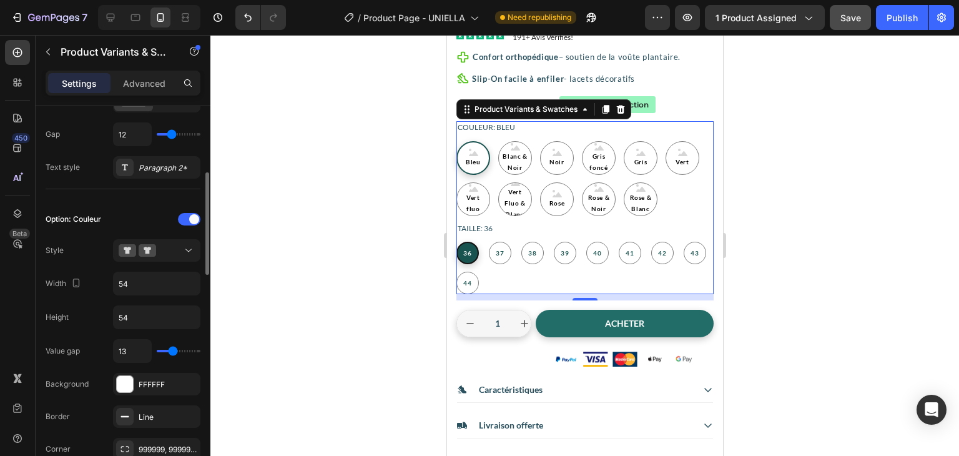
type input "11"
type input "12"
type input "13"
click at [172, 350] on input "range" at bounding box center [179, 351] width 44 height 2
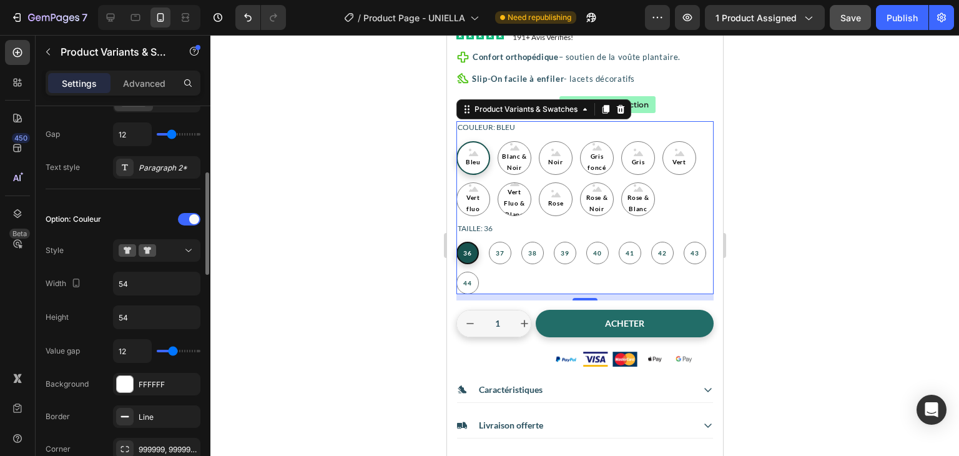
type input "13"
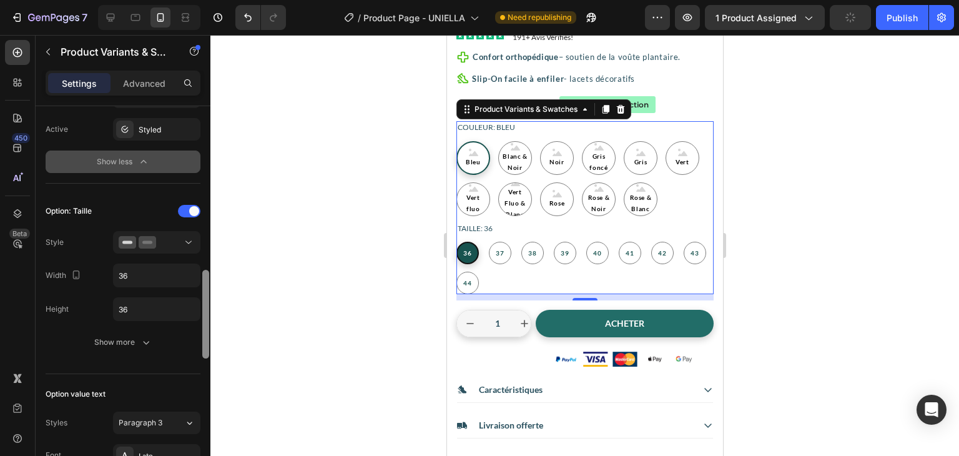
scroll to position [676, 0]
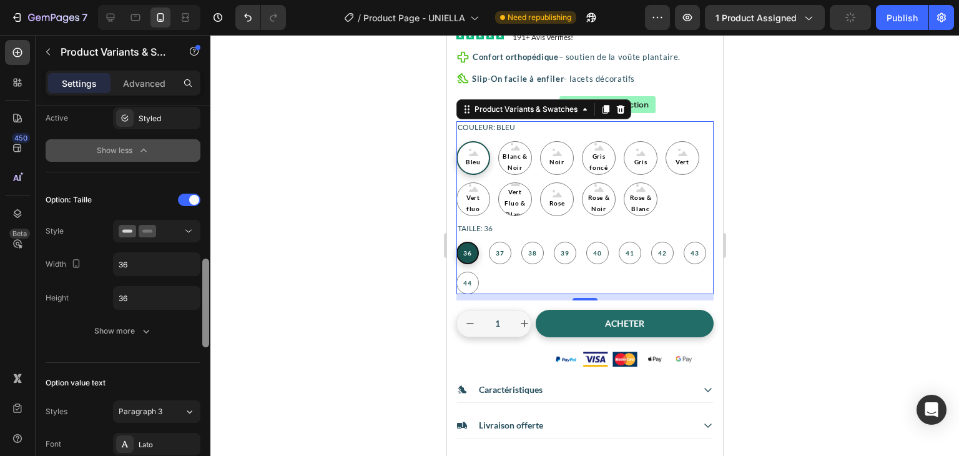
drag, startPoint x: 206, startPoint y: 224, endPoint x: 217, endPoint y: 323, distance: 99.3
click at [217, 0] on div "7 Version history / Product Page - UNIELLA Need republishing Preview 1 product …" at bounding box center [479, 0] width 959 height 0
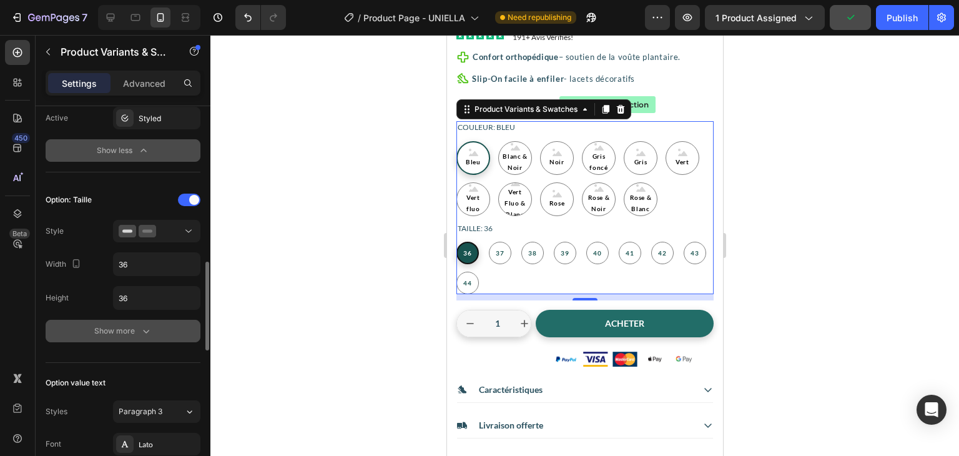
click at [145, 336] on button "Show more" at bounding box center [123, 331] width 155 height 22
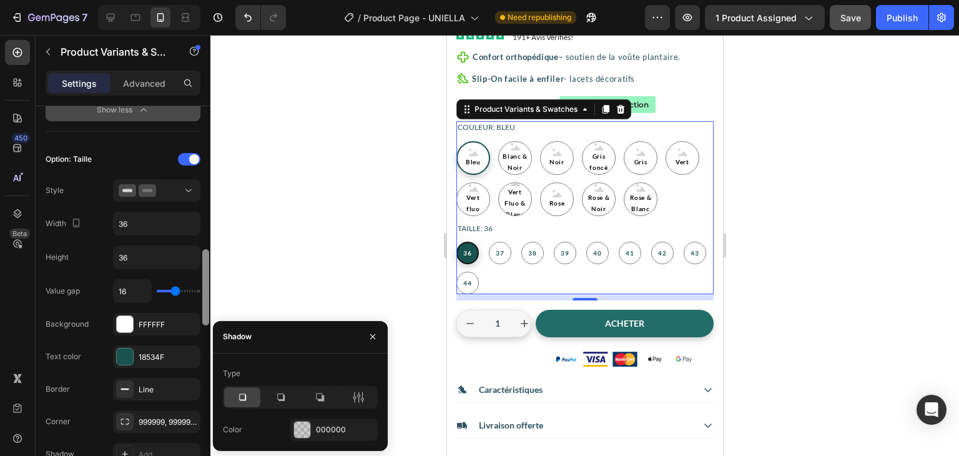
scroll to position [728, 0]
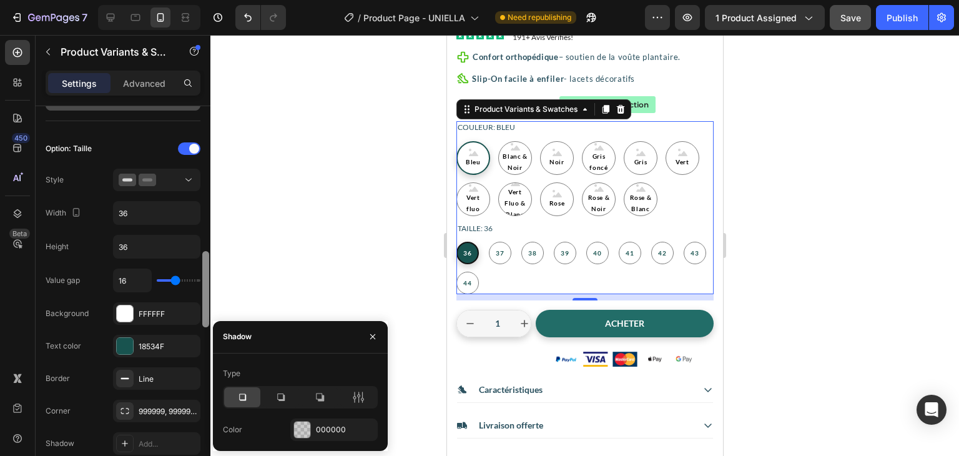
drag, startPoint x: 206, startPoint y: 293, endPoint x: 207, endPoint y: 305, distance: 11.9
click at [207, 305] on div at bounding box center [205, 289] width 7 height 76
click at [137, 275] on input "16" at bounding box center [132, 280] width 37 height 22
type input "8"
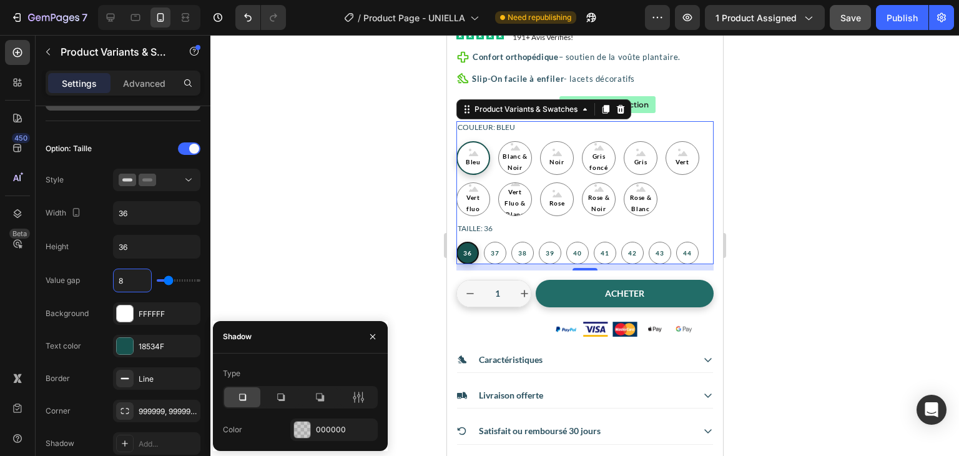
click at [234, 255] on div at bounding box center [584, 245] width 749 height 421
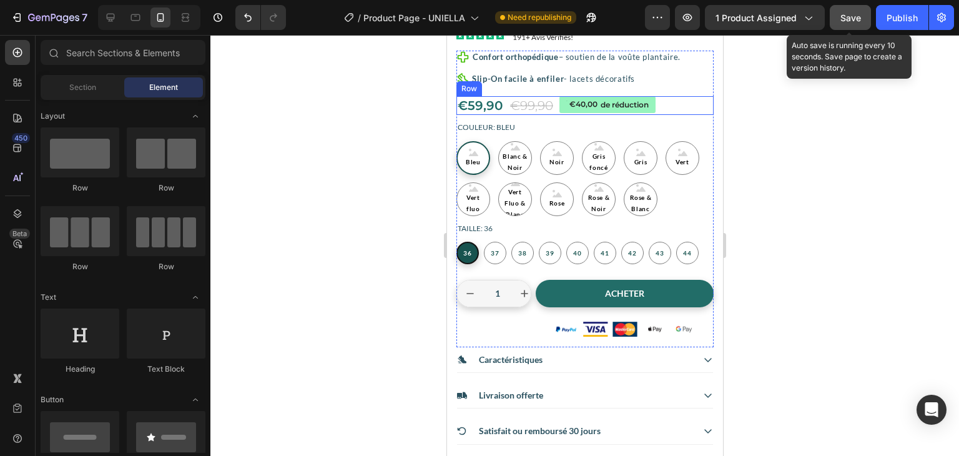
click at [862, 19] on button "Save" at bounding box center [850, 17] width 41 height 25
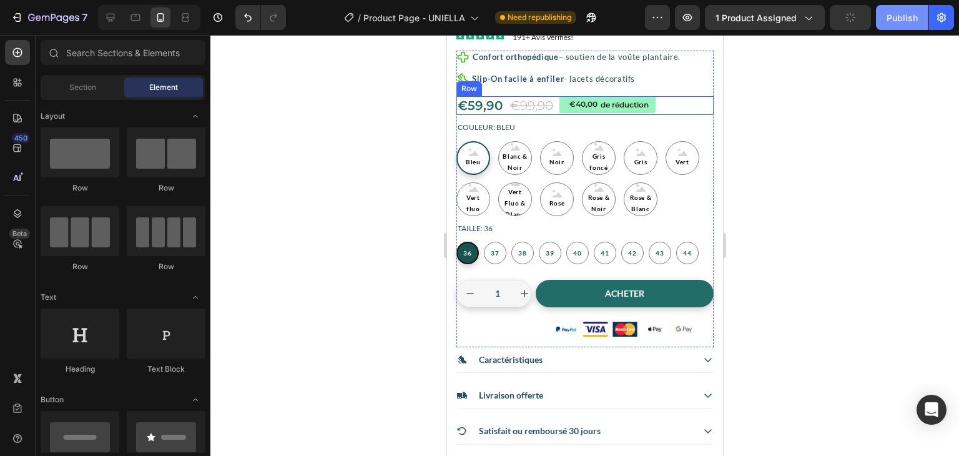
click at [897, 22] on div "Publish" at bounding box center [902, 17] width 31 height 13
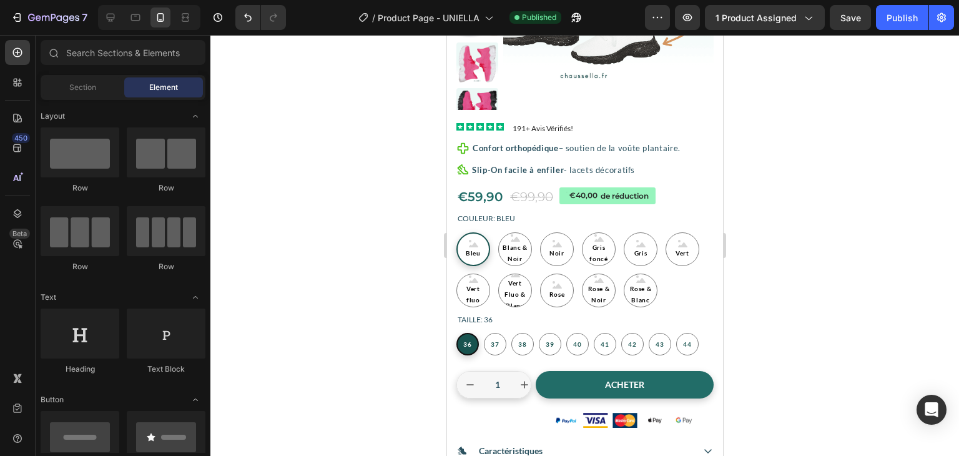
scroll to position [0, 0]
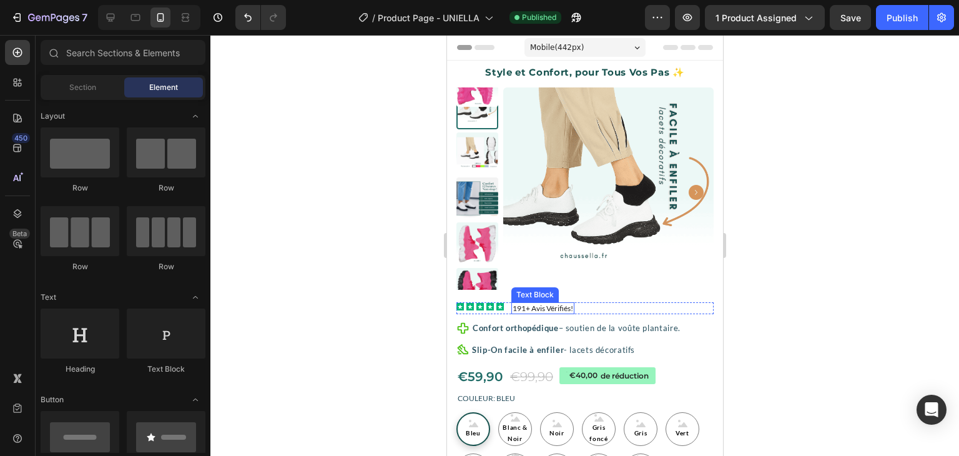
click at [513, 308] on p "191+ Avis Vérifiés!" at bounding box center [542, 309] width 61 height 10
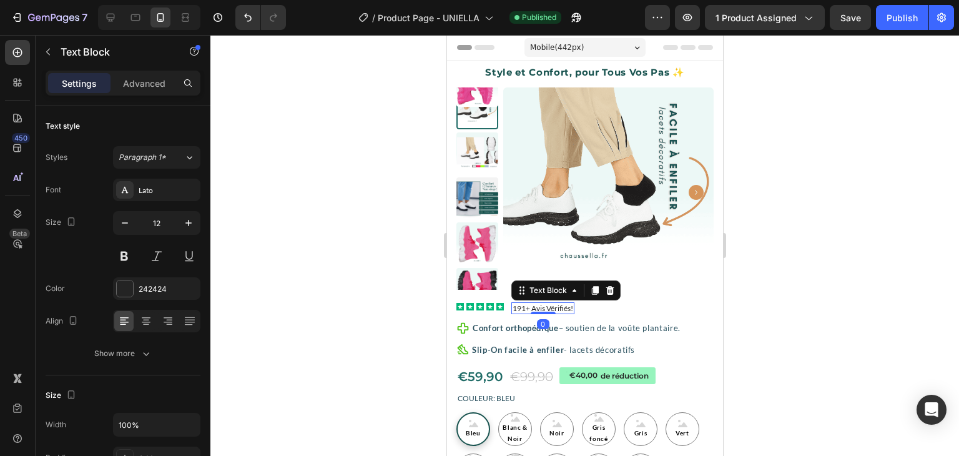
click at [513, 308] on p "191+ Avis Vérifiés!" at bounding box center [542, 309] width 61 height 10
click at [797, 284] on div at bounding box center [584, 245] width 749 height 421
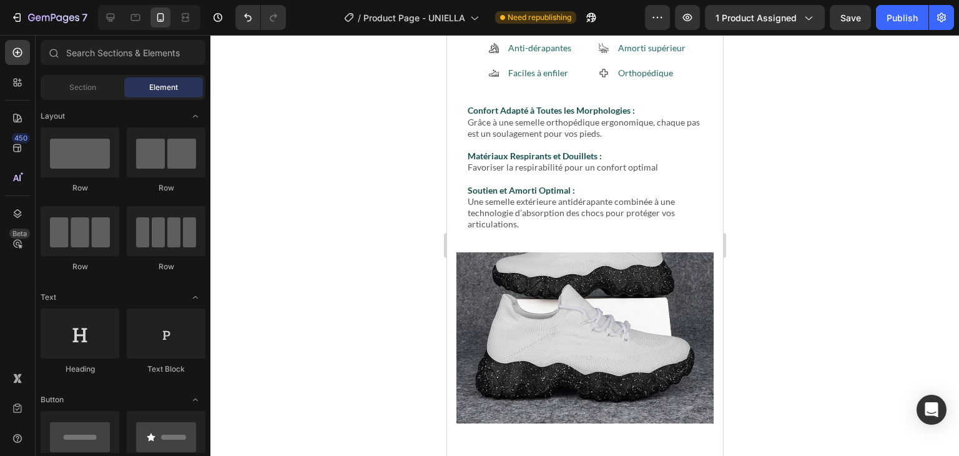
scroll to position [3372, 0]
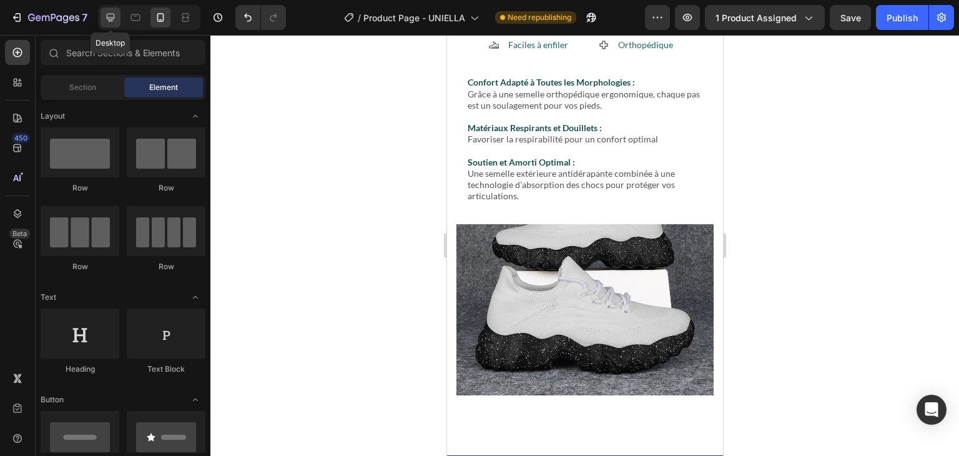
click at [113, 11] on icon at bounding box center [110, 17] width 12 height 12
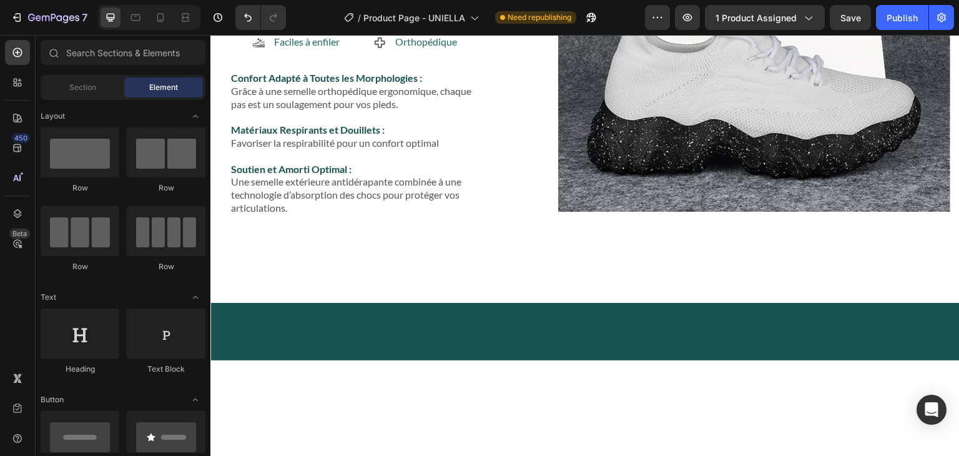
scroll to position [3251, 0]
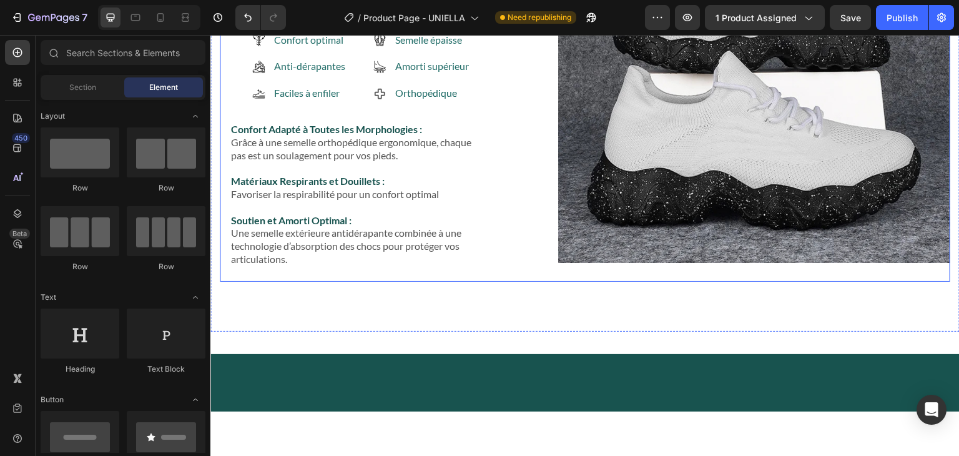
click at [302, 191] on div "Bénéfices Caractéristiques Confort optimal Anti-dérapantes Faciles à enfiler It…" at bounding box center [585, 121] width 731 height 320
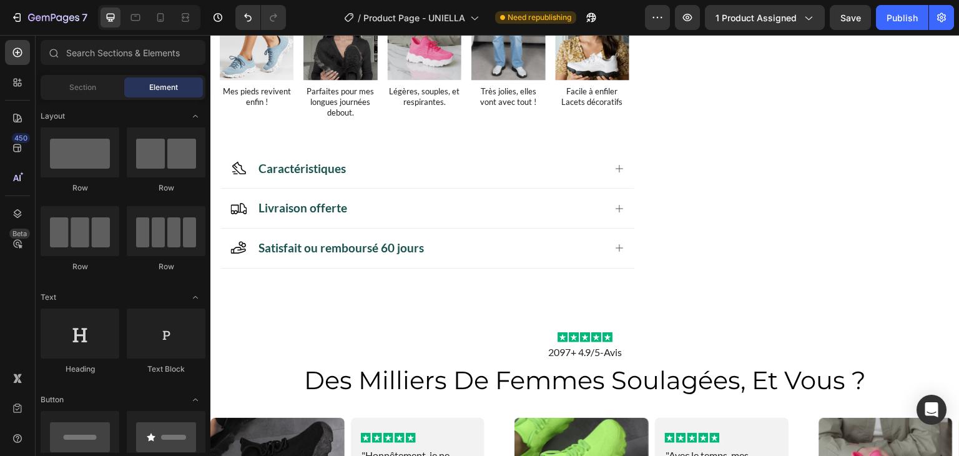
scroll to position [466, 0]
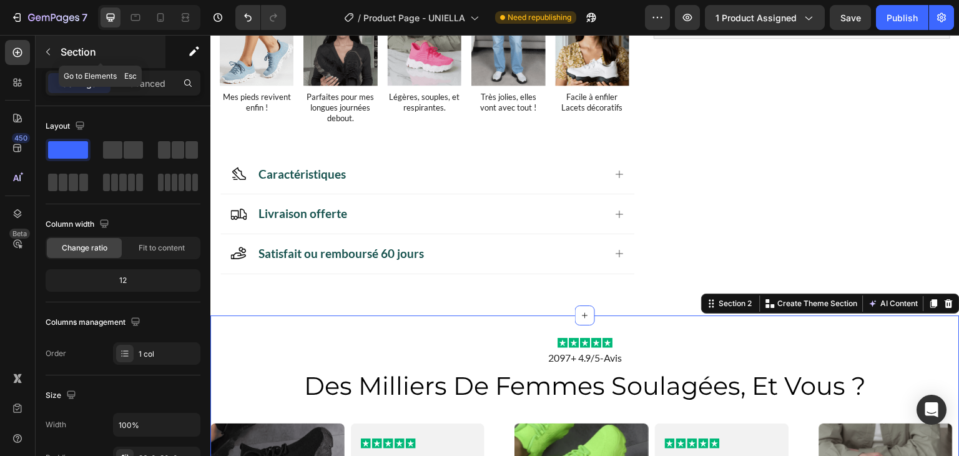
click at [52, 56] on icon "button" at bounding box center [48, 52] width 10 height 10
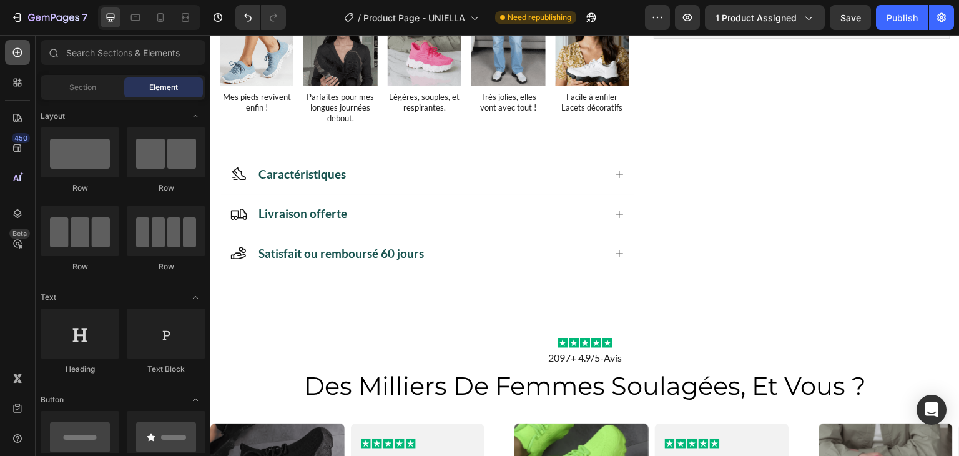
click at [21, 58] on icon at bounding box center [17, 52] width 12 height 12
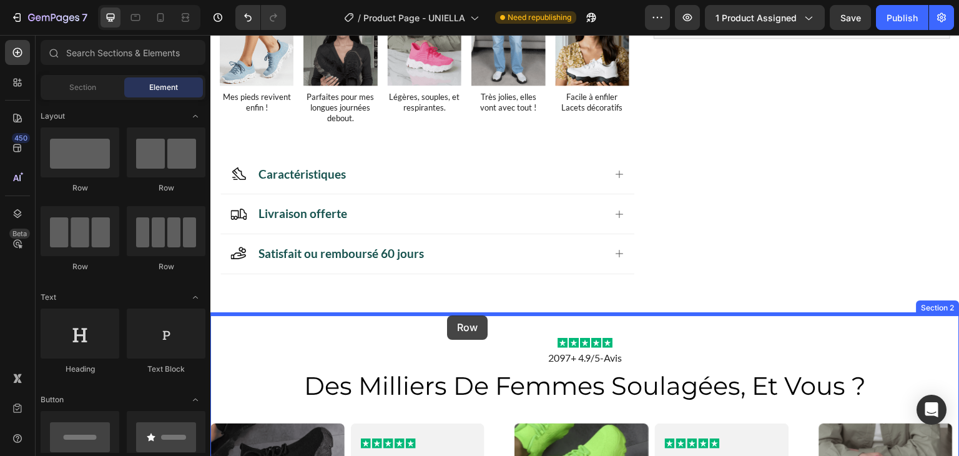
drag, startPoint x: 297, startPoint y: 195, endPoint x: 447, endPoint y: 315, distance: 192.8
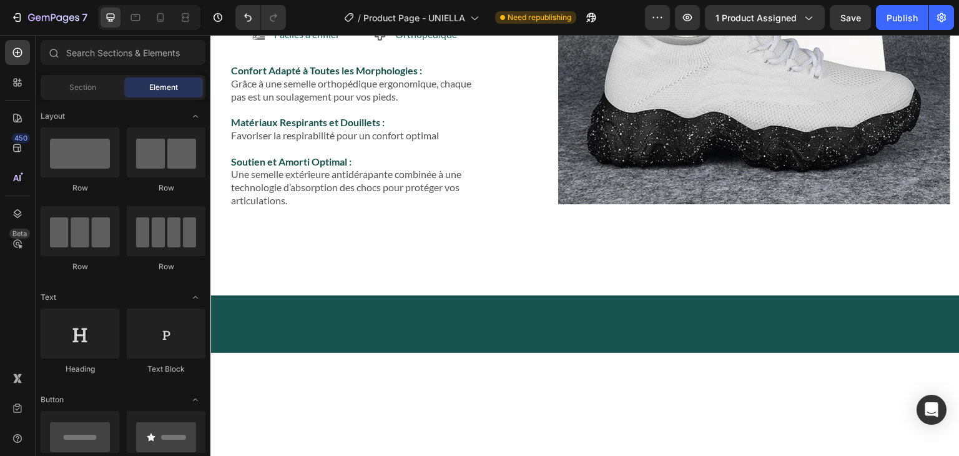
scroll to position [2748, 0]
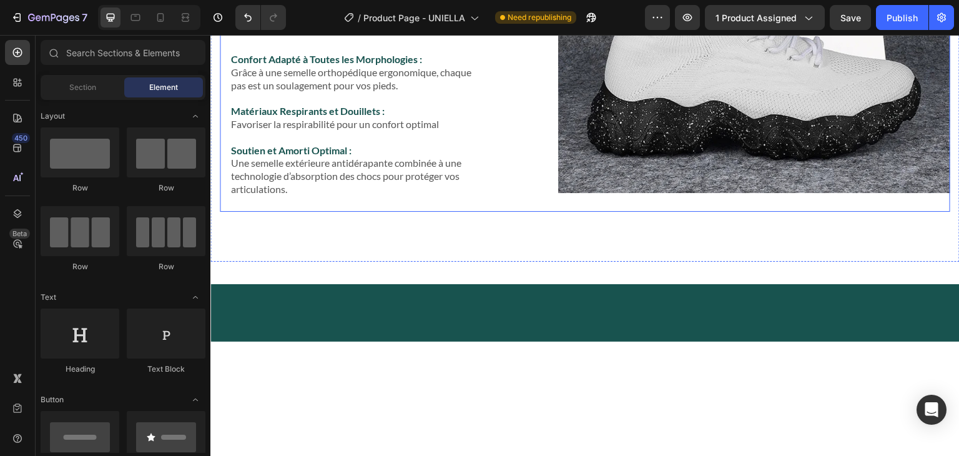
click at [533, 132] on div "Bénéfices Caractéristiques Confort optimal Anti-dérapantes Faciles à enfiler It…" at bounding box center [585, 51] width 731 height 320
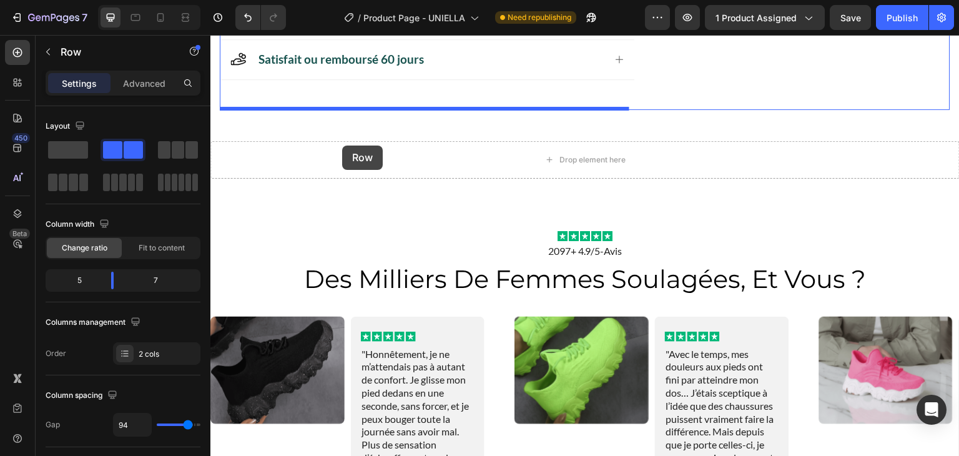
scroll to position [647, 0]
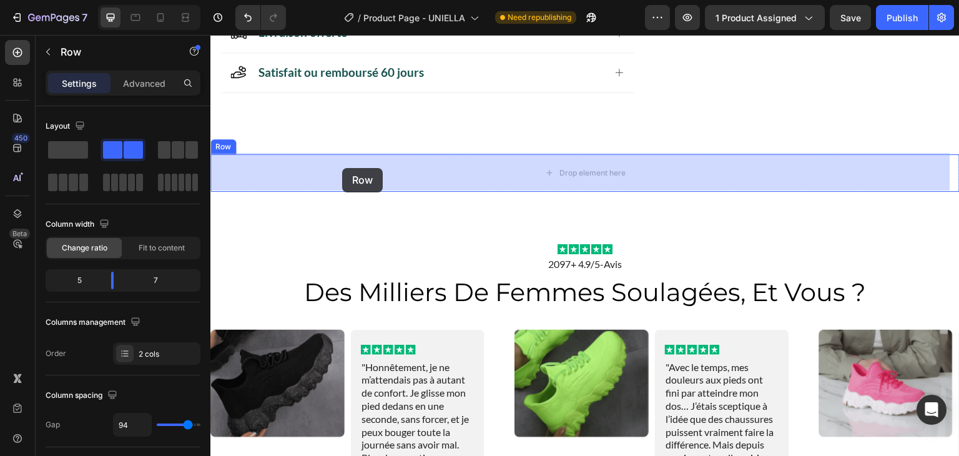
drag, startPoint x: 230, startPoint y: 107, endPoint x: 342, endPoint y: 168, distance: 127.7
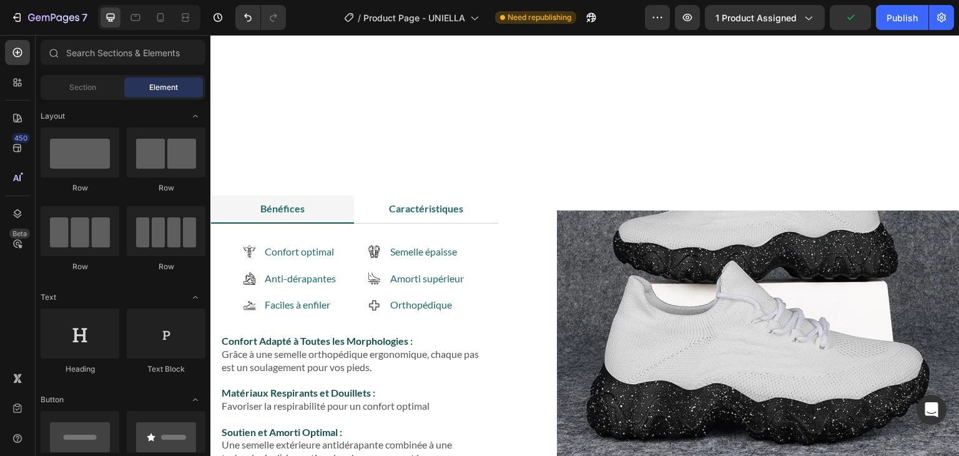
scroll to position [962, 0]
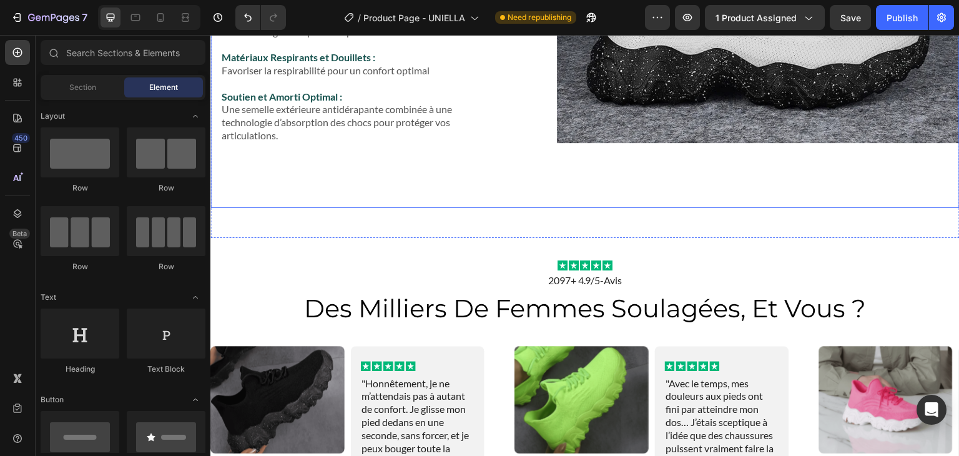
click at [752, 190] on div "Bénéfices Caractéristiques Confort optimal Anti-dérapantes Faciles à enfiler It…" at bounding box center [584, 23] width 749 height 370
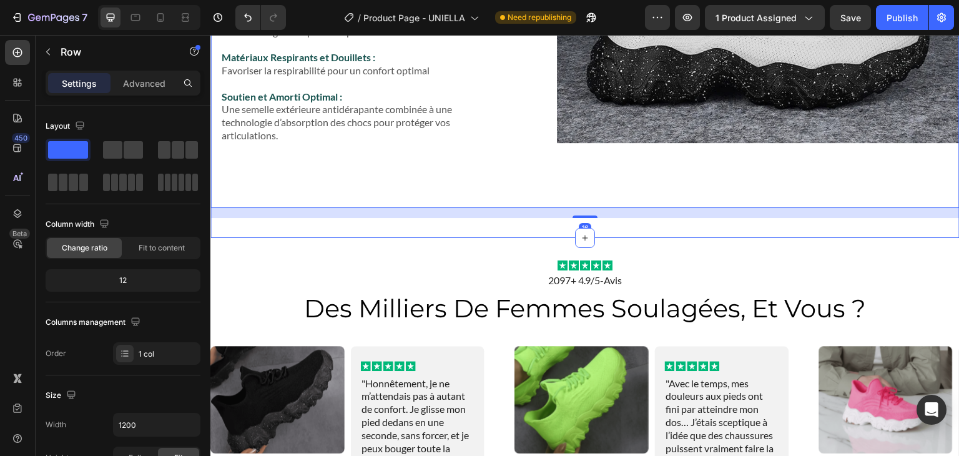
click at [677, 226] on div "Bénéfices Caractéristiques Confort optimal Anti-dérapantes Faciles à enfiler It…" at bounding box center [584, 28] width 749 height 420
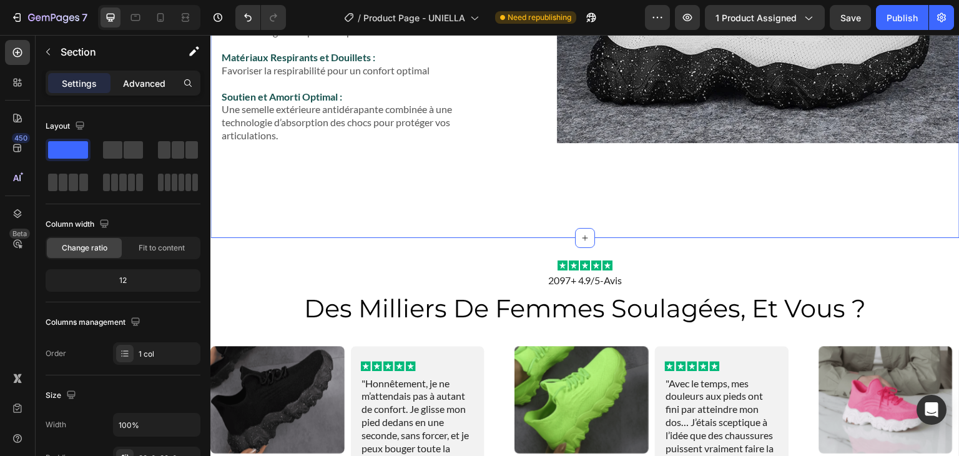
click at [135, 81] on p "Advanced" at bounding box center [144, 83] width 42 height 13
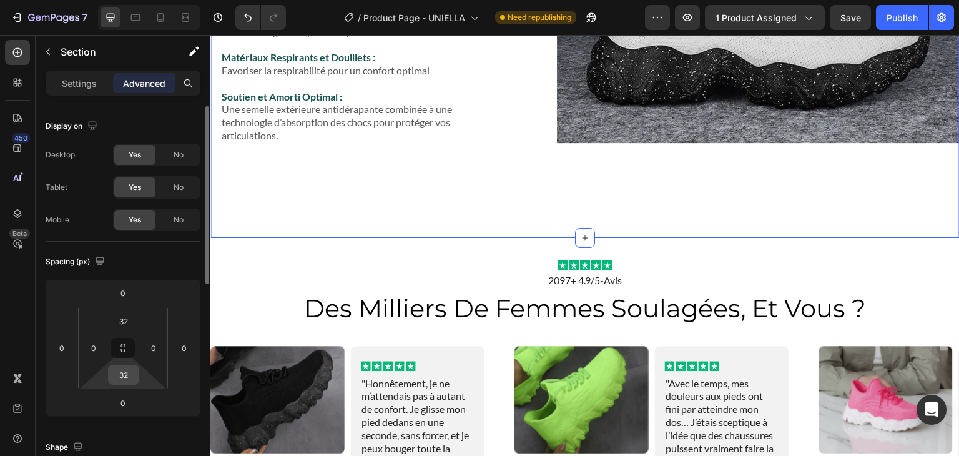
click at [125, 378] on input "32" at bounding box center [123, 374] width 25 height 19
type input "0"
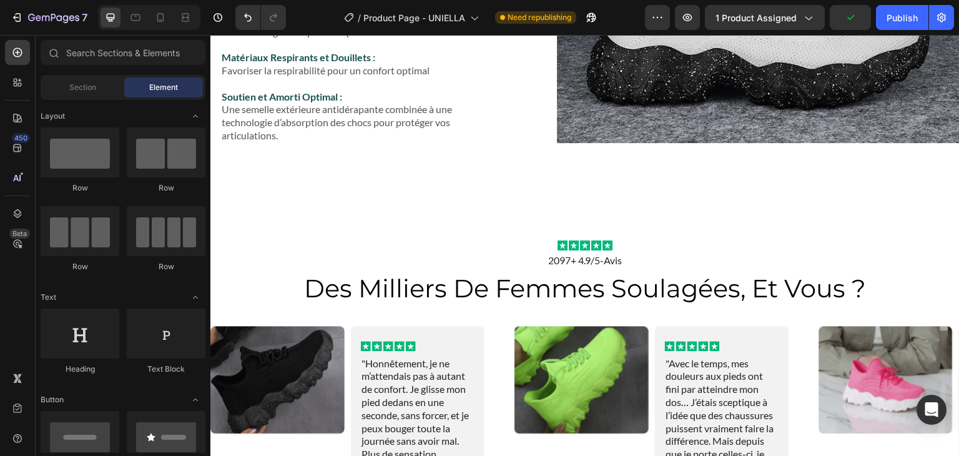
scroll to position [815, 0]
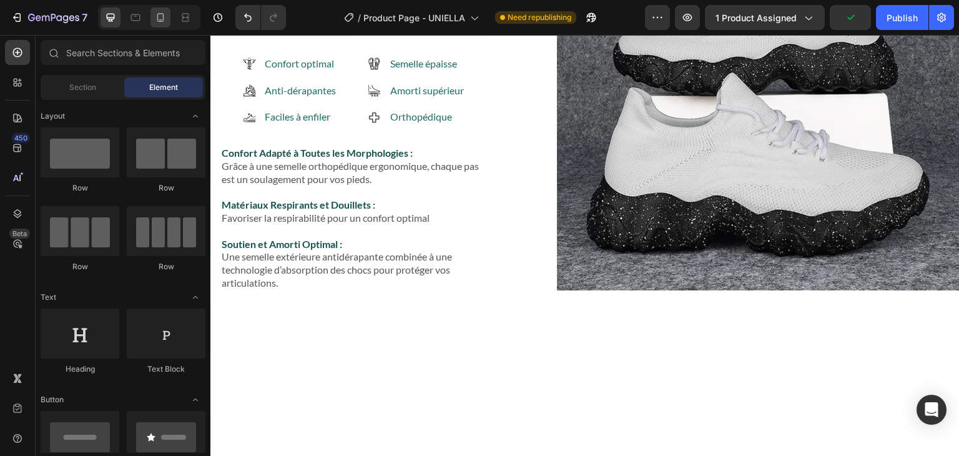
click at [159, 12] on icon at bounding box center [160, 17] width 12 height 12
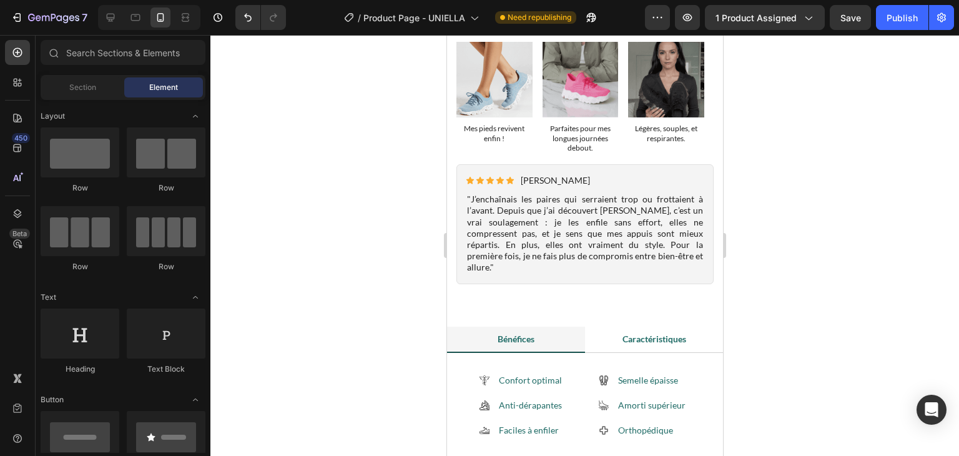
scroll to position [854, 0]
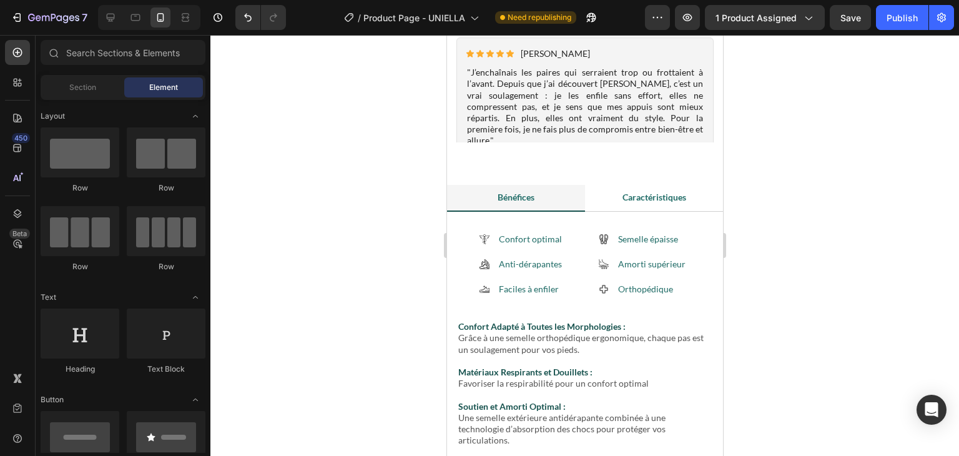
drag, startPoint x: 718, startPoint y: 92, endPoint x: 1175, endPoint y: 195, distance: 468.0
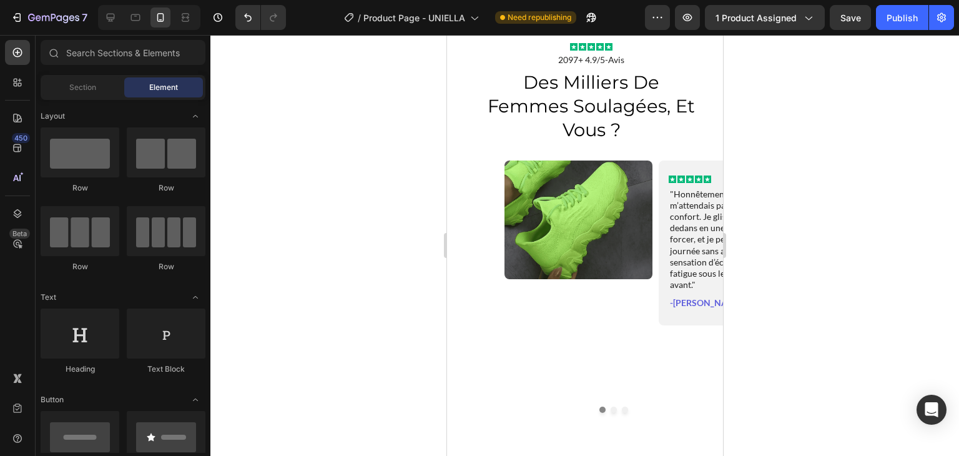
scroll to position [1868, 0]
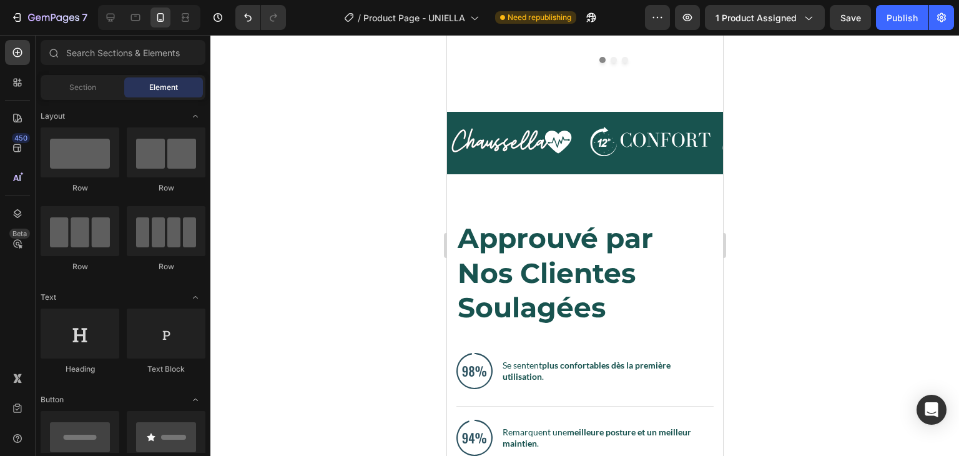
drag, startPoint x: 720, startPoint y: 162, endPoint x: 1169, endPoint y: 237, distance: 455.2
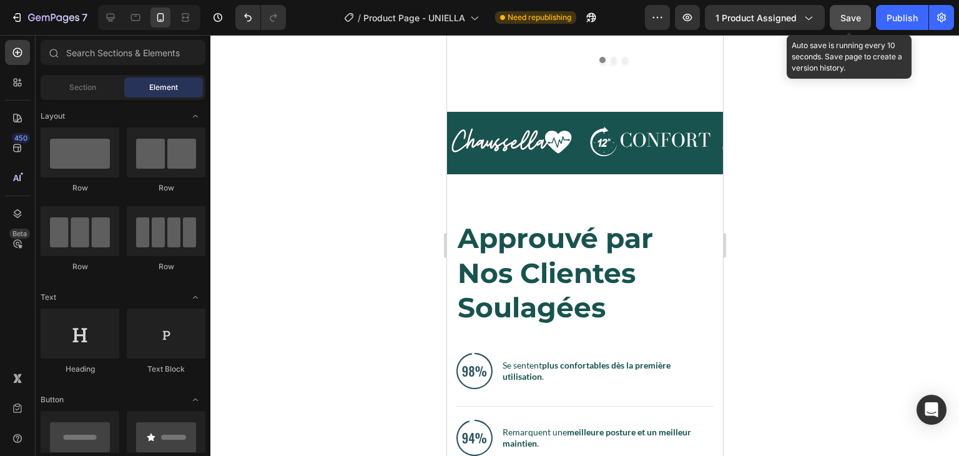
click at [853, 27] on button "Save" at bounding box center [850, 17] width 41 height 25
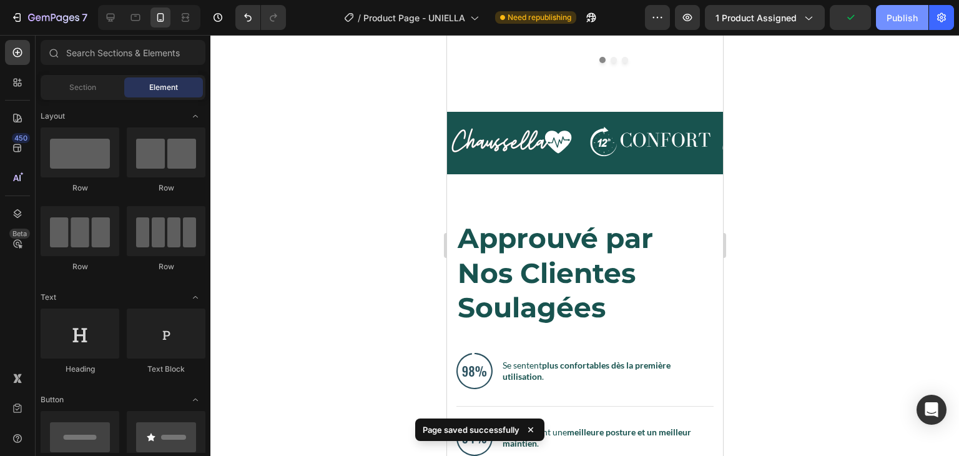
click at [899, 26] on button "Publish" at bounding box center [902, 17] width 52 height 25
